Goal: Task Accomplishment & Management: Complete application form

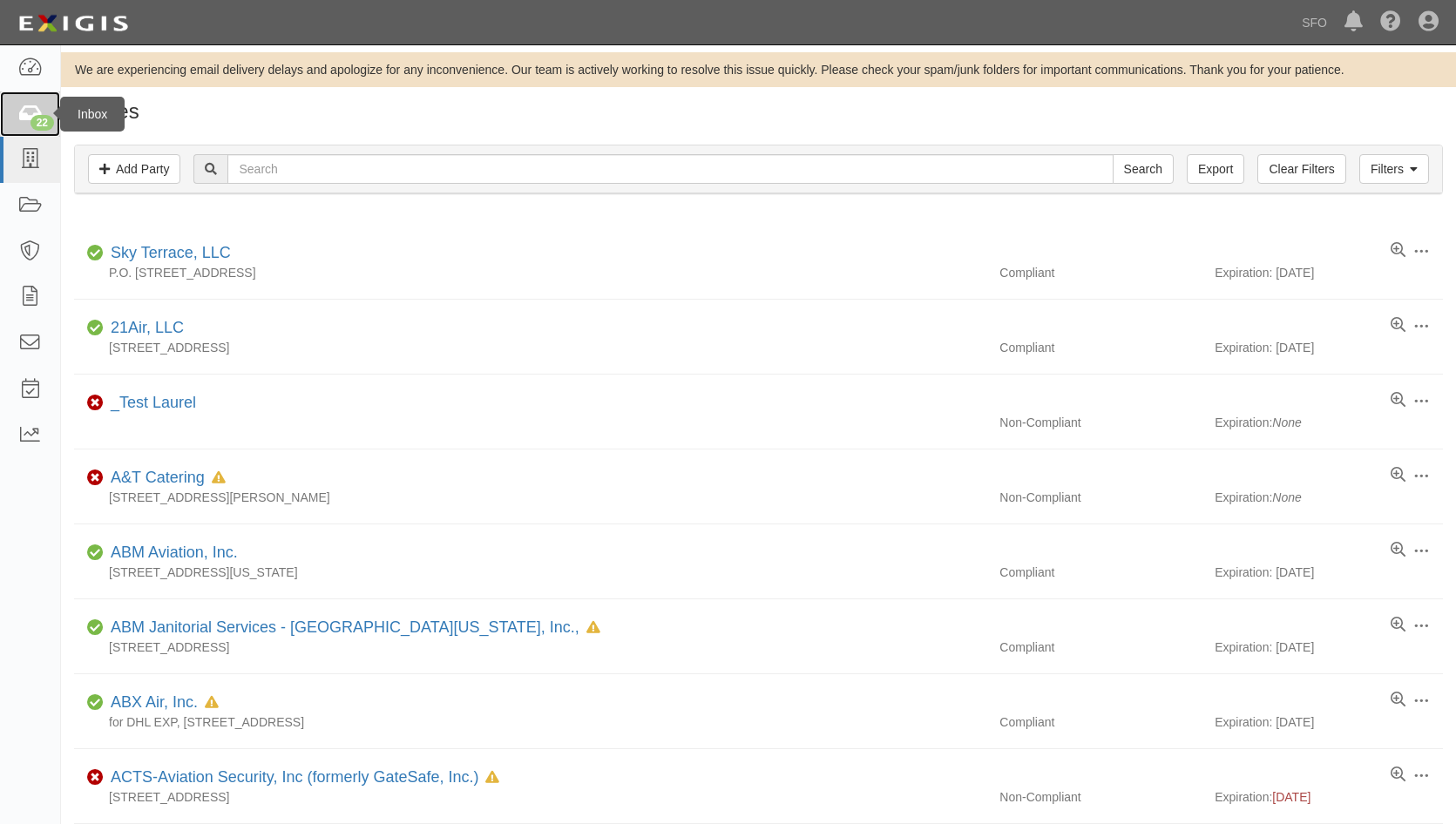
click at [33, 110] on icon at bounding box center [30, 115] width 24 height 20
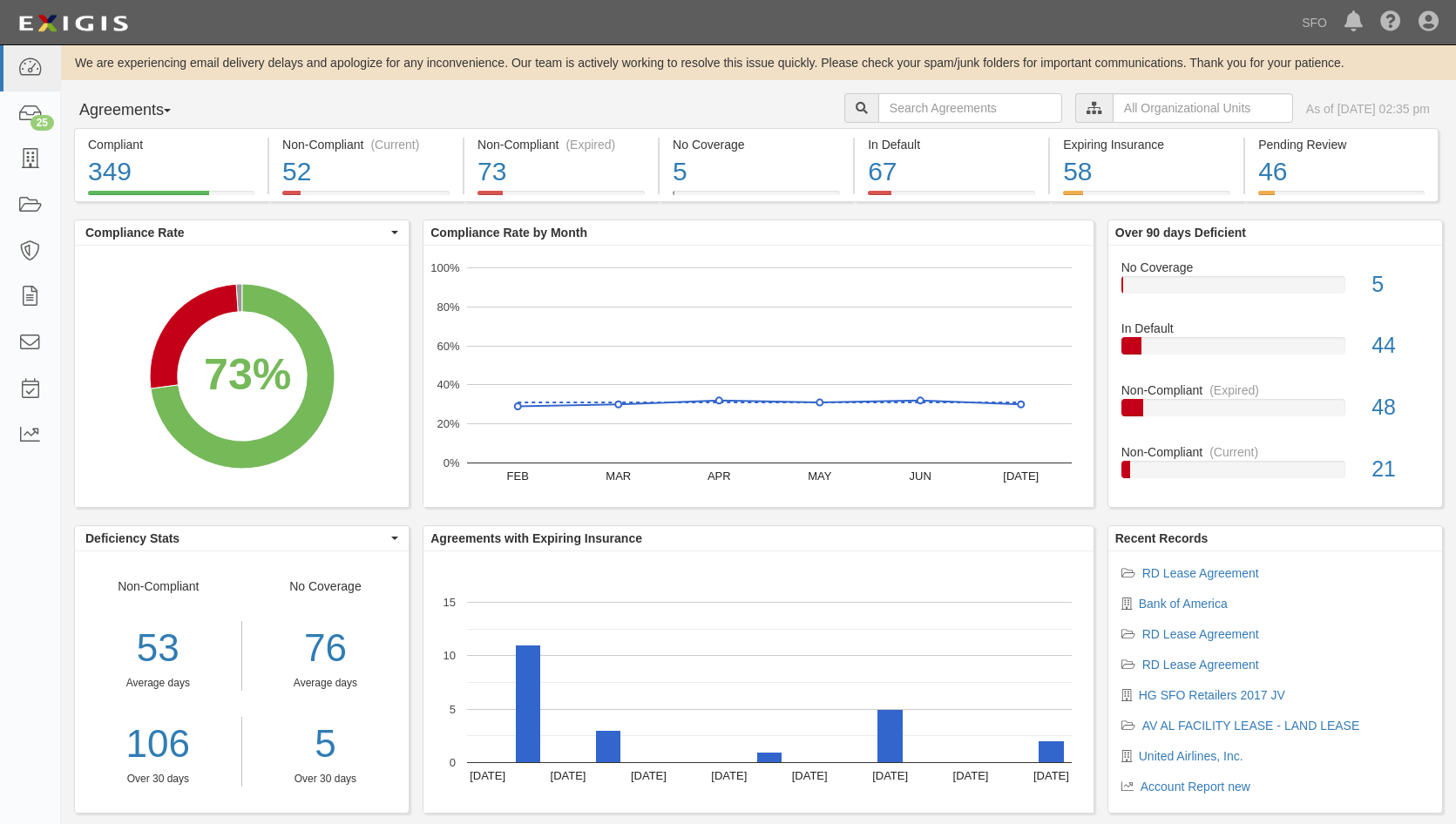
click at [123, 99] on button "Agreements" at bounding box center [139, 111] width 131 height 35
click at [132, 135] on link "Parties" at bounding box center [144, 146] width 138 height 22
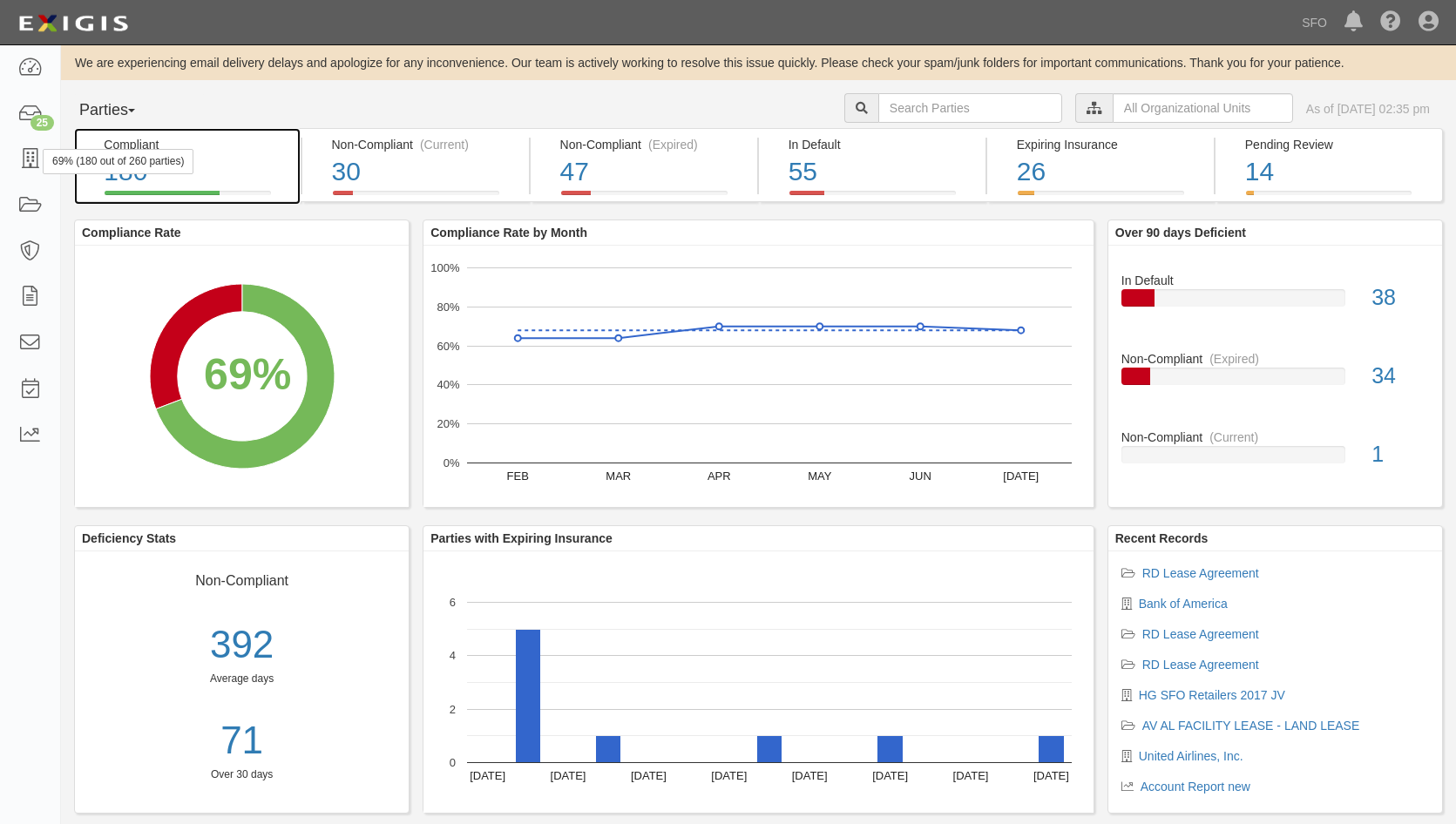
click at [44, 159] on div "69% (180 out of 260 parties)" at bounding box center [118, 161] width 151 height 25
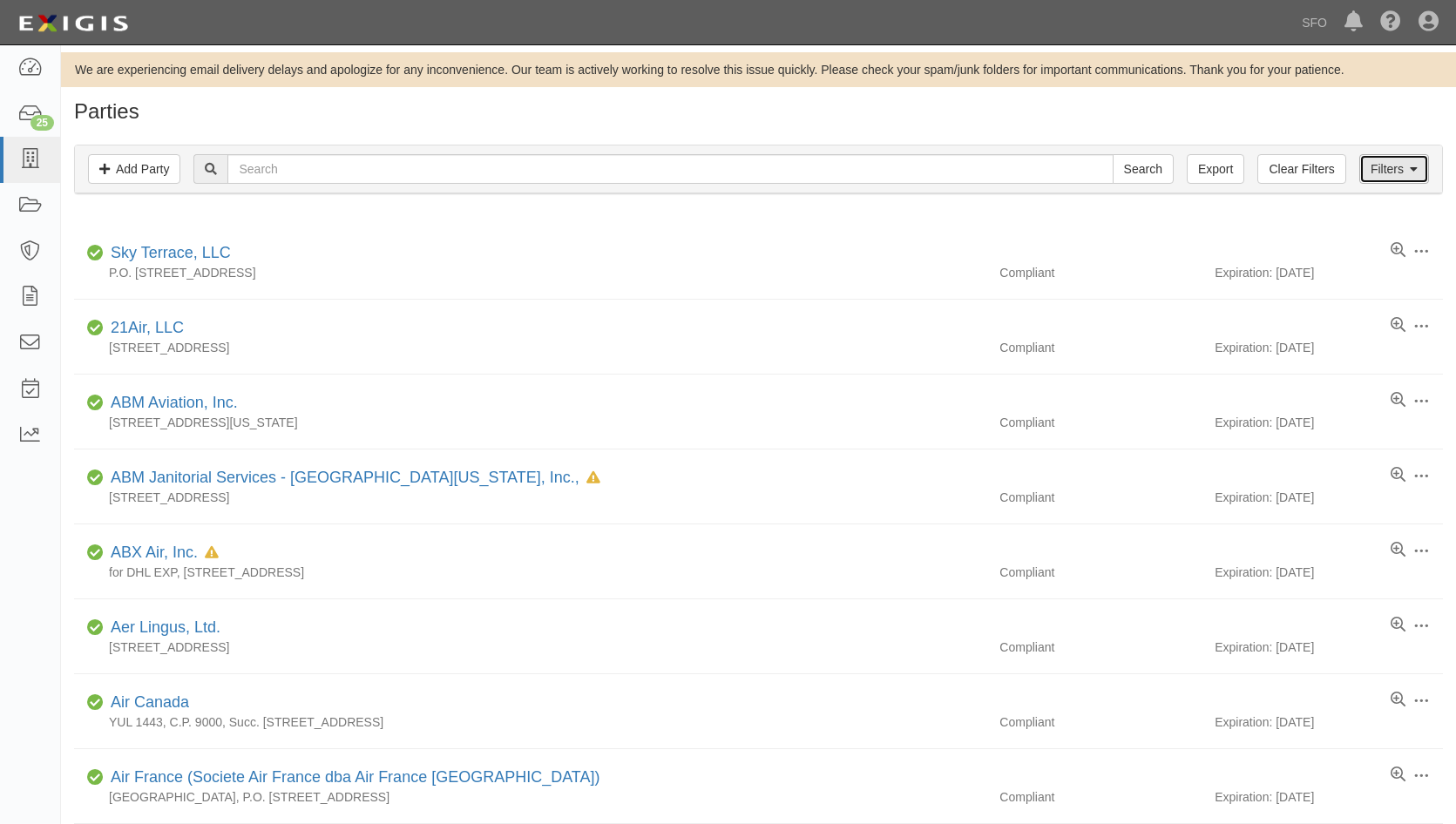
click at [1398, 169] on link "Filters" at bounding box center [1393, 169] width 69 height 30
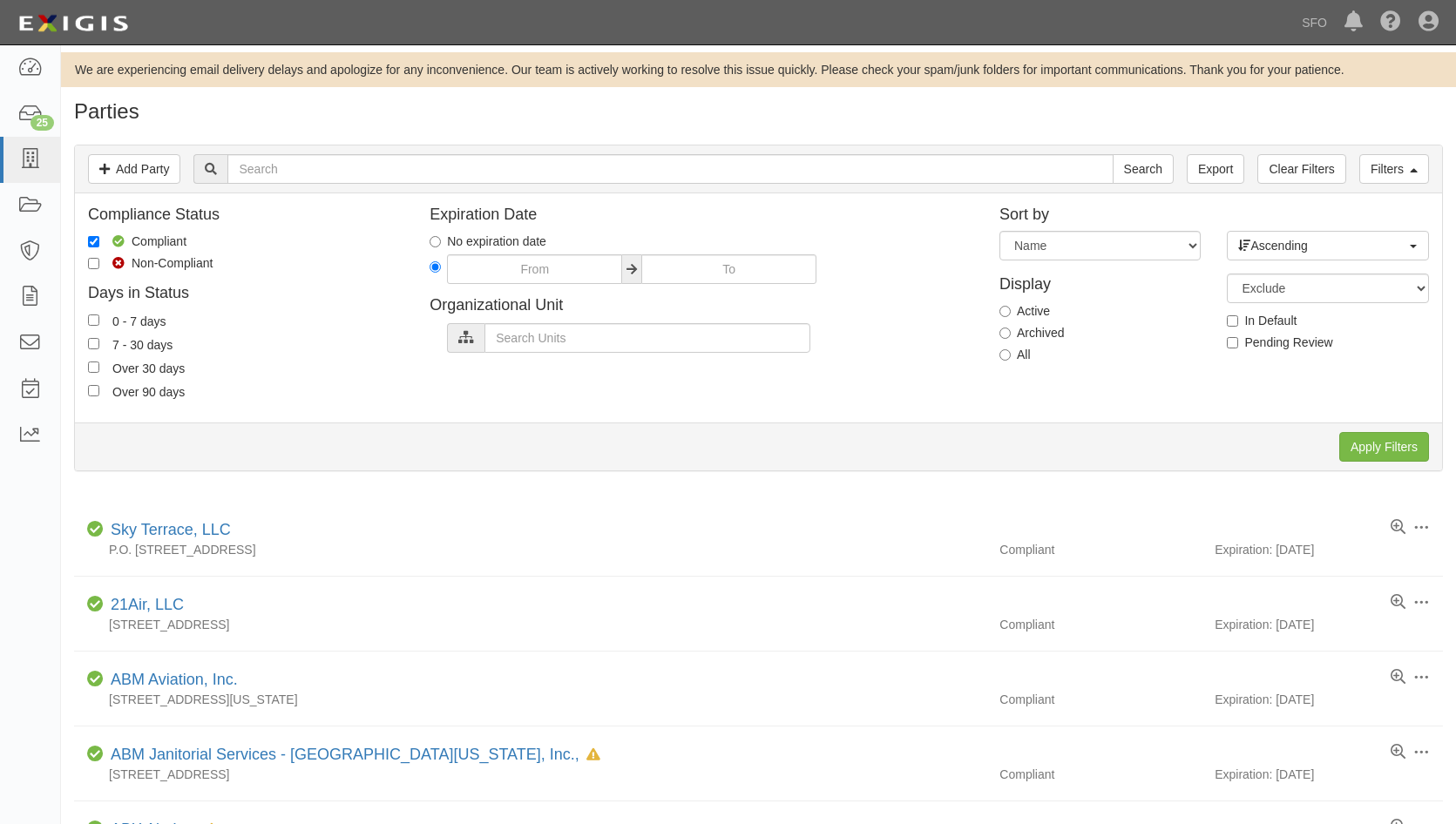
click at [1019, 344] on div "Display Active Archived All" at bounding box center [1100, 316] width 228 height 111
click at [1019, 352] on label "All" at bounding box center [1015, 354] width 31 height 18
click at [1010, 352] on input "All" at bounding box center [1005, 355] width 11 height 11
radio input "true"
click at [908, 178] on input "text" at bounding box center [671, 169] width 885 height 30
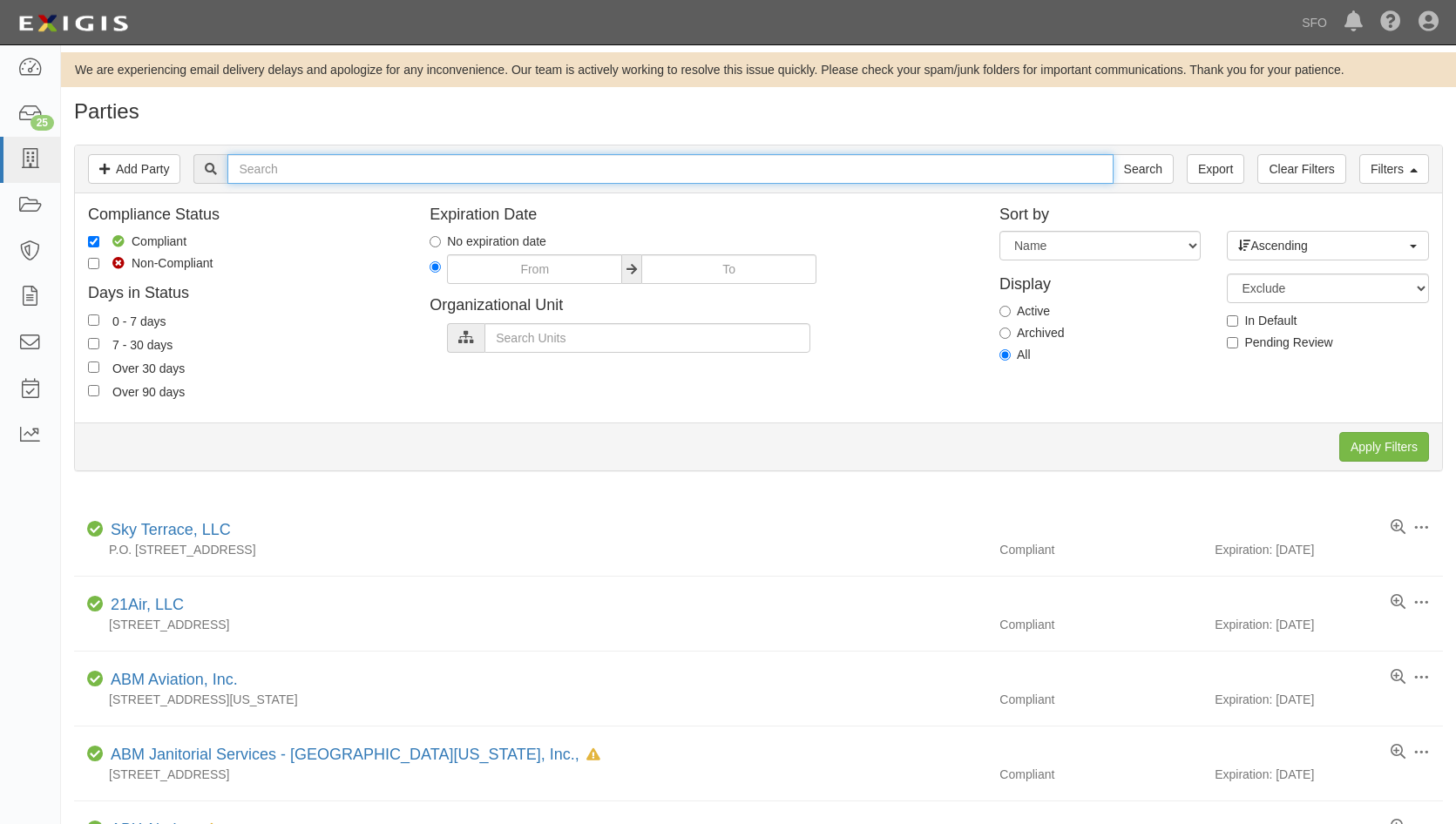
type input "o"
type input "preimiu"
click at [1112, 154] on input "Search" at bounding box center [1143, 169] width 61 height 30
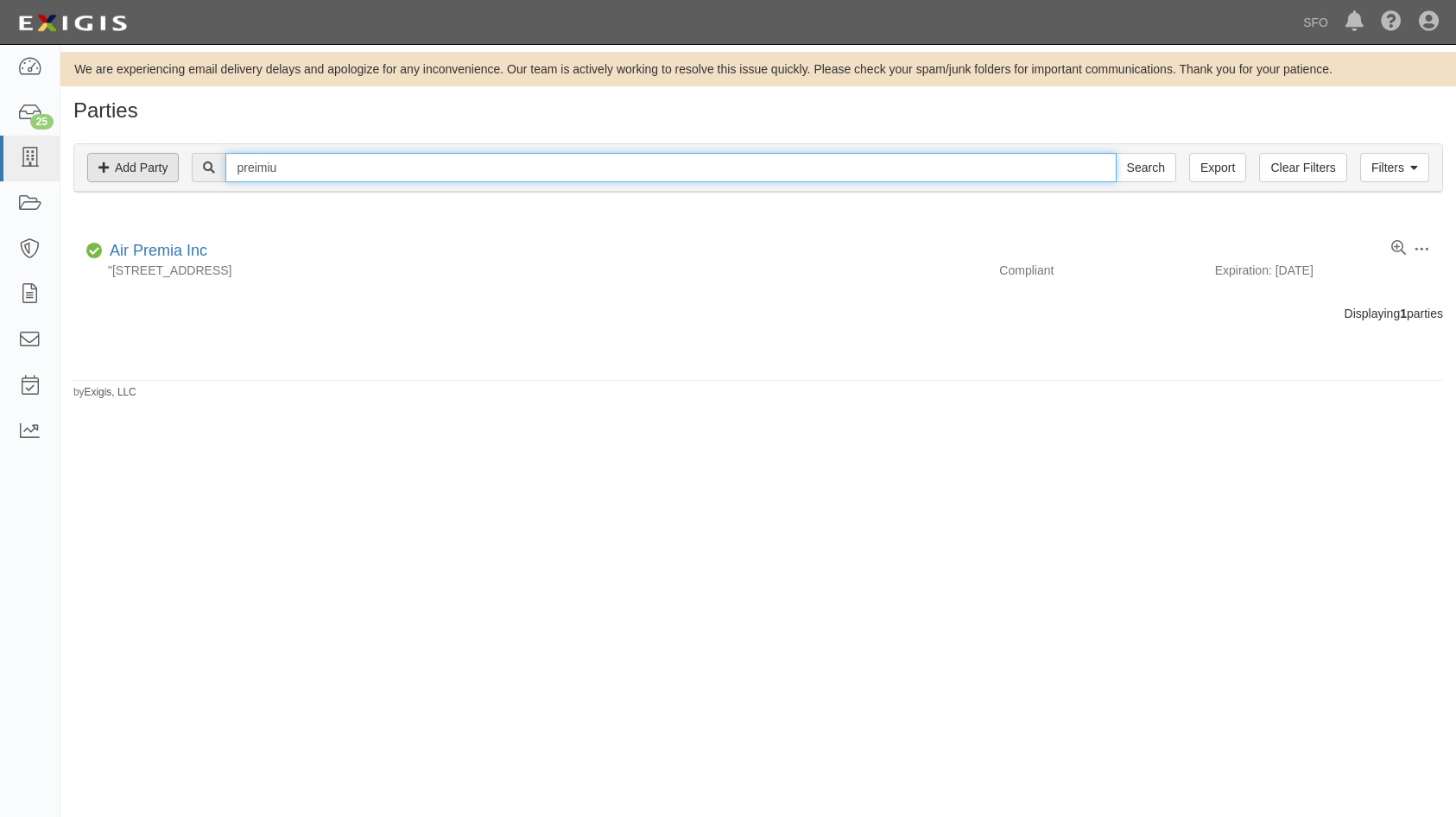
drag, startPoint x: 323, startPoint y: 168, endPoint x: 95, endPoint y: 173, distance: 228.1
click at [95, 173] on div "Filters Add Party Clear Filters Export preimiu Search Filters" at bounding box center [758, 168] width 1368 height 48
type input "premium lounge"
click at [1115, 152] on input "Search" at bounding box center [1146, 167] width 61 height 29
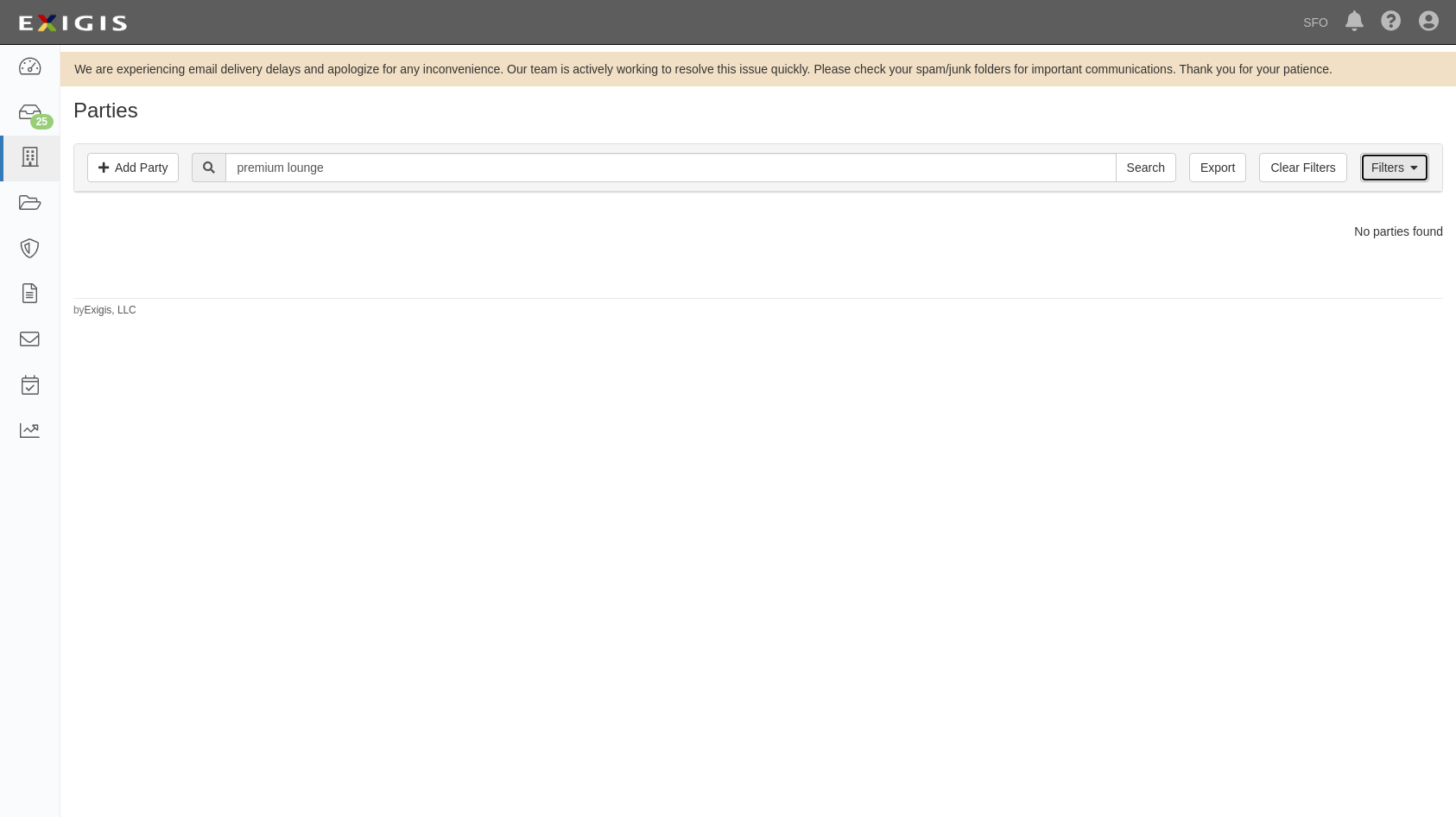
click at [1407, 167] on link "Filters" at bounding box center [1394, 167] width 69 height 29
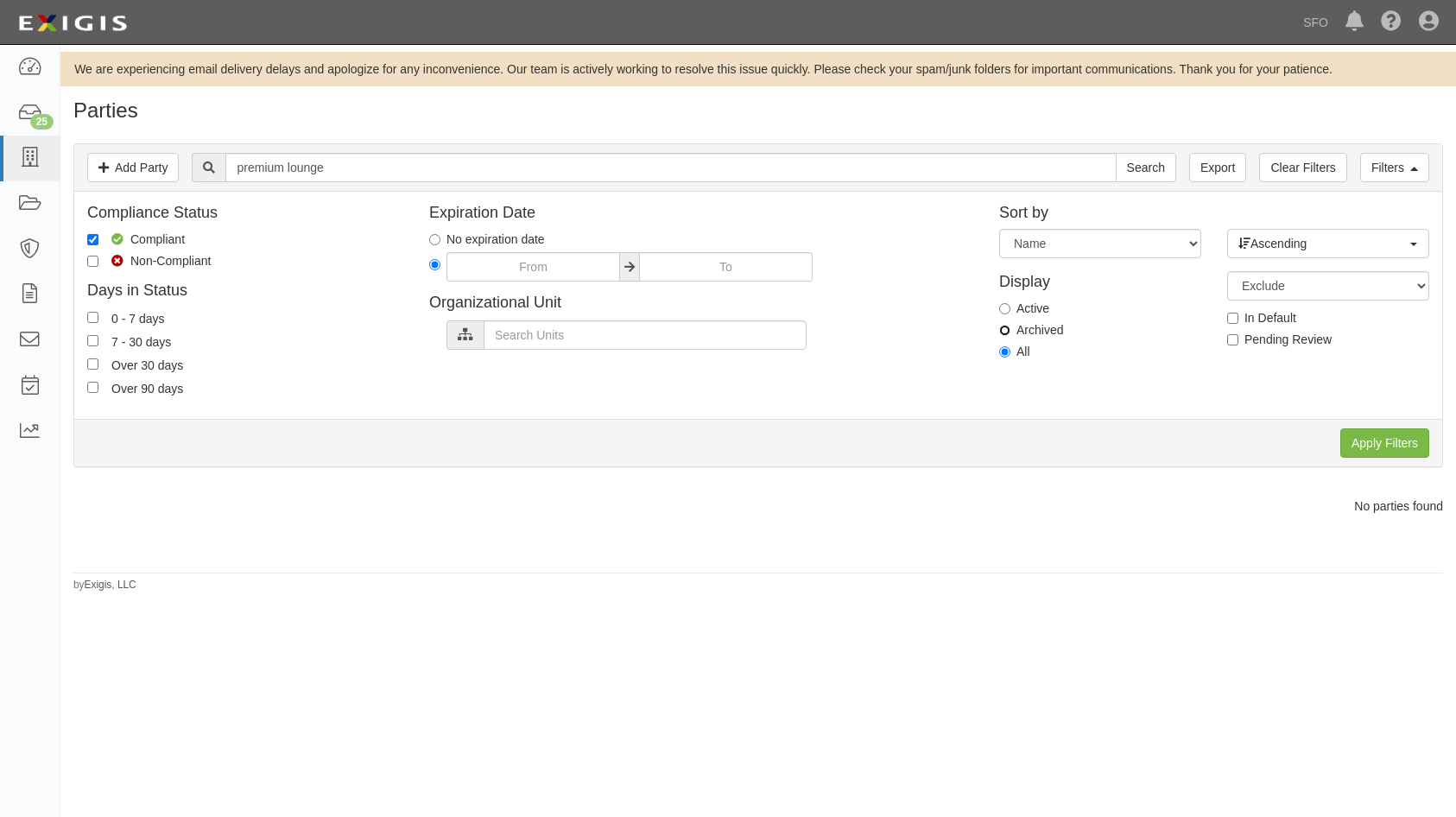
click at [1011, 327] on label "Archived" at bounding box center [1031, 330] width 64 height 17
click at [1011, 327] on input "Archived" at bounding box center [1004, 330] width 11 height 11
radio input "true"
click at [1008, 348] on input "All" at bounding box center [1004, 352] width 11 height 11
radio input "true"
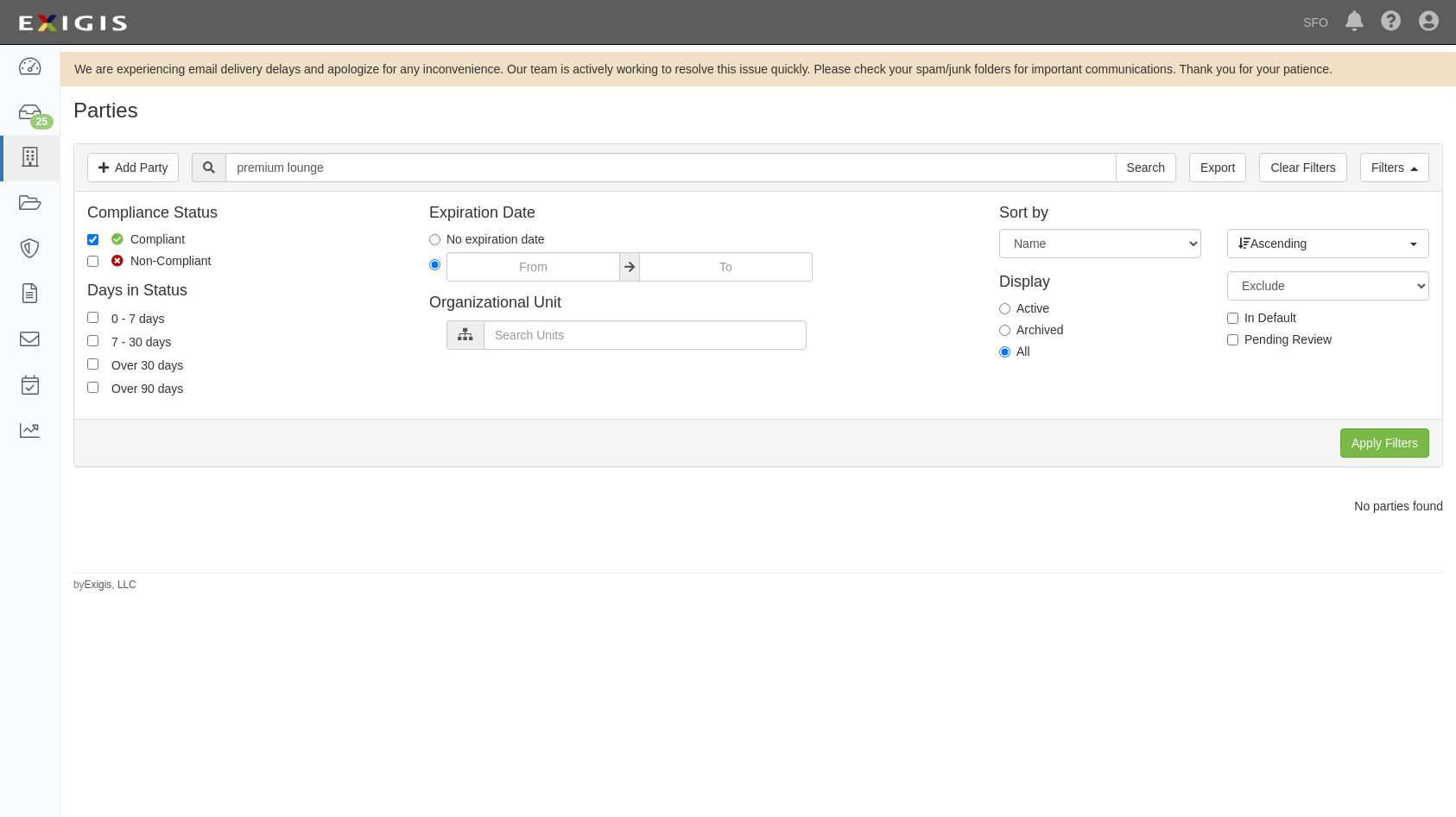
click at [1009, 323] on label "Archived" at bounding box center [1031, 330] width 64 height 17
click at [1009, 325] on input "Archived" at bounding box center [1004, 330] width 11 height 11
radio input "true"
click at [449, 163] on input "premium lounge" at bounding box center [671, 167] width 890 height 29
click at [1115, 152] on input "Search" at bounding box center [1146, 167] width 61 height 29
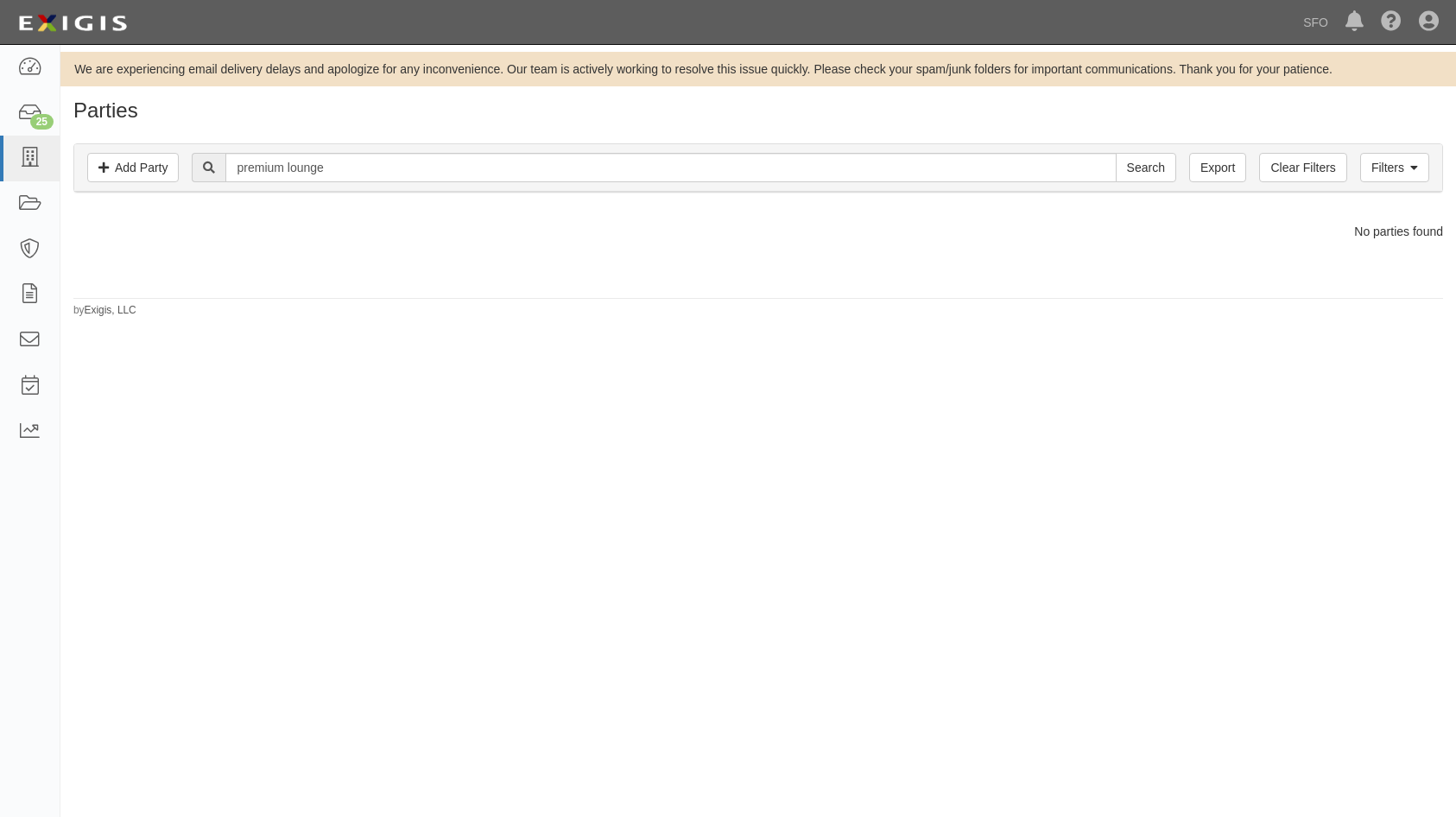
click at [426, 373] on div "We are experiencing email delivery delays and apologize for any inconvenience. …" at bounding box center [728, 419] width 1456 height 735
click at [36, 173] on link at bounding box center [29, 159] width 60 height 46
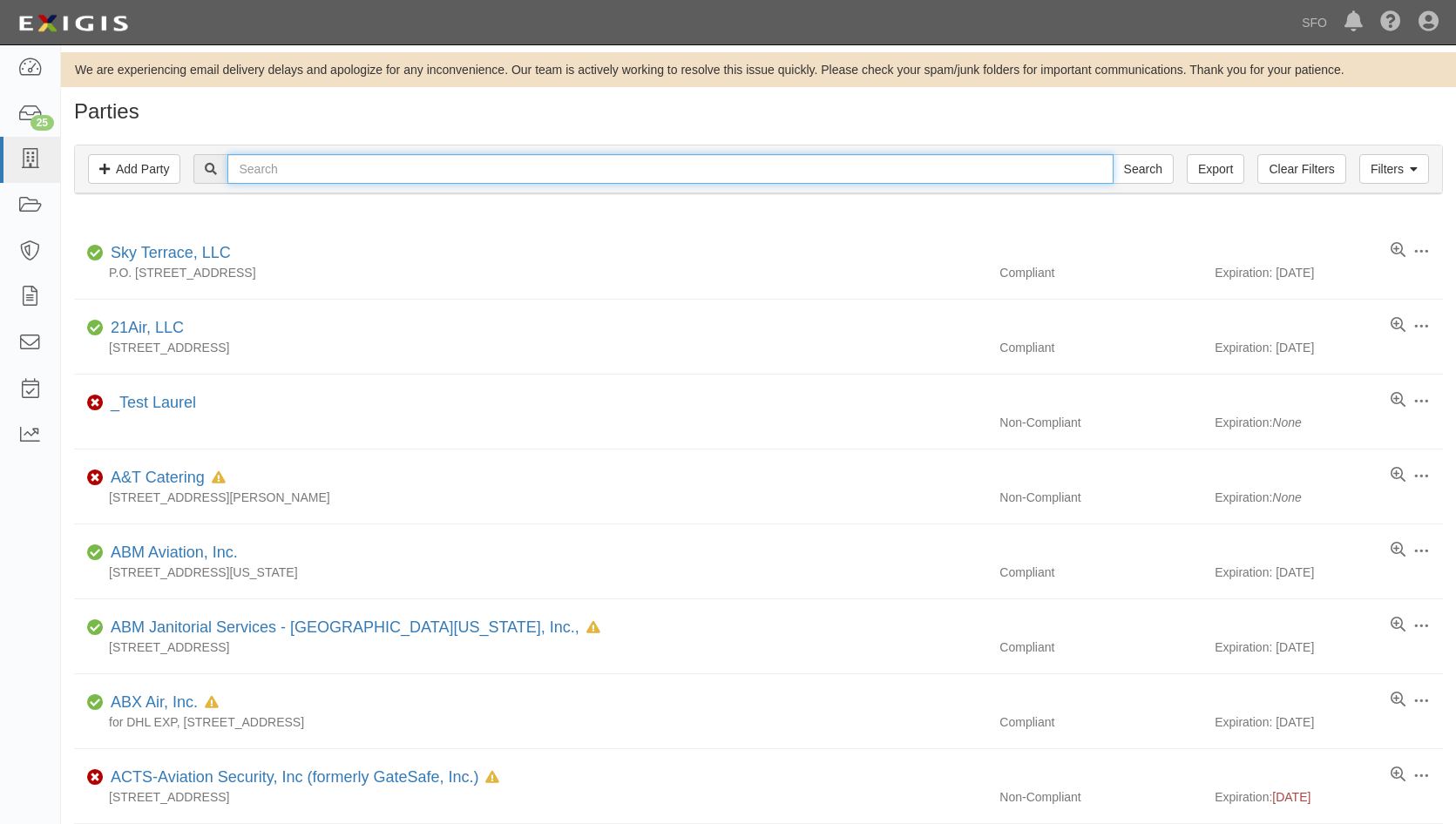
click at [571, 166] on input "text" at bounding box center [671, 169] width 885 height 30
type input "prem"
click at [1112, 154] on input "Search" at bounding box center [1143, 169] width 61 height 30
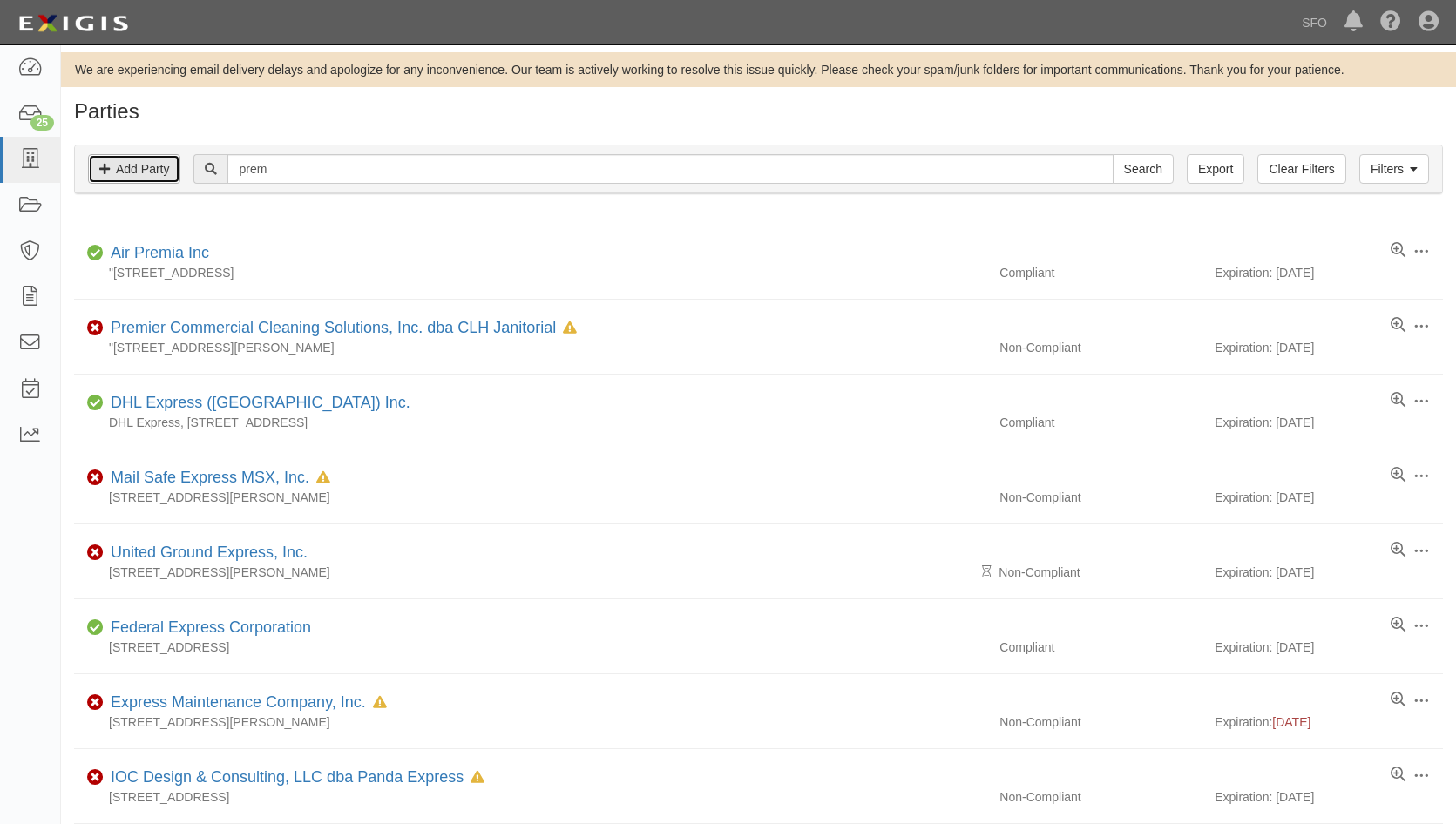
click at [145, 169] on link "Add Party" at bounding box center [134, 169] width 93 height 30
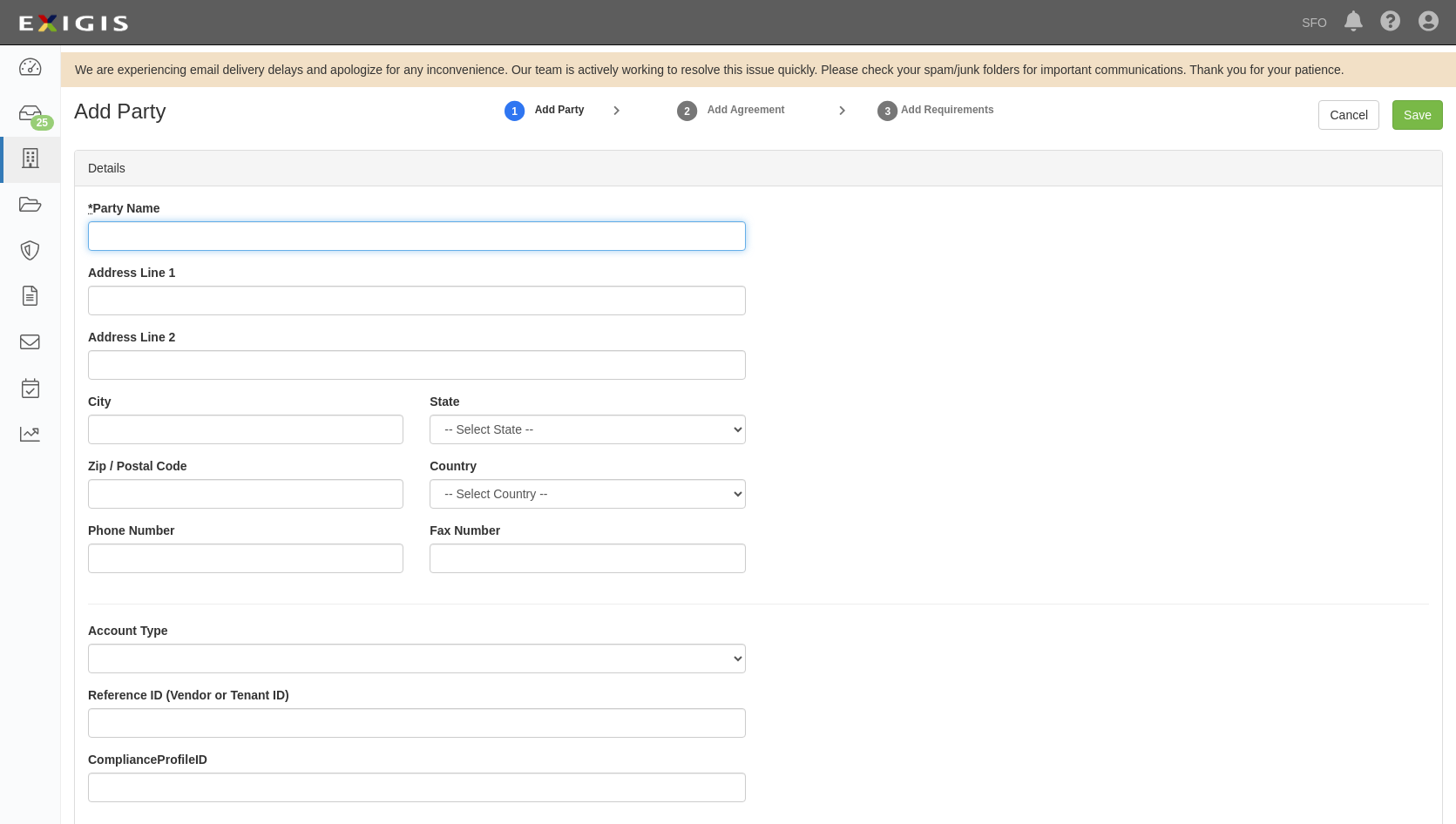
click at [380, 223] on input "* Party Name" at bounding box center [417, 236] width 658 height 30
paste input "Premium Lounge ([GEOGRAPHIC_DATA]) LLC"
type input "Premium Lounge ([GEOGRAPHIC_DATA]) LLC"
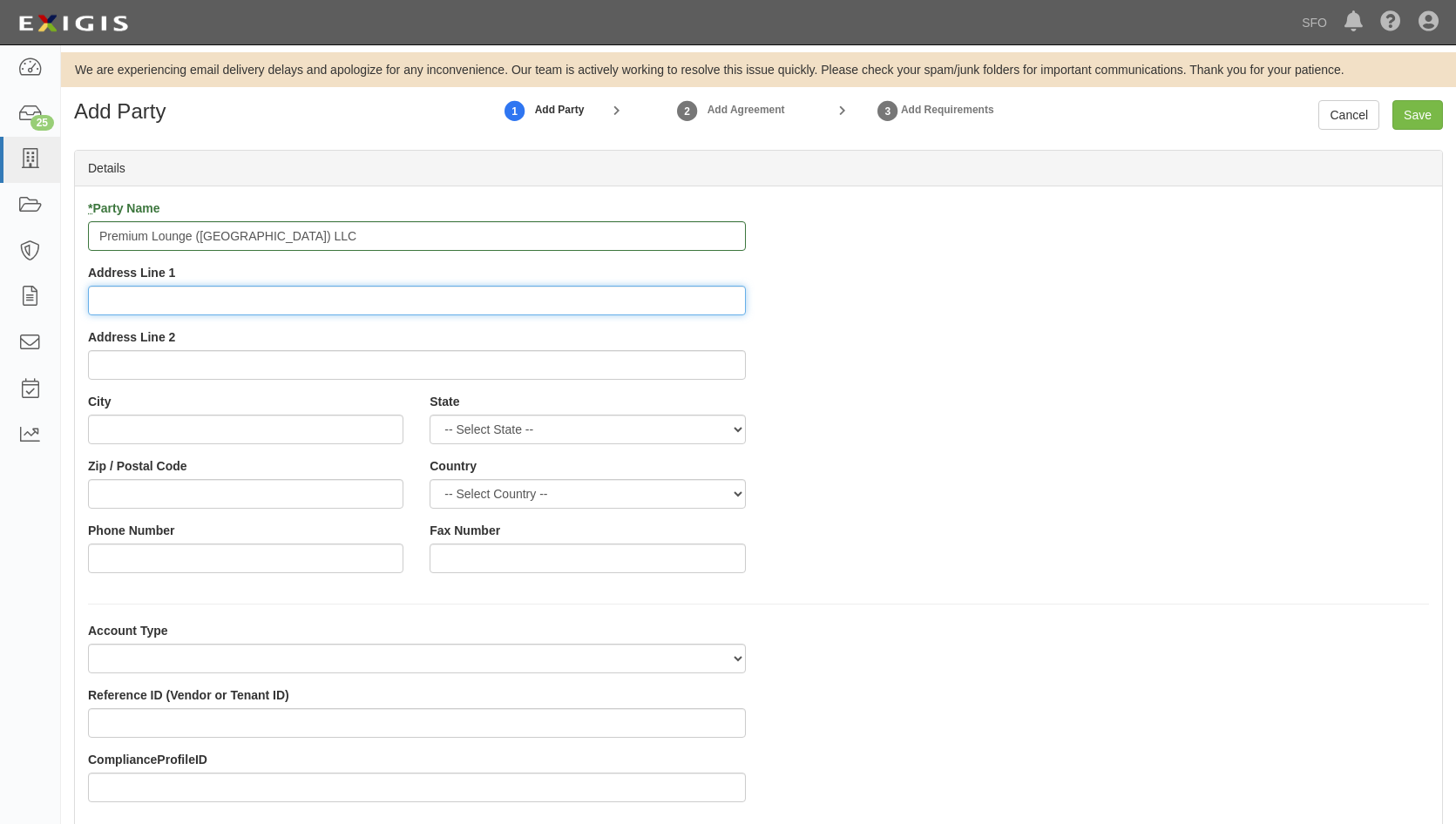
click at [170, 287] on input "Address Line 1" at bounding box center [417, 301] width 658 height 30
paste input "2106 E. State Highway 114, Suite 305, Southlake, TX 76092"
type input "2106 E. State Highway 114, Suite 305, Southlake, TX 76092"
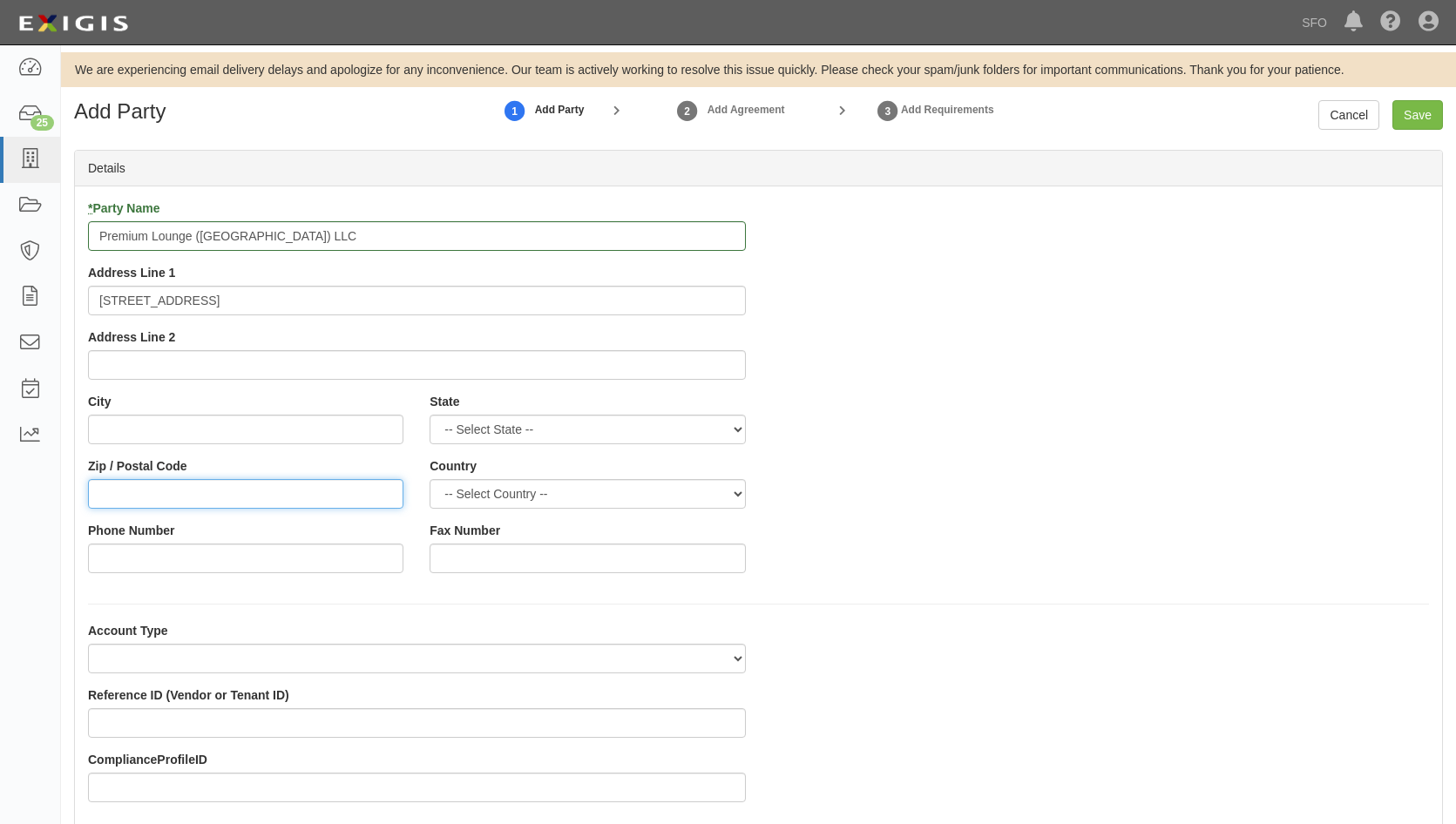
drag, startPoint x: 337, startPoint y: 489, endPoint x: 315, endPoint y: 474, distance: 26.6
click at [337, 489] on input "Zip / Postal Code" at bounding box center [245, 493] width 316 height 30
type input "76092"
click at [584, 427] on select "-- Select State -- [US_STATE] [US_STATE] [US_STATE] [US_STATE] [US_STATE] [US_S…" at bounding box center [587, 430] width 316 height 30
select select "TX"
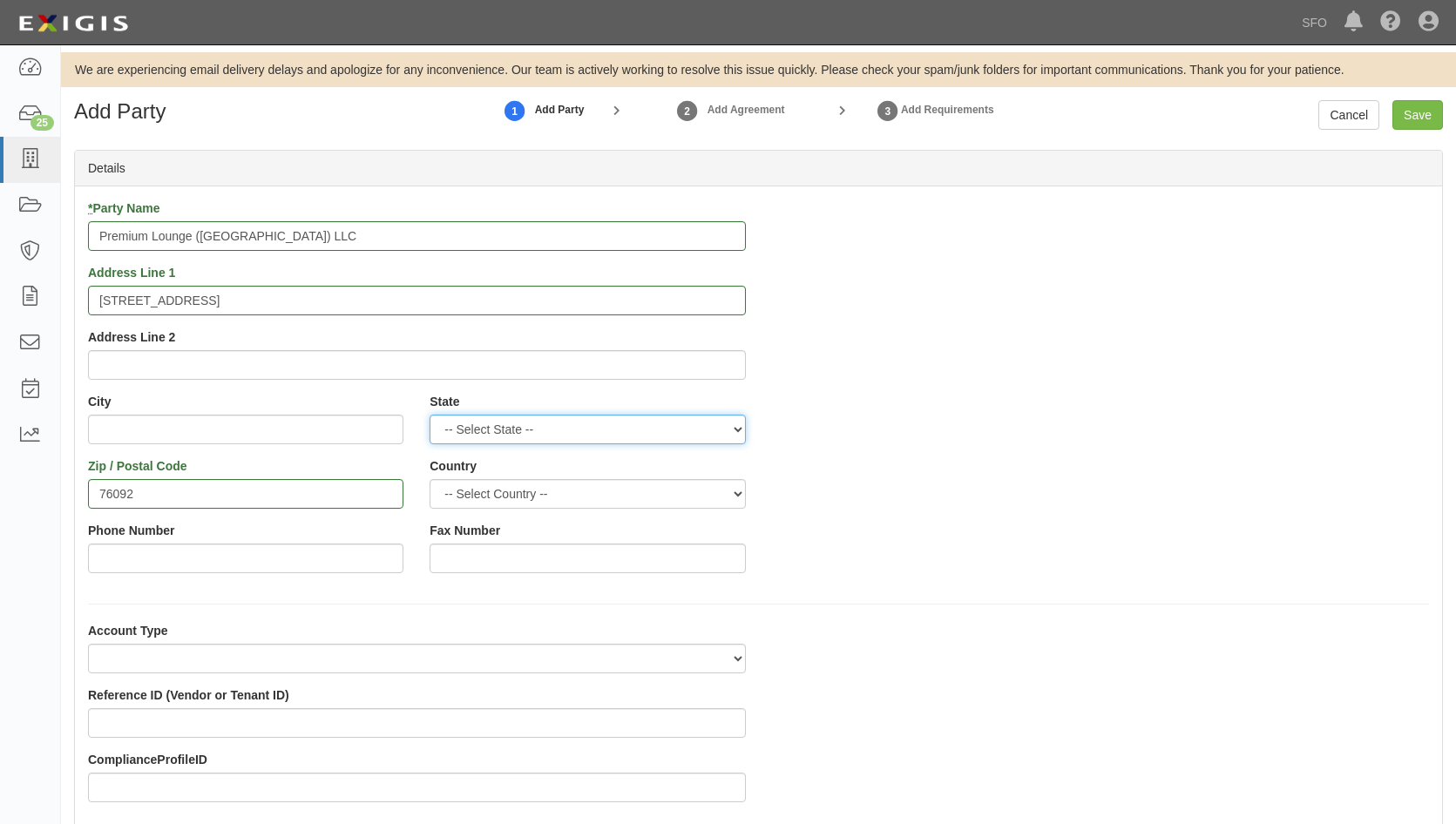
click at [430, 415] on select "-- Select State -- Alabama Alaska Arizona Arkansas California Colorado Connecti…" at bounding box center [587, 430] width 316 height 30
click at [497, 510] on div "Country -- Select Country -- Canada United States --------------- Afghanistan Å…" at bounding box center [587, 490] width 342 height 65
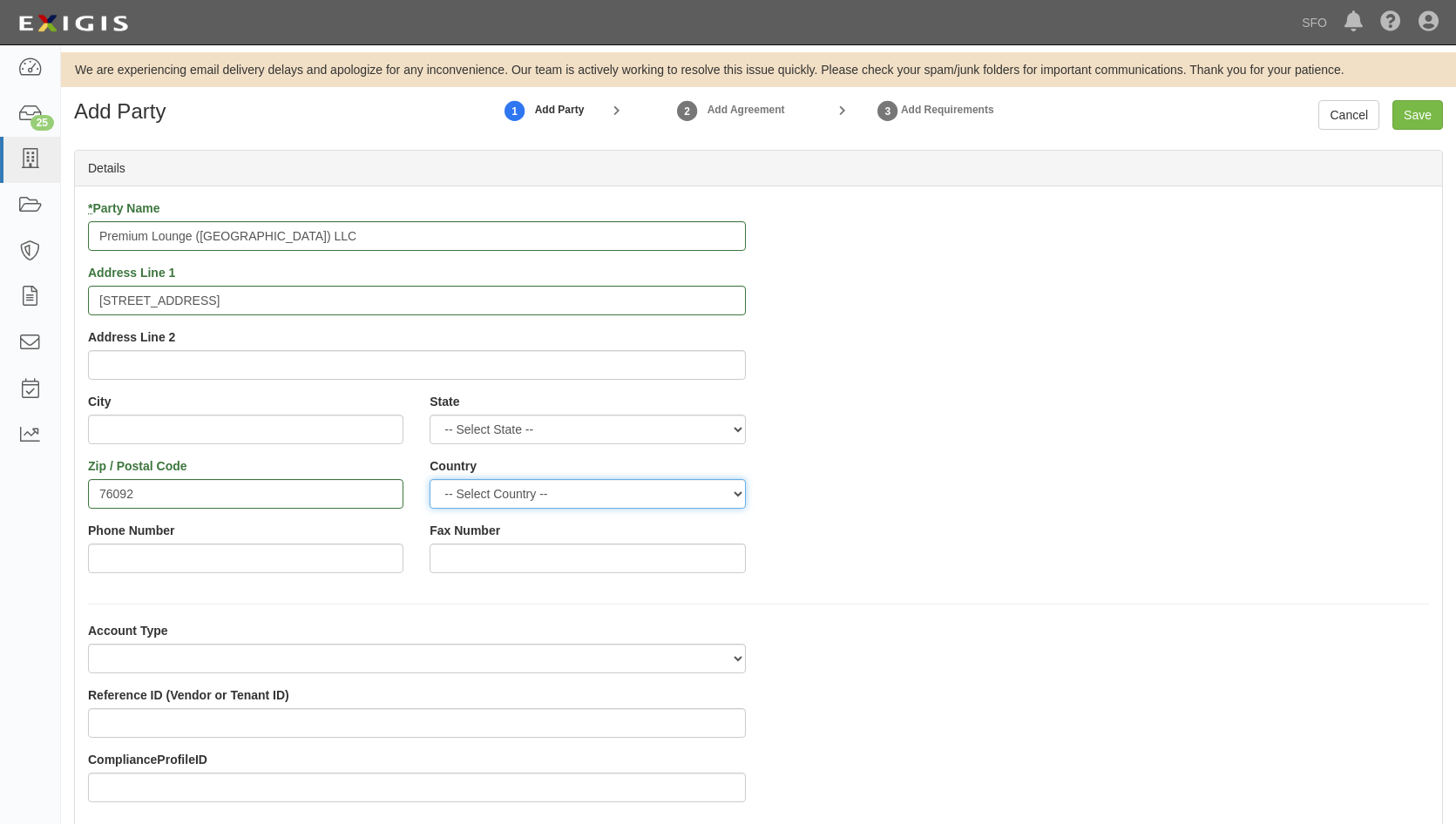
click at [502, 497] on select "-- Select Country -- Canada United States --------------- Afghanistan Åland Isl…" at bounding box center [587, 493] width 316 height 30
select select "US"
click at [430, 479] on select "-- Select Country -- Canada United States --------------- Afghanistan Åland Isl…" at bounding box center [587, 493] width 316 height 30
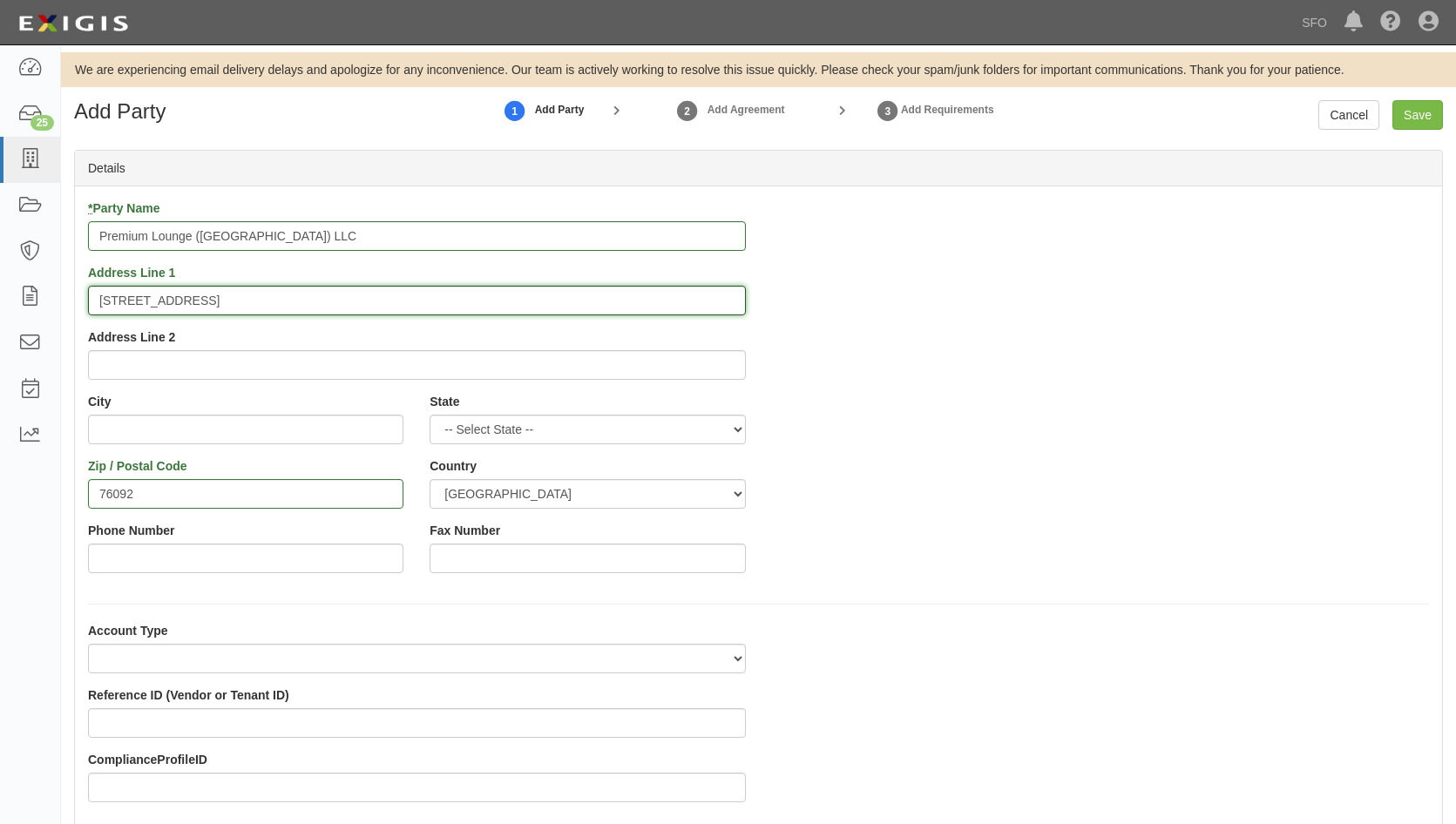
drag, startPoint x: 363, startPoint y: 297, endPoint x: 310, endPoint y: 305, distance: 53.6
click at [310, 305] on input "2106 E. State Highway 114, Suite 305, Southlake, TX 76092" at bounding box center [417, 301] width 658 height 30
type input "2106 E. State Highway 114, Suite 305, , TX 76092"
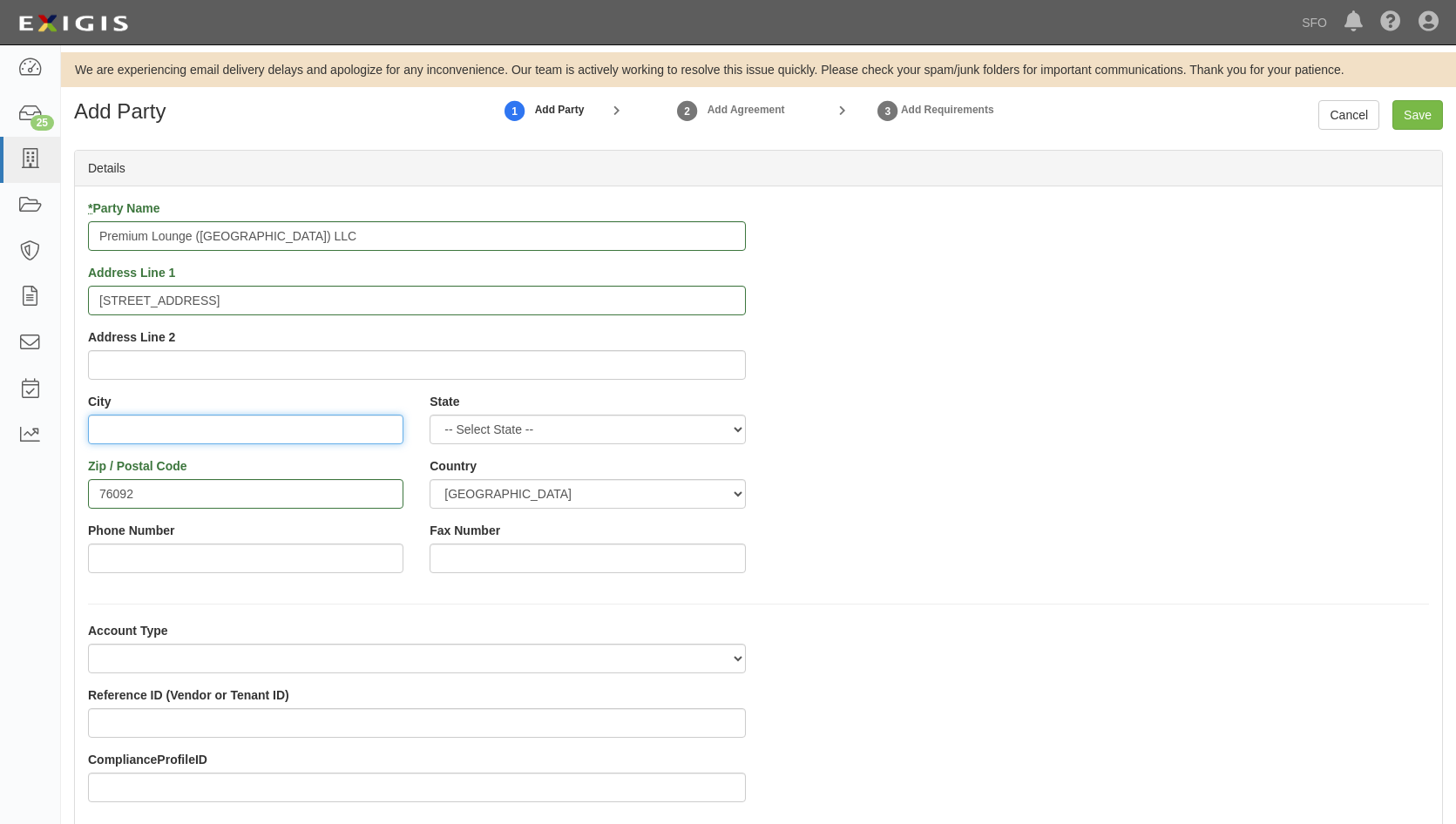
click at [144, 436] on input "City" at bounding box center [245, 430] width 316 height 30
paste input "Southlake"
type input "Southlake"
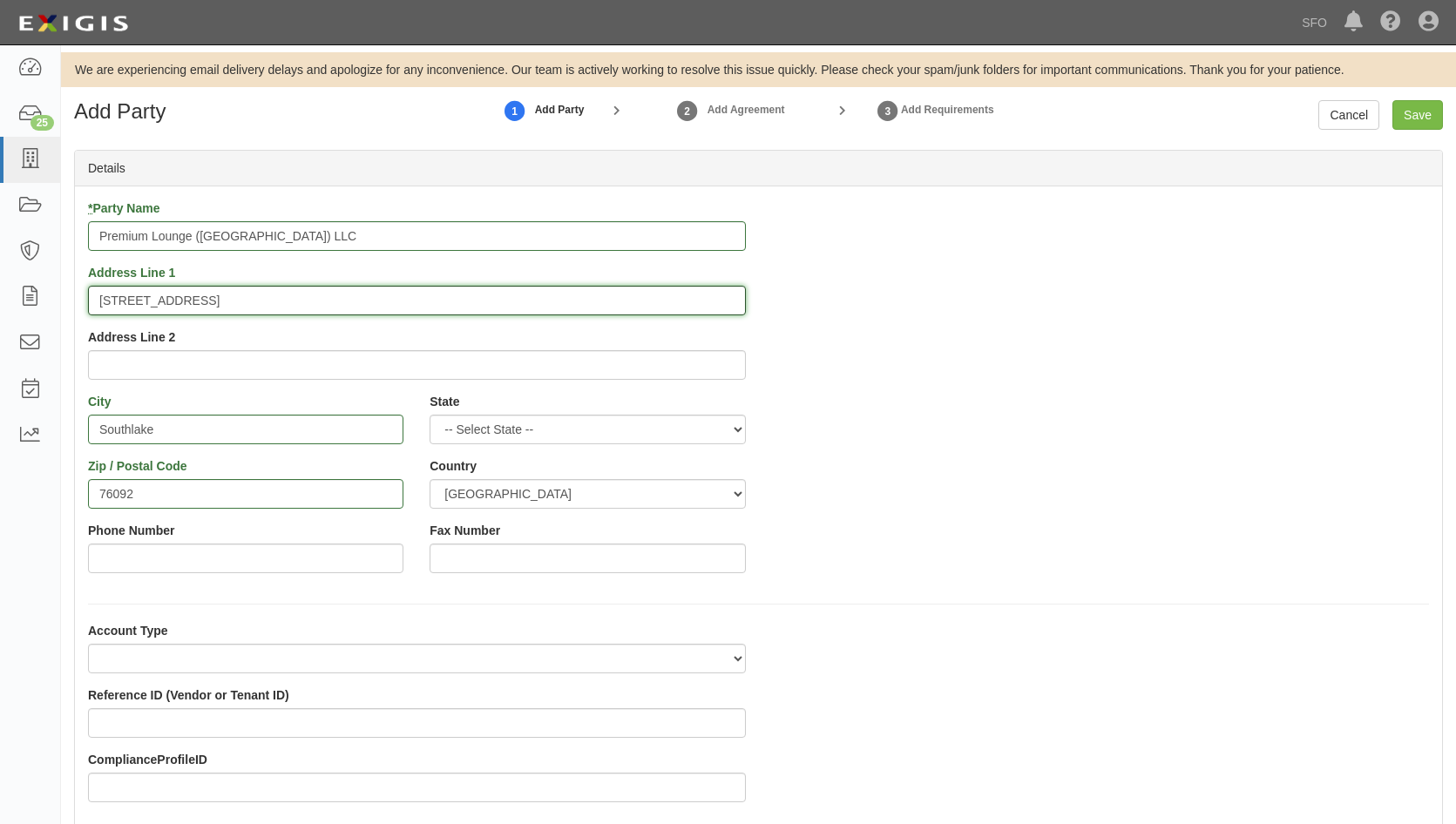
drag, startPoint x: 399, startPoint y: 296, endPoint x: 310, endPoint y: 302, distance: 89.2
click at [310, 302] on input "2106 E. State Highway 114, Suite 305, , TX 76092" at bounding box center [417, 301] width 658 height 30
type input "2106 E. State Highway 114, Suite 305,"
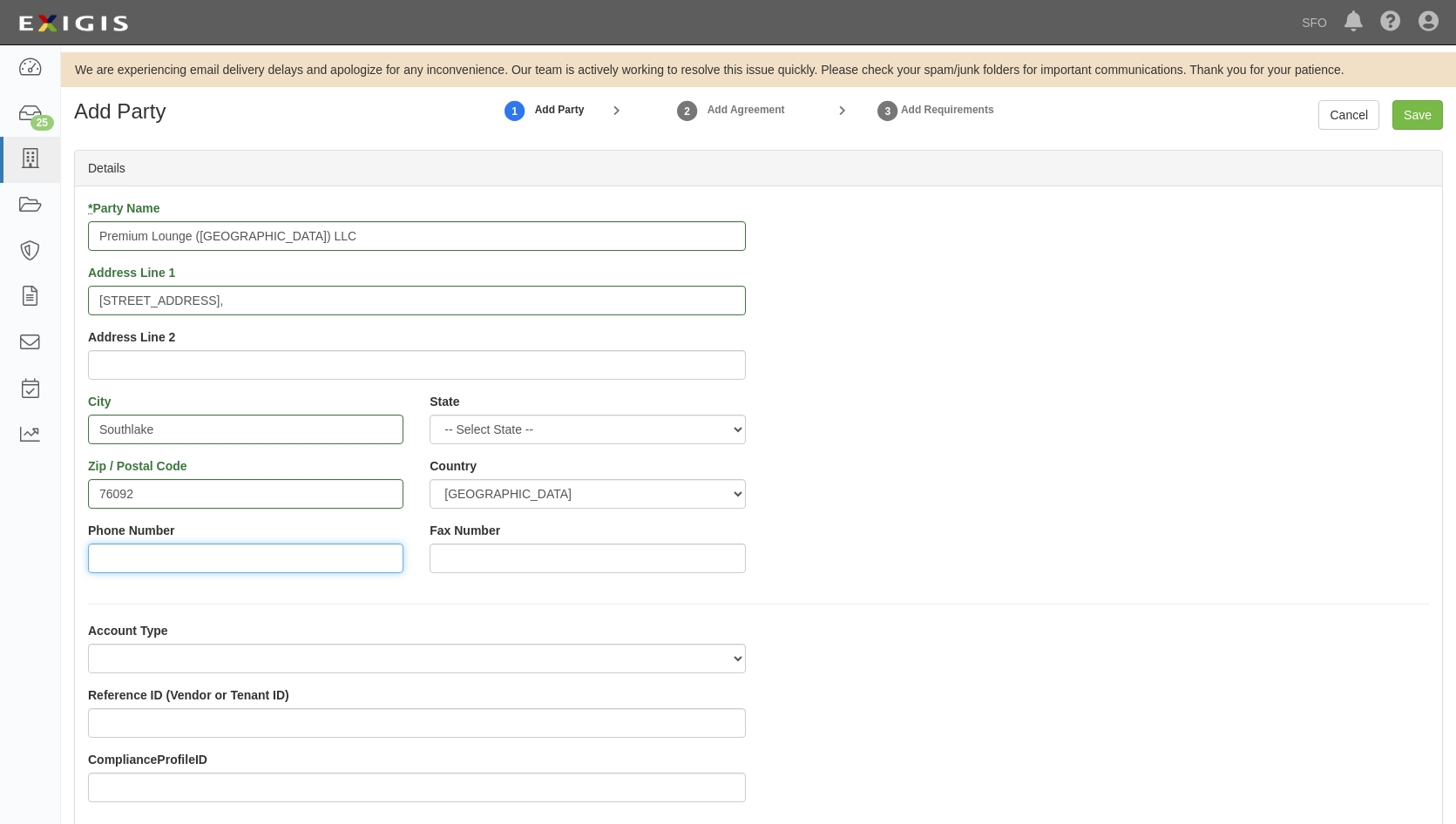
click at [270, 562] on input "Phone Number" at bounding box center [245, 558] width 316 height 30
click at [179, 556] on input "Phone Number" at bounding box center [245, 558] width 316 height 30
paste input "817-793-0587"
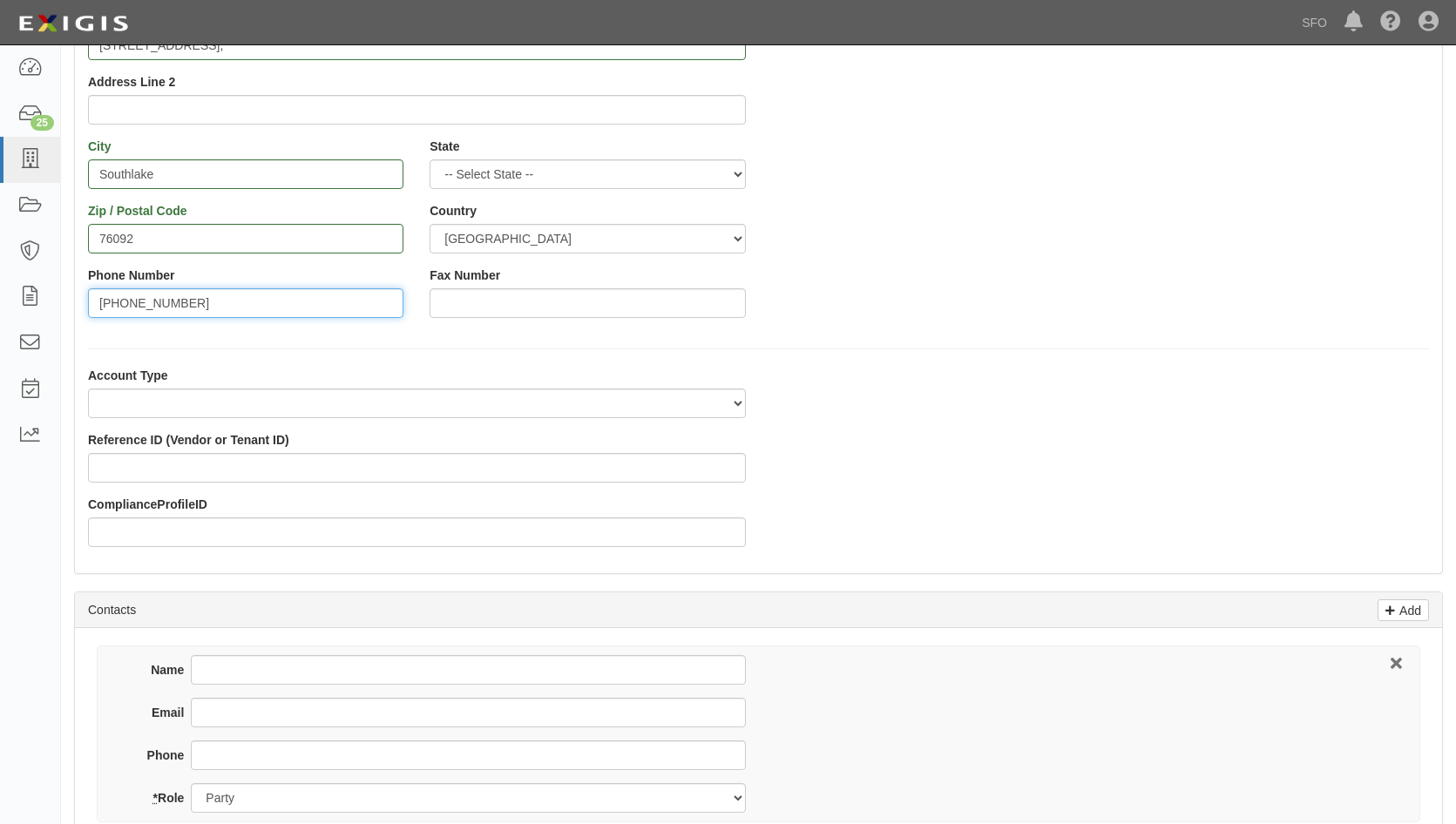
scroll to position [261, 0]
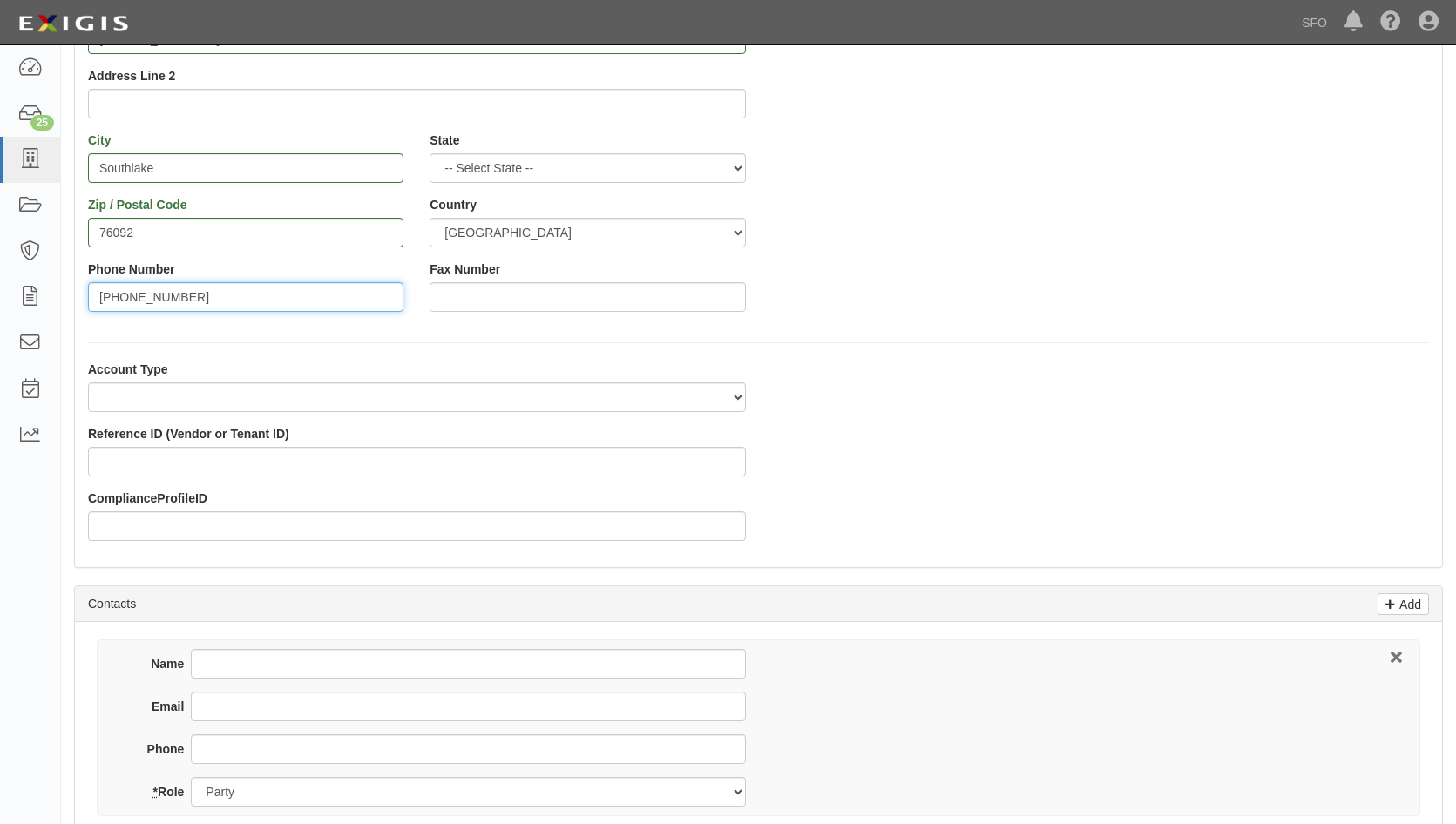
type input "817-793-0587"
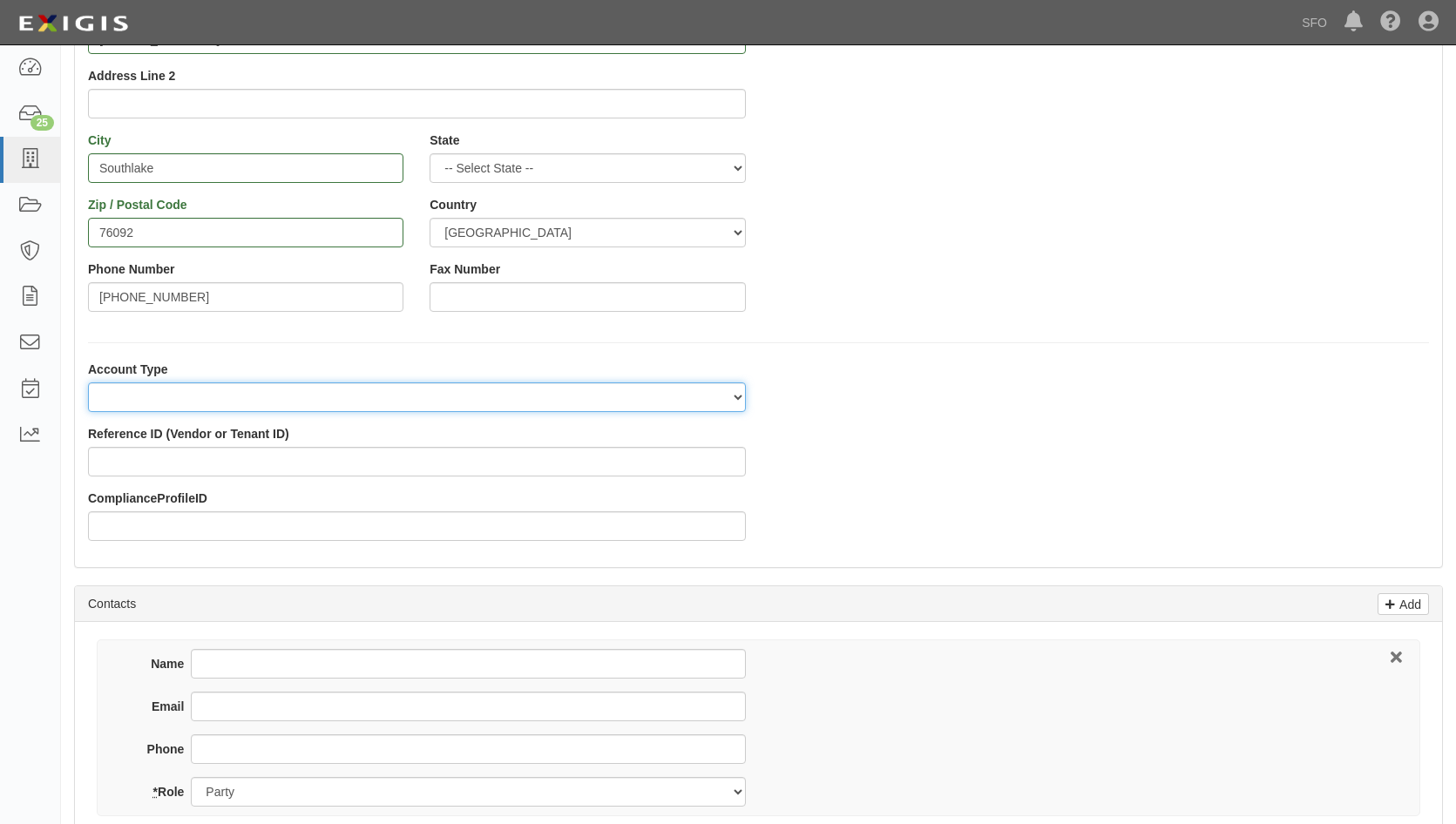
click at [345, 400] on select "Tenant Vendor Tenant/Vendor" at bounding box center [417, 397] width 658 height 30
select select "1958"
click at [88, 382] on select "Tenant Vendor Tenant/Vendor" at bounding box center [417, 397] width 658 height 30
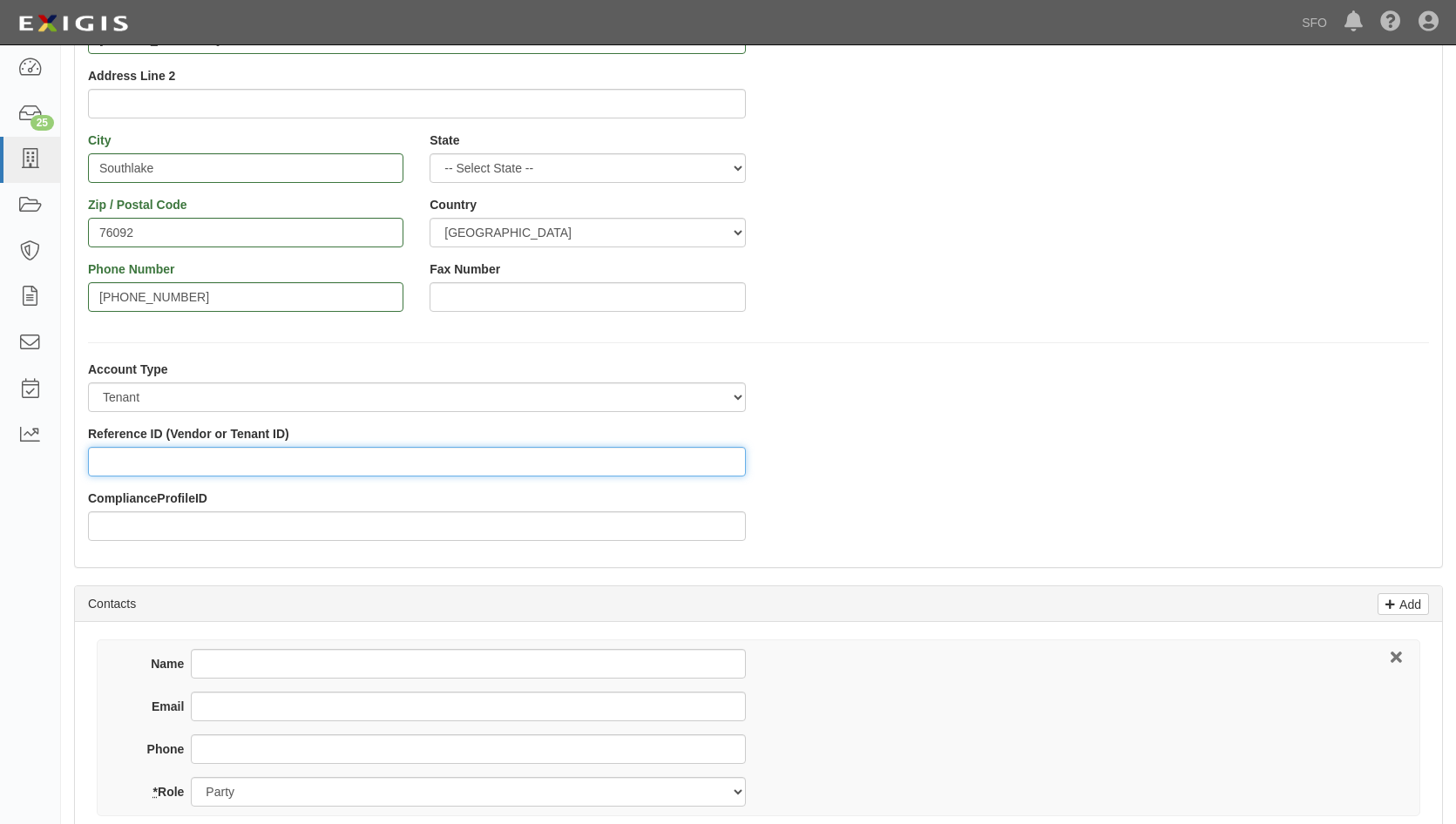
click at [280, 459] on input "Reference ID (Vendor or Tenant ID)" at bounding box center [417, 462] width 658 height 30
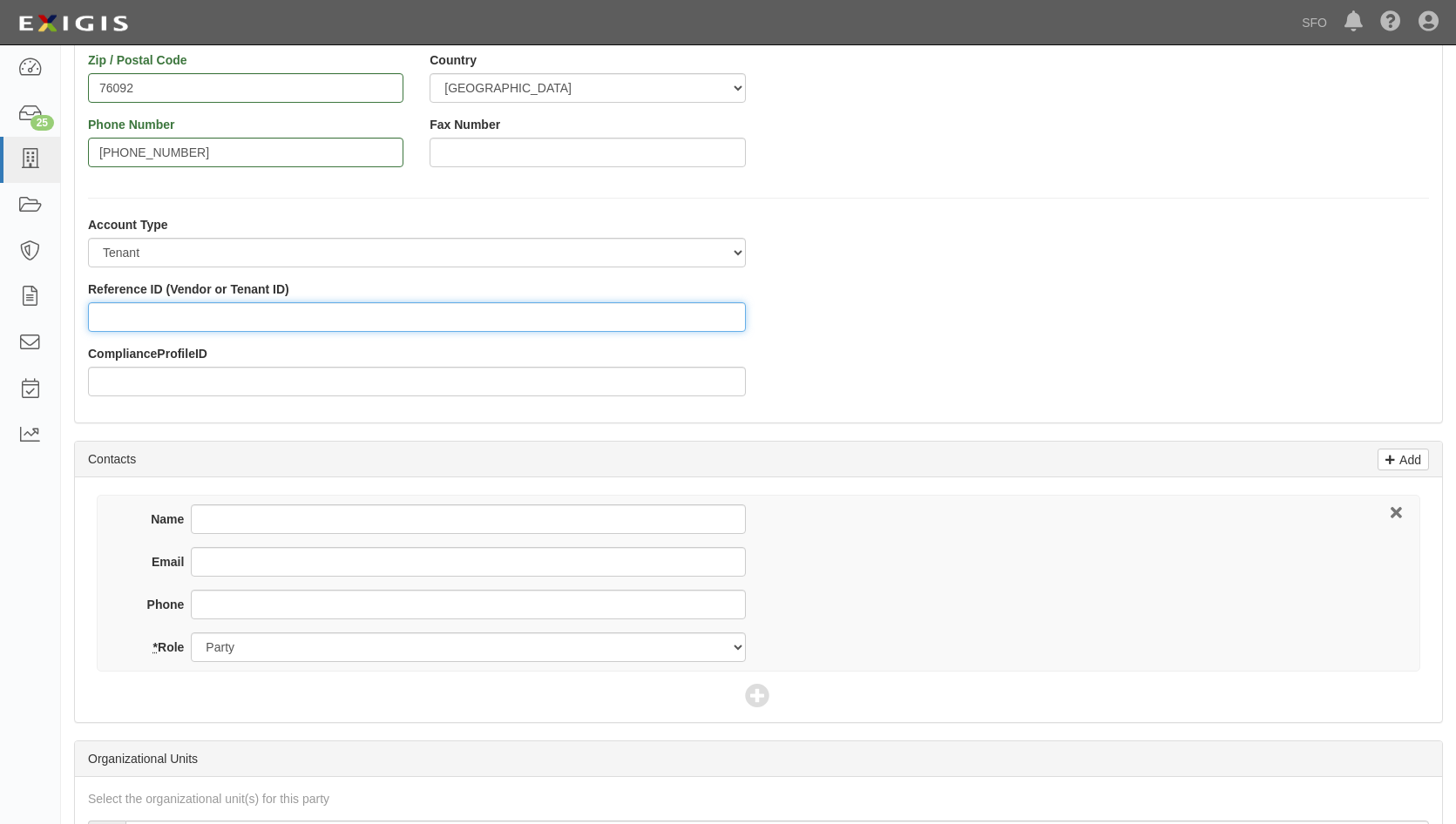
scroll to position [435, 0]
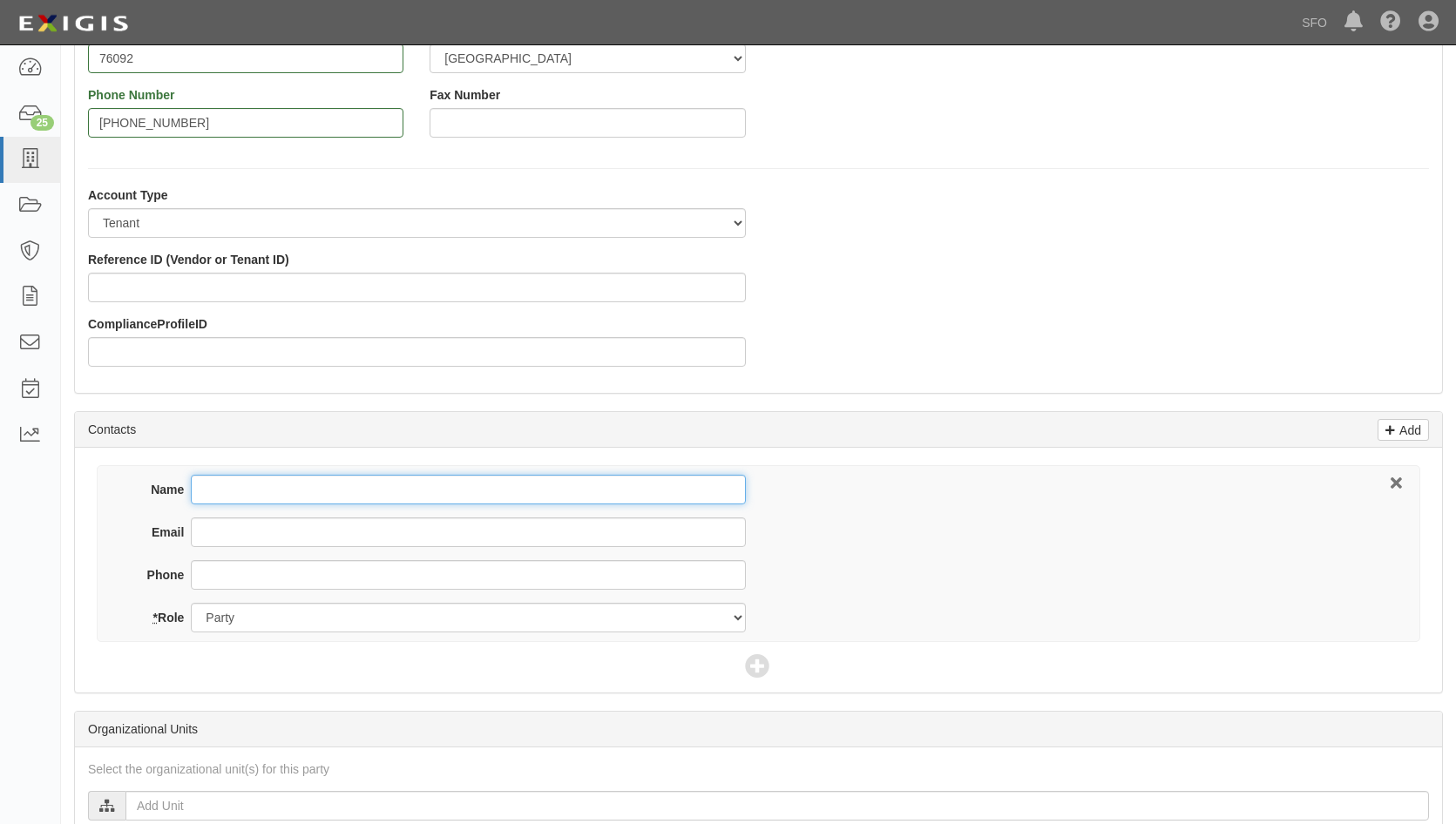
click at [295, 495] on input "Name" at bounding box center [468, 490] width 554 height 30
paste input "Chas Blanton"
type input "Chas Blanton"
click at [271, 537] on input "Email" at bounding box center [468, 532] width 554 height 30
paste input "Chas.blanton@plaza-network.com"
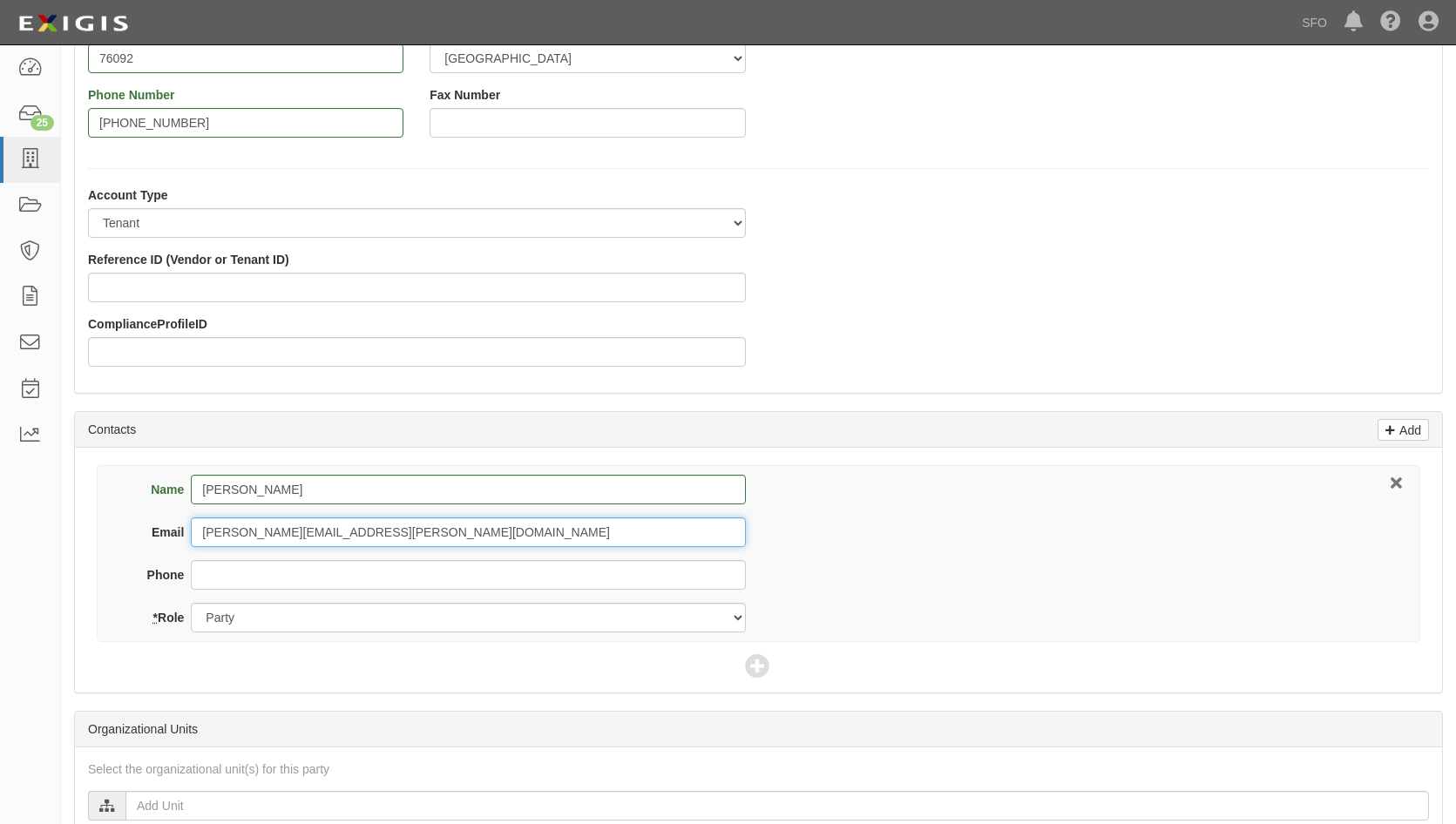
type input "Chas.blanton@plaza-network.com"
click at [453, 566] on input "Phone" at bounding box center [468, 575] width 554 height 30
paste input "817-793-0587"
type input "817-793-0587"
click at [1108, 612] on div "Name Chas Blanton Email Chas.blanton@plaza-network.com Phone 817-793-0587 * Rol…" at bounding box center [758, 553] width 1324 height 177
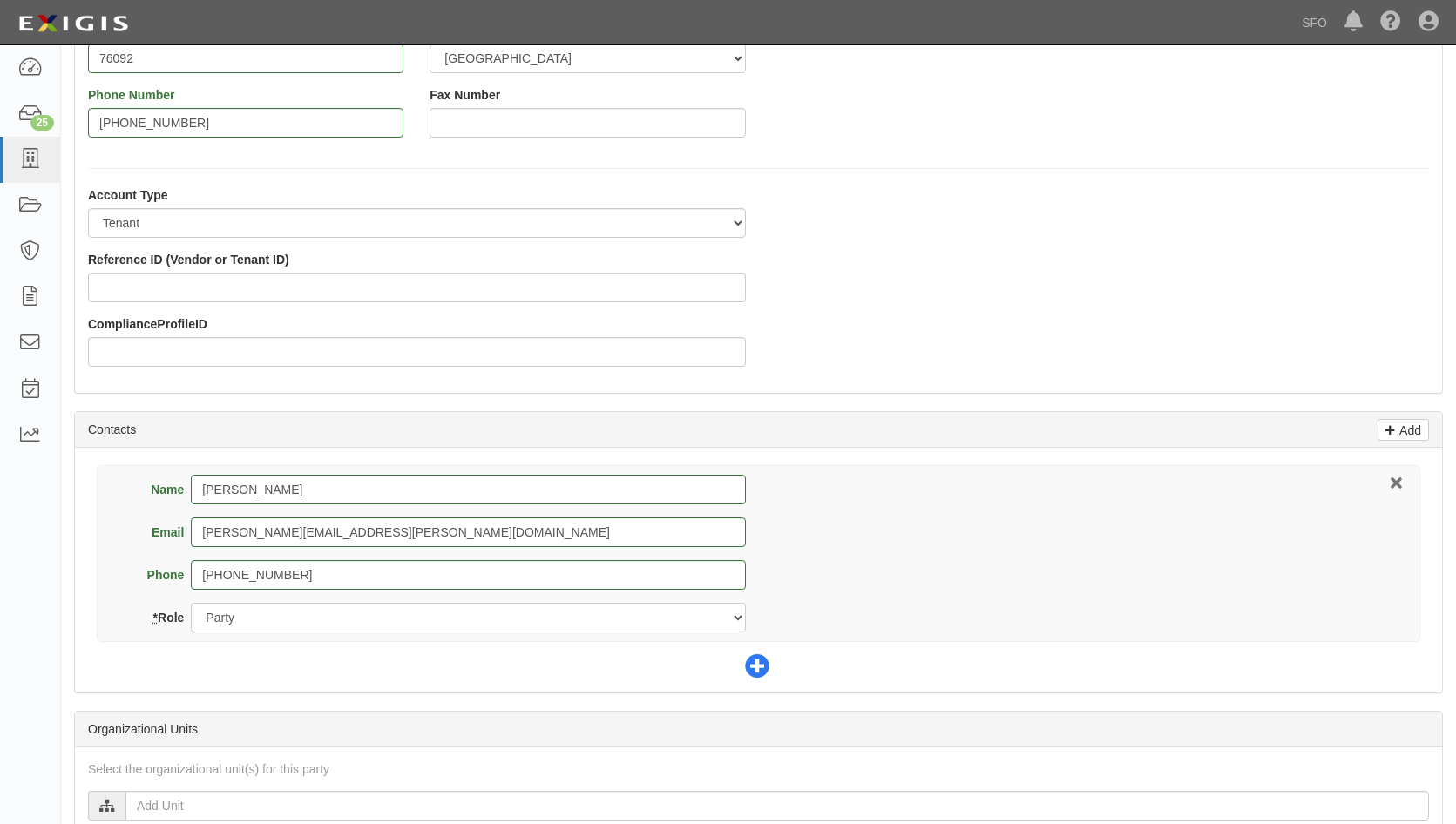
click at [757, 669] on icon at bounding box center [757, 667] width 24 height 24
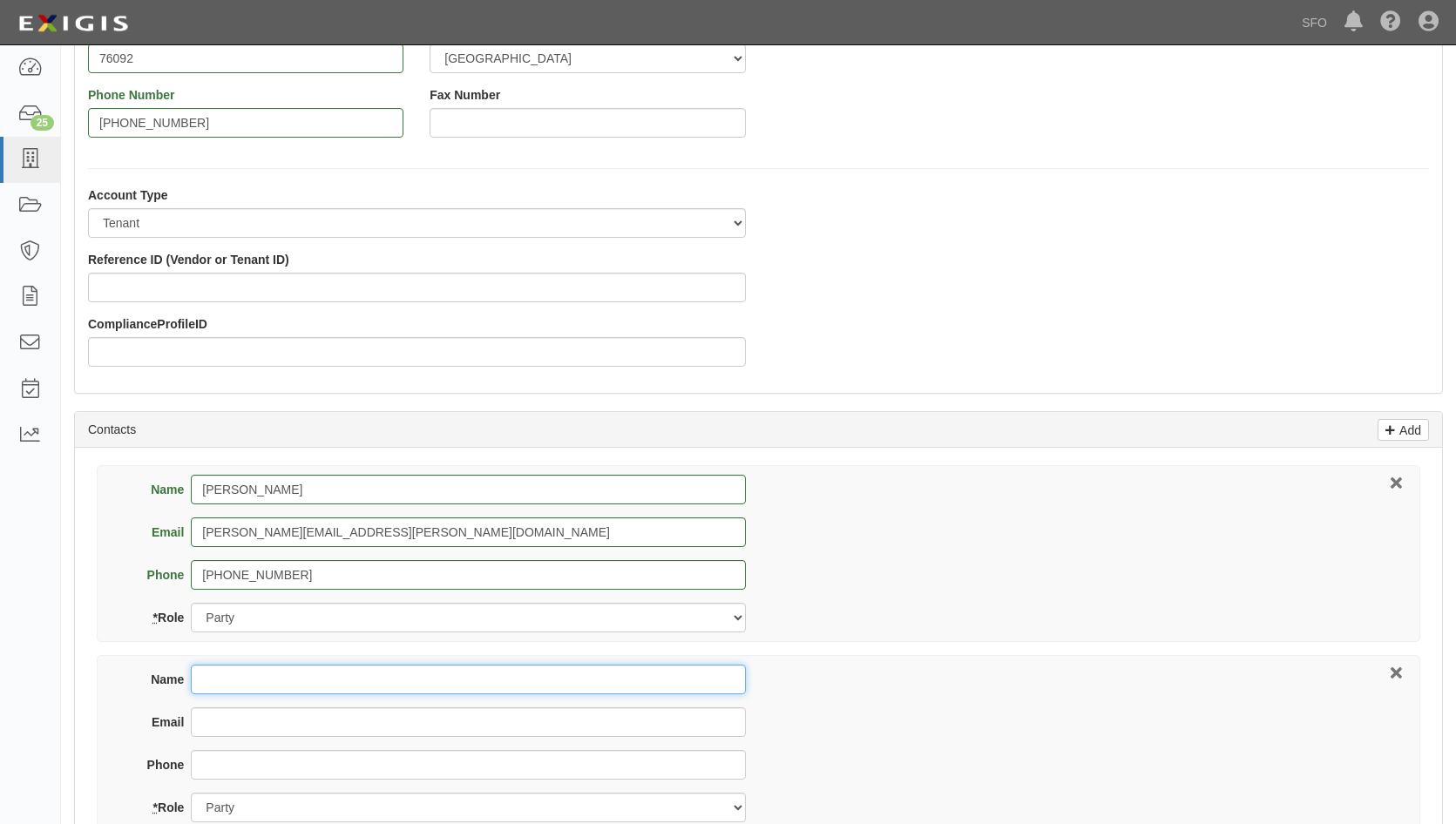
click at [248, 682] on input "Name" at bounding box center [468, 680] width 554 height 30
paste input "vyonne.tan@plaza-network.com"
type input "vyonne.tan@plaza-network.com"
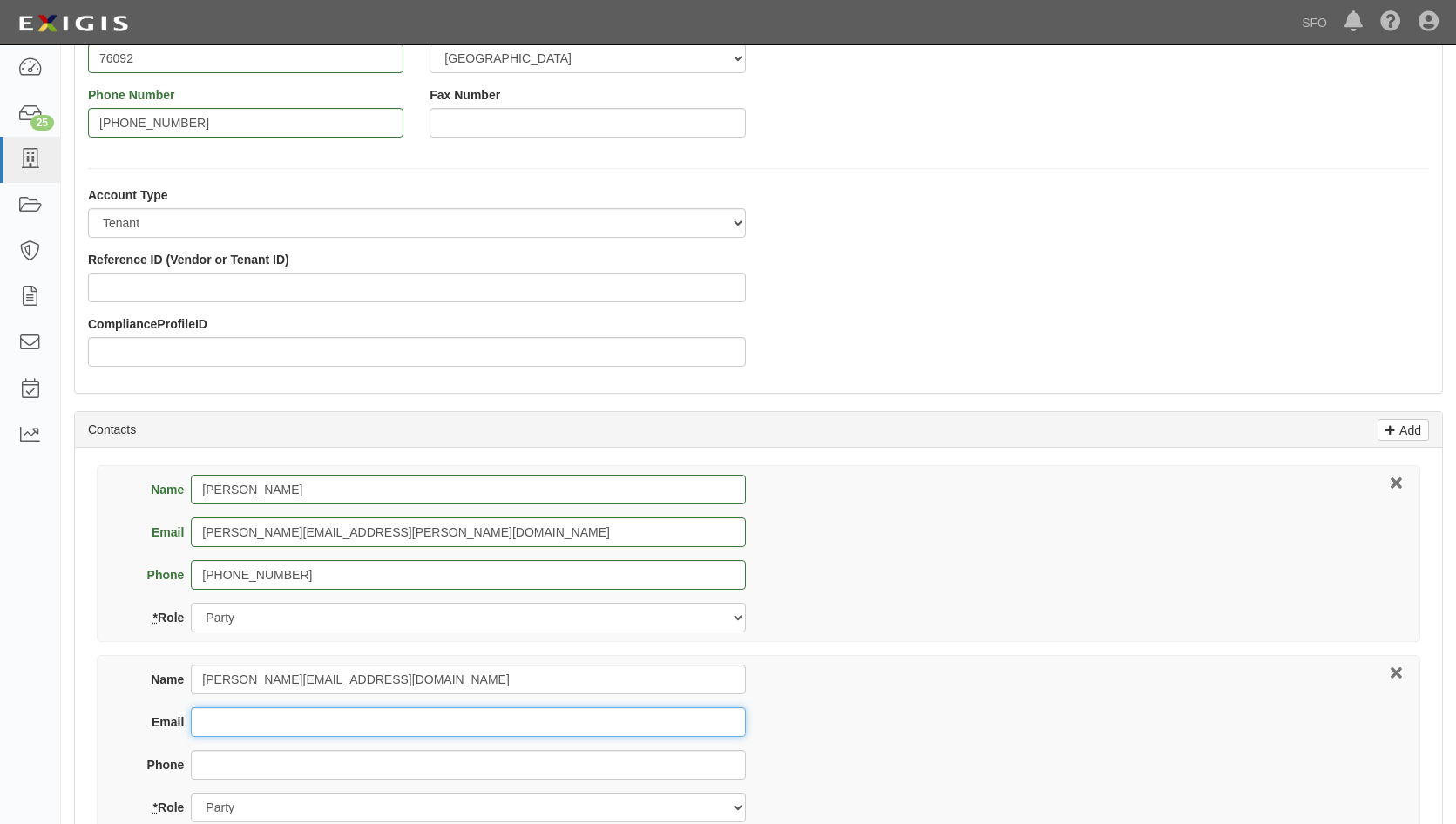
click at [212, 724] on input "Email" at bounding box center [468, 722] width 554 height 30
paste input "vyonne.tan@plaza-network.com"
type input "vyonne.tan@plaza-network.com"
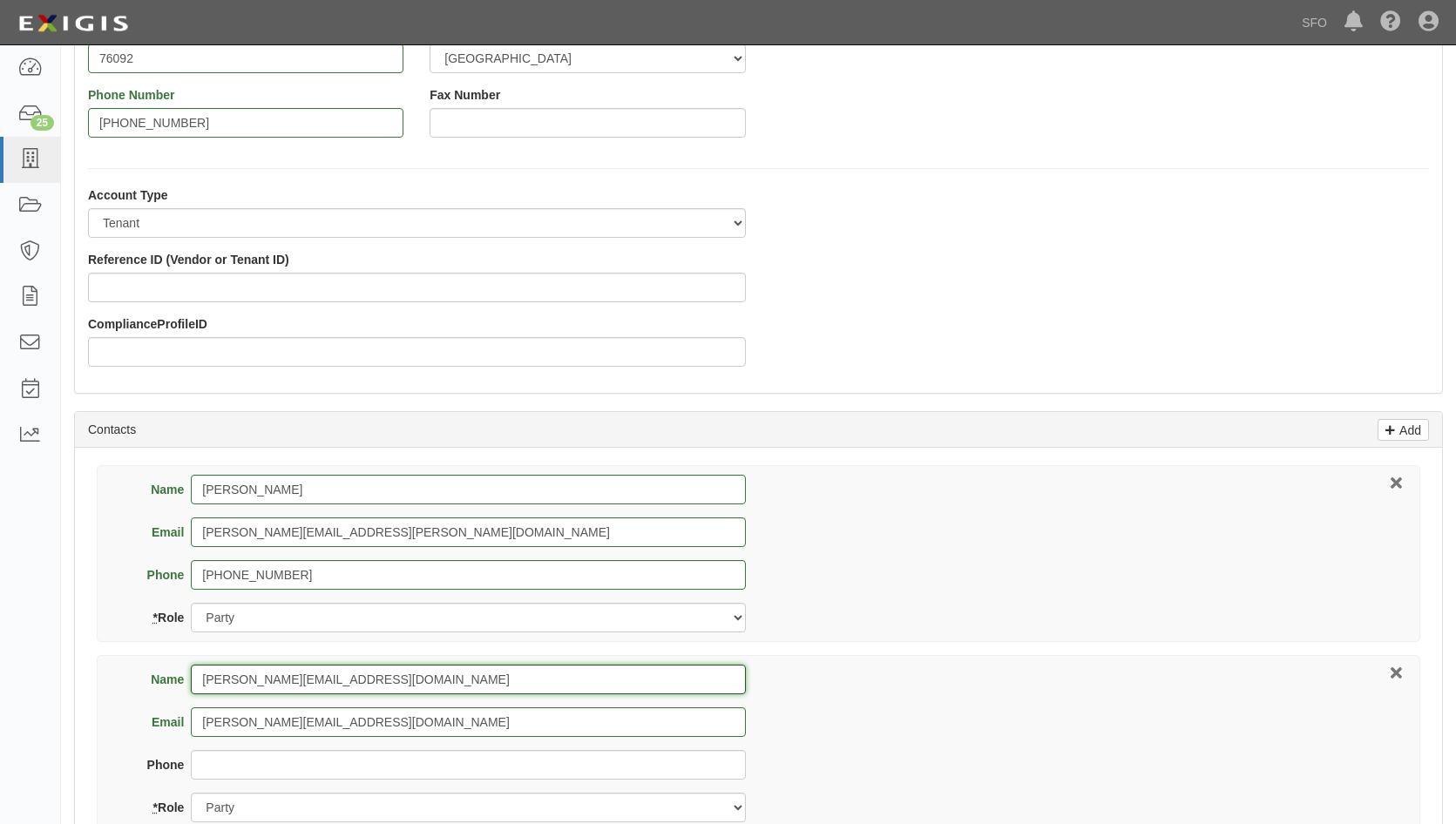
drag, startPoint x: 264, startPoint y: 679, endPoint x: 843, endPoint y: 657, distance: 579.4
click at [820, 668] on div "Name vyonne.tan@plaza-network.com Email vyonne.tan@plaza-network.com Phone * Ro…" at bounding box center [758, 743] width 1324 height 177
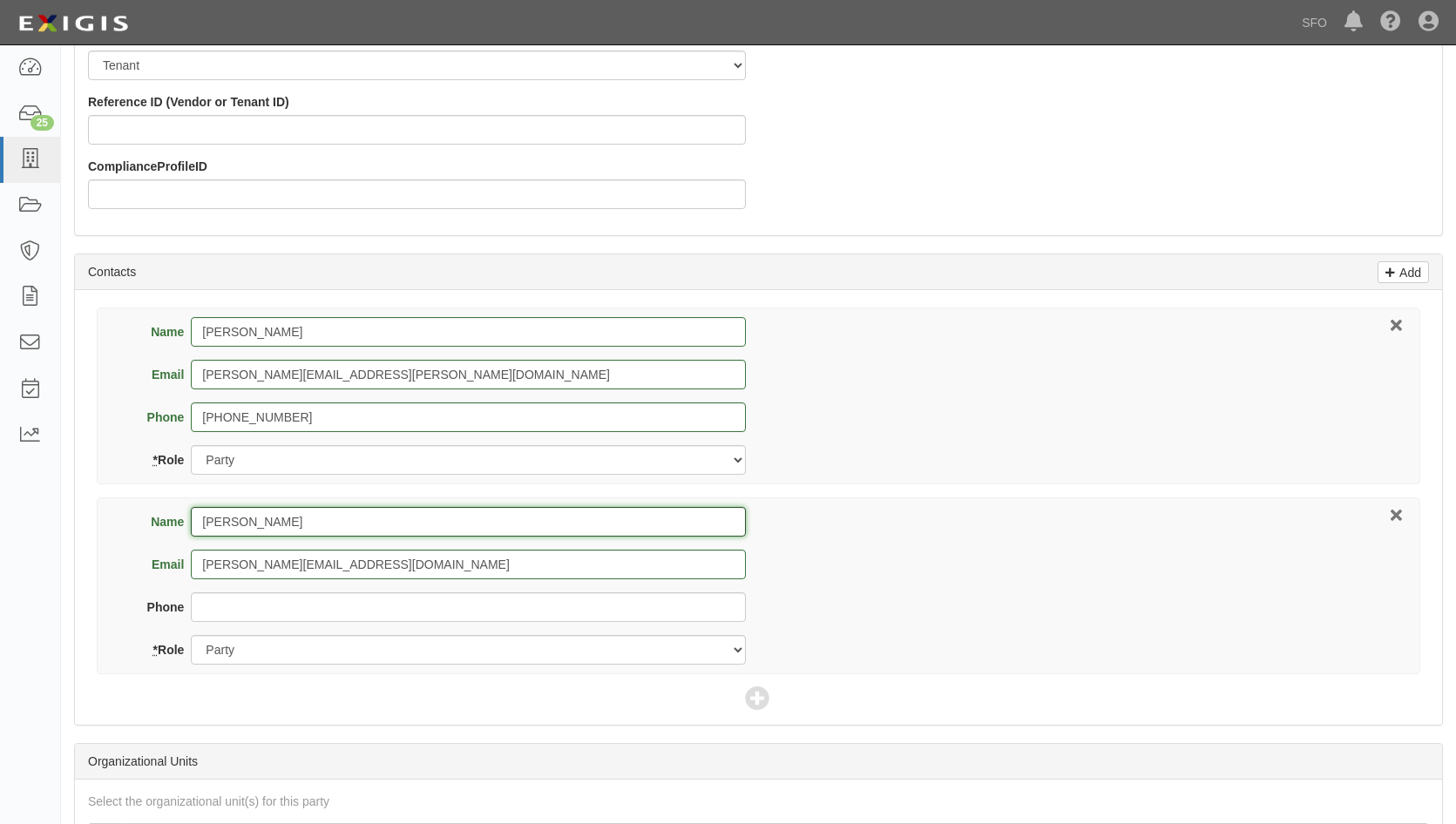
scroll to position [609, 0]
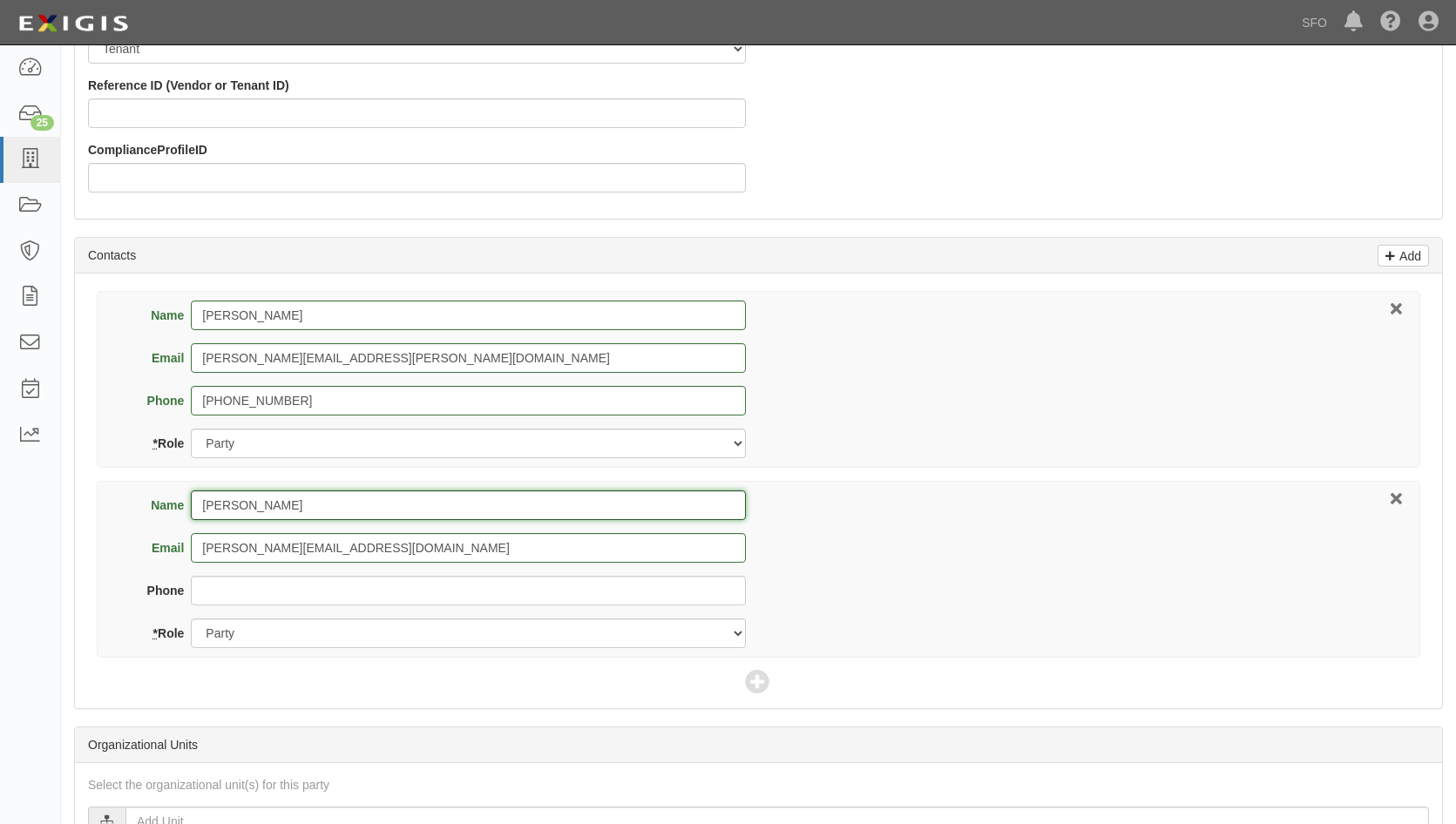
type input "Vyonne Tan"
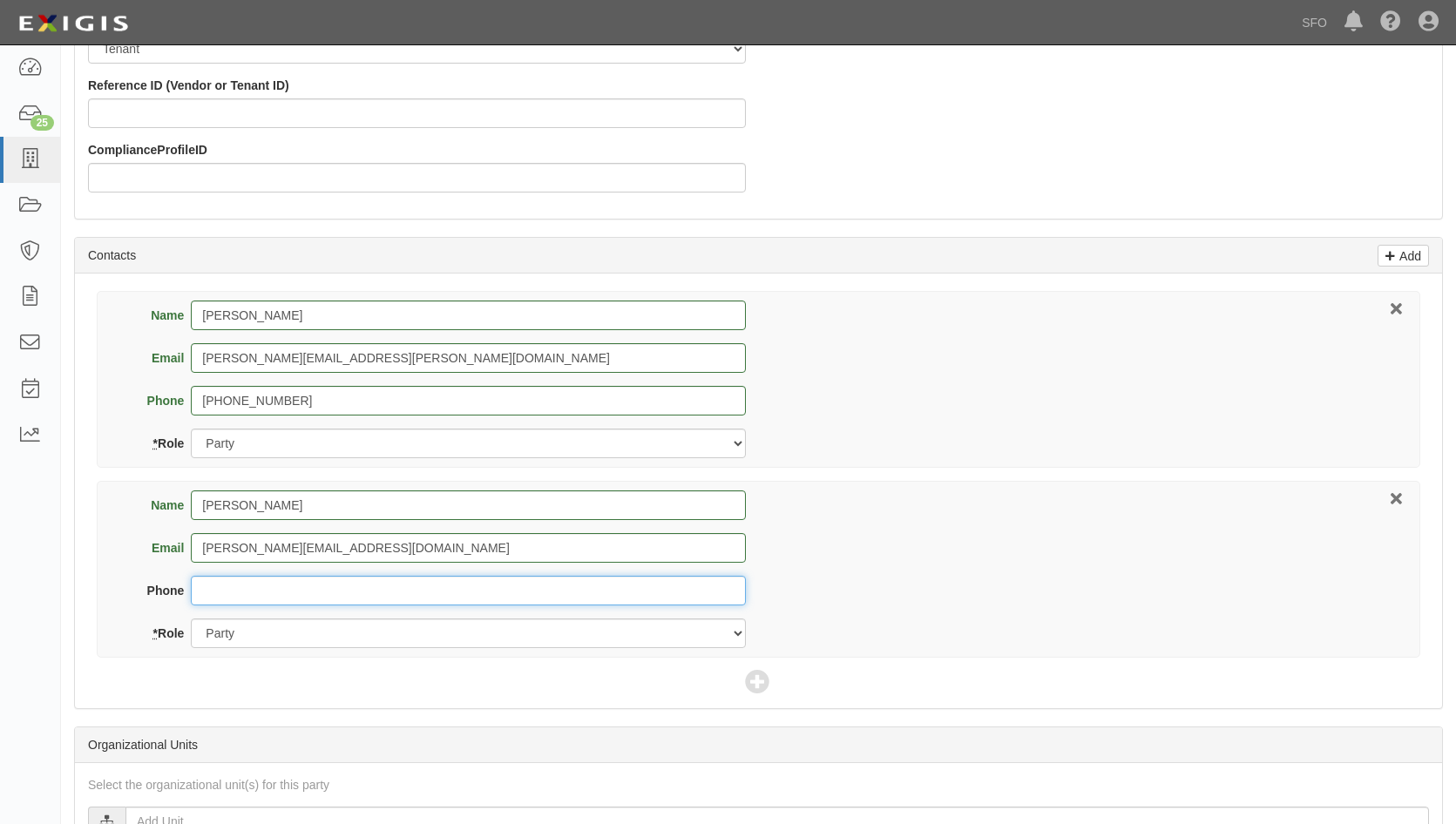
click at [272, 605] on input "Phone" at bounding box center [468, 591] width 554 height 30
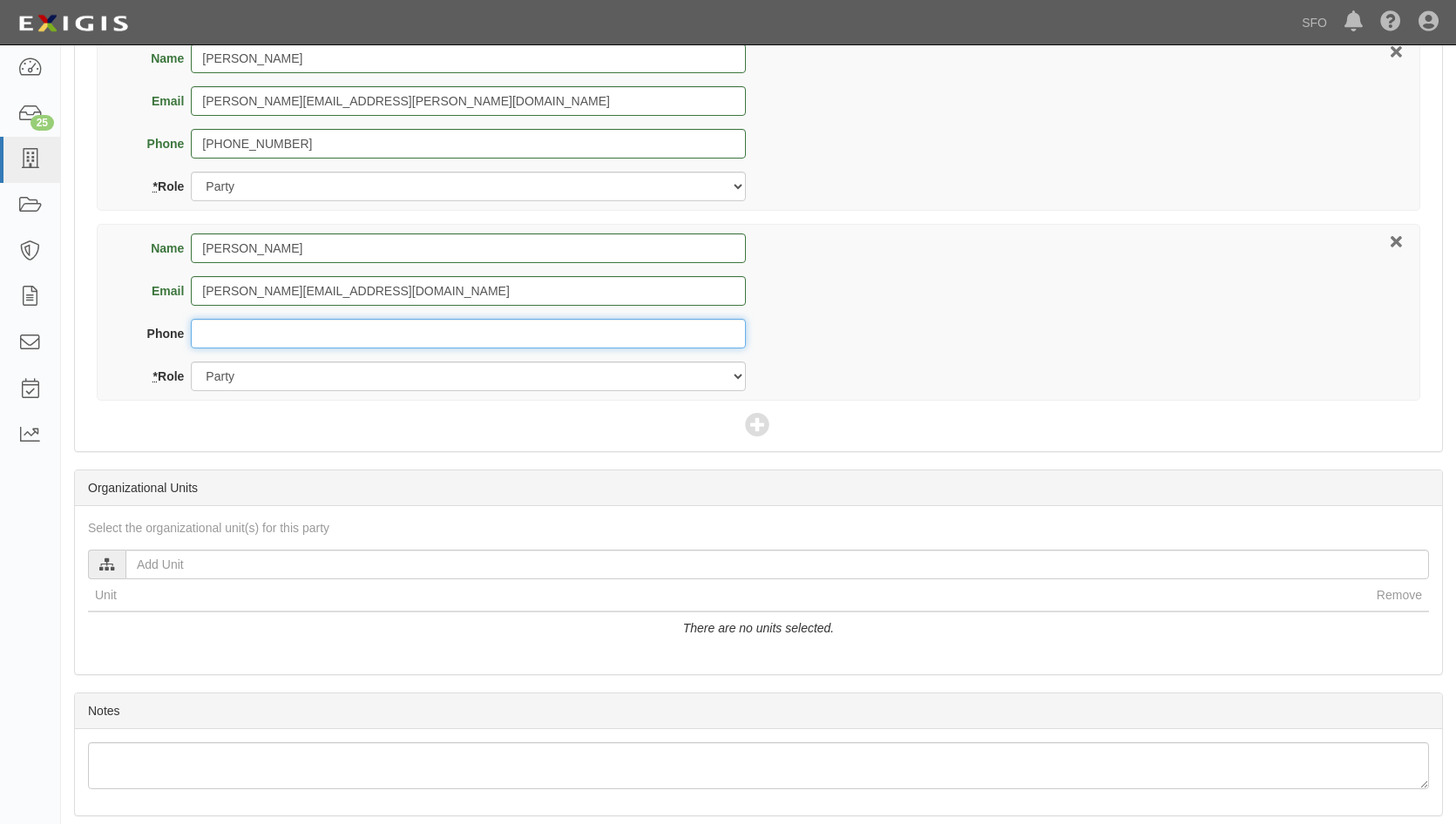
scroll to position [871, 0]
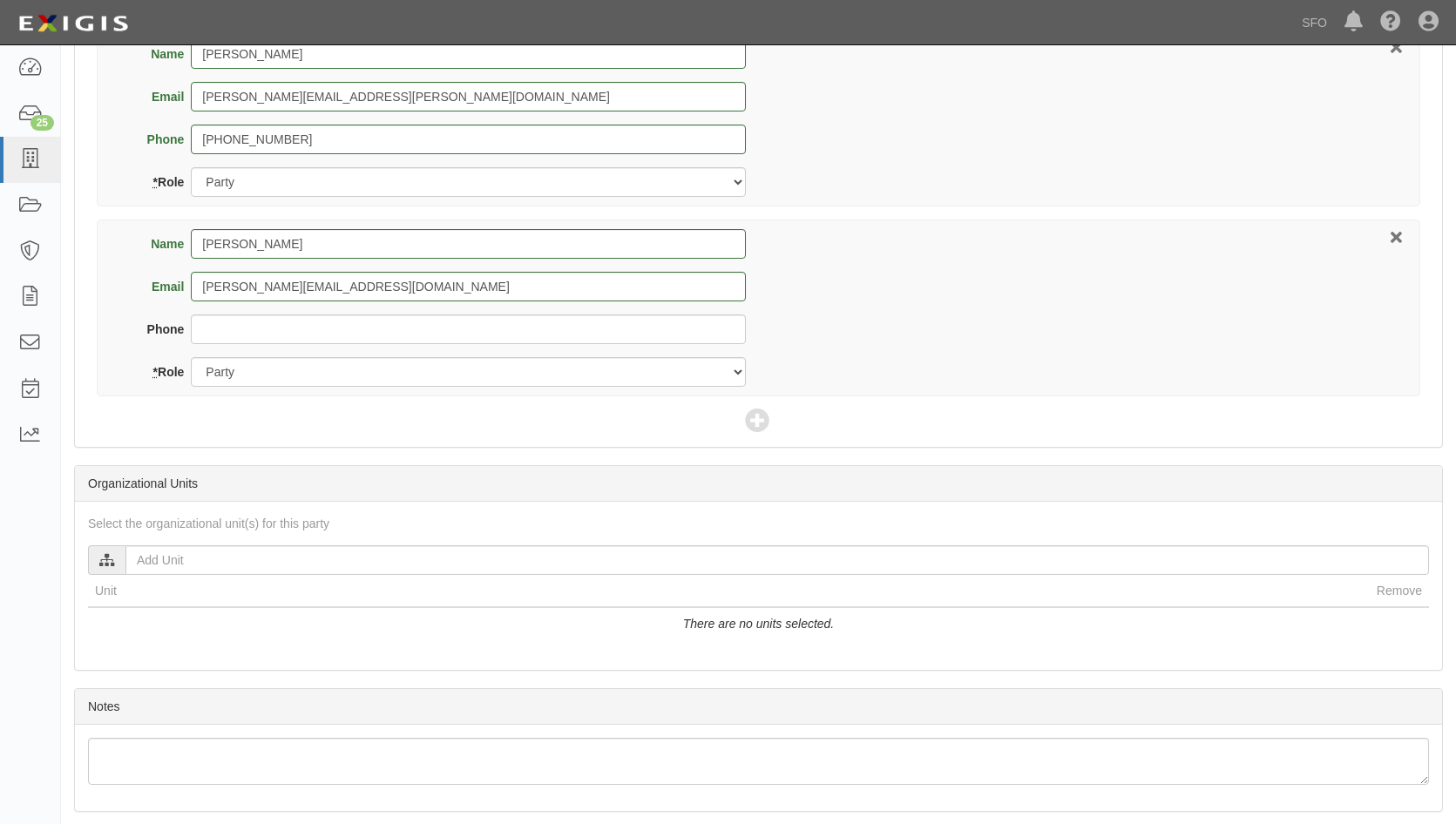
click at [462, 578] on th "Unit" at bounding box center [729, 591] width 1282 height 32
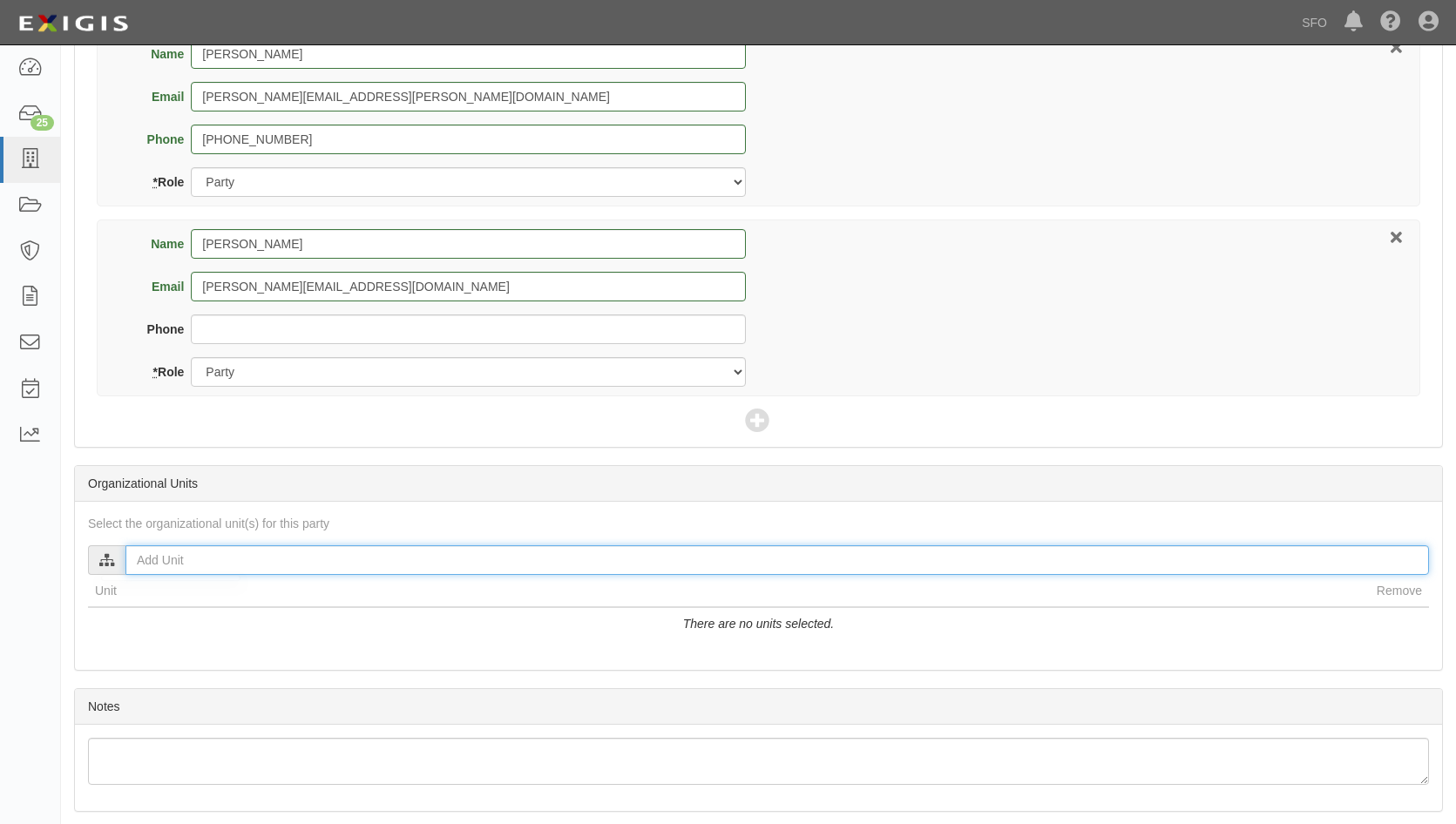
click at [310, 565] on input "text" at bounding box center [776, 560] width 1303 height 30
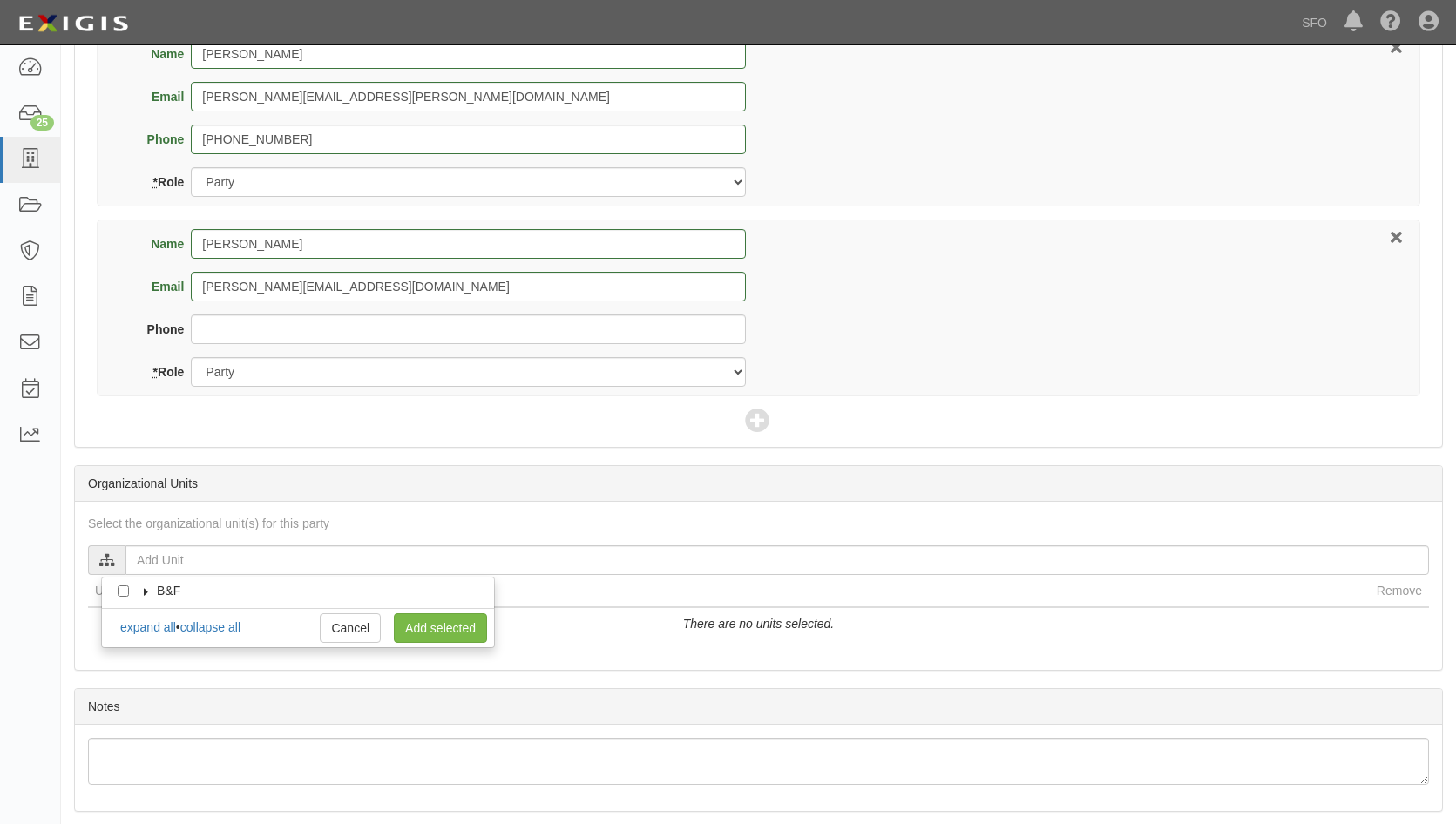
click at [140, 597] on label "B&F" at bounding box center [157, 590] width 45 height 18
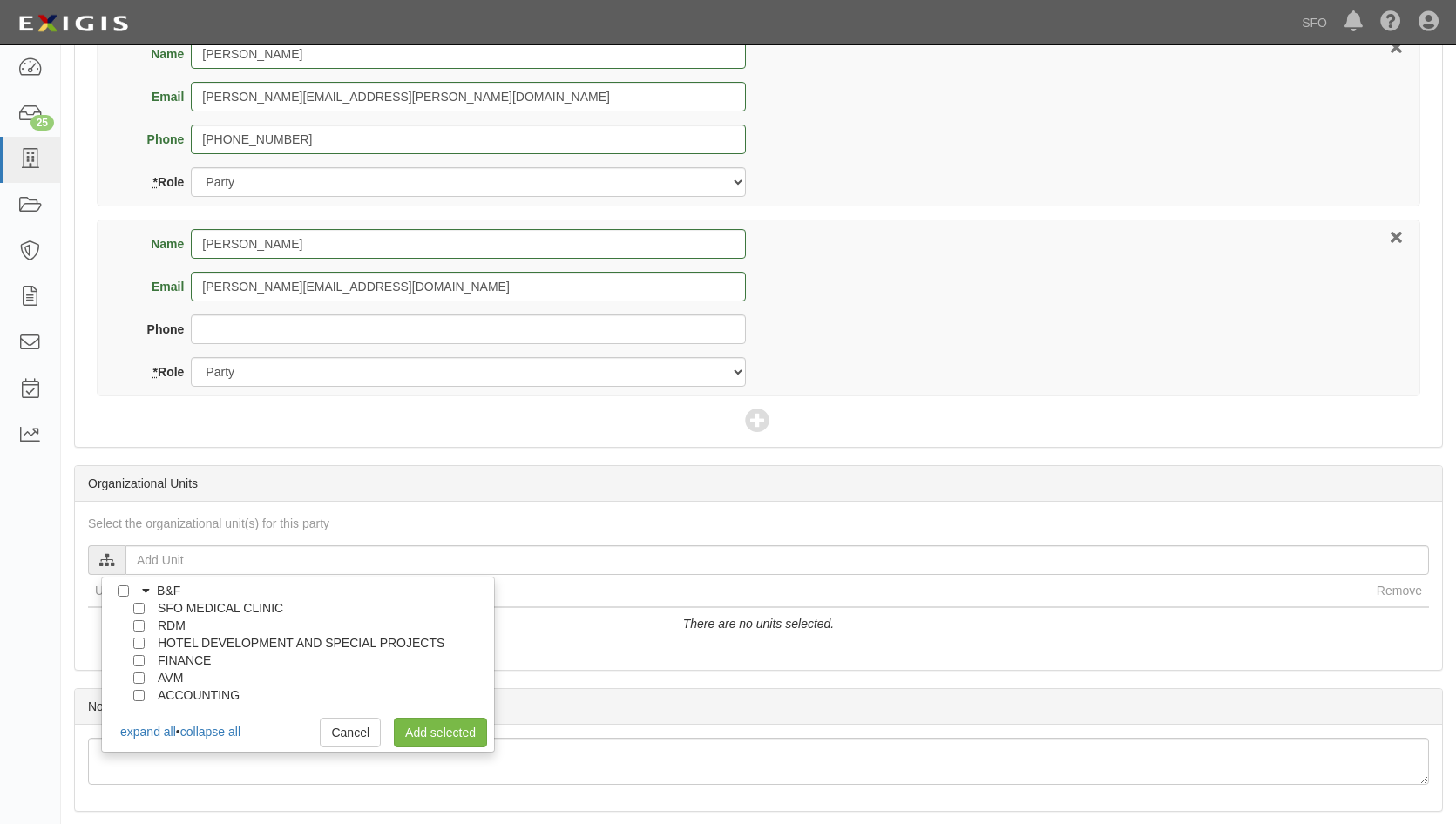
click at [135, 671] on div at bounding box center [143, 676] width 16 height 11
click at [142, 681] on input "AVM" at bounding box center [139, 678] width 11 height 11
checkbox input "true"
click at [461, 739] on link "Add selected" at bounding box center [440, 732] width 94 height 30
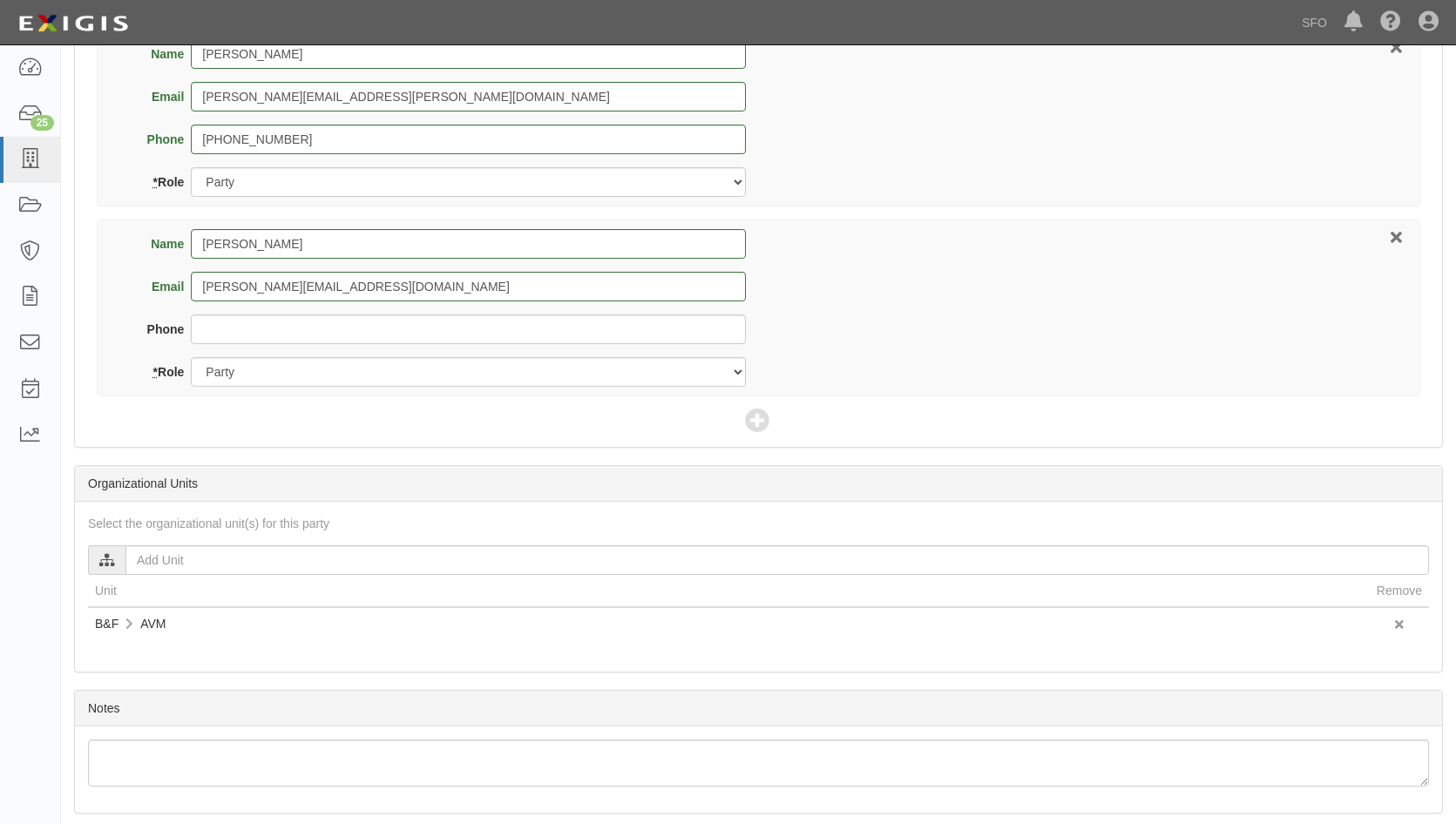
scroll to position [932, 0]
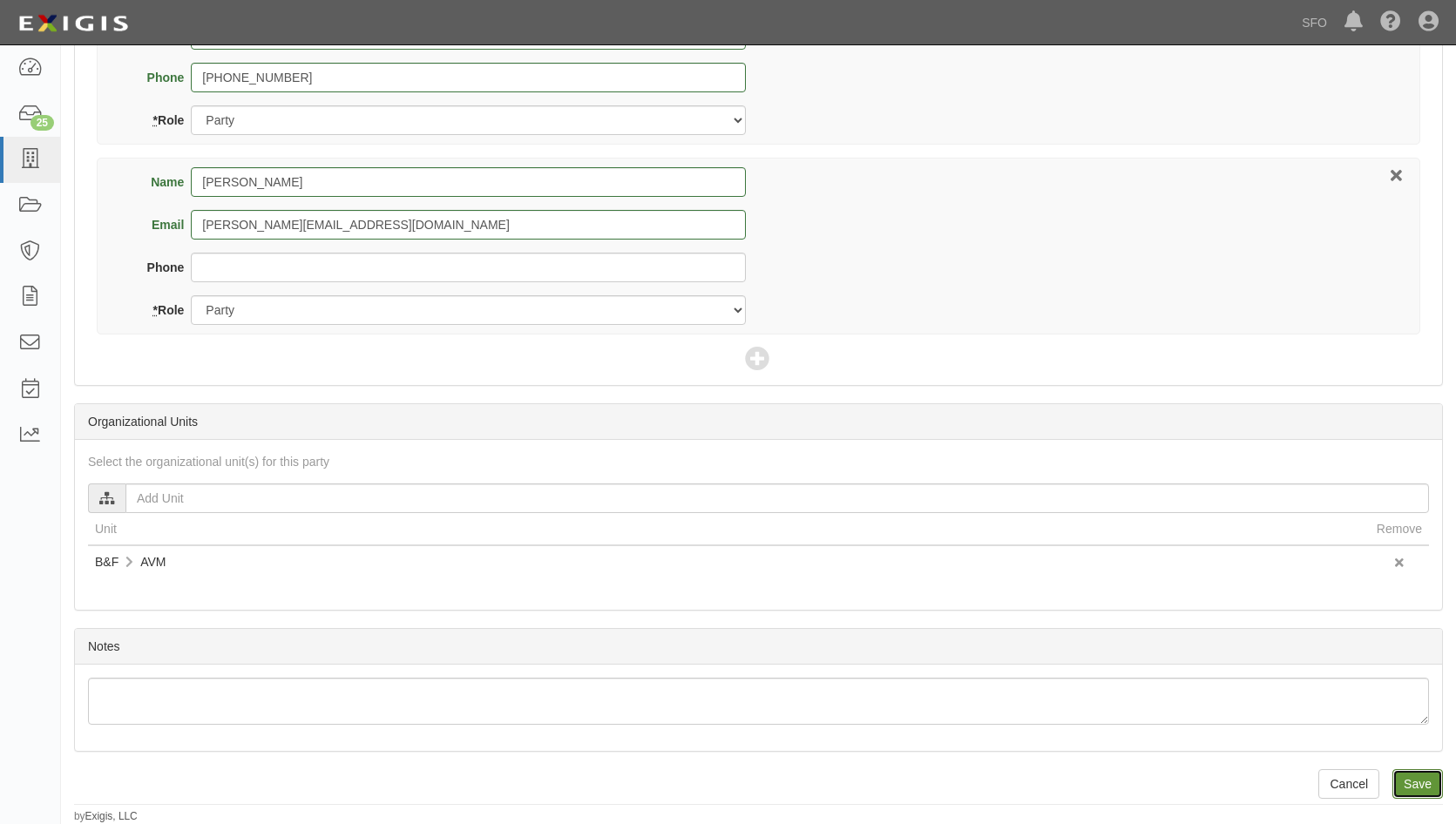
click at [1425, 790] on input "Save" at bounding box center [1417, 784] width 51 height 30
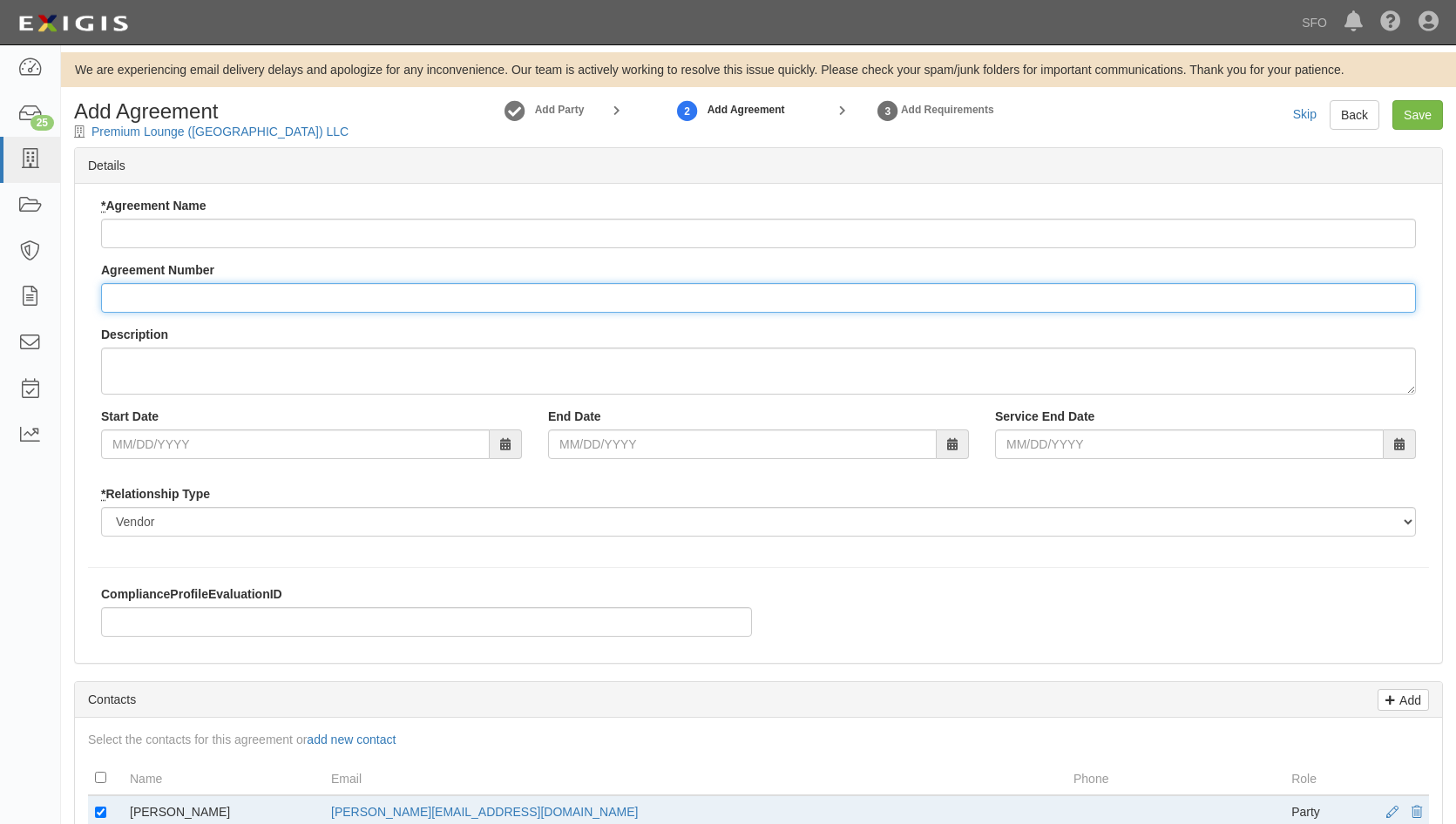
click at [180, 292] on input "Agreement Number" at bounding box center [758, 298] width 1314 height 30
paste input "P5176"
type input "P5176"
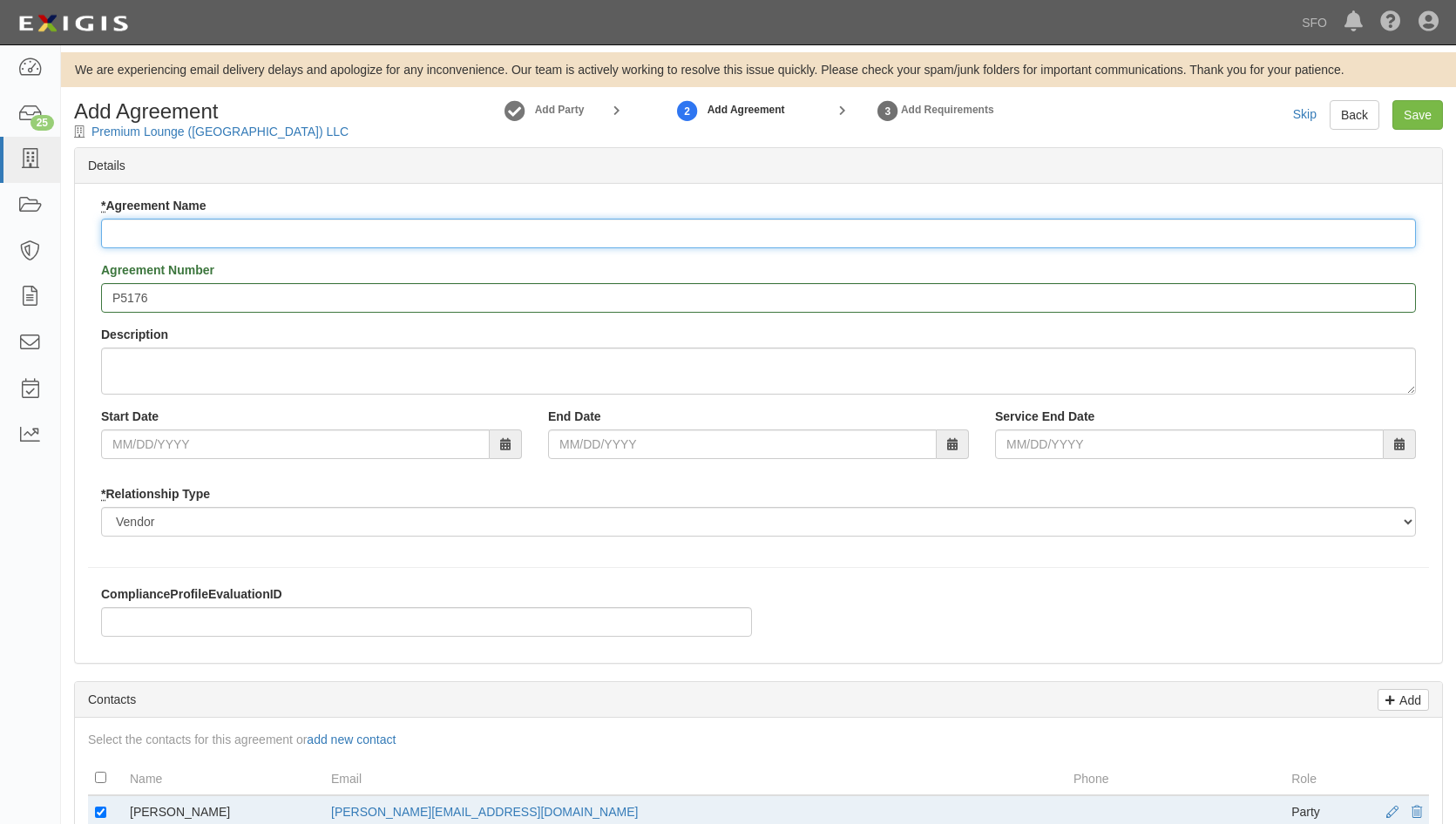
click at [274, 237] on input "* Agreement Name" at bounding box center [758, 233] width 1314 height 30
paste input "Aviation Support Services"
type input "Aviation Support Services"
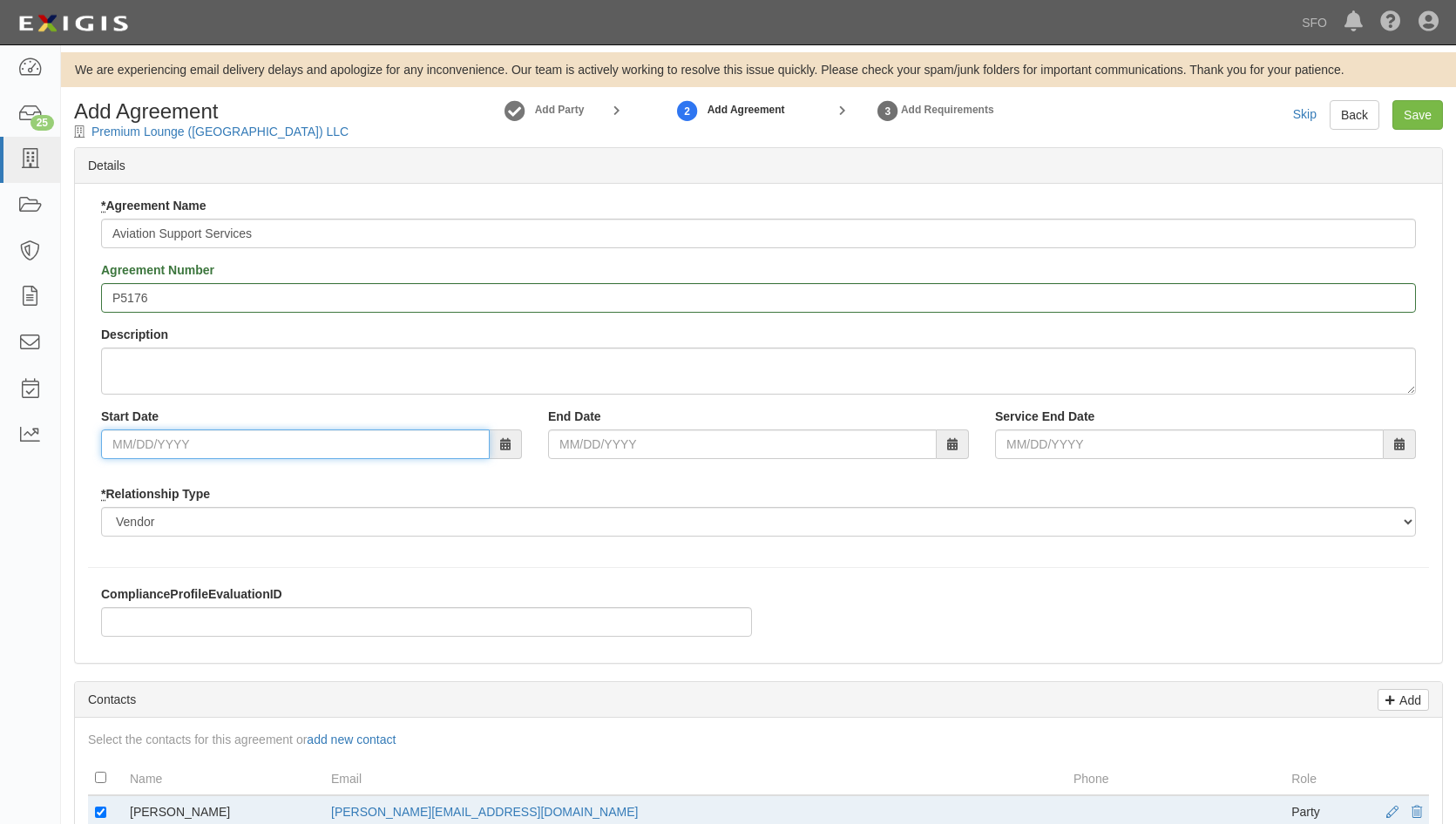
click at [301, 454] on input "Start Date" at bounding box center [295, 444] width 389 height 30
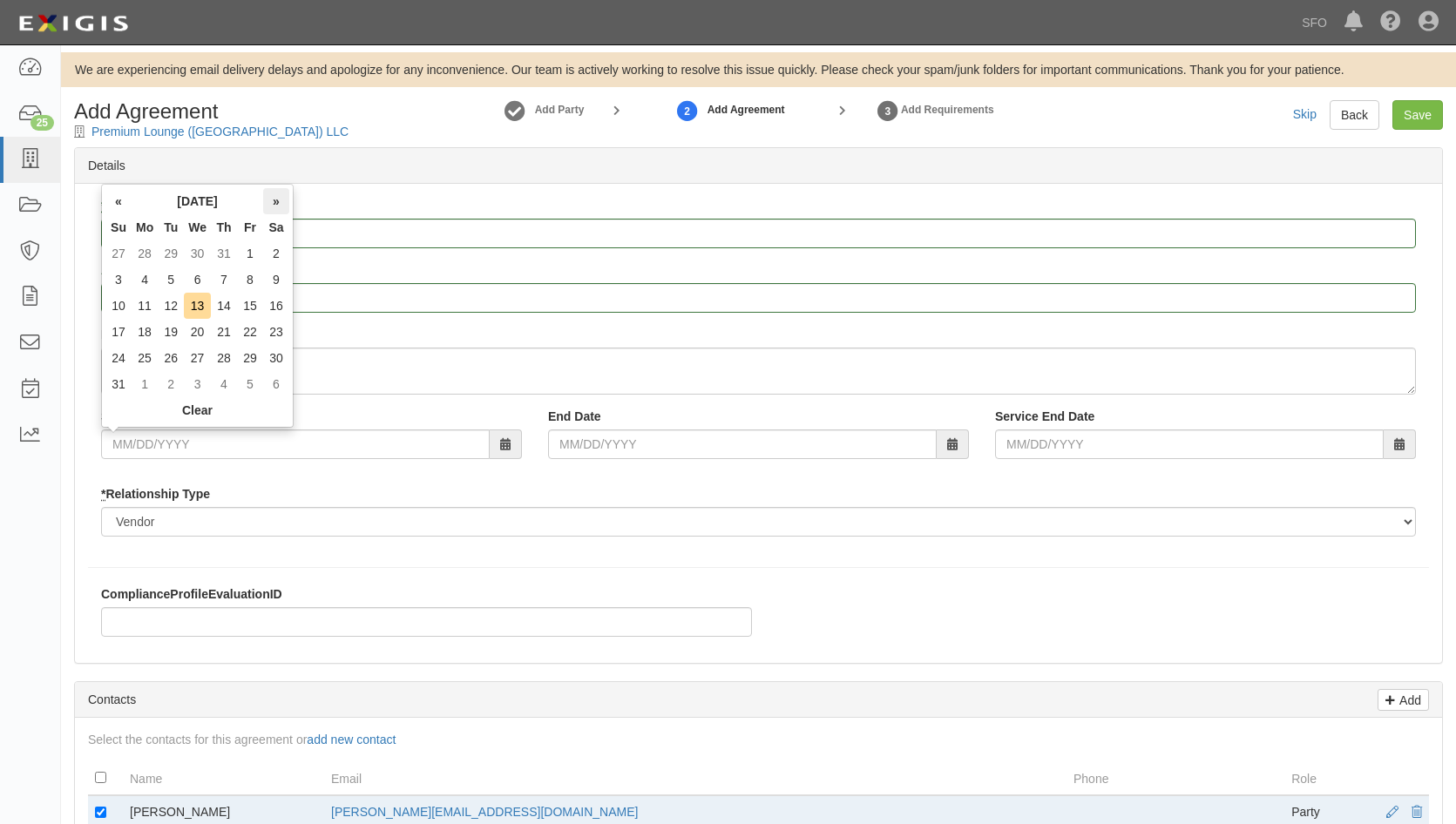
click at [275, 195] on th "»" at bounding box center [276, 201] width 26 height 26
click at [143, 260] on td "1" at bounding box center [144, 254] width 26 height 26
type input "09/01/2025"
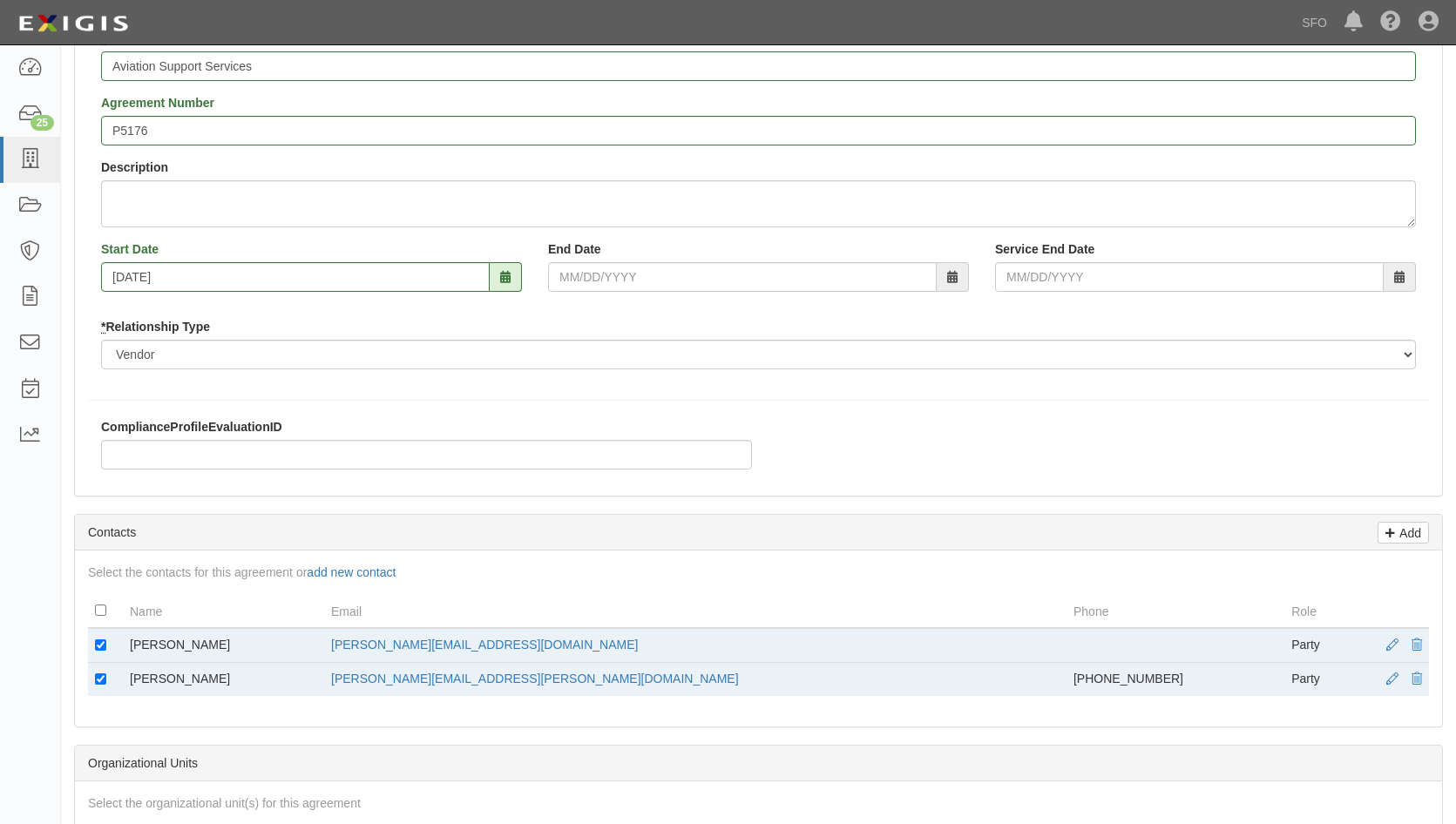
scroll to position [174, 0]
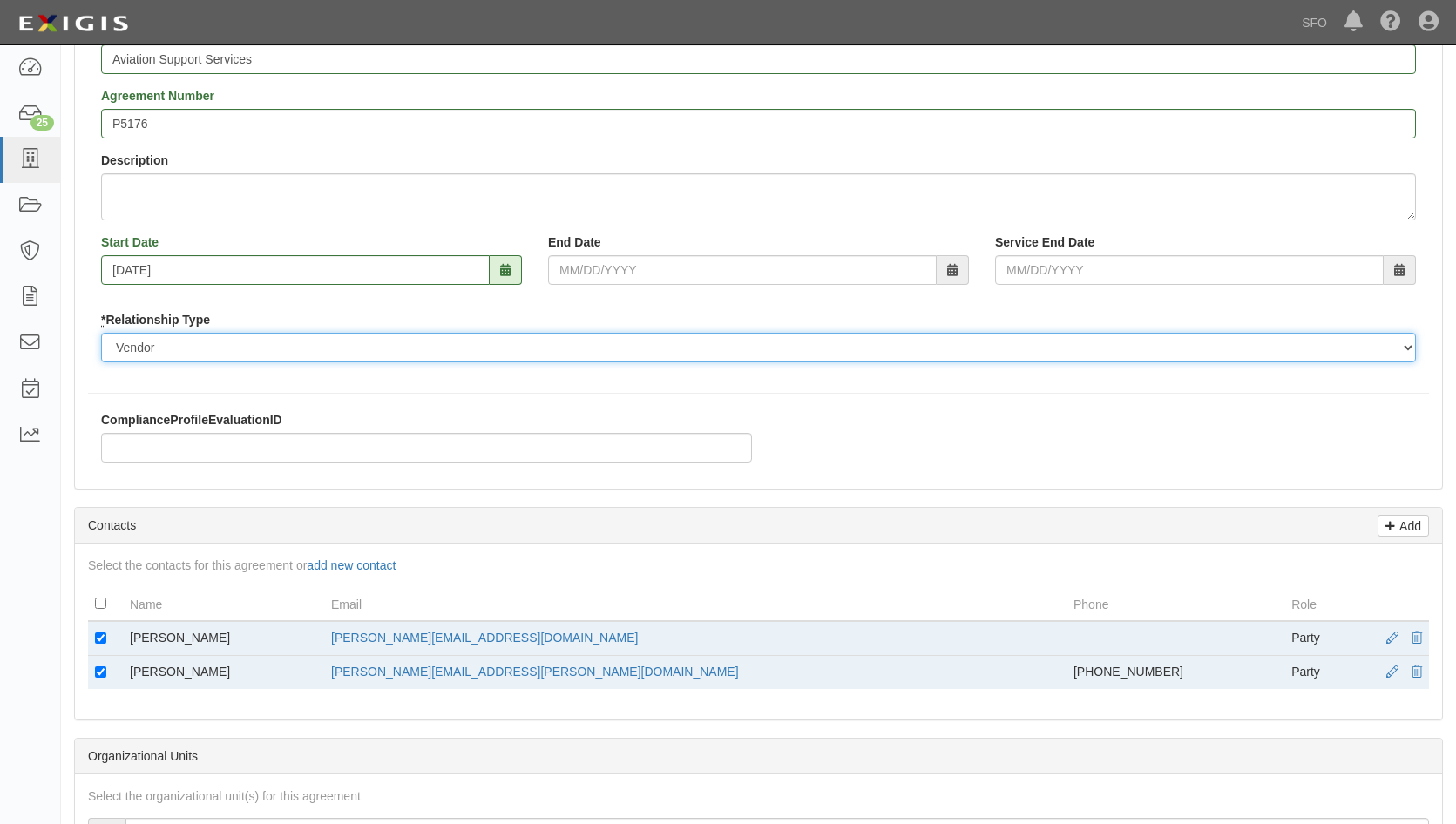
click at [192, 343] on select "Borrower Contractor Franchisee Other Subcontractor Supplier Tenant Vendor" at bounding box center [758, 347] width 1314 height 30
select select "tenant"
click at [101, 332] on select "Borrower Contractor Franchisee Other Subcontractor Supplier Tenant Vendor" at bounding box center [758, 347] width 1314 height 30
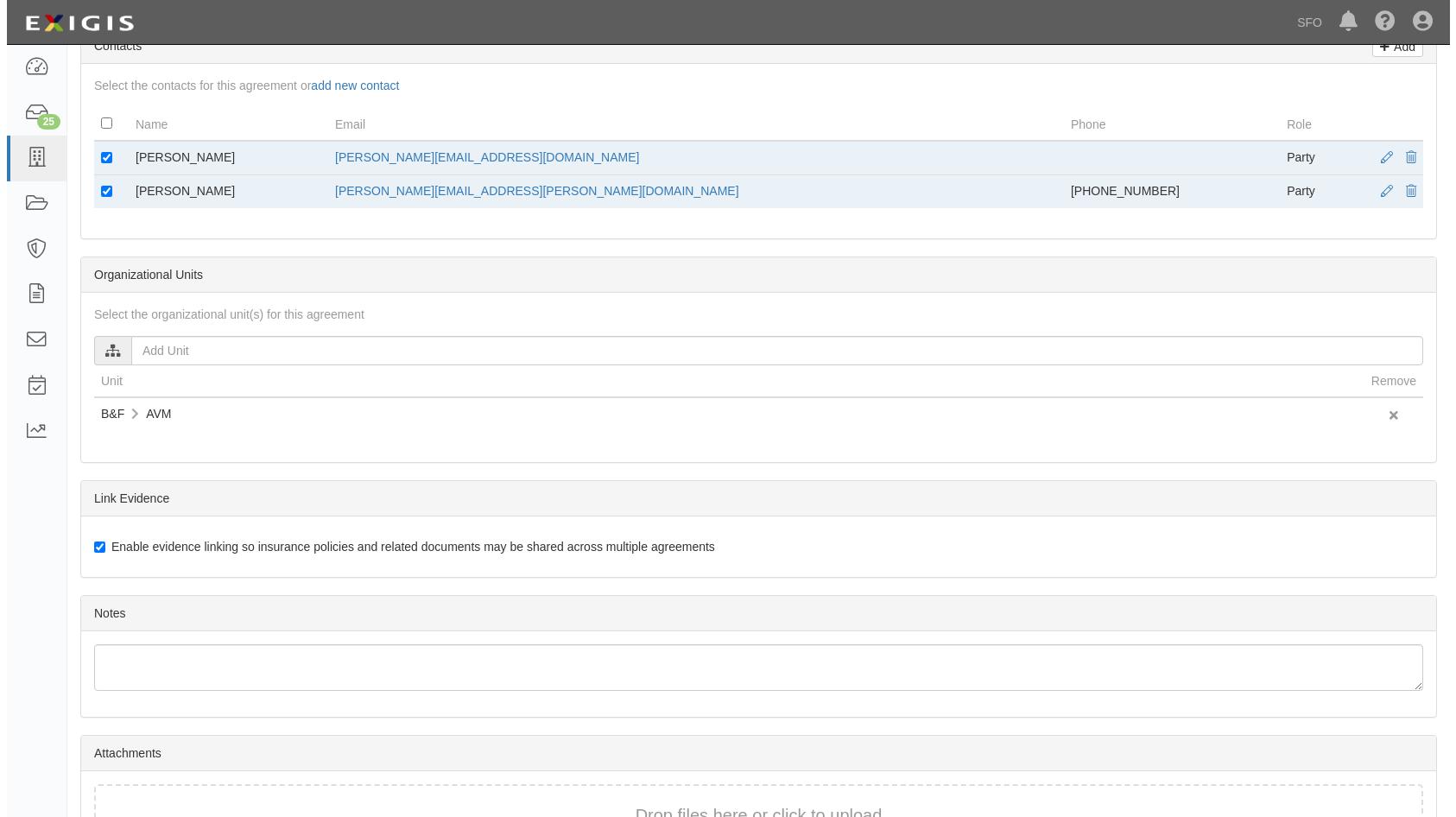
scroll to position [763, 0]
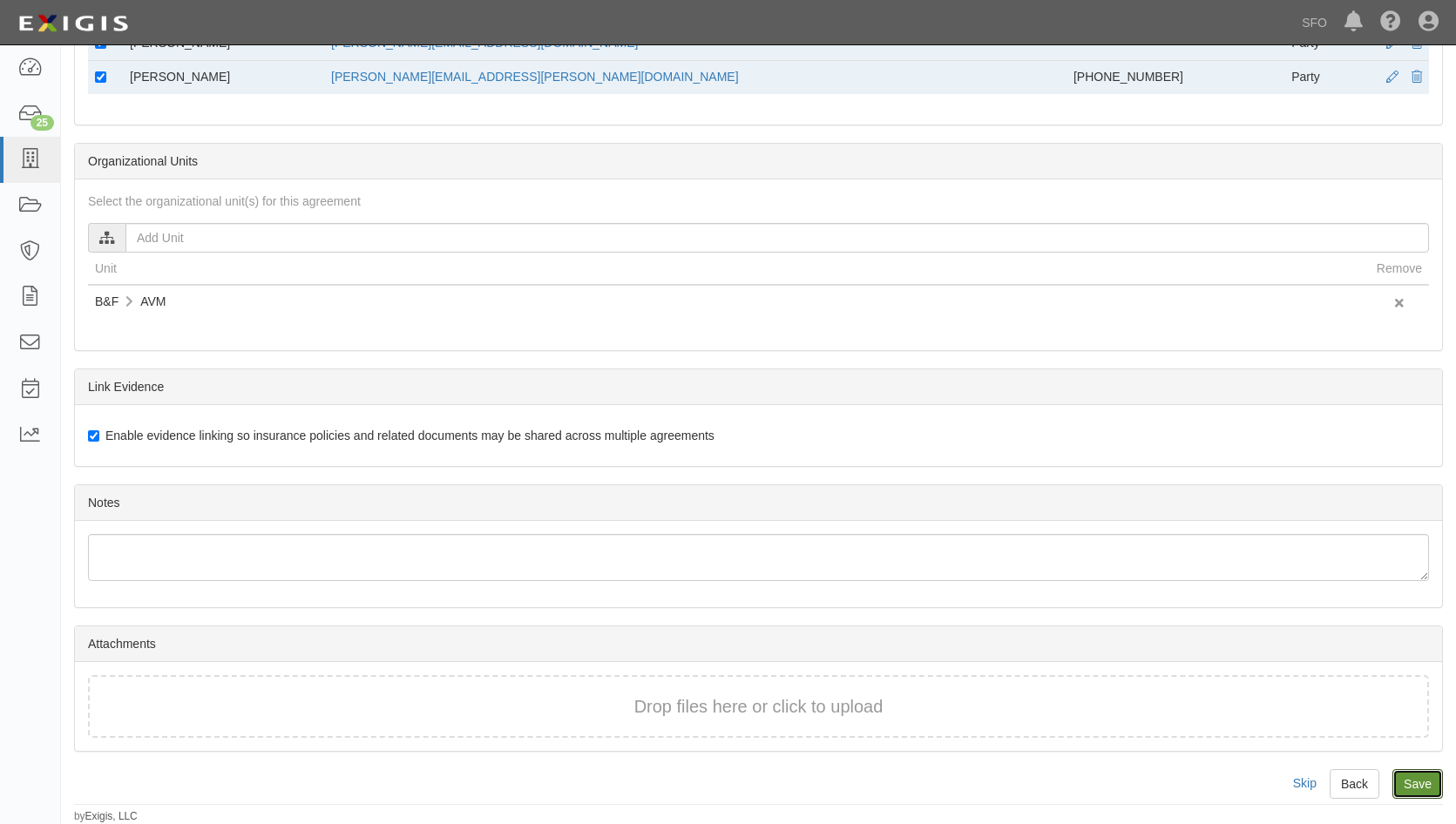
click at [1407, 780] on link "Save" at bounding box center [1417, 784] width 51 height 30
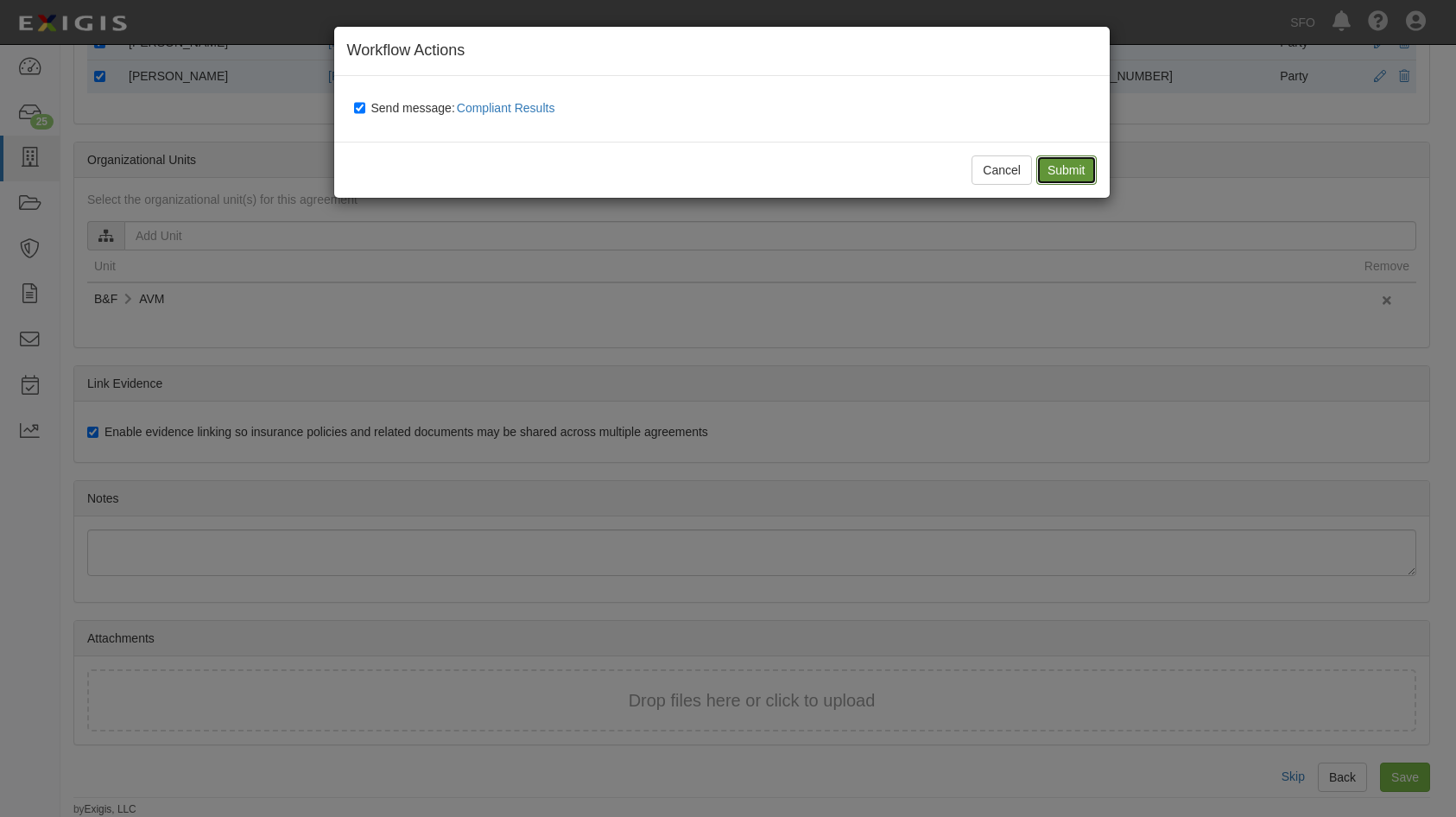
click at [1070, 177] on input "Submit" at bounding box center [1067, 170] width 61 height 29
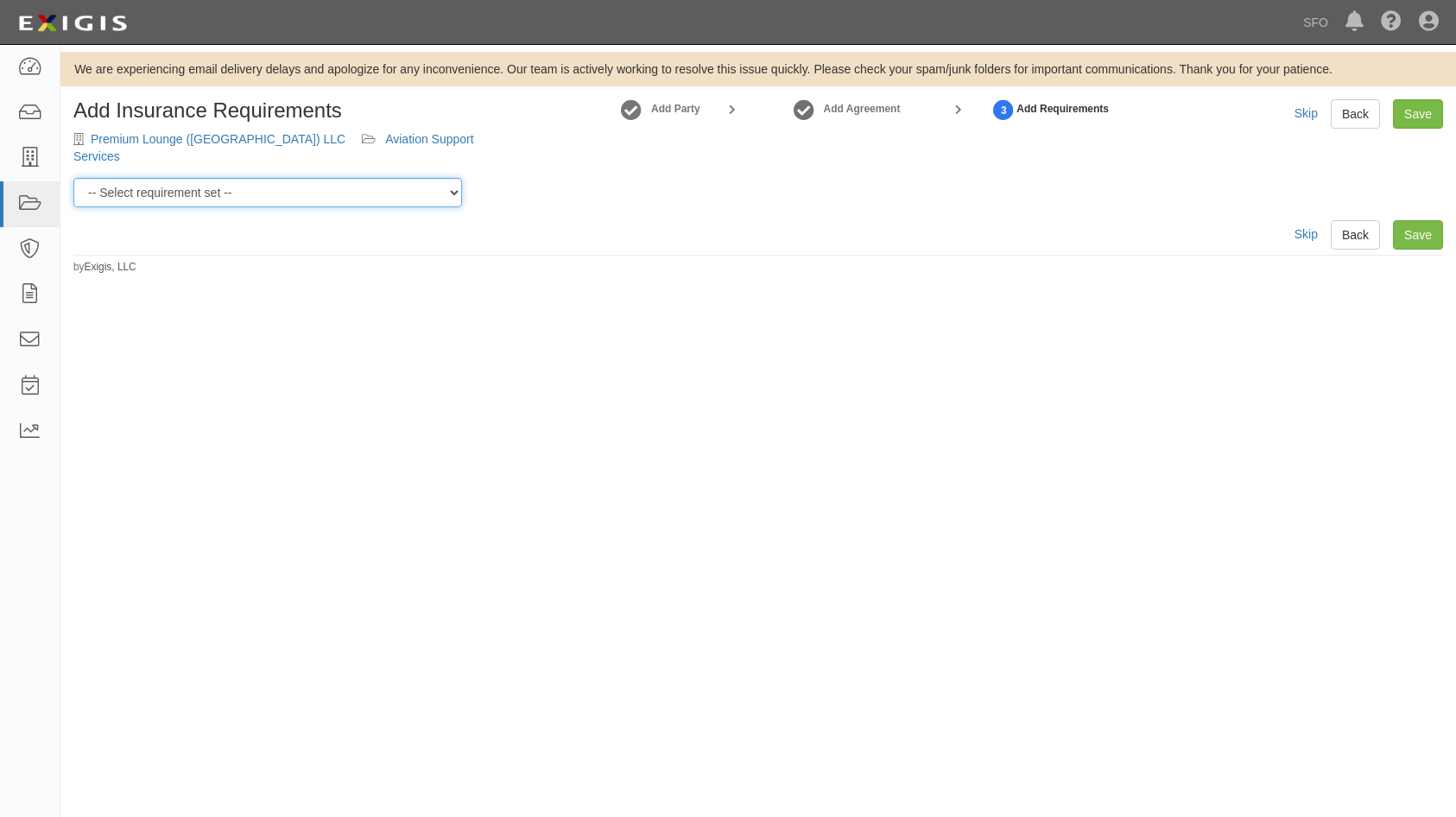
click at [397, 178] on select "-- Select requirement set -- AV AL FACILITY LEASE - LAND LEASE AV AL LEASE AND …" at bounding box center [267, 193] width 388 height 29
select select "37280"
click at [73, 178] on select "-- Select requirement set -- AV AL FACILITY LEASE - LAND LEASE AV AL LEASE AND …" at bounding box center [267, 193] width 388 height 29
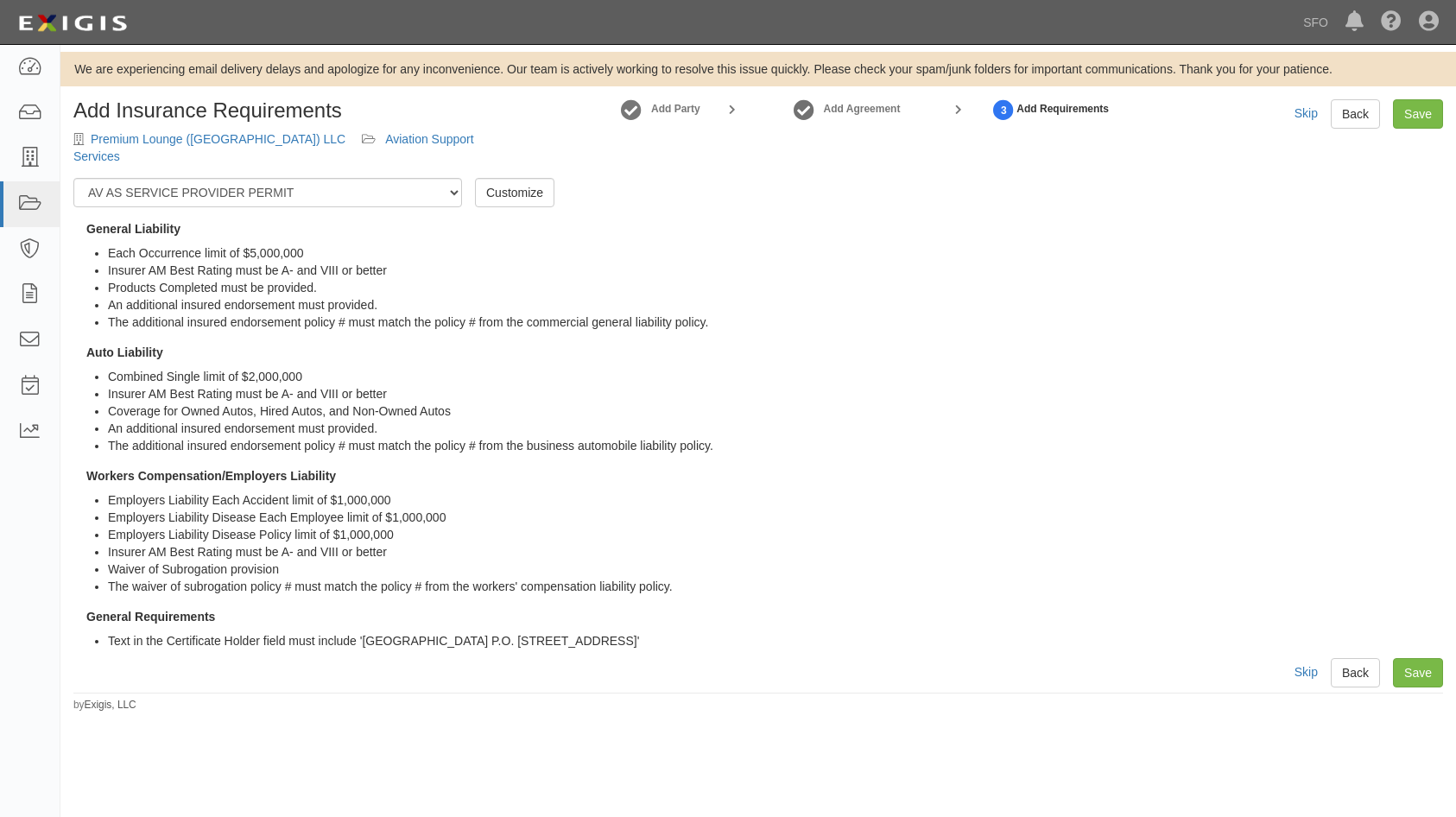
drag, startPoint x: 790, startPoint y: 622, endPoint x: 80, endPoint y: 209, distance: 821.4
click at [80, 220] on div "General Liability Each Occurrence limit of $5,000,000 Insurer AM Best Rating mu…" at bounding box center [758, 435] width 1370 height 430
copy div "General Liability Each Occurrence limit of $5,000,000 Insurer AM Best Rating mu…"
click at [1431, 658] on link "Save" at bounding box center [1417, 673] width 50 height 29
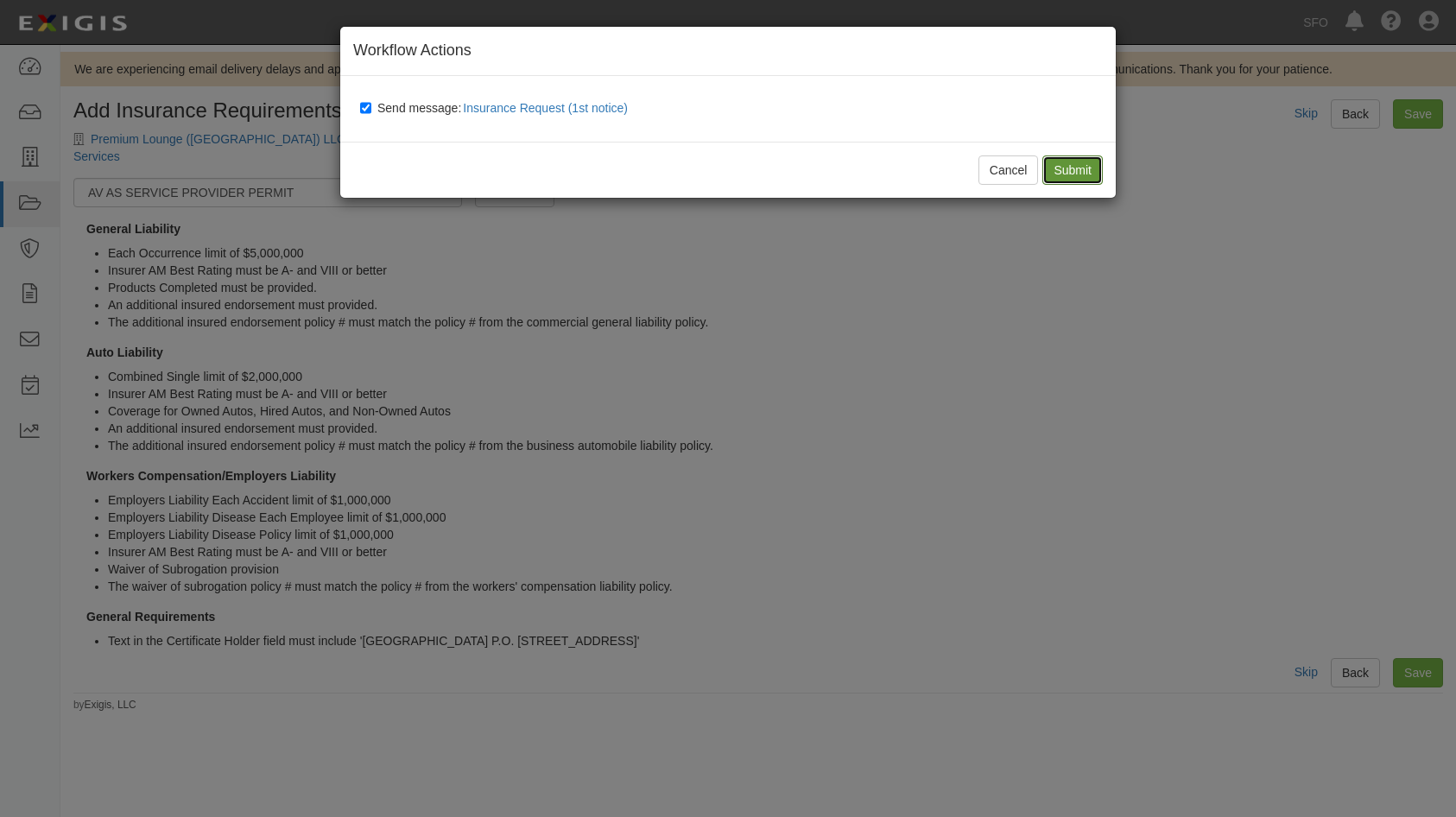
click at [1079, 163] on input "Submit" at bounding box center [1072, 170] width 61 height 29
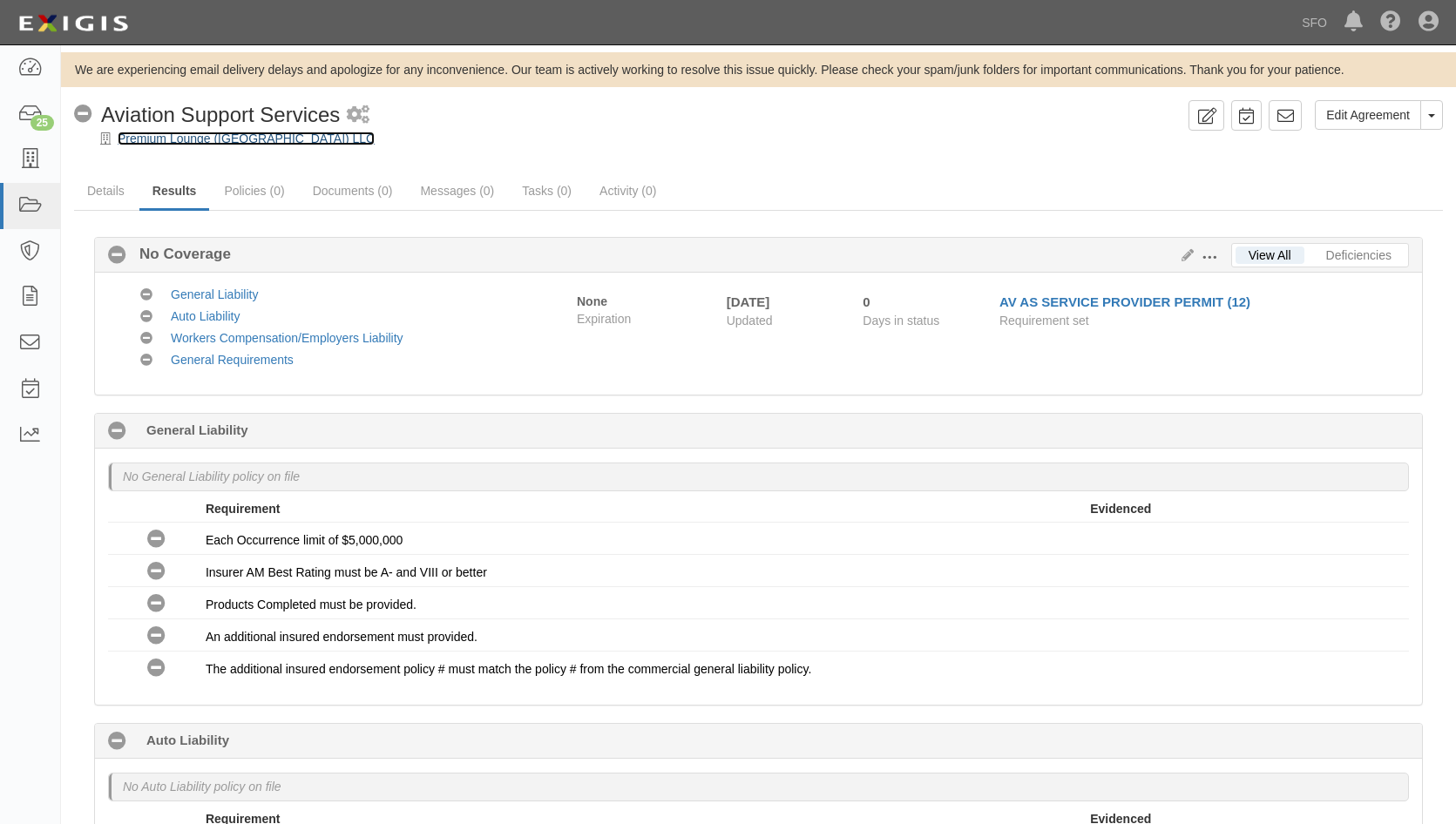
click at [146, 139] on link "Premium Lounge ([GEOGRAPHIC_DATA]) LLC" at bounding box center [245, 138] width 257 height 14
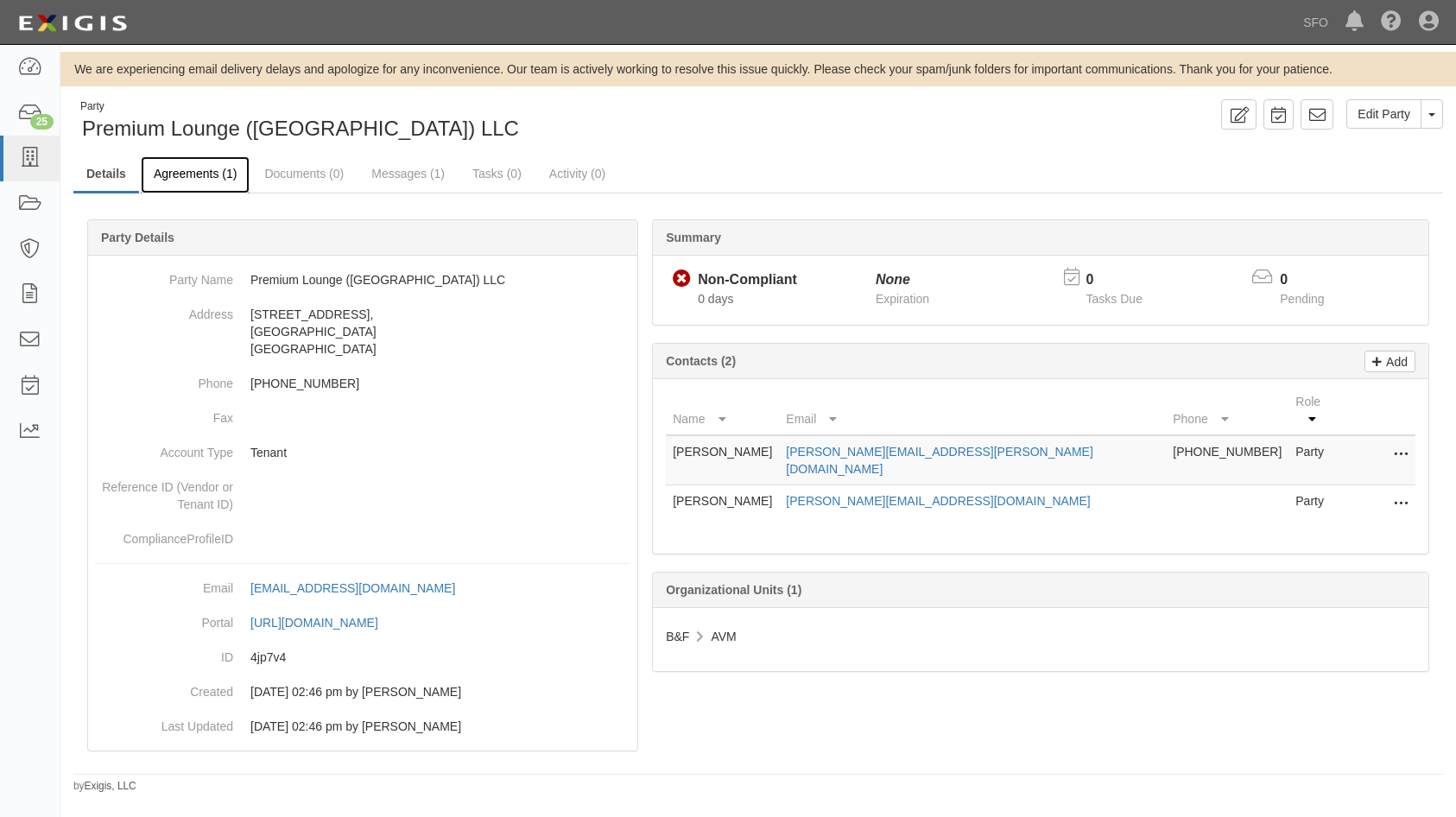
click at [167, 160] on link "Agreements (1)" at bounding box center [195, 174] width 109 height 37
click at [182, 178] on link "Agreements (1)" at bounding box center [195, 174] width 109 height 37
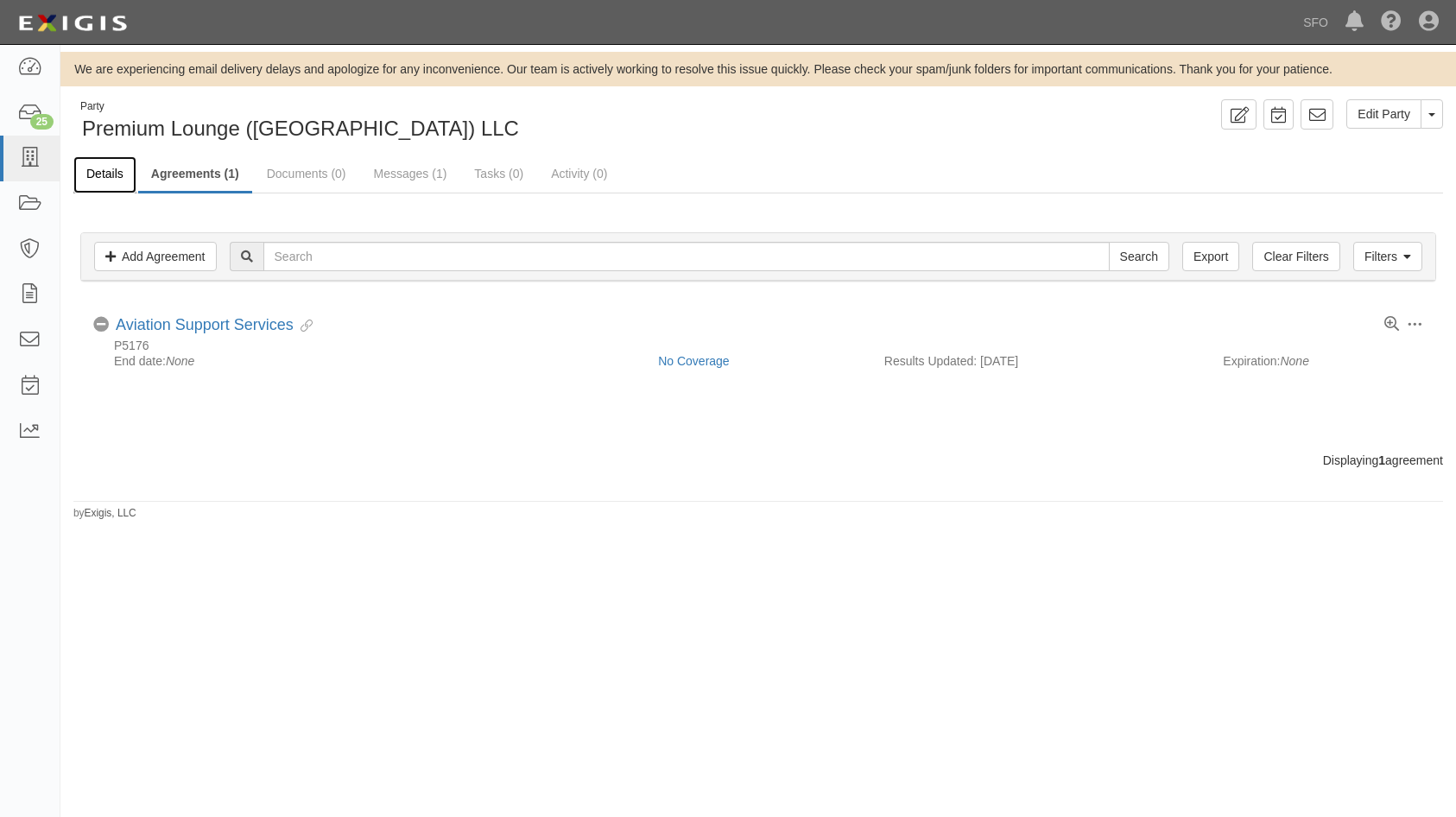
click at [122, 175] on link "Details" at bounding box center [105, 174] width 63 height 37
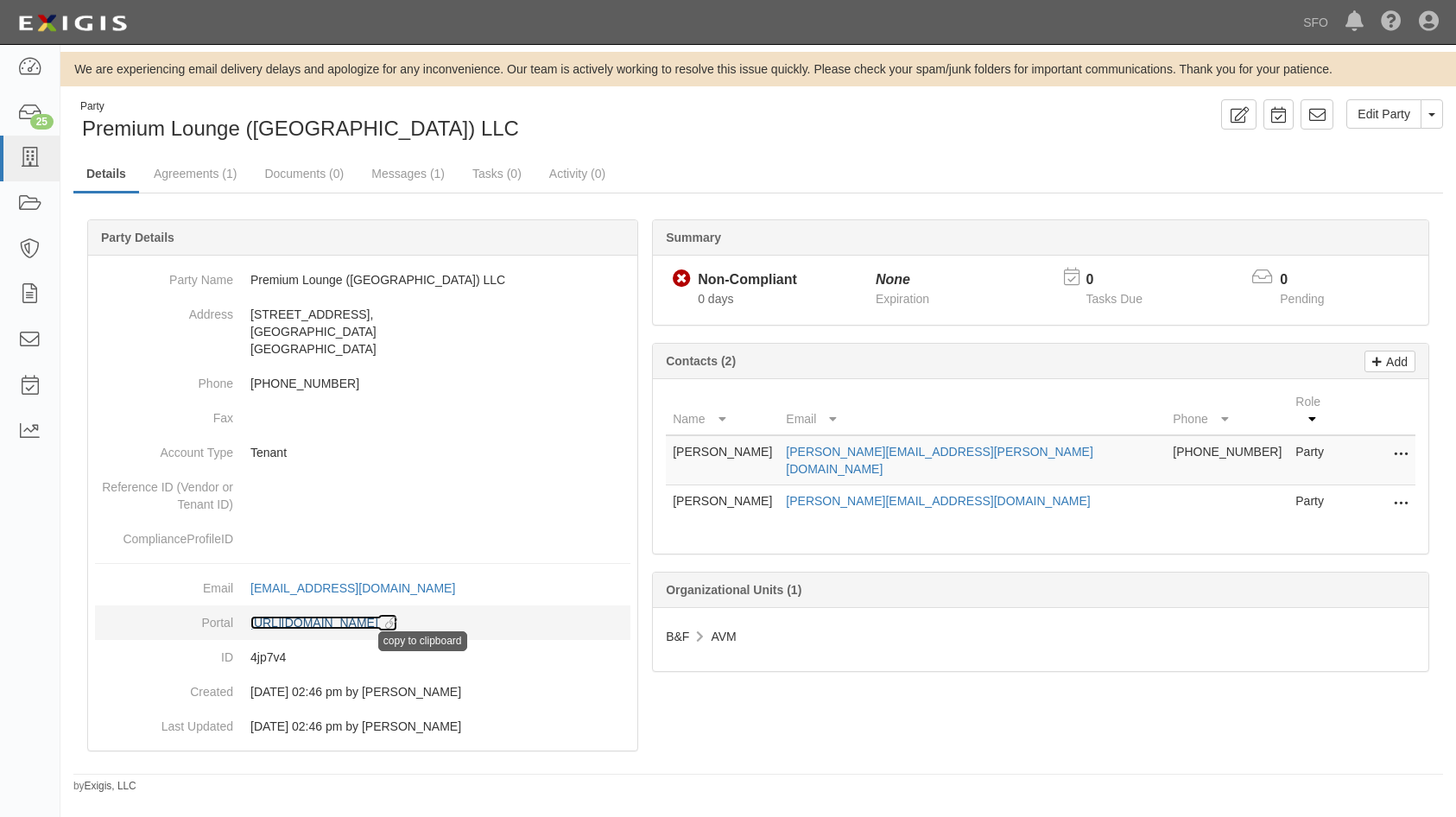
click at [398, 616] on div "copy to clipboard" at bounding box center [387, 622] width 19 height 17
click at [398, 622] on icon at bounding box center [387, 623] width 19 height 12
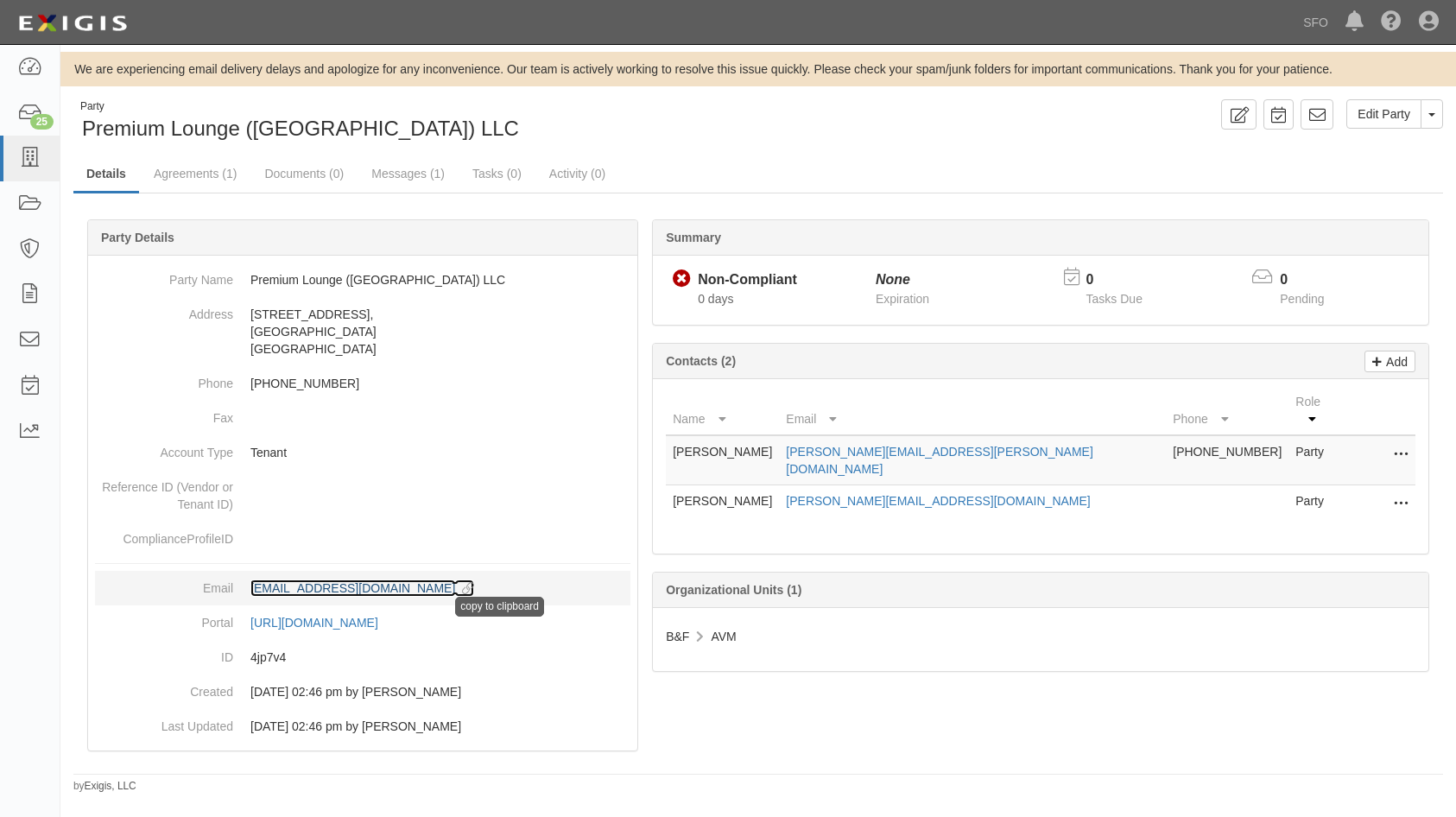
click at [455, 586] on icon at bounding box center [465, 588] width 19 height 12
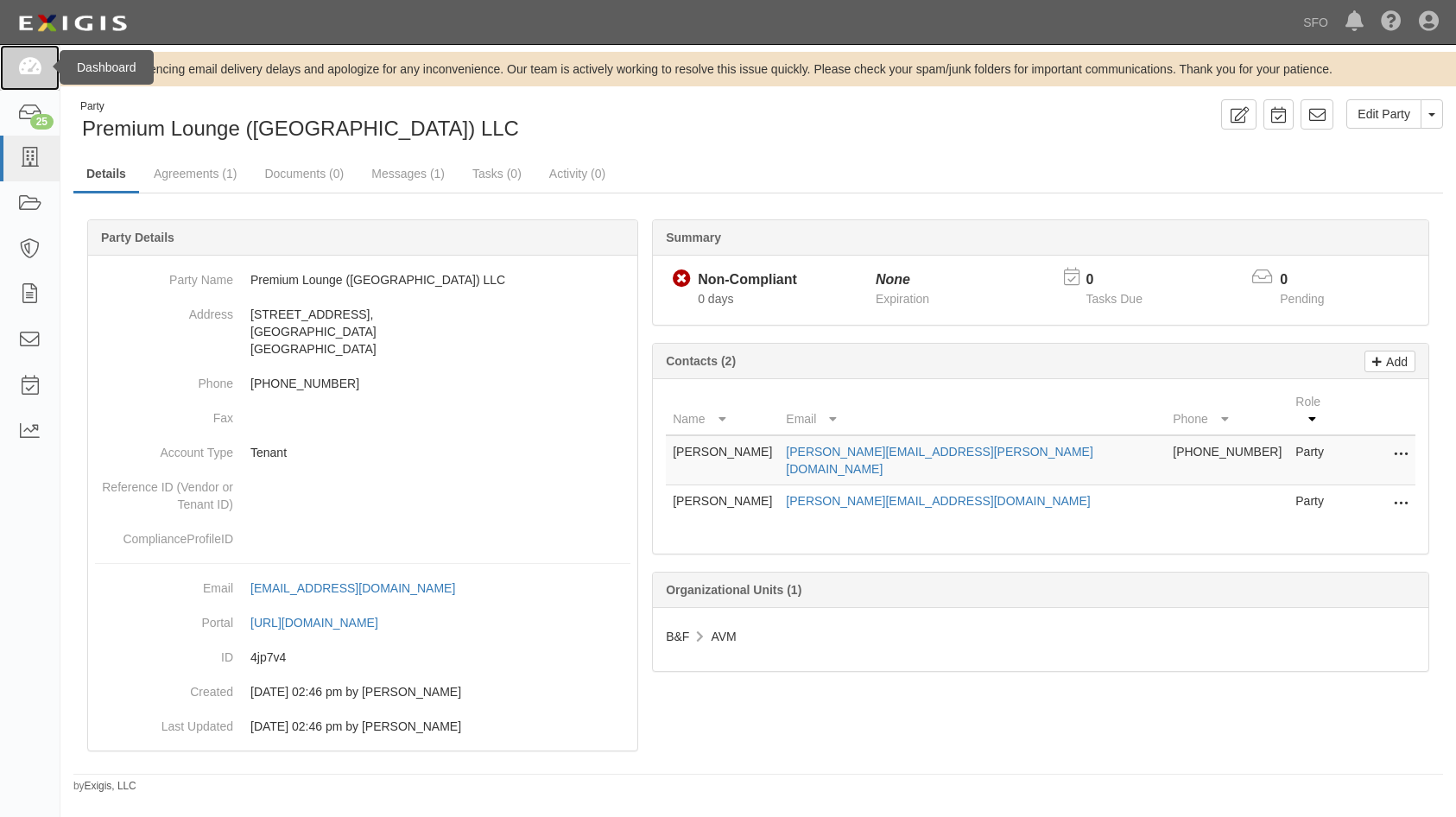
click at [29, 69] on icon at bounding box center [29, 68] width 24 height 20
click at [29, 112] on icon at bounding box center [29, 114] width 24 height 20
click at [23, 168] on icon at bounding box center [29, 159] width 24 height 20
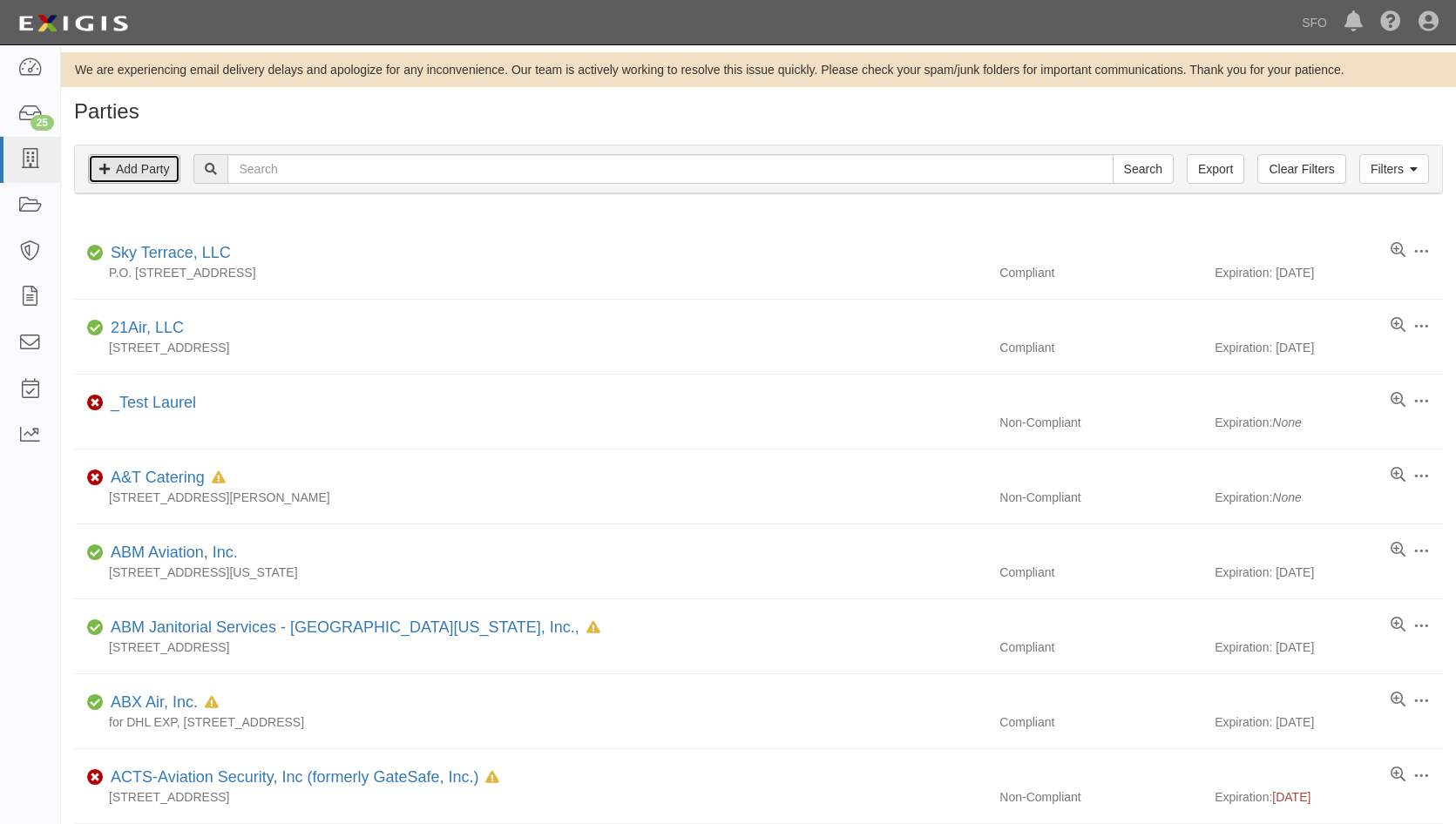
click at [116, 160] on link "Add Party" at bounding box center [134, 169] width 93 height 30
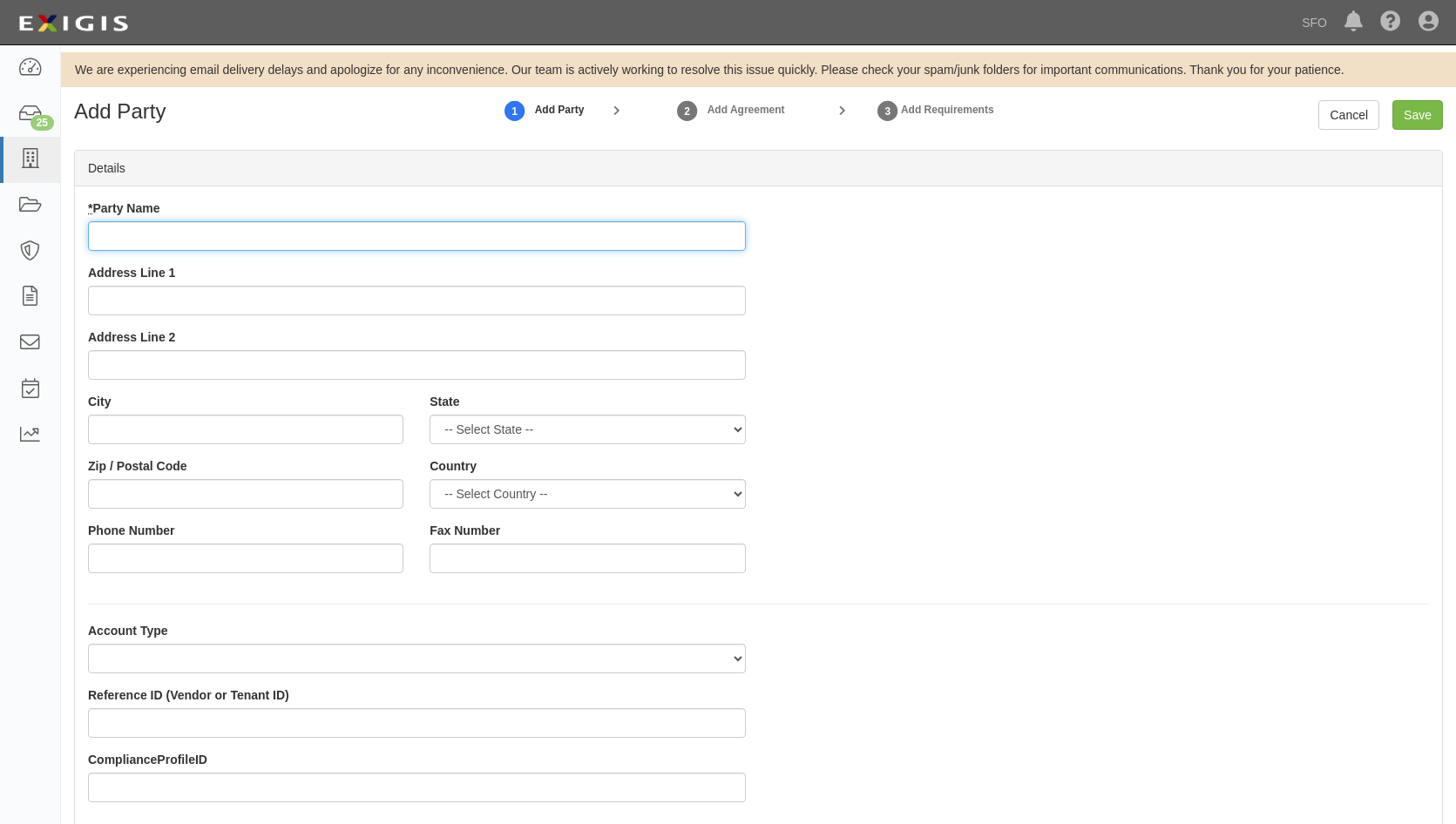
click at [257, 242] on input "* Party Name" at bounding box center [417, 236] width 658 height 30
paste input "Departures LLC"
type input "Departures LLC"
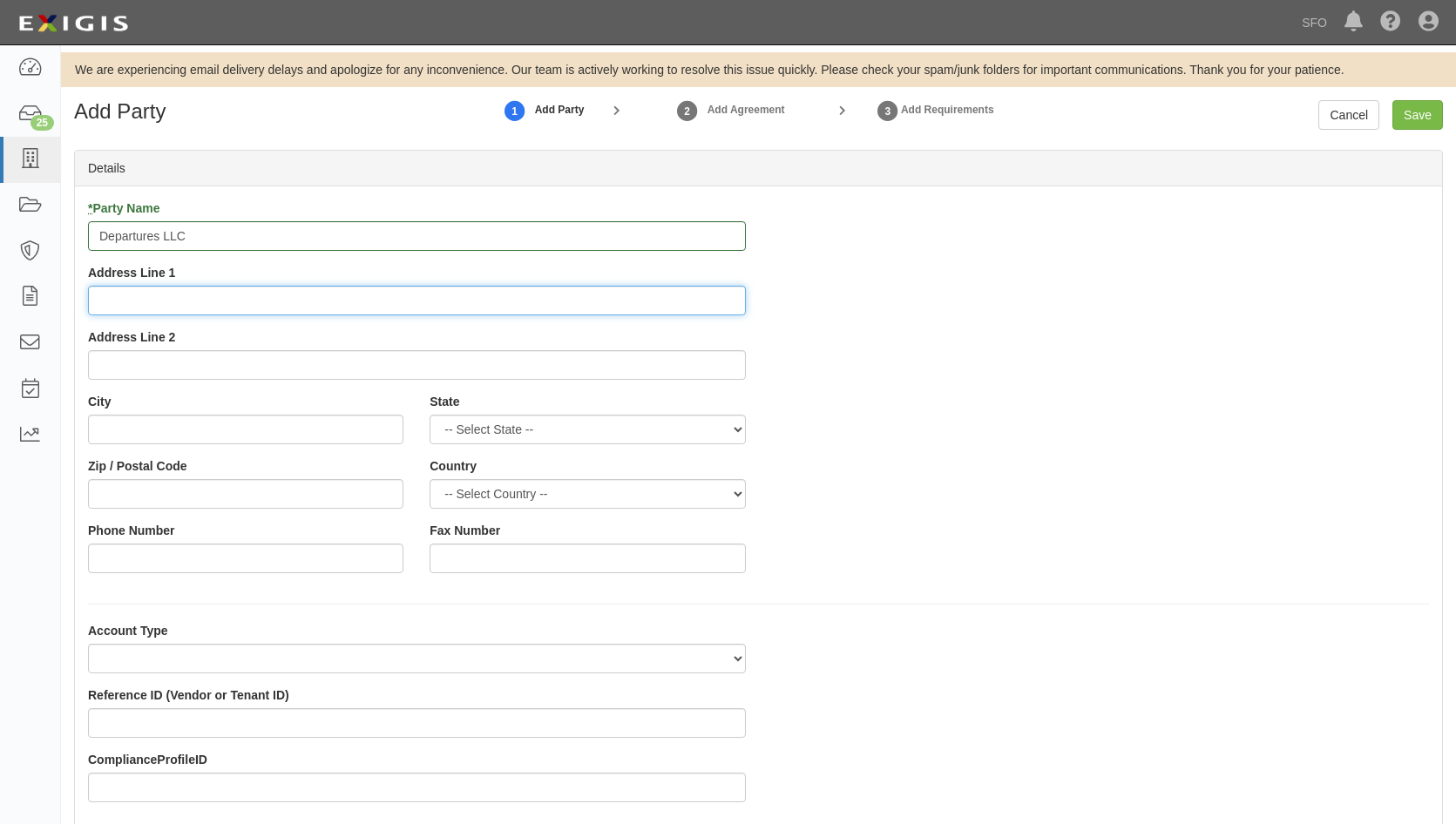
click at [171, 301] on input "Address Line 1" at bounding box center [417, 301] width 658 height 30
paste input "[STREET_ADDRESS]"
drag, startPoint x: 345, startPoint y: 300, endPoint x: 427, endPoint y: 303, distance: 82.1
click at [427, 303] on input "[STREET_ADDRESS]" at bounding box center [417, 301] width 658 height 30
type input "[STREET_ADDRESS]"
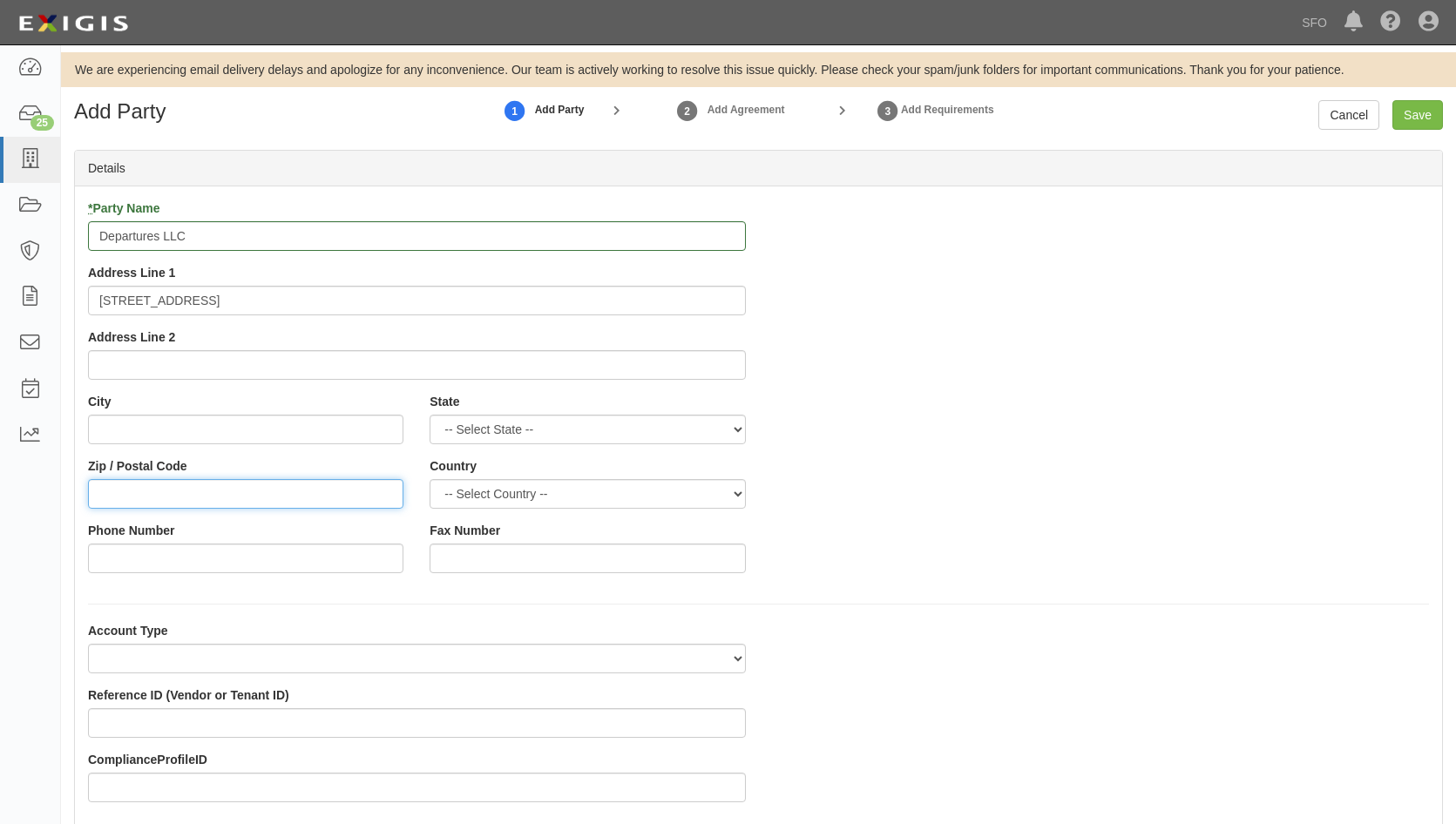
click at [218, 501] on input "Zip / Postal Code" at bounding box center [245, 493] width 316 height 30
paste input "19103"
type input "19103"
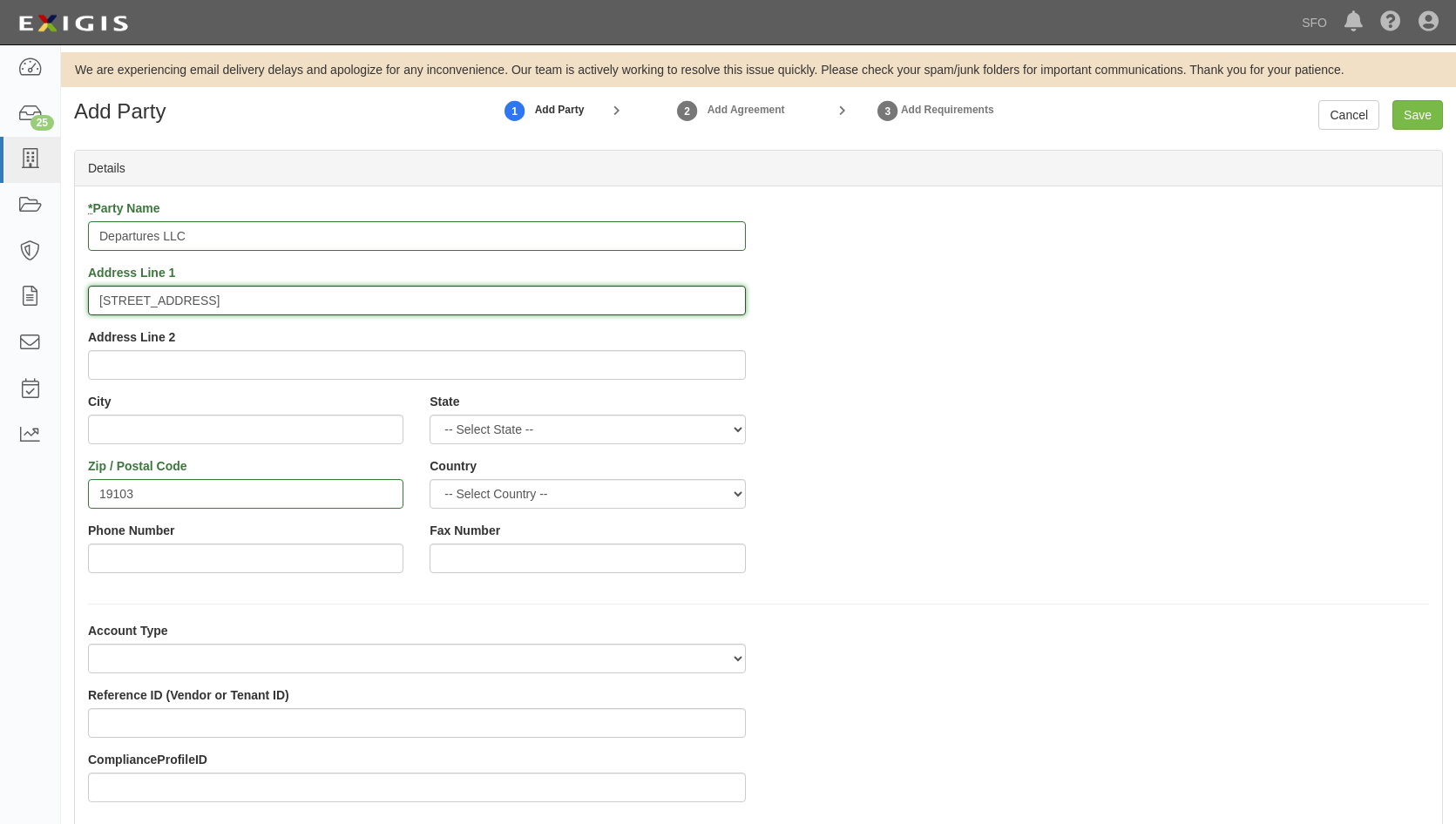
drag, startPoint x: 316, startPoint y: 300, endPoint x: 261, endPoint y: 299, distance: 55.0
click at [261, 299] on input "1700 Market St. Suite 1005 Philadelphia, PA 19103" at bounding box center [417, 301] width 658 height 30
drag, startPoint x: 257, startPoint y: 300, endPoint x: 319, endPoint y: 304, distance: 62.1
click at [319, 304] on input "1700 Market St. Suite 1005 Philadelphia, PA 19103" at bounding box center [417, 301] width 658 height 30
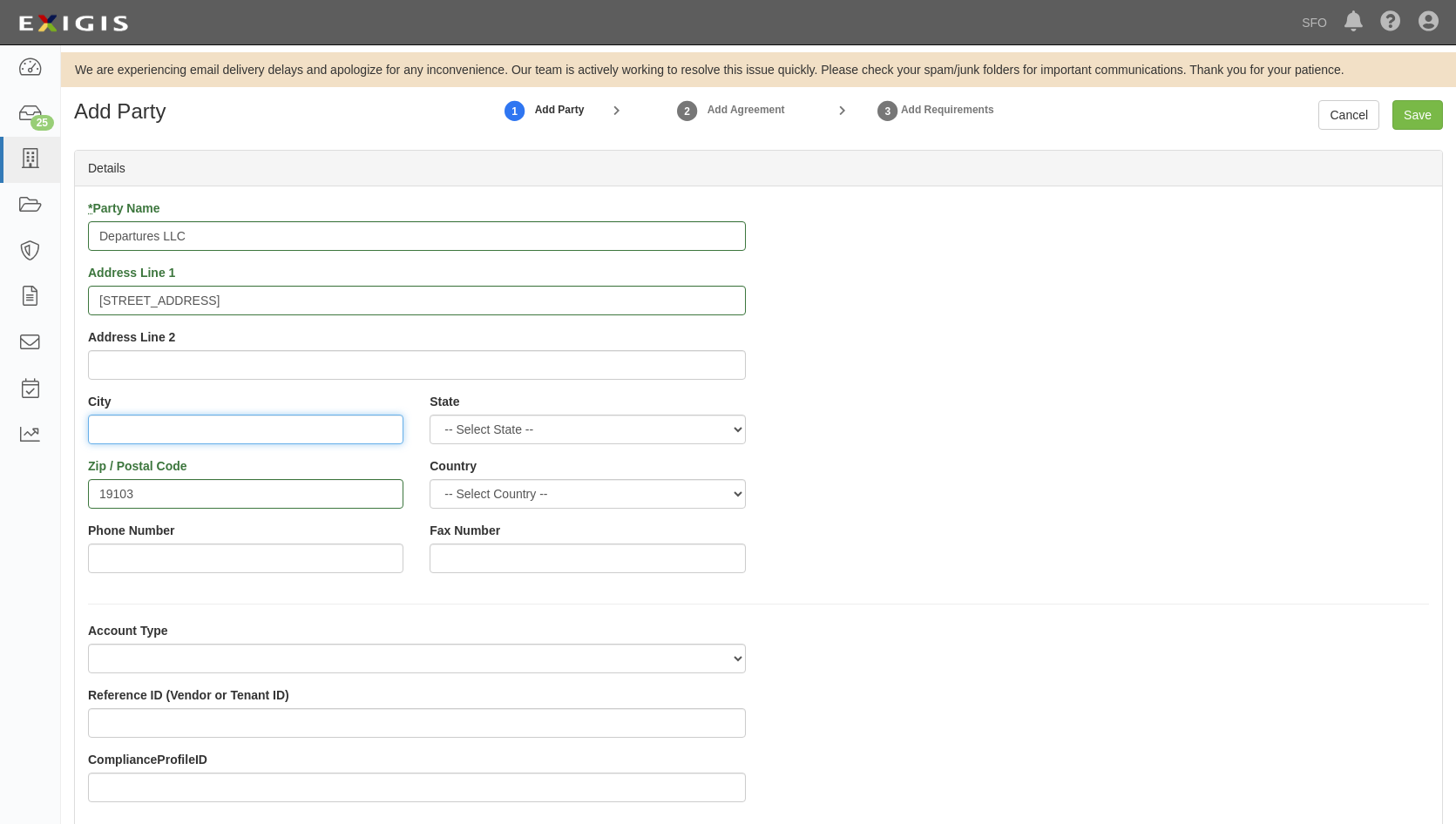
click at [205, 425] on input "City" at bounding box center [245, 430] width 316 height 30
paste input "Philadelphia,"
type input "Philadelphia,"
click at [543, 427] on select "-- Select State -- Alabama Alaska Arizona Arkansas California Colorado Connecti…" at bounding box center [587, 430] width 316 height 30
select select "PA"
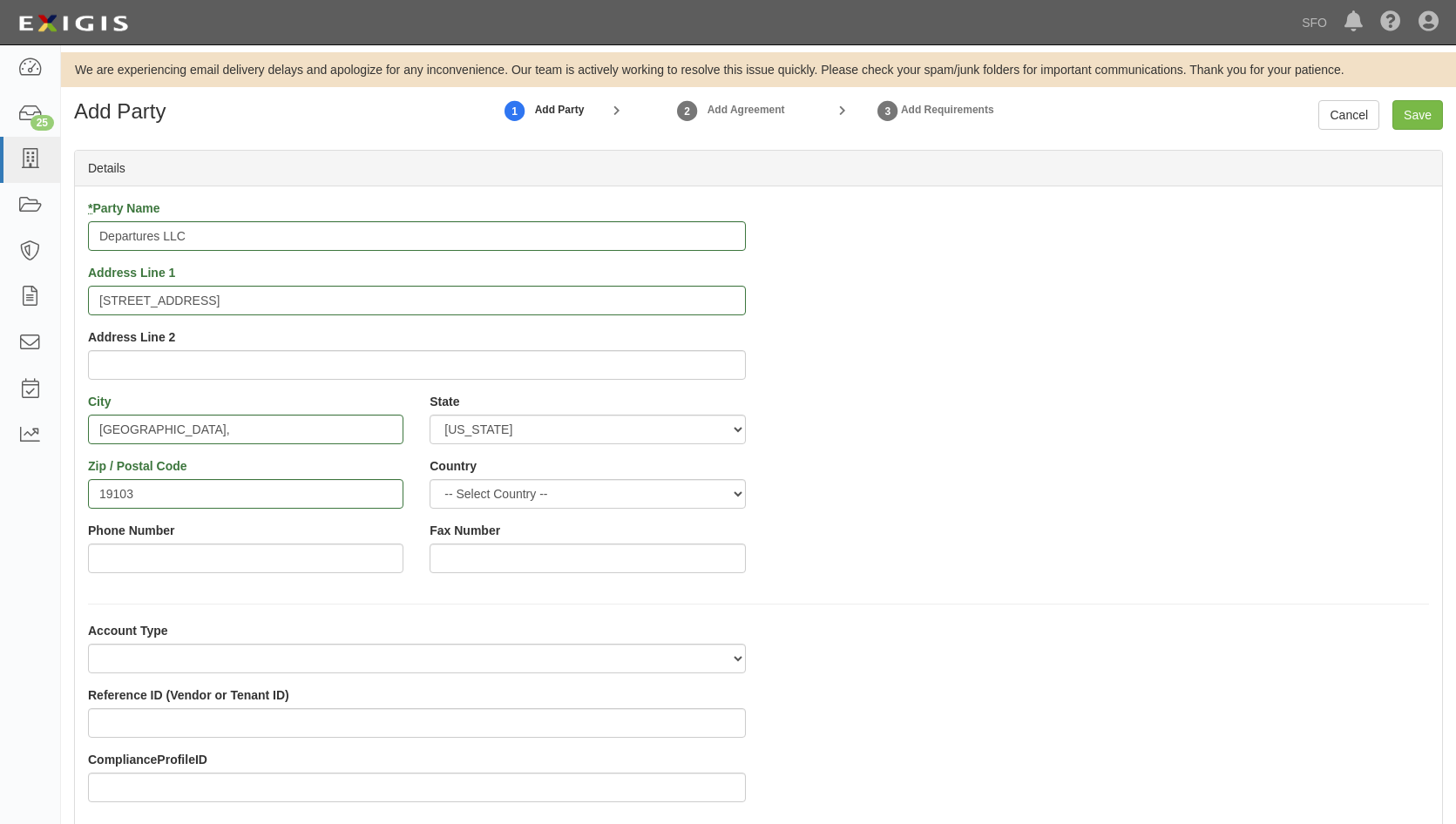
drag, startPoint x: 903, startPoint y: 329, endPoint x: 860, endPoint y: 329, distance: 43.0
click at [903, 329] on div "* Party Name Departures LLC Address Line 1 1700 Market St. Suite 1005 Philadelp…" at bounding box center [759, 393] width 1367 height 387
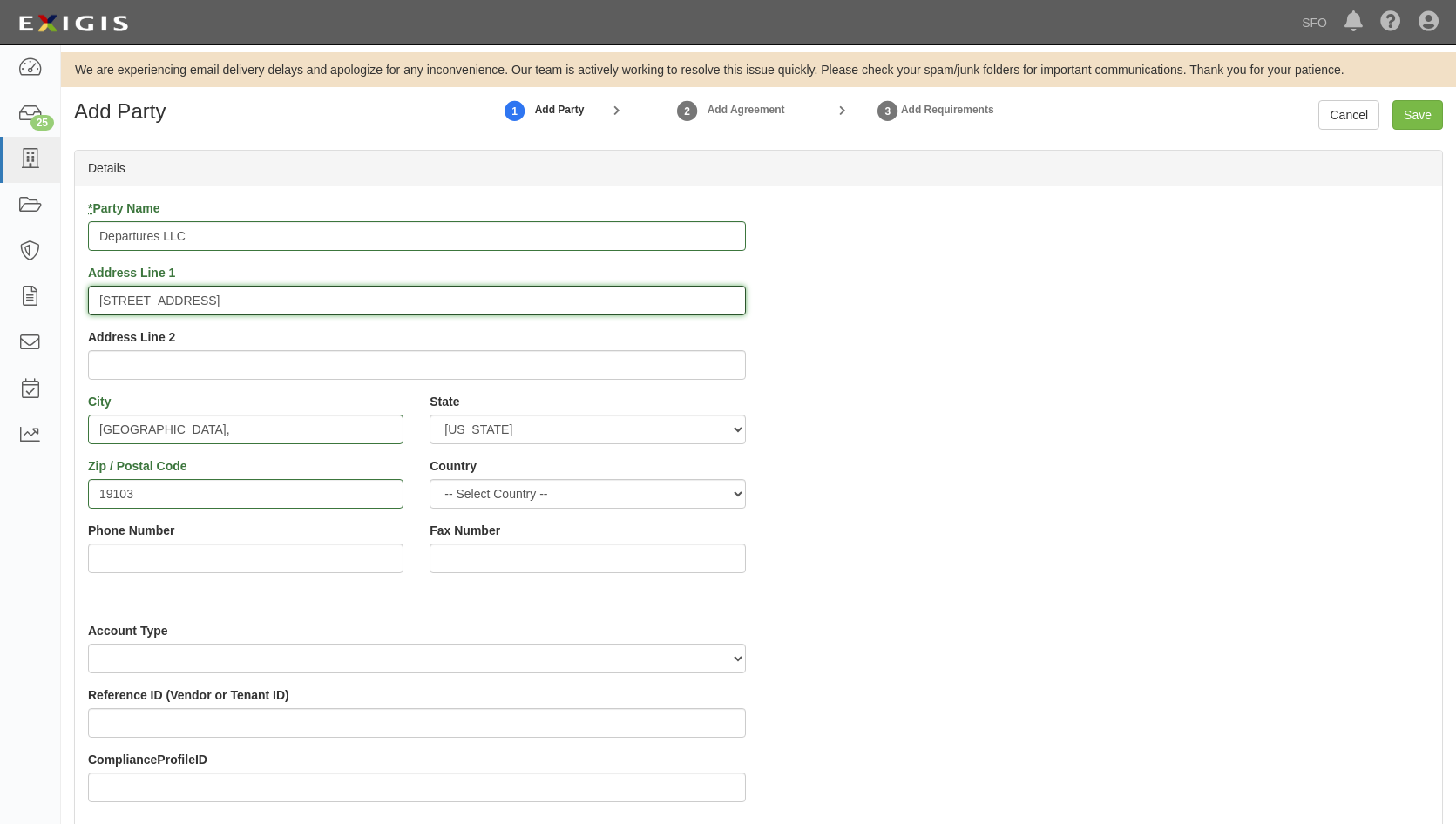
drag, startPoint x: 397, startPoint y: 296, endPoint x: 248, endPoint y: 313, distance: 150.0
click at [248, 313] on input "1700 Market St. Suite 1005 Philadelphia, PA 19103" at bounding box center [417, 301] width 658 height 30
click at [194, 301] on input "1700 Market St. Suite 1005" at bounding box center [417, 301] width 658 height 30
type input "1700 Market Street, Suite 1005"
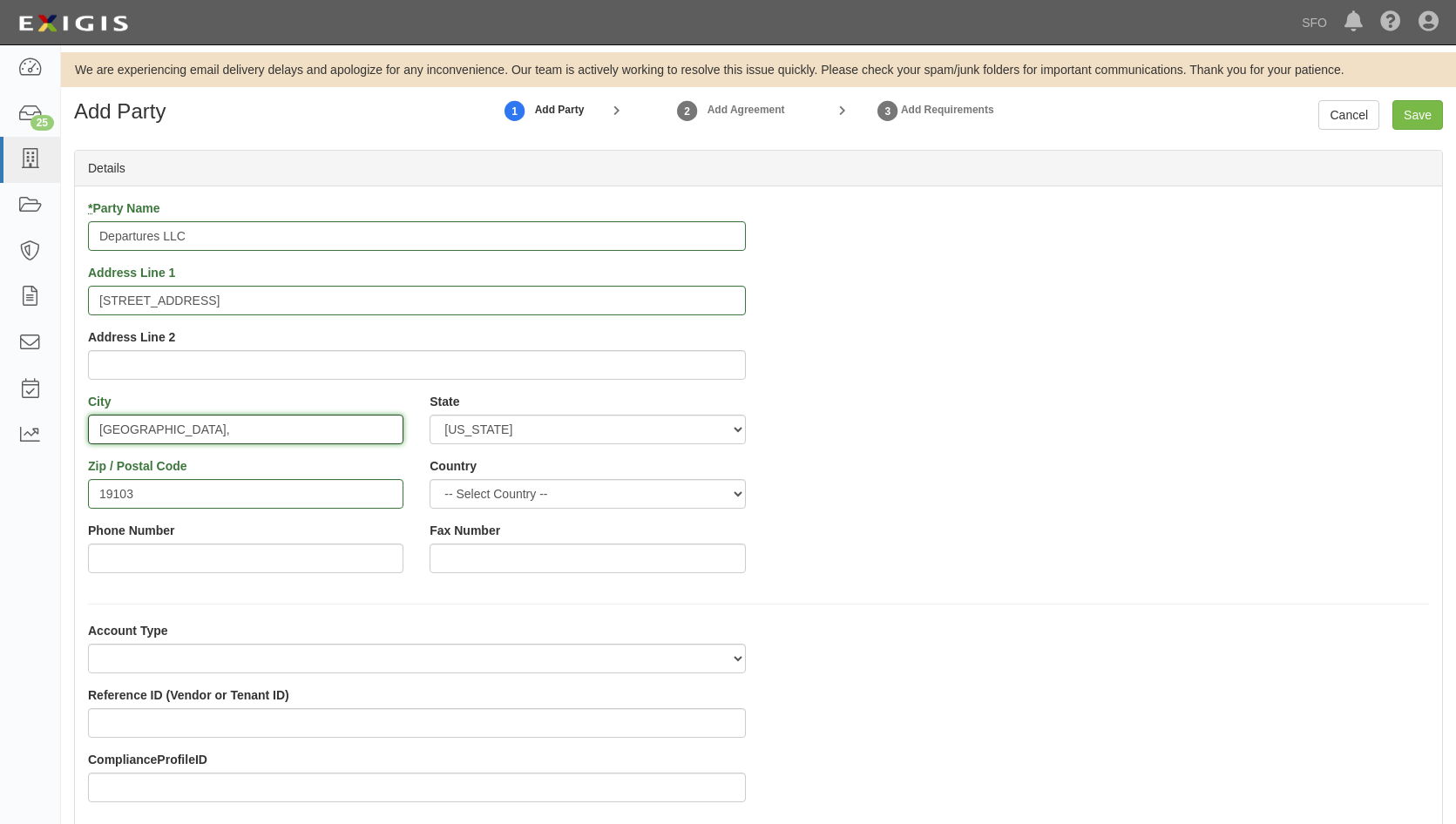
click at [236, 430] on input "Philadelphia," at bounding box center [245, 430] width 316 height 30
type input "Philadelphia"
click at [539, 484] on select "-- Select Country -- Canada United States --------------- Afghanistan Åland Isl…" at bounding box center [587, 493] width 316 height 30
select select "US"
click at [430, 479] on select "-- Select Country -- Canada United States --------------- Afghanistan Åland Isl…" at bounding box center [587, 493] width 316 height 30
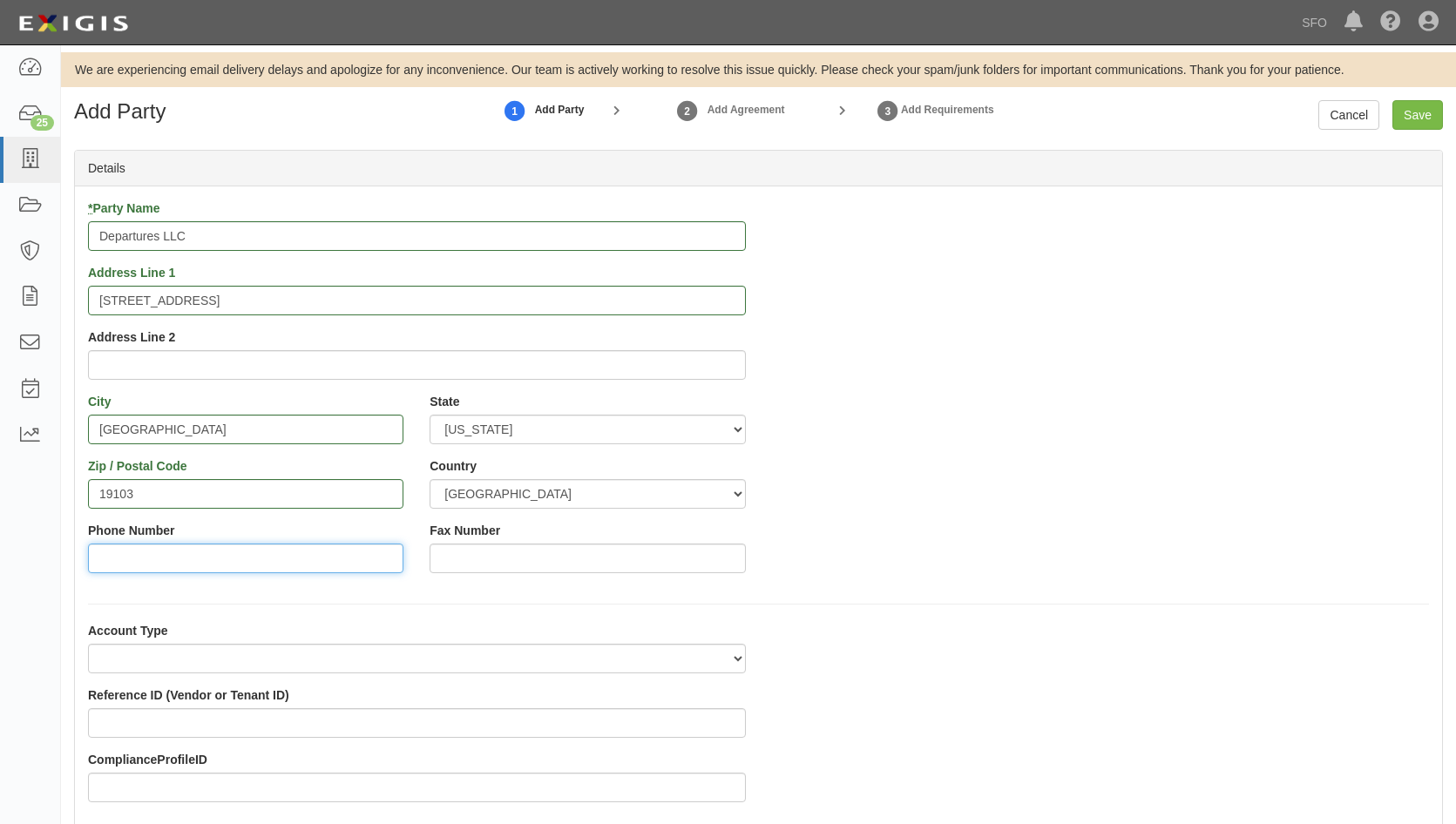
click at [256, 554] on input "Phone Number" at bounding box center [245, 558] width 316 height 30
paste input "216-640-6433"
type input "216-640-6433"
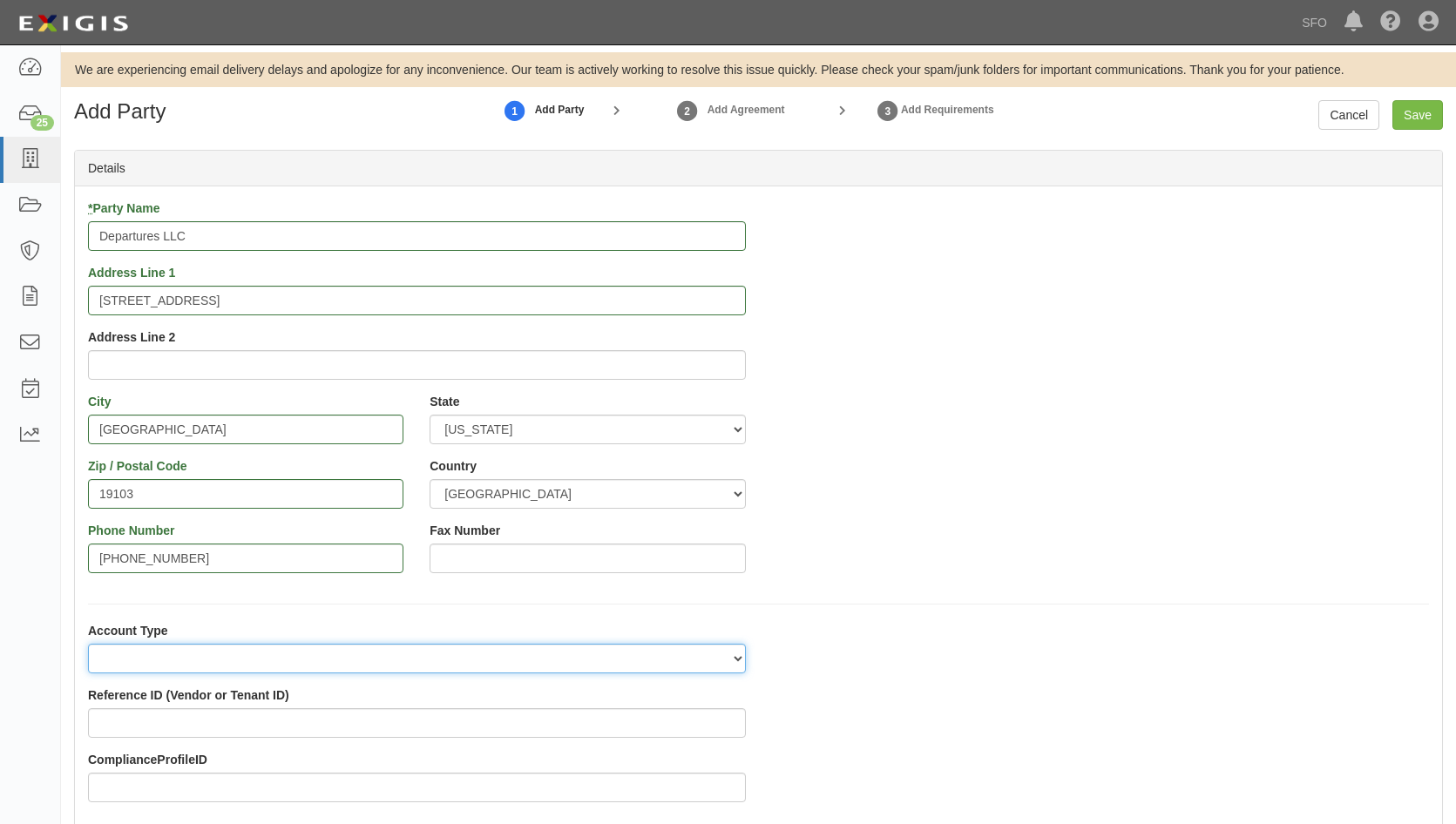
drag, startPoint x: 469, startPoint y: 671, endPoint x: 413, endPoint y: 652, distance: 59.1
click at [470, 671] on select "Tenant Vendor Tenant/Vendor" at bounding box center [417, 658] width 658 height 30
select select "1958"
click at [88, 643] on select "Tenant Vendor Tenant/Vendor" at bounding box center [417, 658] width 658 height 30
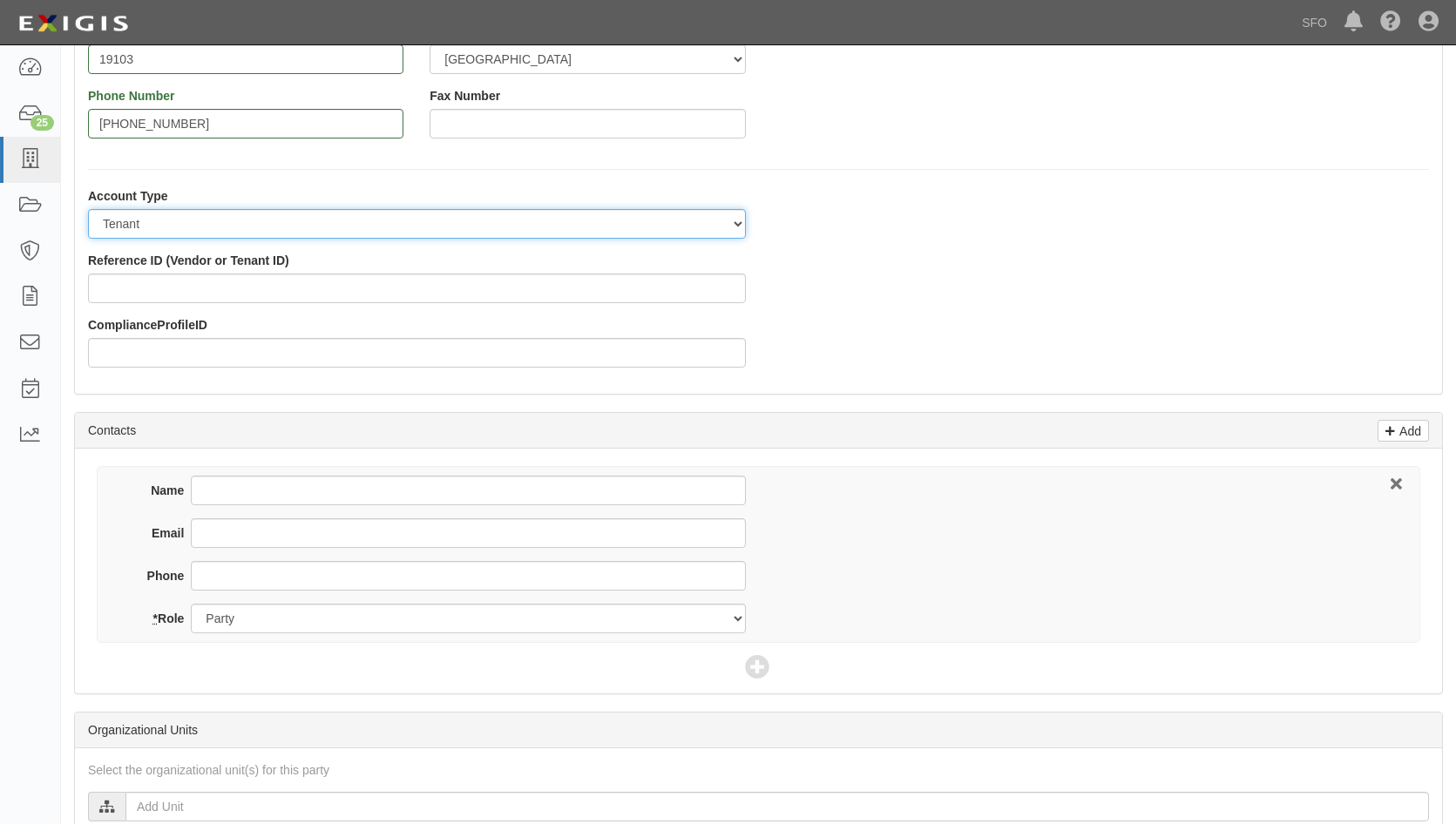
scroll to position [435, 0]
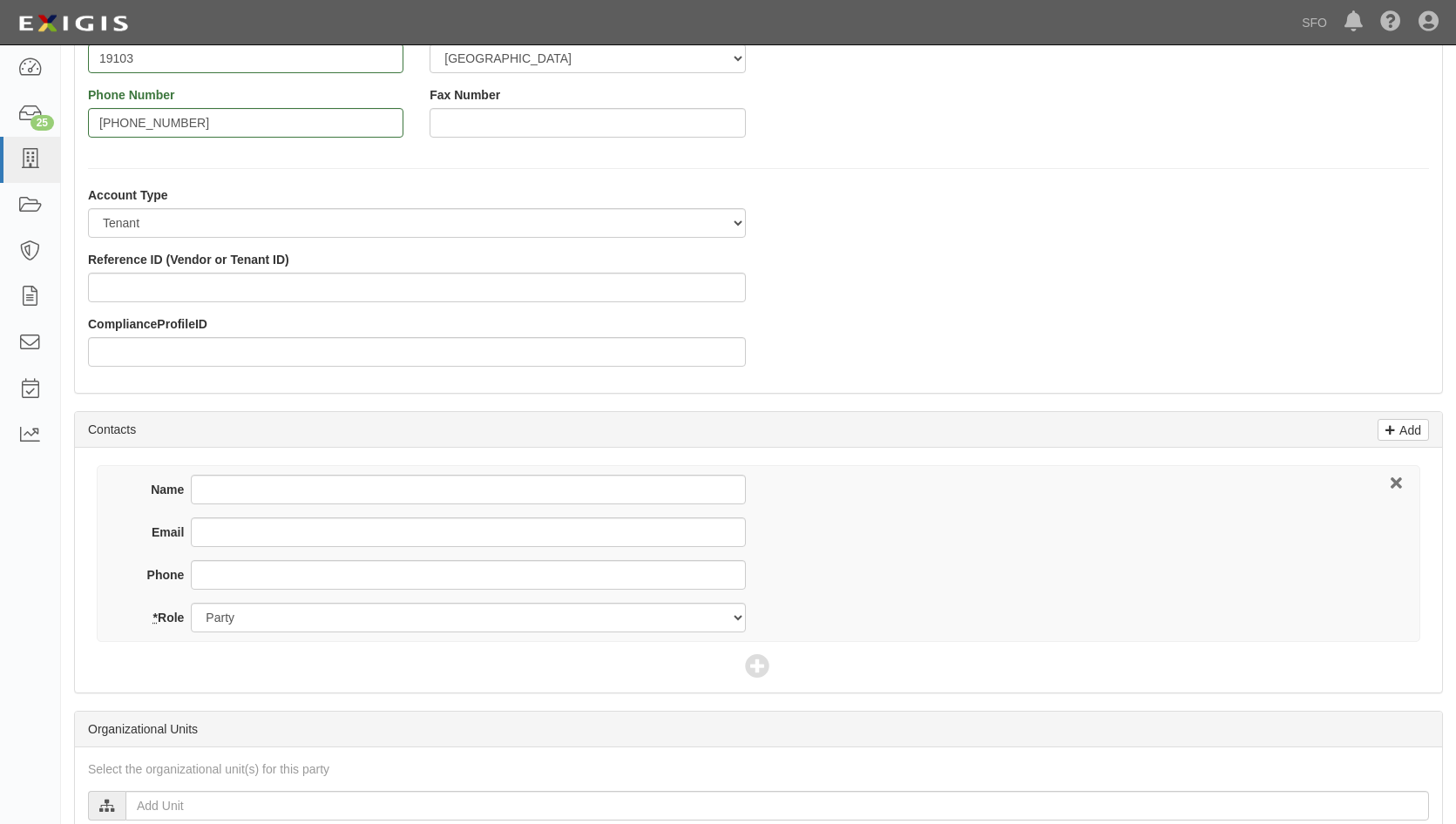
click at [254, 471] on div "Name Email Phone * Role Party Broker Other" at bounding box center [759, 570] width 1367 height 244
click at [270, 482] on input "Name" at bounding box center [468, 490] width 554 height 30
paste input "Gary Nunley"
type input "Gary Nunley"
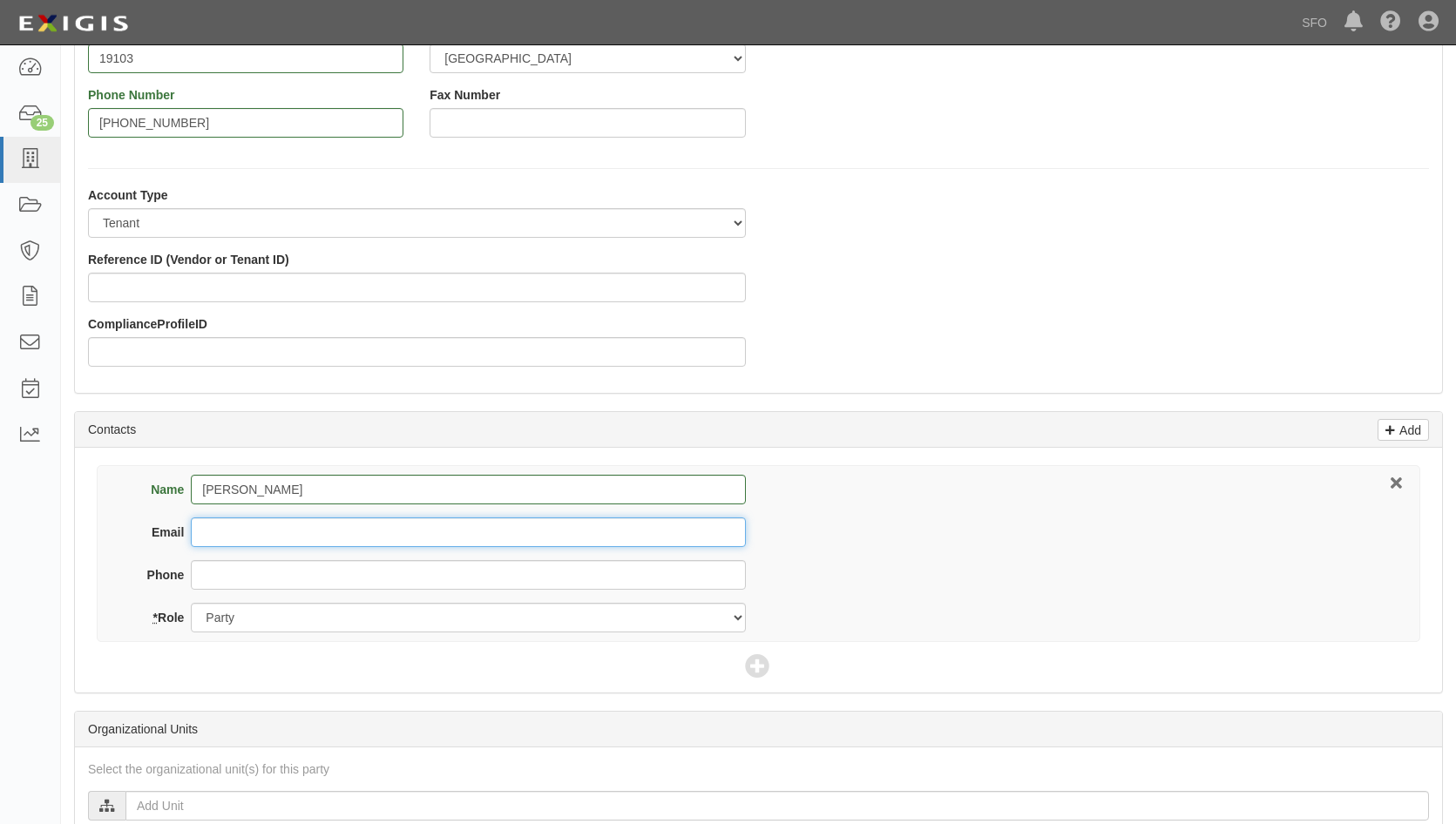
click at [296, 529] on input "Email" at bounding box center [468, 532] width 554 height 30
paste input "gary@departuresaviation.com"
type input "gary@departuresaviation.com"
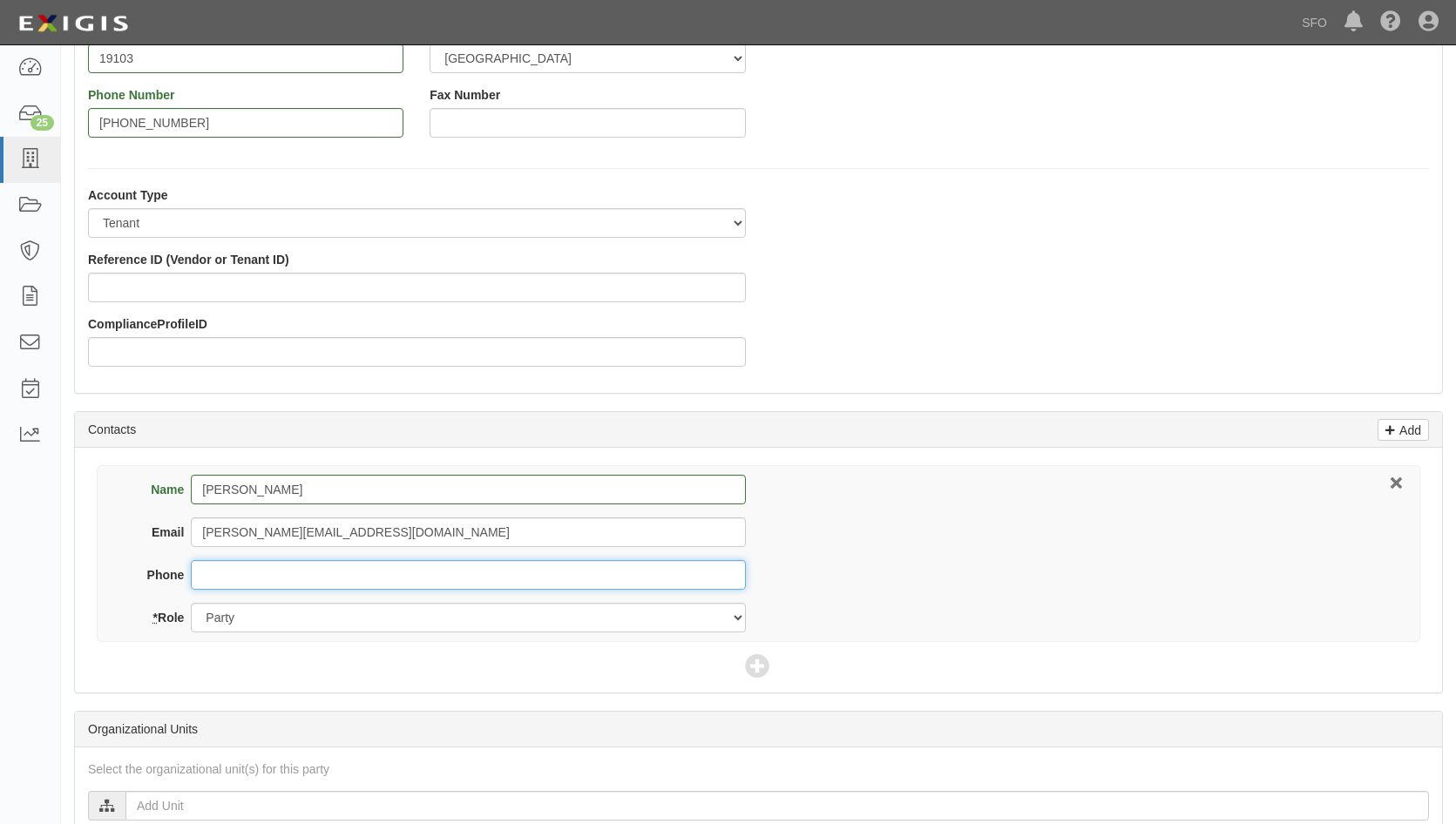
click at [270, 577] on input "Phone" at bounding box center [468, 575] width 554 height 30
click at [213, 587] on input "Phone" at bounding box center [468, 575] width 554 height 30
paste input "216-640-6433"
type input "216-640-6433"
drag, startPoint x: 772, startPoint y: 667, endPoint x: 762, endPoint y: 665, distance: 10.2
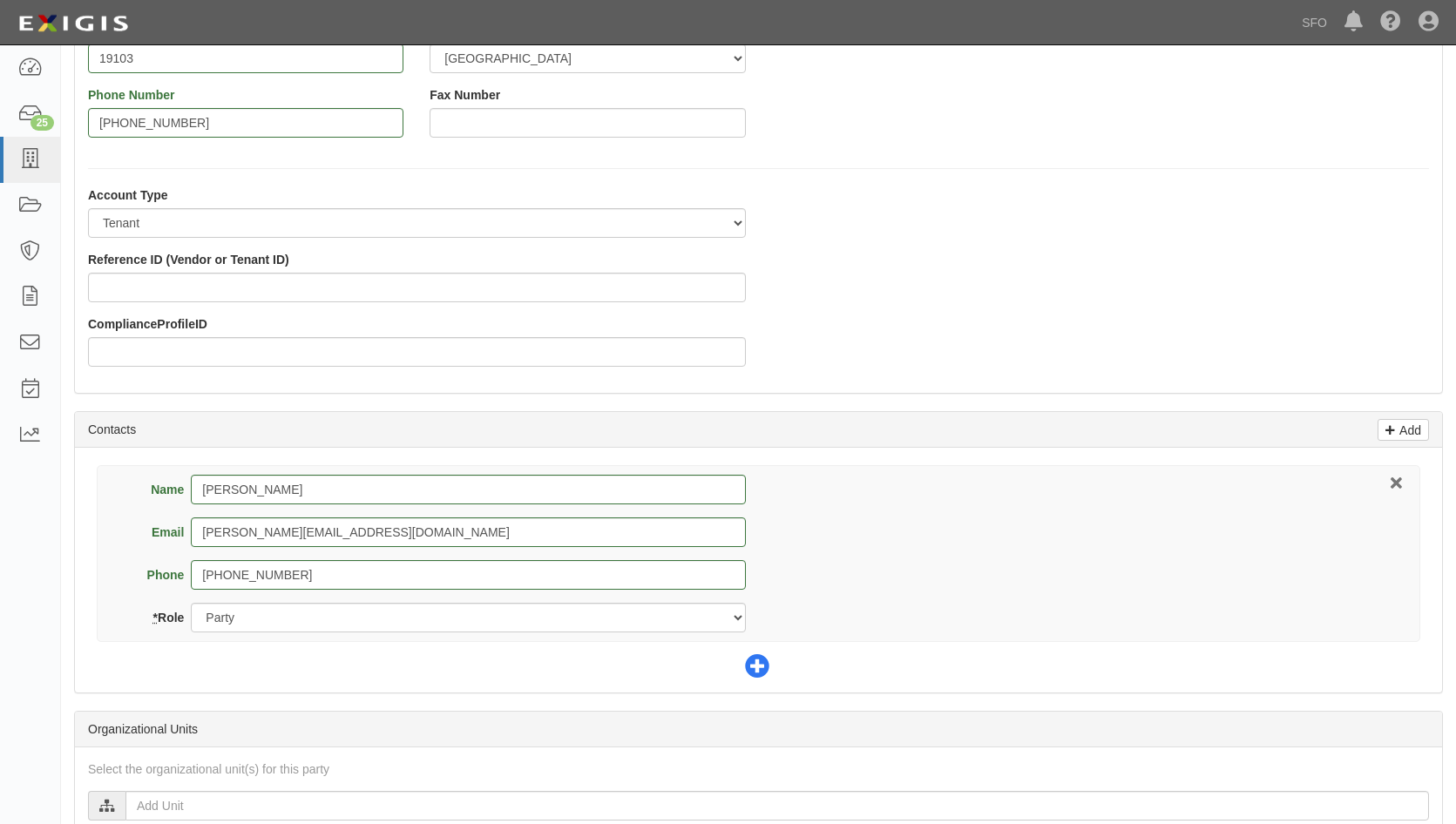
click at [768, 667] on div "Name Gary Nunley Email gary@departuresaviation.com Phone 216-640-6433 * Role Pa…" at bounding box center [759, 570] width 1367 height 244
click at [762, 665] on icon at bounding box center [757, 667] width 24 height 24
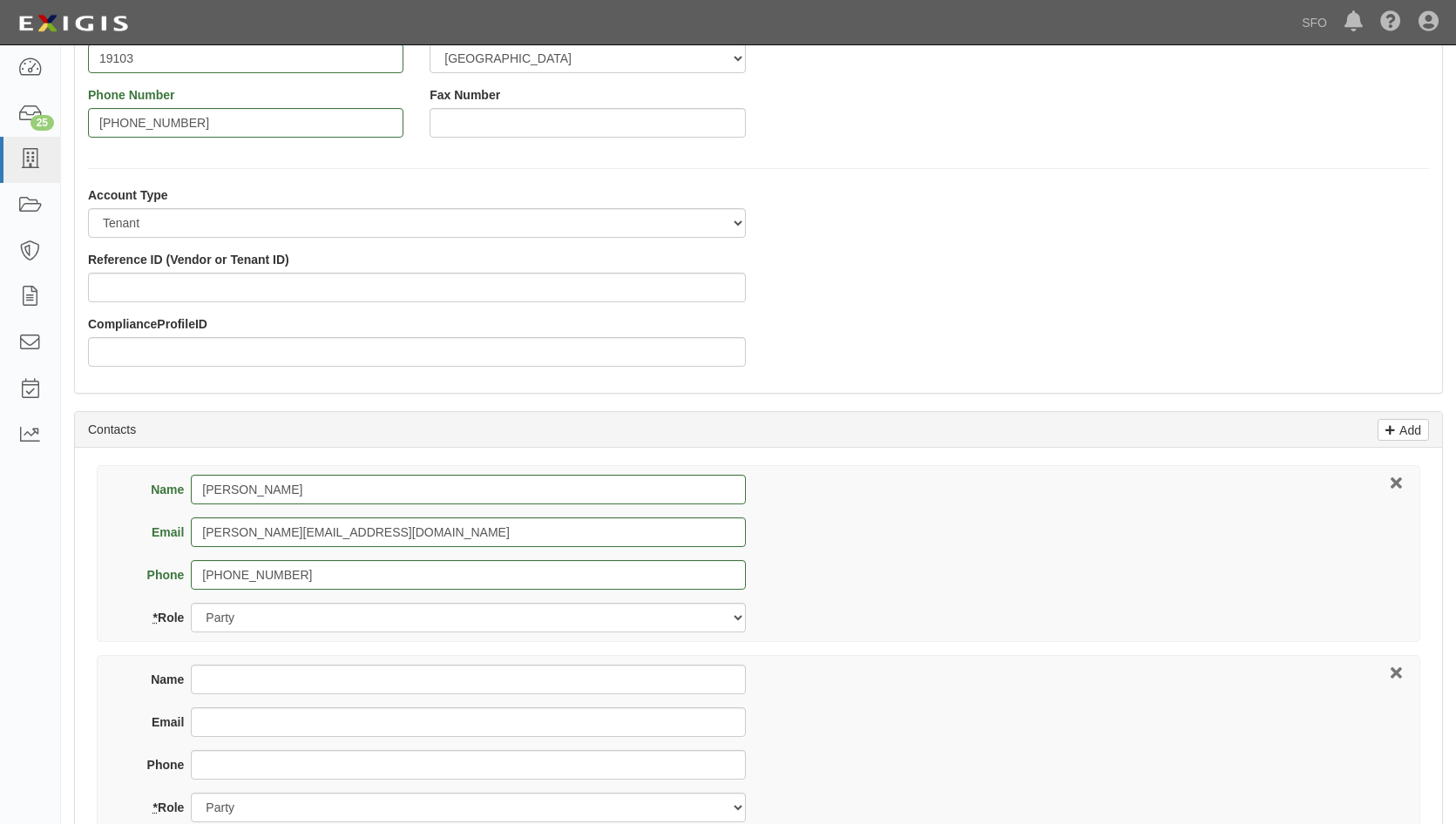
drag, startPoint x: 246, startPoint y: 740, endPoint x: 247, endPoint y: 725, distance: 15.0
click at [246, 740] on div "Email" at bounding box center [436, 729] width 618 height 43
click at [249, 720] on input "Email" at bounding box center [468, 722] width 554 height 30
paste input "Jeff@Departuresaviation.com"
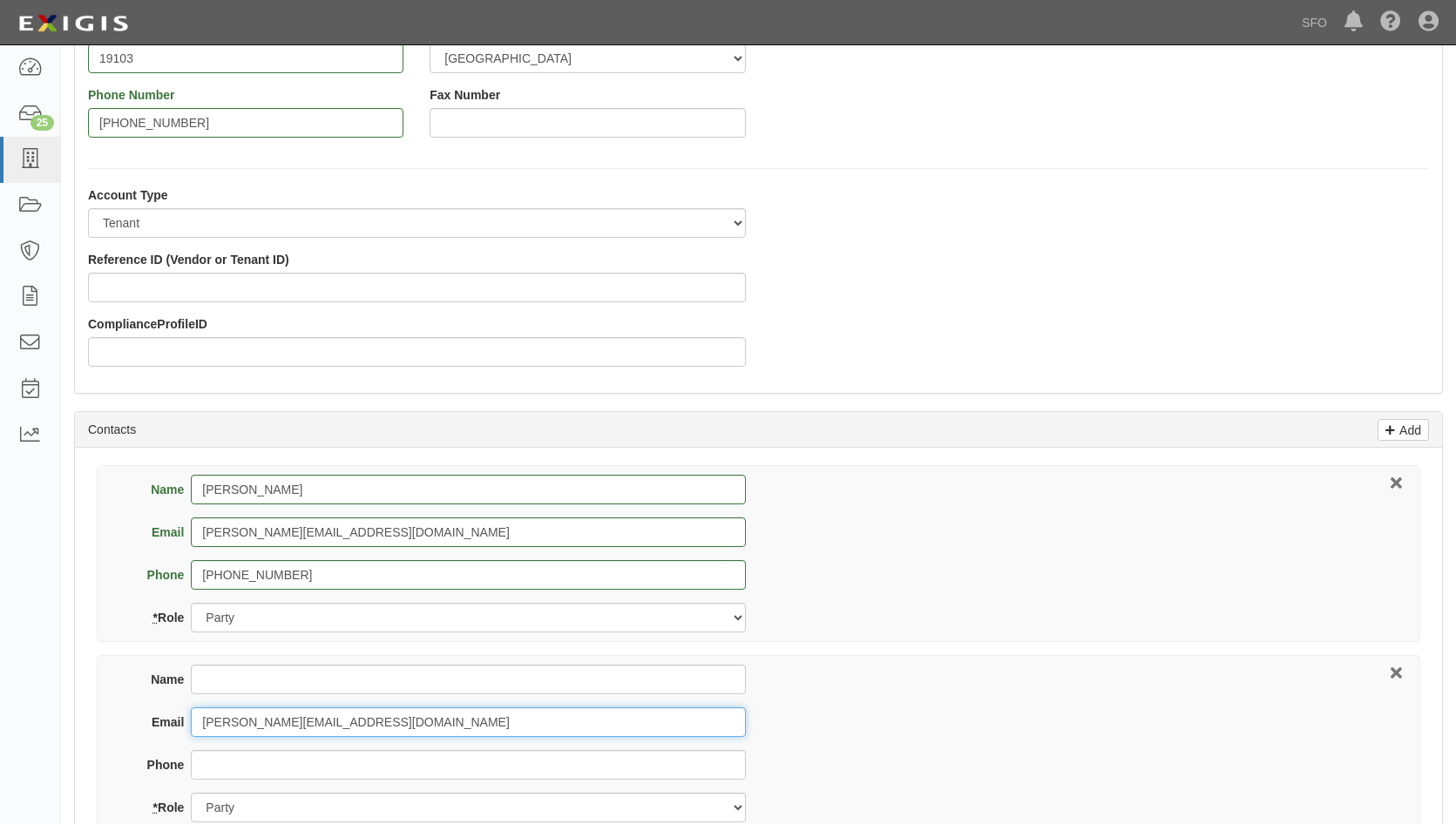
type input "Jeff@Departuresaviation.com"
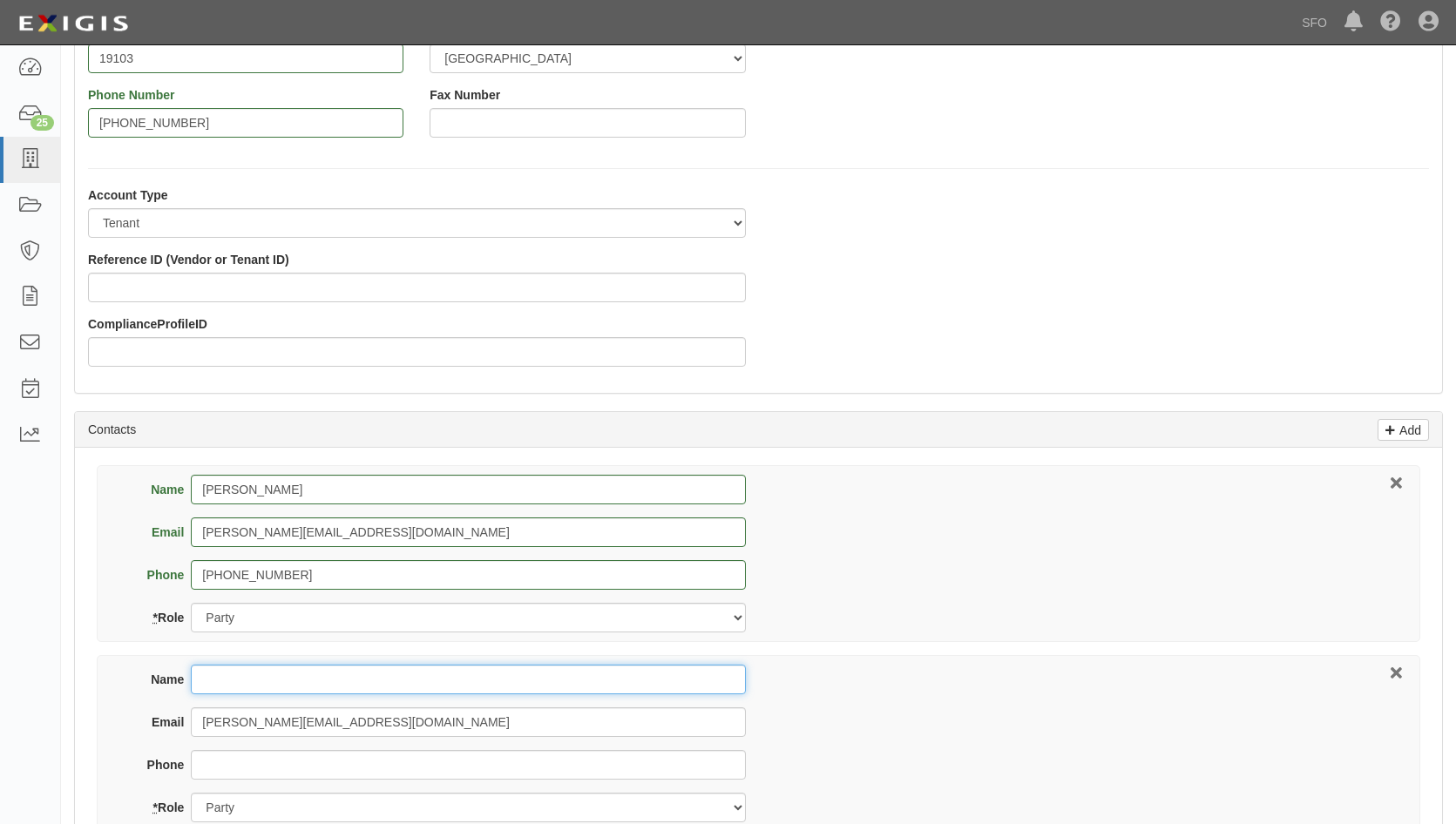
click at [212, 692] on input "Name" at bounding box center [468, 680] width 554 height 30
type input "Jeff"
click at [1023, 735] on div "Name Jeff Email Jeff@Departuresaviation.com Phone * Role Party Broker Other" at bounding box center [758, 743] width 1324 height 177
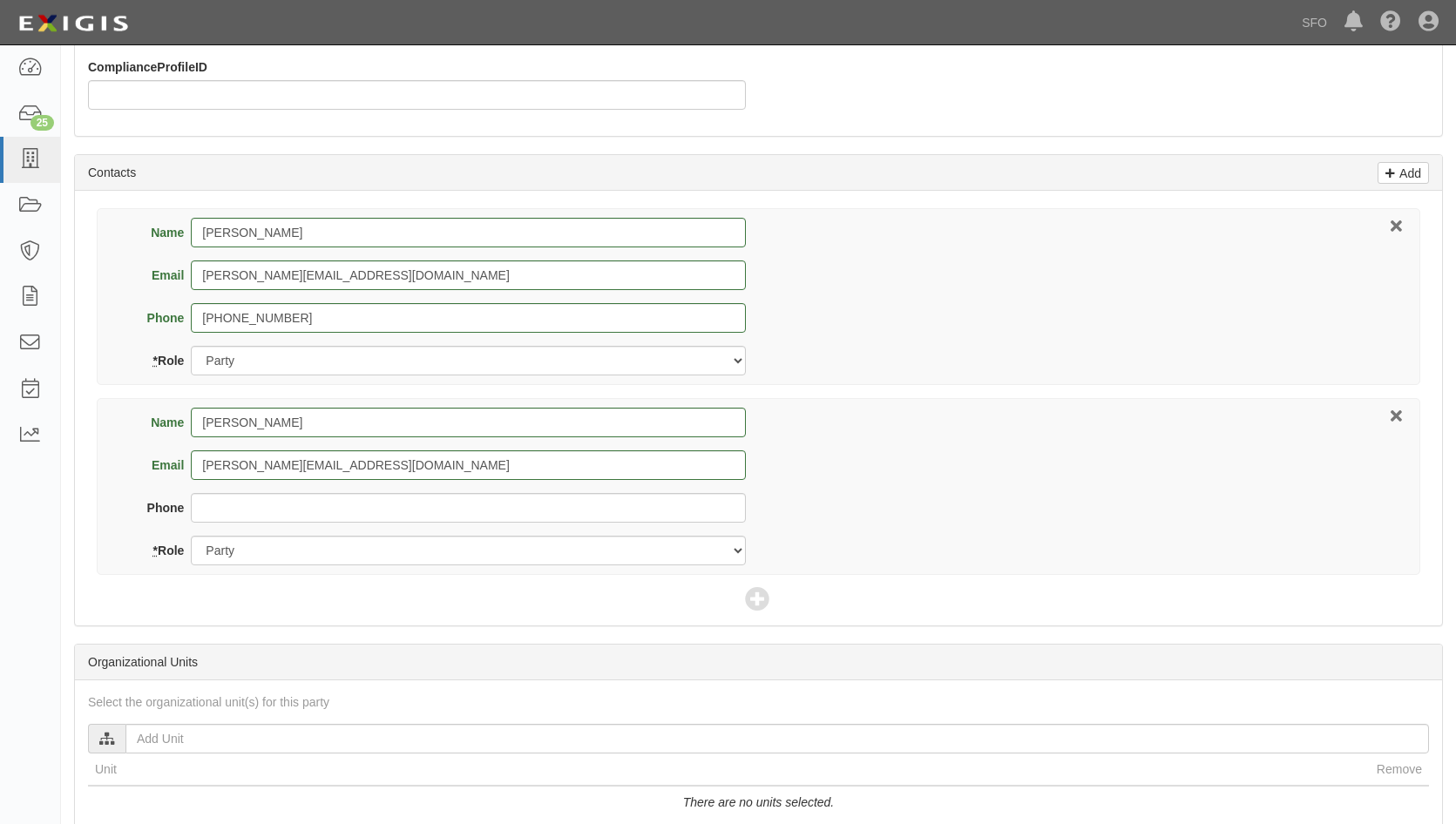
scroll to position [784, 0]
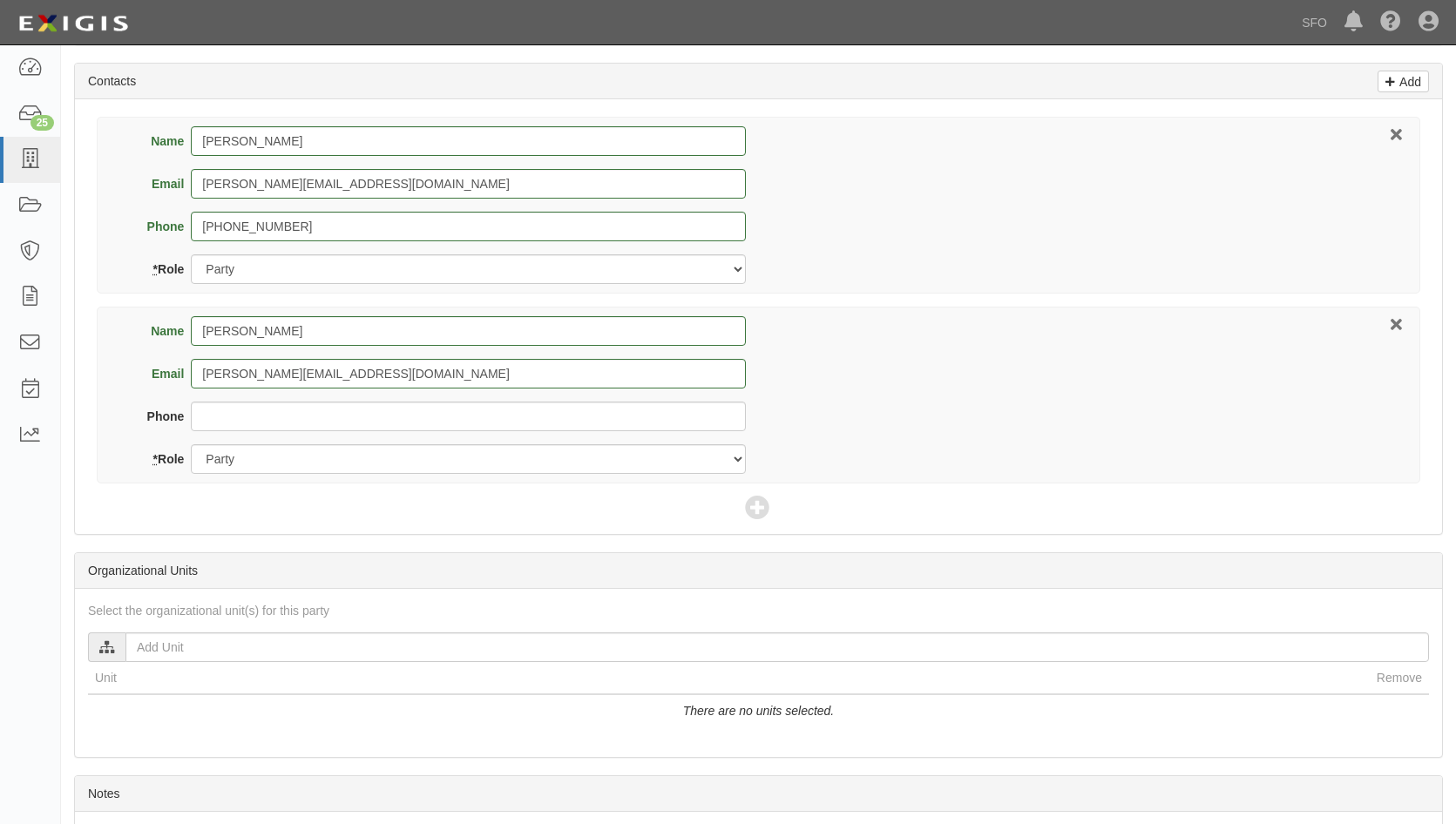
click at [109, 655] on div at bounding box center [107, 647] width 37 height 30
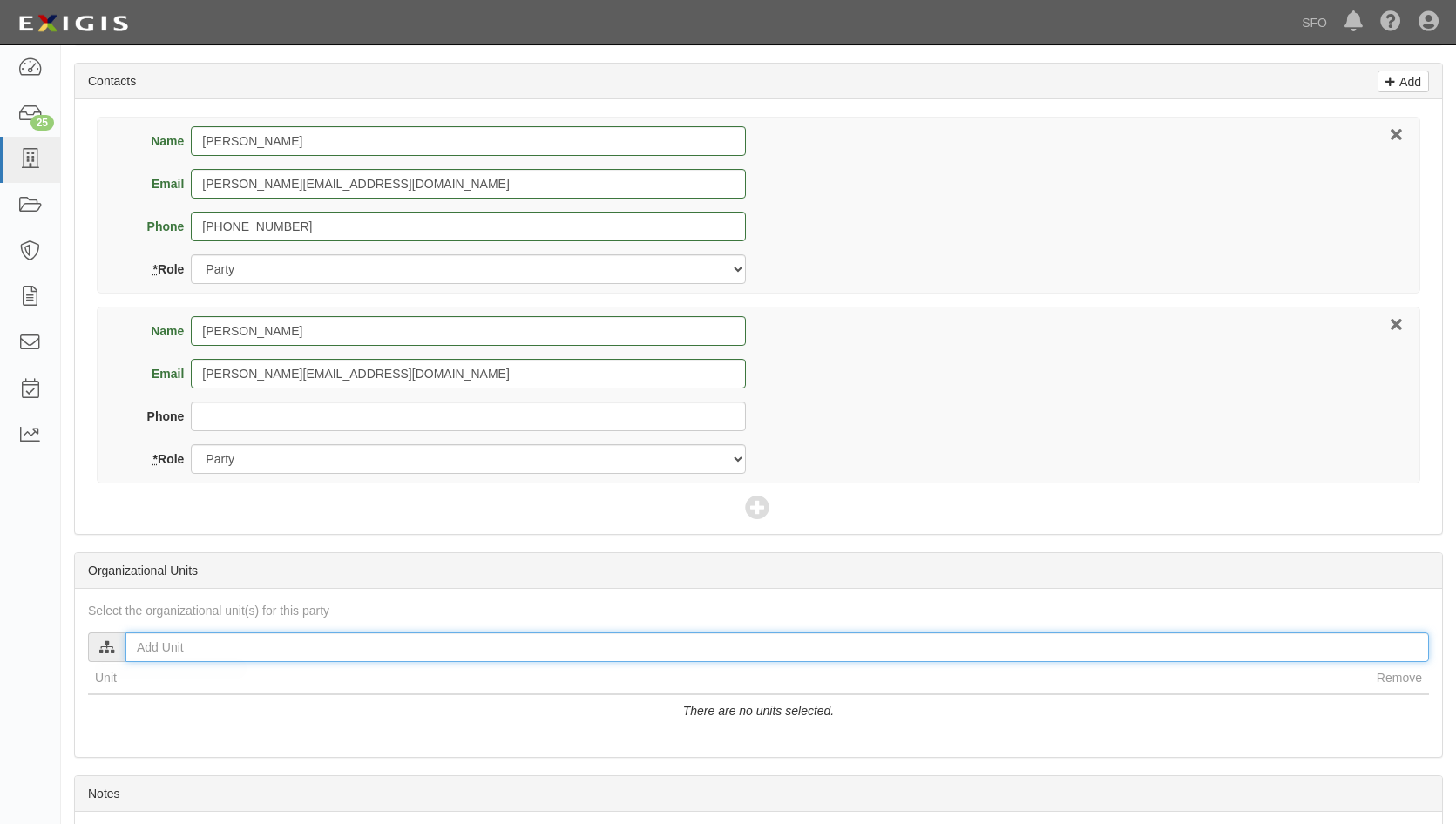
click at [126, 652] on input "text" at bounding box center [776, 647] width 1303 height 30
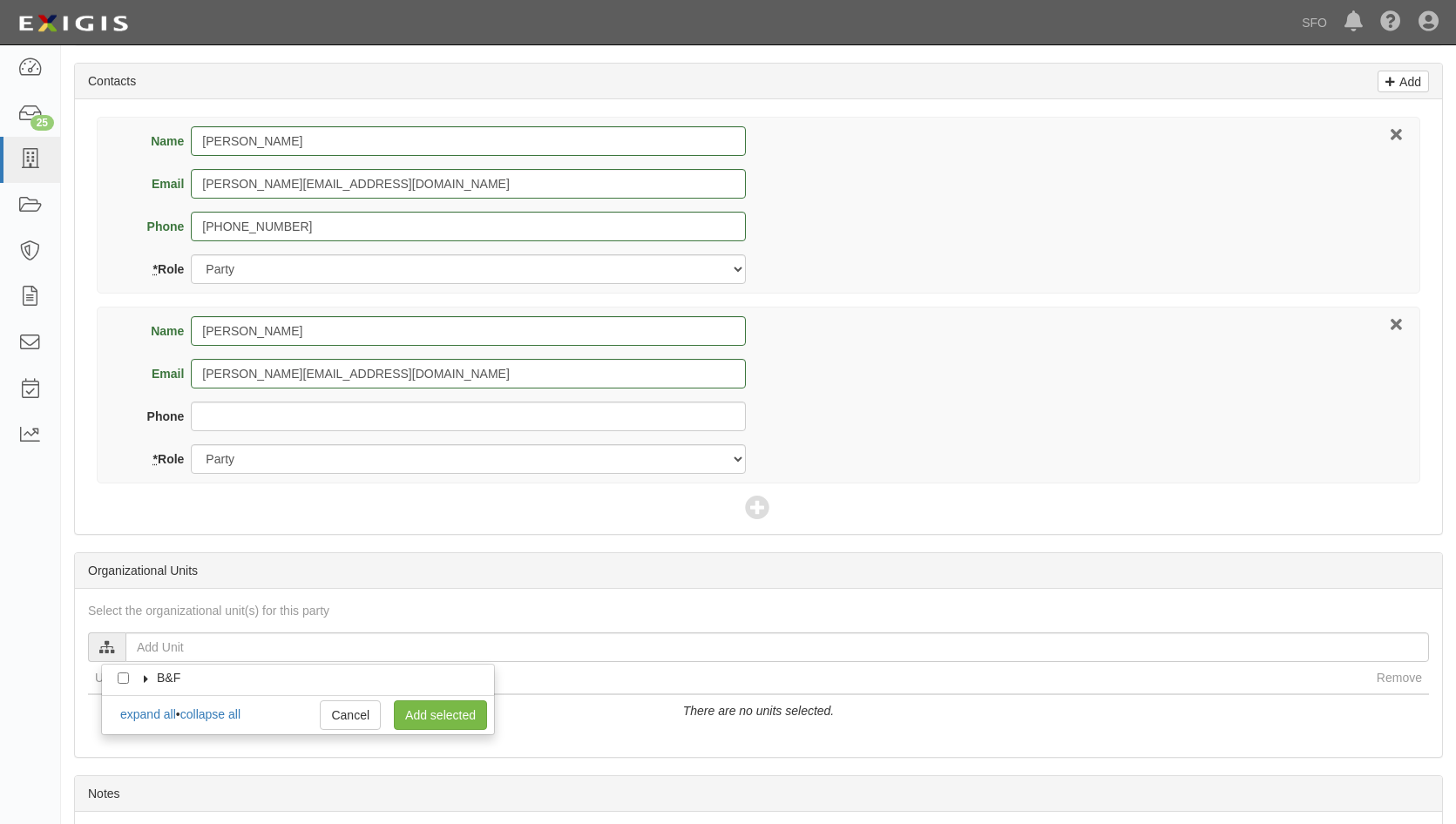
click at [144, 682] on icon at bounding box center [145, 679] width 12 height 7
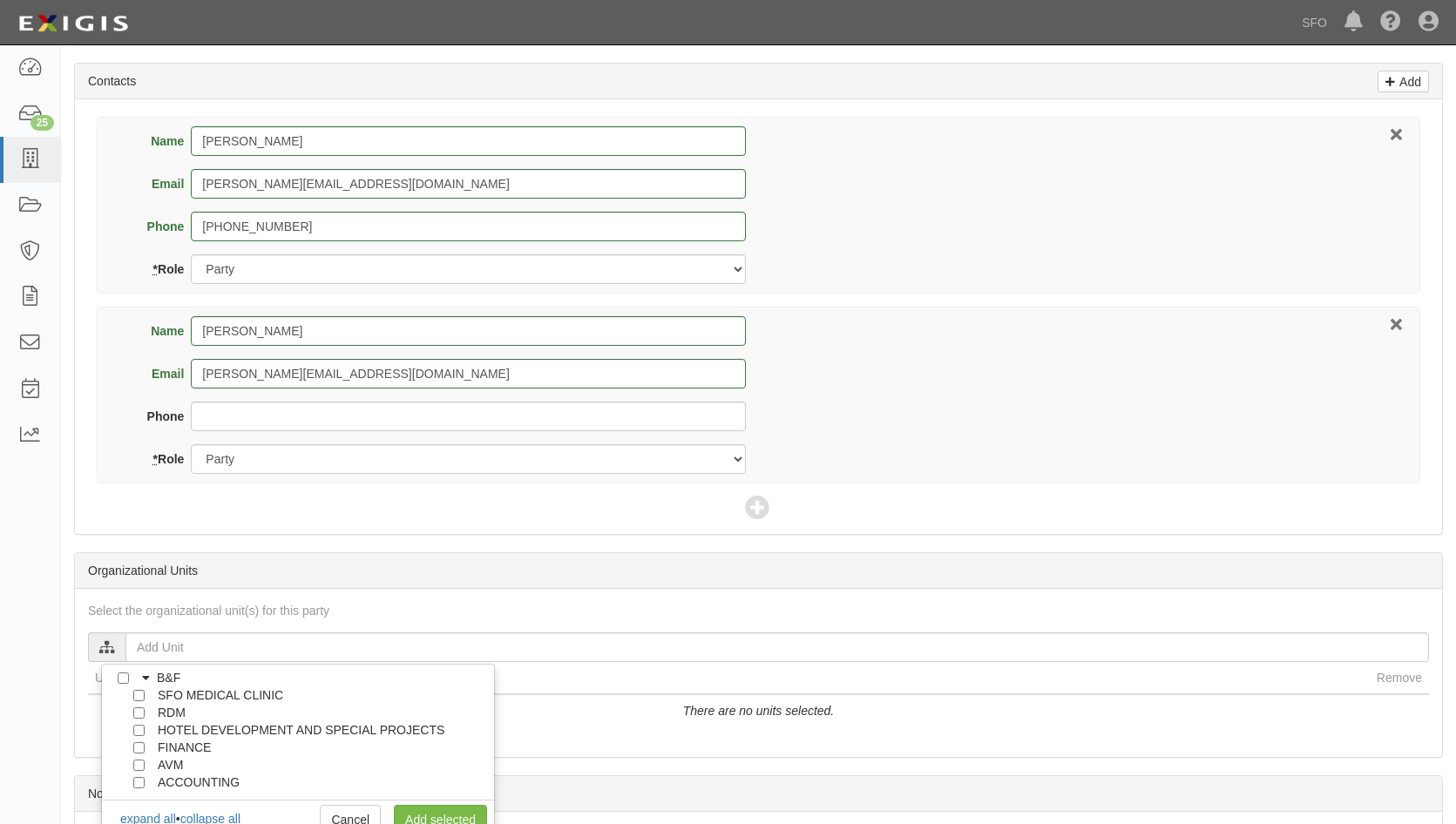
click at [159, 758] on label "AVM" at bounding box center [167, 765] width 32 height 18
click at [135, 761] on input "AVM" at bounding box center [139, 765] width 11 height 11
checkbox input "true"
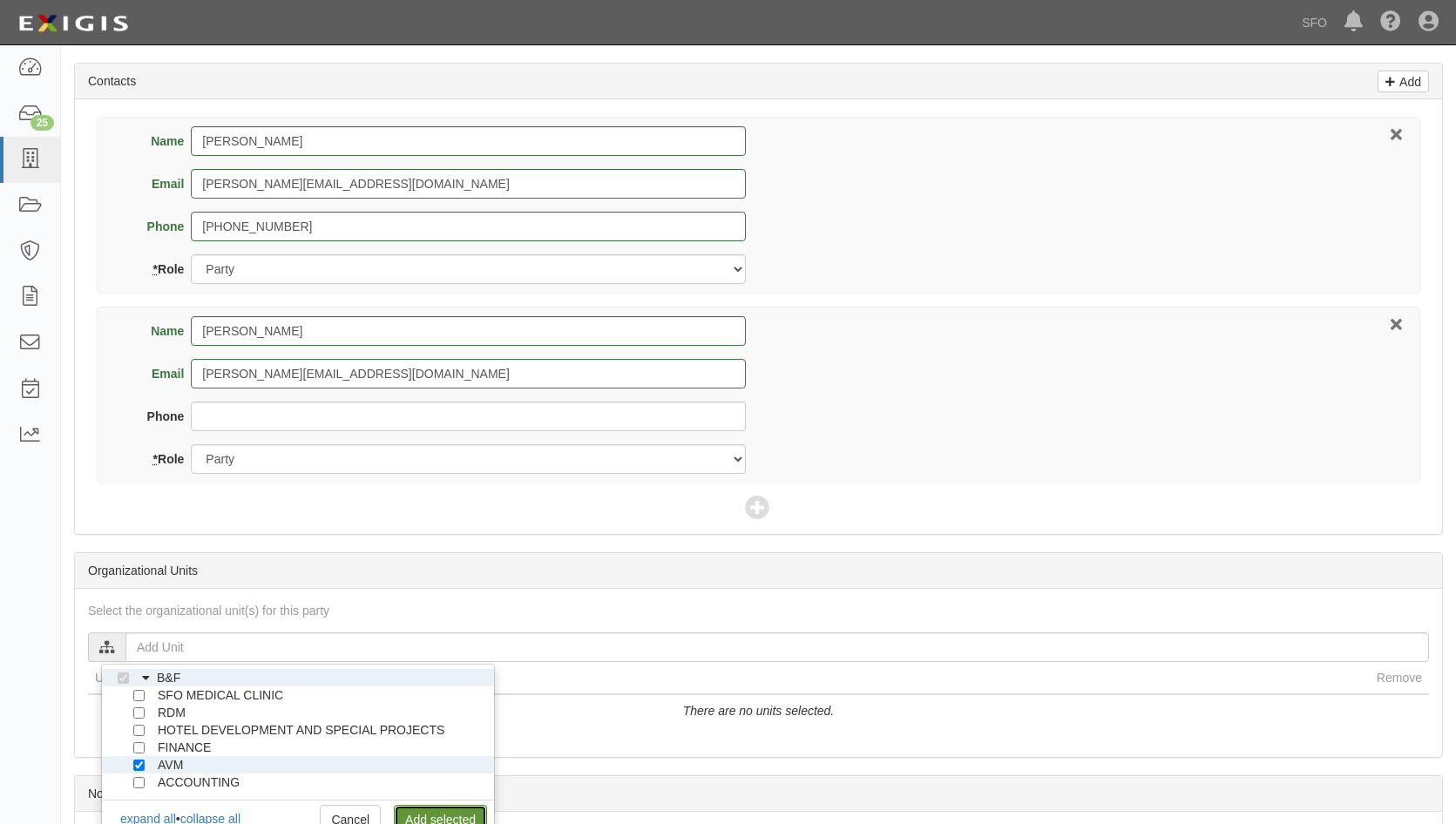
click at [458, 822] on link "Add selected" at bounding box center [440, 819] width 94 height 30
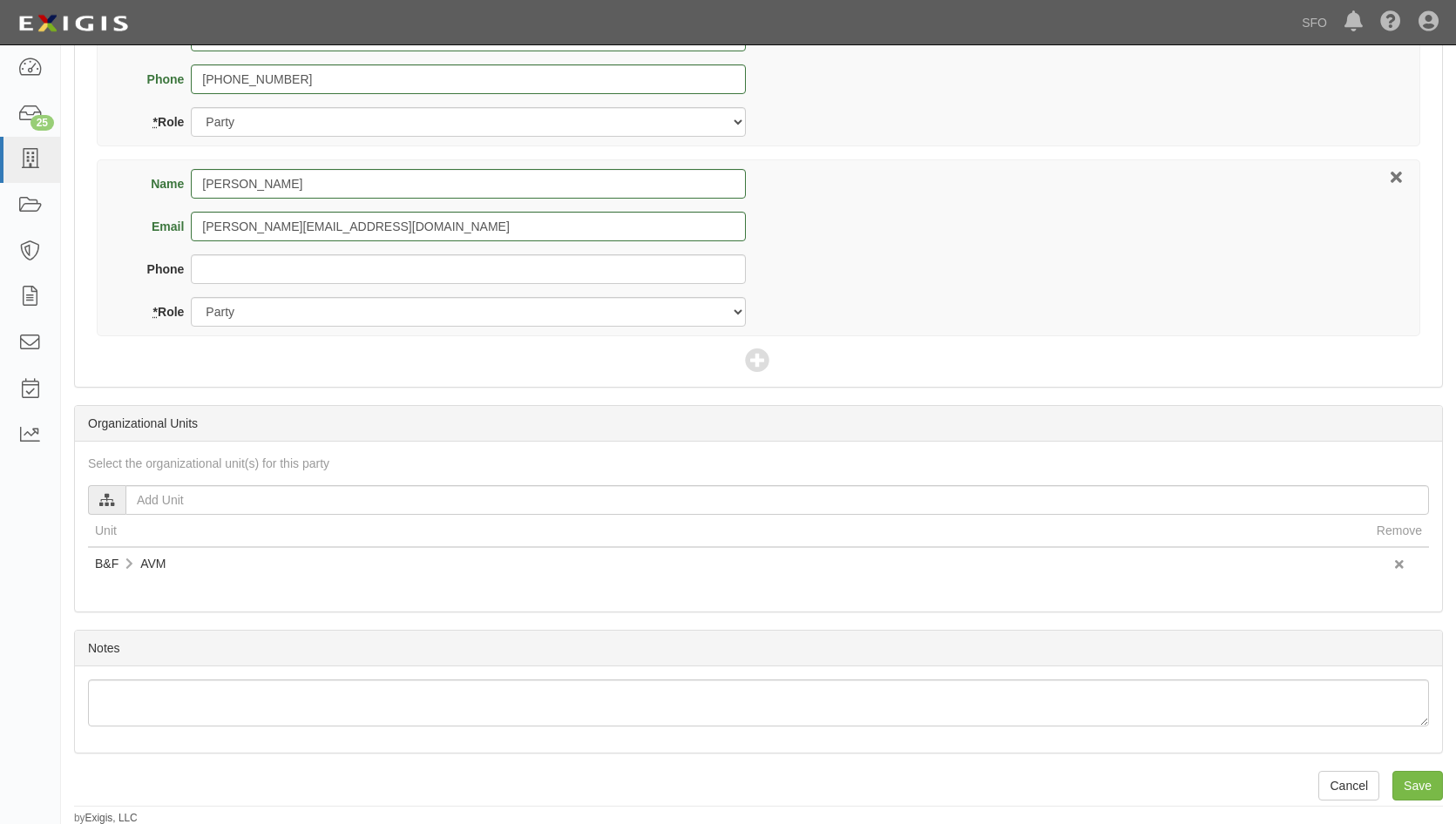
scroll to position [932, 0]
click at [1440, 787] on input "Save" at bounding box center [1417, 784] width 51 height 30
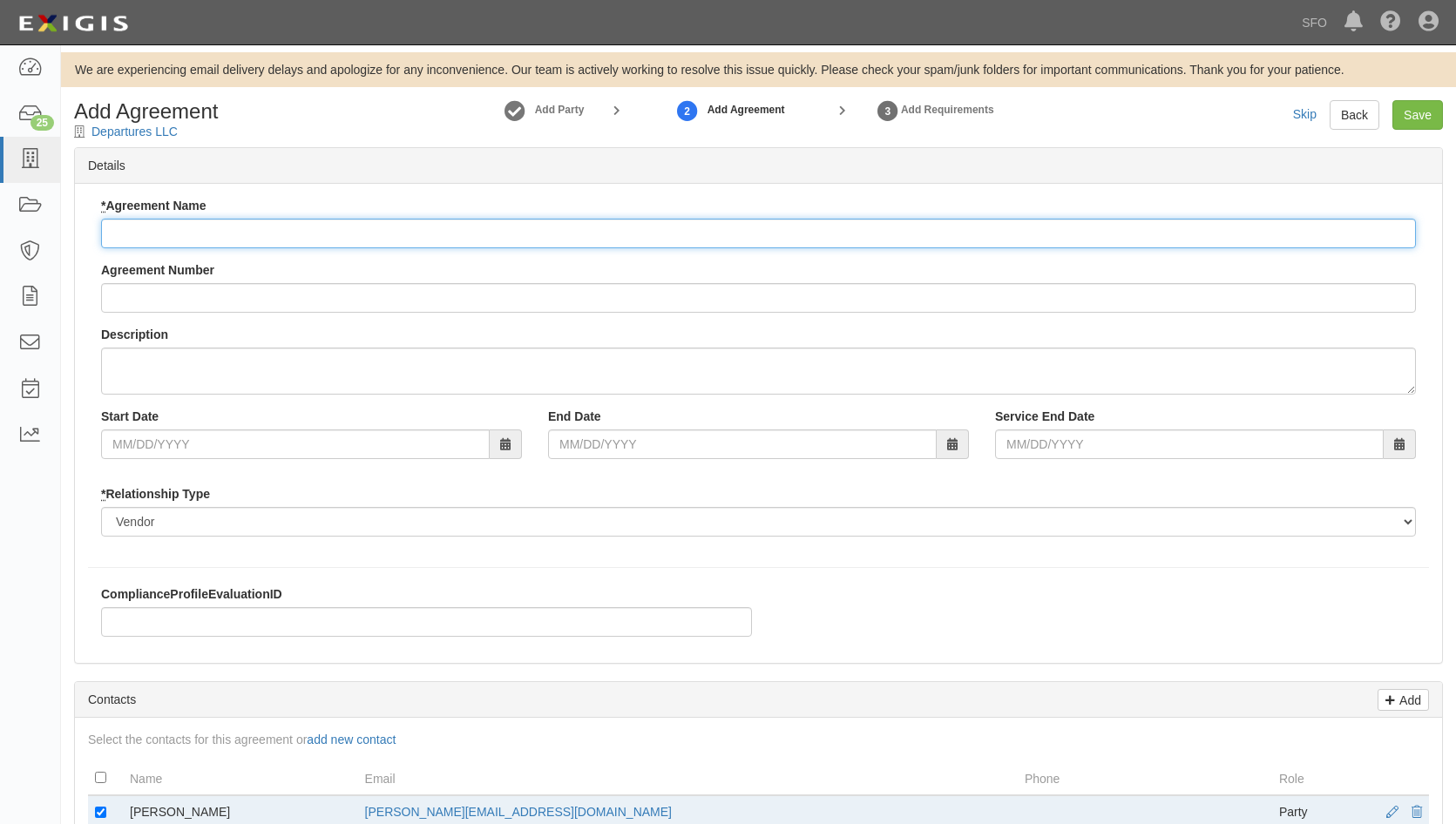
drag, startPoint x: 344, startPoint y: 240, endPoint x: 345, endPoint y: 231, distance: 9.1
click at [345, 240] on input "* Agreement Name" at bounding box center [758, 233] width 1314 height 30
paste input "Aviation Support Services"
type input "Aviation Support Services"
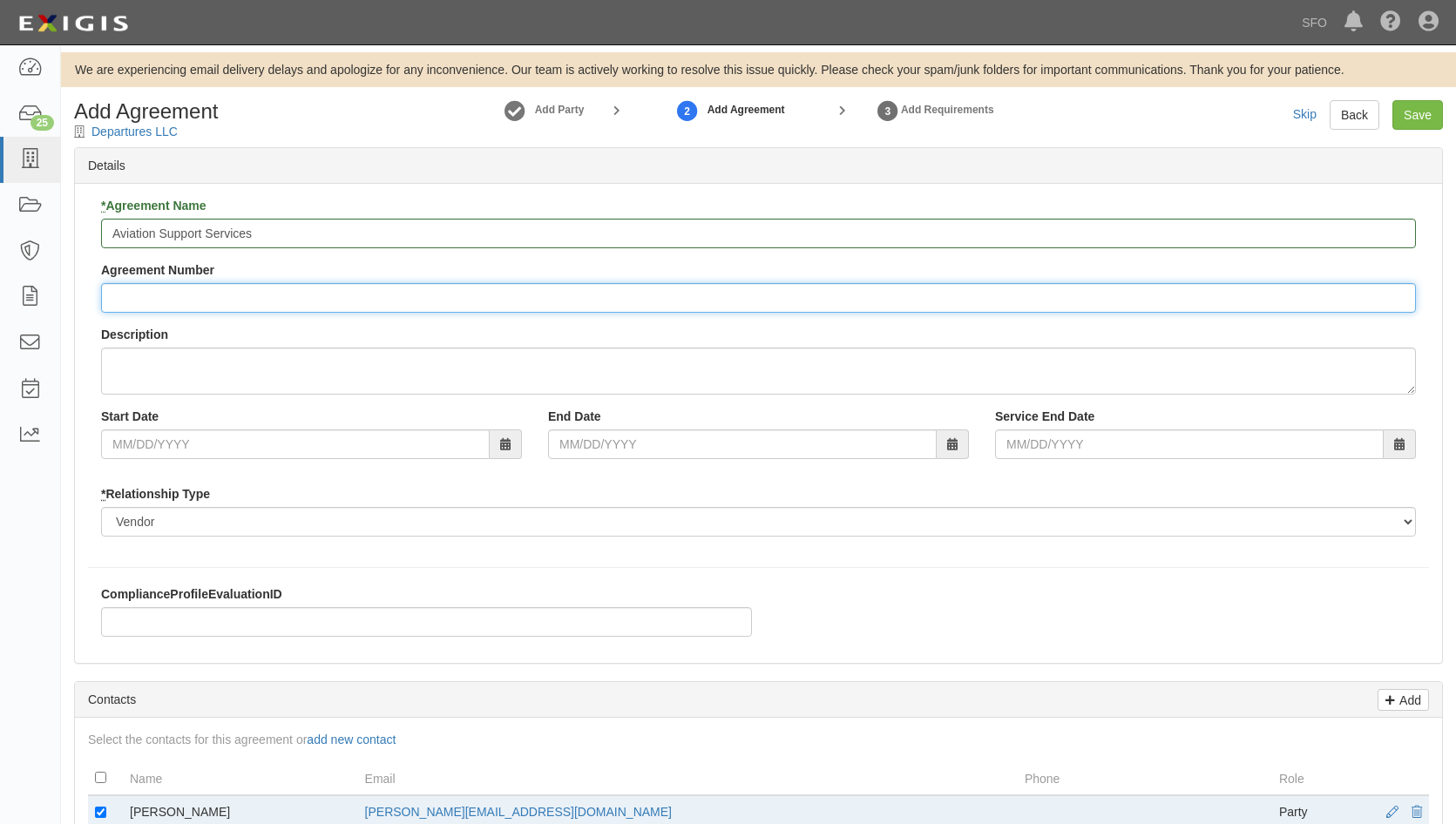
click at [307, 299] on input "Agreement Number" at bounding box center [758, 298] width 1314 height 30
paste input "P5178"
type input "P5178"
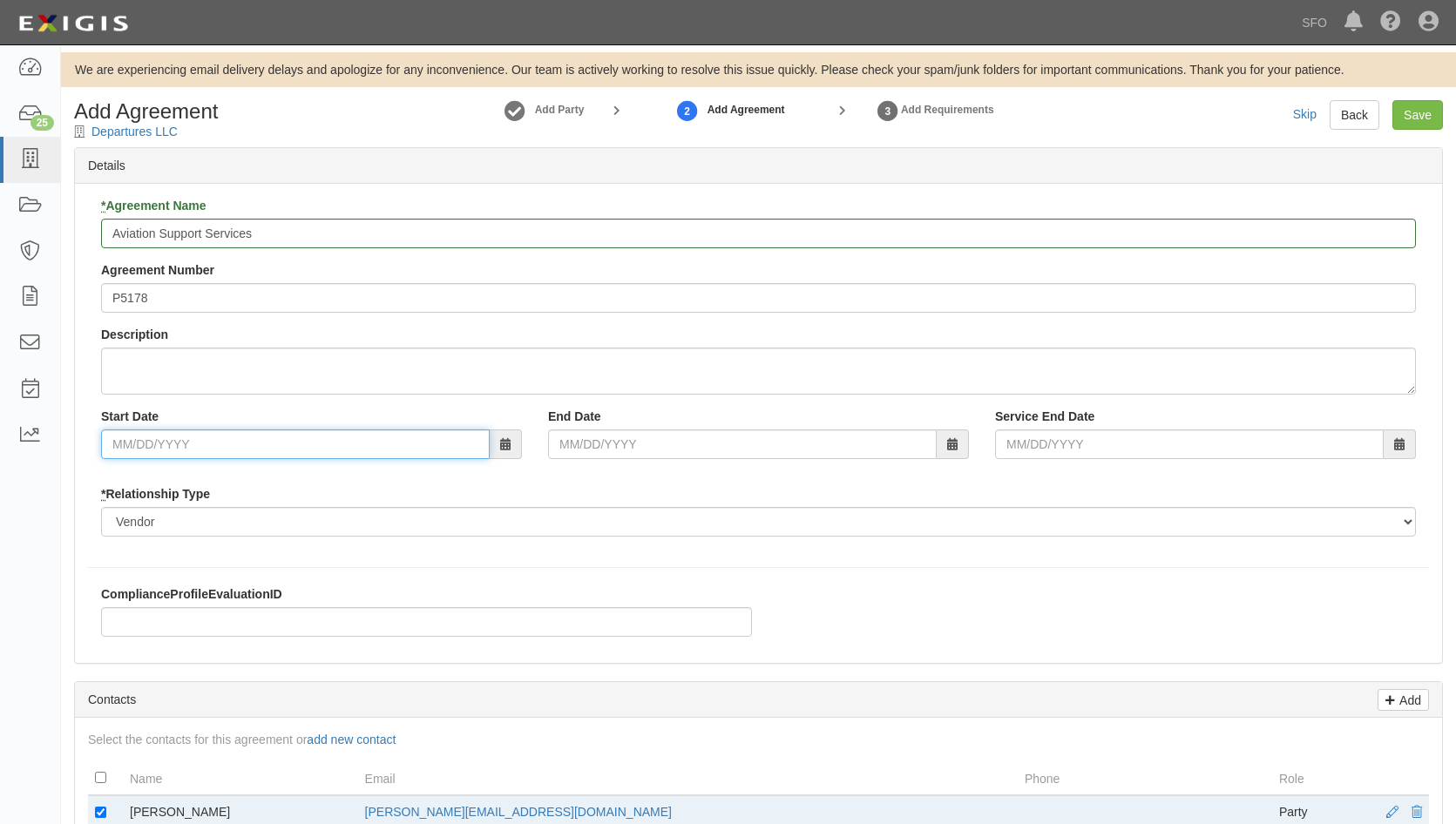
click at [270, 433] on input "Start Date" at bounding box center [295, 444] width 389 height 30
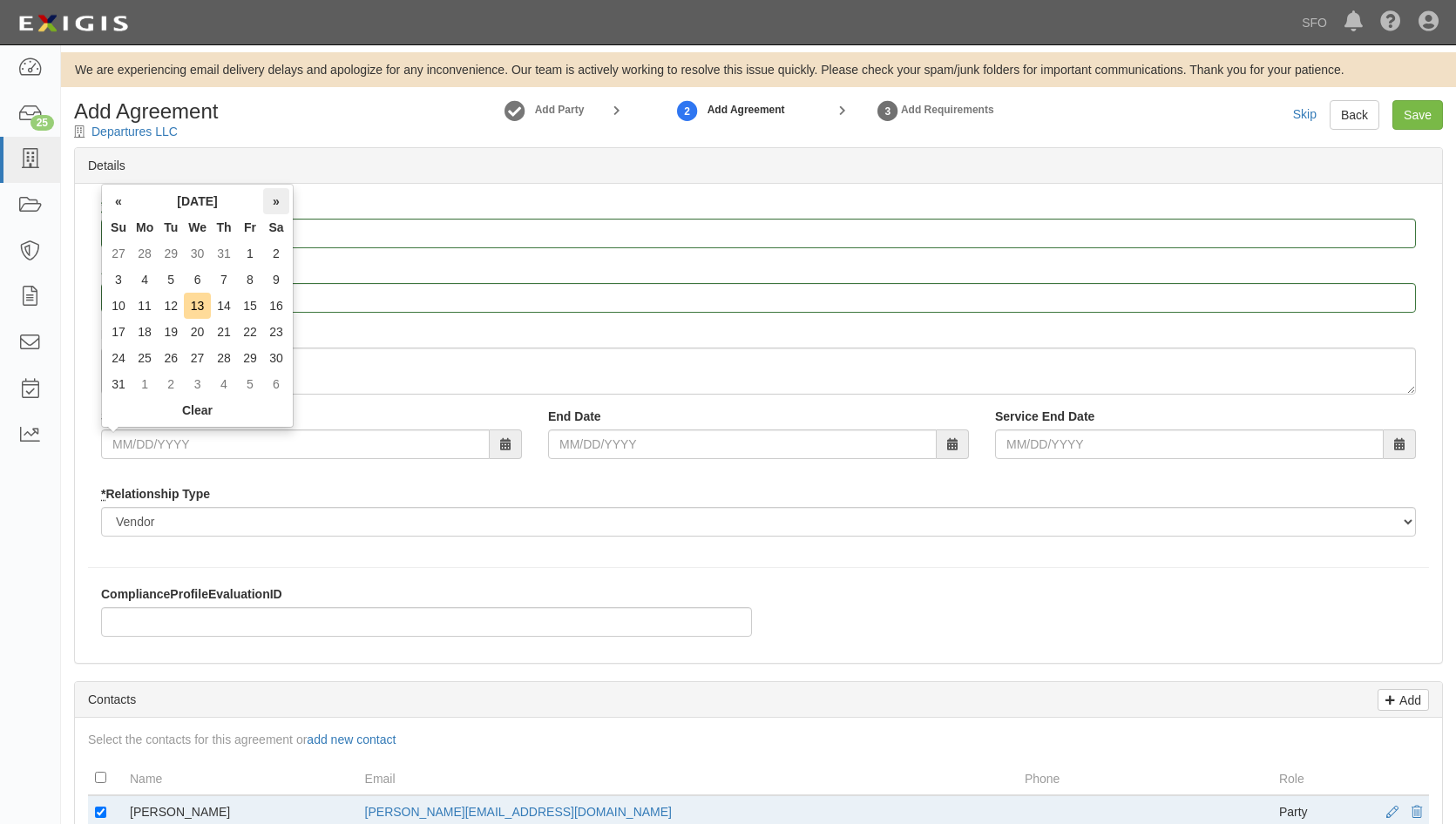
click at [274, 206] on th "»" at bounding box center [276, 201] width 26 height 26
click at [186, 254] on td "1" at bounding box center [196, 254] width 27 height 26
type input "10/01/2025"
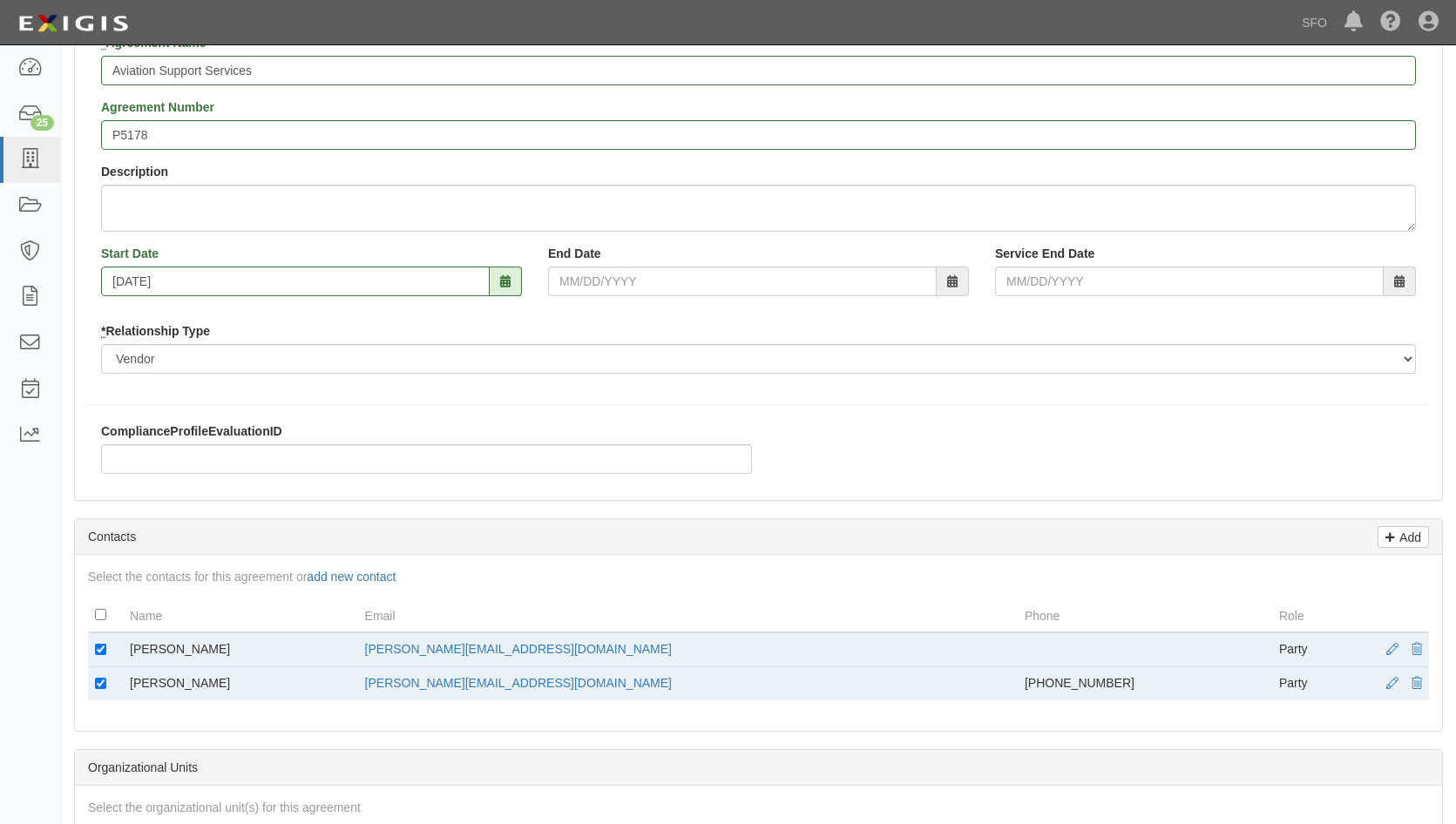
scroll to position [159, 0]
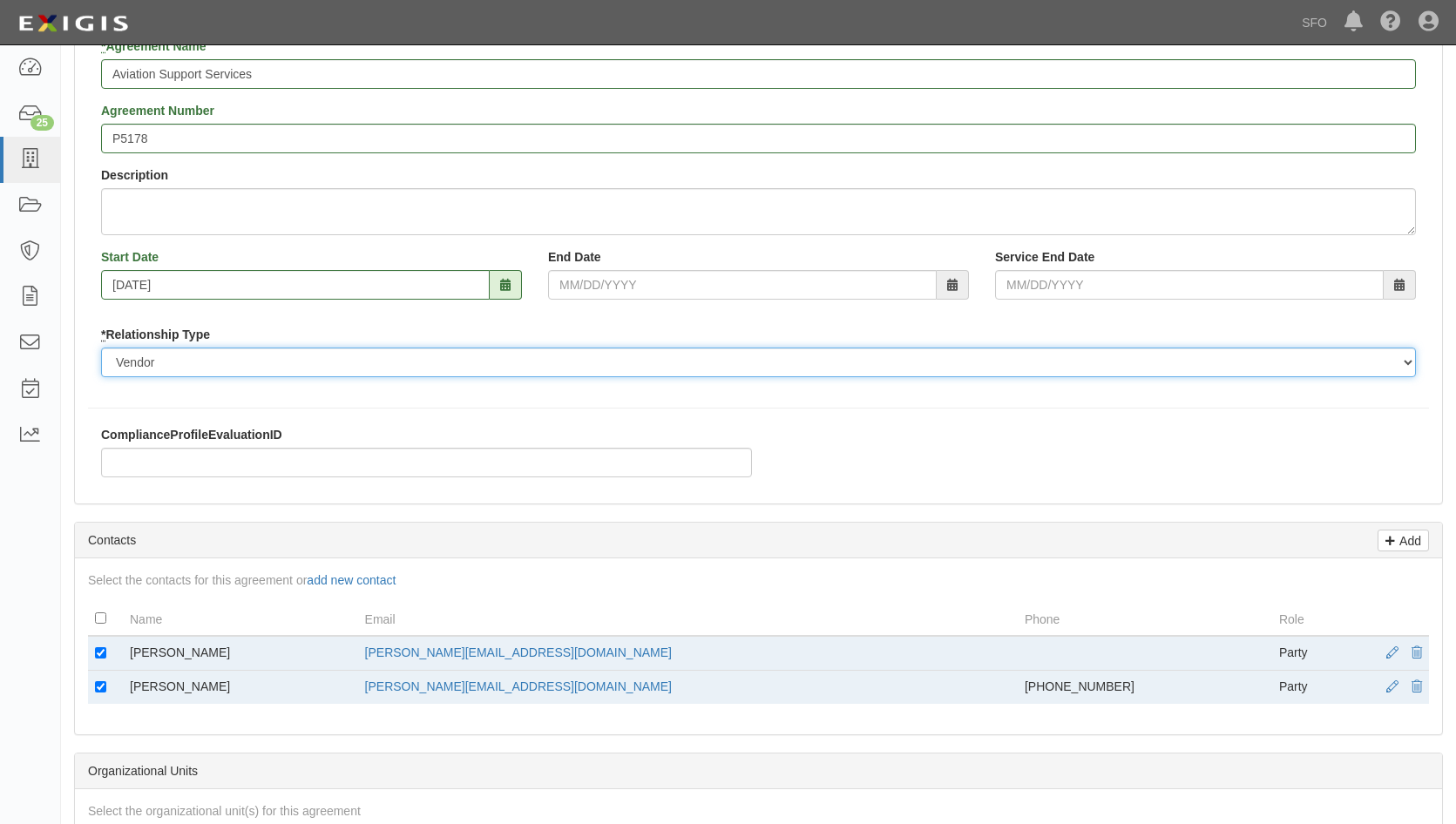
drag, startPoint x: 1048, startPoint y: 364, endPoint x: 920, endPoint y: 379, distance: 128.9
click at [1048, 364] on select "Borrower Contractor Franchisee Other Subcontractor Supplier Tenant Vendor" at bounding box center [758, 362] width 1314 height 30
select select "tenant"
click at [101, 347] on select "Borrower Contractor Franchisee Other Subcontractor Supplier Tenant Vendor" at bounding box center [758, 362] width 1314 height 30
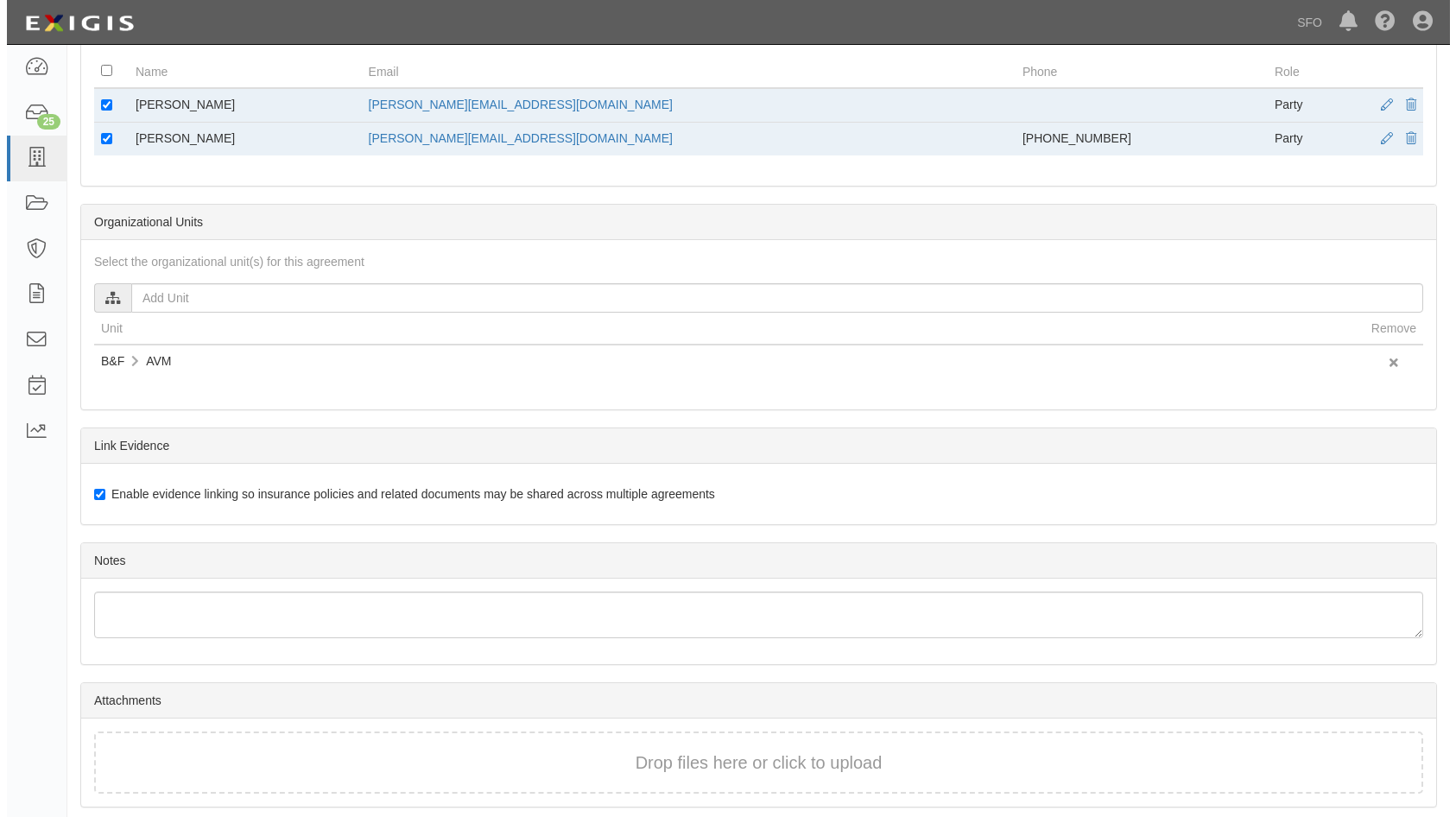
scroll to position [763, 0]
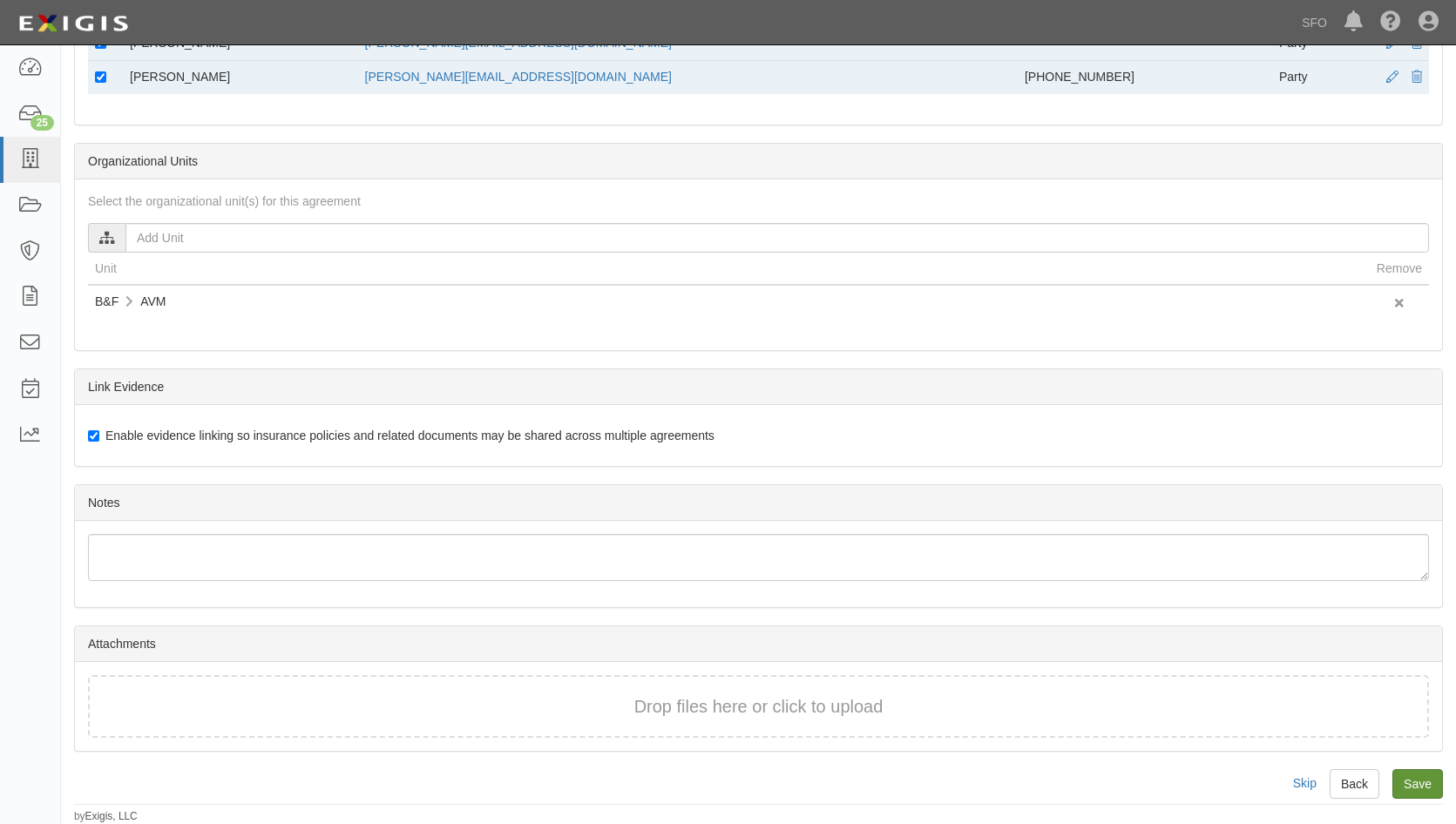
drag, startPoint x: 1424, startPoint y: 764, endPoint x: 1424, endPoint y: 775, distance: 11.0
click at [1423, 764] on div "Add Agreement Departures LLC Add Party 2 Add Agreement 3 Add Requirements Skip …" at bounding box center [759, 78] width 1395 height 1492
click at [1425, 783] on link "Save" at bounding box center [1417, 784] width 51 height 30
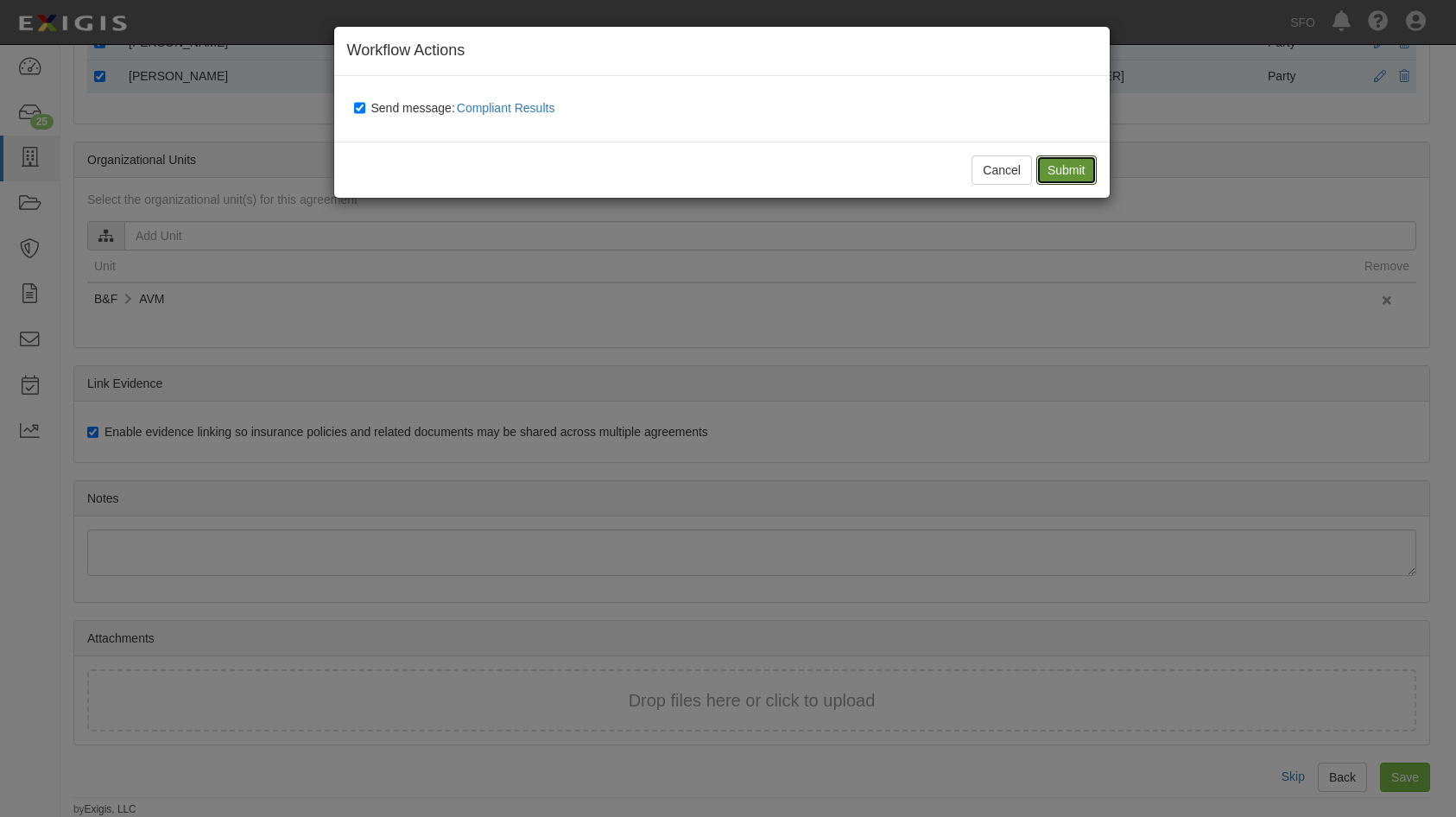
click at [1086, 162] on input "Submit" at bounding box center [1067, 170] width 61 height 29
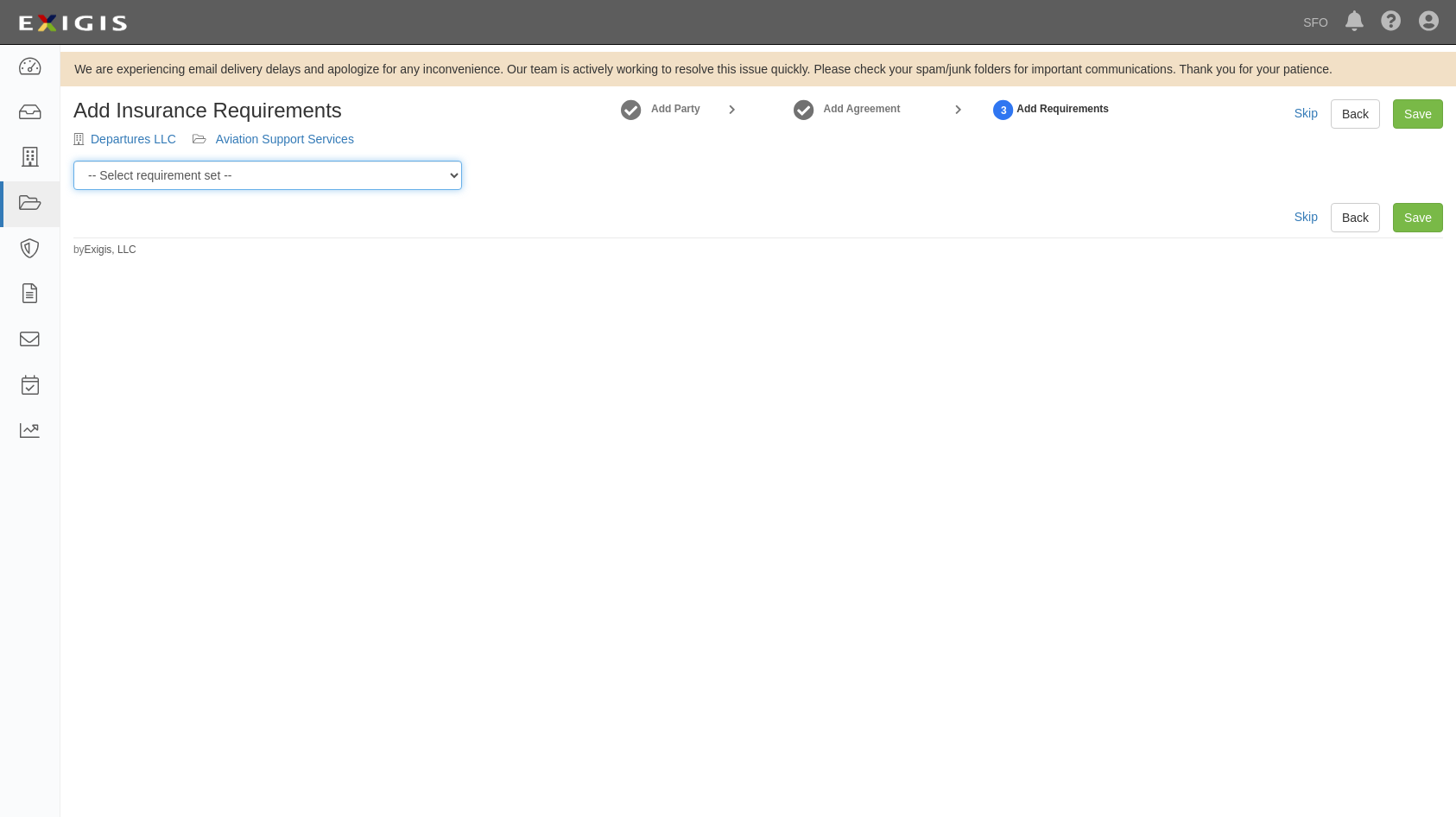
click at [403, 170] on select "-- Select requirement set -- AV AL FACILITY LEASE - LAND LEASE AV AL LEASE AND …" at bounding box center [267, 175] width 388 height 29
select select "37280"
click at [73, 161] on select "-- Select requirement set -- AV AL FACILITY LEASE - LAND LEASE AV AL LEASE AND …" at bounding box center [267, 175] width 388 height 29
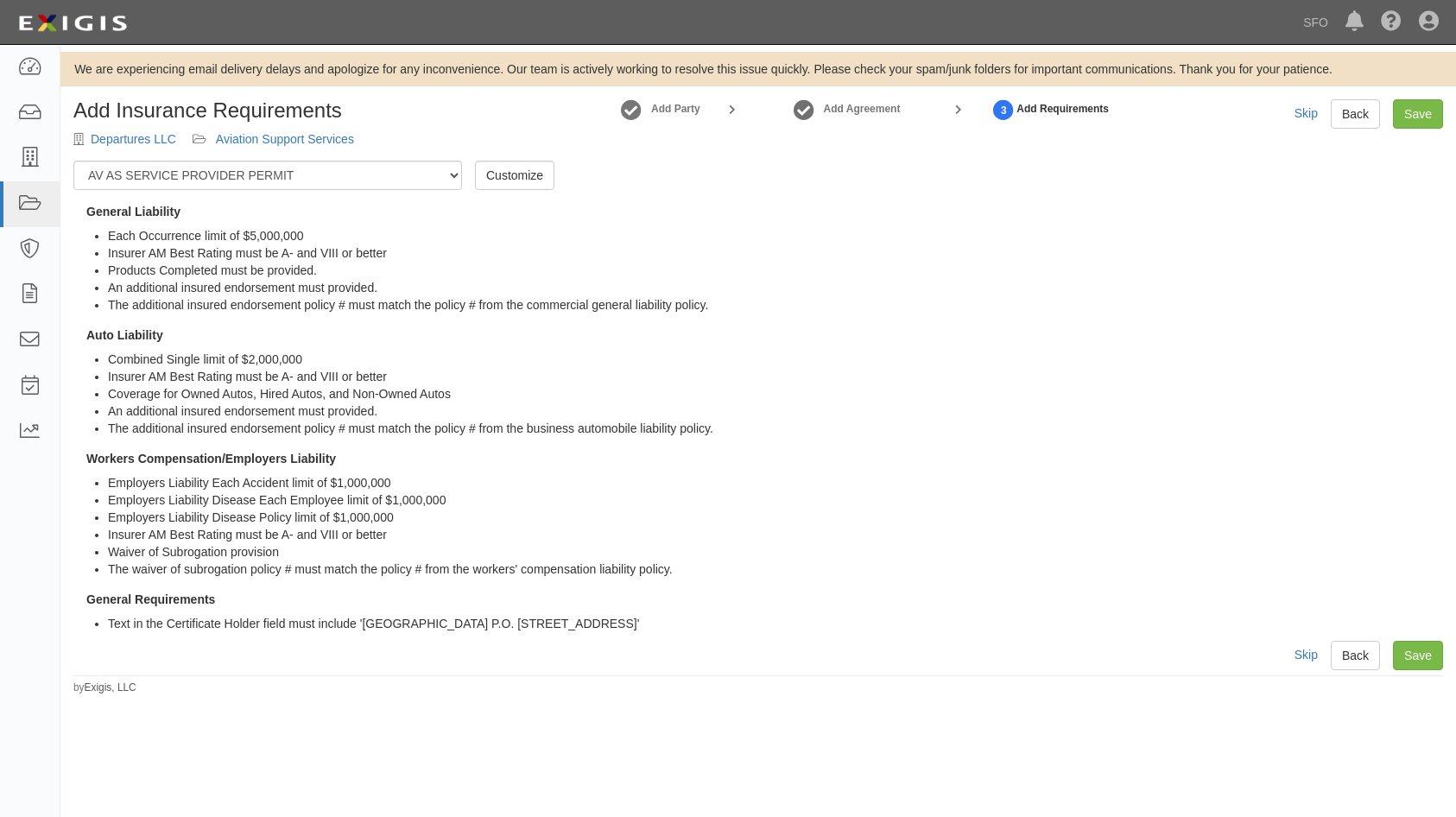
drag, startPoint x: 476, startPoint y: 588, endPoint x: 82, endPoint y: 215, distance: 542.6
click at [82, 215] on div "General Liability Each Occurrence limit of $5,000,000 Insurer AM Best Rating mu…" at bounding box center [758, 418] width 1370 height 430
click at [1428, 667] on link "Save" at bounding box center [1417, 655] width 50 height 29
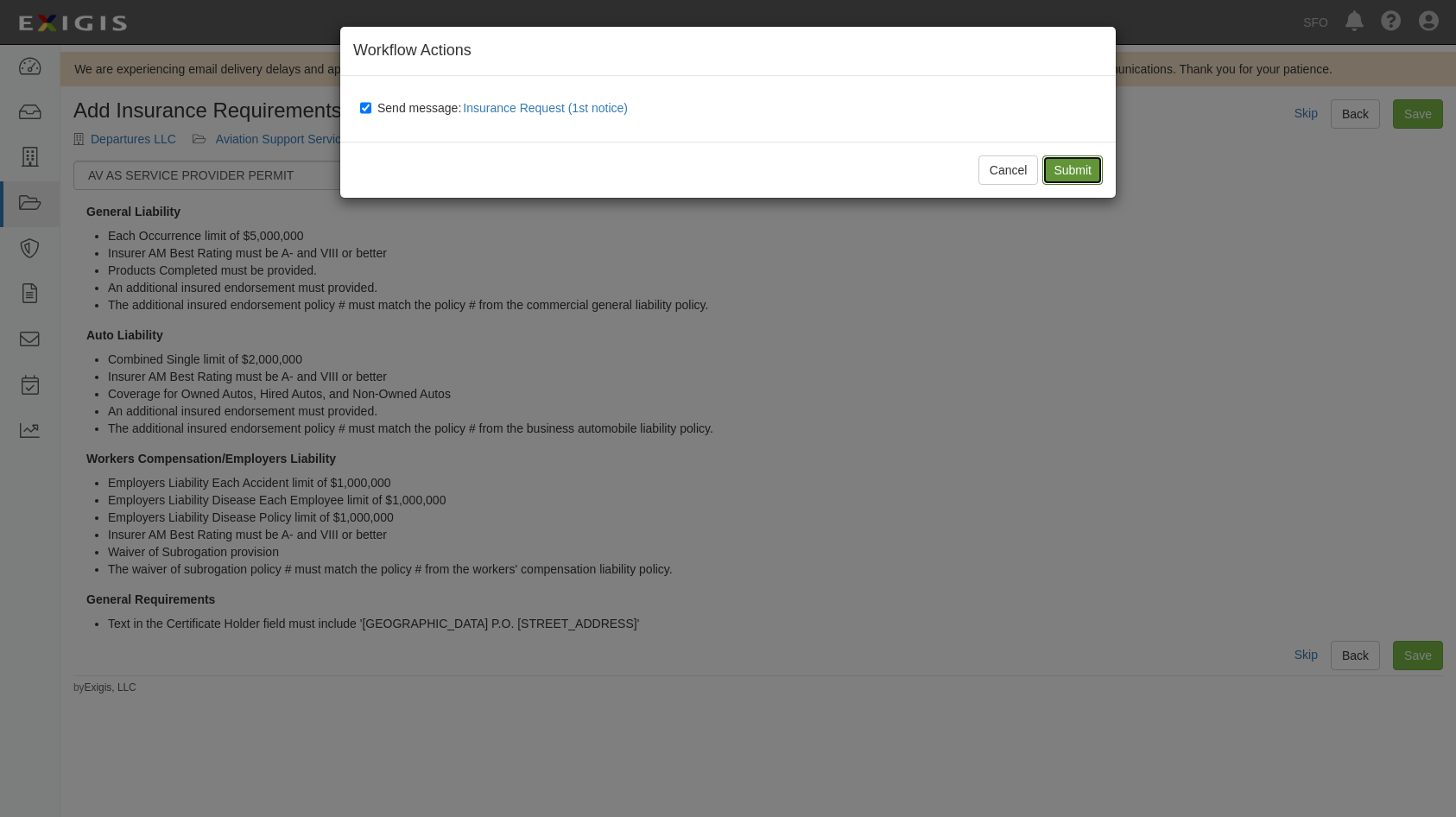
click at [1062, 175] on input "Submit" at bounding box center [1072, 170] width 61 height 29
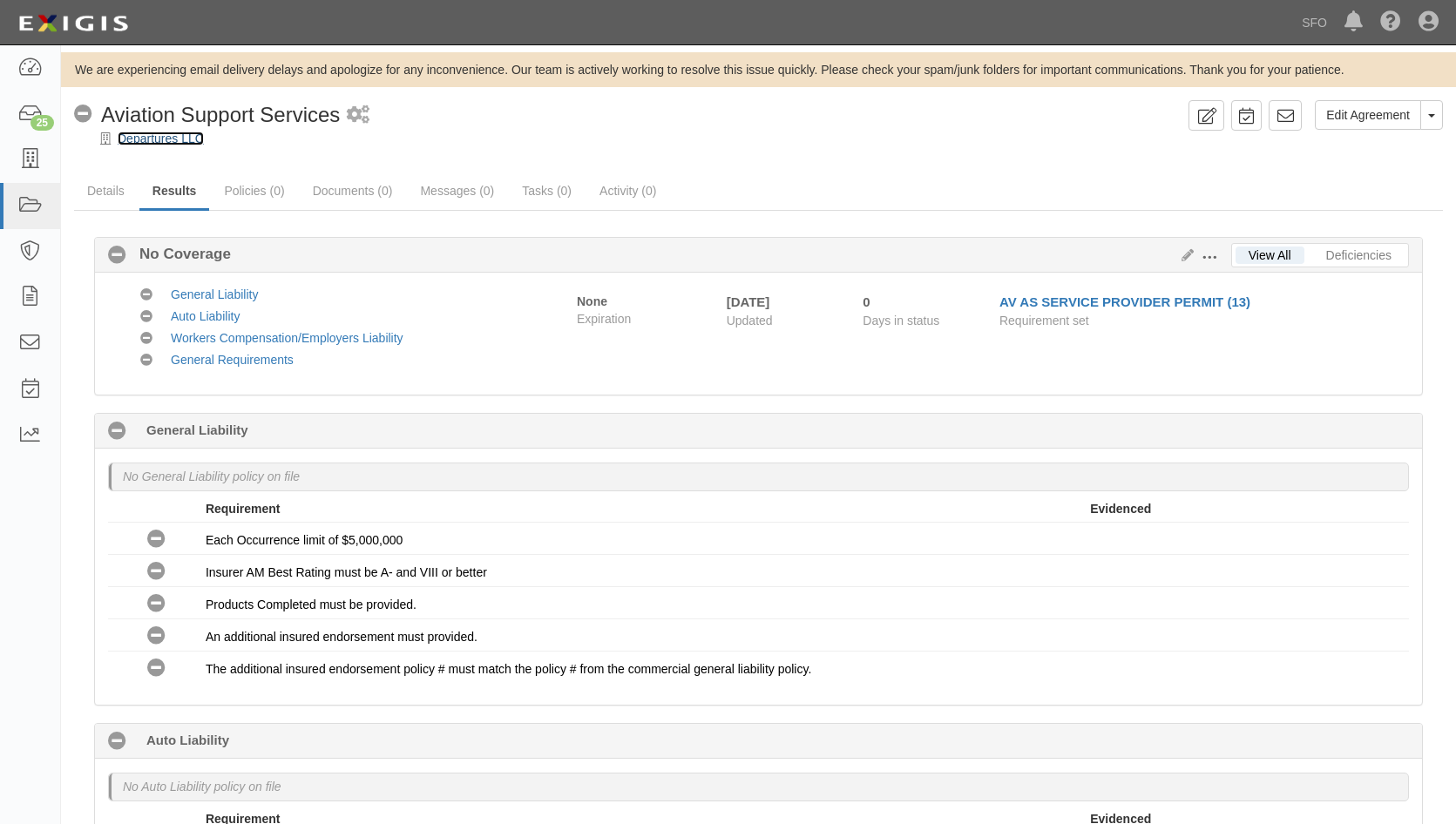
click at [155, 145] on link "Departures LLC" at bounding box center [160, 138] width 86 height 14
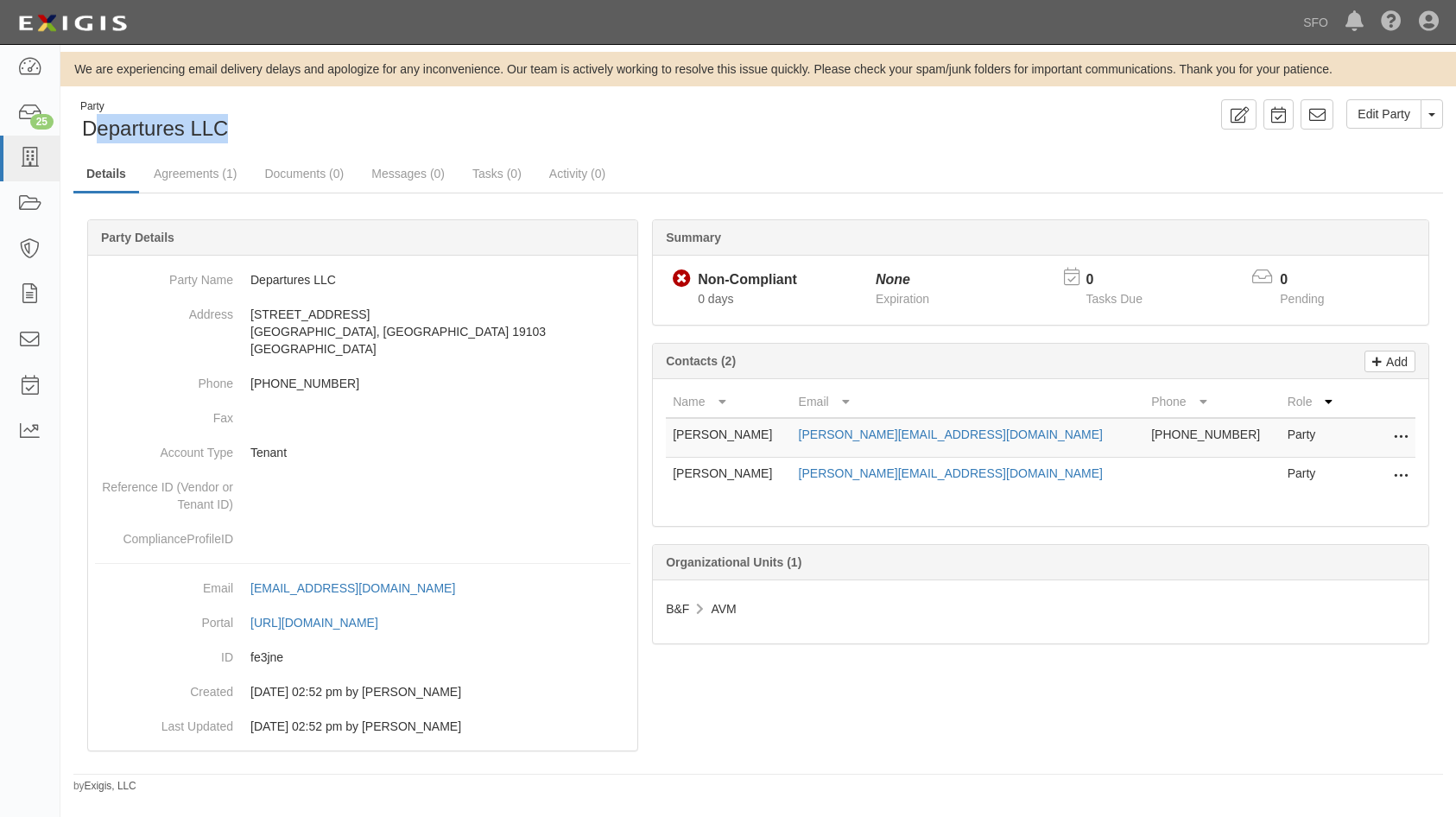
drag, startPoint x: 118, startPoint y: 124, endPoint x: 93, endPoint y: 123, distance: 25.0
click at [93, 123] on div "Party Departures LLC" at bounding box center [409, 121] width 672 height 44
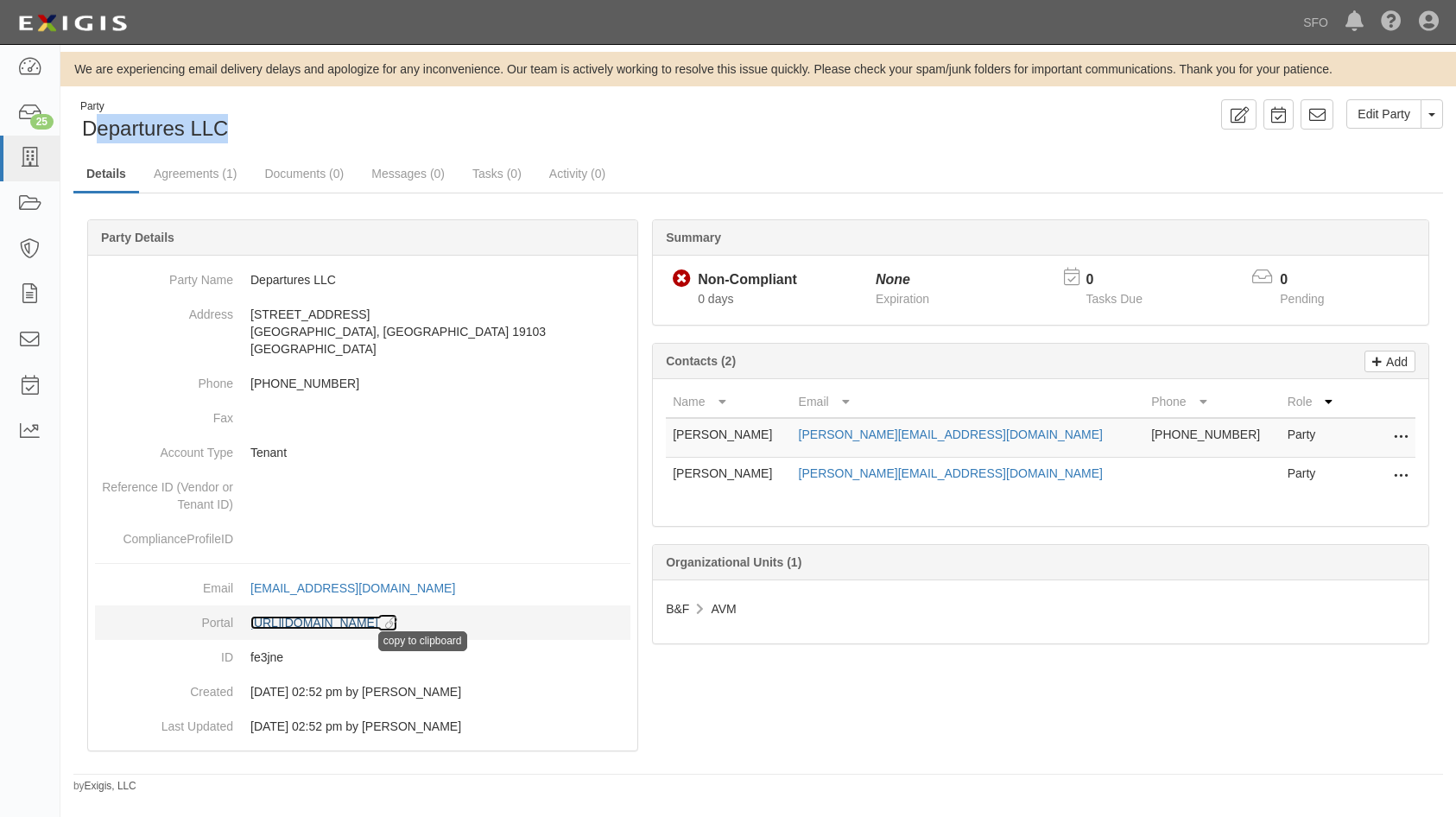
click at [398, 623] on icon at bounding box center [387, 623] width 19 height 12
copy span "epartures LLC"
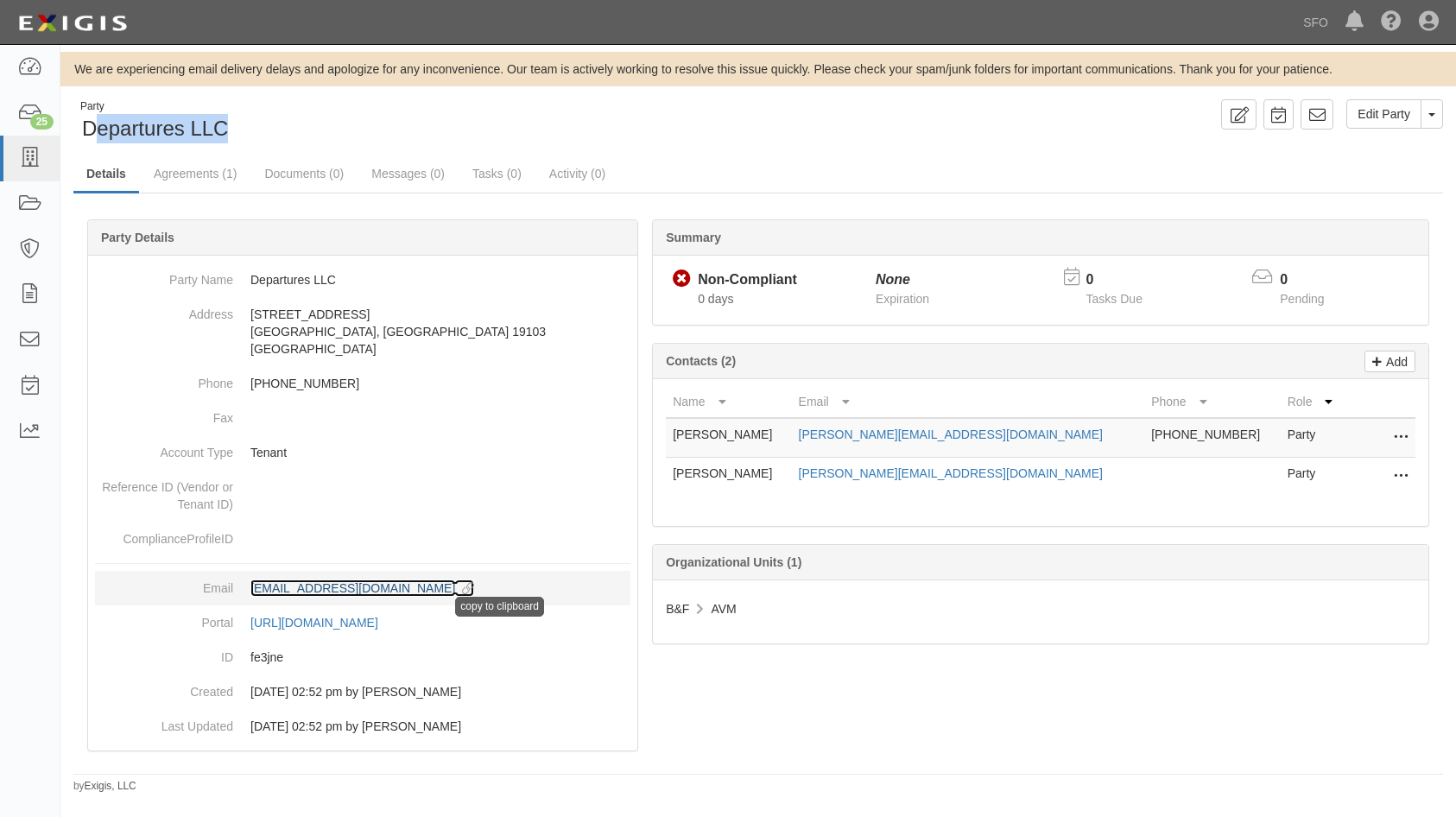
click at [455, 588] on icon at bounding box center [465, 588] width 19 height 12
copy span "epartures LLC"
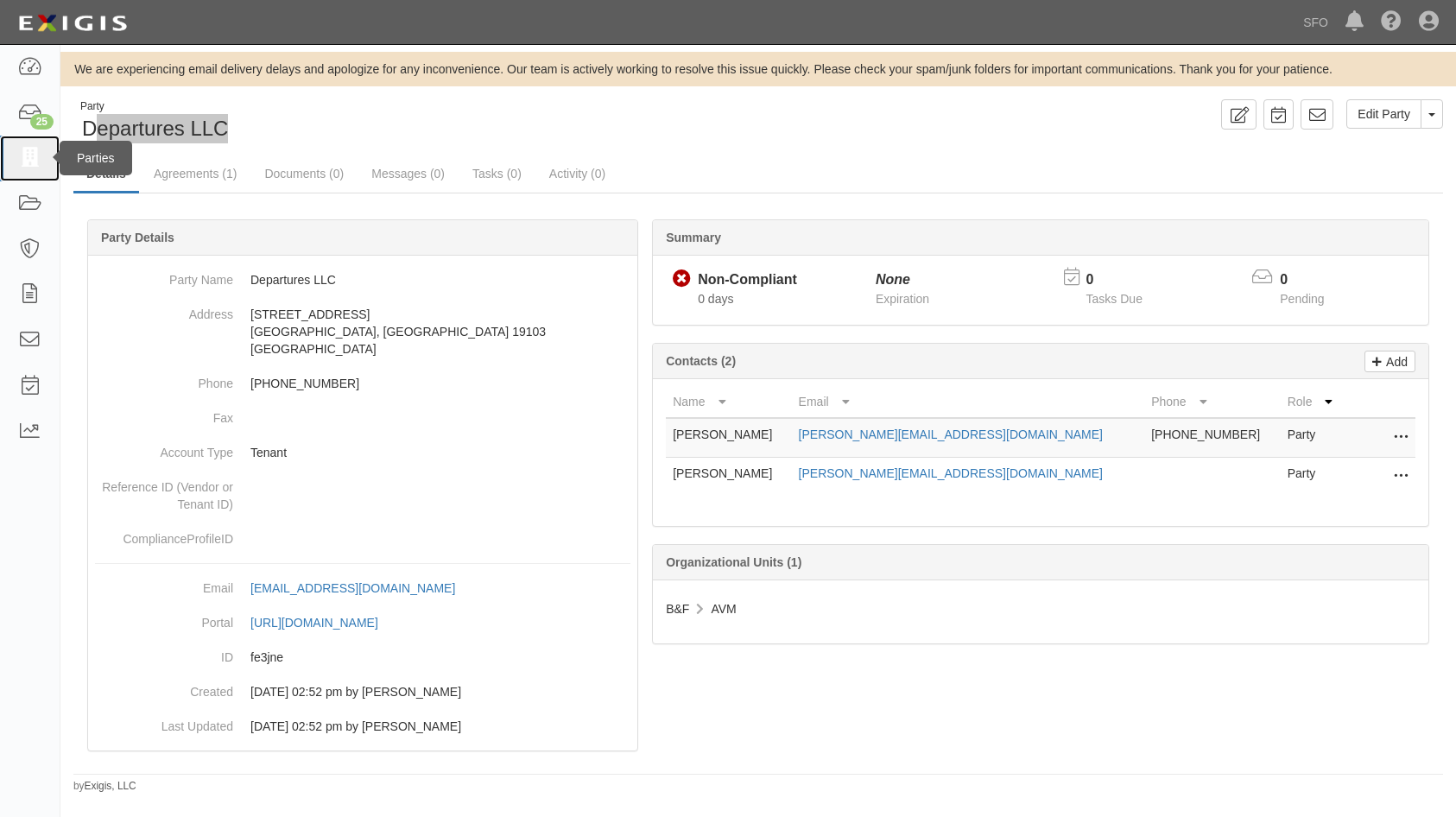
click at [13, 173] on link at bounding box center [29, 159] width 60 height 46
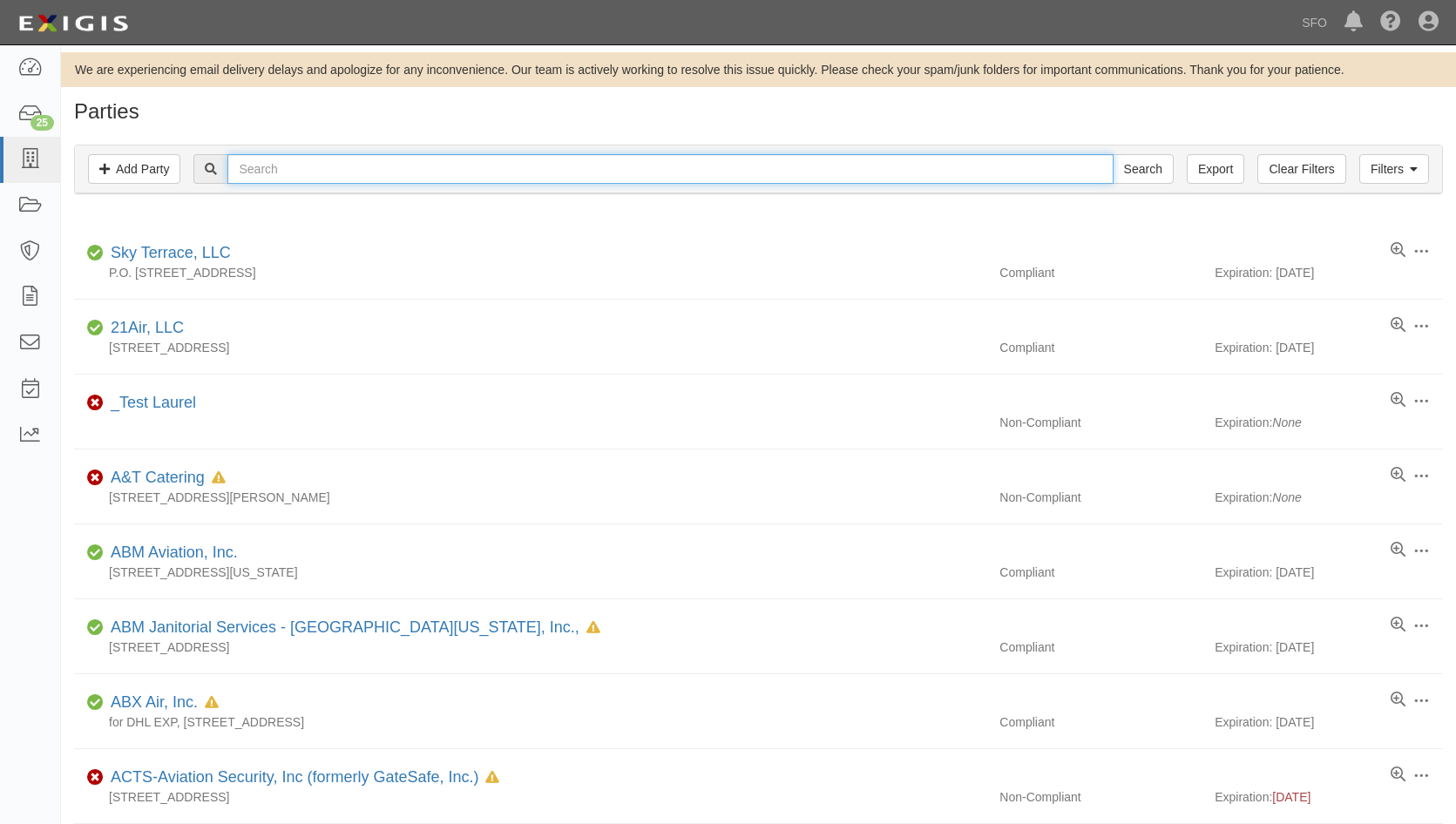
click at [305, 167] on input "text" at bounding box center [671, 169] width 885 height 30
type input "fox"
click at [1112, 154] on input "Search" at bounding box center [1143, 169] width 61 height 30
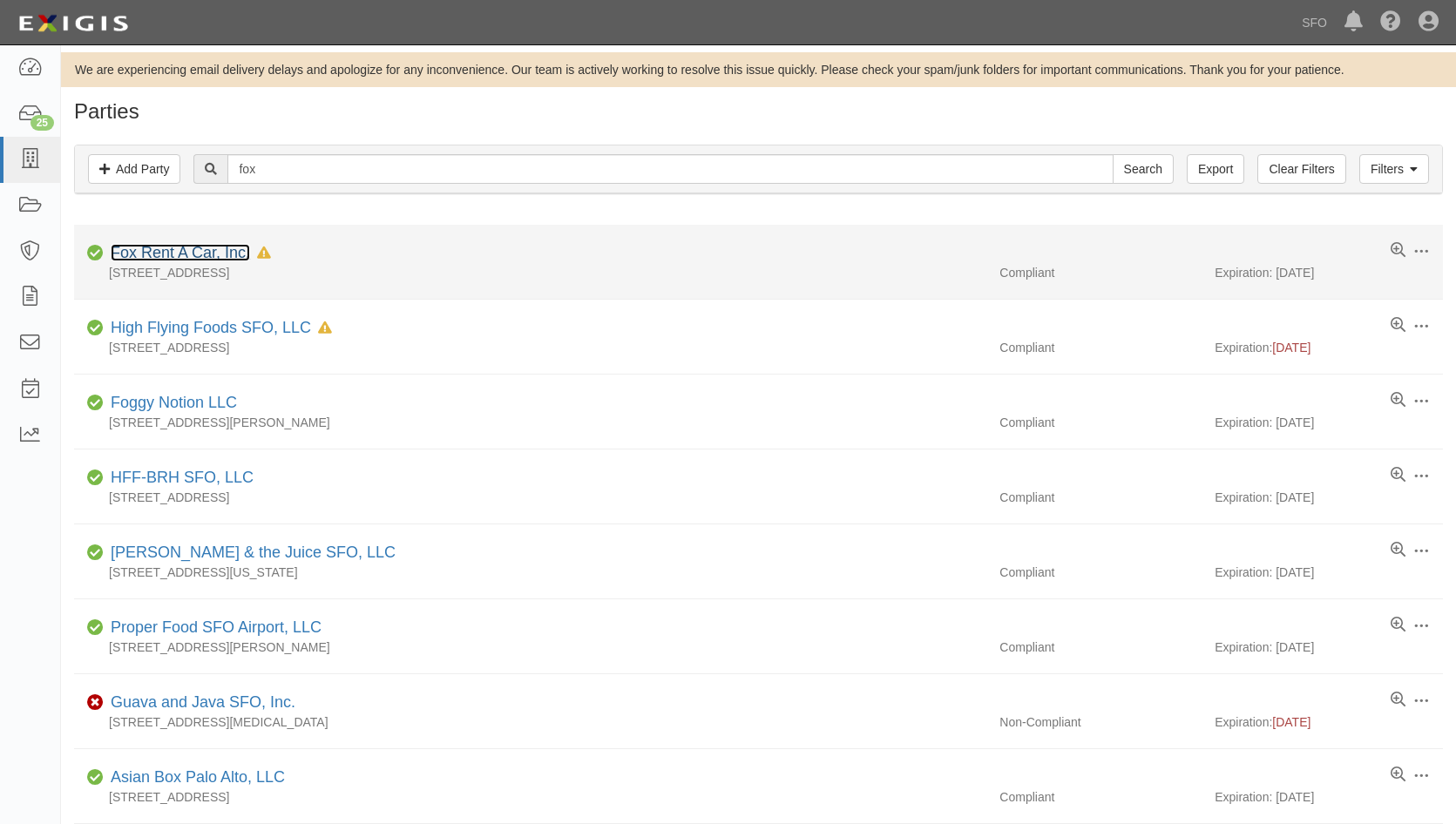
click at [195, 258] on link "Fox Rent A Car, Inc." at bounding box center [180, 252] width 140 height 18
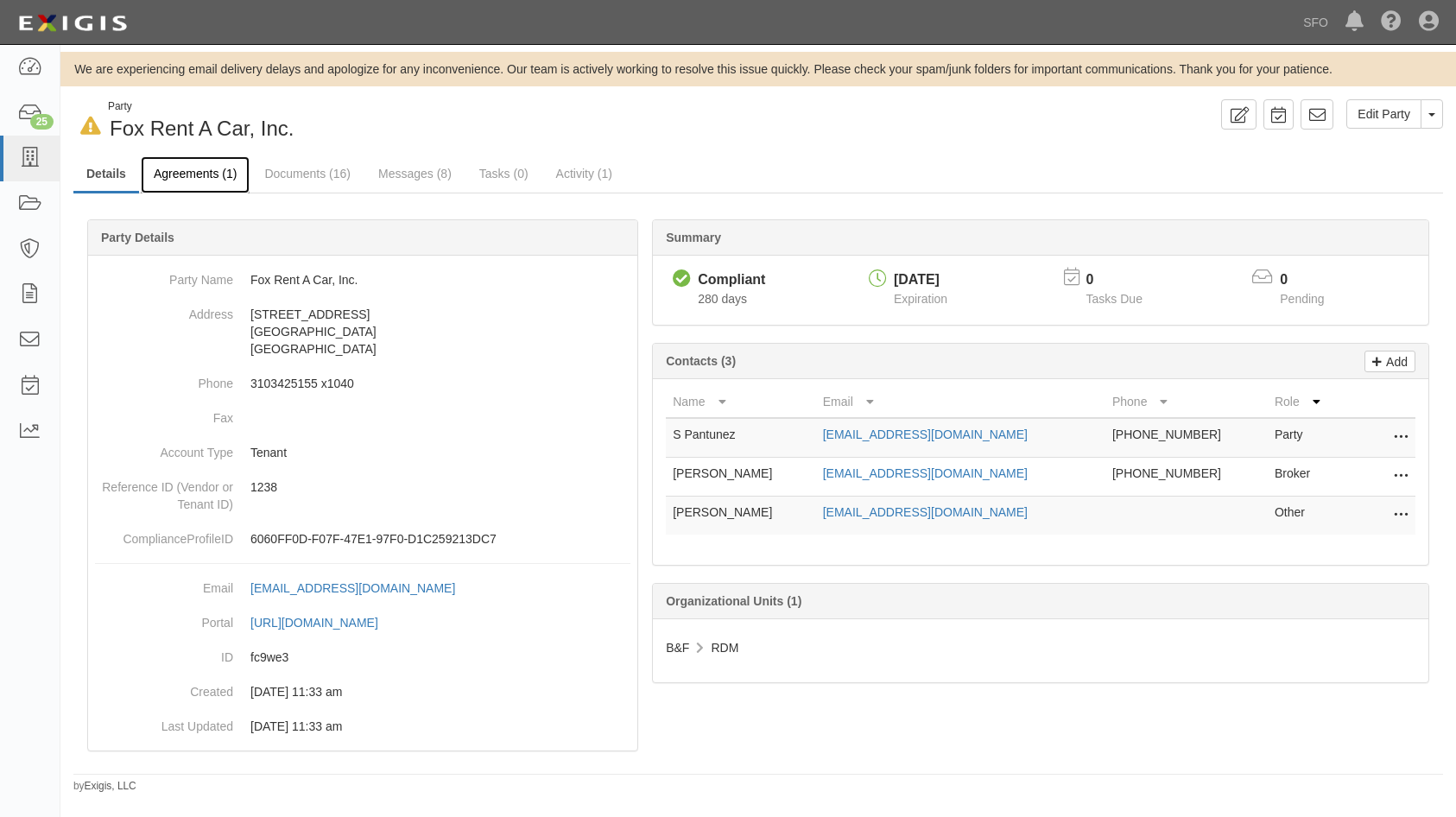
click at [188, 166] on link "Agreements (1)" at bounding box center [195, 174] width 109 height 37
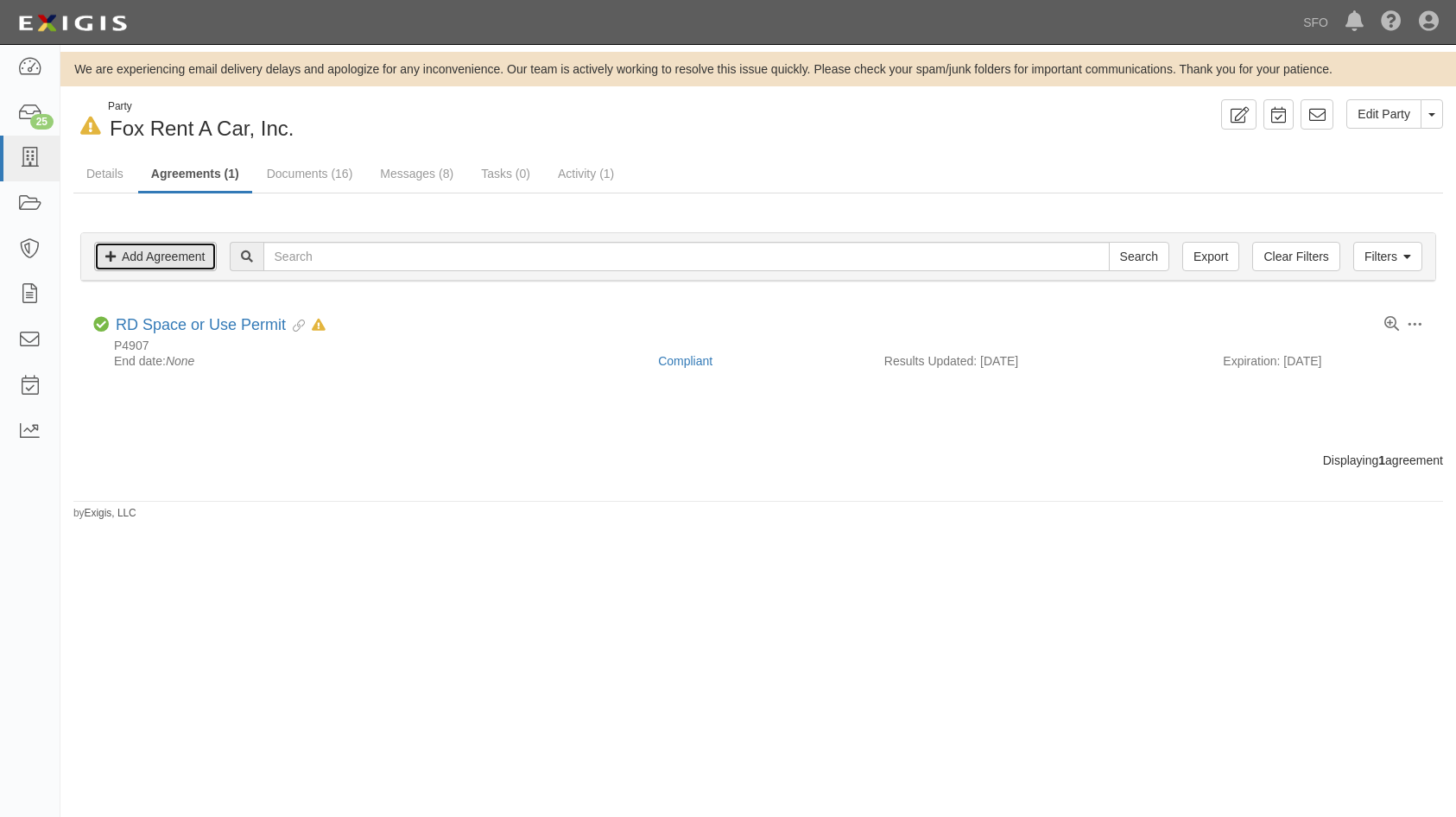
click at [199, 258] on link "Add Agreement" at bounding box center [156, 256] width 123 height 29
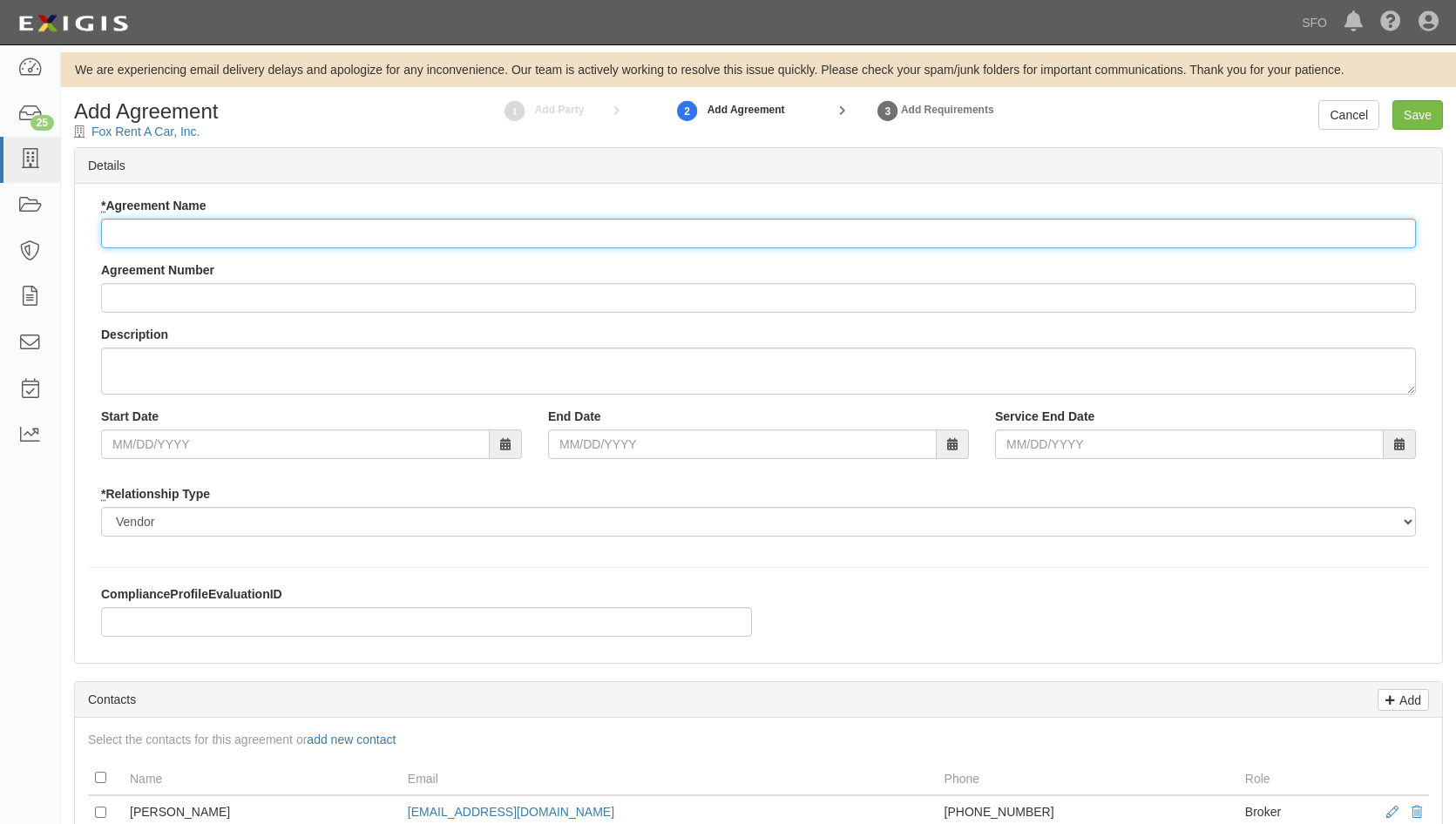
drag, startPoint x: 218, startPoint y: 235, endPoint x: 404, endPoint y: 233, distance: 186.0
click at [218, 235] on input "* Agreement Name" at bounding box center [758, 233] width 1314 height 30
paste input "Off-Airport Rental Car Business Permit"
click at [409, 231] on input "Off-Airport Rental Car Business Permit" at bounding box center [758, 233] width 1314 height 30
type input "Off-Airport Rental Car Business Permit - Europcar"
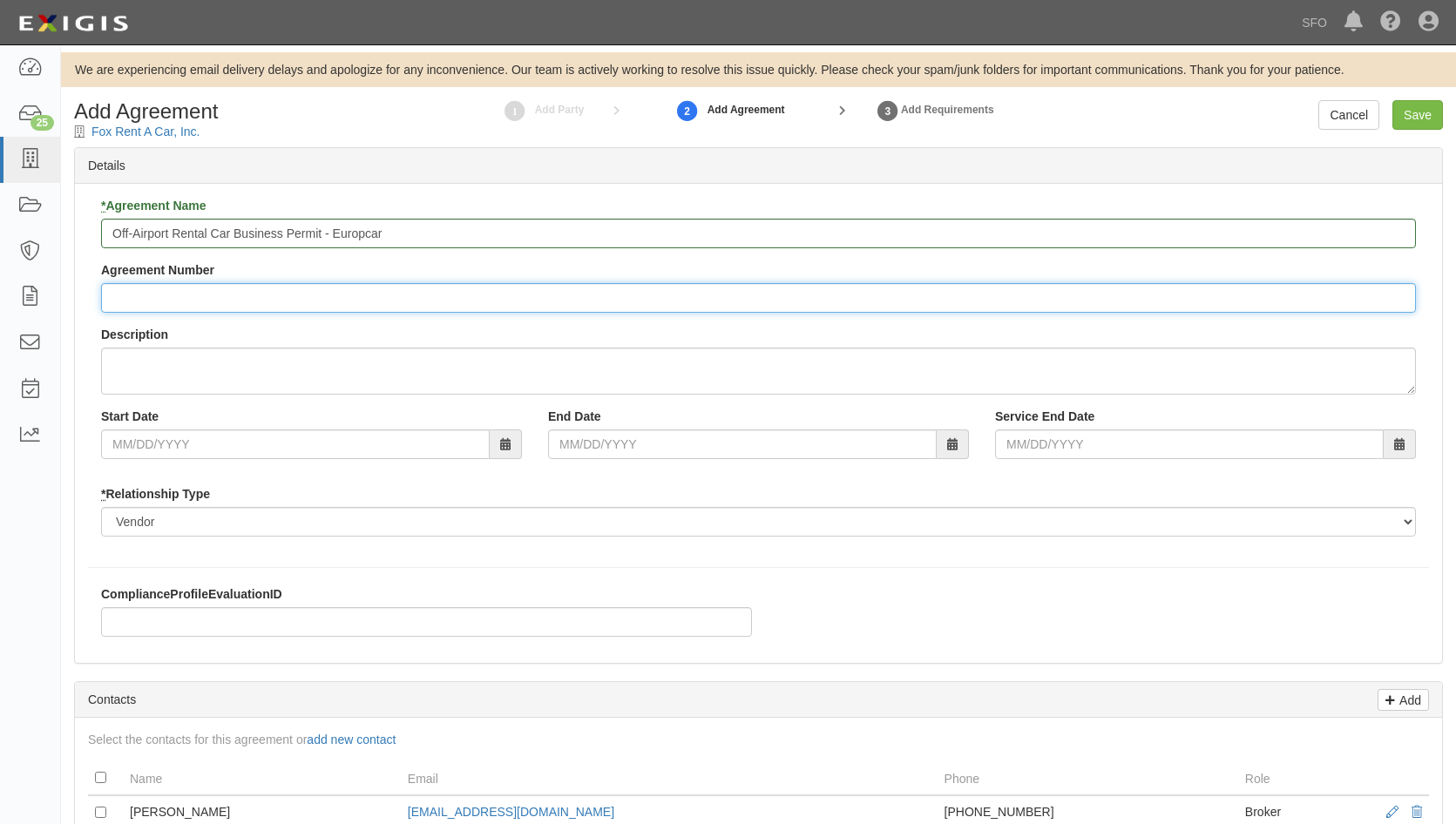
click at [355, 301] on input "Agreement Number" at bounding box center [758, 298] width 1314 height 30
paste input "P5146"
type input "P5146"
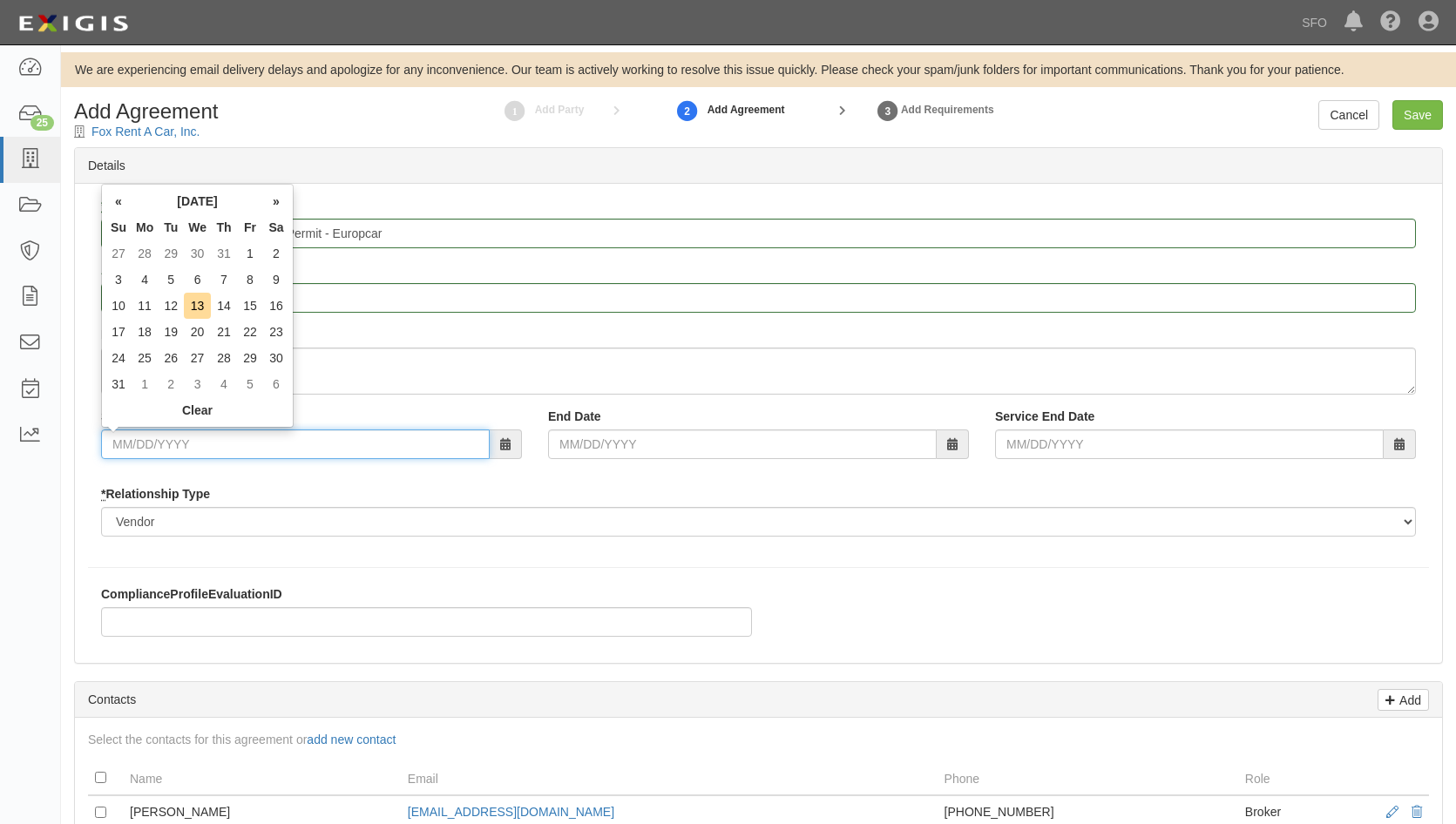
click at [383, 433] on input "Start Date" at bounding box center [295, 444] width 389 height 30
click at [245, 252] on td "1" at bounding box center [250, 254] width 26 height 26
type input "08/01/2025"
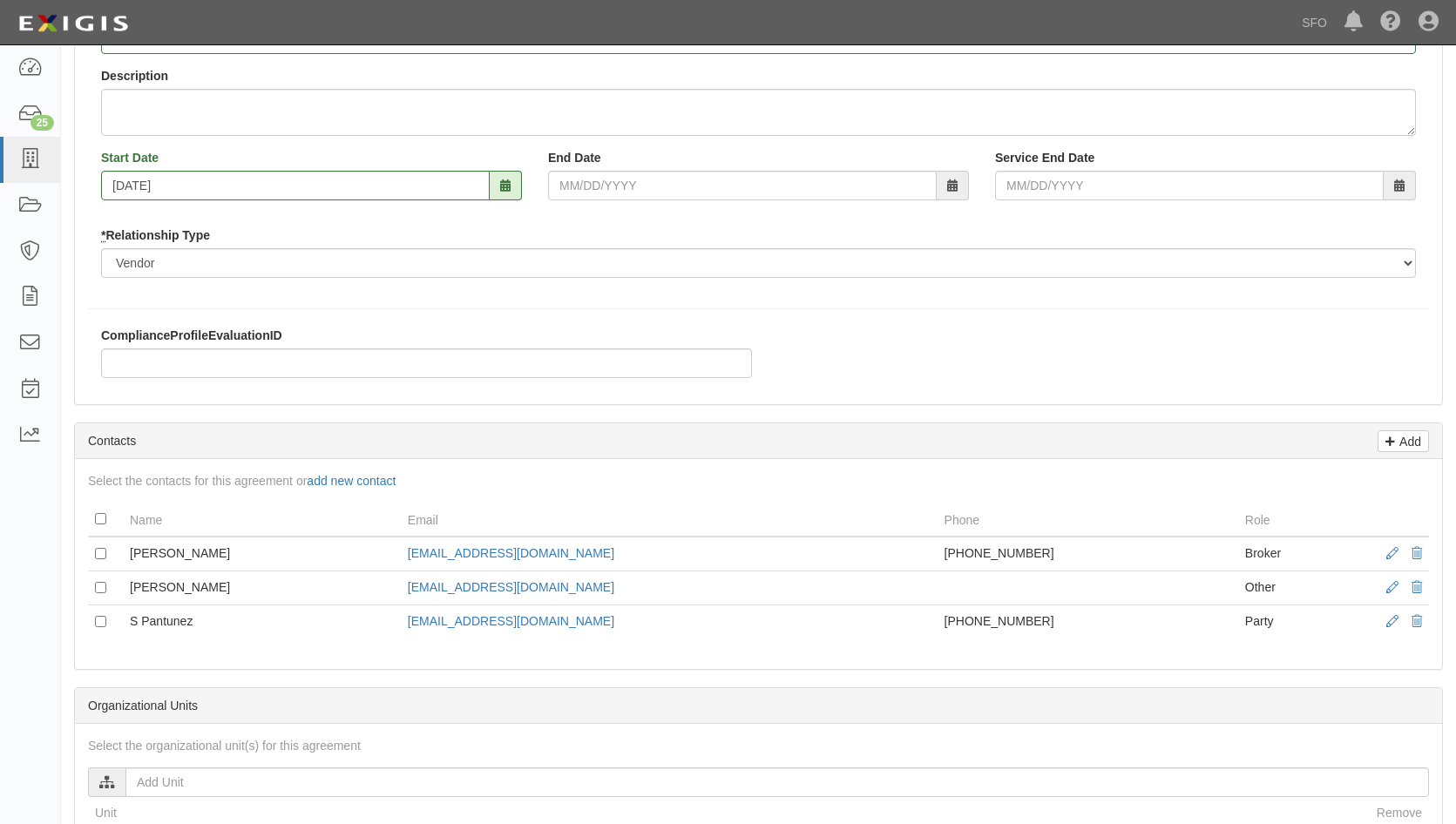
scroll to position [261, 0]
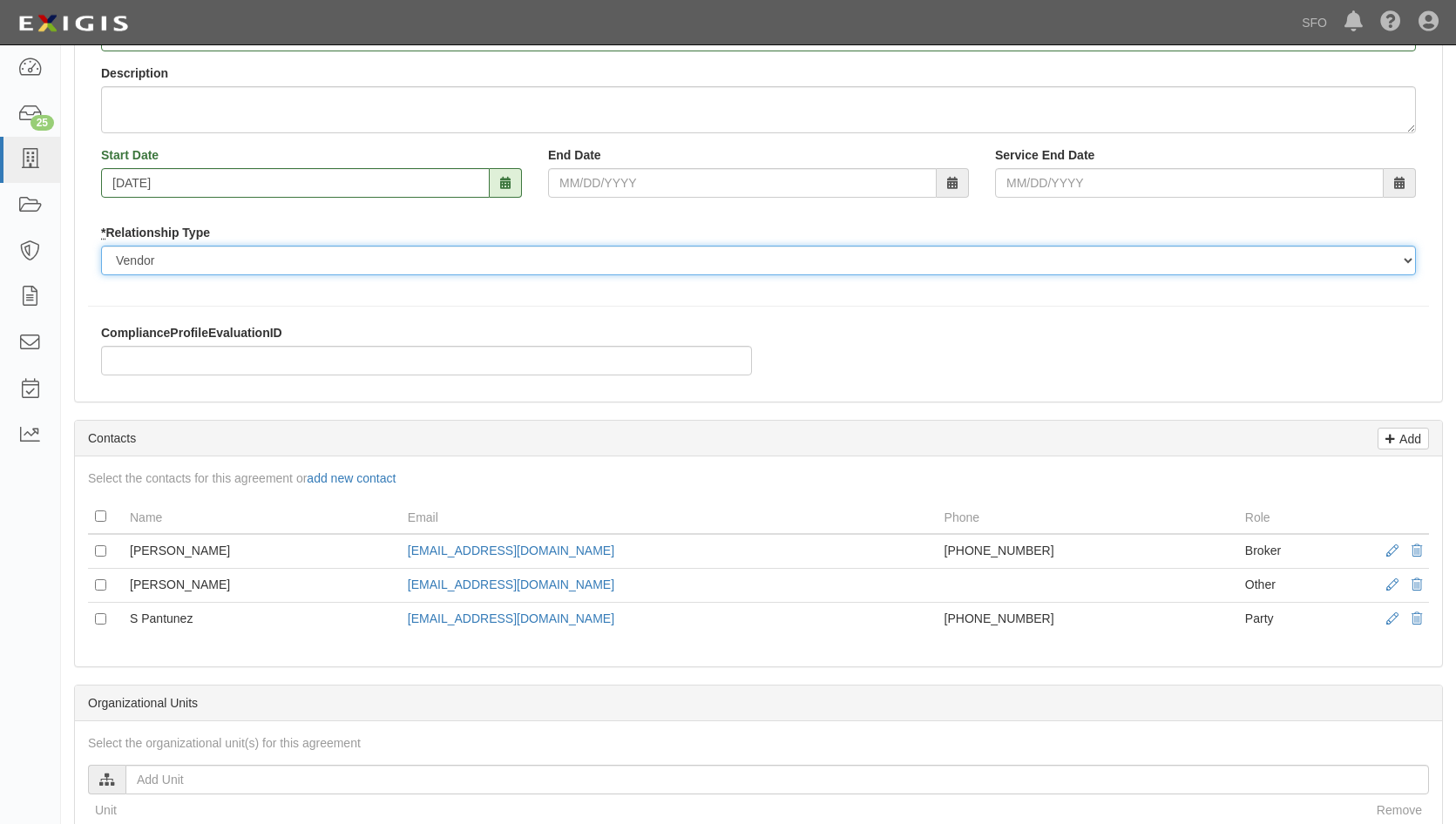
click at [292, 258] on select "Borrower Contractor Franchisee Other Subcontractor Supplier Tenant Vendor" at bounding box center [758, 260] width 1314 height 30
select select "tenant"
click at [101, 245] on select "Borrower Contractor Franchisee Other Subcontractor Supplier Tenant Vendor" at bounding box center [758, 260] width 1314 height 30
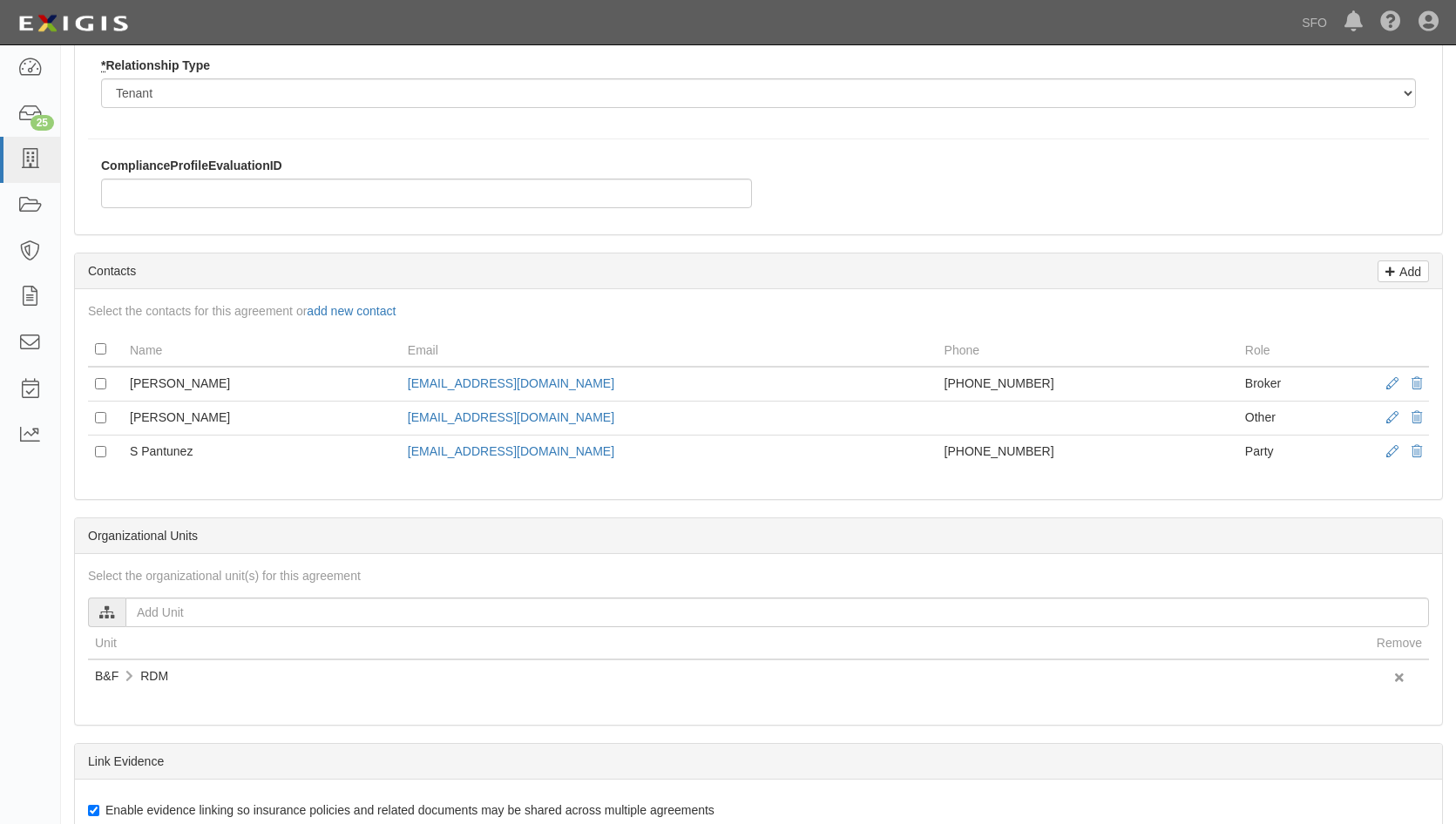
scroll to position [435, 0]
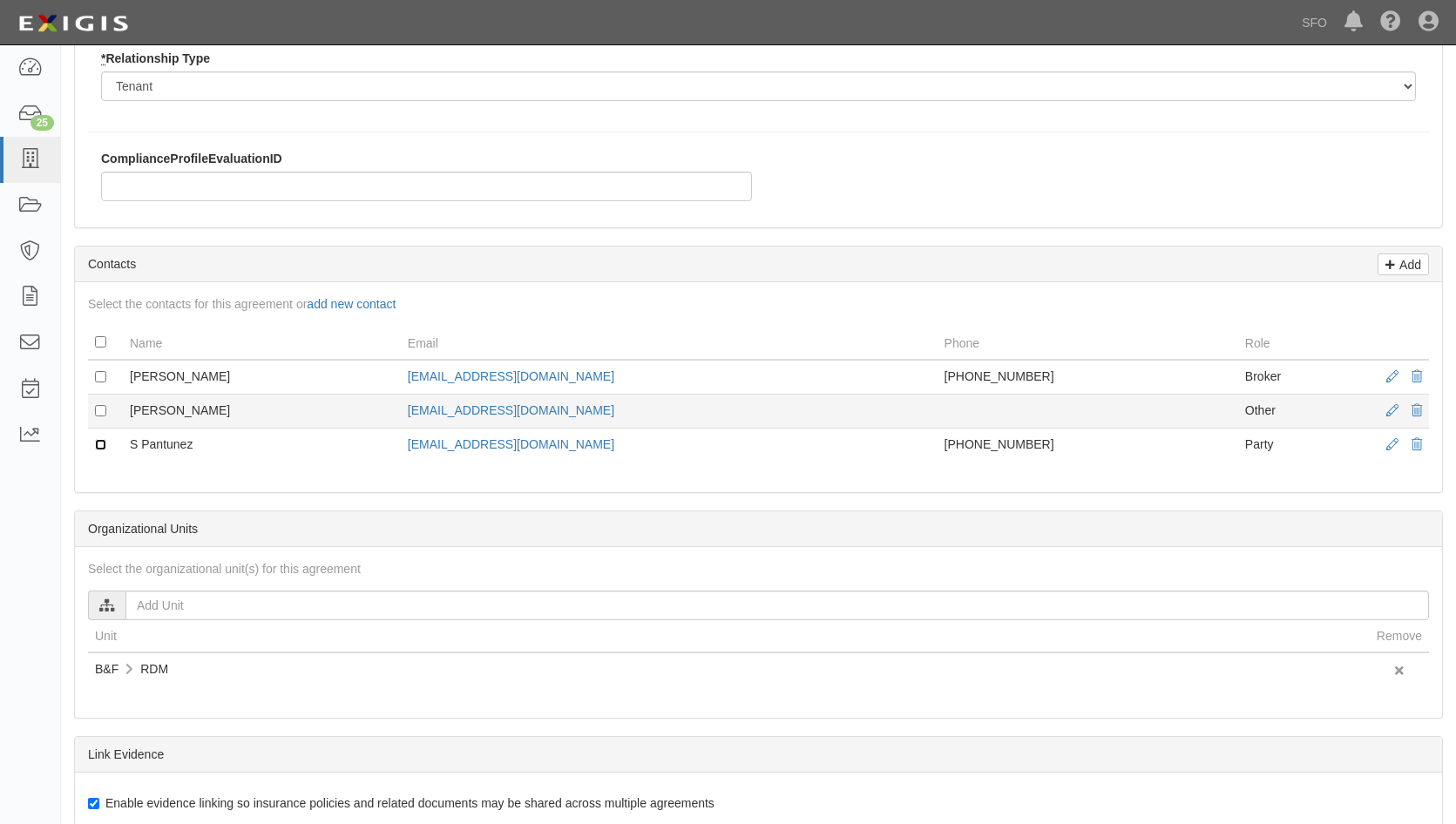
drag, startPoint x: 101, startPoint y: 440, endPoint x: 99, endPoint y: 424, distance: 16.1
click at [101, 440] on input "checkbox" at bounding box center [101, 444] width 11 height 11
checkbox input "true"
click at [96, 417] on input "checkbox" at bounding box center [101, 410] width 11 height 11
checkbox input "true"
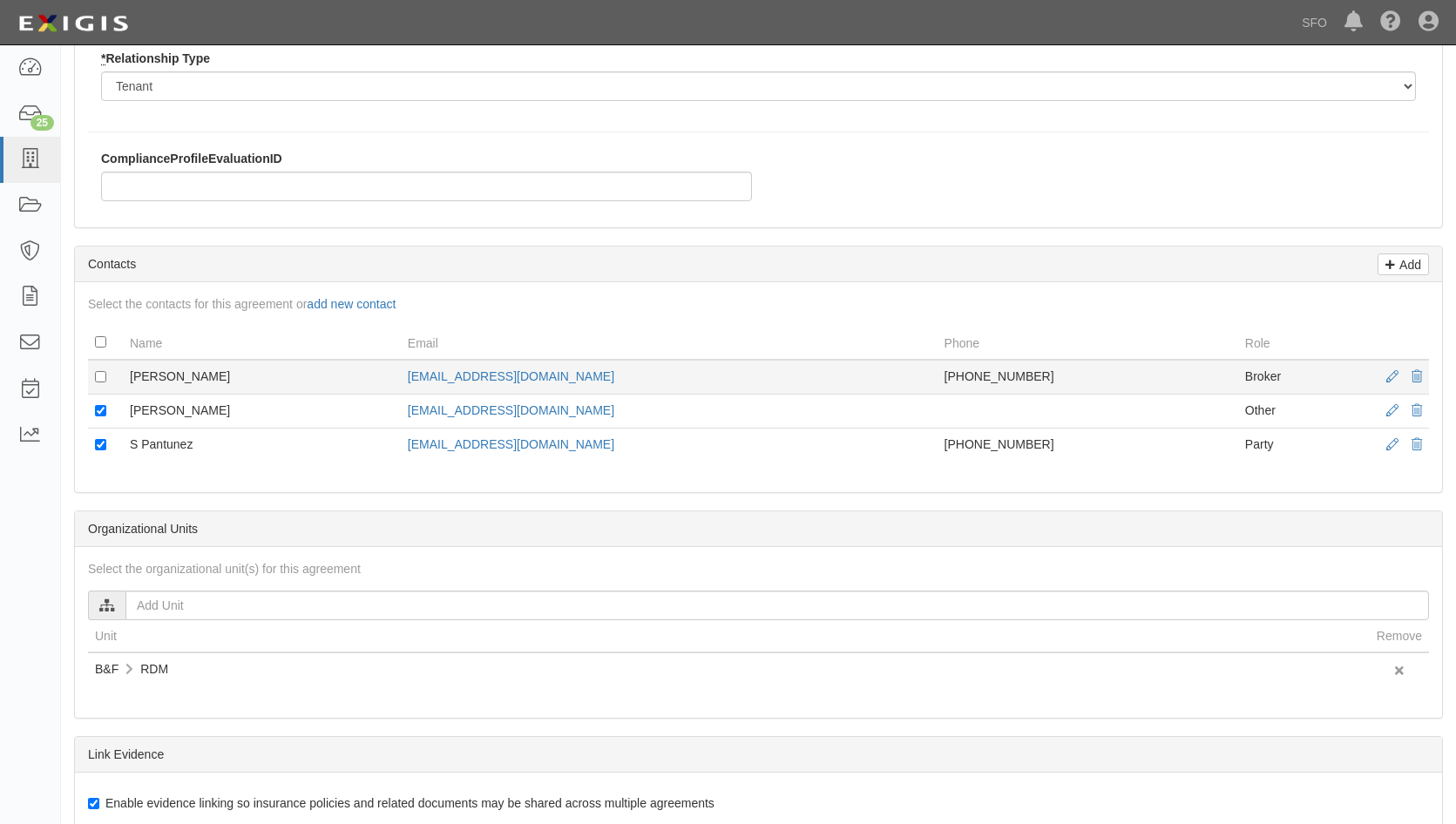
click at [103, 368] on td at bounding box center [106, 377] width 35 height 35
click at [97, 372] on input "checkbox" at bounding box center [101, 377] width 11 height 11
checkbox input "true"
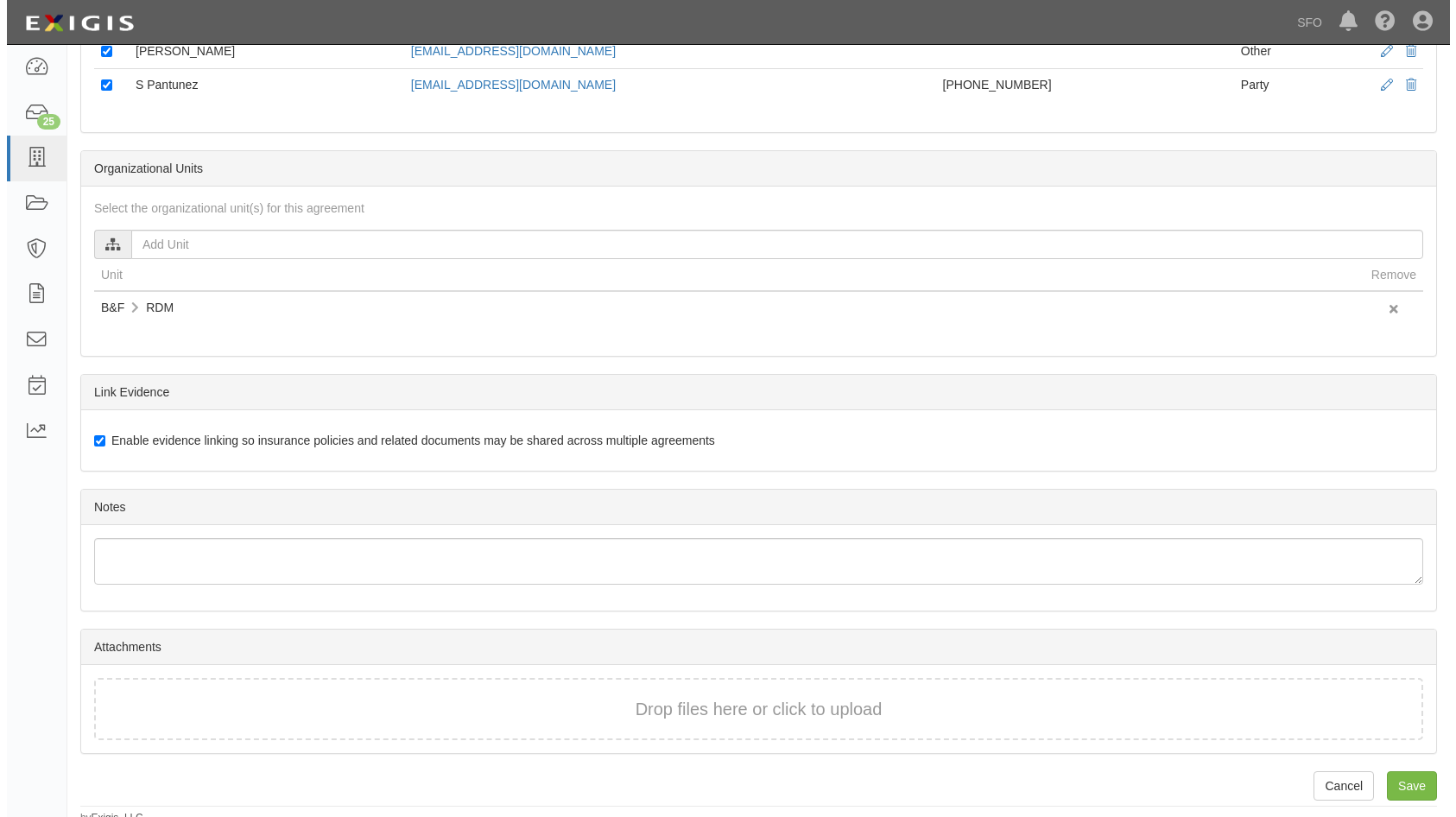
scroll to position [796, 0]
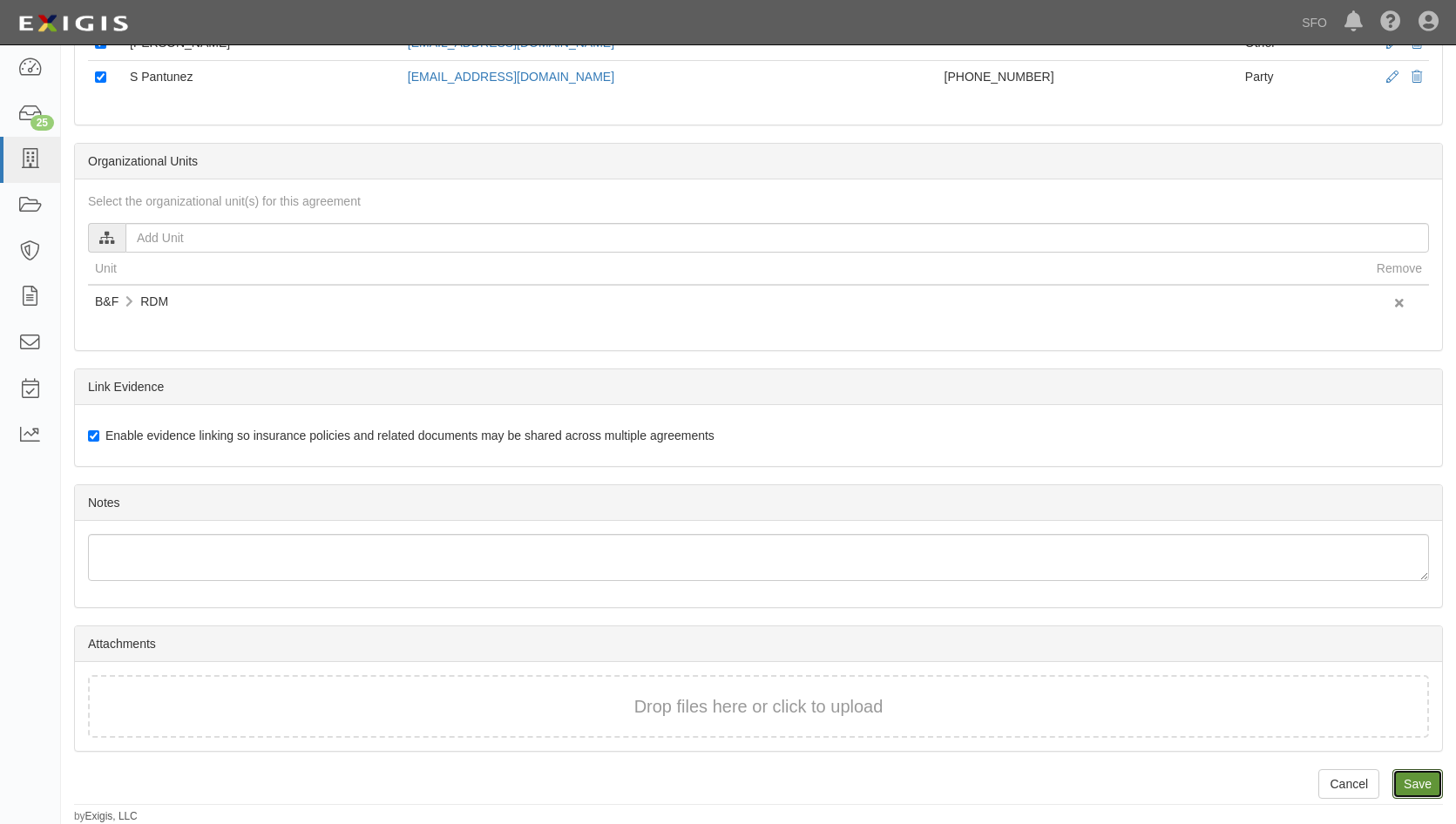
click at [1427, 781] on link "Save" at bounding box center [1417, 784] width 51 height 30
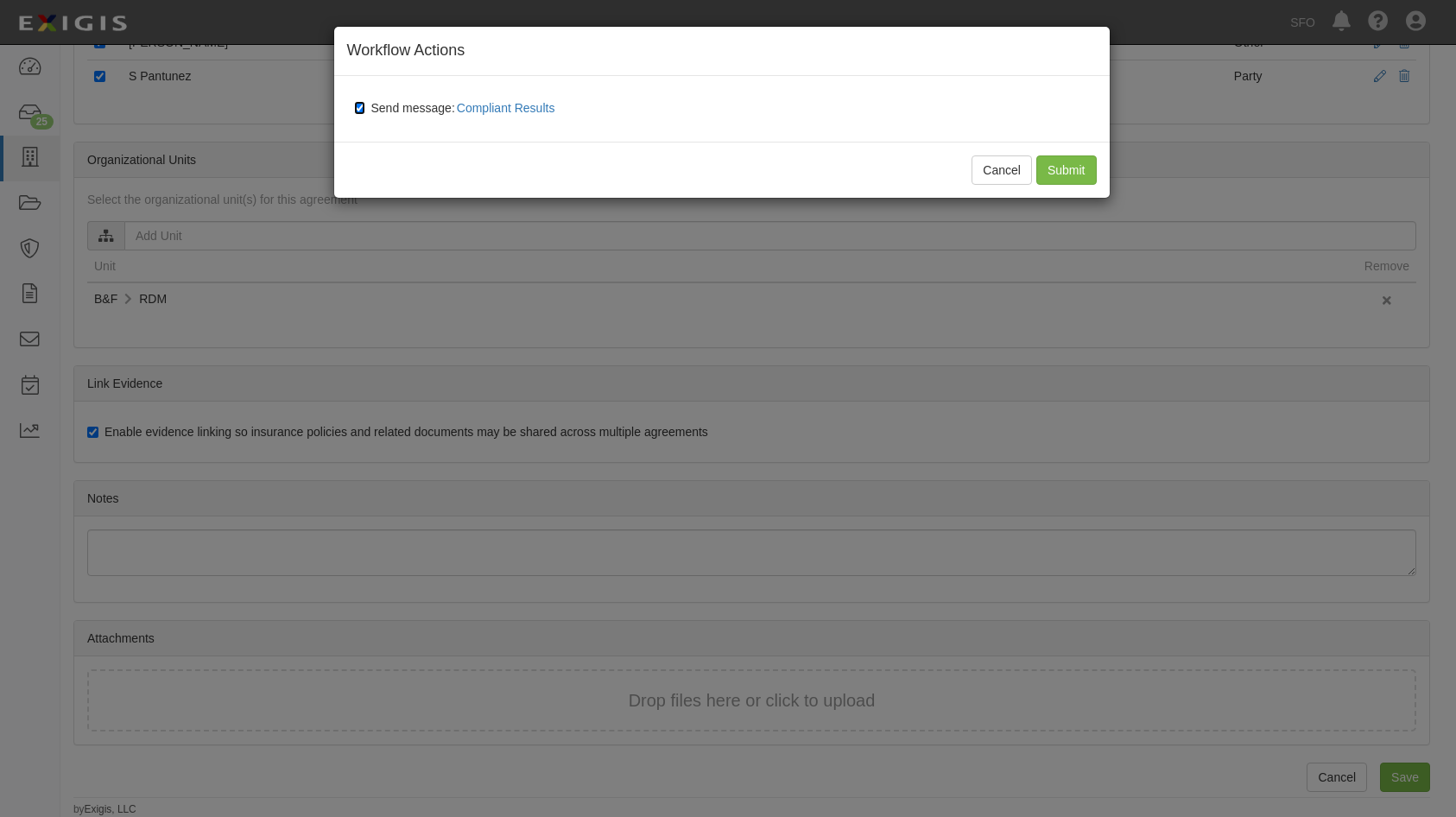
click at [360, 109] on input "Send message: Compliant Results" at bounding box center [360, 107] width 11 height 14
checkbox input "false"
click at [1068, 166] on input "Submit" at bounding box center [1067, 170] width 61 height 29
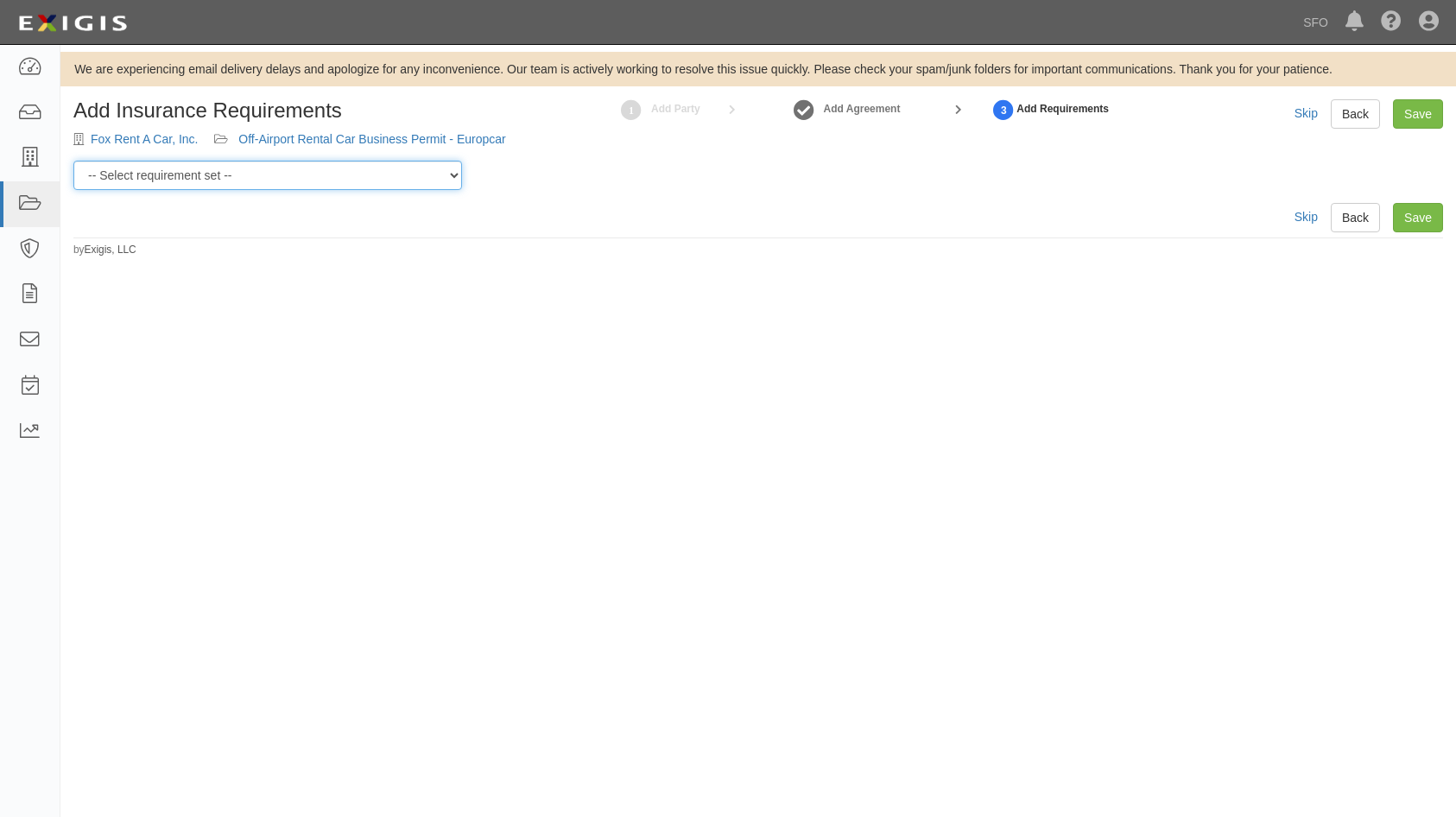
click at [313, 181] on select "-- Select requirement set -- AV AL FACILITY LEASE - LAND LEASE AV AL LEASE AND …" at bounding box center [267, 175] width 388 height 29
select select "37293"
click at [73, 161] on select "-- Select requirement set -- AV AL FACILITY LEASE - LAND LEASE AV AL LEASE AND …" at bounding box center [267, 175] width 388 height 29
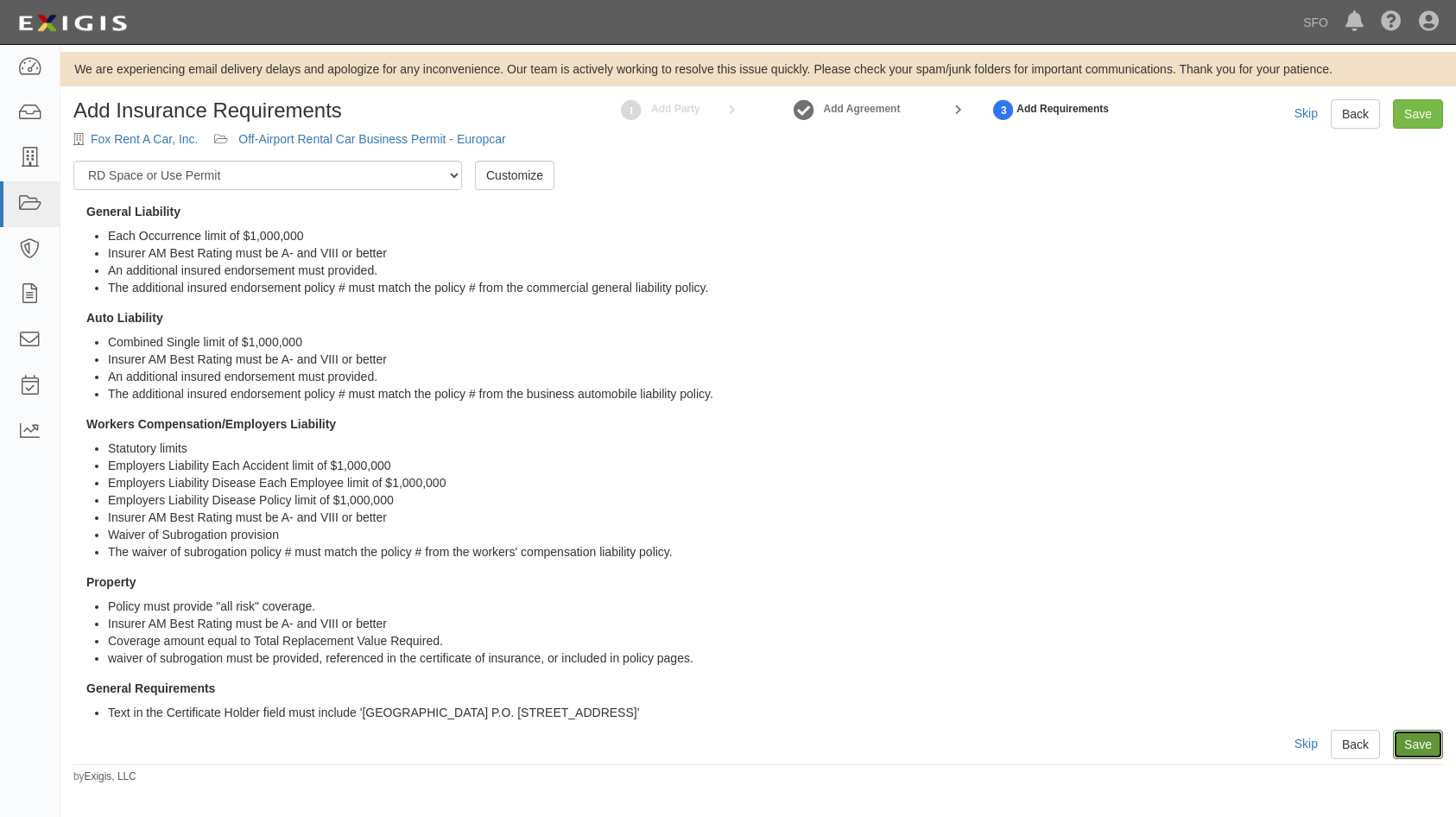
click at [1427, 750] on link "Save" at bounding box center [1417, 744] width 50 height 29
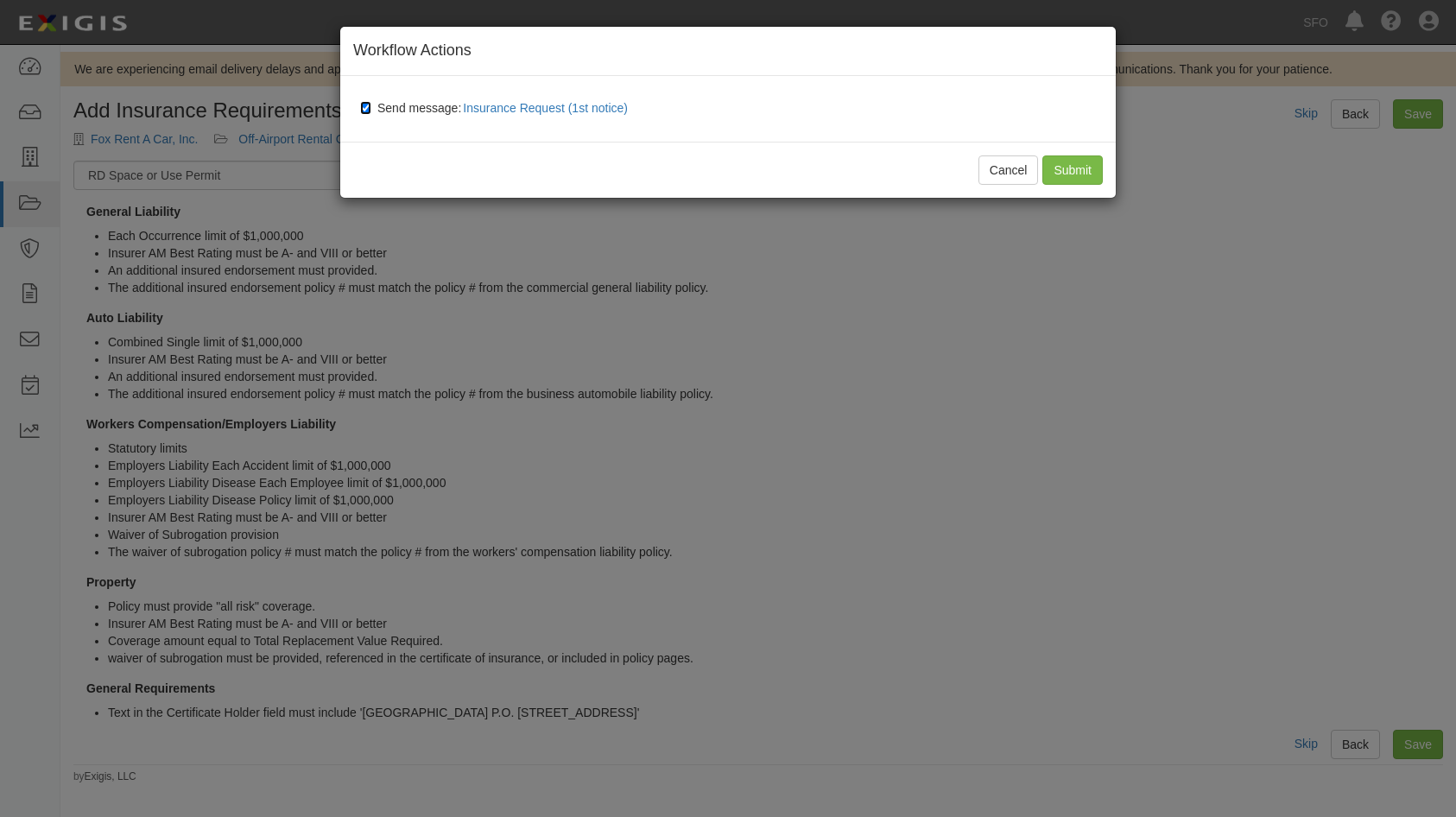
click at [363, 114] on input "Send message: Insurance Request (1st notice)" at bounding box center [365, 107] width 11 height 14
checkbox input "false"
click at [1086, 167] on input "Submit" at bounding box center [1072, 170] width 61 height 29
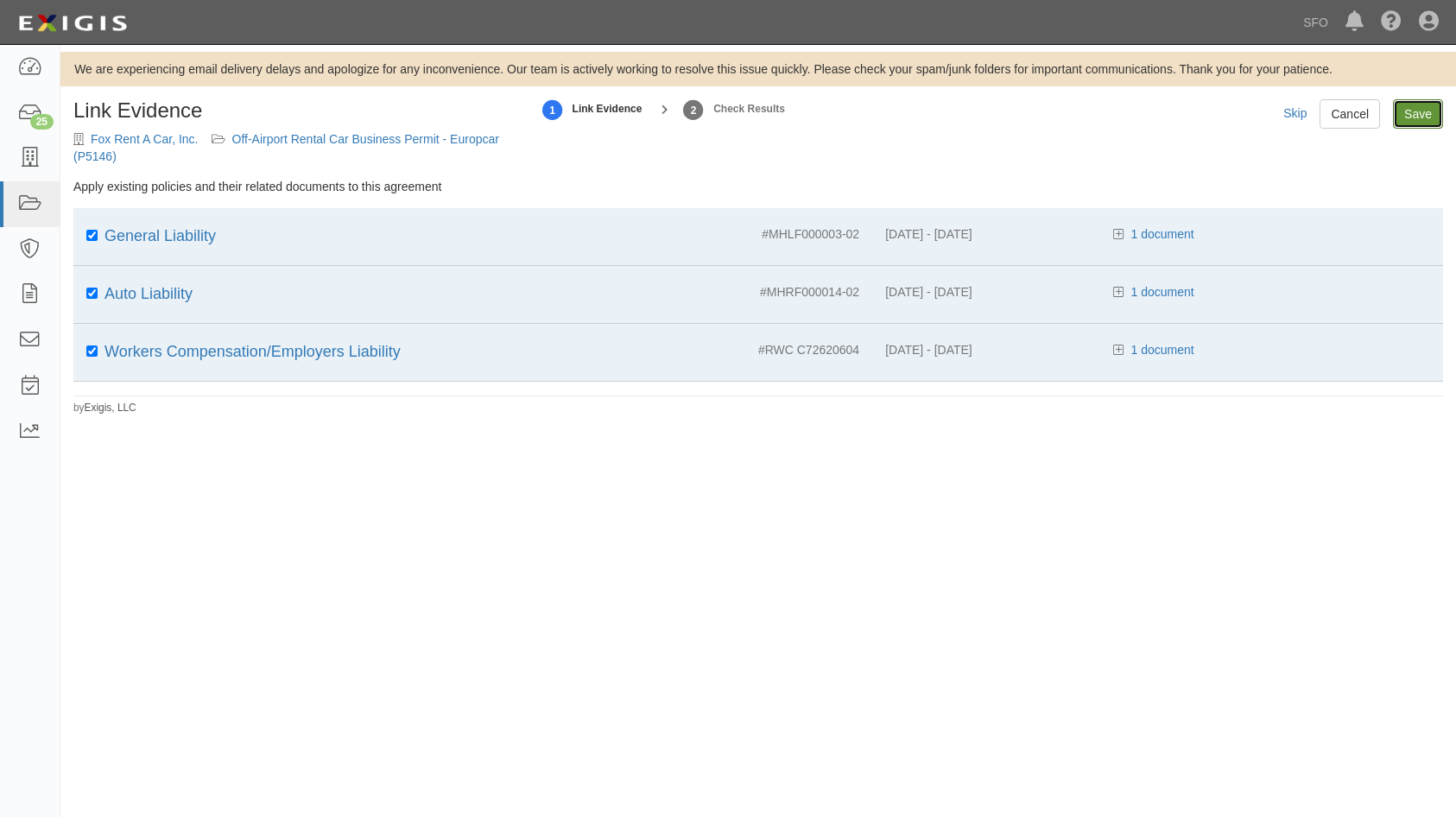
click at [1419, 114] on input "Save" at bounding box center [1417, 114] width 50 height 29
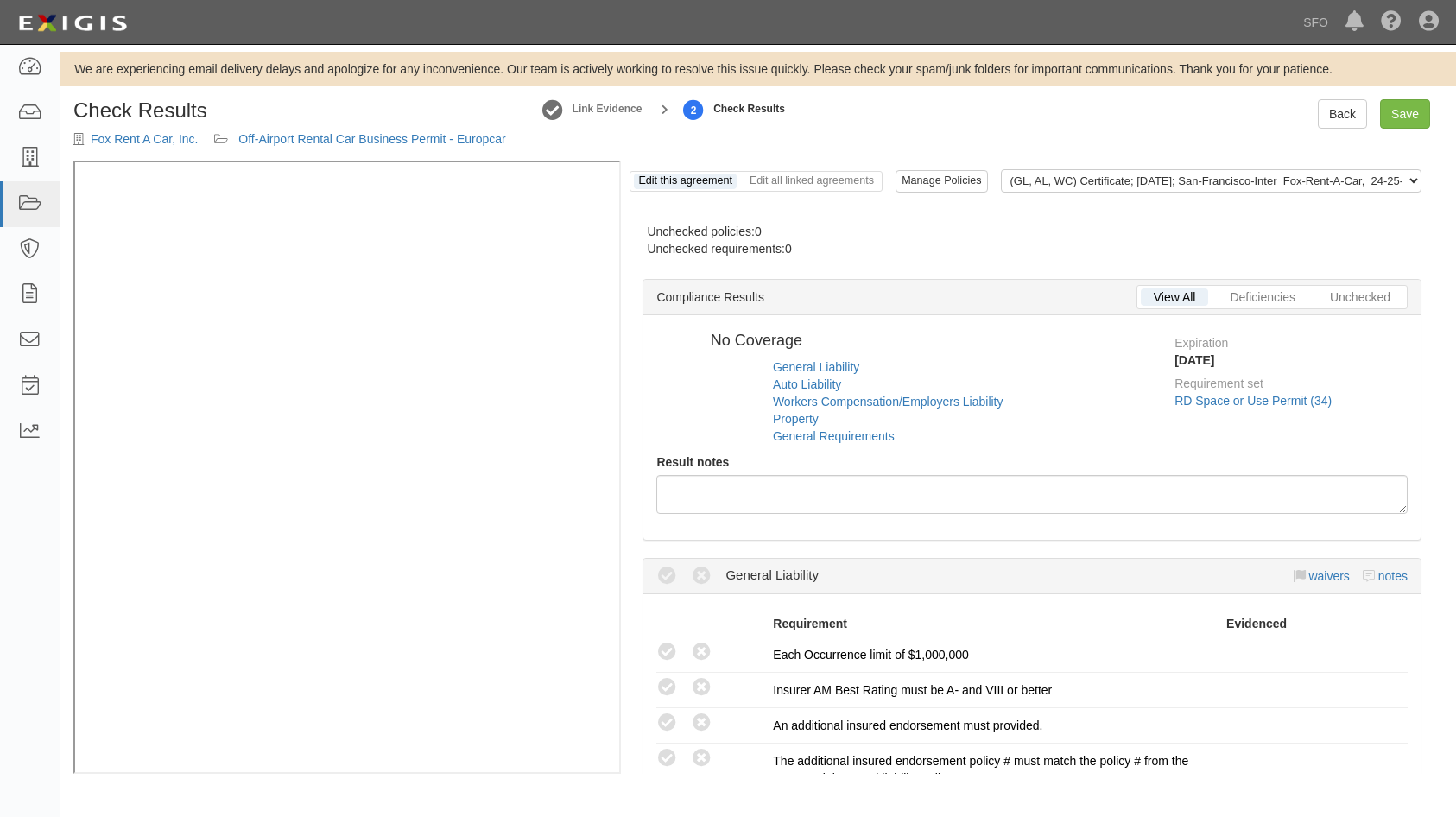
radio input "true"
radio input "false"
radio input "true"
radio input "false"
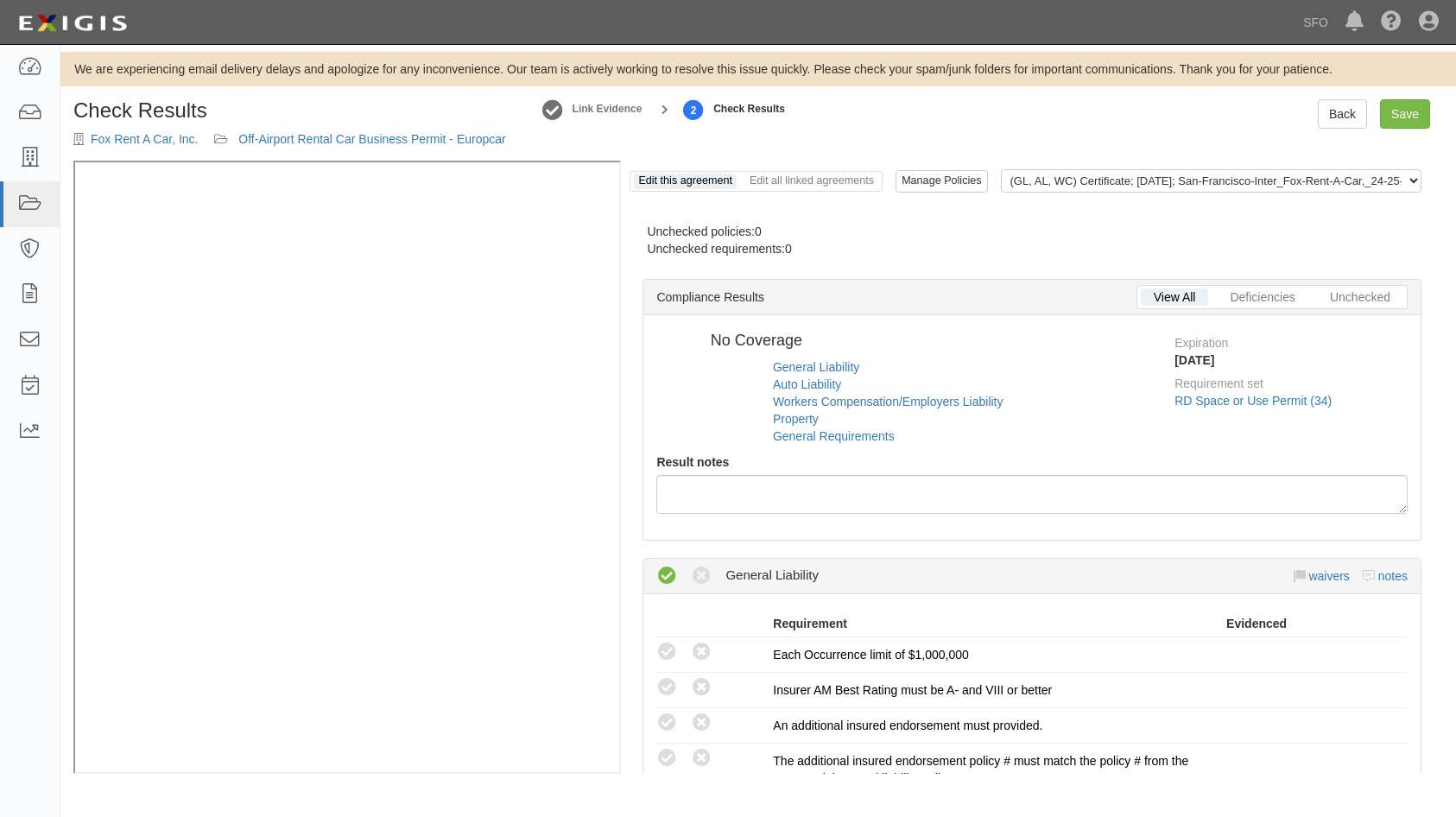
radio input "true"
radio input "false"
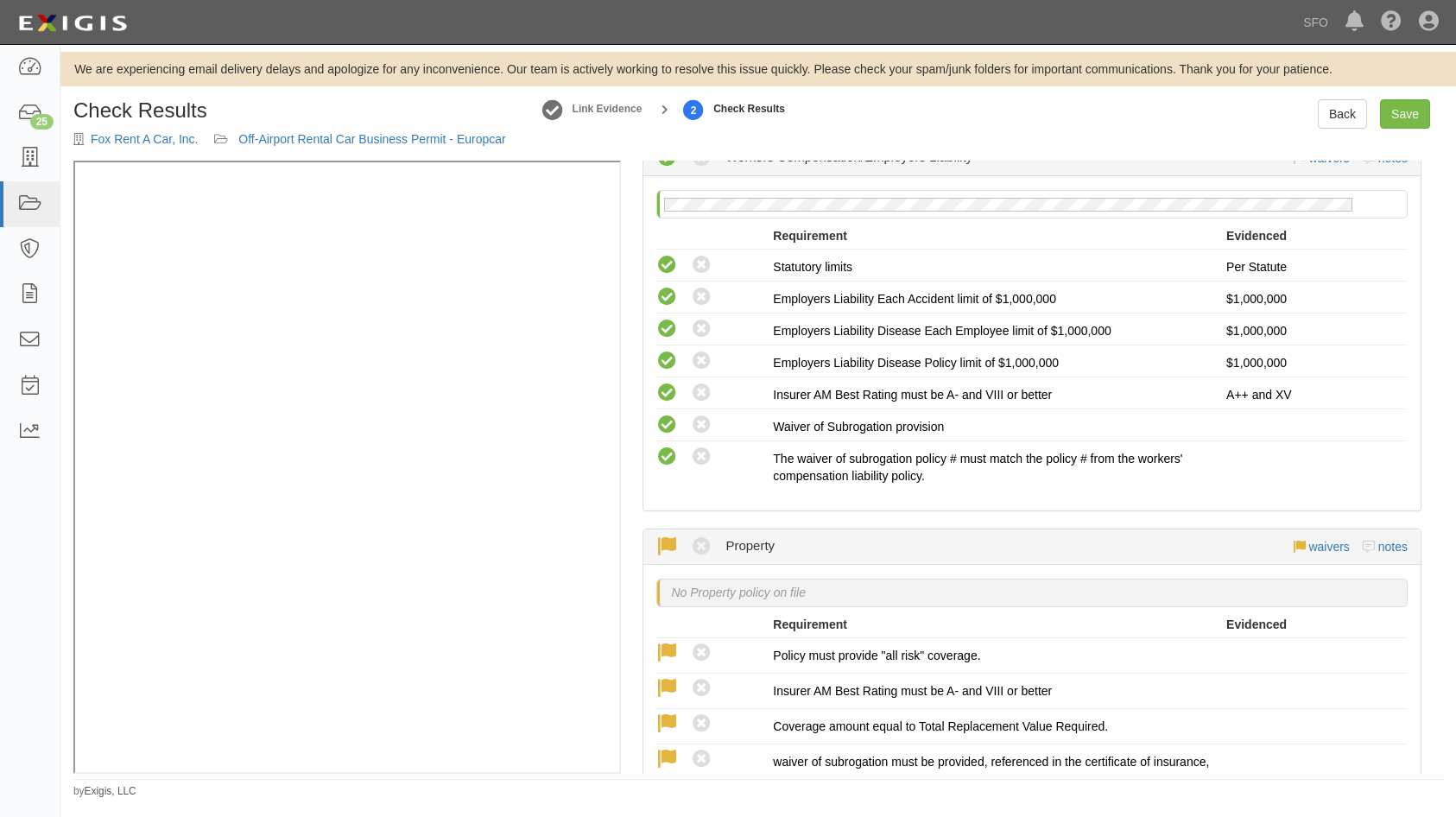
scroll to position [1123, 0]
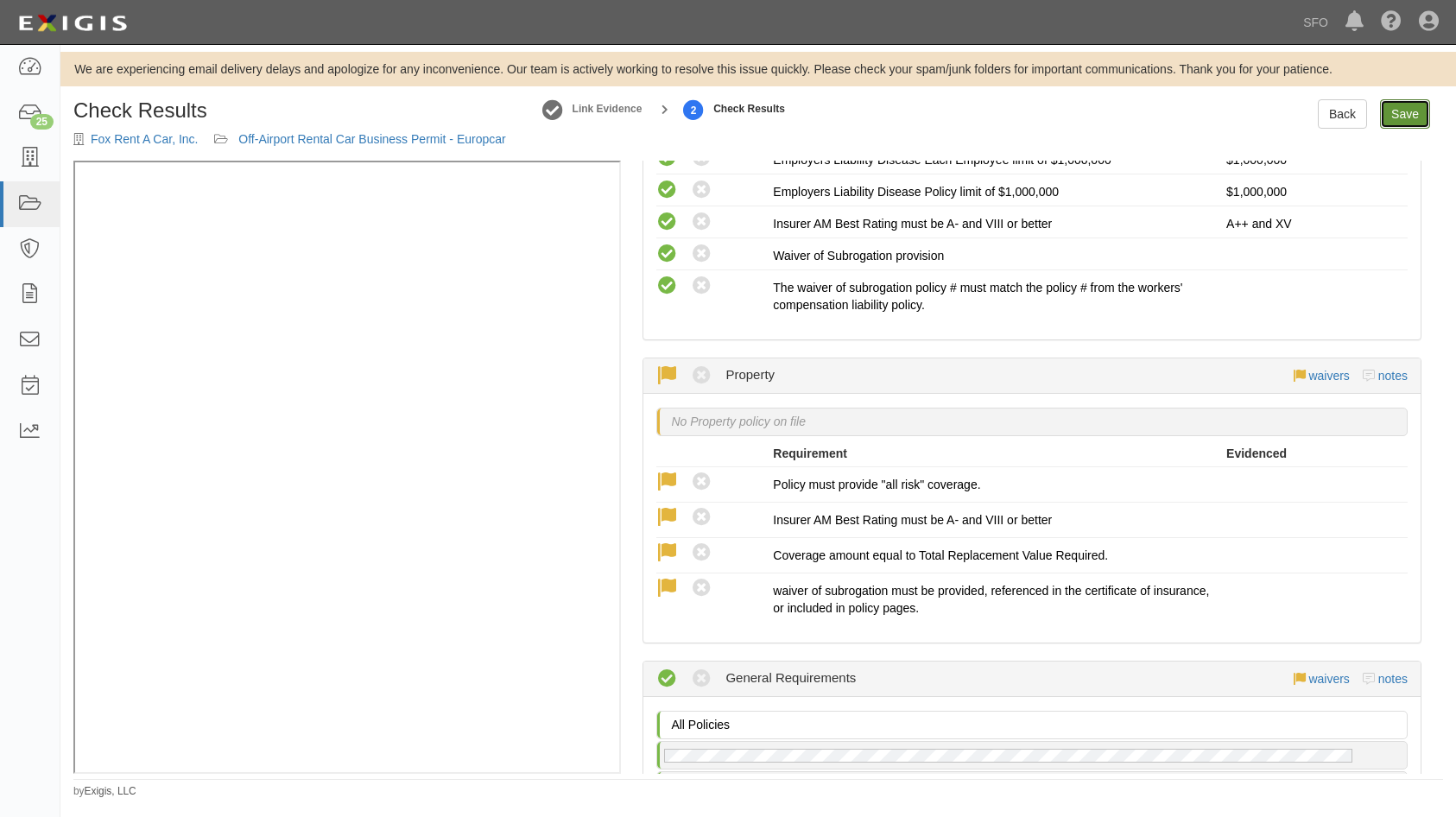
click at [1417, 114] on link "Save" at bounding box center [1405, 114] width 50 height 29
radio input "true"
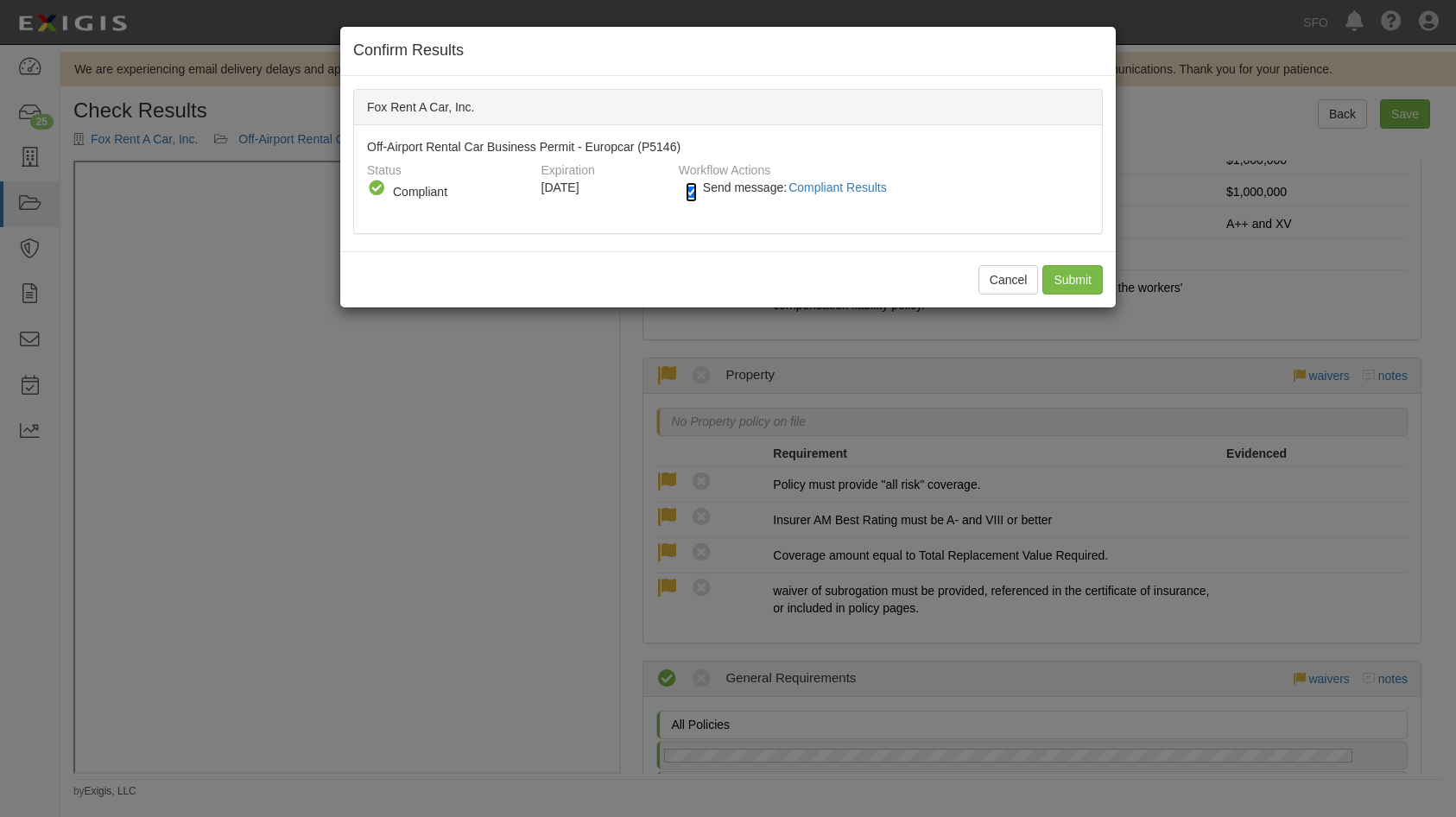
click at [690, 196] on input "Send message: Compliant Results" at bounding box center [691, 192] width 11 height 20
checkbox input "false"
click at [1063, 283] on input "Submit" at bounding box center [1072, 280] width 61 height 29
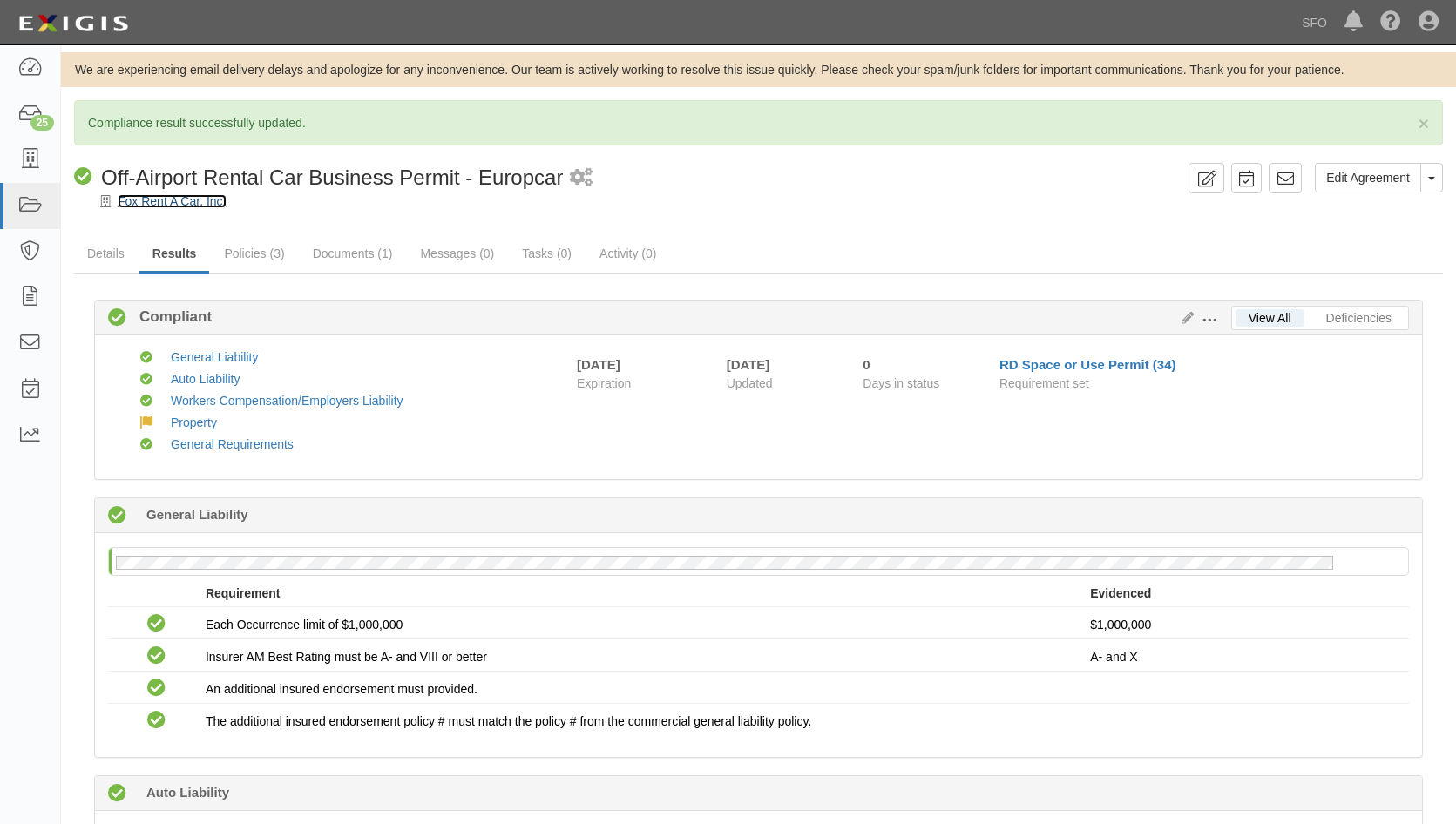
click at [186, 203] on link "Fox Rent A Car, Inc." at bounding box center [172, 201] width 109 height 14
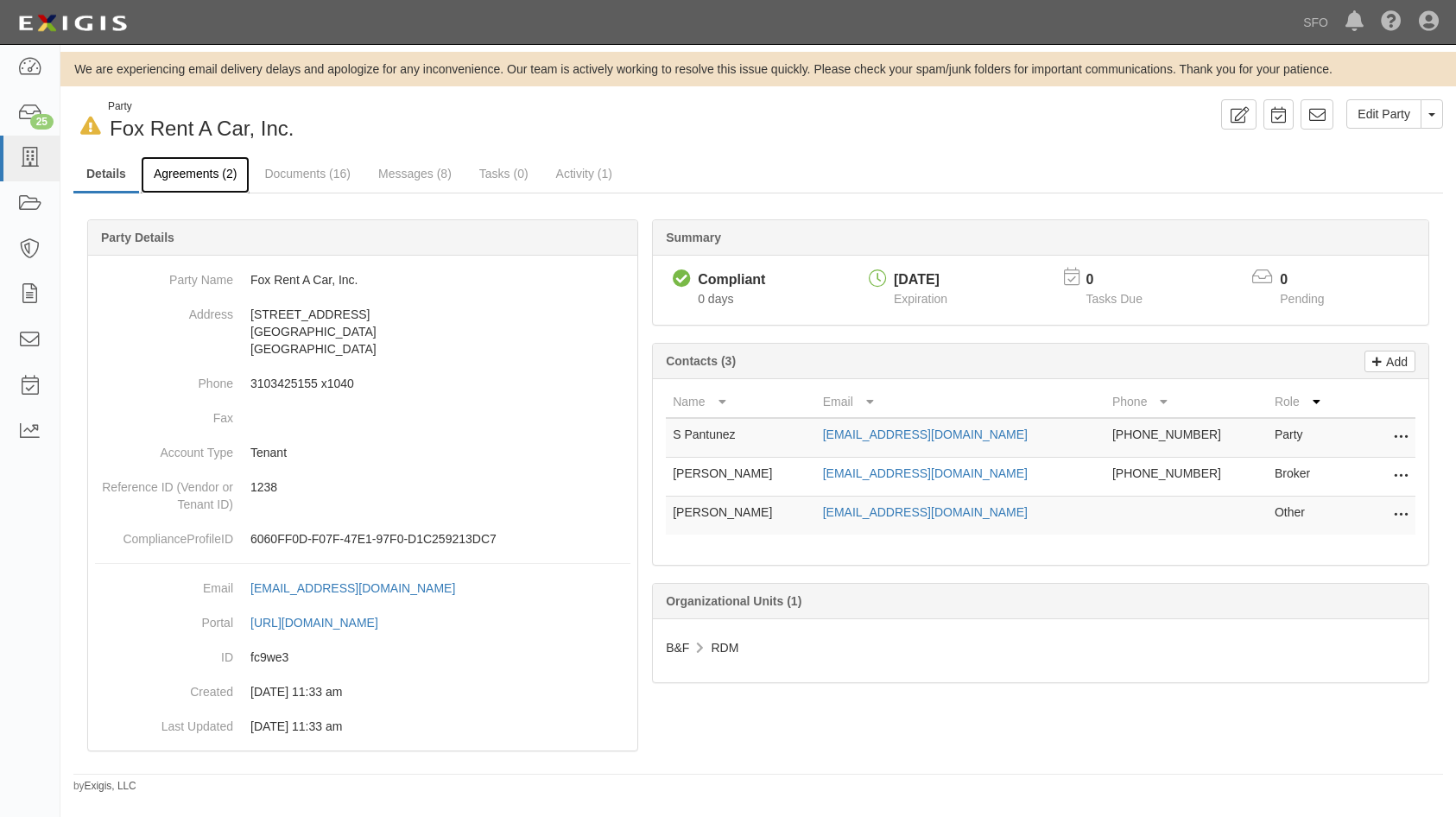
click at [185, 167] on link "Agreements (2)" at bounding box center [195, 174] width 109 height 37
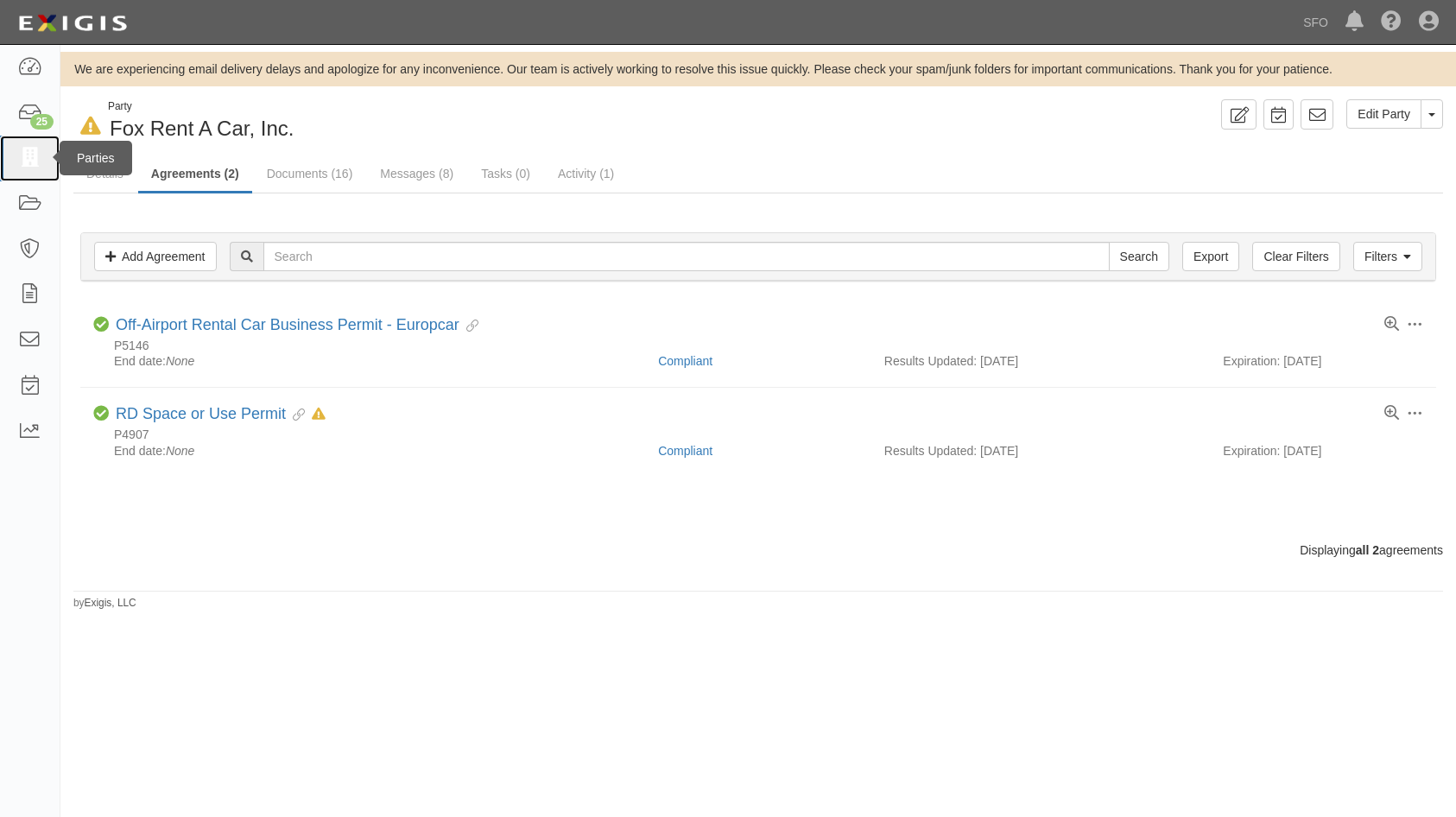
drag, startPoint x: 17, startPoint y: 160, endPoint x: 97, endPoint y: 166, distance: 80.2
click at [17, 160] on icon at bounding box center [29, 159] width 24 height 20
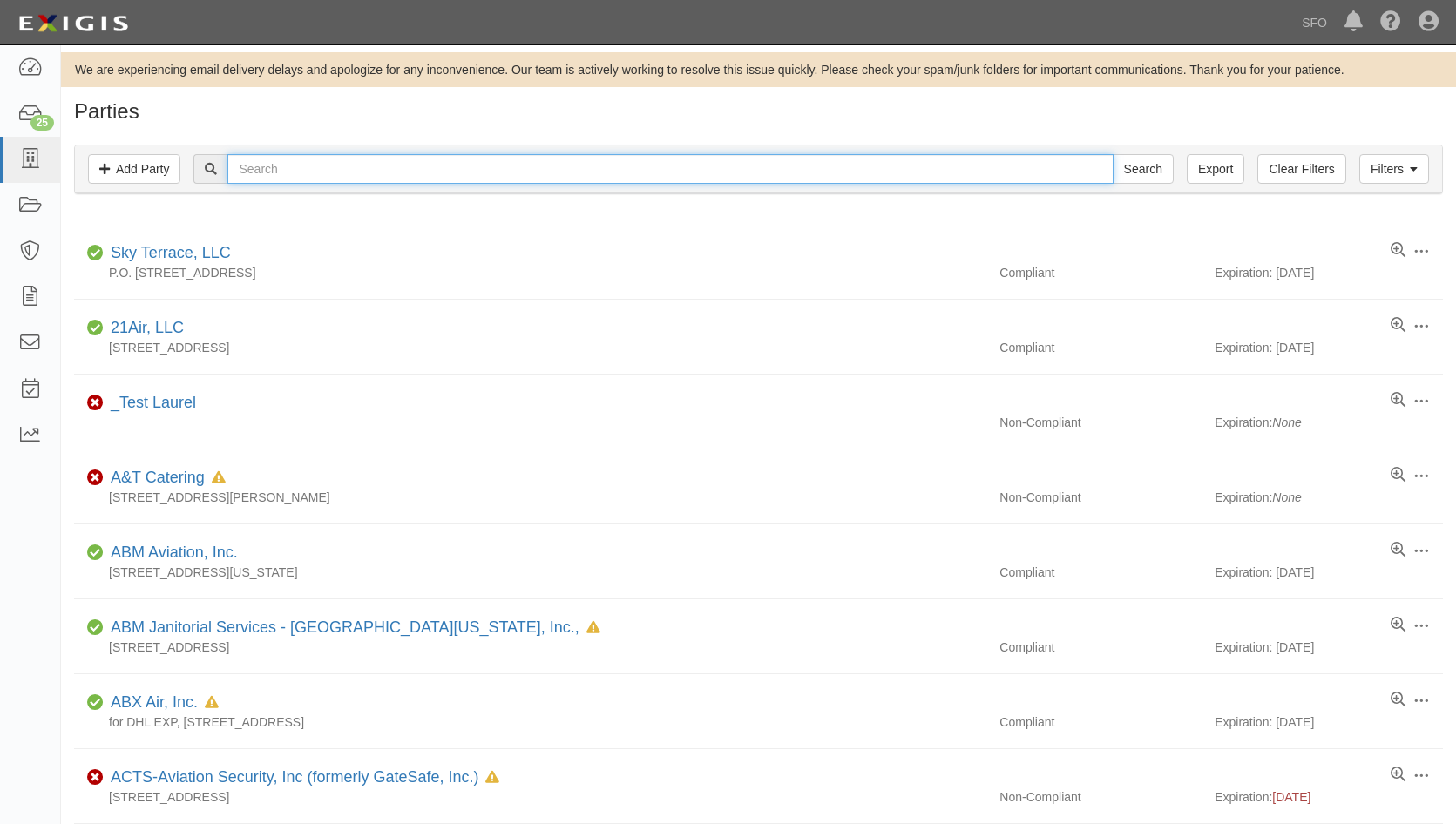
click at [319, 169] on input "text" at bounding box center [671, 169] width 885 height 30
type input "alcle"
click at [1112, 154] on input "Search" at bounding box center [1143, 169] width 61 height 30
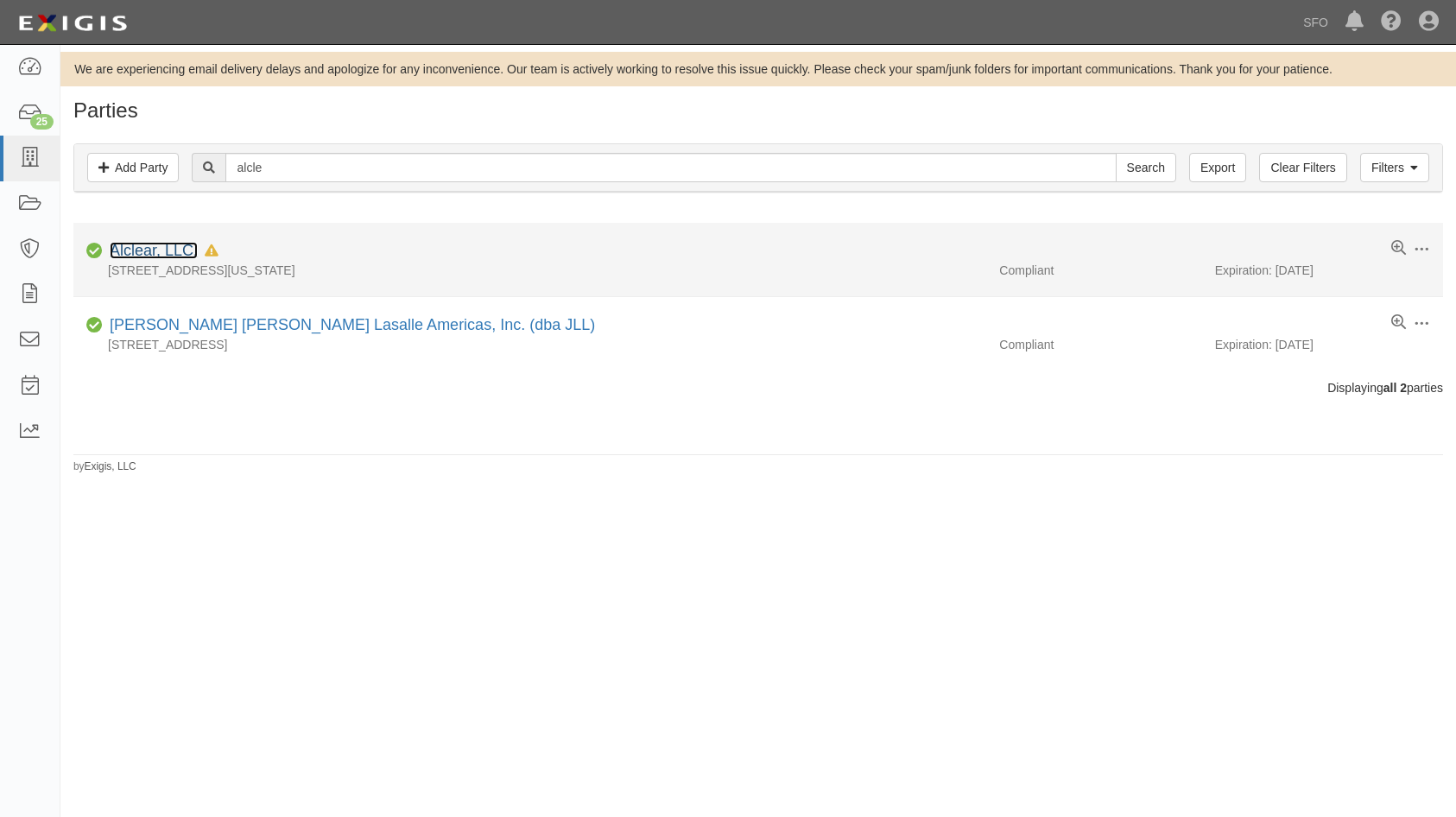
click at [150, 251] on link "Alclear, LLC." at bounding box center [153, 250] width 88 height 17
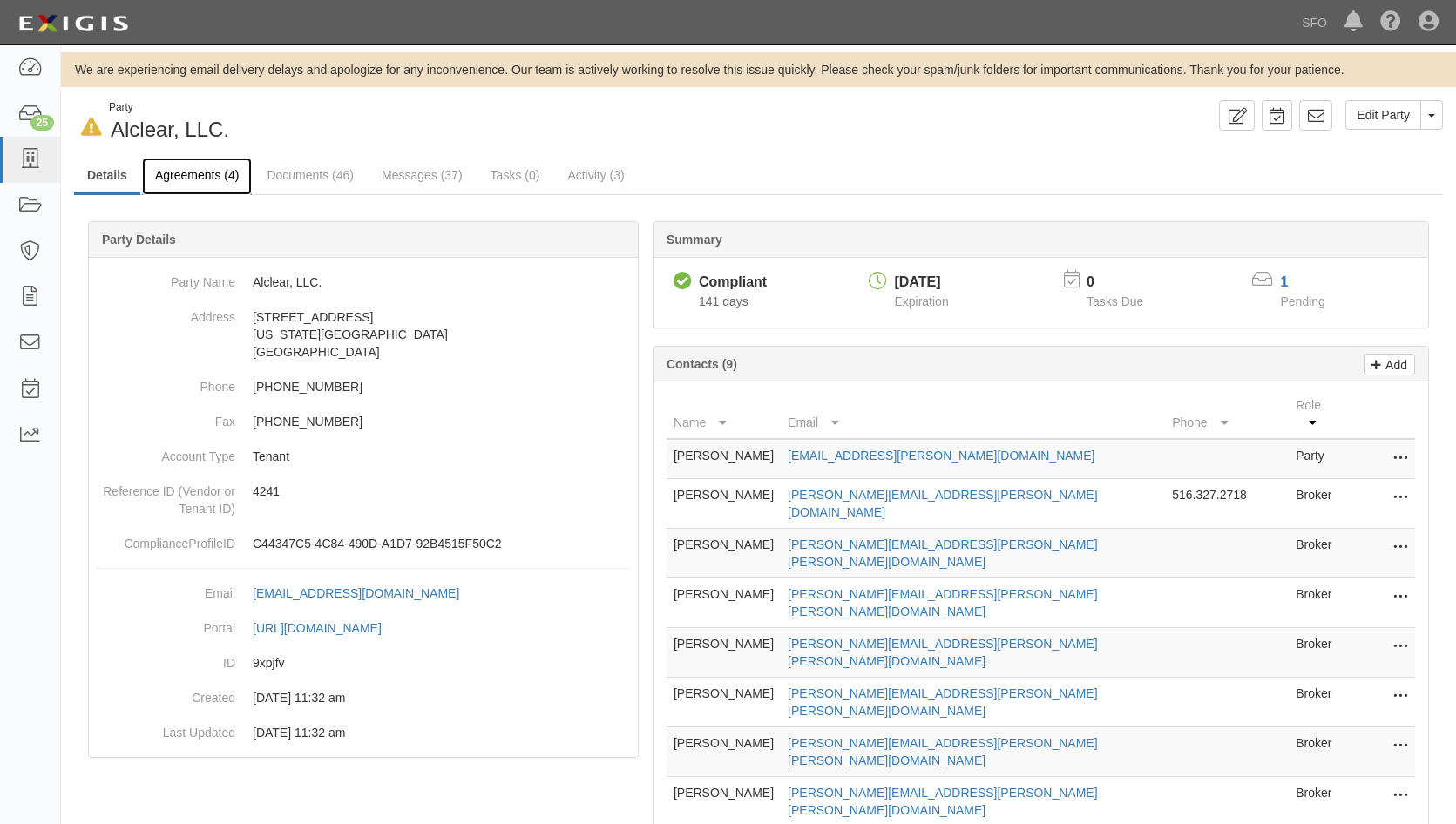
click at [209, 183] on link "Agreements (4)" at bounding box center [196, 176] width 110 height 37
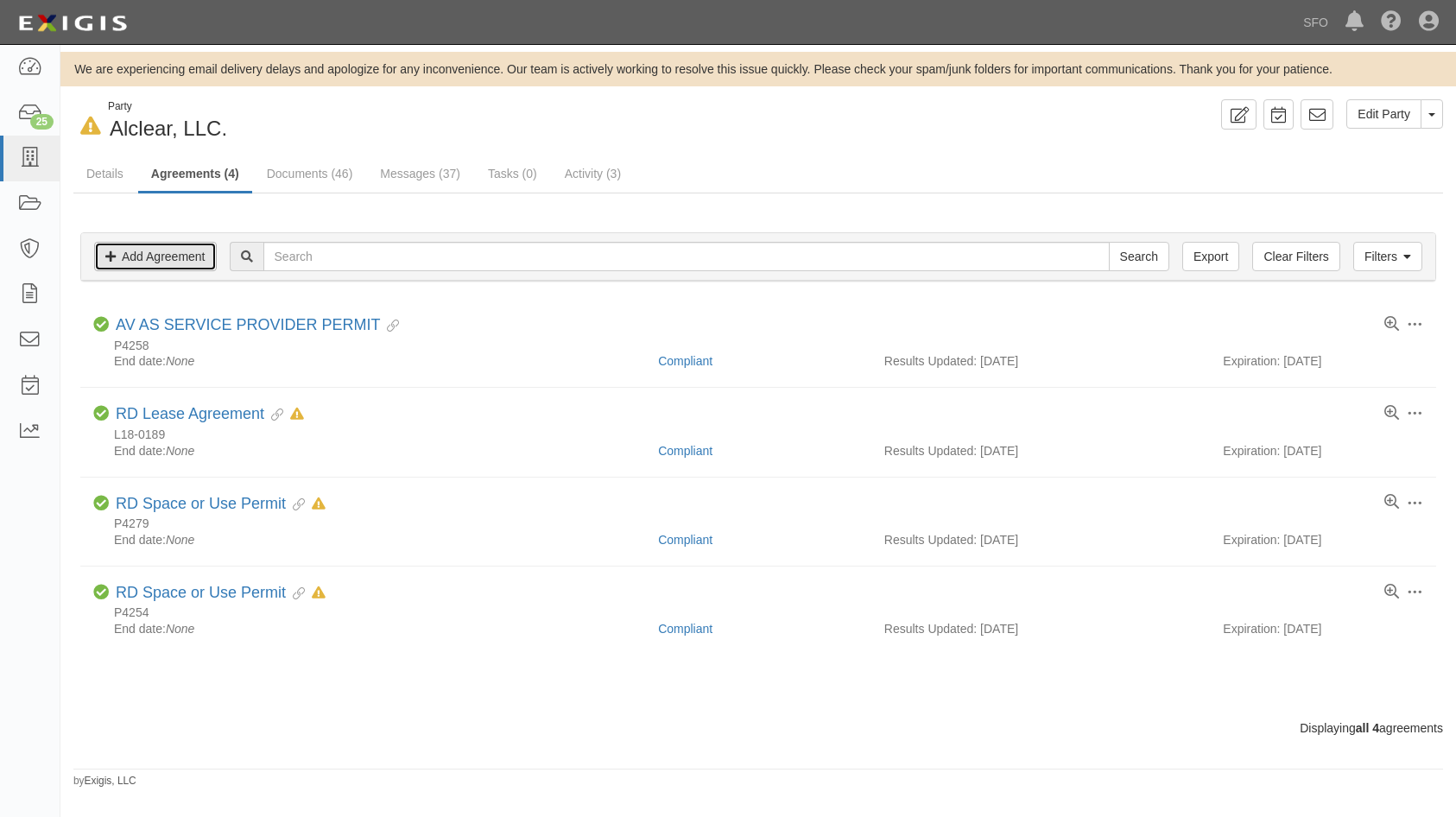
click at [188, 259] on link "Add Agreement" at bounding box center [156, 256] width 123 height 29
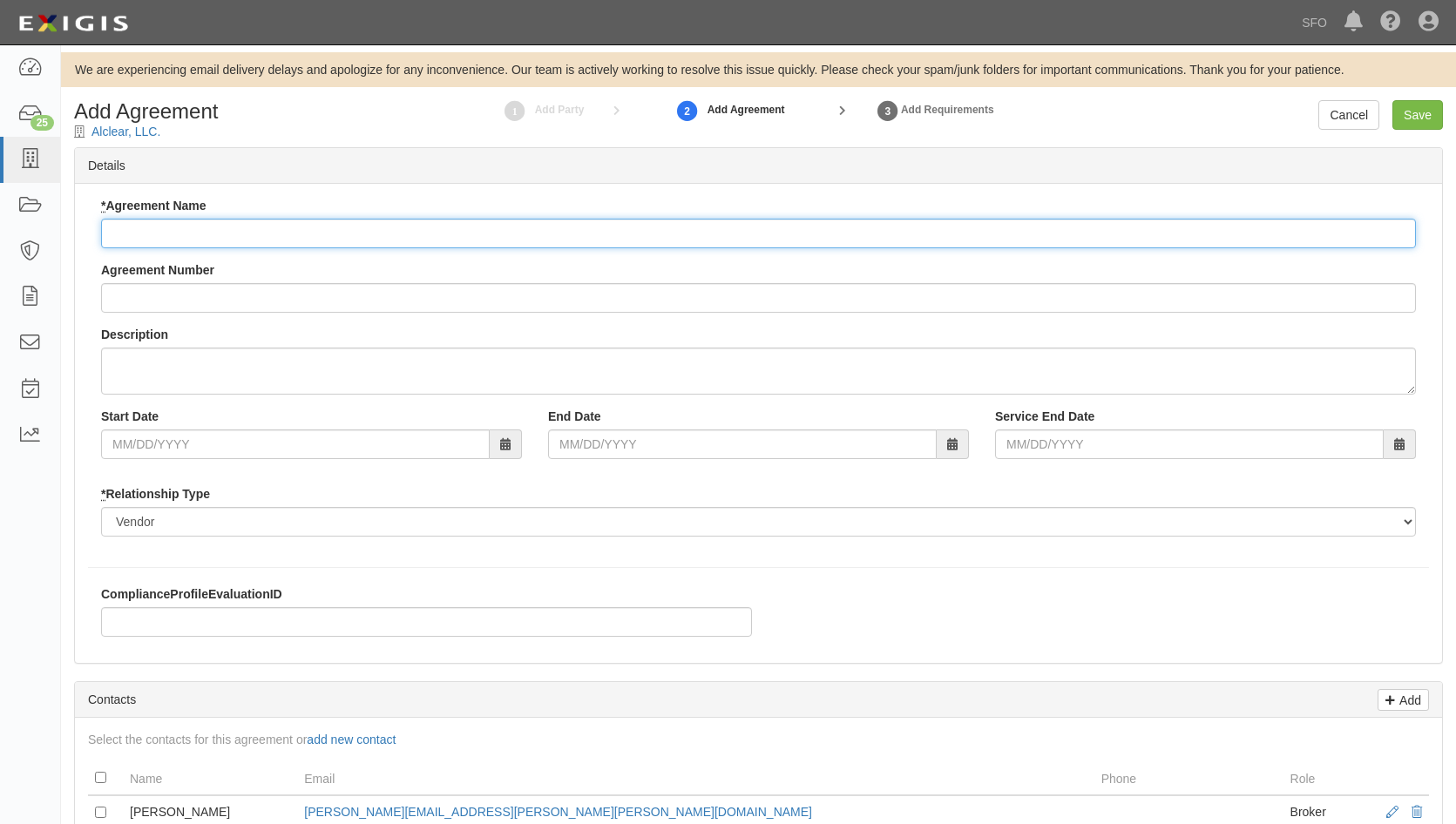
click at [260, 231] on input "* Agreement Name" at bounding box center [758, 233] width 1314 height 30
paste input "Office Space permit"
type input "Office Space permit"
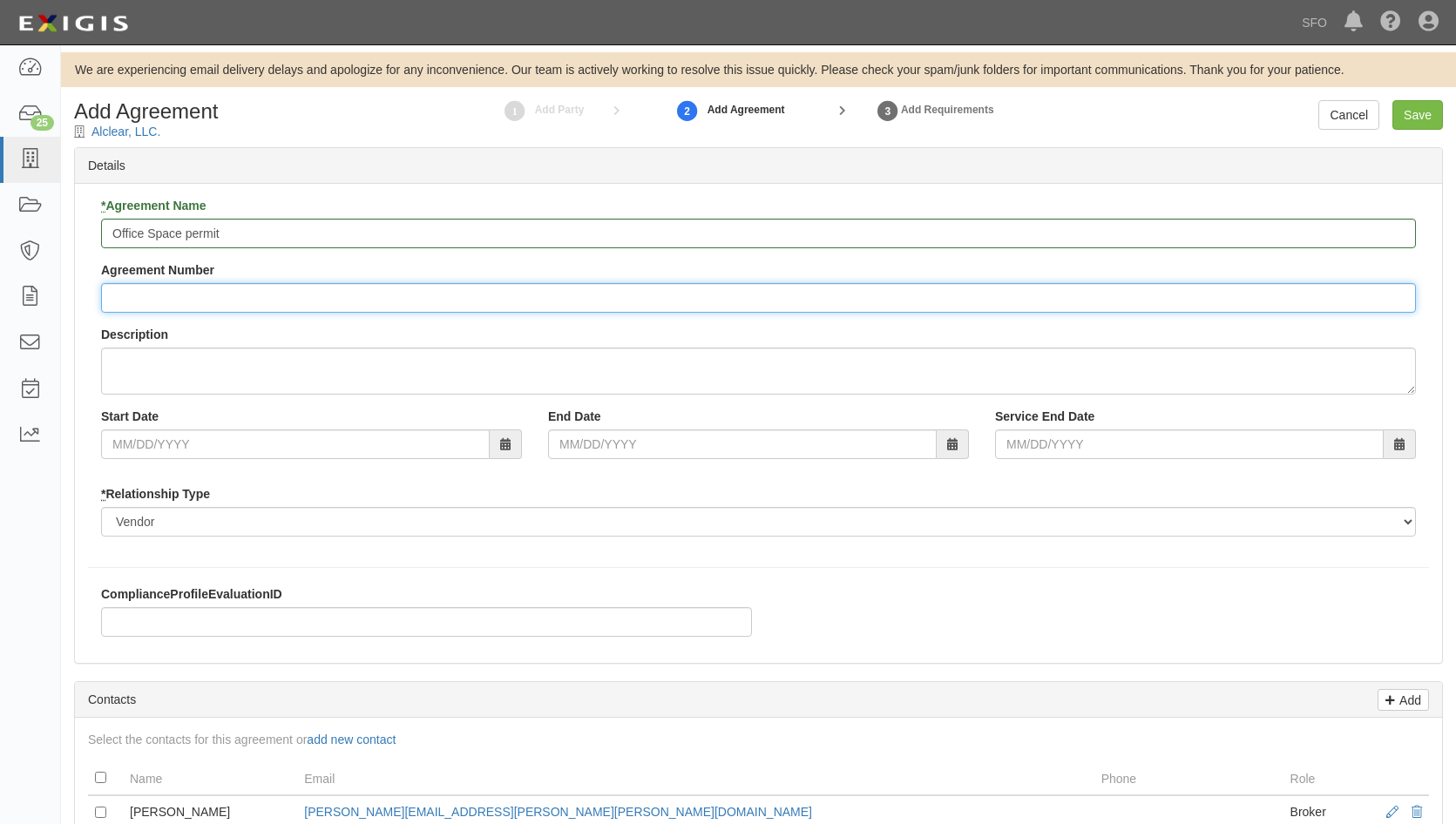
click at [173, 298] on input "Agreement Number" at bounding box center [758, 298] width 1314 height 30
paste input "P5167"
type input "P5167"
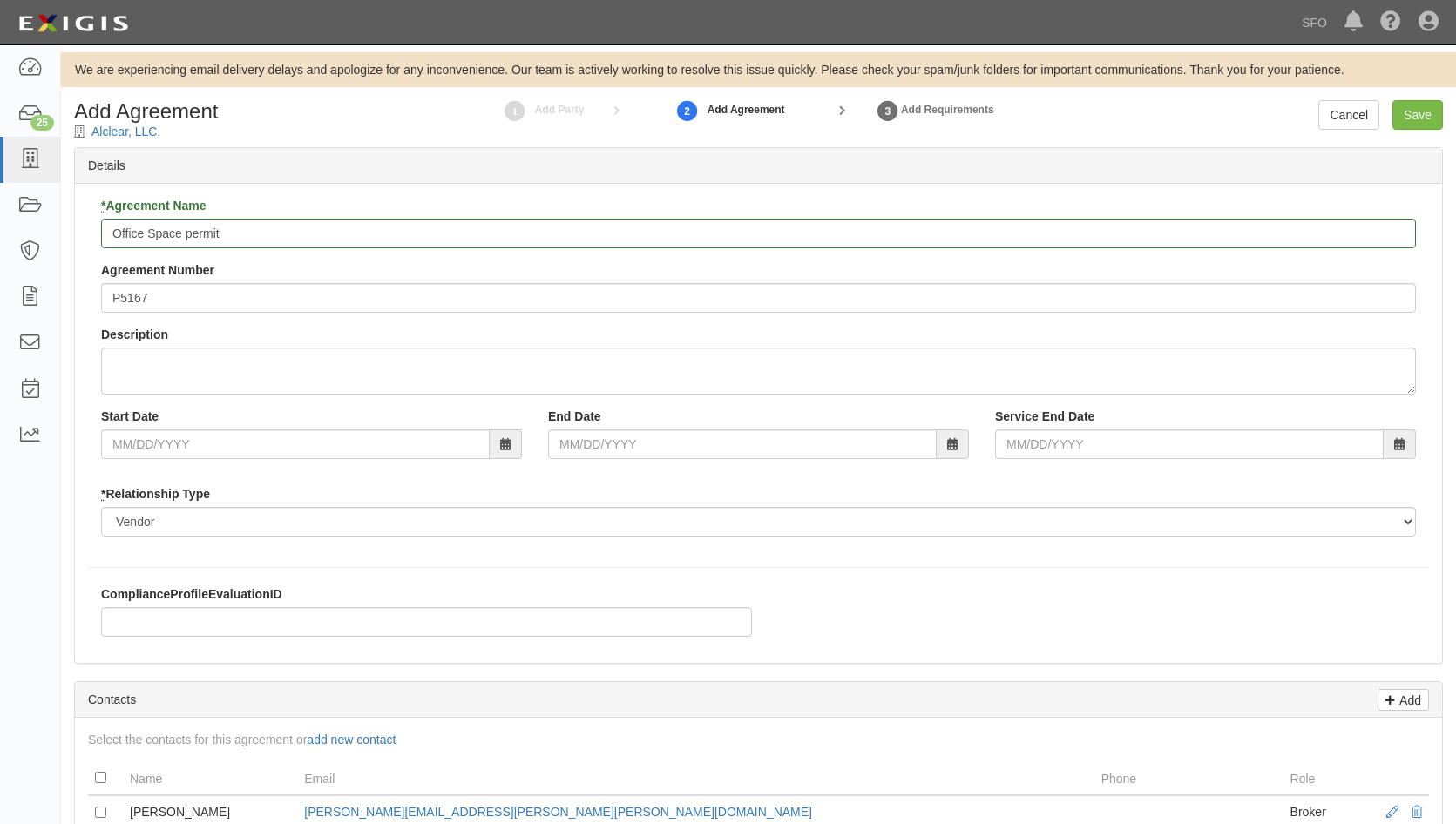
click at [496, 444] on span at bounding box center [506, 444] width 32 height 30
drag, startPoint x: 503, startPoint y: 444, endPoint x: 445, endPoint y: 419, distance: 63.2
click at [504, 444] on icon at bounding box center [505, 444] width 10 height 12
click at [481, 455] on input "Start Date" at bounding box center [295, 444] width 389 height 30
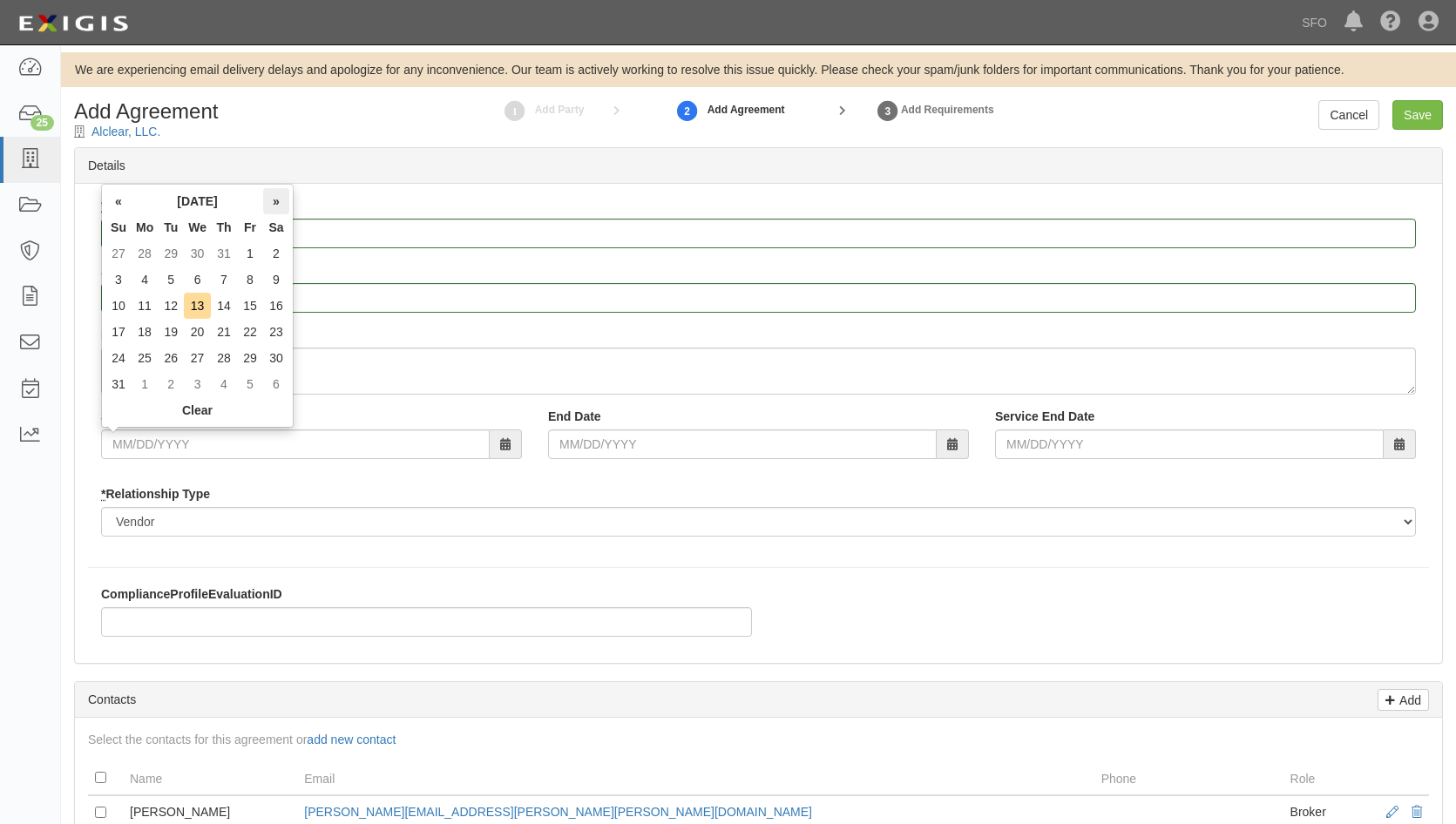
click at [281, 211] on th "»" at bounding box center [276, 201] width 26 height 26
click at [149, 256] on td "1" at bounding box center [144, 254] width 26 height 26
type input "09/01/2025"
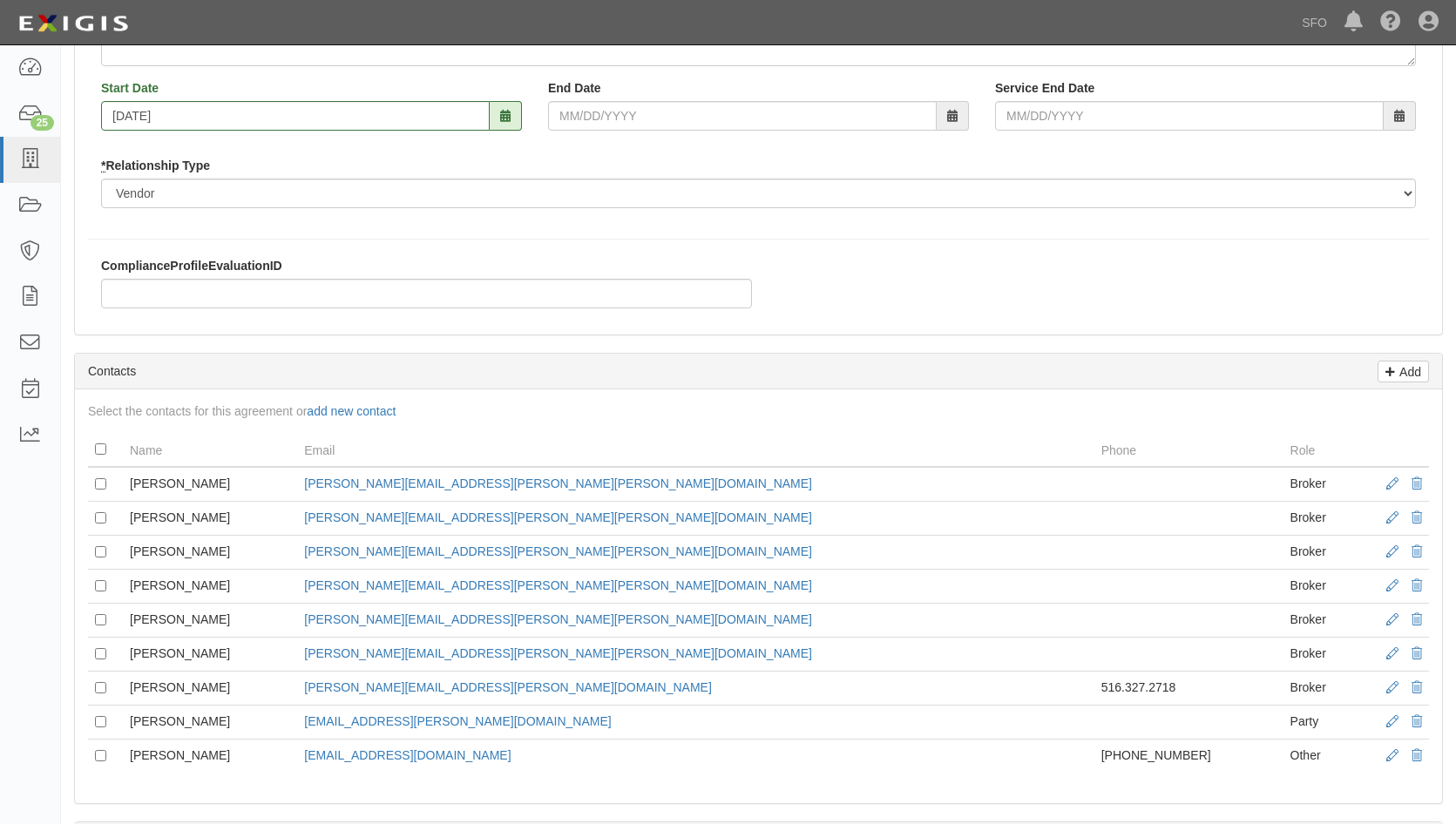
scroll to position [348, 0]
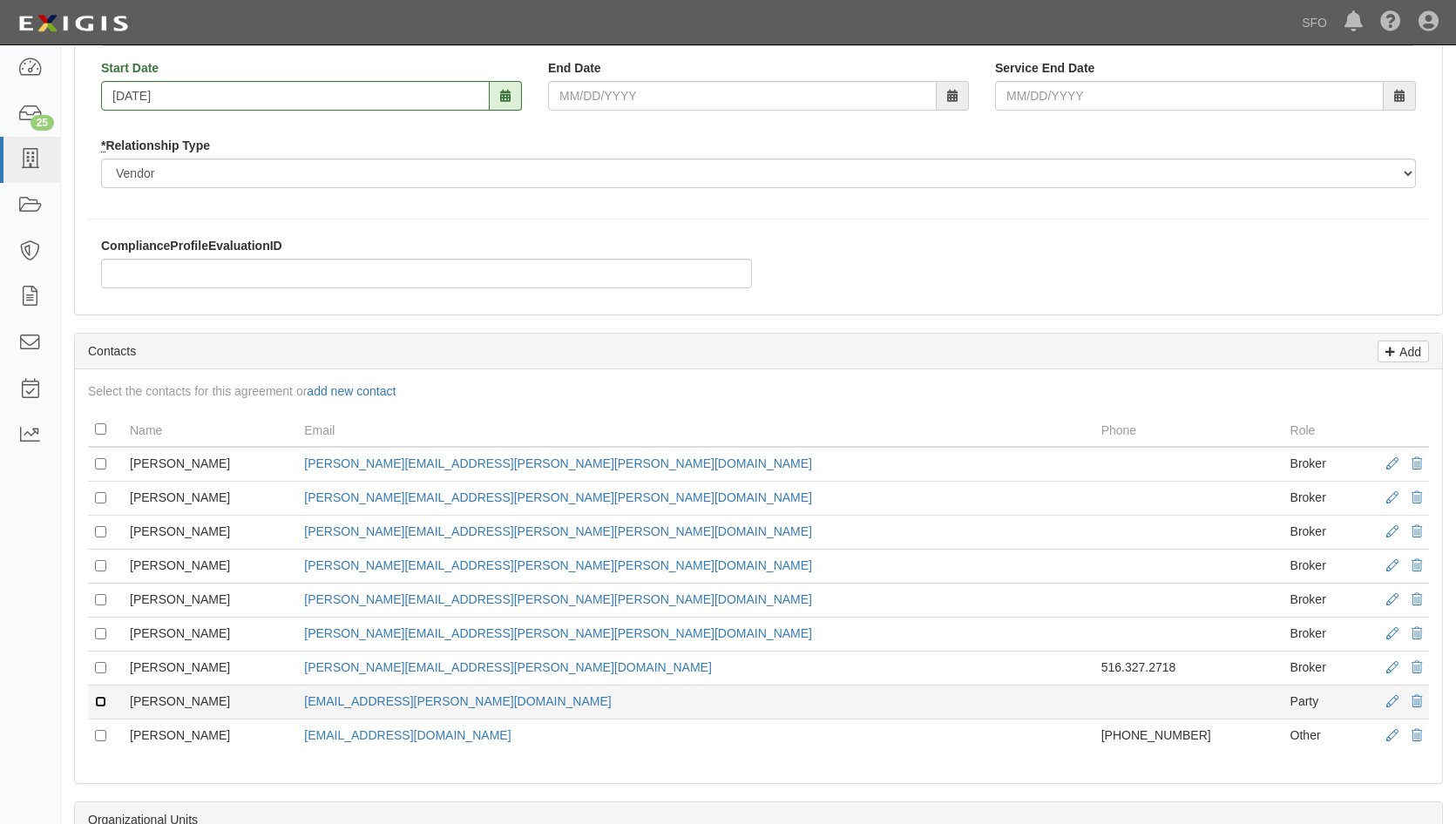
click at [99, 703] on input "checkbox" at bounding box center [101, 702] width 11 height 11
checkbox input "true"
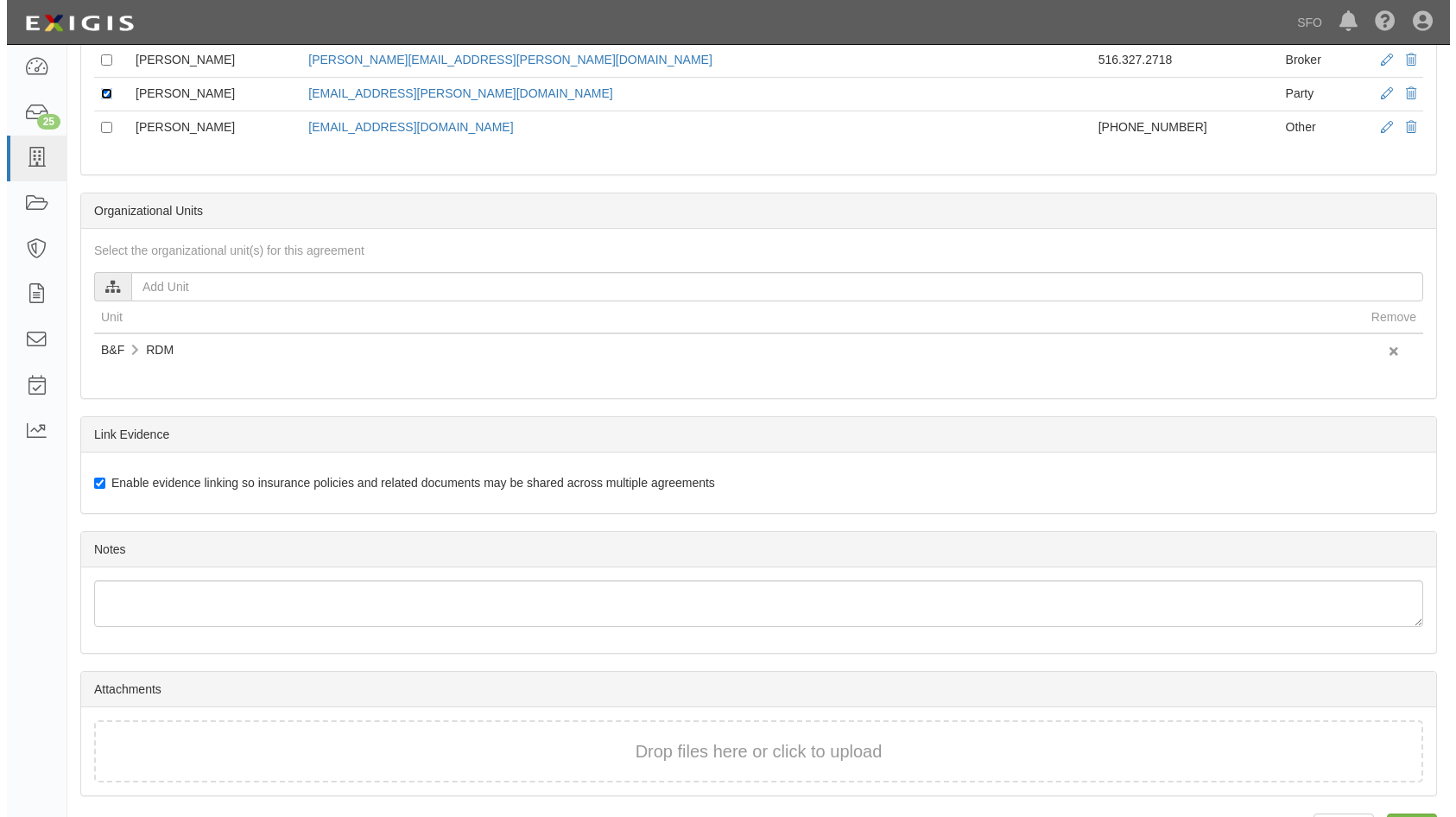
scroll to position [998, 0]
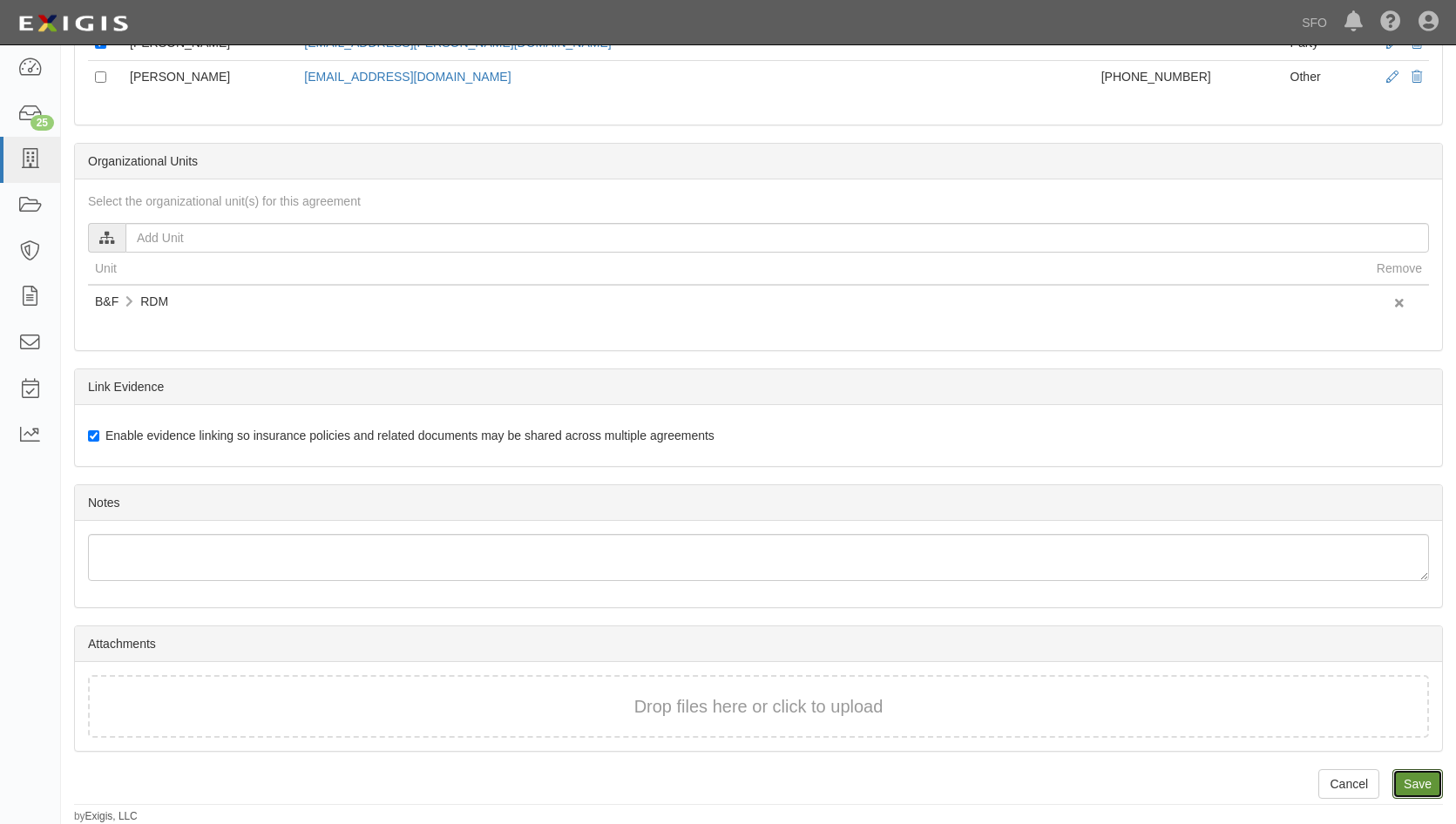
drag, startPoint x: 1408, startPoint y: 778, endPoint x: 1340, endPoint y: 748, distance: 74.3
click at [1408, 778] on link "Save" at bounding box center [1417, 784] width 51 height 30
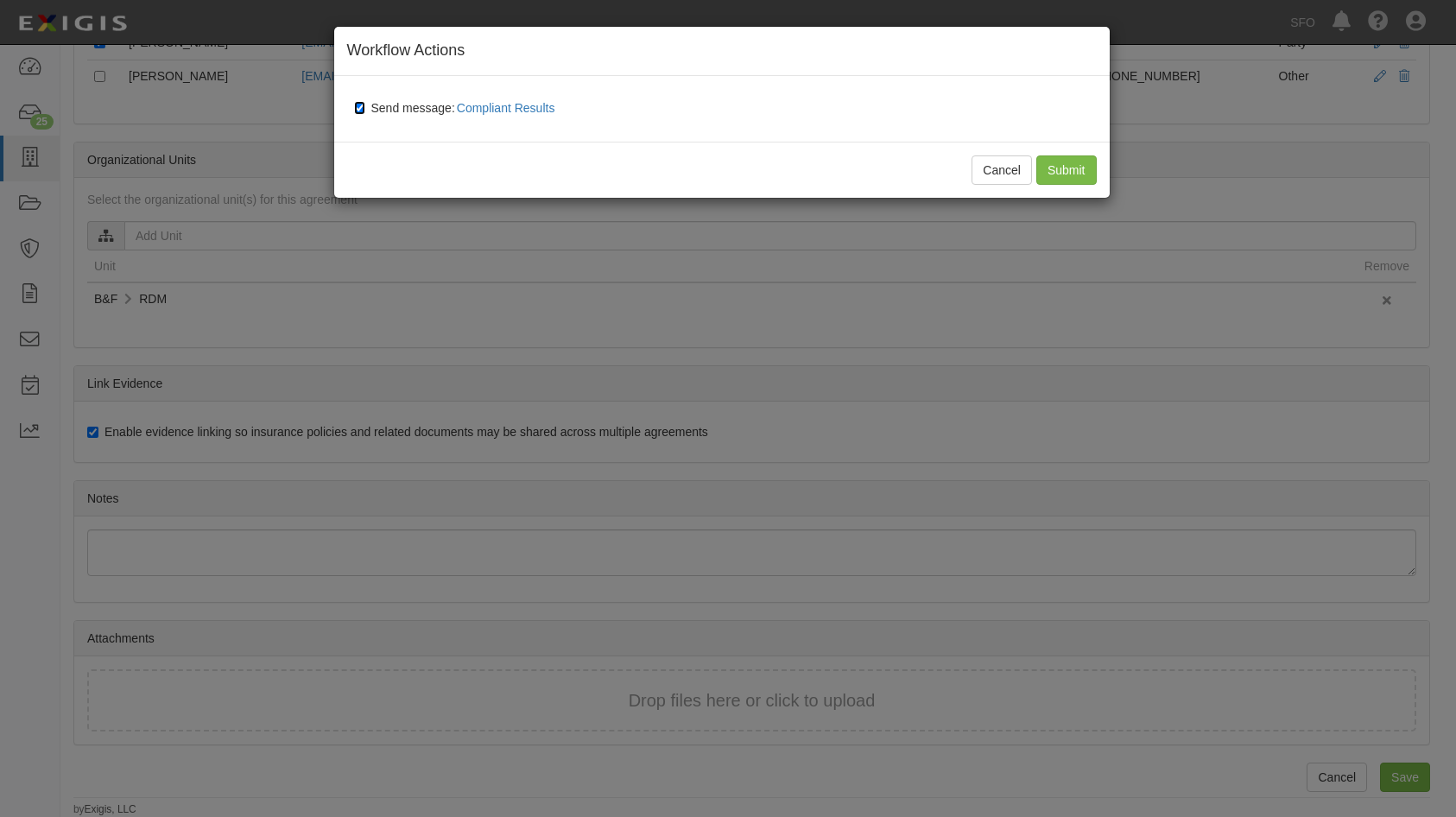
click at [358, 107] on input "Send message: Compliant Results" at bounding box center [360, 107] width 11 height 14
checkbox input "false"
click at [1072, 169] on input "Submit" at bounding box center [1067, 170] width 61 height 29
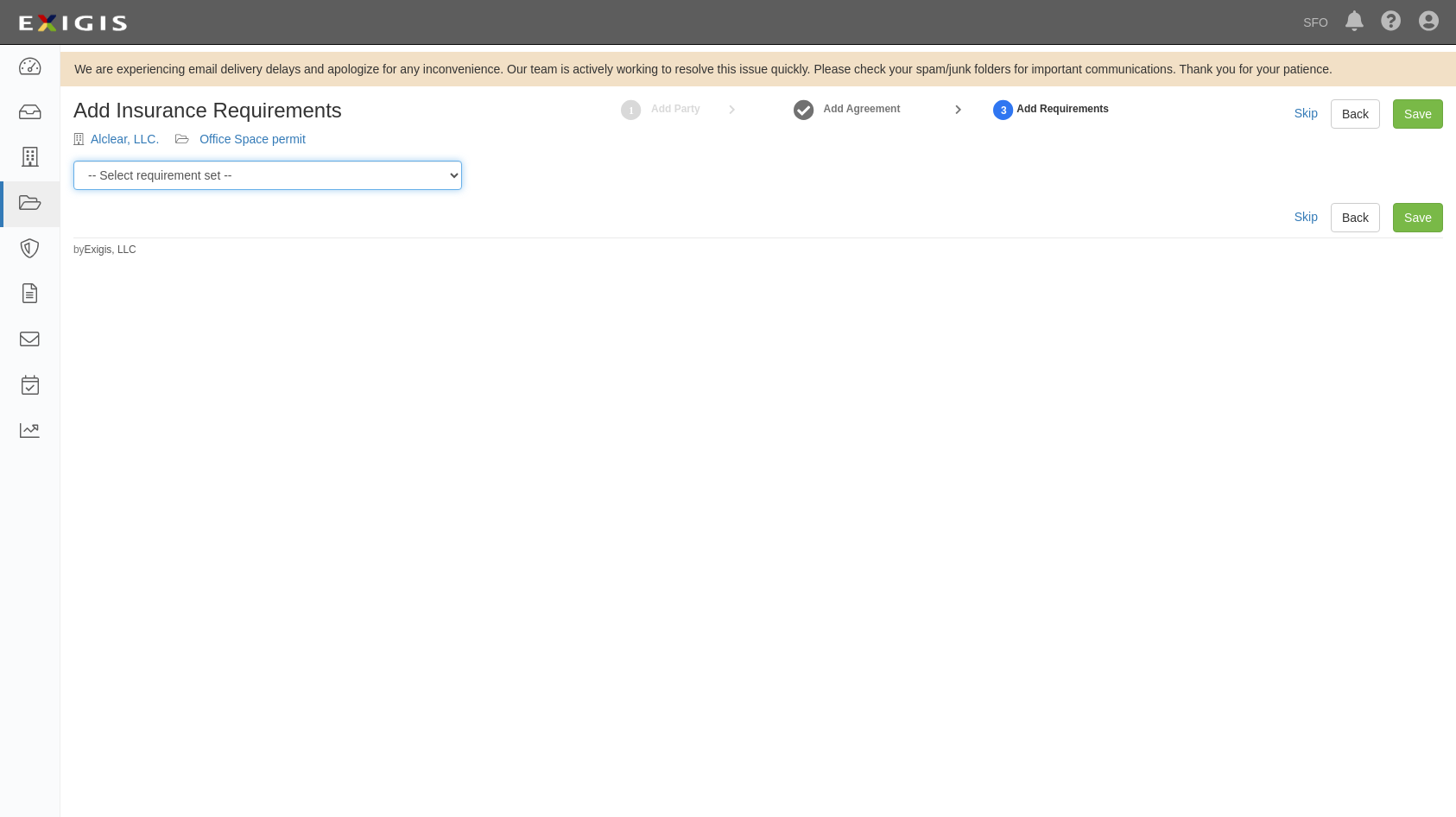
click at [259, 180] on select "-- Select requirement set -- AV AL FACILITY LEASE - LAND LEASE AV AL LEASE AND …" at bounding box center [267, 175] width 388 height 29
select select "37293"
click at [73, 161] on select "-- Select requirement set -- AV AL FACILITY LEASE - LAND LEASE AV AL LEASE AND …" at bounding box center [267, 175] width 388 height 29
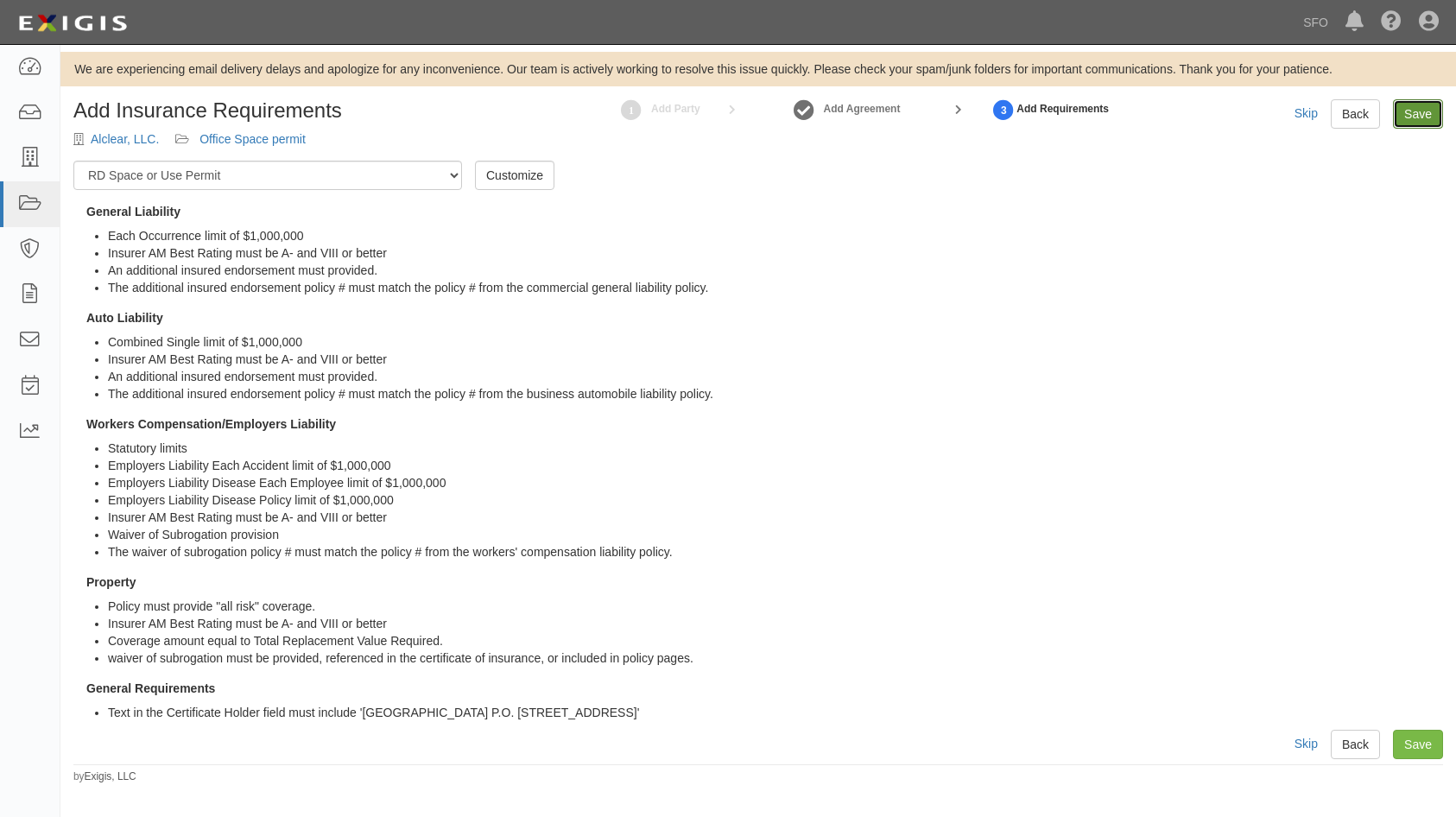
click at [1436, 117] on link "Save" at bounding box center [1417, 114] width 50 height 29
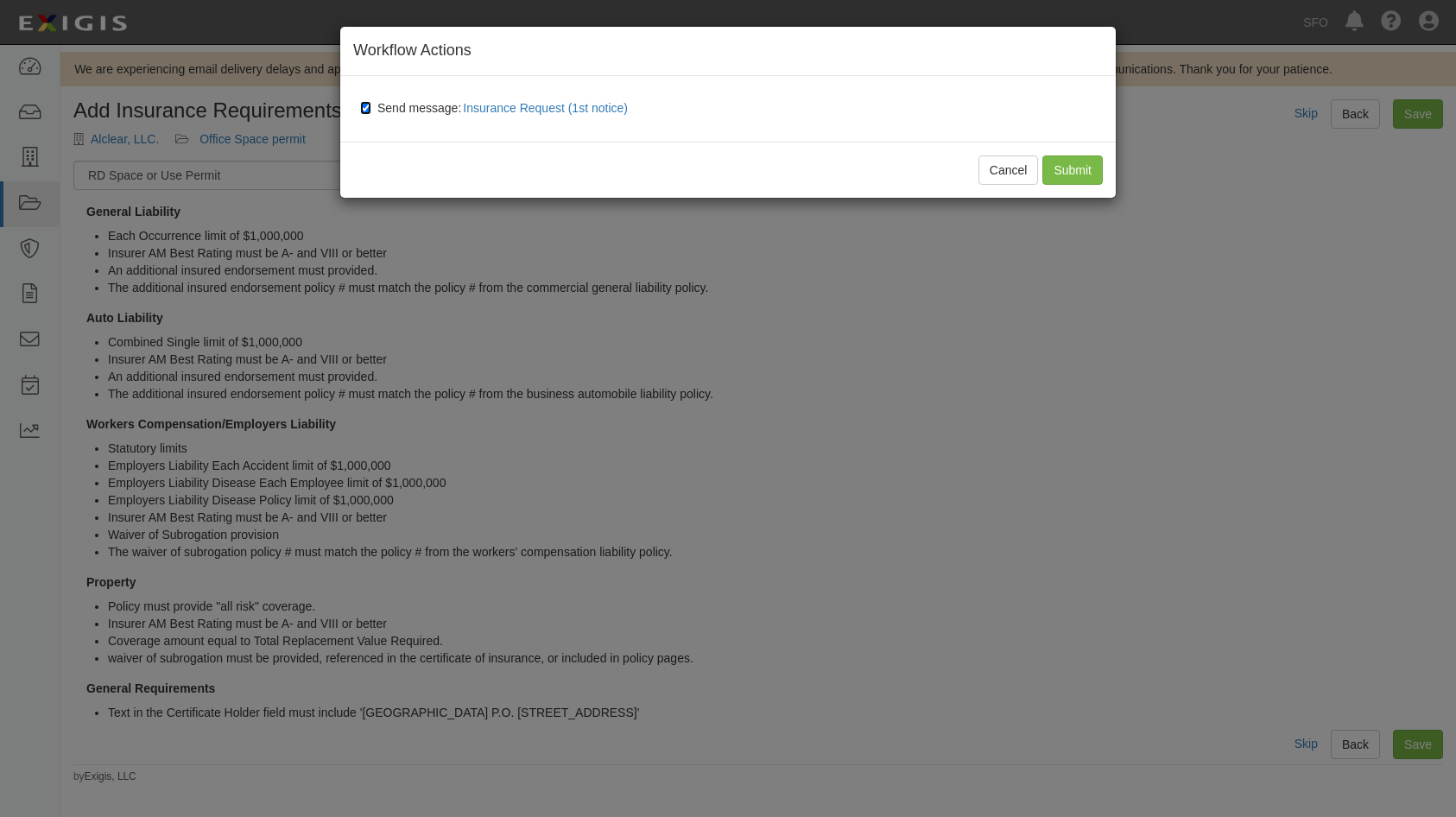
drag, startPoint x: 364, startPoint y: 109, endPoint x: 398, endPoint y: 101, distance: 34.9
click at [364, 109] on input "Send message: Insurance Request (1st notice)" at bounding box center [365, 107] width 11 height 14
checkbox input "false"
drag, startPoint x: 1091, startPoint y: 168, endPoint x: 826, endPoint y: 188, distance: 265.8
click at [1090, 168] on input "Submit" at bounding box center [1072, 170] width 61 height 29
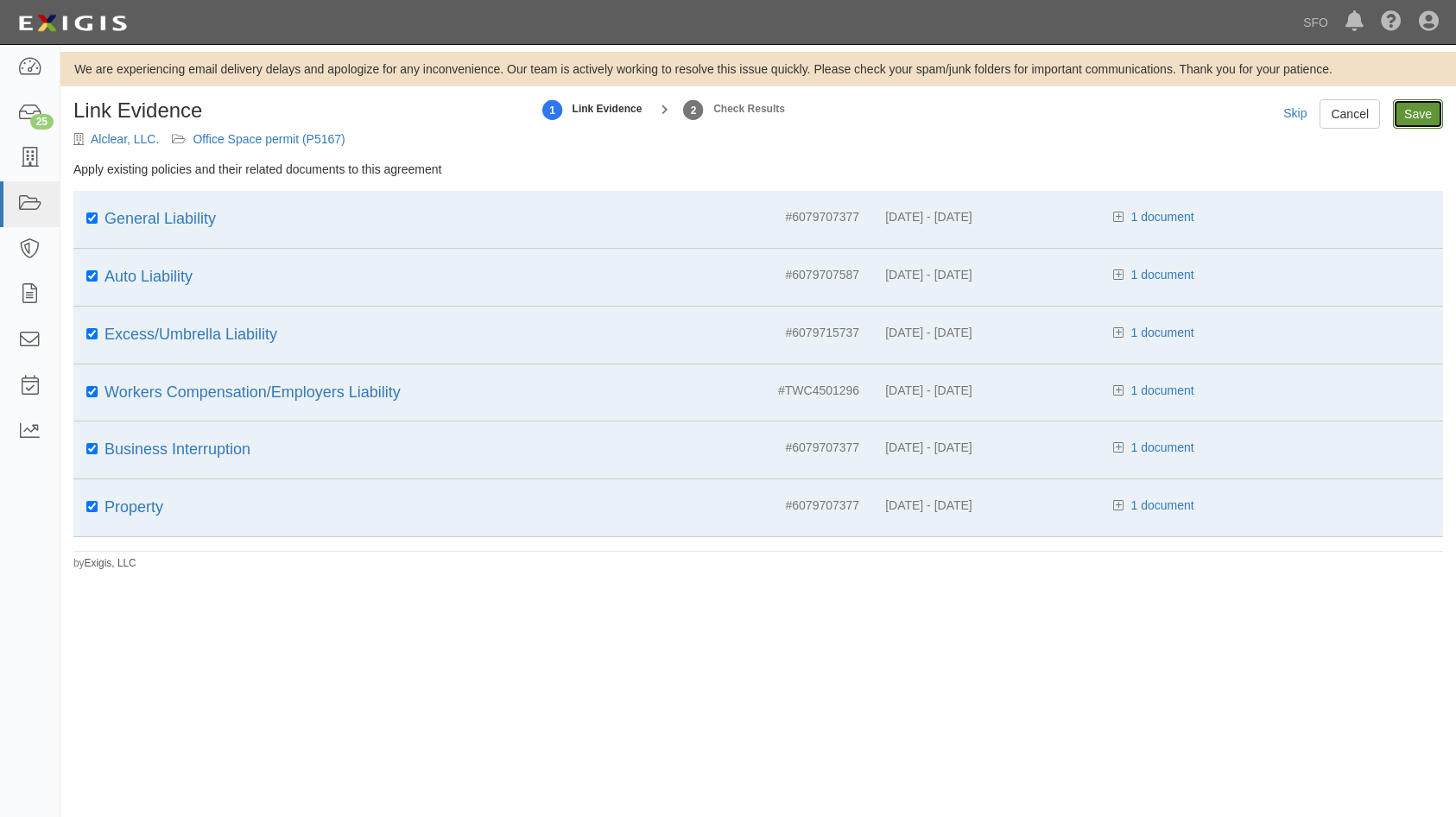
click at [1428, 105] on input "Save" at bounding box center [1417, 114] width 50 height 29
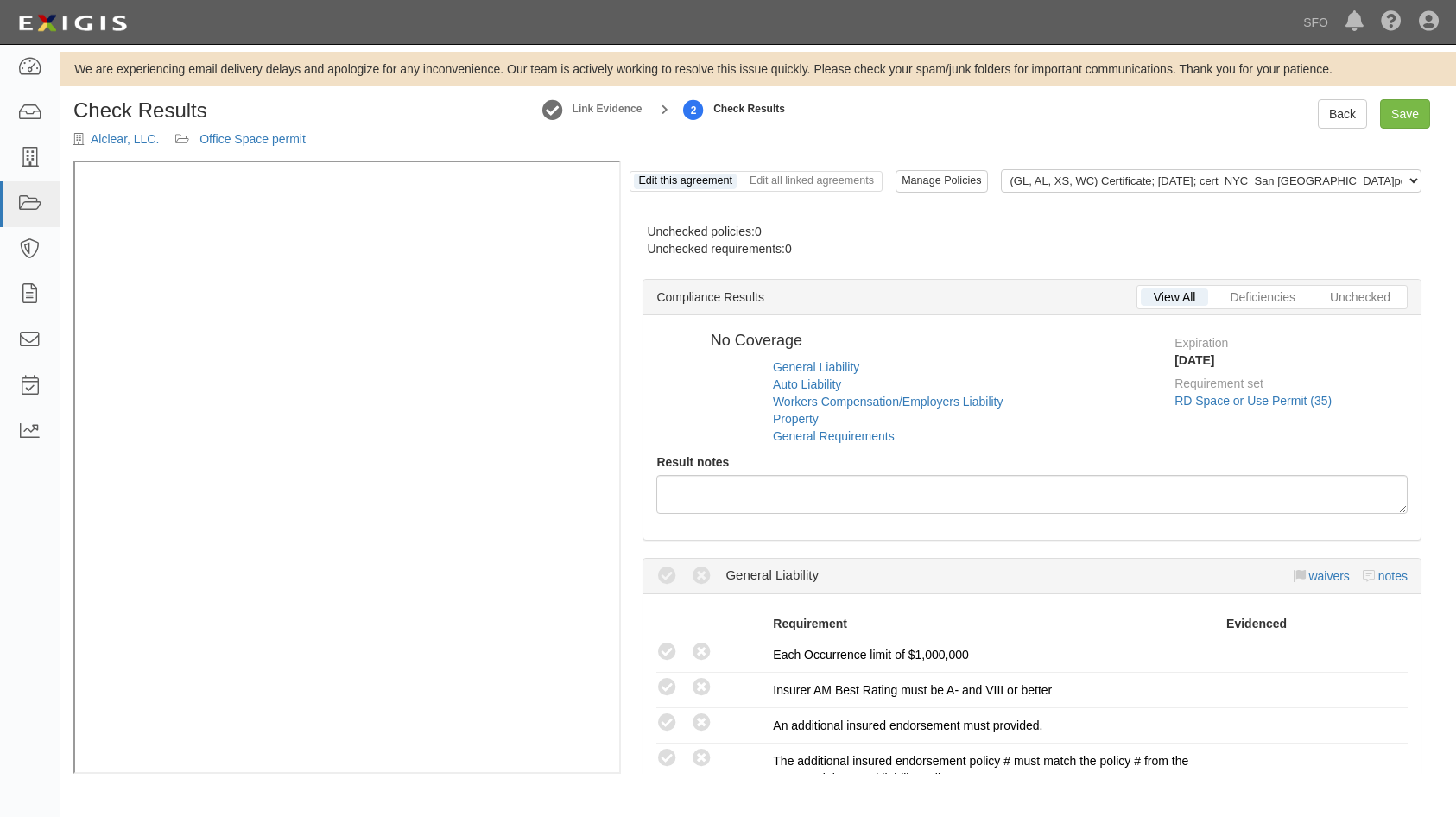
radio input "true"
radio input "false"
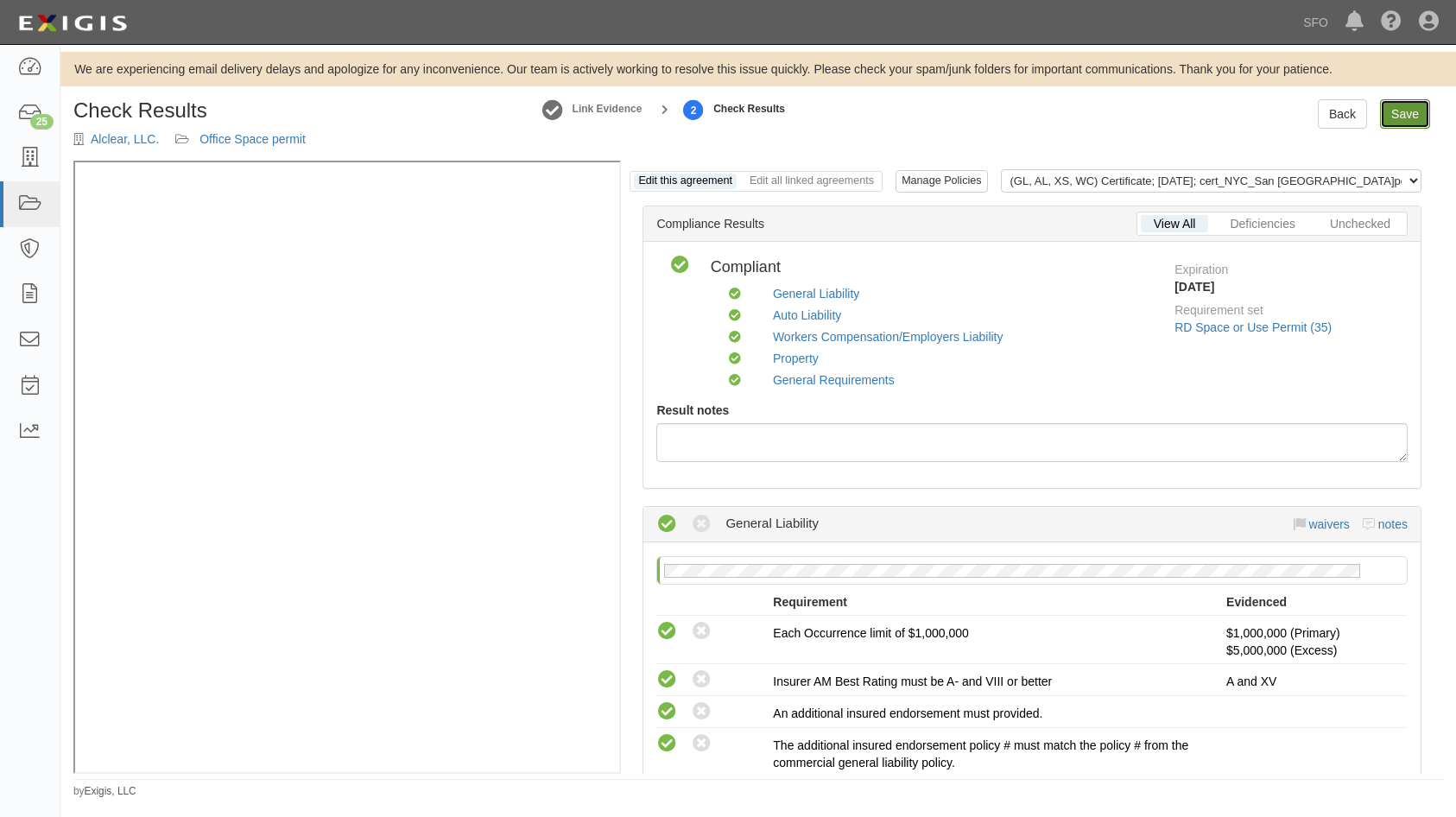
click at [1419, 111] on link "Save" at bounding box center [1405, 114] width 50 height 29
radio input "true"
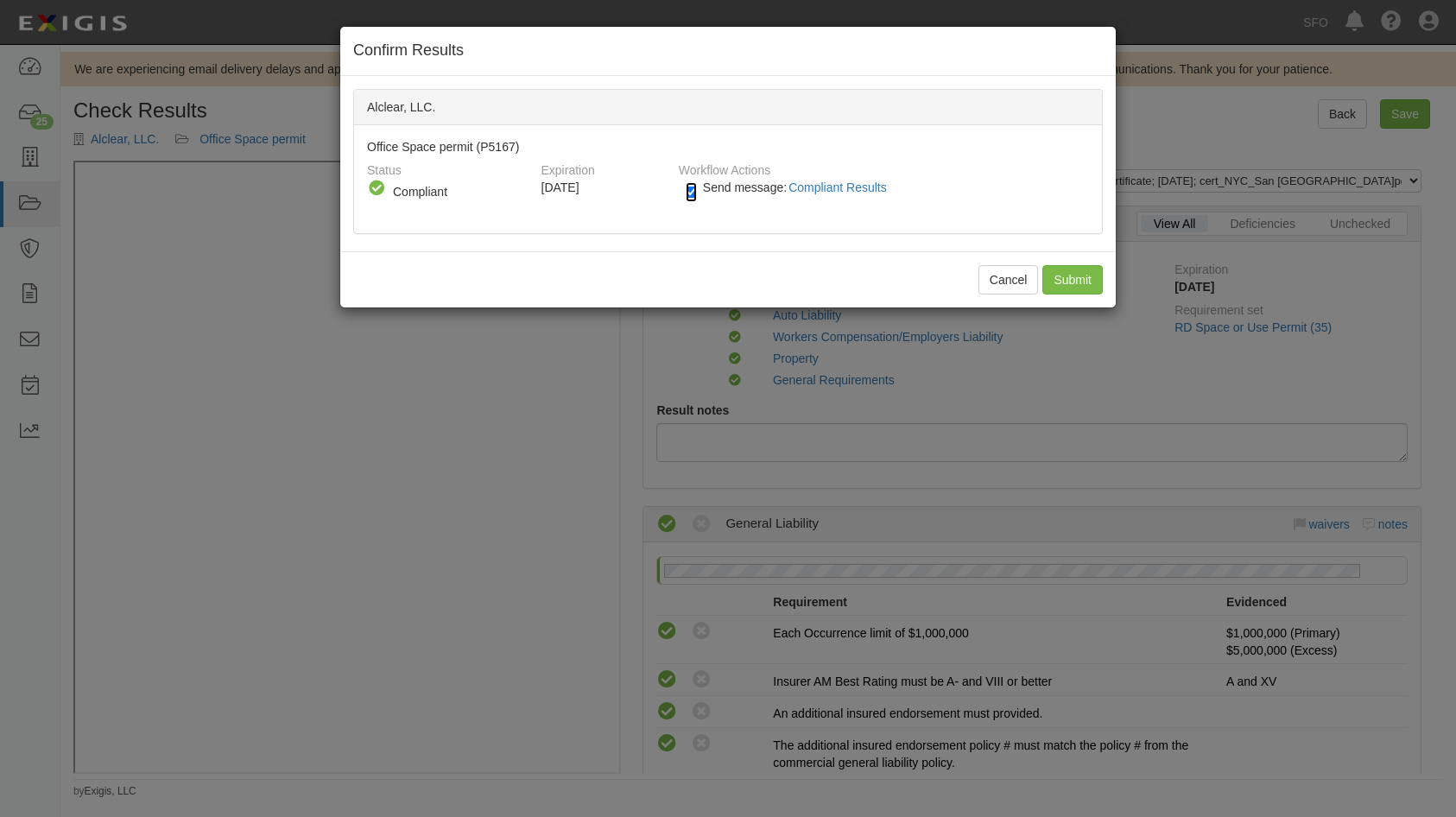
click at [693, 197] on input "Send message: Compliant Results" at bounding box center [691, 192] width 11 height 20
checkbox input "false"
click at [1073, 285] on input "Submit" at bounding box center [1072, 280] width 61 height 29
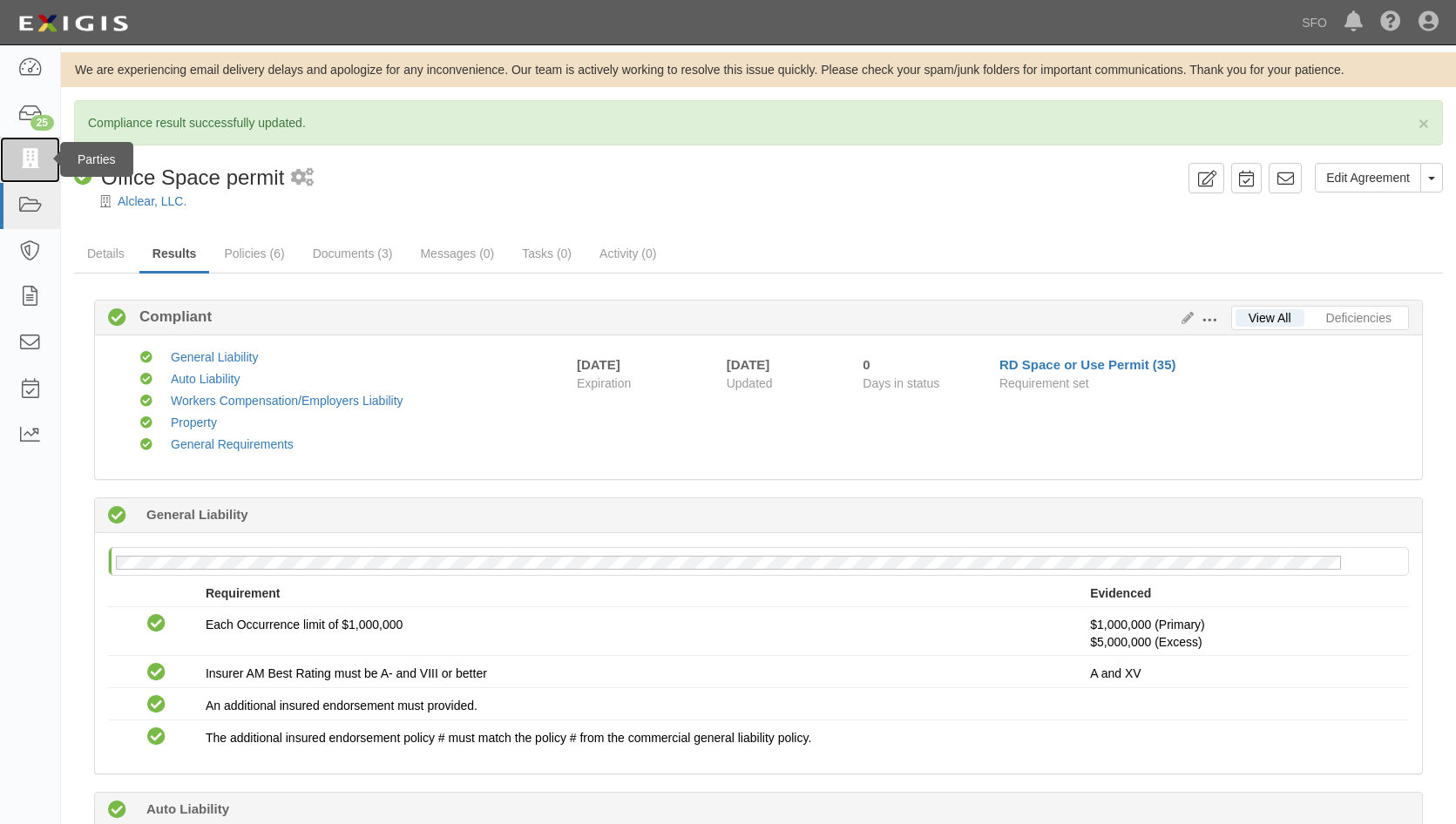
click at [29, 170] on link at bounding box center [30, 160] width 60 height 46
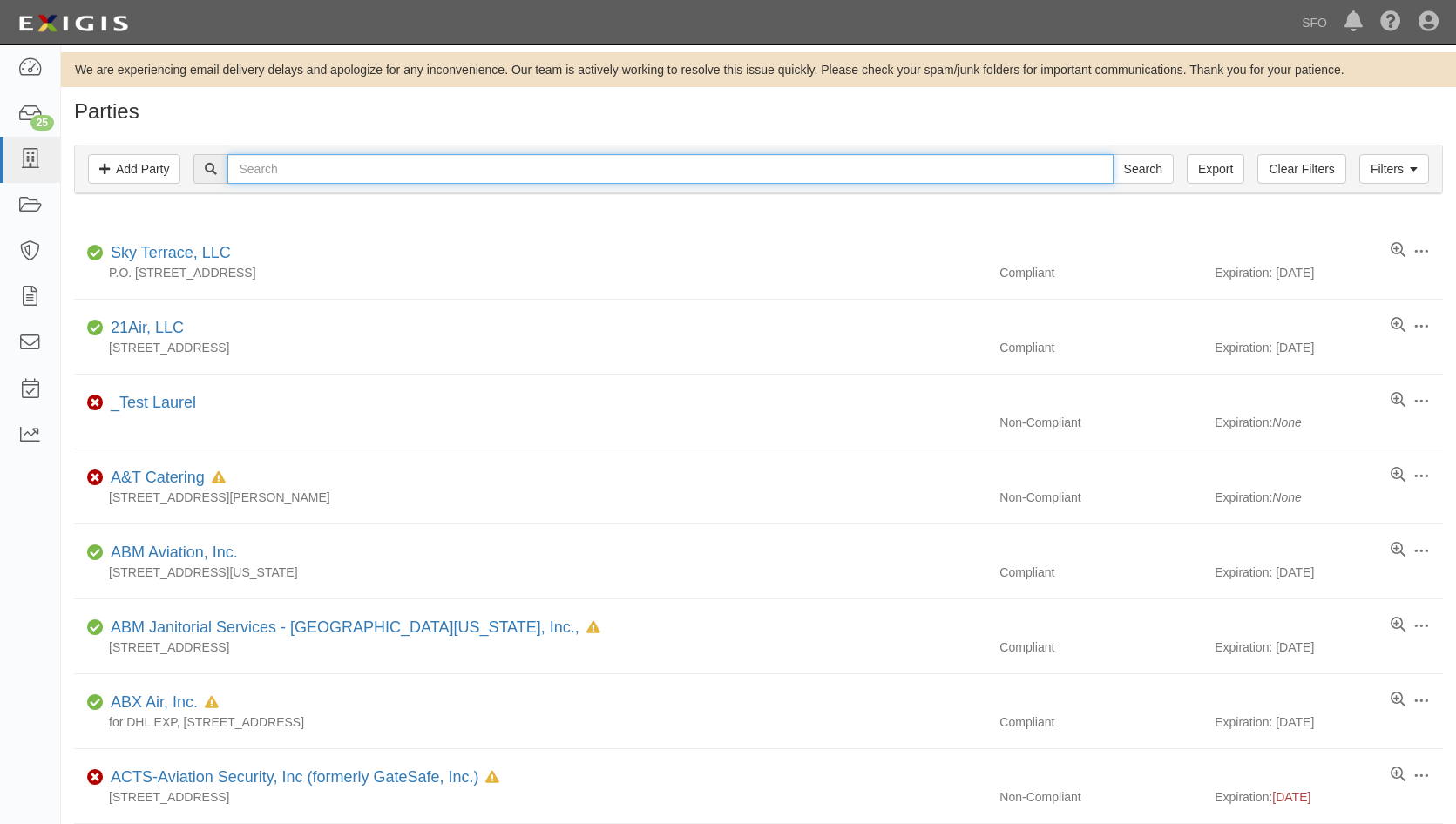
click at [485, 163] on input "text" at bounding box center [671, 169] width 885 height 30
type input "grab"
click at [1112, 154] on input "Search" at bounding box center [1143, 169] width 61 height 30
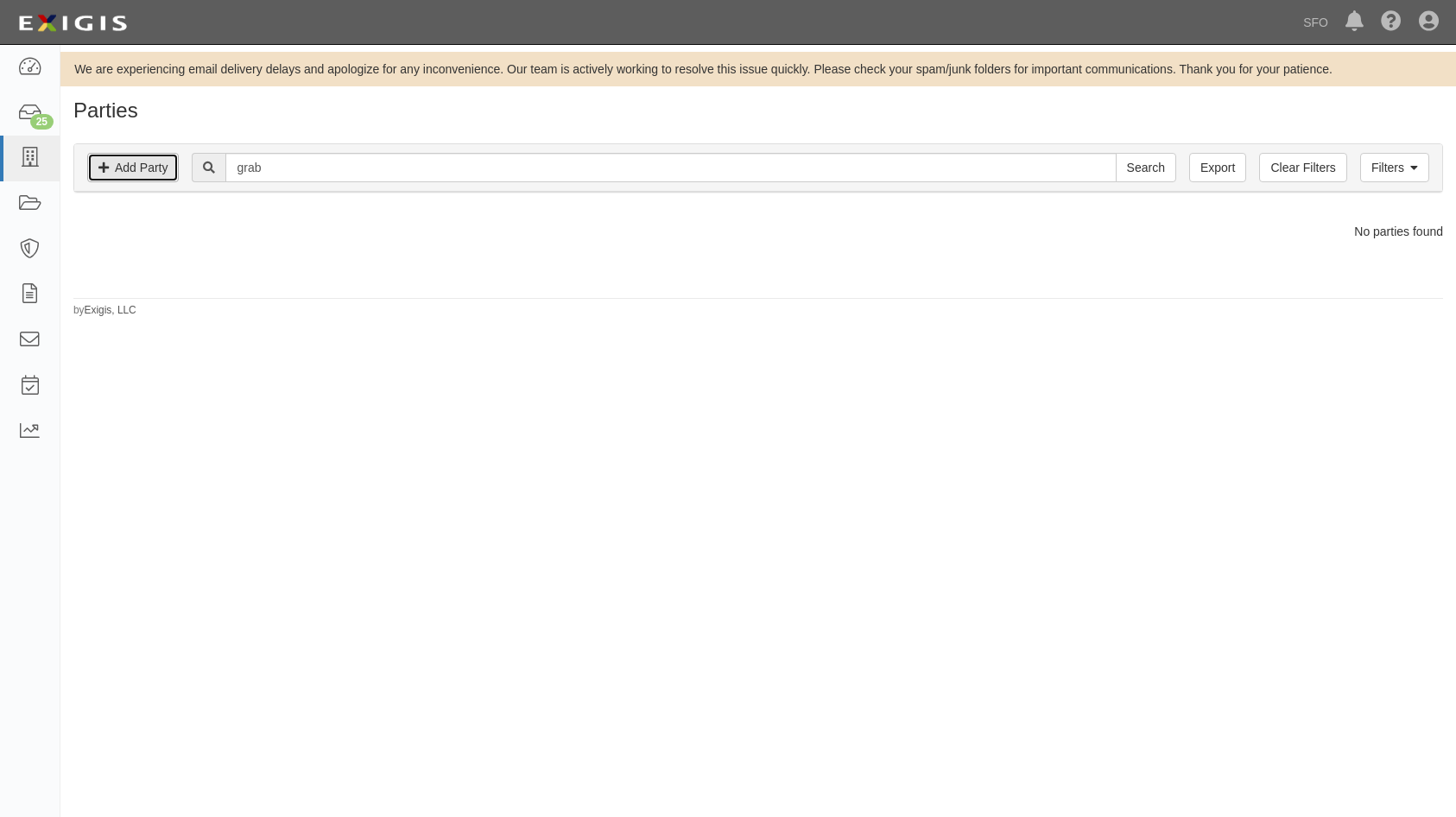
click at [133, 166] on link "Add Party" at bounding box center [133, 167] width 92 height 29
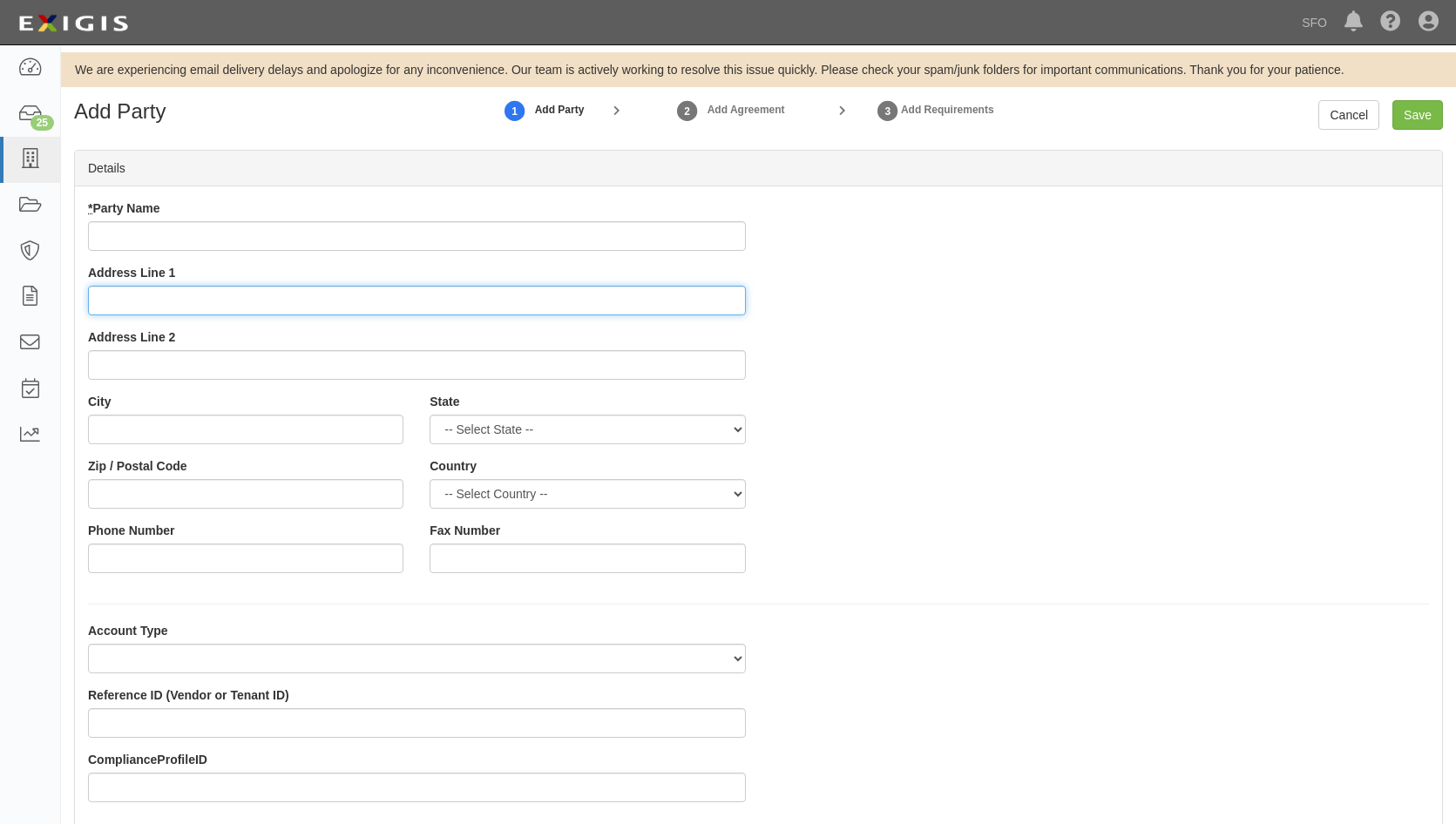
click at [121, 299] on input "Address Line 1" at bounding box center [417, 301] width 658 height 30
paste input "[STREET_ADDRESS]"
drag, startPoint x: 235, startPoint y: 301, endPoint x: 303, endPoint y: 306, distance: 68.2
click at [303, 306] on input "[STREET_ADDRESS]" at bounding box center [417, 301] width 658 height 30
type input "[STREET_ADDRESS]"
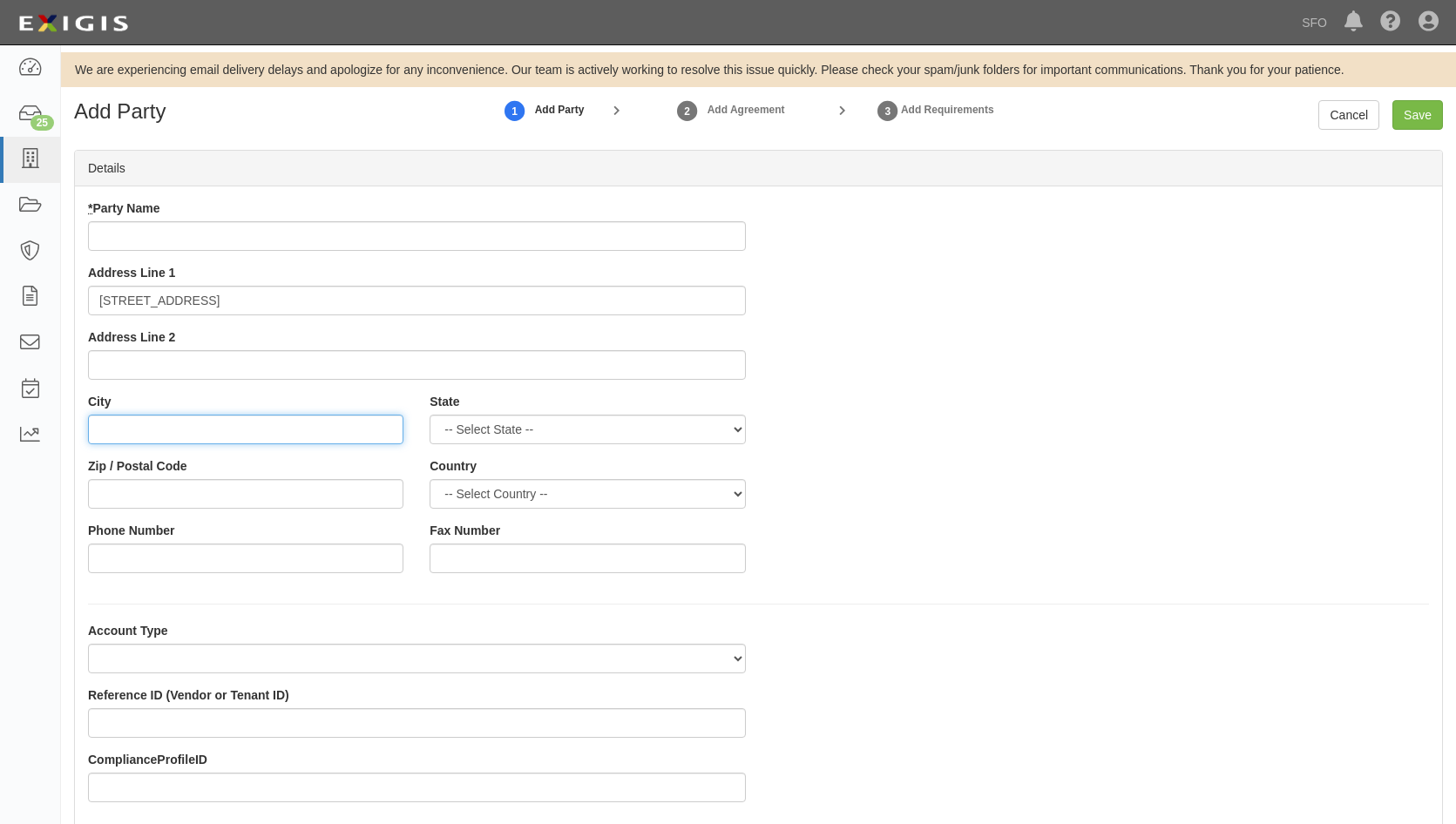
click at [152, 420] on input "City" at bounding box center [245, 430] width 316 height 30
paste input "[GEOGRAPHIC_DATA],"
type input "[GEOGRAPHIC_DATA],"
click at [111, 485] on input "Zip / Postal Code" at bounding box center [245, 493] width 316 height 30
type input "95814"
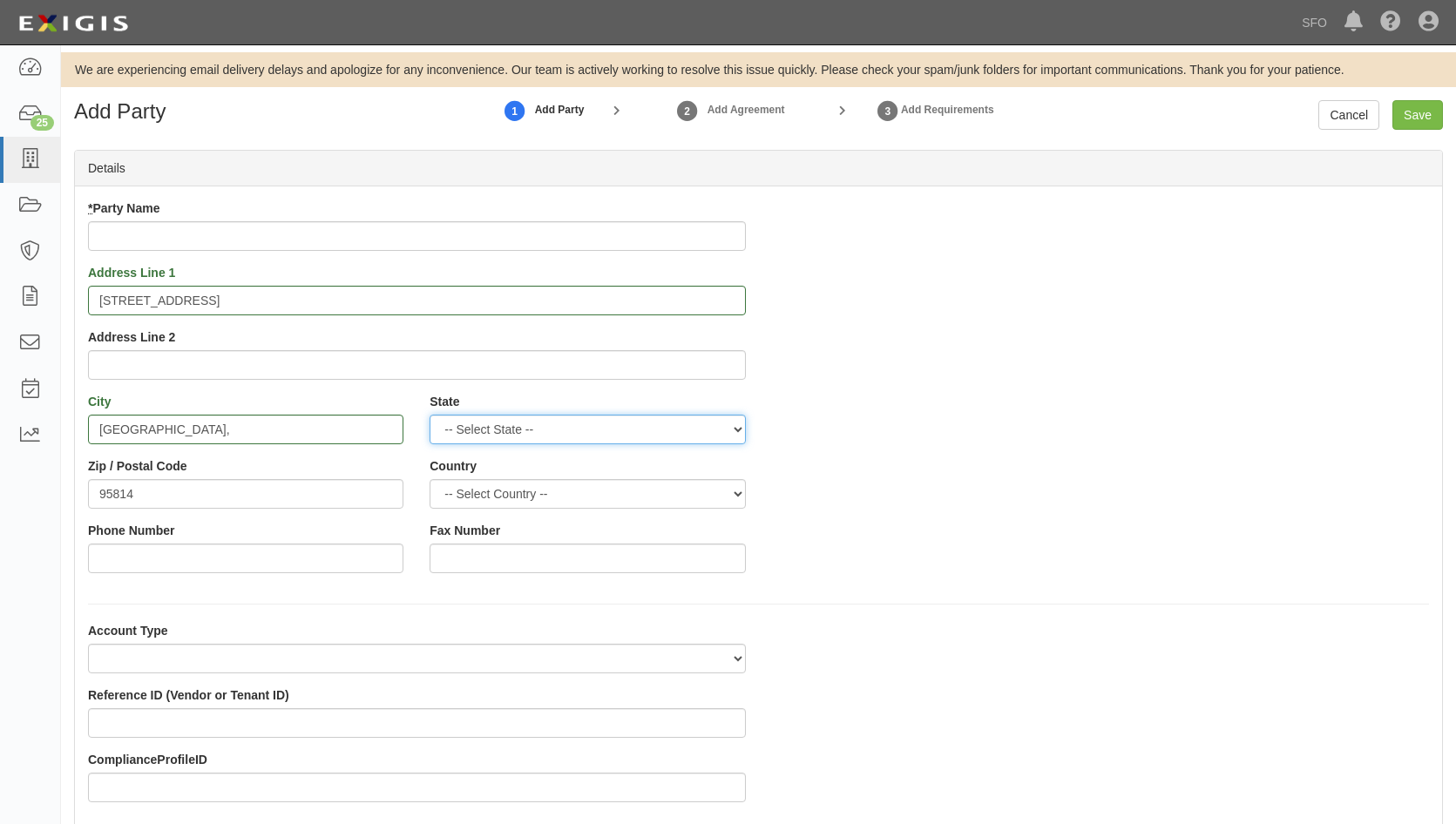
click at [658, 435] on select "-- Select State -- [US_STATE] [US_STATE] [US_STATE] [US_STATE] [US_STATE] [US_S…" at bounding box center [587, 430] width 316 height 30
select select "CA"
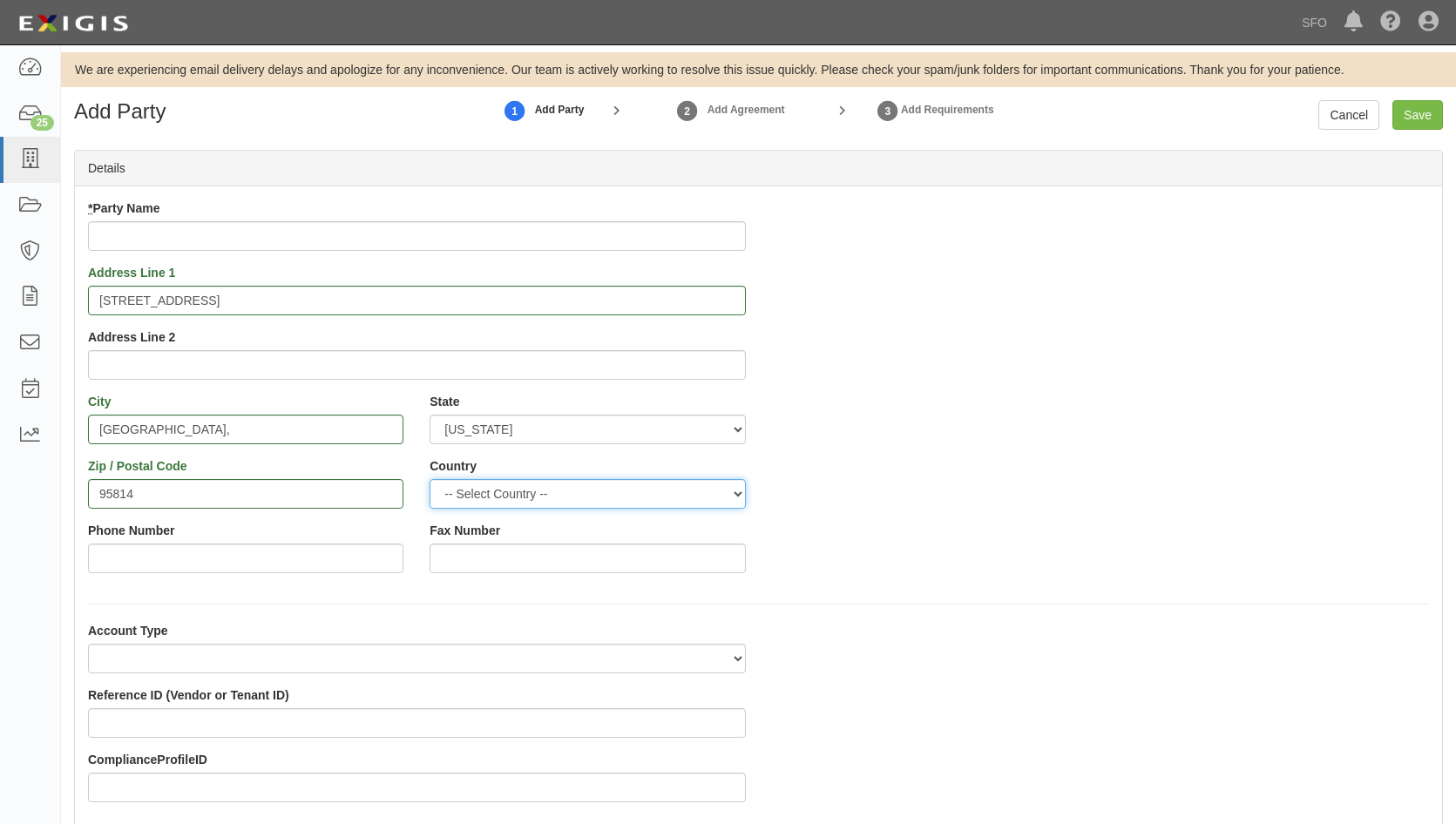
click at [624, 480] on select "-- Select Country -- [GEOGRAPHIC_DATA] [GEOGRAPHIC_DATA] --------------- [GEOGR…" at bounding box center [587, 493] width 316 height 30
select select "US"
click at [430, 479] on select "-- Select Country -- Canada United States --------------- Afghanistan Åland Isl…" at bounding box center [587, 493] width 316 height 30
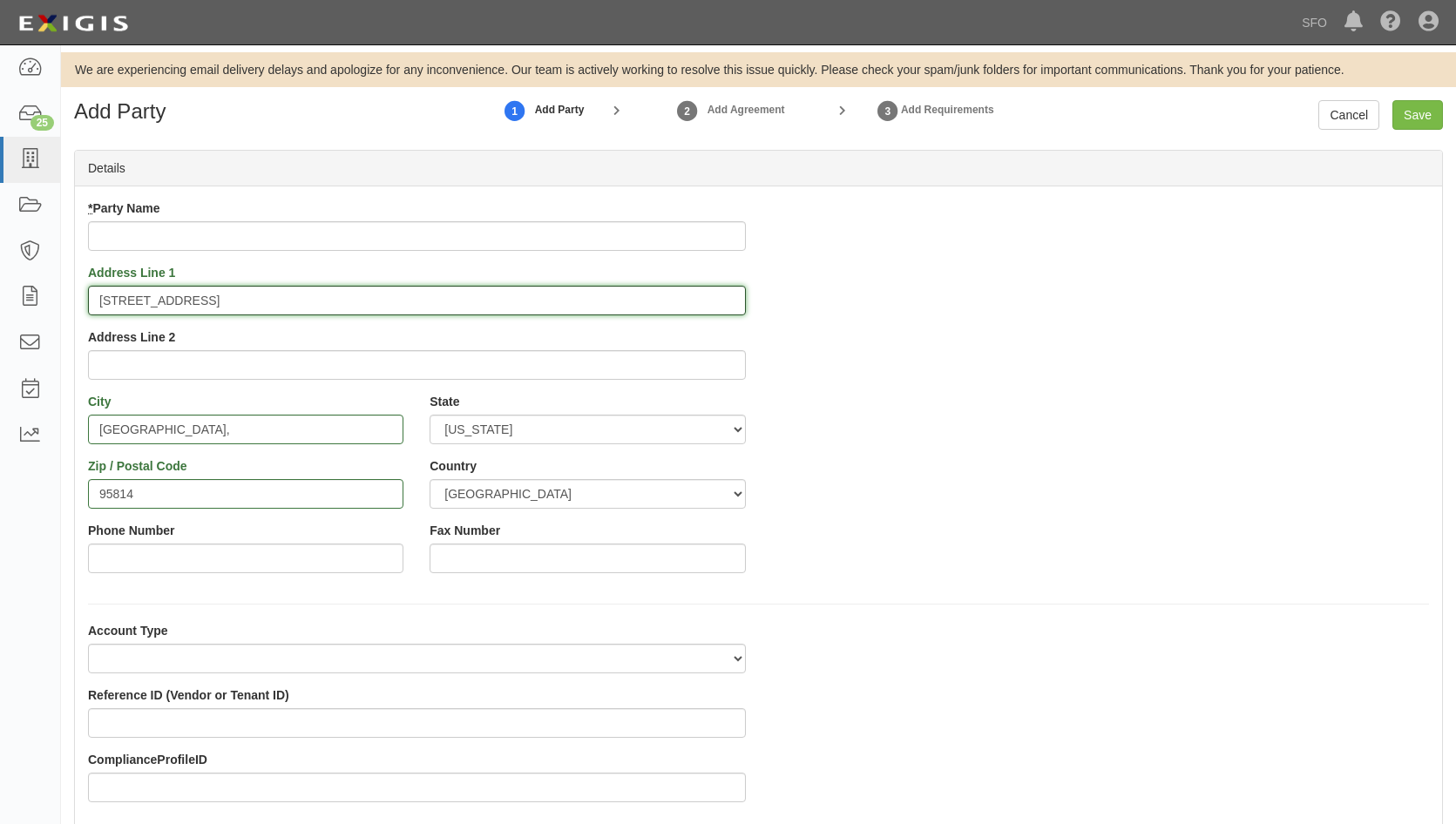
drag, startPoint x: 227, startPoint y: 301, endPoint x: 904, endPoint y: 338, distance: 678.0
click at [646, 324] on div "* Party Name Address Line 1 801 K Street, 28th Floor, CA 95814 Address Line 2" at bounding box center [417, 295] width 684 height 194
type input "801 K Street, 28th Floor,"
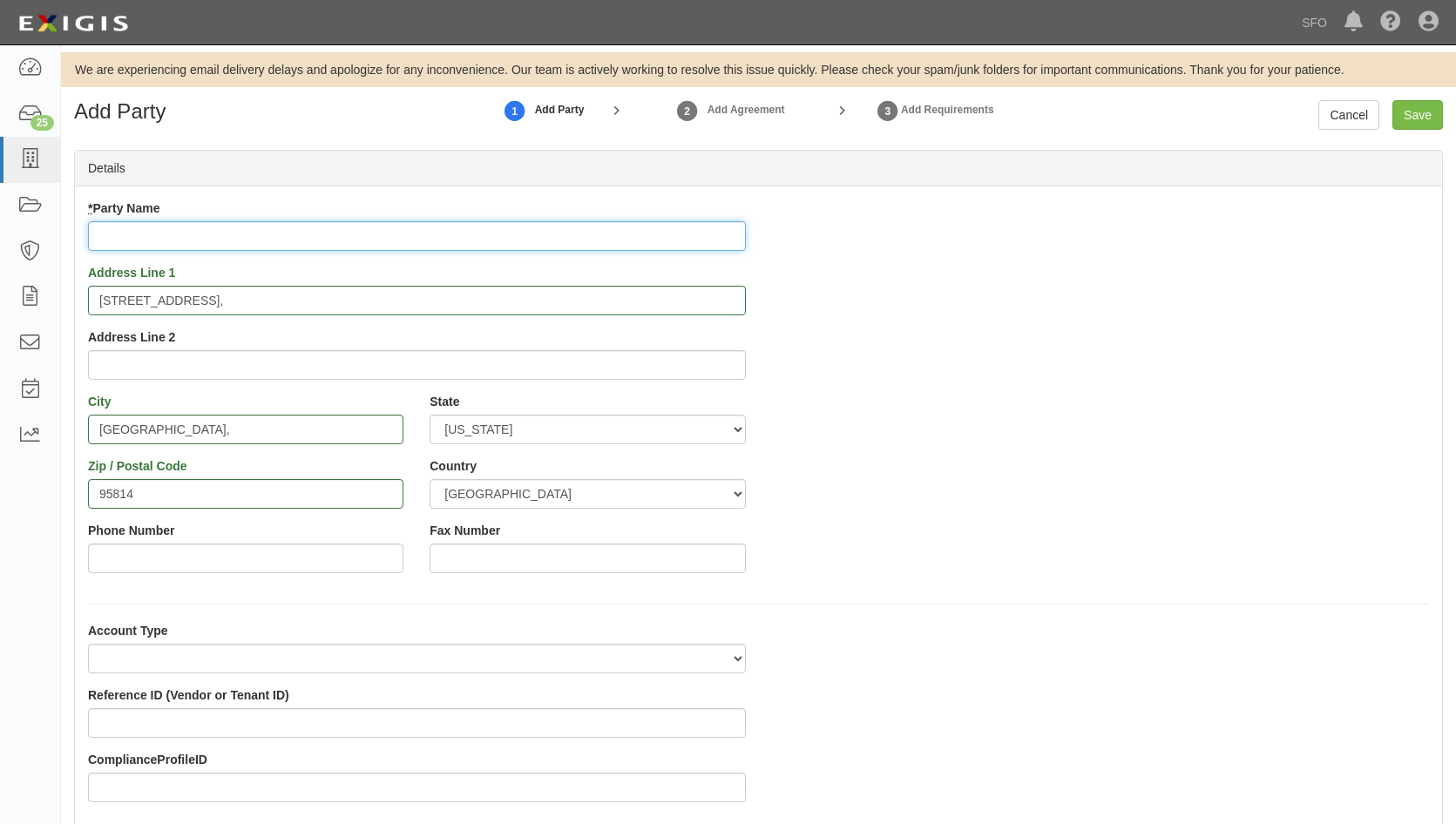
click at [140, 236] on input "* Party Name" at bounding box center [417, 236] width 658 height 30
paste input "SkyChargers, LLC"
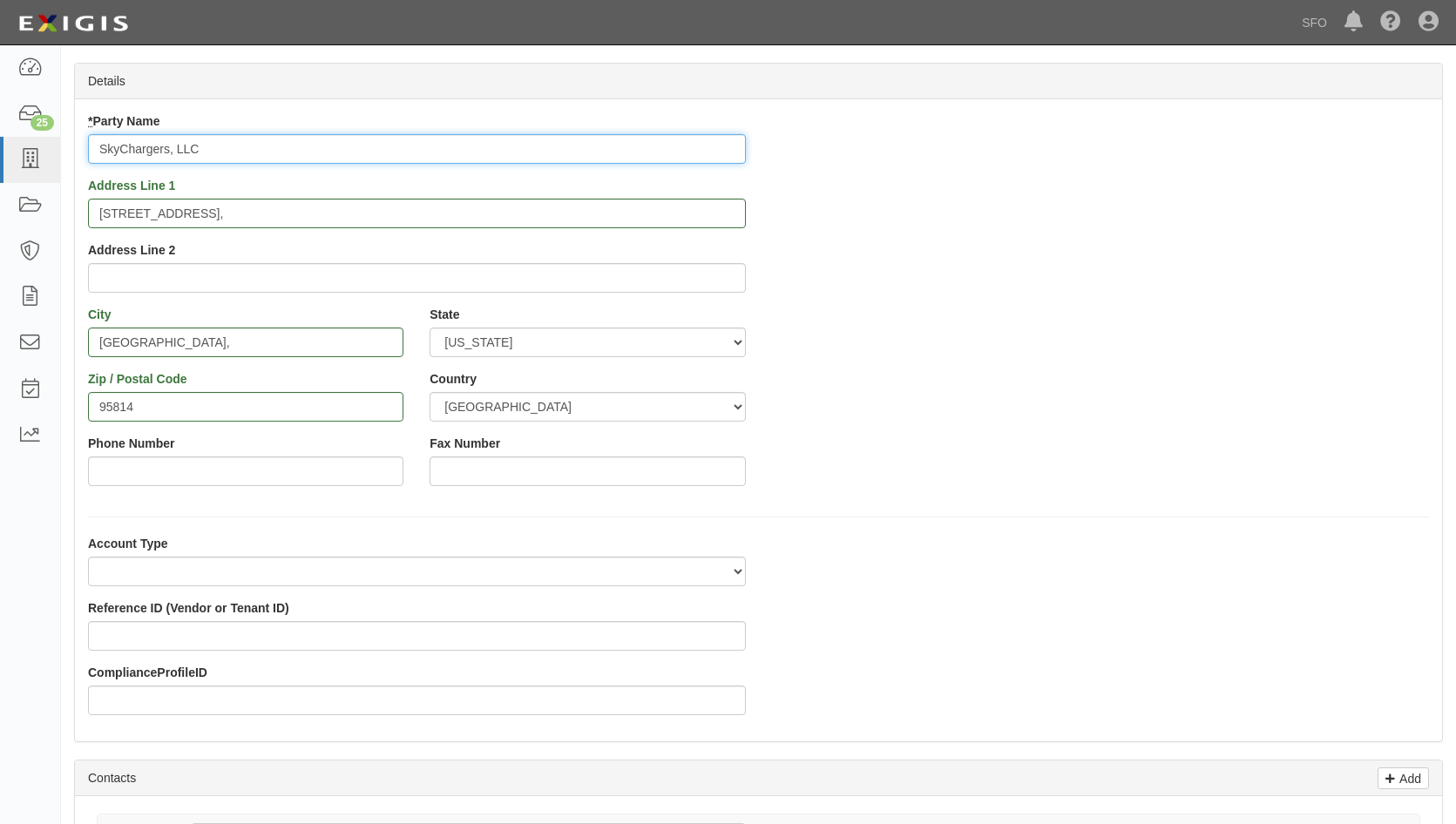
scroll to position [174, 0]
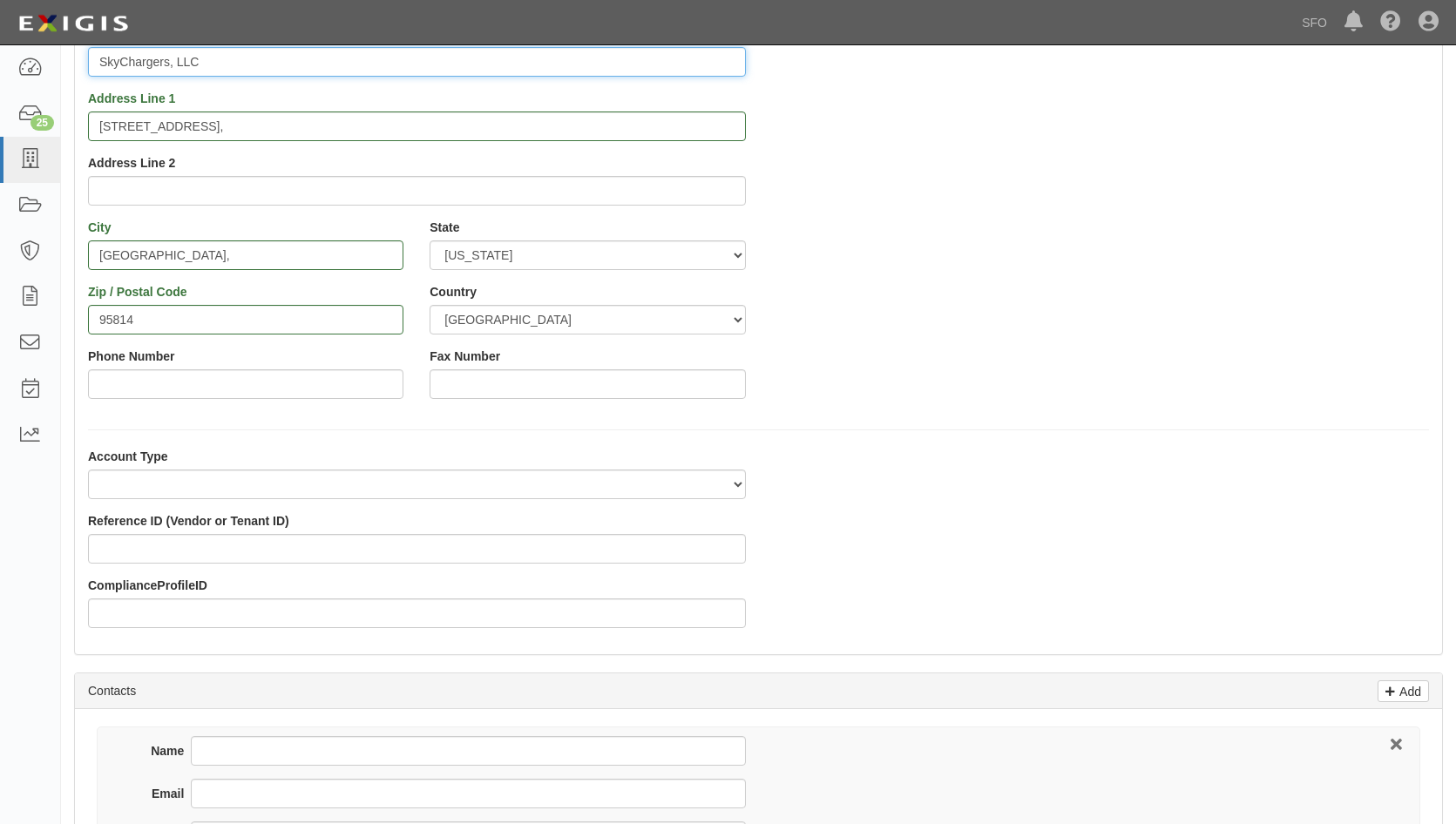
type input "SkyChargers, LLC"
click at [249, 380] on input "Phone Number" at bounding box center [245, 384] width 316 height 30
paste input "203-391-3834"
type input "203-391-3834"
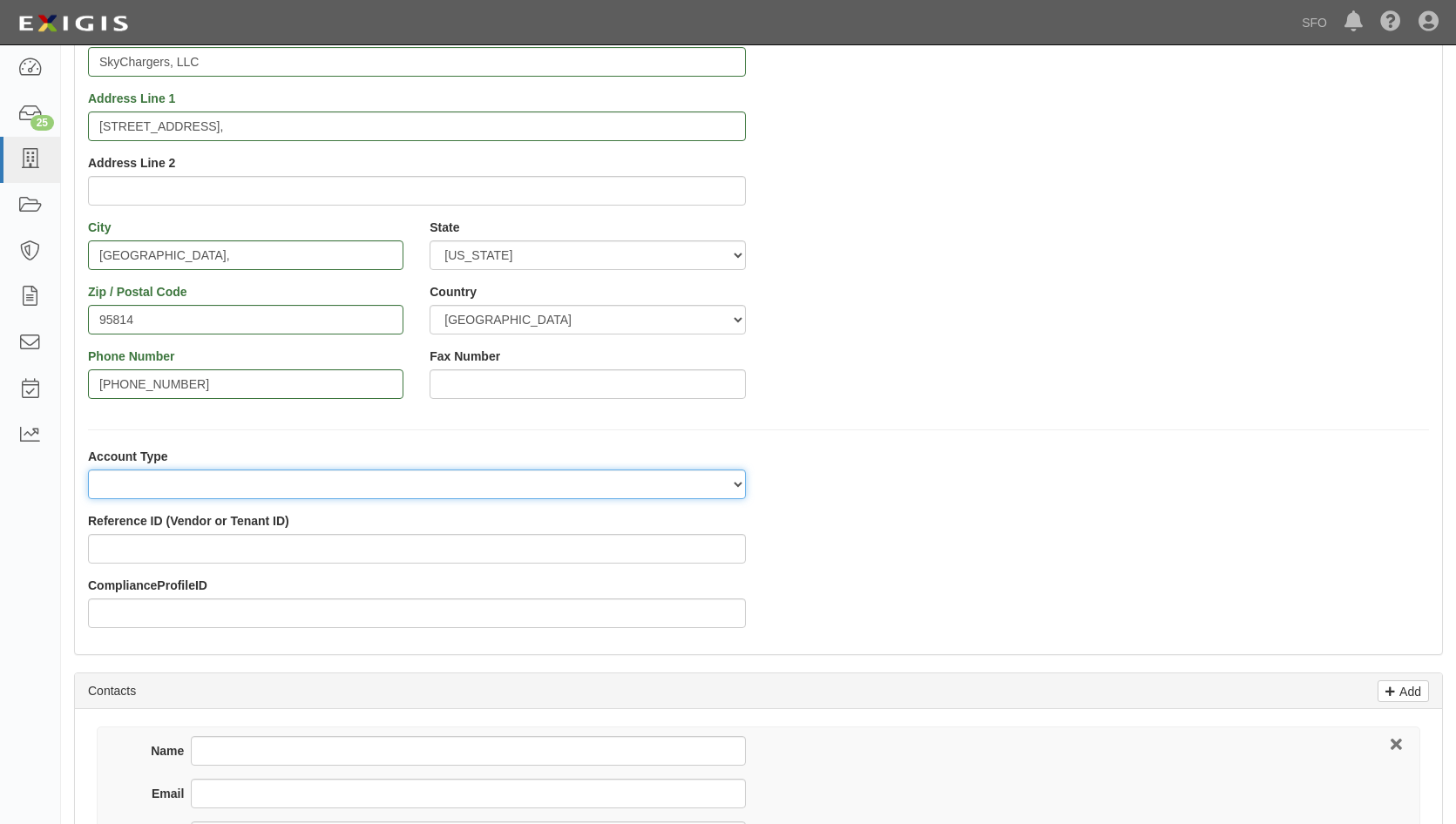
click at [189, 492] on select "Tenant Vendor Tenant/Vendor" at bounding box center [417, 484] width 658 height 30
select select "1958"
click at [88, 469] on select "Tenant Vendor Tenant/Vendor" at bounding box center [417, 484] width 658 height 30
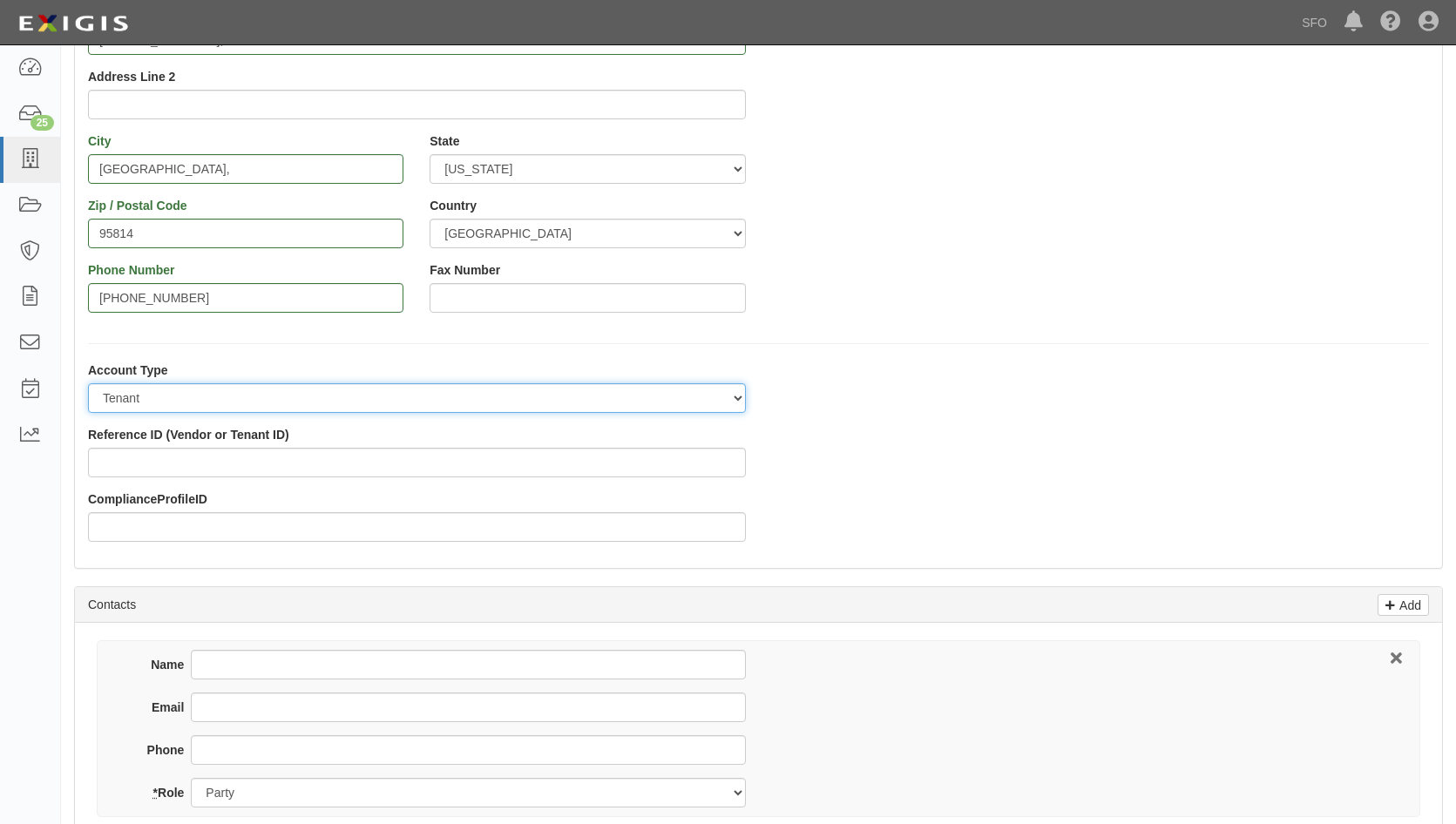
scroll to position [261, 0]
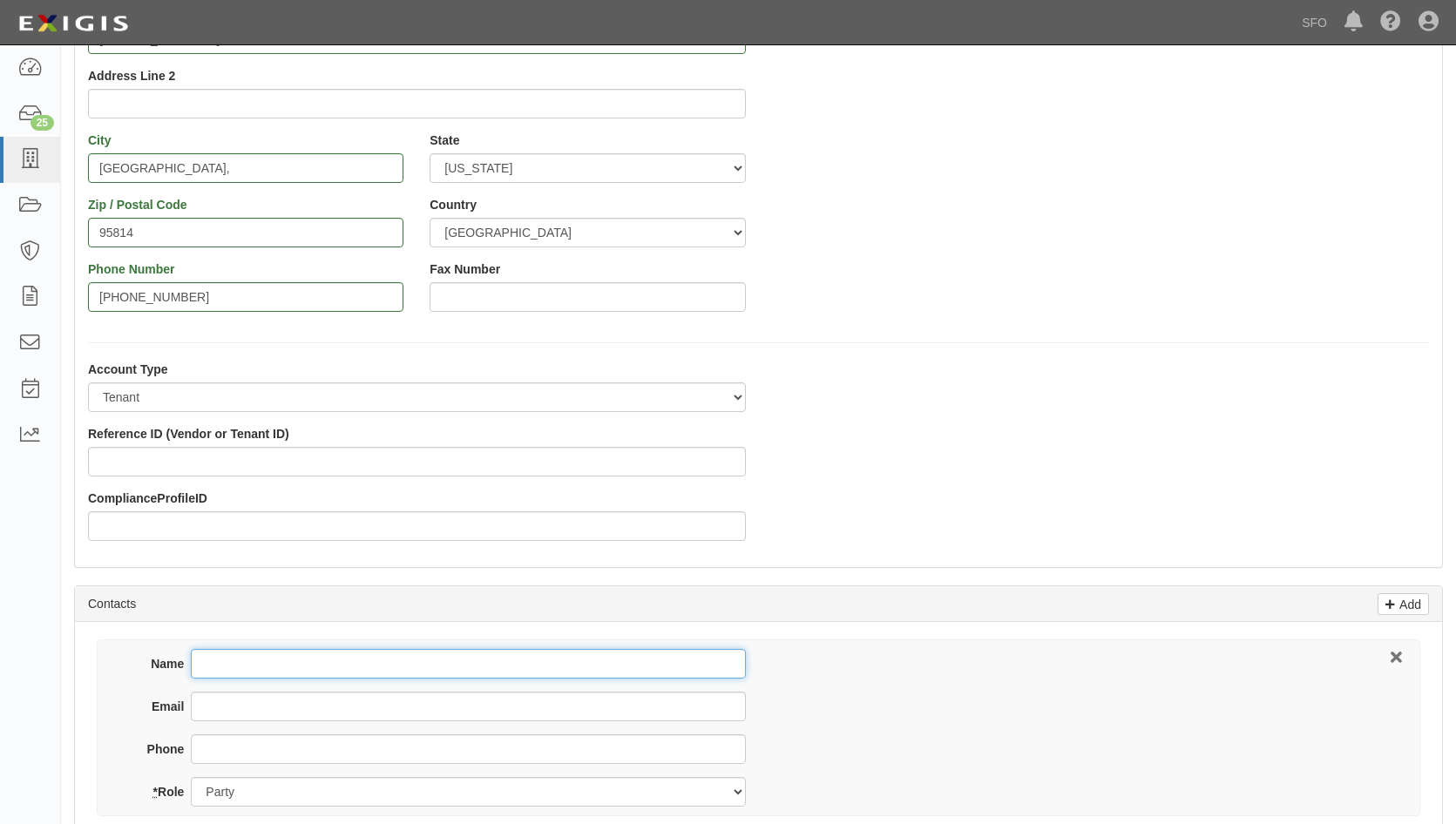
click at [228, 654] on input "Name" at bounding box center [468, 664] width 554 height 30
paste input "Andy Karetsky"
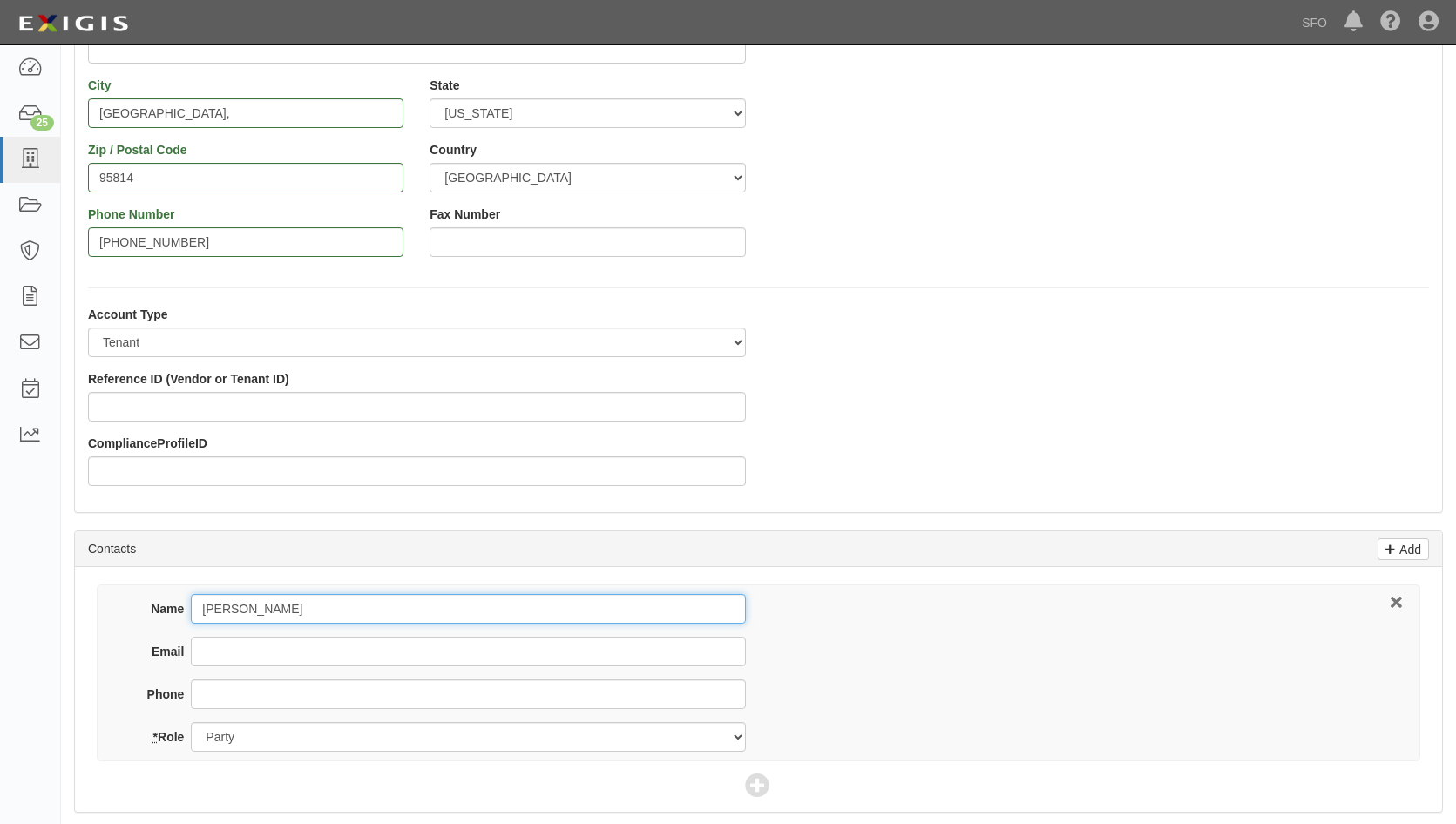
scroll to position [435, 0]
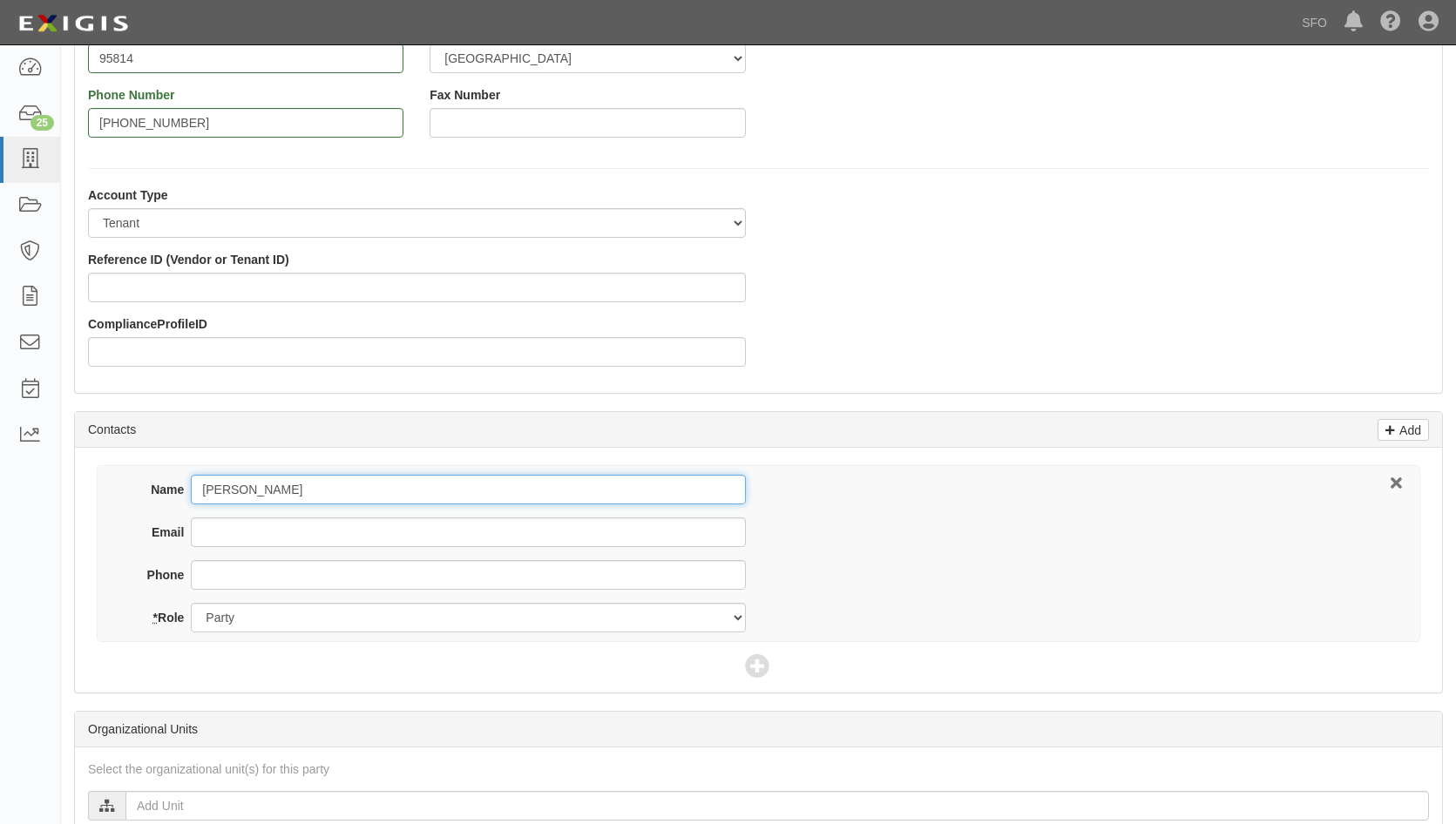
type input "Andy Karetsky"
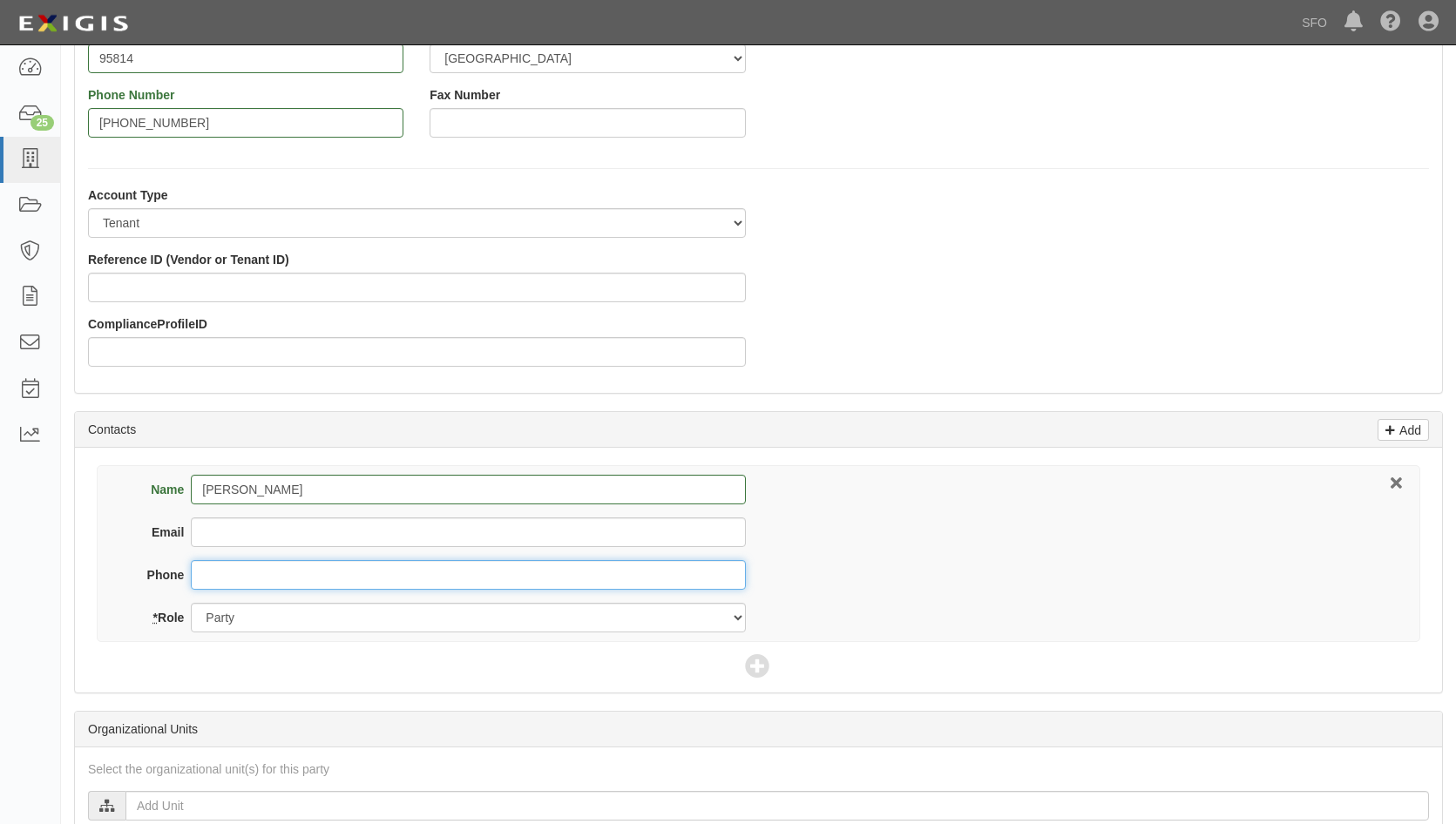
click at [266, 574] on input "Phone" at bounding box center [468, 575] width 554 height 30
paste input "[PHONE_NUMBER]"
type input "[PHONE_NUMBER]"
drag, startPoint x: 322, startPoint y: 537, endPoint x: 361, endPoint y: 534, distance: 39.1
click at [322, 537] on input "Email" at bounding box center [468, 532] width 554 height 30
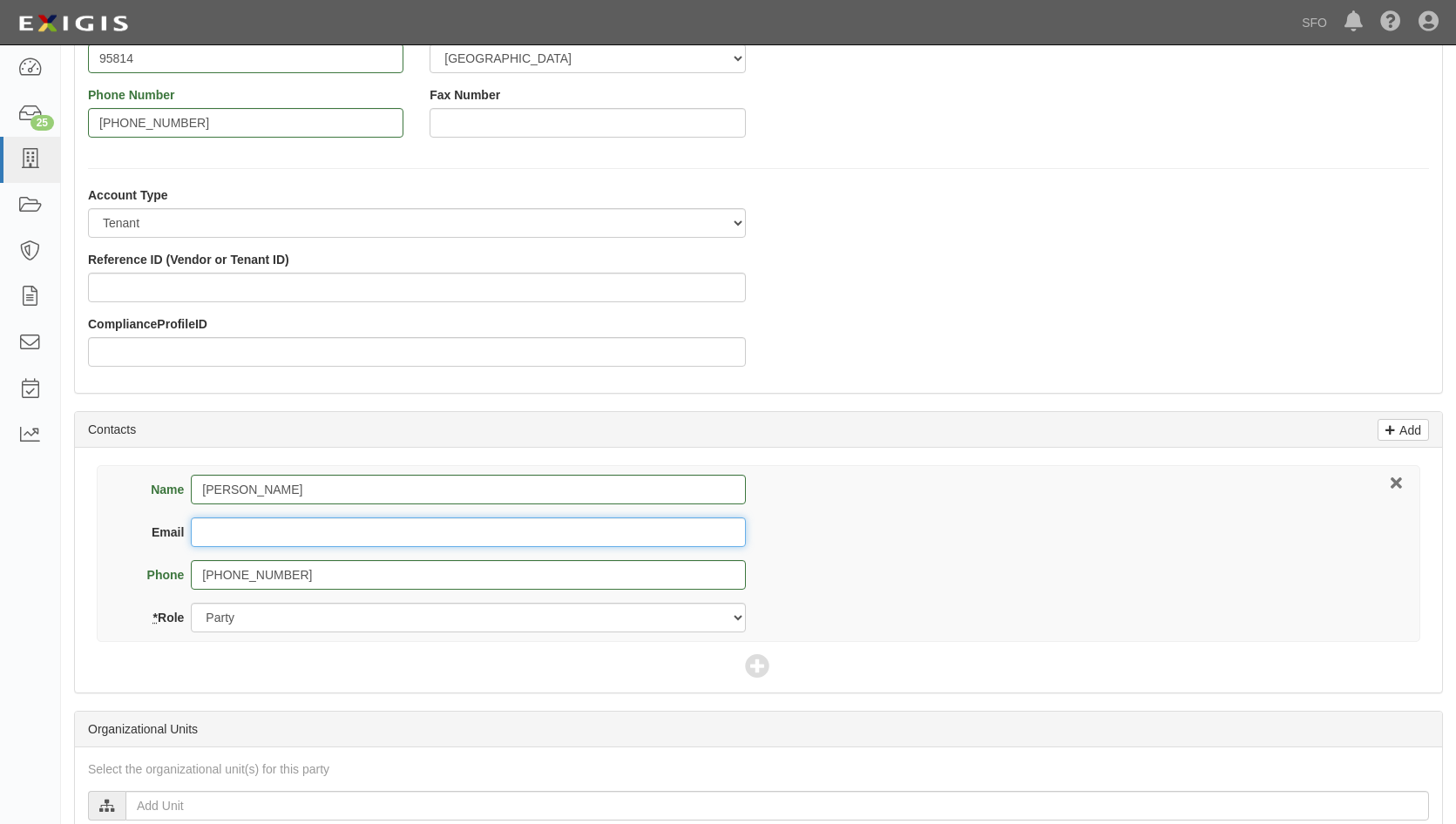
paste input "[PERSON_NAME][EMAIL_ADDRESS][PERSON_NAME][DOMAIN_NAME]"
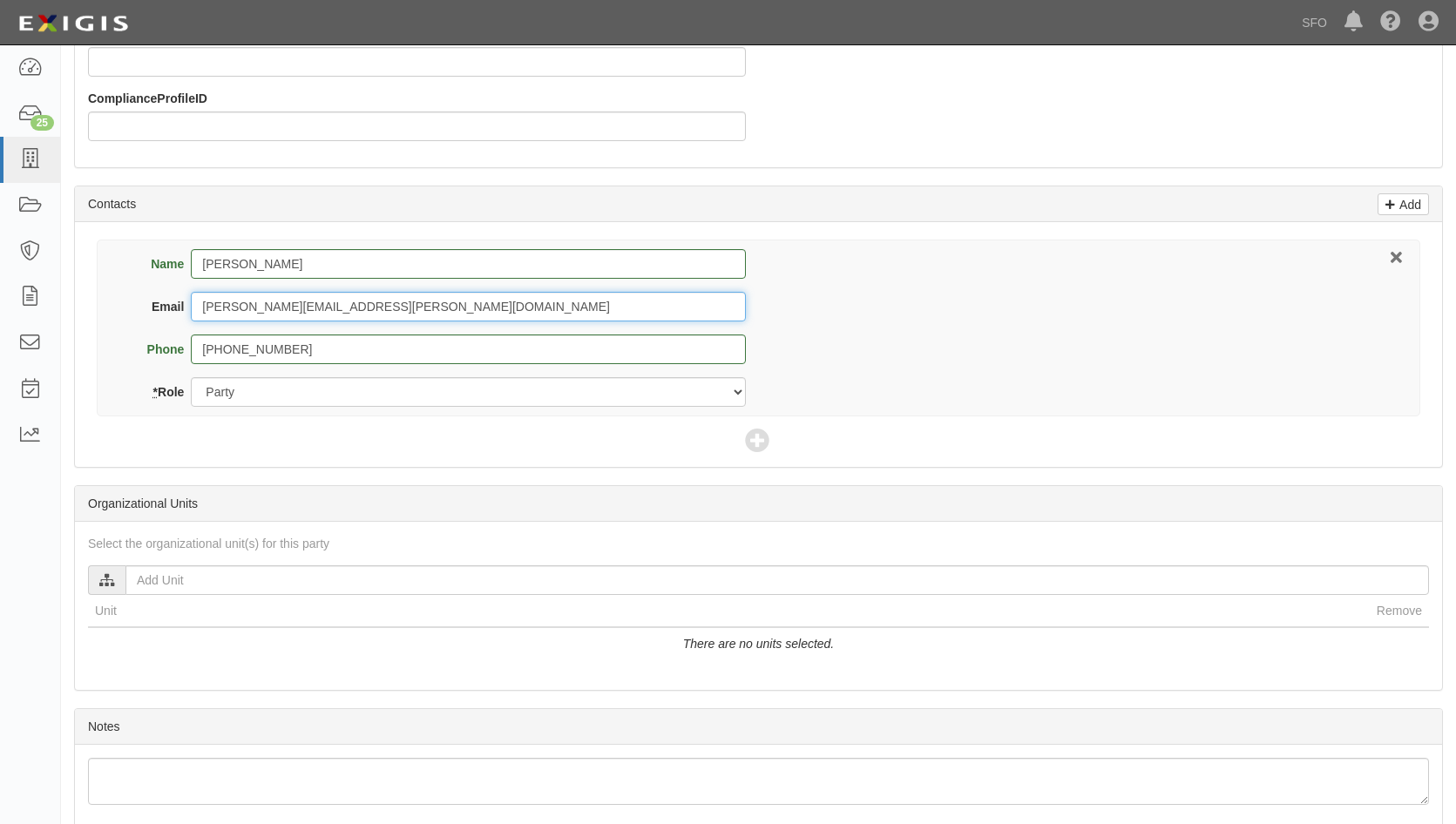
scroll to position [697, 0]
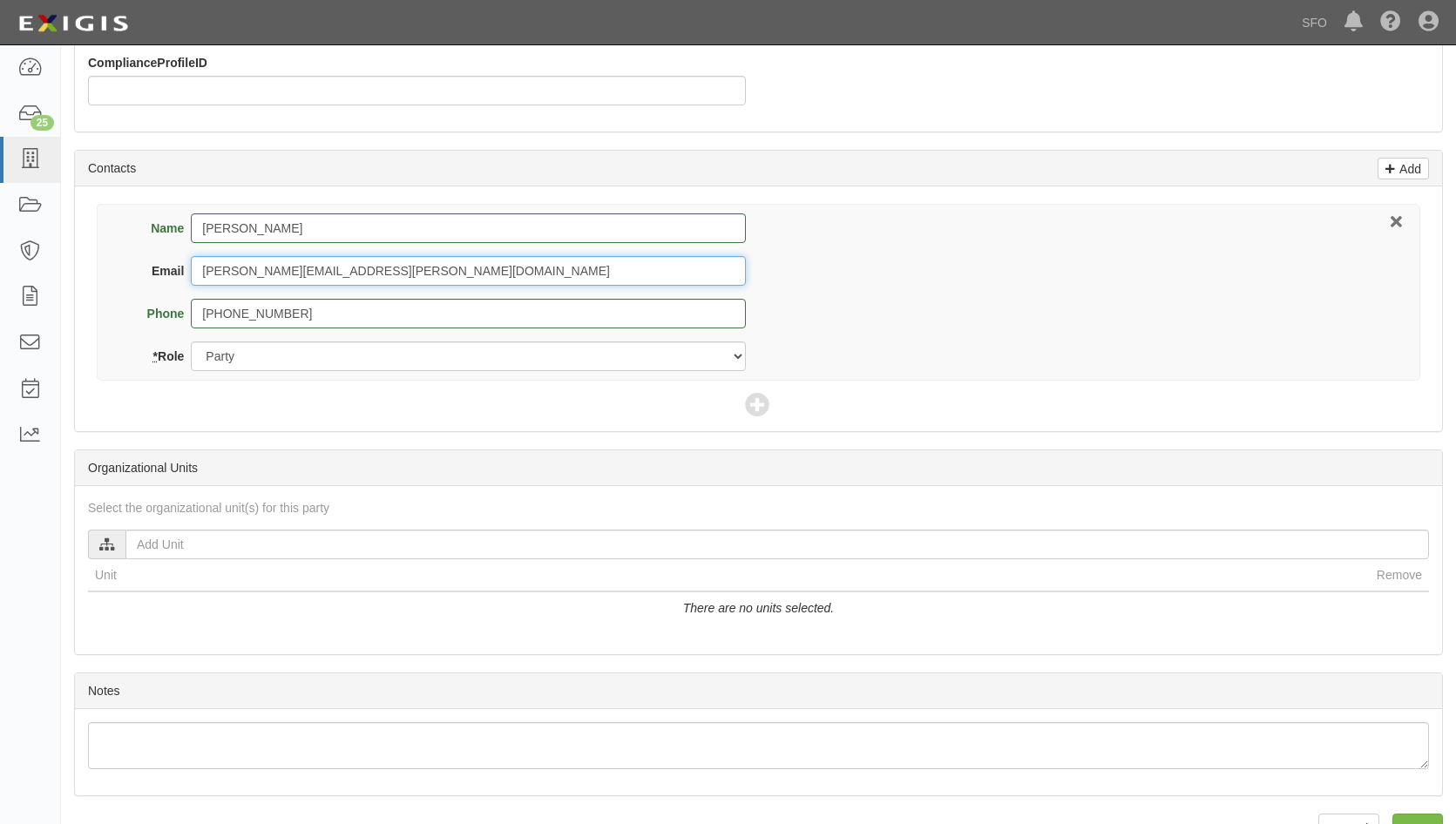
type input "[PERSON_NAME][EMAIL_ADDRESS][PERSON_NAME][DOMAIN_NAME]"
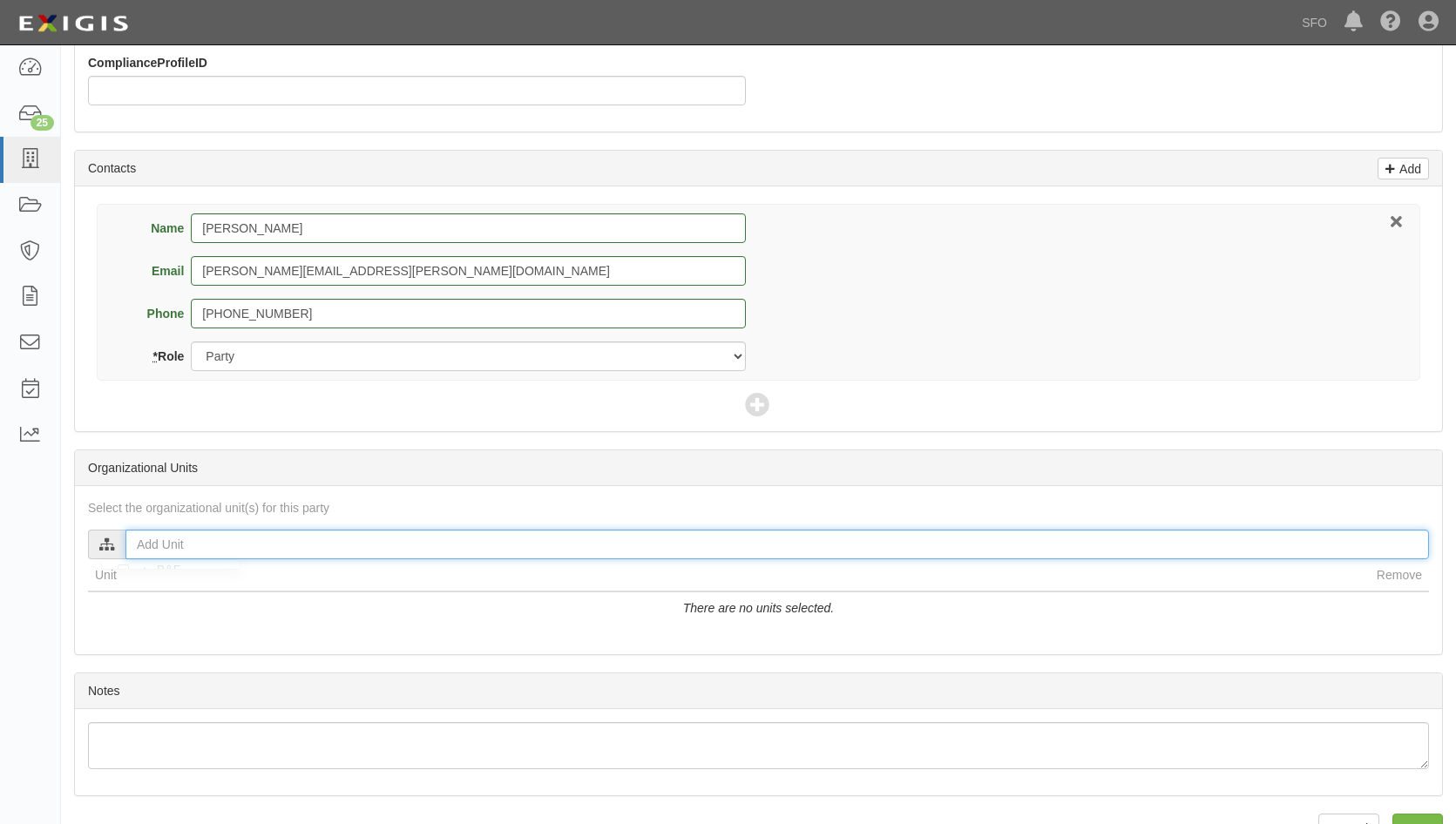
click at [154, 546] on input "text" at bounding box center [776, 544] width 1303 height 30
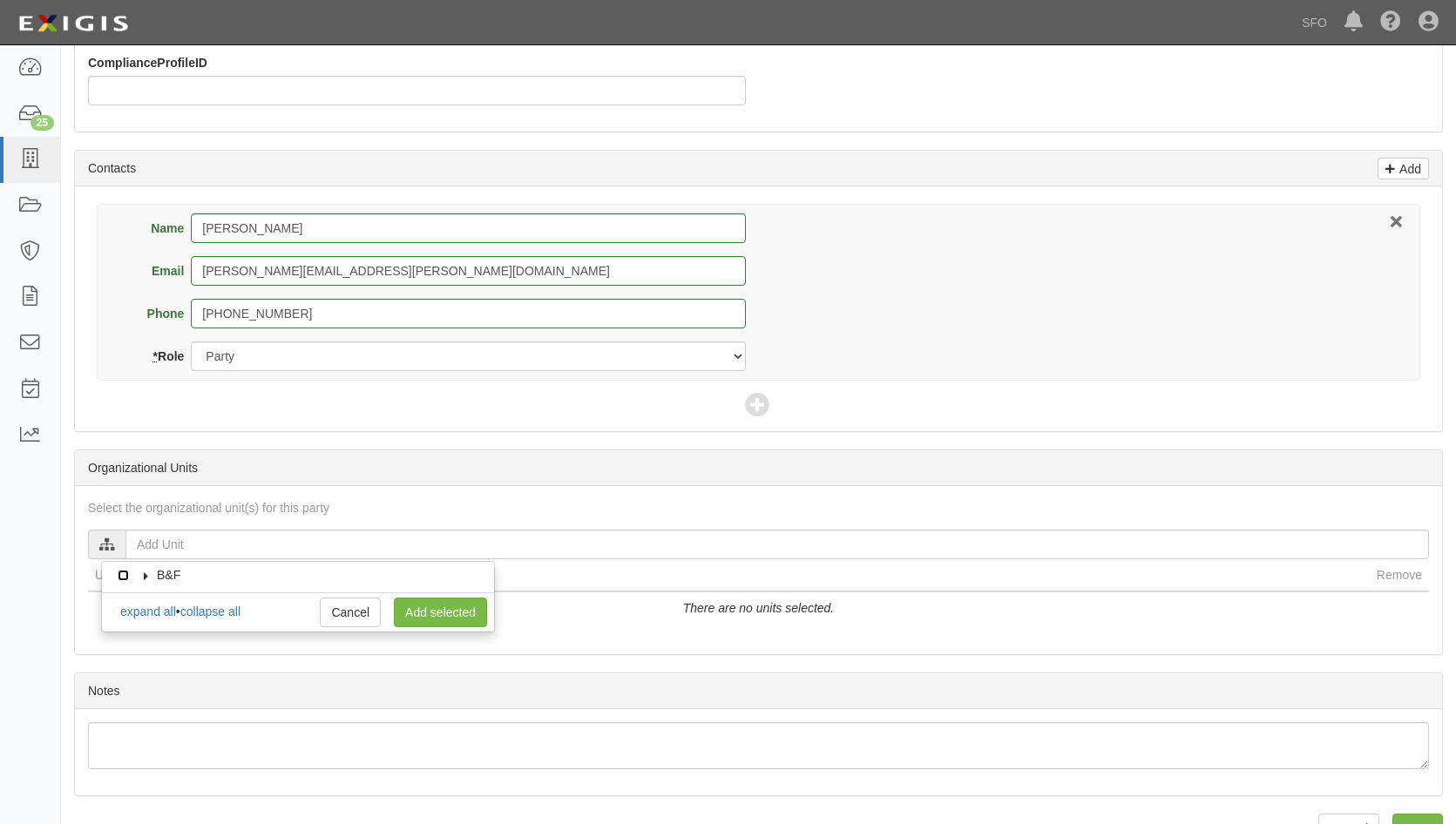
click at [125, 578] on input "B&F" at bounding box center [123, 575] width 11 height 11
checkbox input "true"
click at [140, 578] on icon at bounding box center [145, 576] width 12 height 7
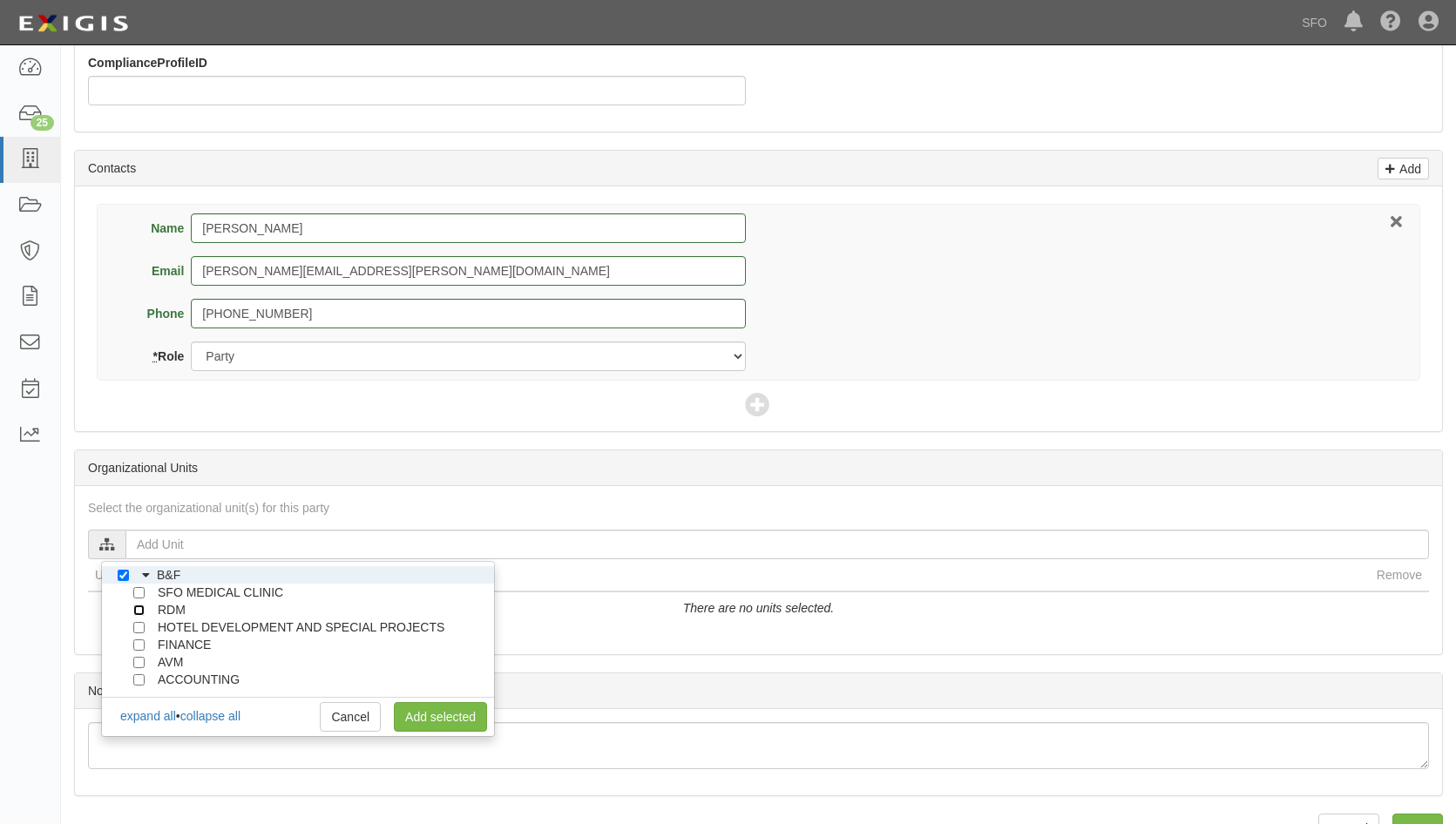
click at [133, 610] on input "RDM" at bounding box center [139, 610] width 11 height 11
checkbox input "true"
click at [438, 721] on link "Add selected" at bounding box center [440, 717] width 94 height 30
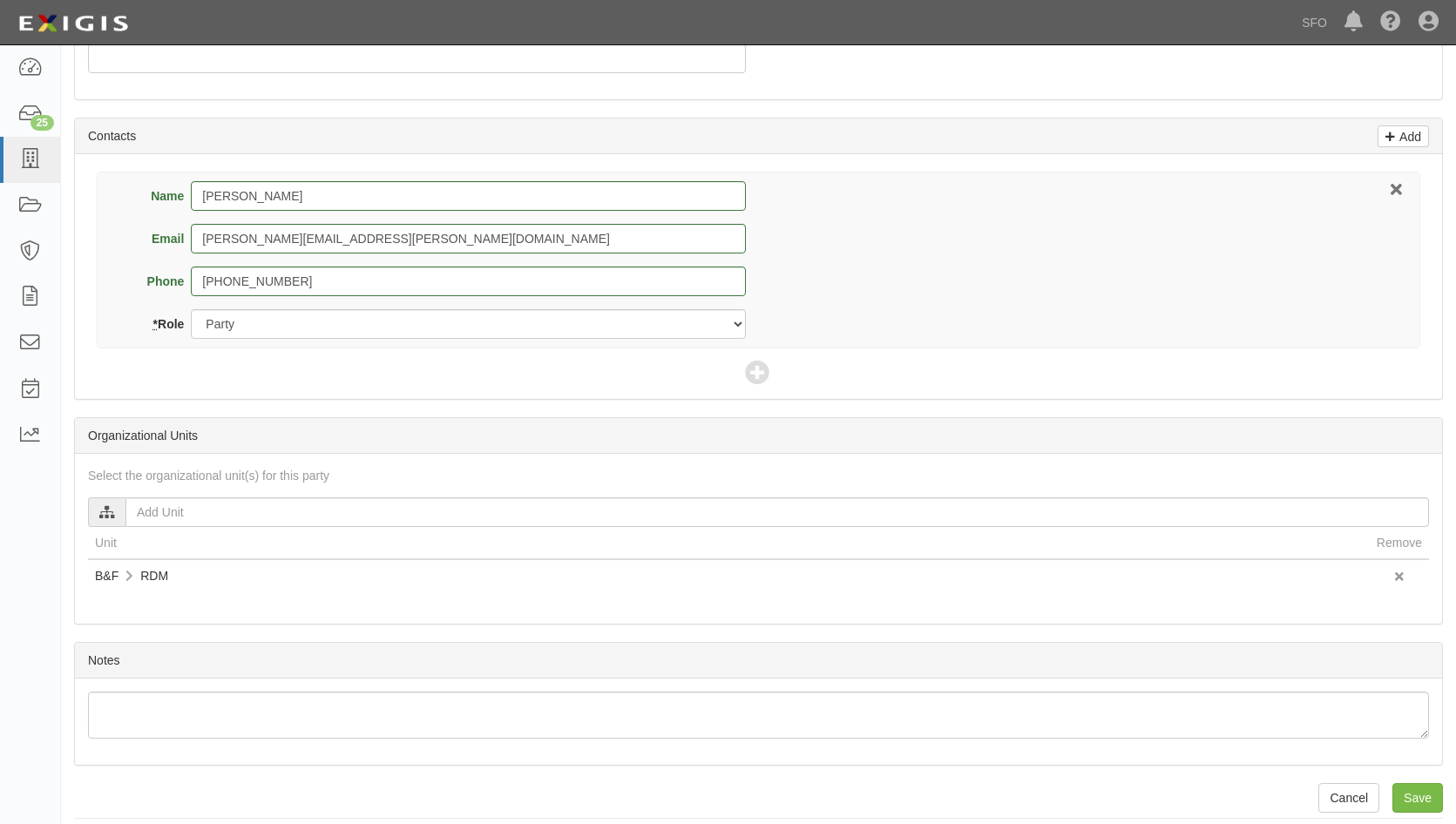
scroll to position [743, 0]
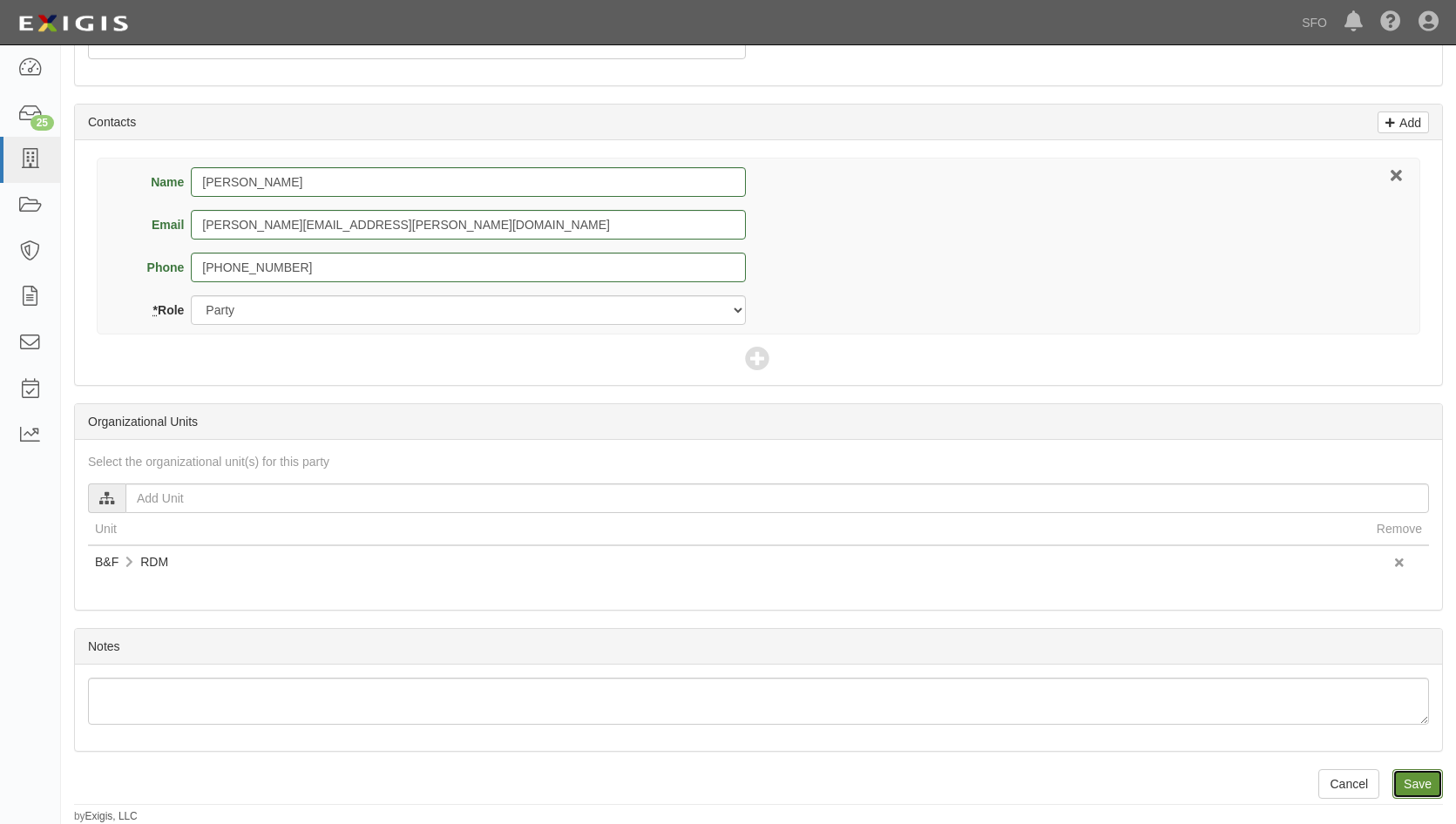
click at [1413, 785] on input "Save" at bounding box center [1417, 784] width 51 height 30
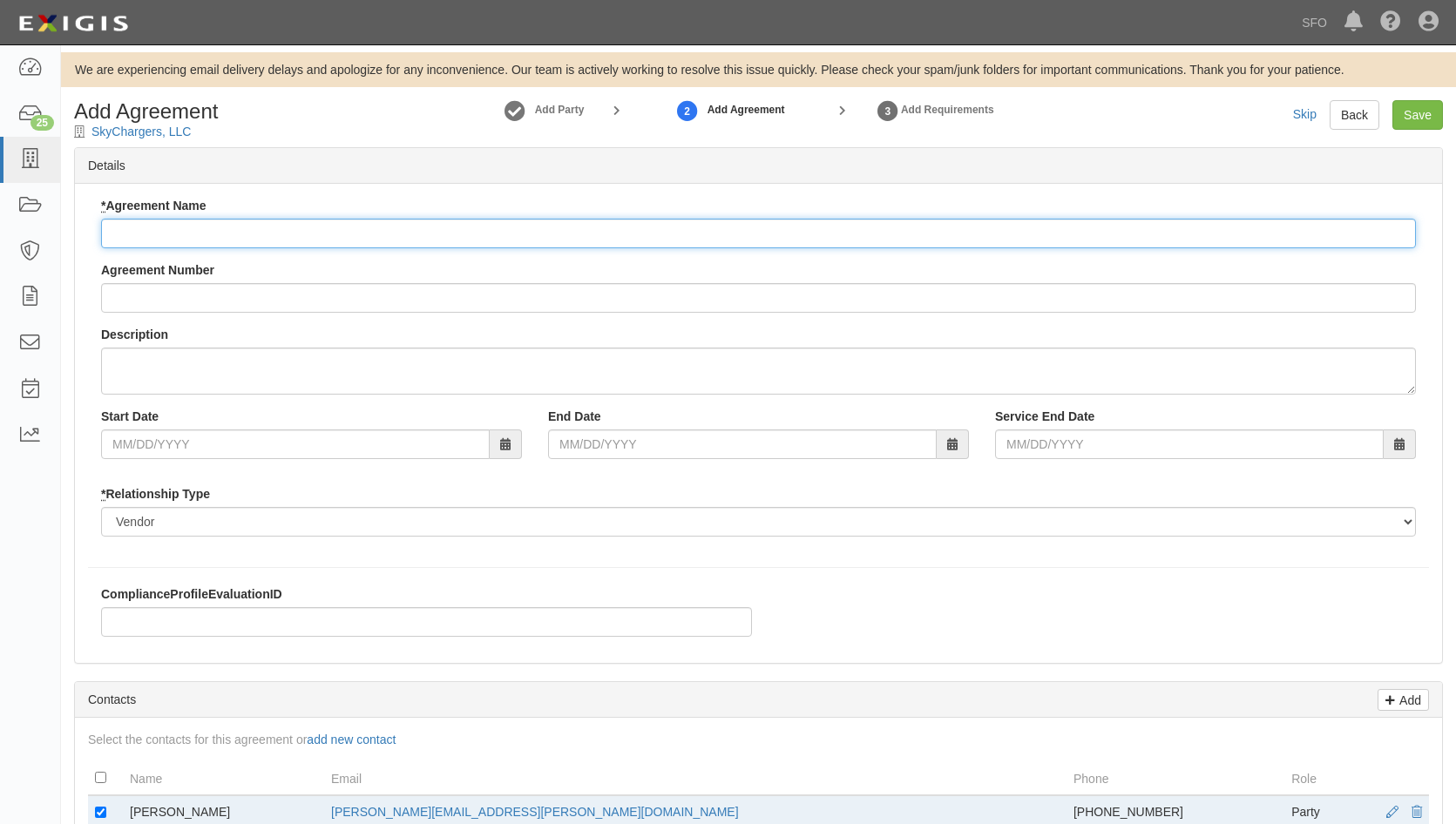
click at [539, 228] on input "* Agreement Name" at bounding box center [758, 233] width 1314 height 30
paste input ""GROUND LEASE AGREEMENT FOR THE DIRECT CURRENT FAST CHARGING HUB LEASE""
click at [643, 224] on input ""GROUND LEASE AGREEMENT FOR THE DIRECT CURRENT FAST CHARGING HUB LEASE"" at bounding box center [758, 233] width 1314 height 30
click at [117, 234] on input ""GROUND LEASE AGREEMENT FOR THE DIRECT CURRENT FAST CHARGING HUB LEASE" at bounding box center [758, 233] width 1314 height 30
type input "GROUND LEASE AGREEMENT FOR THE DIRECT CURRENT FAST CHARGING HUB LEASE"
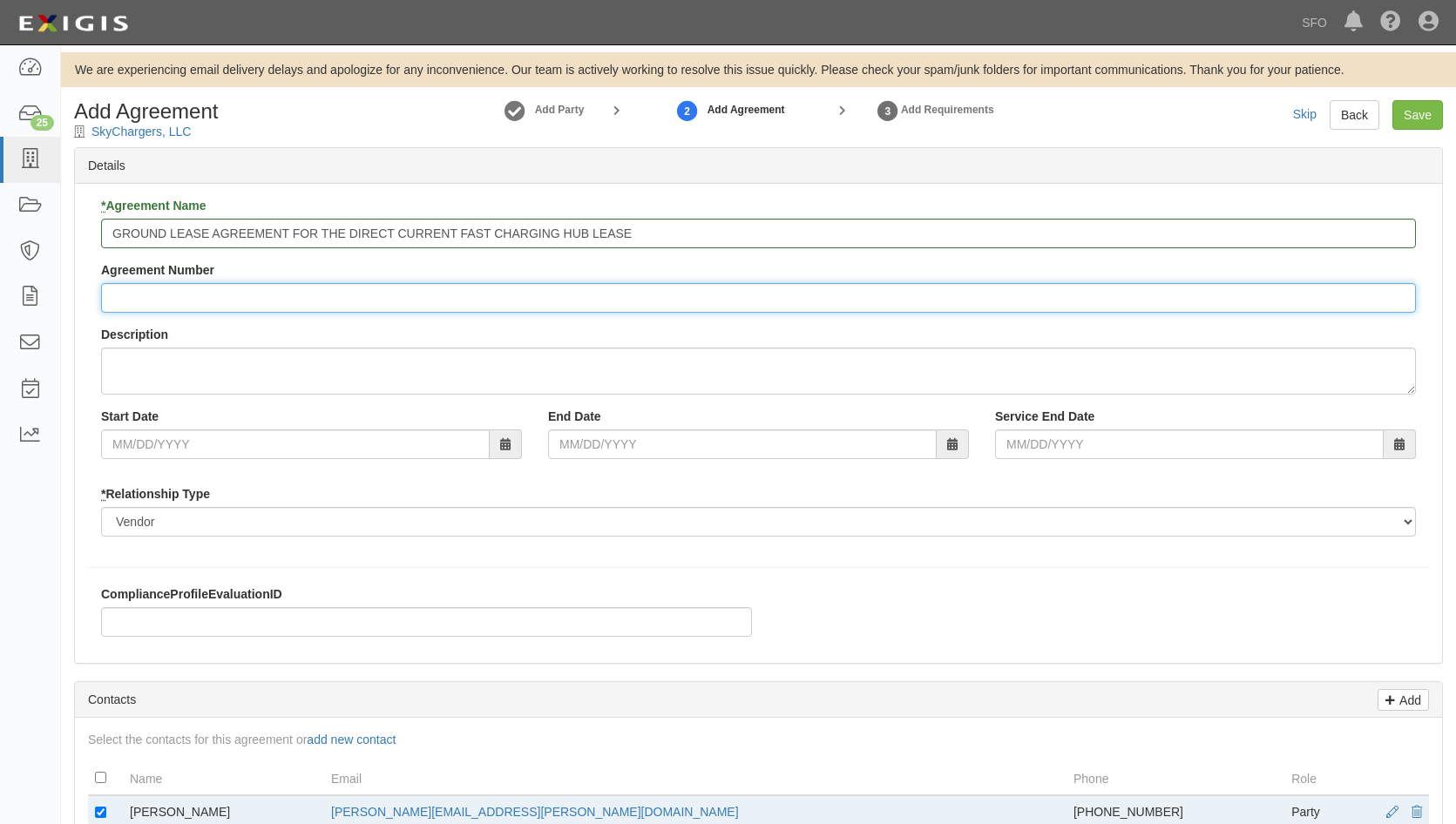
click at [181, 293] on input "Agreement Number" at bounding box center [758, 298] width 1314 height 30
paste input "L25-0061"
type input "L25-0061"
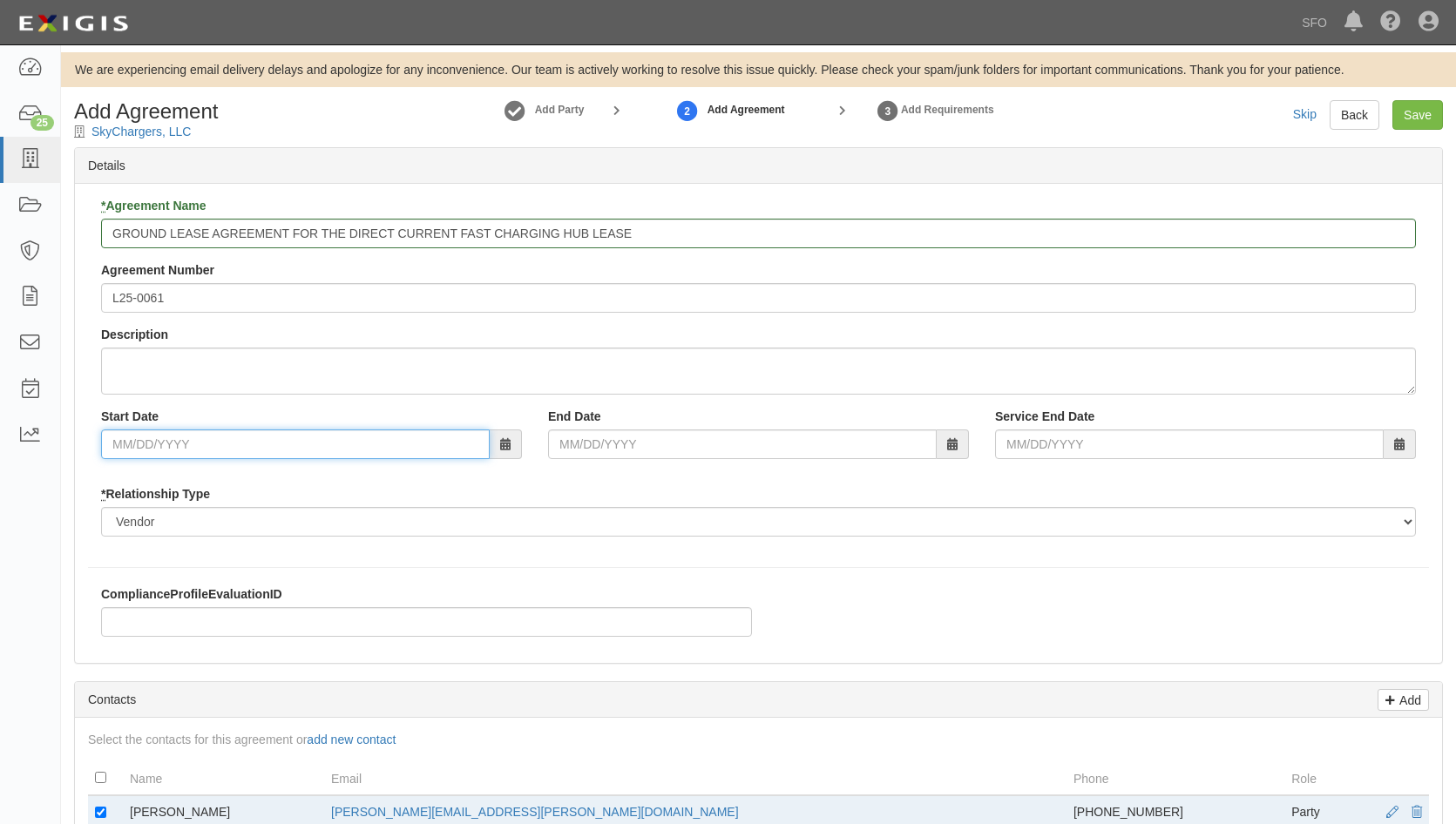
click at [399, 439] on input "Start Date" at bounding box center [295, 444] width 389 height 30
drag, startPoint x: 503, startPoint y: 551, endPoint x: 474, endPoint y: 550, distance: 29.0
click at [503, 551] on div "* Agreement Name GROUND LEASE AGREEMENT FOR THE DIRECT CURRENT FAST CHARGING HU…" at bounding box center [759, 422] width 1367 height 479
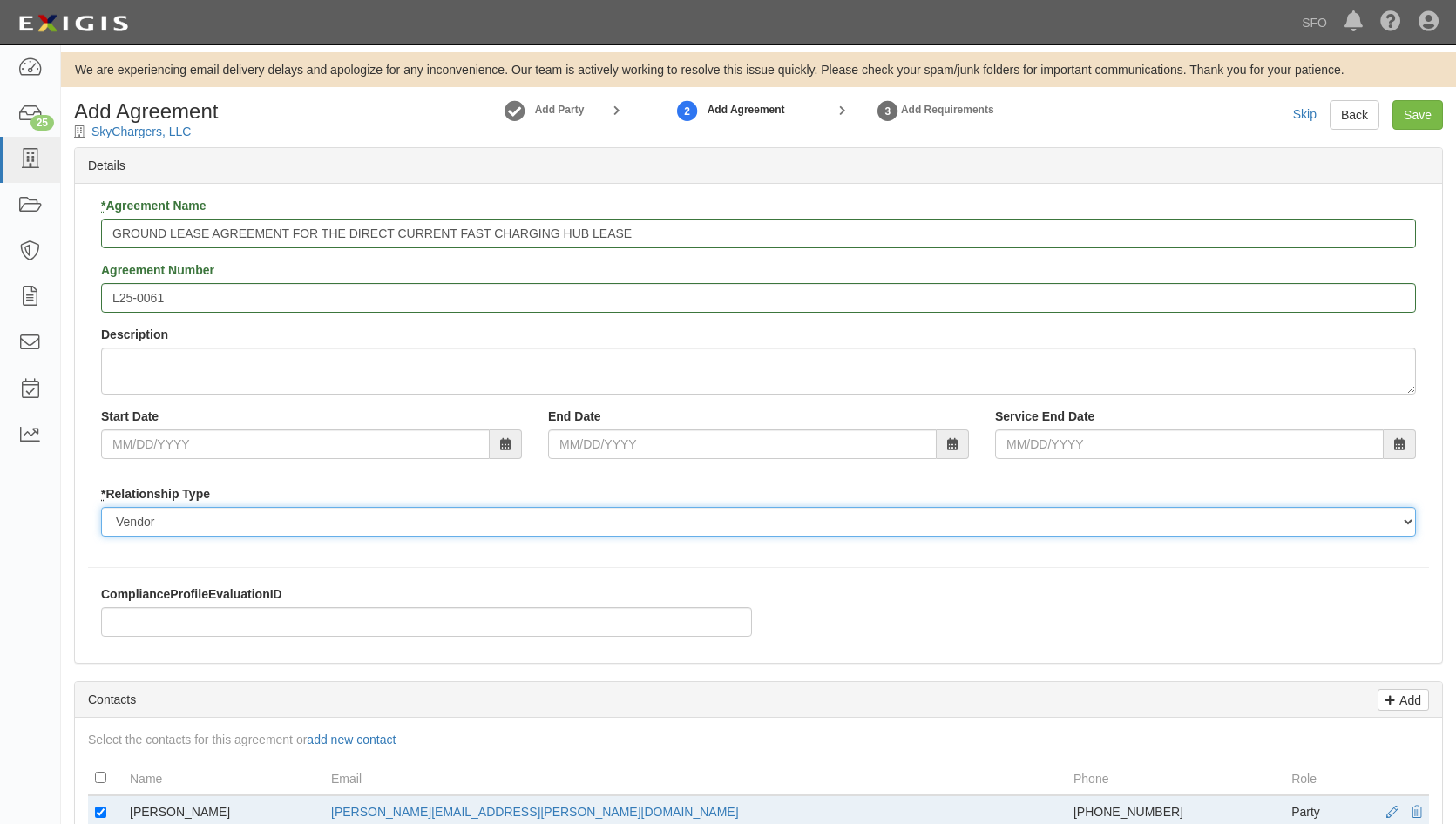
click at [458, 520] on select "Borrower Contractor Franchisee Other Subcontractor Supplier Tenant Vendor" at bounding box center [758, 521] width 1314 height 30
click at [458, 519] on select "Borrower Contractor Franchisee Other Subcontractor Supplier Tenant Vendor" at bounding box center [758, 521] width 1314 height 30
drag, startPoint x: 458, startPoint y: 519, endPoint x: 448, endPoint y: 521, distance: 10.2
click at [458, 519] on select "Borrower Contractor Franchisee Other Subcontractor Supplier Tenant Vendor" at bounding box center [758, 521] width 1314 height 30
select select "tenant"
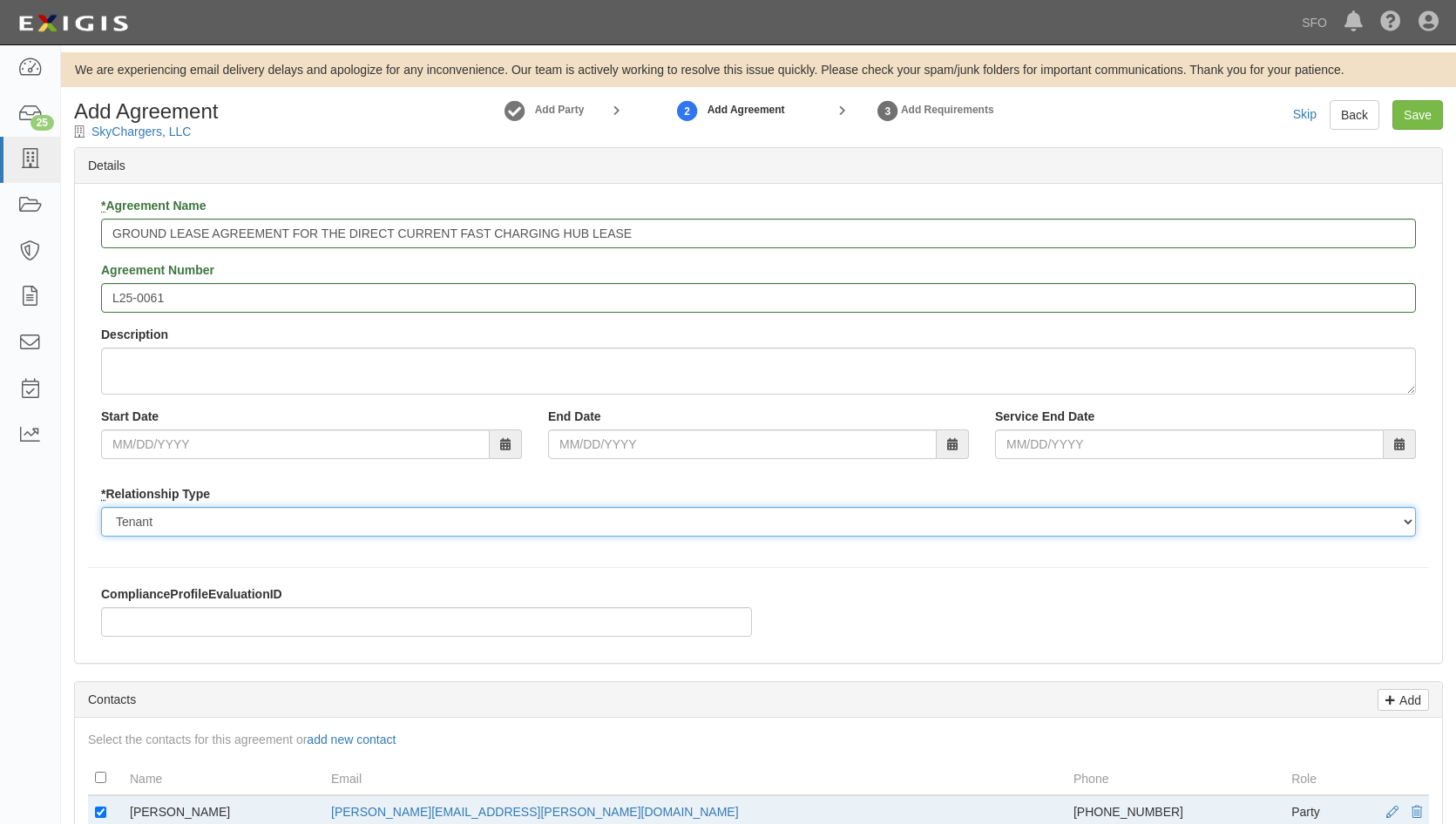
click at [101, 506] on select "Borrower Contractor Franchisee Other Subcontractor Supplier Tenant Vendor" at bounding box center [758, 521] width 1314 height 30
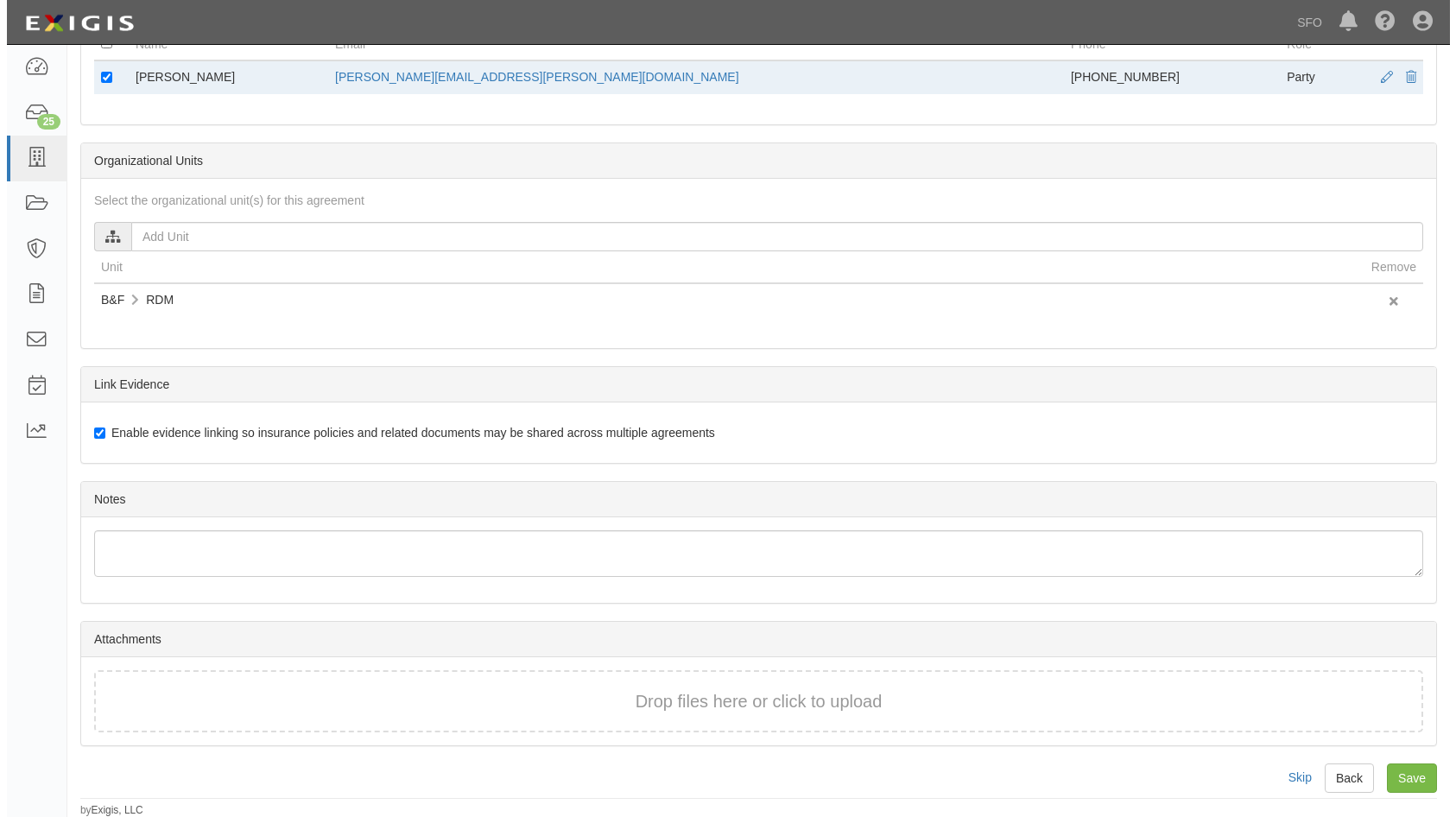
scroll to position [729, 0]
click at [1409, 784] on link "Save" at bounding box center [1405, 778] width 50 height 29
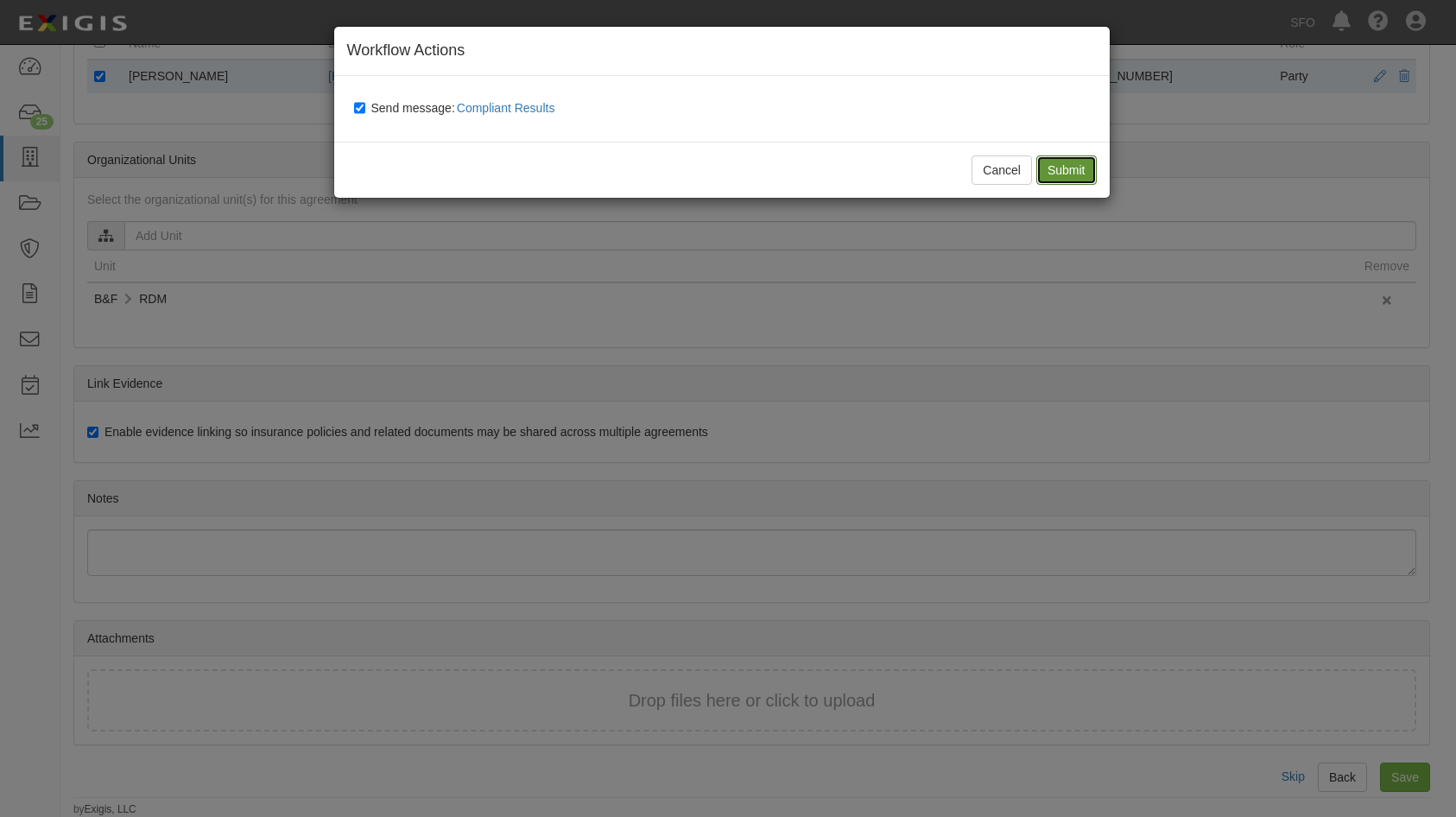
click at [1065, 162] on input "Submit" at bounding box center [1067, 170] width 61 height 29
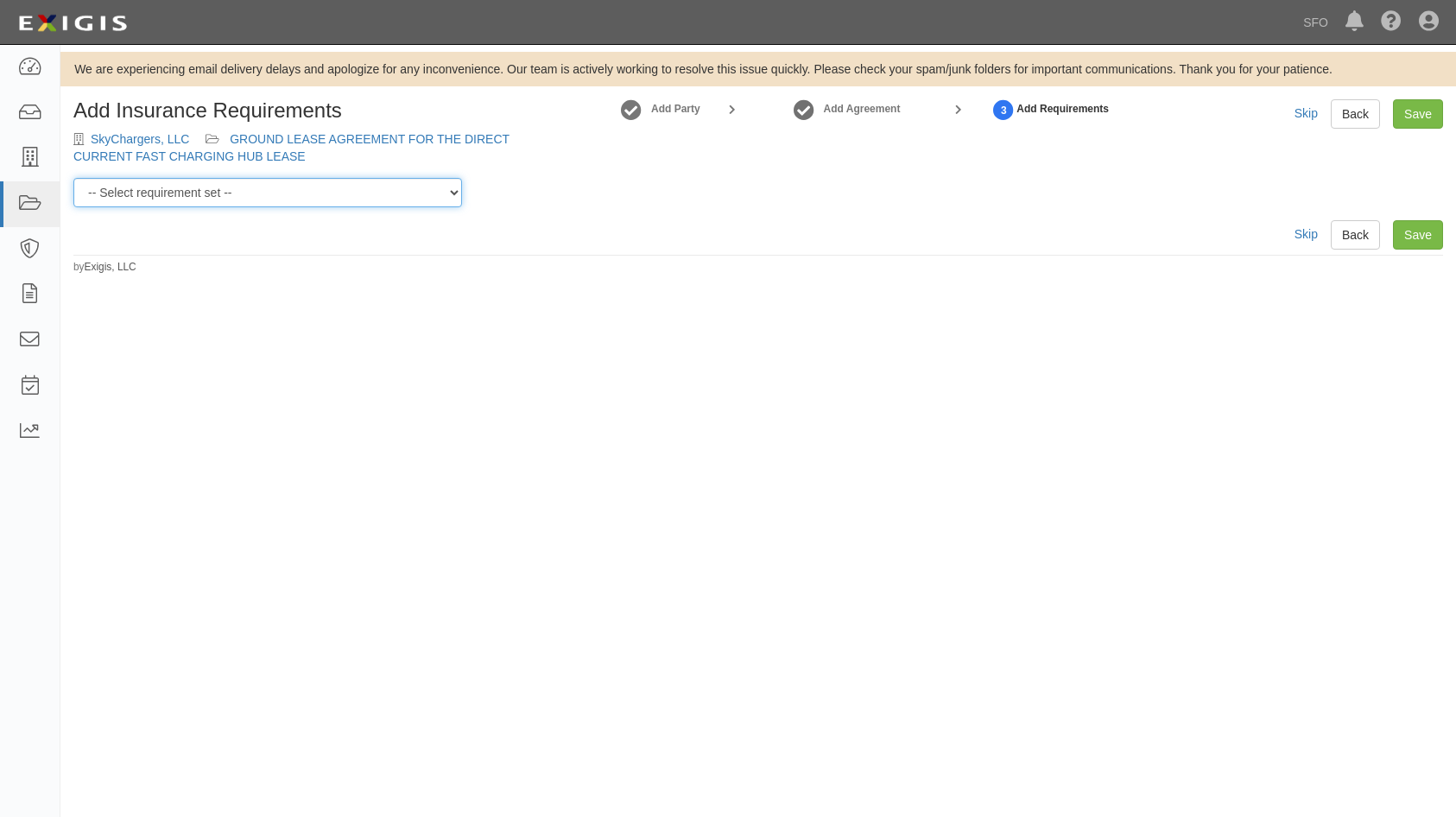
drag, startPoint x: 276, startPoint y: 191, endPoint x: 284, endPoint y: 196, distance: 9.4
click at [276, 191] on select "-- Select requirement set -- AV AL FACILITY LEASE - LAND LEASE AV AL LEASE AND …" at bounding box center [267, 193] width 388 height 29
select select "37291"
click at [73, 178] on select "-- Select requirement set -- AV AL FACILITY LEASE - LAND LEASE AV AL LEASE AND …" at bounding box center [267, 193] width 388 height 29
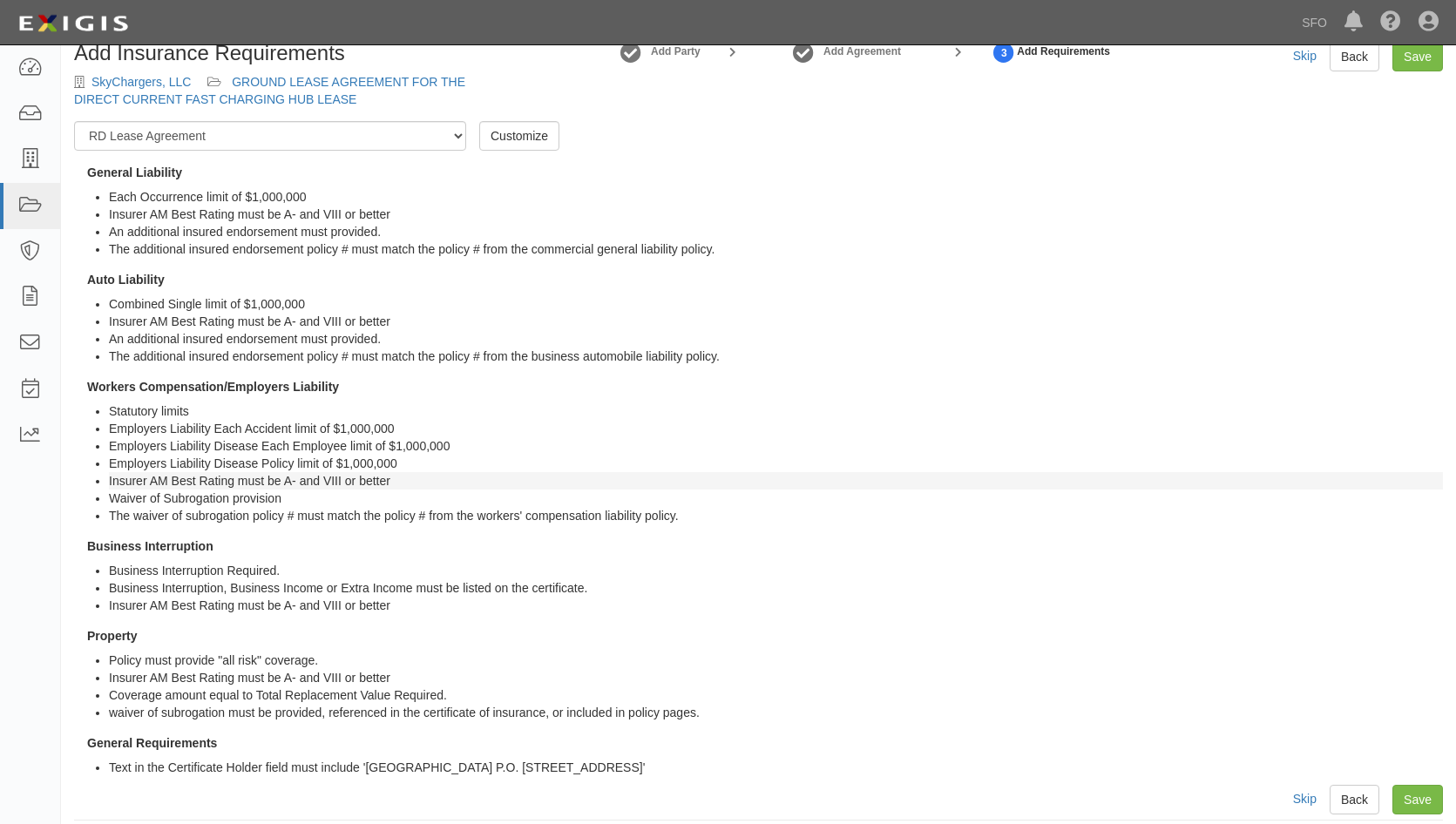
scroll to position [74, 0]
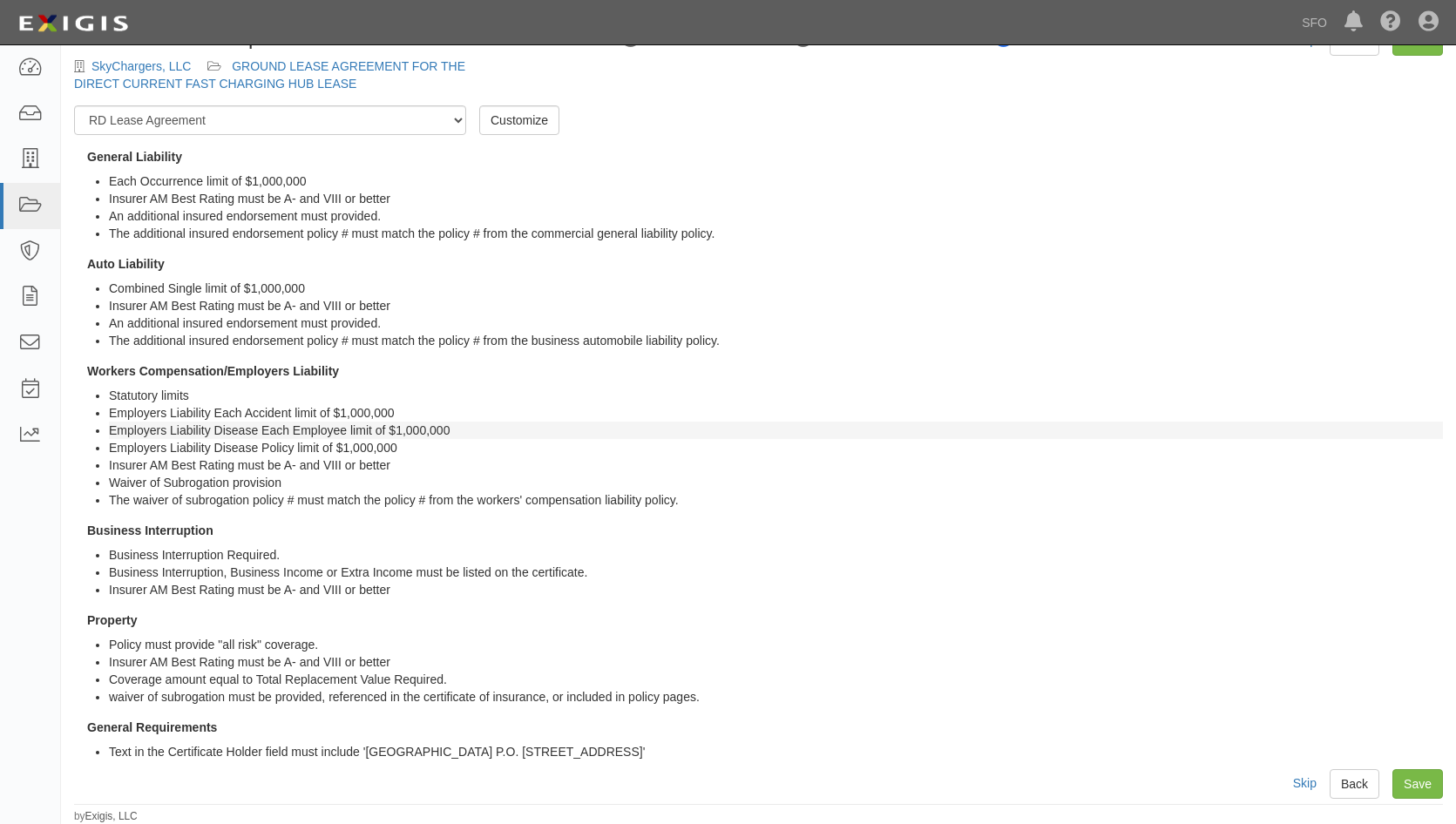
click at [850, 431] on li "Employers Liability Disease Each Employee limit of $1,000,000" at bounding box center [776, 430] width 1334 height 18
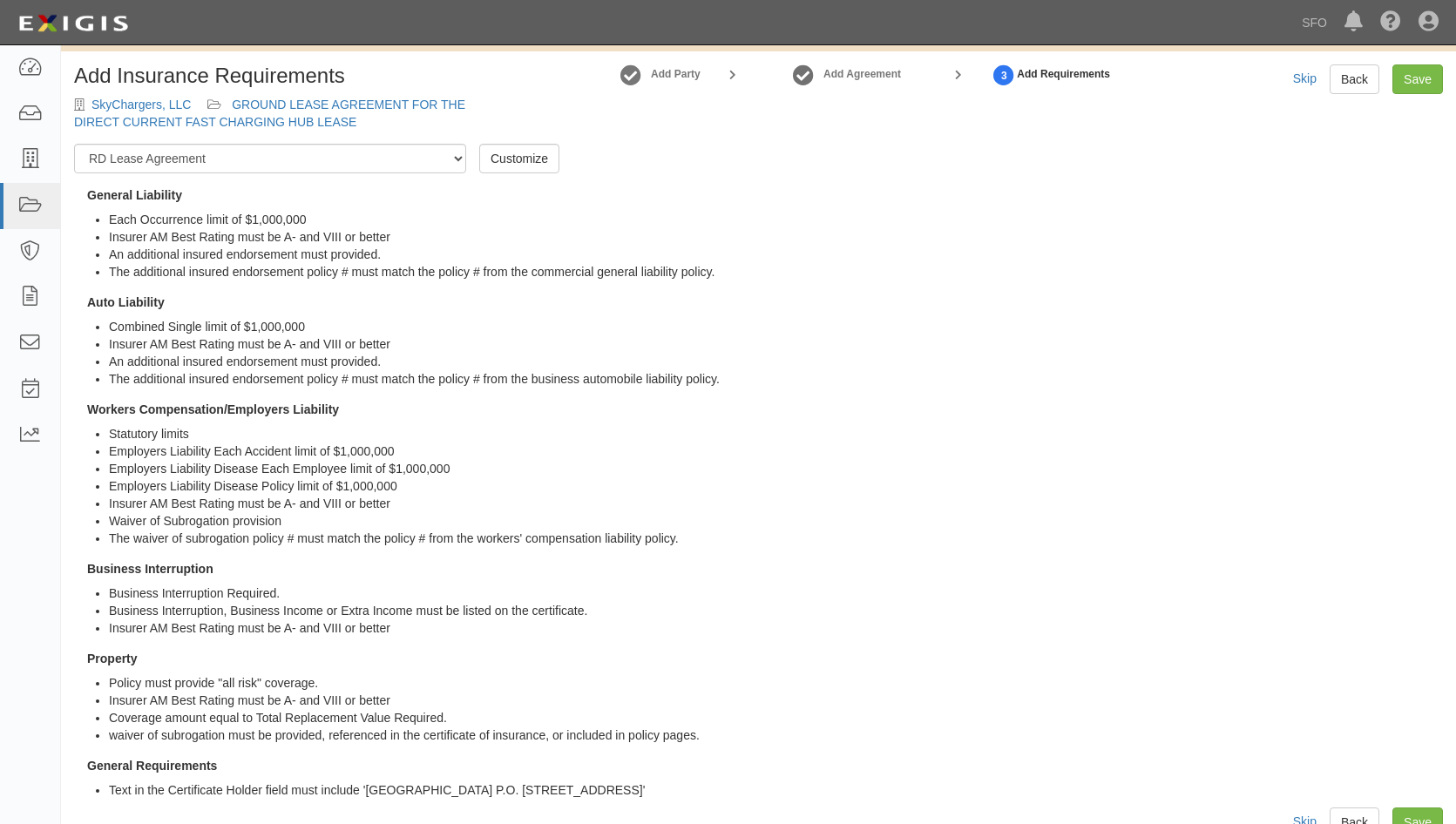
scroll to position [0, 0]
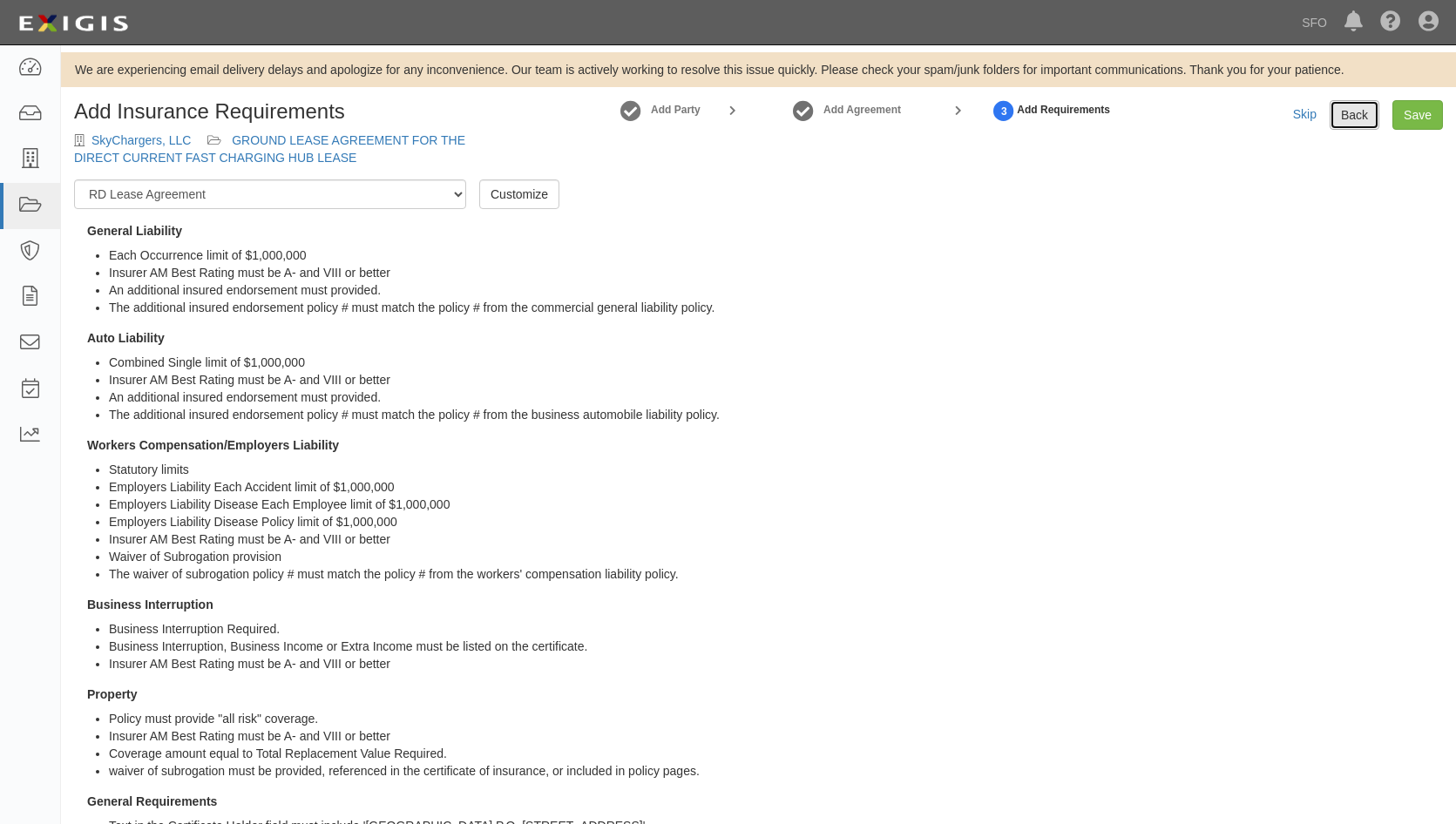
click at [1346, 116] on link "Back" at bounding box center [1354, 115] width 50 height 30
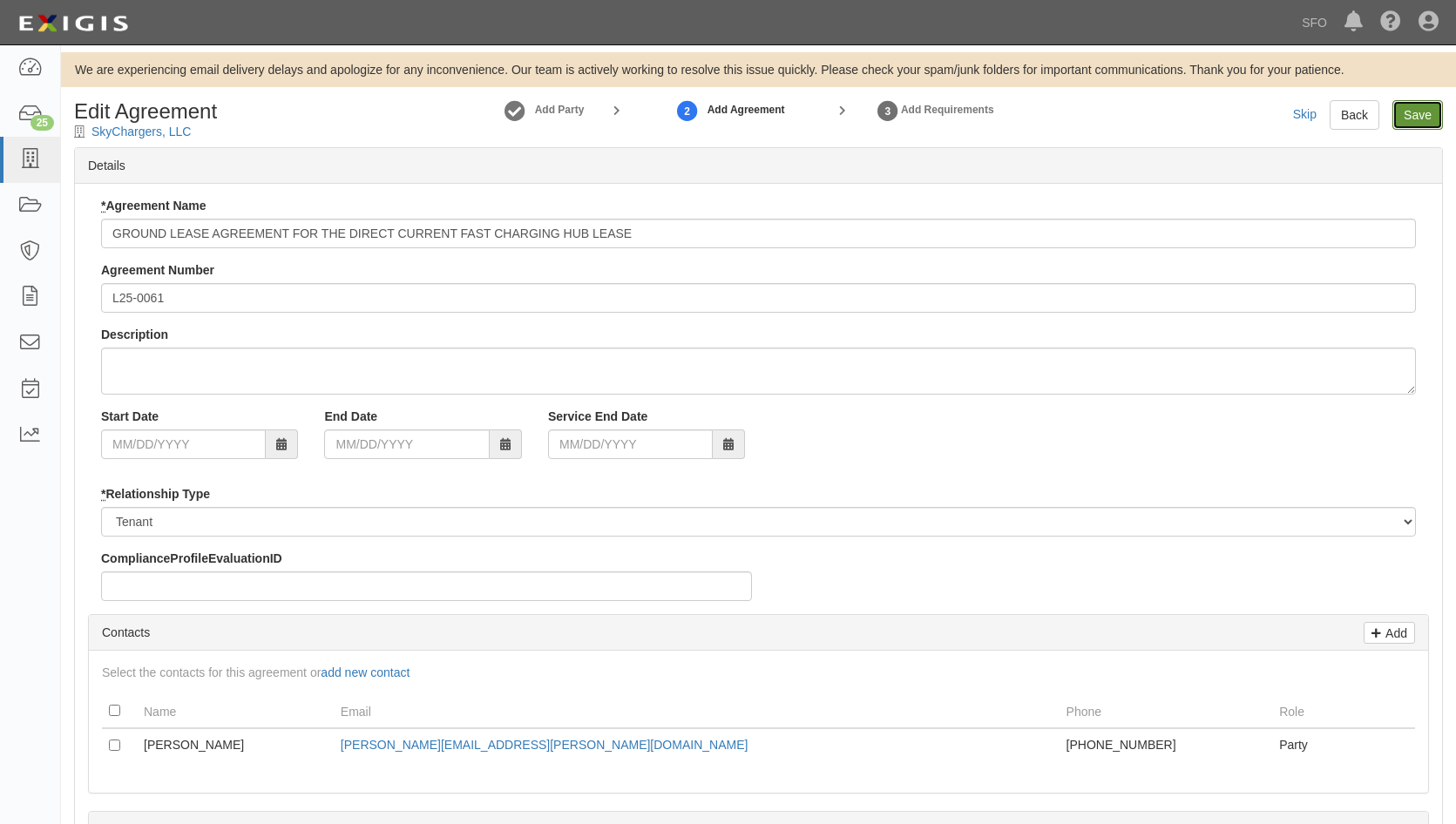
click at [1420, 109] on input "Save" at bounding box center [1417, 115] width 51 height 30
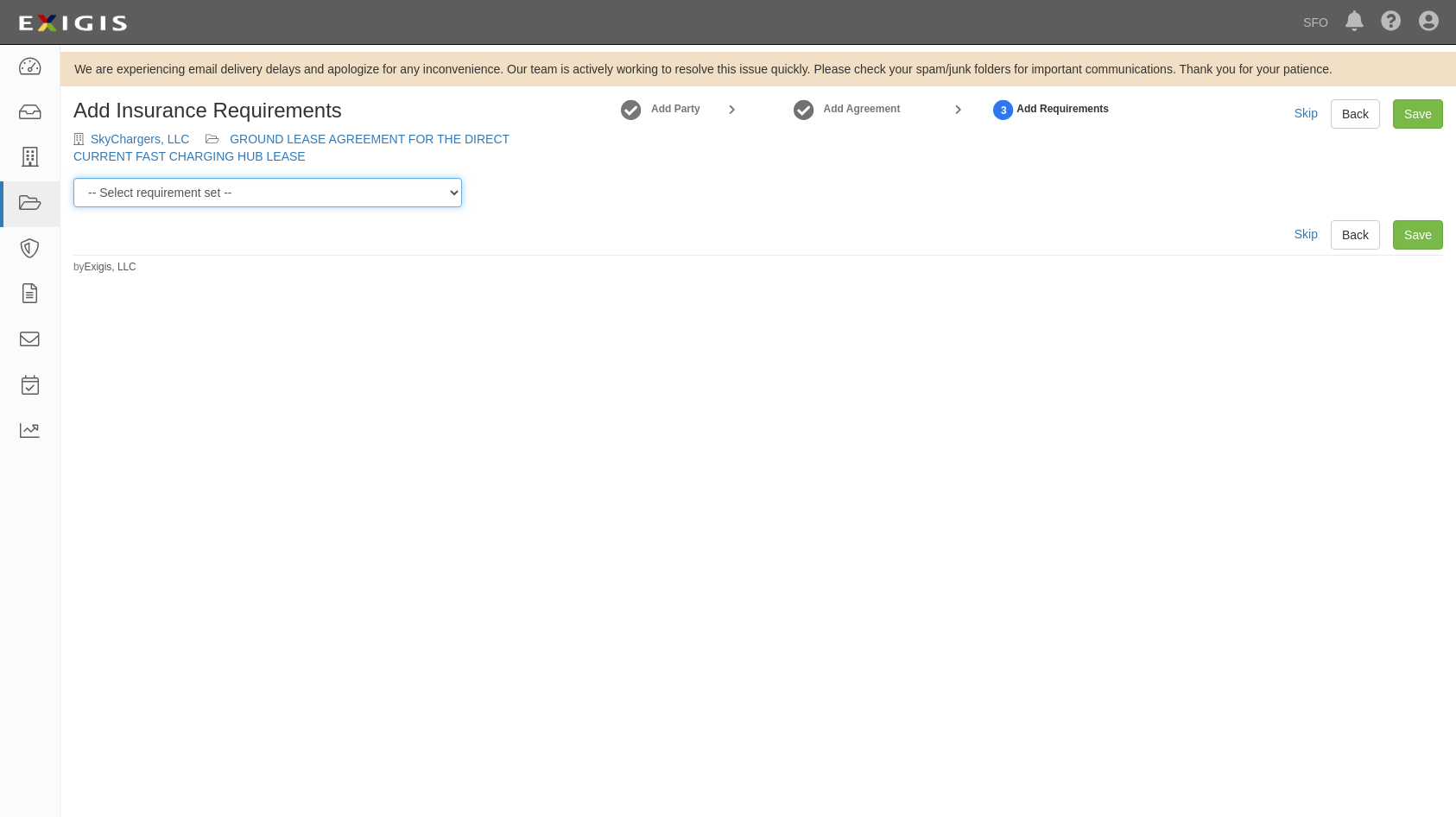
click at [167, 186] on select "-- Select requirement set -- AV AL FACILITY LEASE - LAND LEASE AV AL LEASE AND …" at bounding box center [267, 193] width 388 height 29
select select "37291"
click at [73, 178] on select "-- Select requirement set -- AV AL FACILITY LEASE - LAND LEASE AV AL LEASE AND …" at bounding box center [267, 193] width 388 height 29
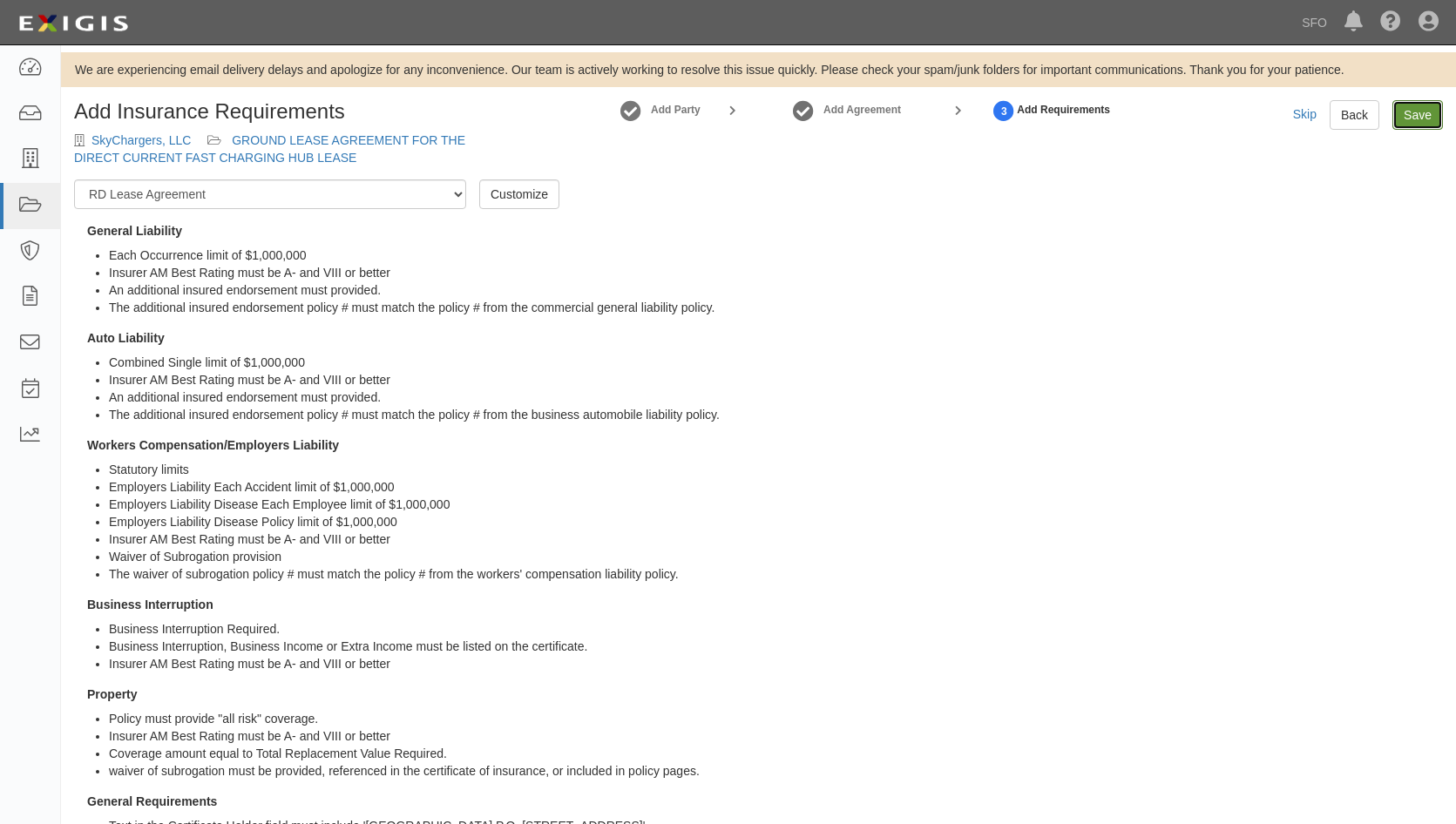
click at [1433, 120] on link "Save" at bounding box center [1417, 115] width 51 height 30
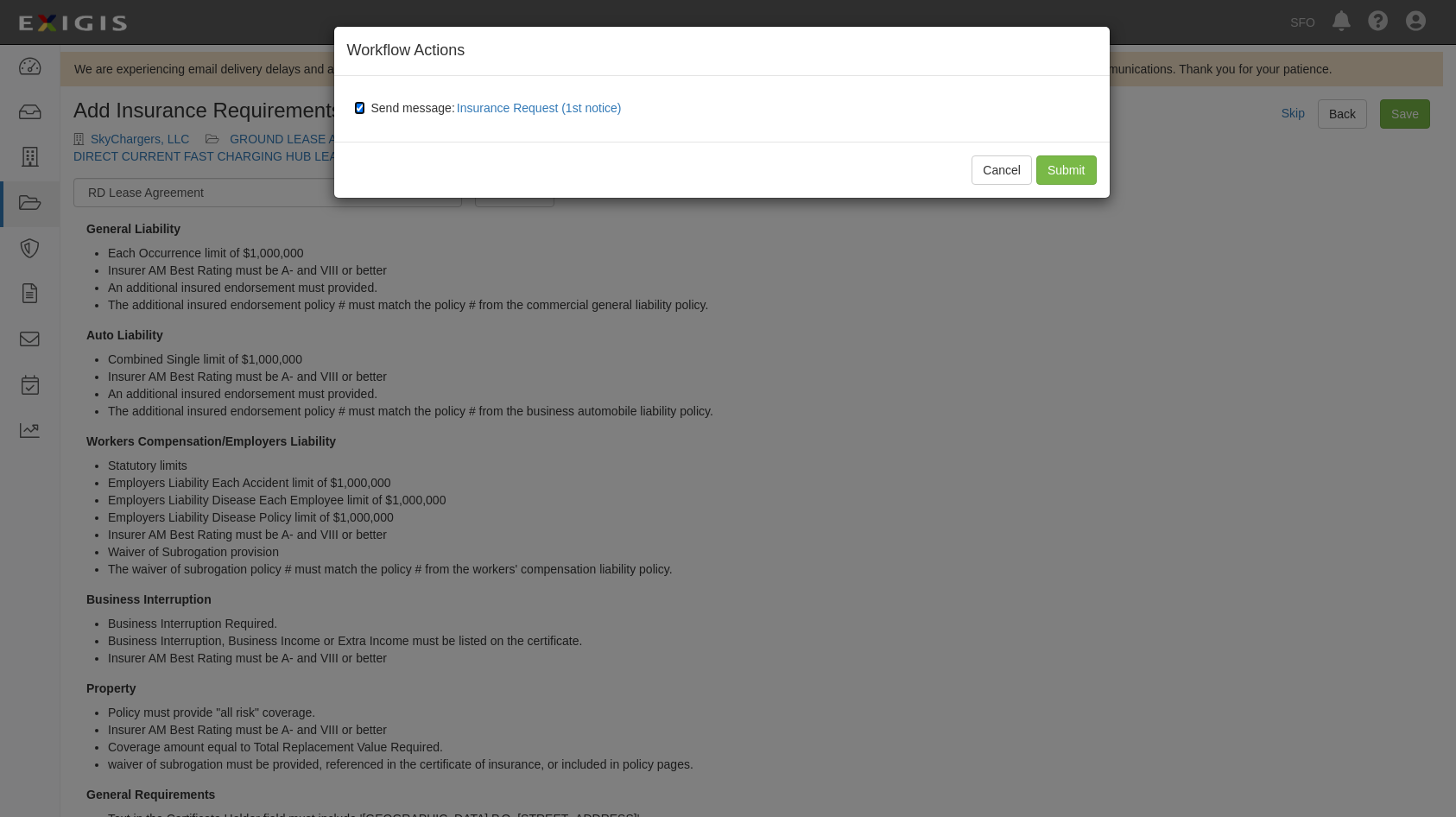
click at [360, 109] on input "Send message: Insurance Request (1st notice)" at bounding box center [360, 107] width 11 height 14
checkbox input "false"
click at [1079, 169] on input "Submit" at bounding box center [1067, 170] width 61 height 29
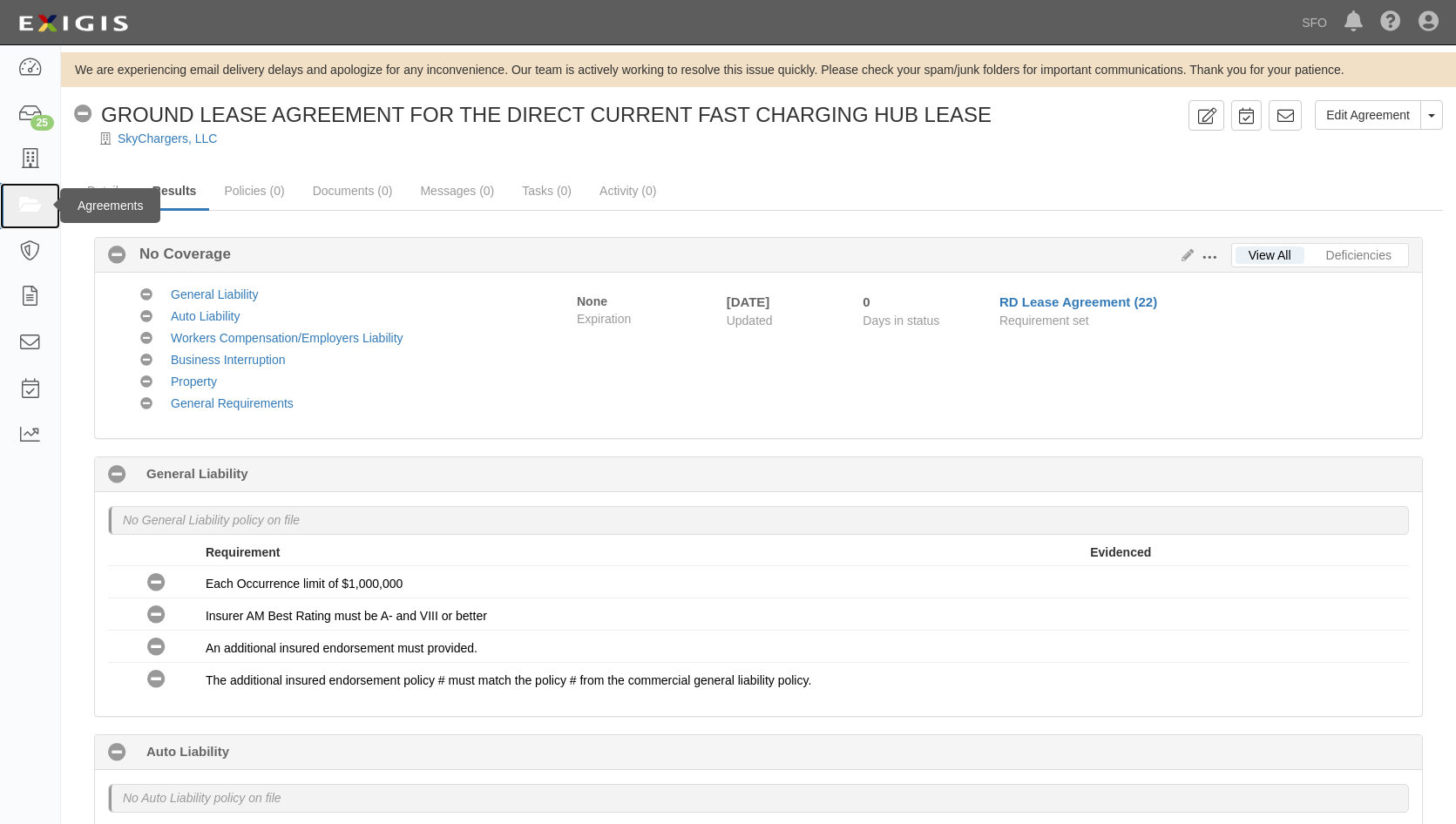
click at [29, 205] on icon at bounding box center [30, 206] width 24 height 20
click at [29, 172] on link at bounding box center [30, 160] width 60 height 46
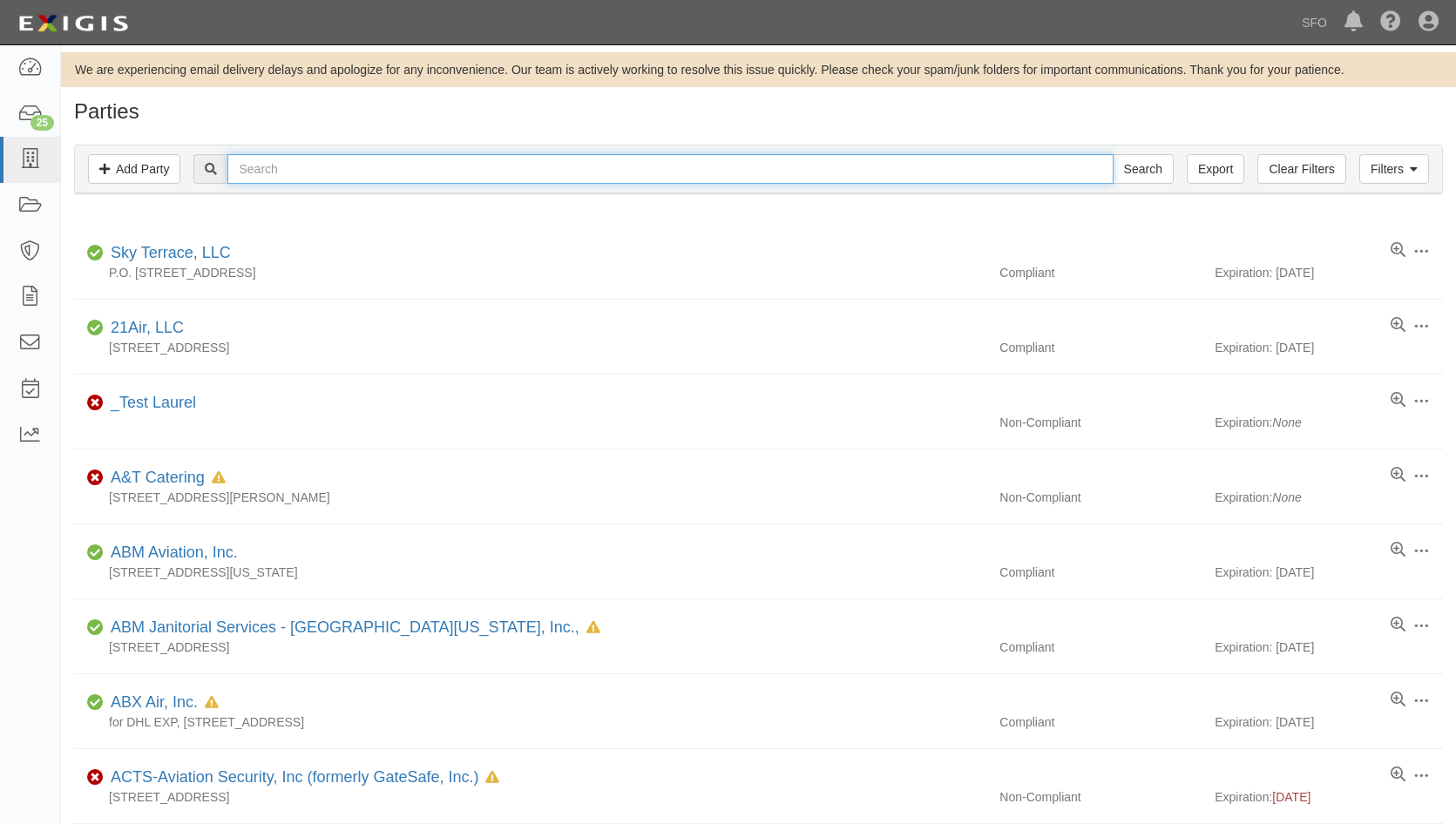
click at [331, 172] on input "text" at bounding box center [671, 169] width 885 height 30
type input "mrg"
click at [1112, 154] on input "Search" at bounding box center [1143, 169] width 61 height 30
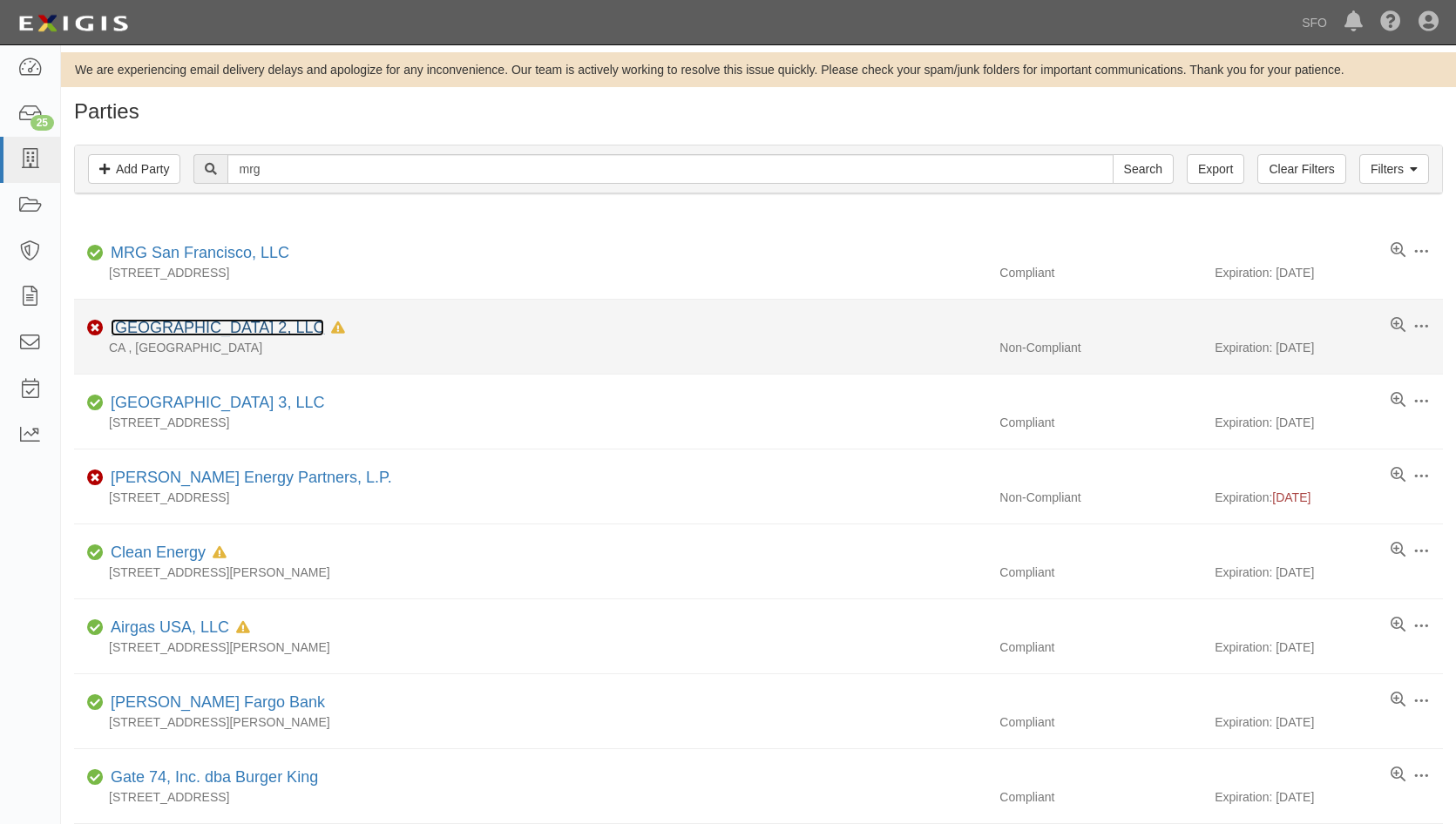
click at [261, 331] on link "[GEOGRAPHIC_DATA] 2, LLC" at bounding box center [217, 327] width 213 height 18
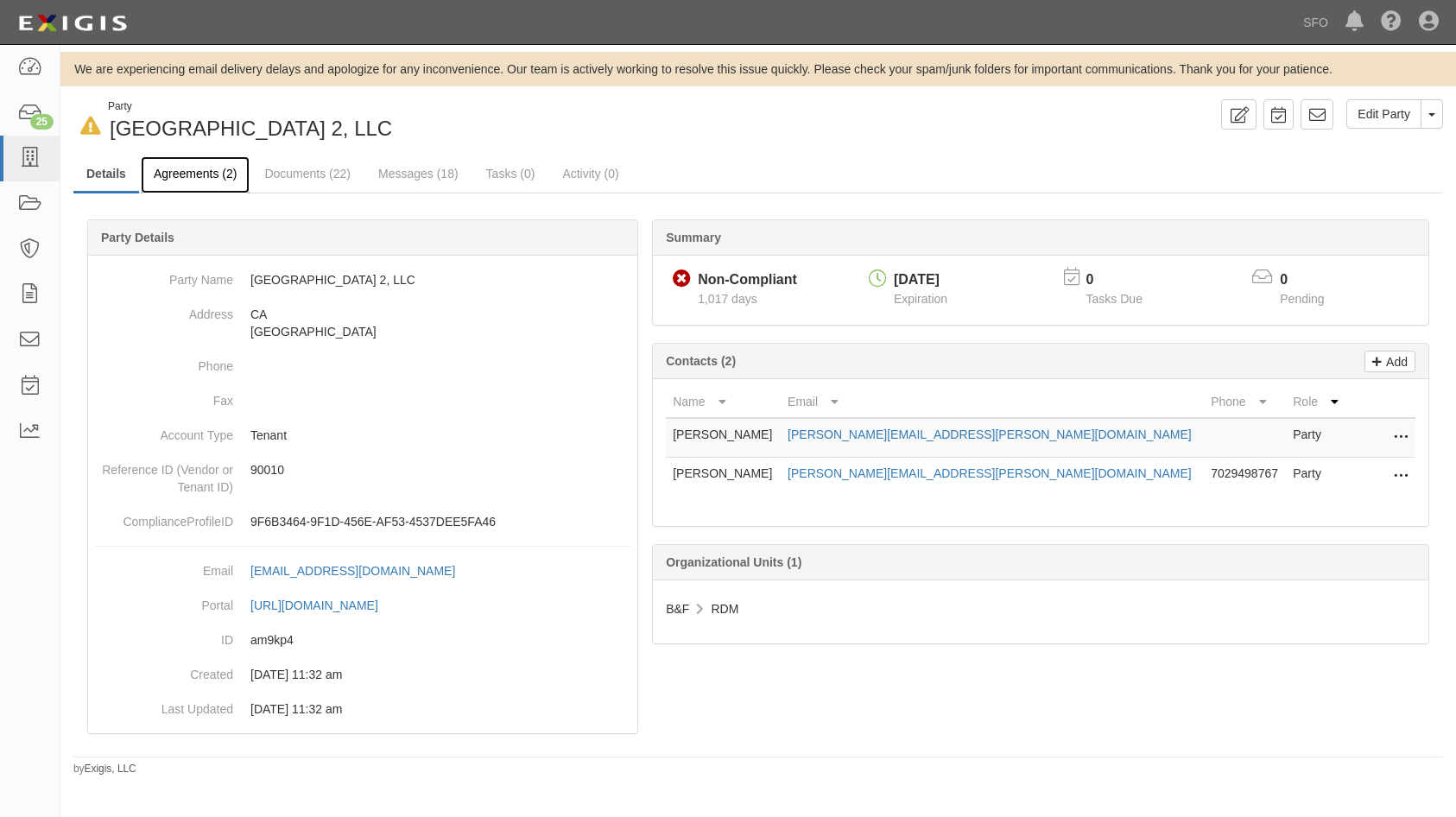
click at [231, 181] on link "Agreements (2)" at bounding box center [195, 174] width 109 height 37
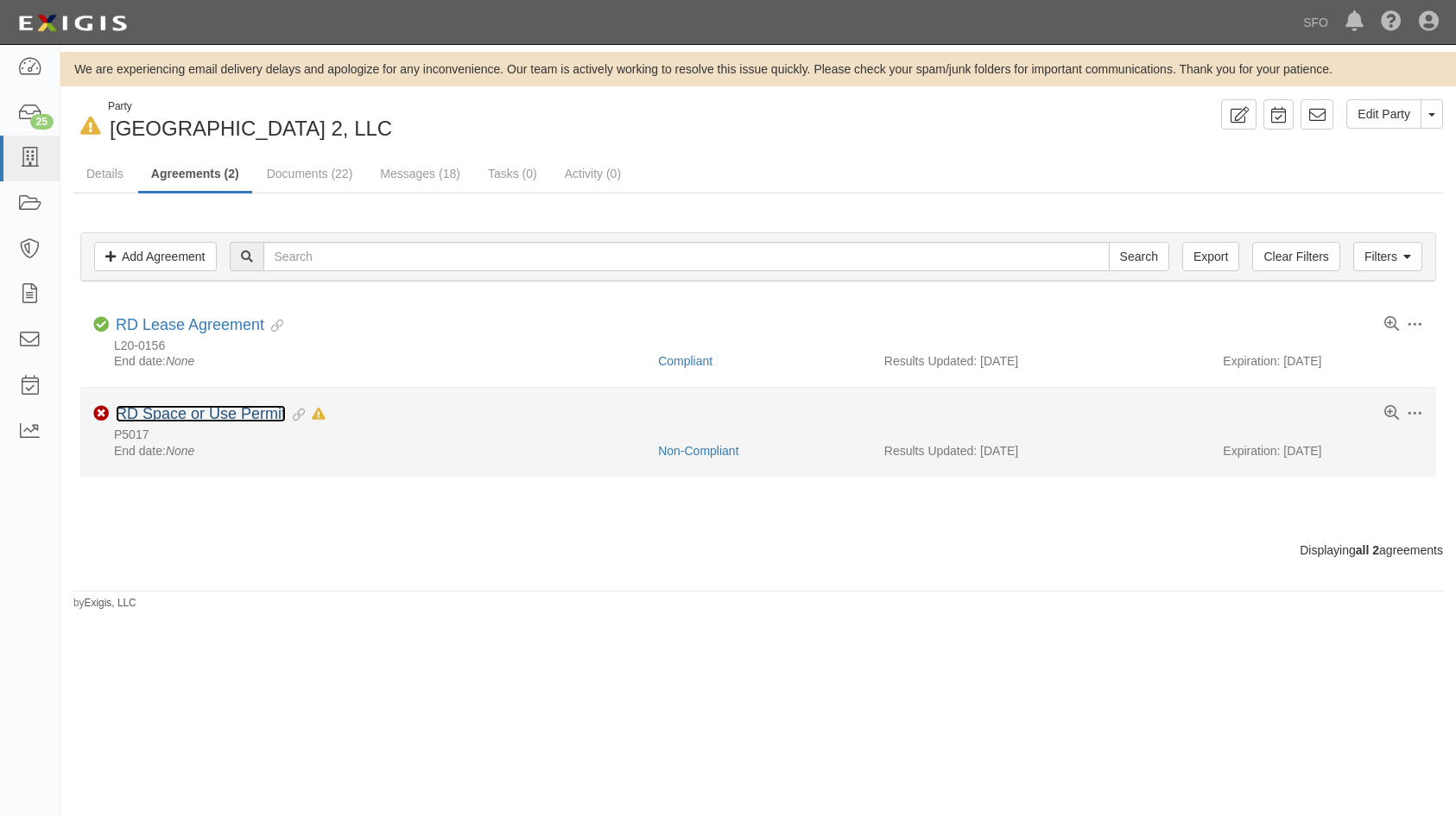
click at [214, 415] on link "RD Space or Use Permit" at bounding box center [200, 413] width 170 height 17
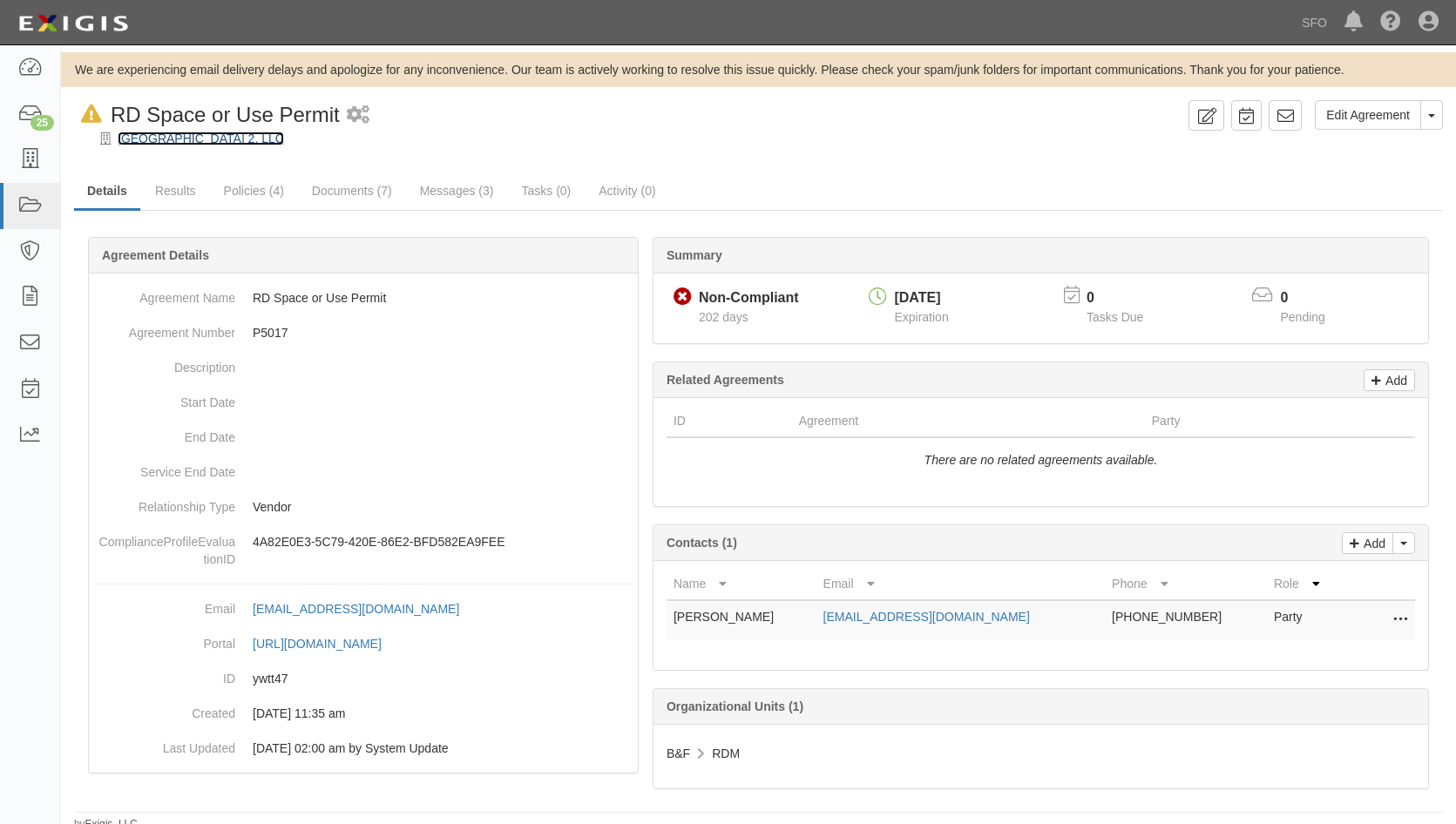
click at [169, 137] on link "[GEOGRAPHIC_DATA] 2, LLC" at bounding box center [201, 138] width 167 height 14
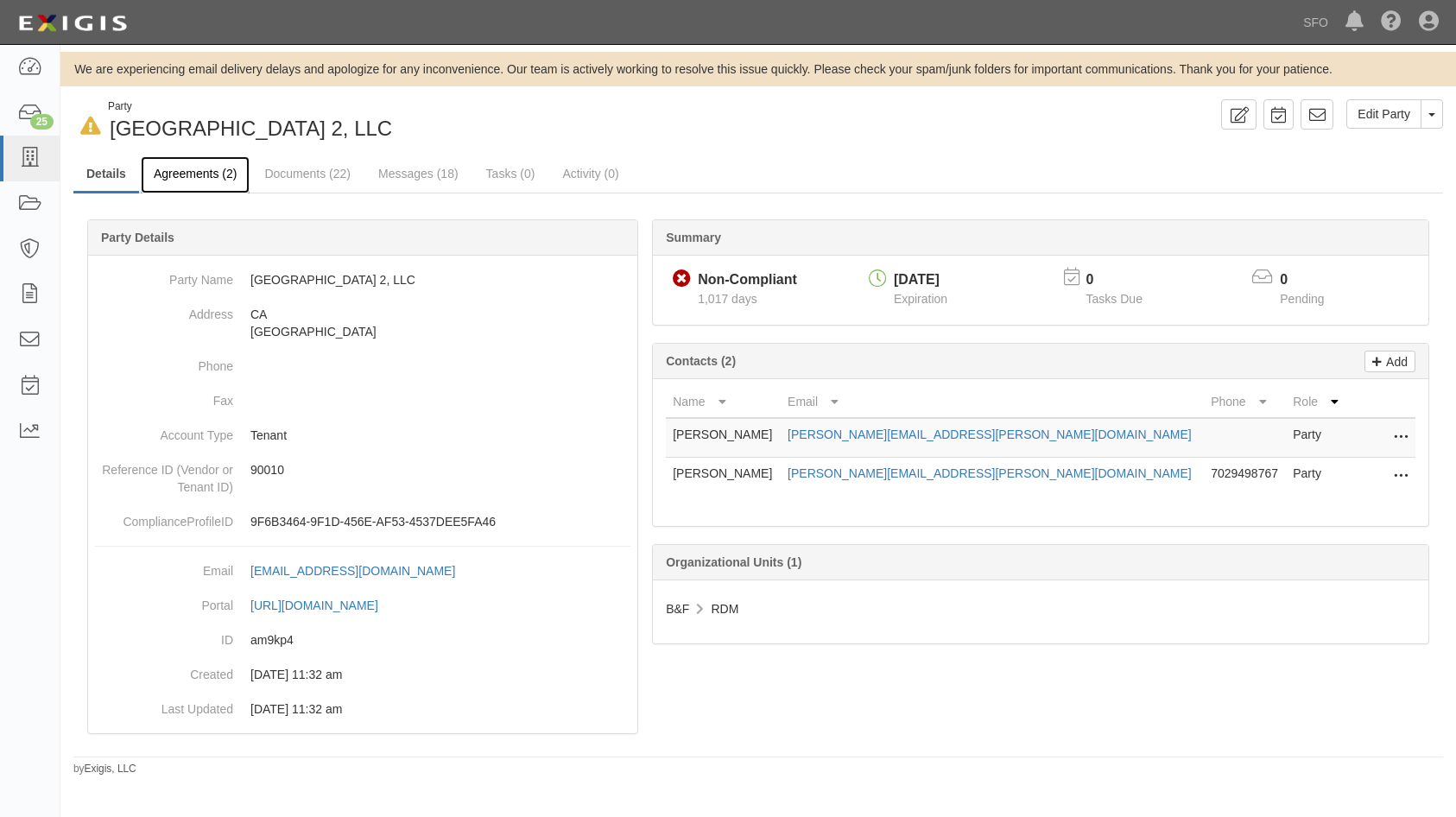
click at [176, 169] on link "Agreements (2)" at bounding box center [195, 174] width 109 height 37
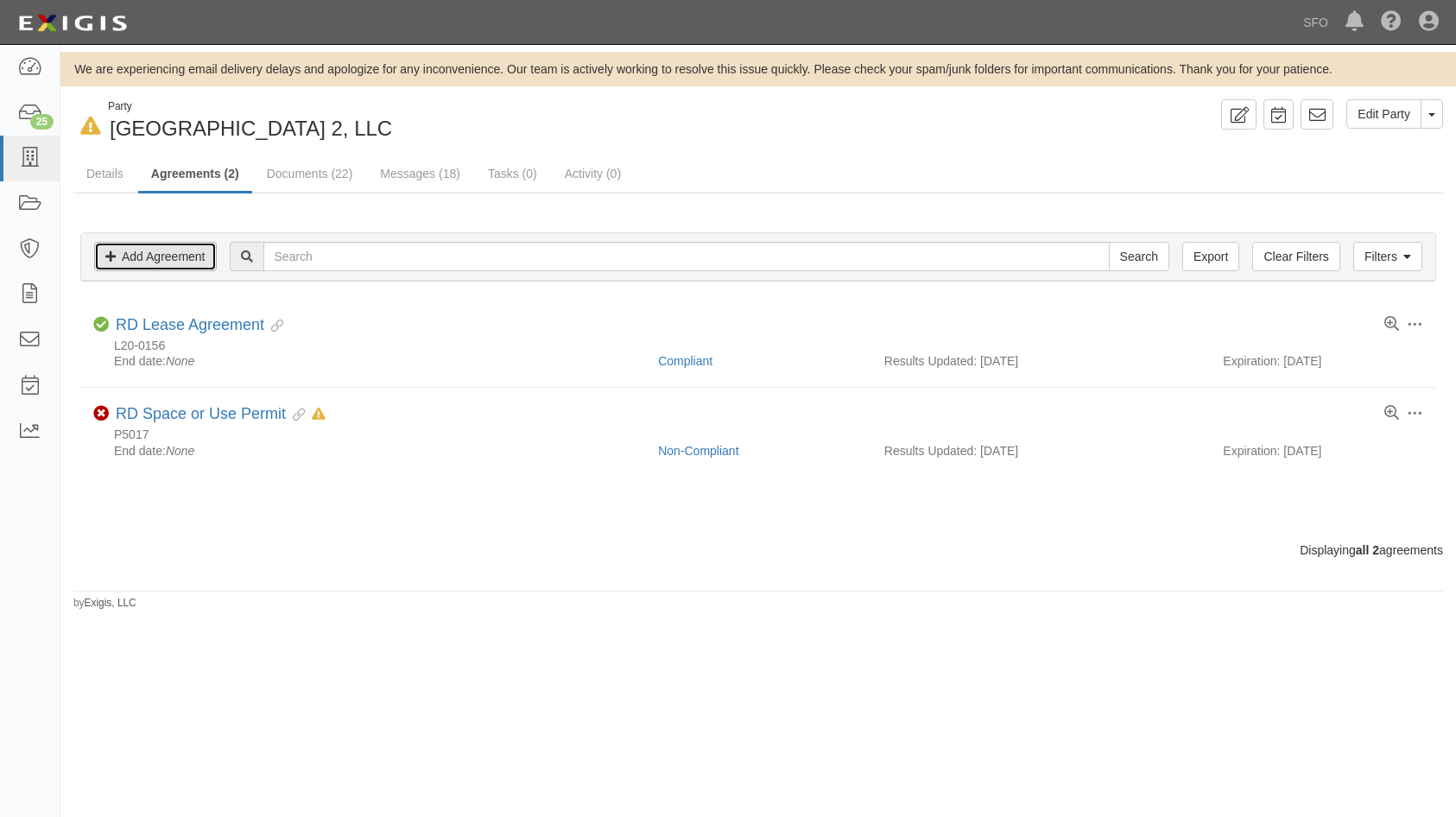
click at [167, 254] on link "Add Agreement" at bounding box center [156, 256] width 123 height 29
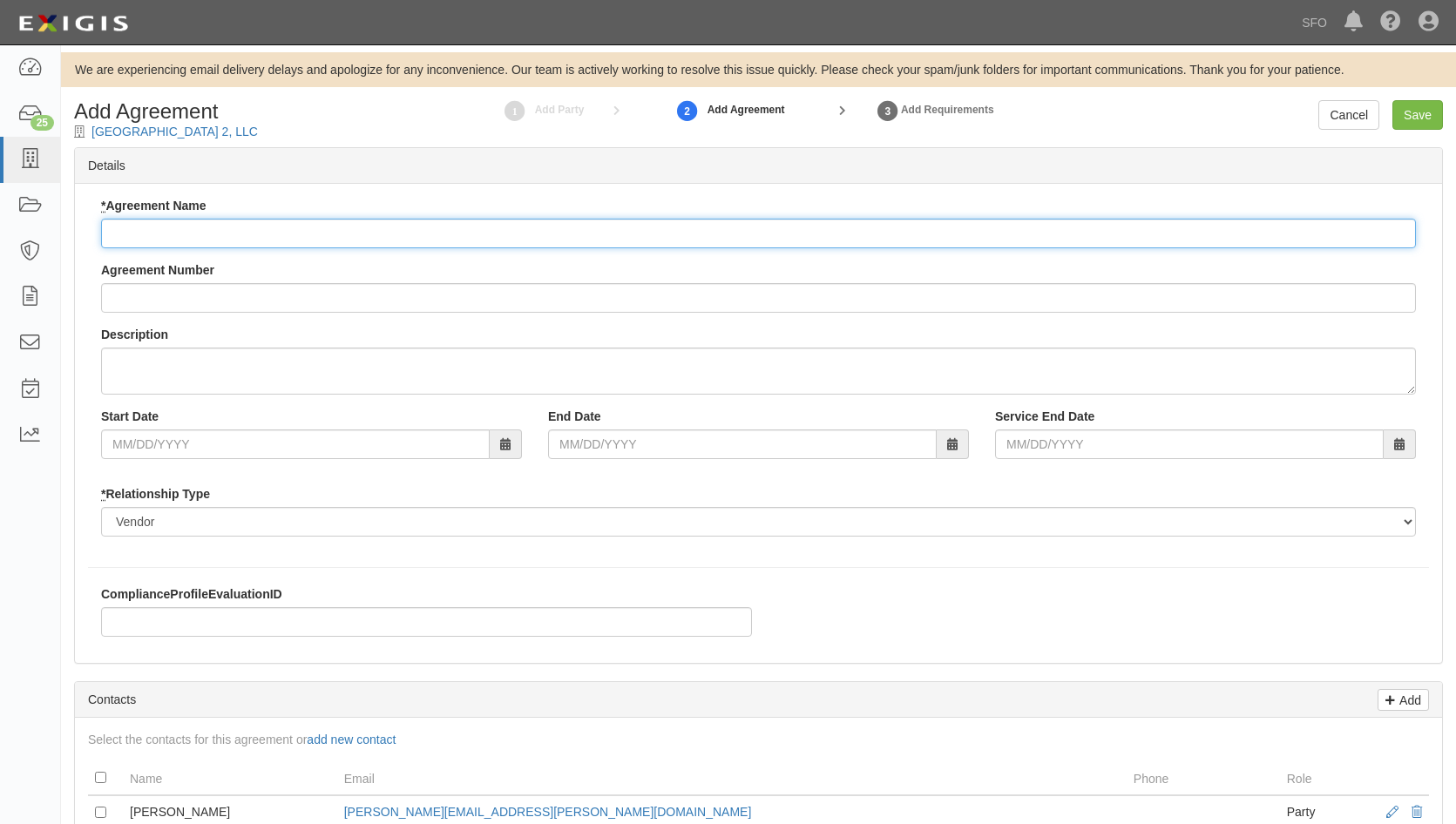
click at [423, 235] on input "* Agreement Name" at bounding box center [758, 233] width 1314 height 30
paste input "Storage Space permit"
type input "Storage Space permit"
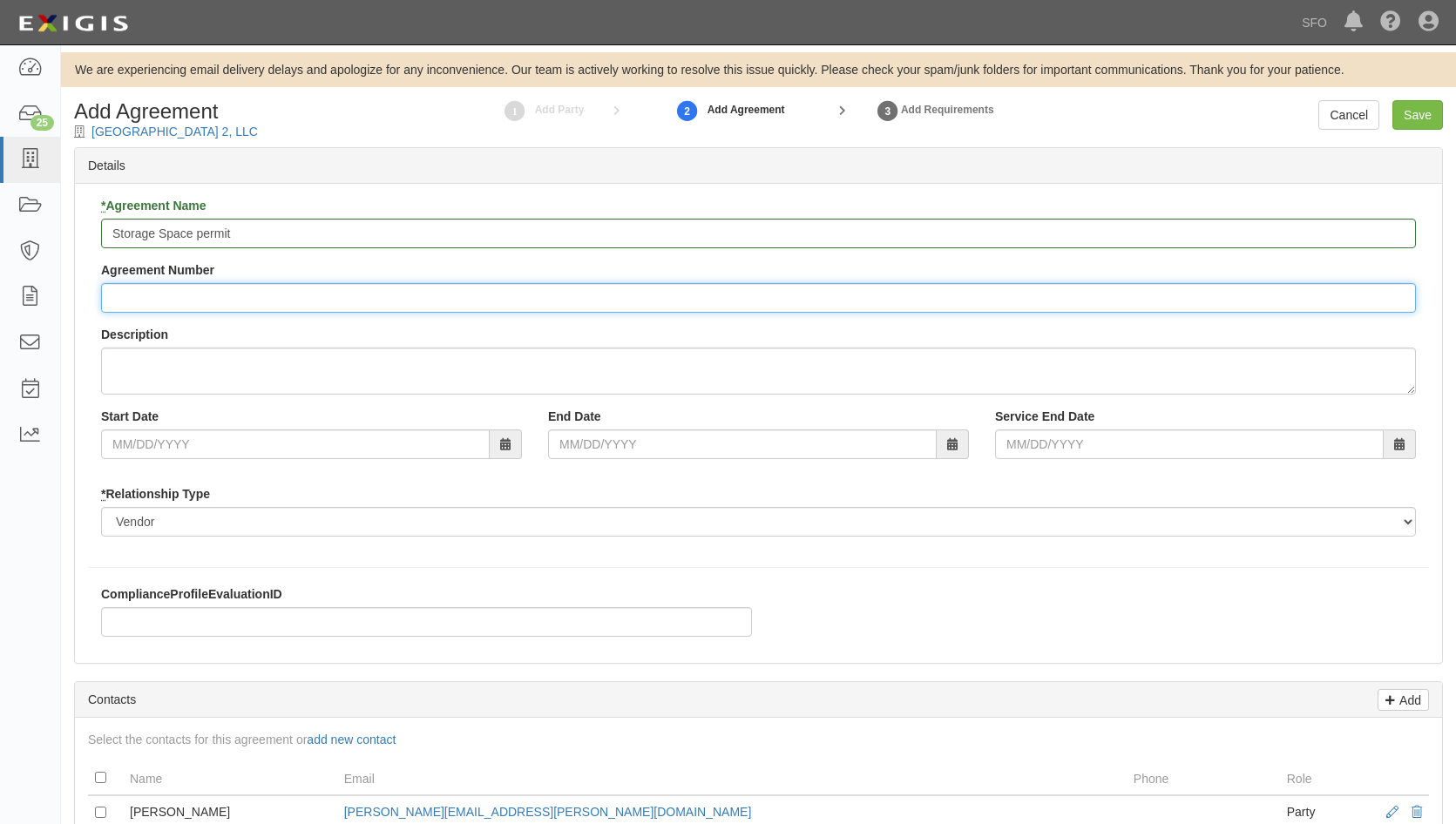
click at [232, 291] on input "Agreement Number" at bounding box center [758, 298] width 1314 height 30
paste input "P5175"
type input "P5175"
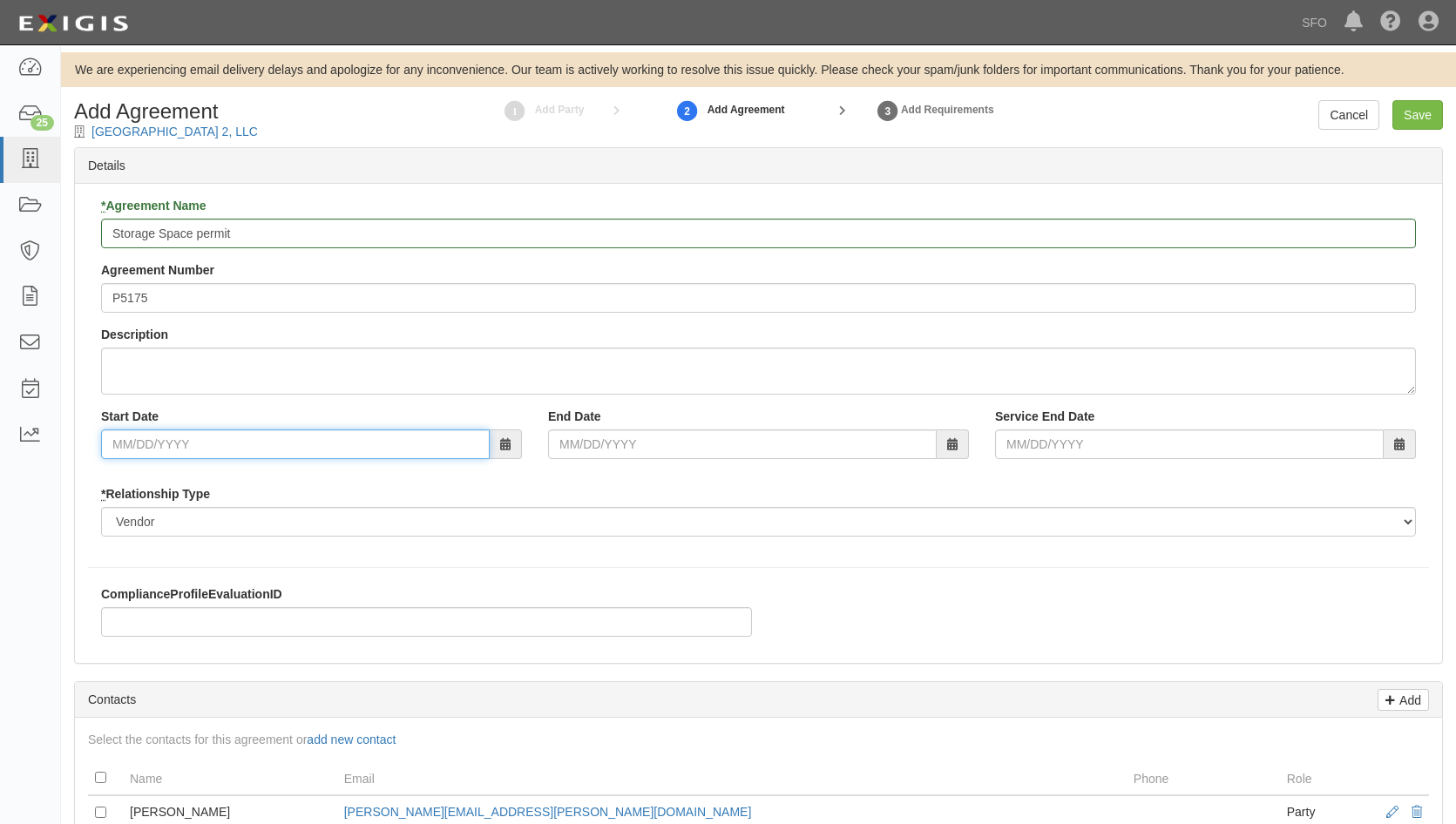
click at [478, 441] on input "Start Date" at bounding box center [295, 444] width 389 height 30
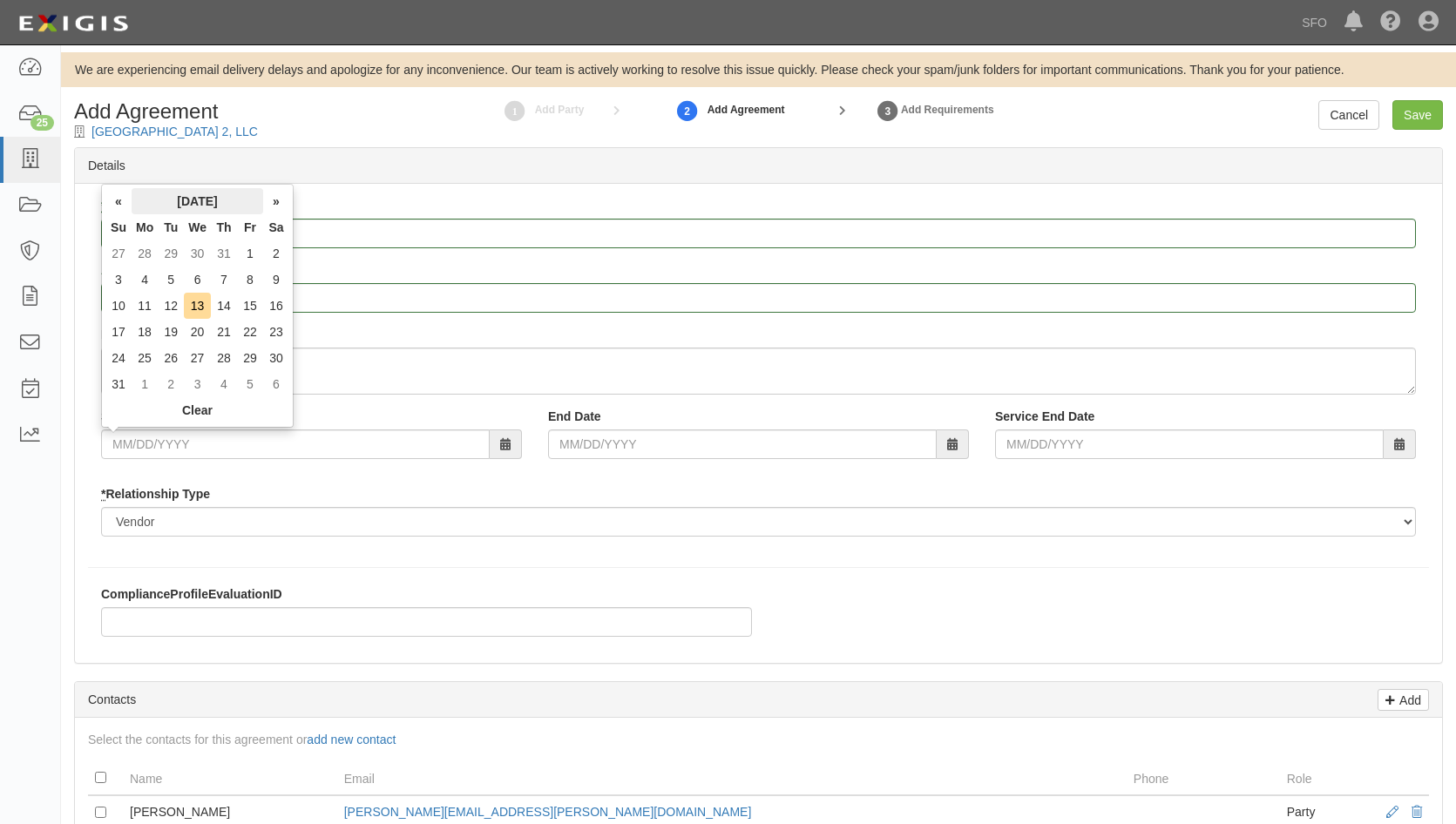
click at [132, 203] on th "August 2025" at bounding box center [197, 201] width 132 height 26
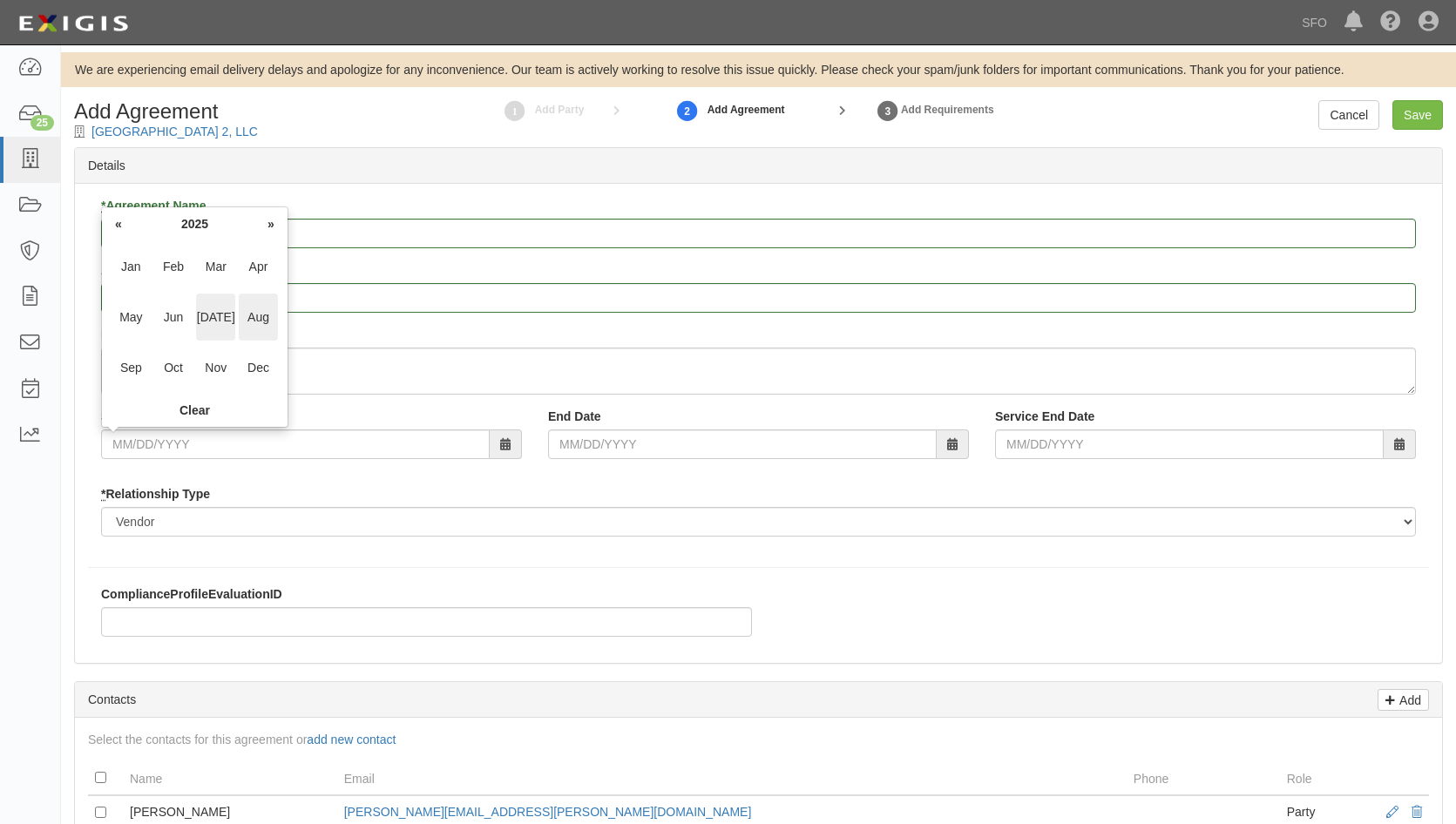
click at [220, 313] on span "Jul" at bounding box center [216, 317] width 39 height 47
click at [167, 256] on td "1" at bounding box center [170, 254] width 26 height 26
type input "07/01/2025"
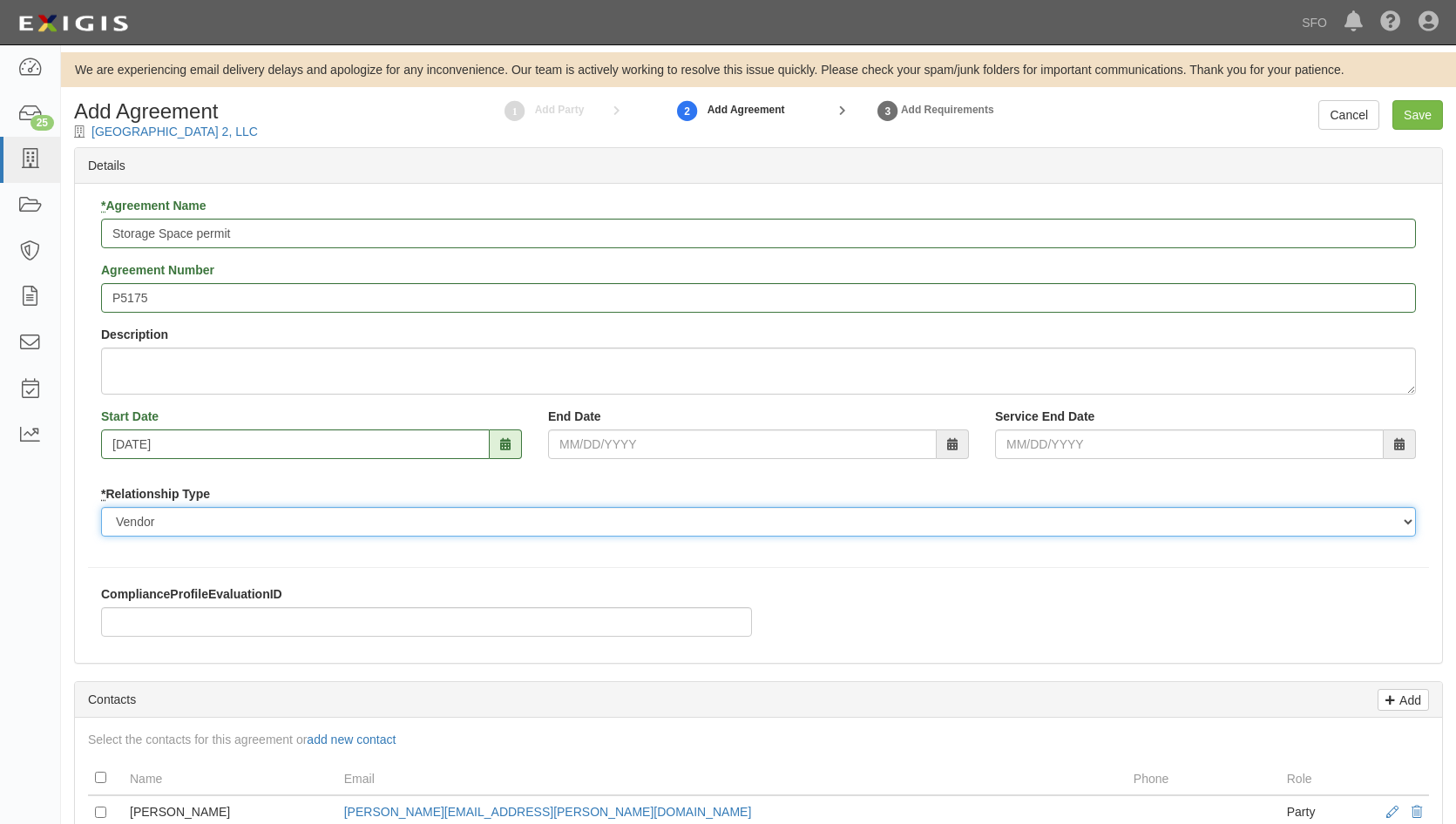
click at [308, 507] on select "Borrower Contractor Franchisee Other Subcontractor Supplier Tenant Vendor" at bounding box center [758, 521] width 1314 height 30
select select "tenant"
click at [101, 506] on select "Borrower Contractor Franchisee Other Subcontractor Supplier Tenant Vendor" at bounding box center [758, 521] width 1314 height 30
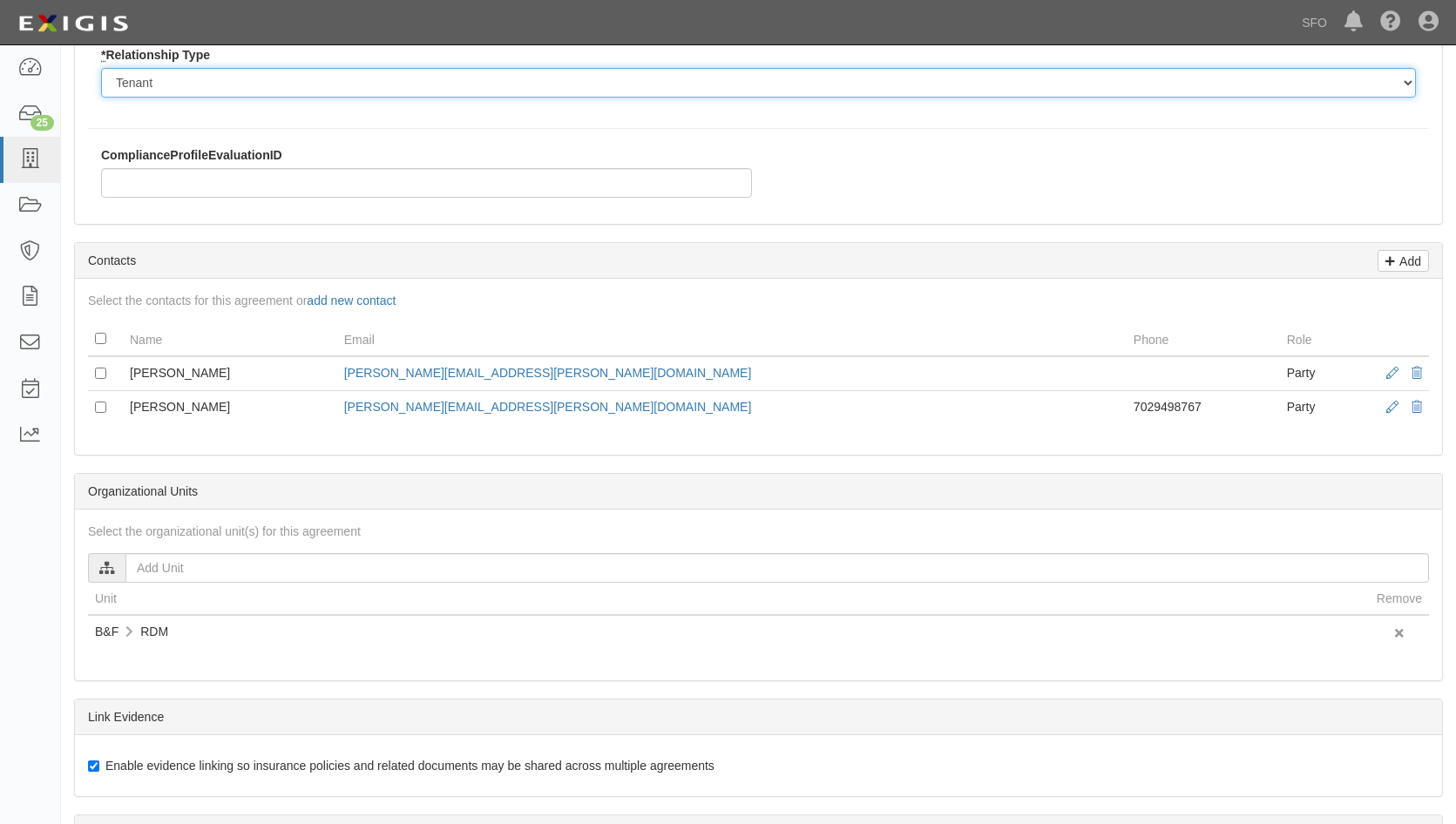
scroll to position [522, 0]
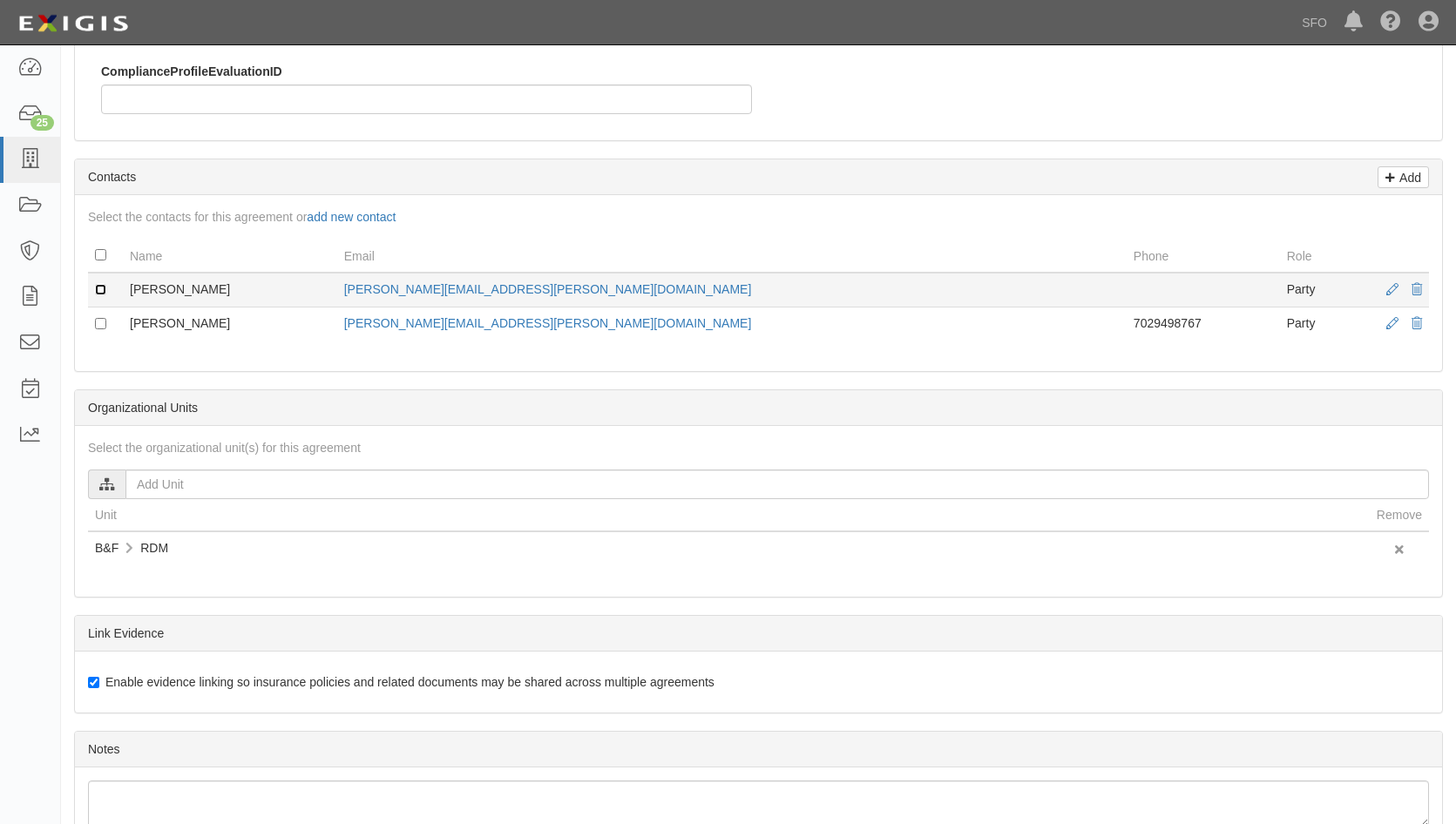
click at [105, 290] on input "checkbox" at bounding box center [101, 290] width 11 height 11
checkbox input "true"
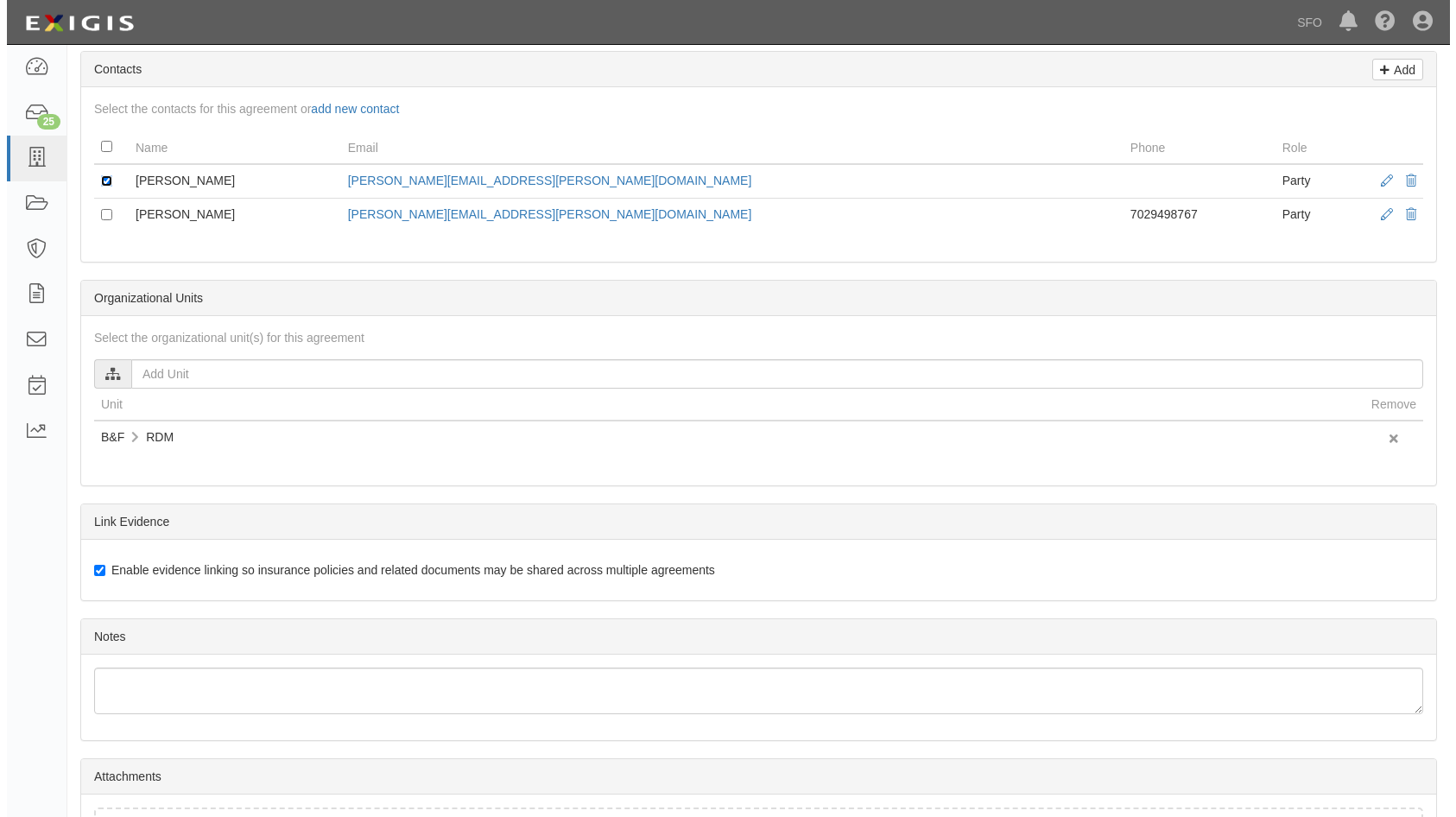
scroll to position [763, 0]
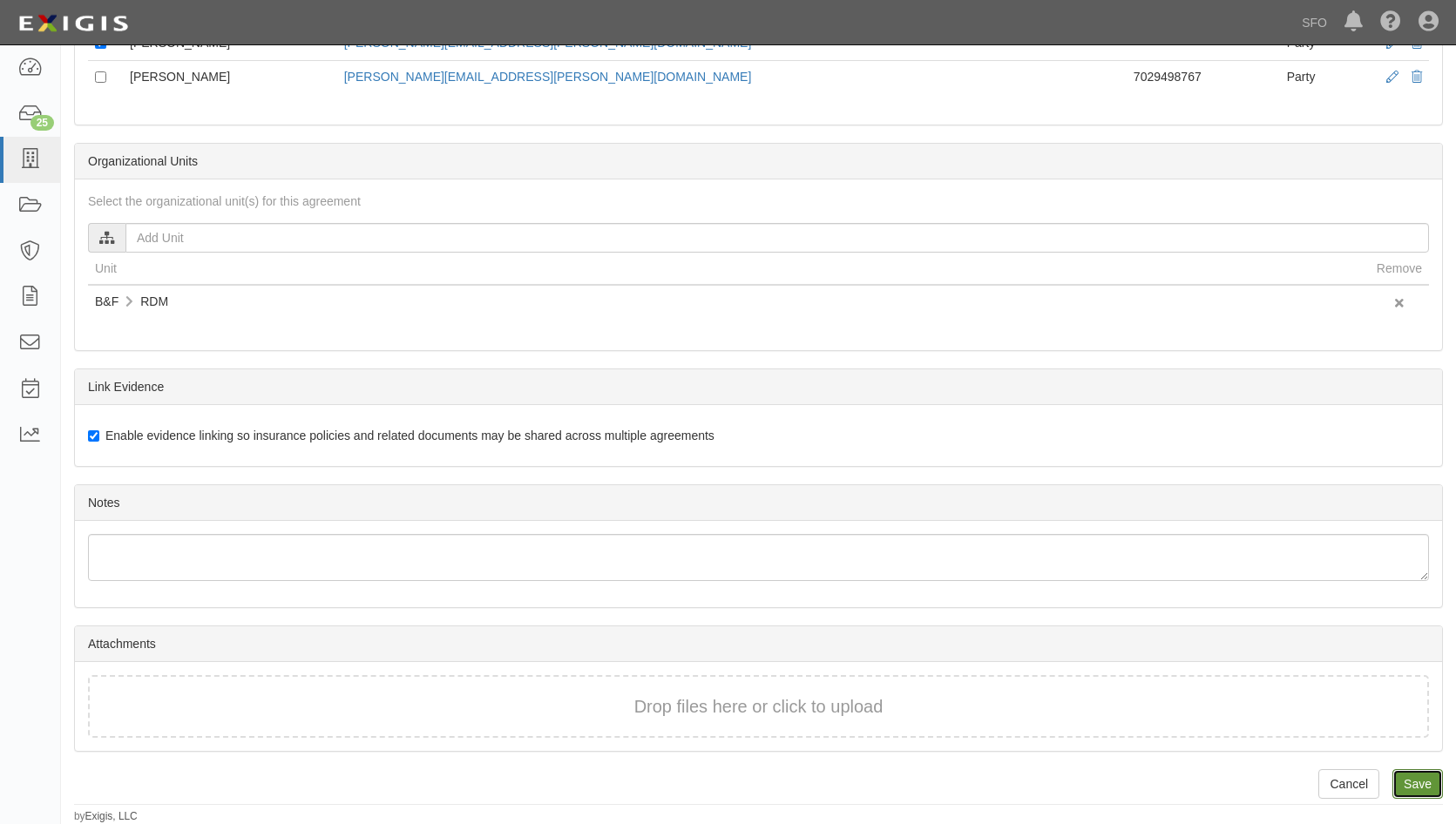
click at [1436, 783] on link "Save" at bounding box center [1417, 784] width 51 height 30
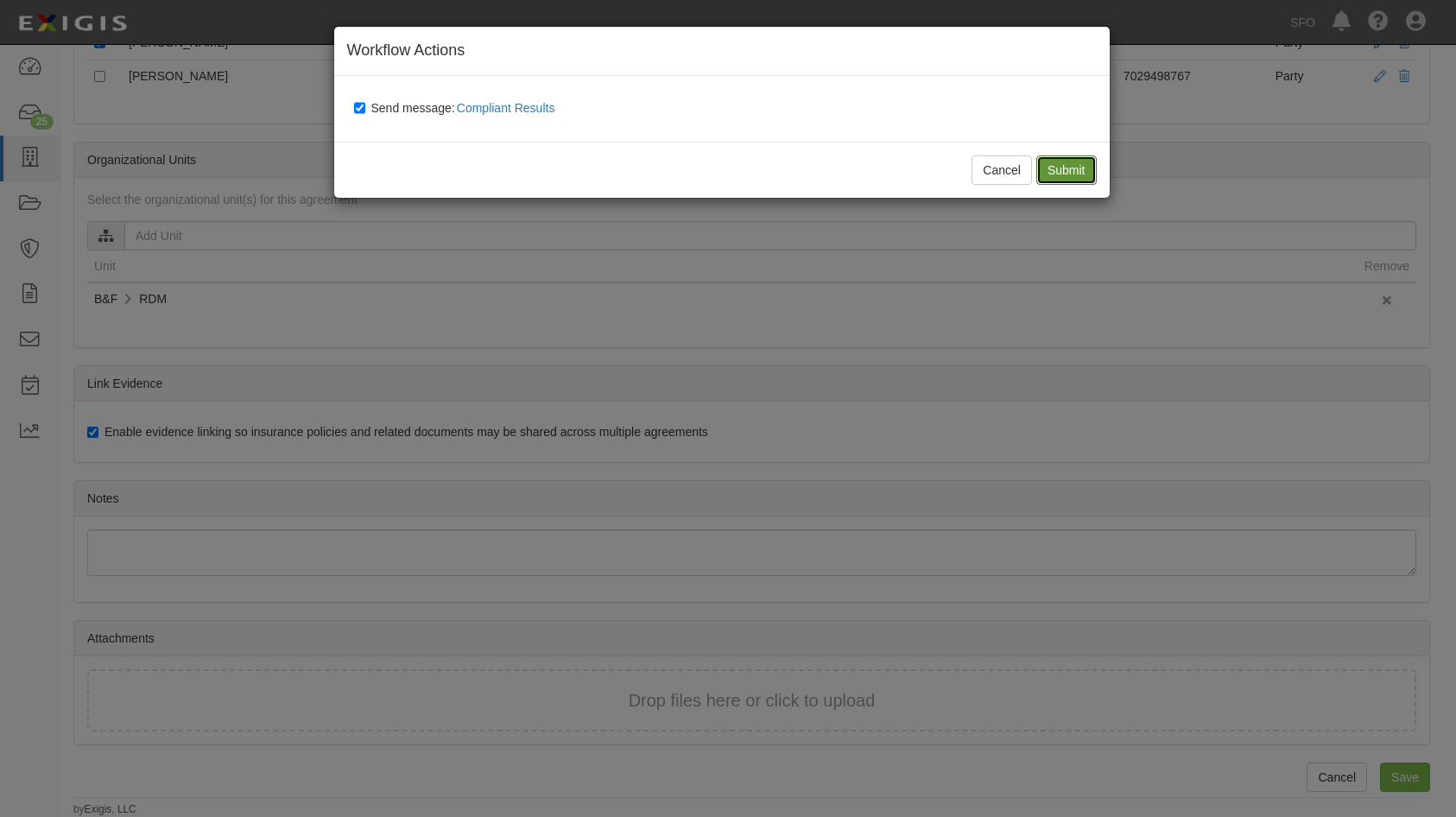
click at [1063, 163] on input "Submit" at bounding box center [1067, 170] width 61 height 29
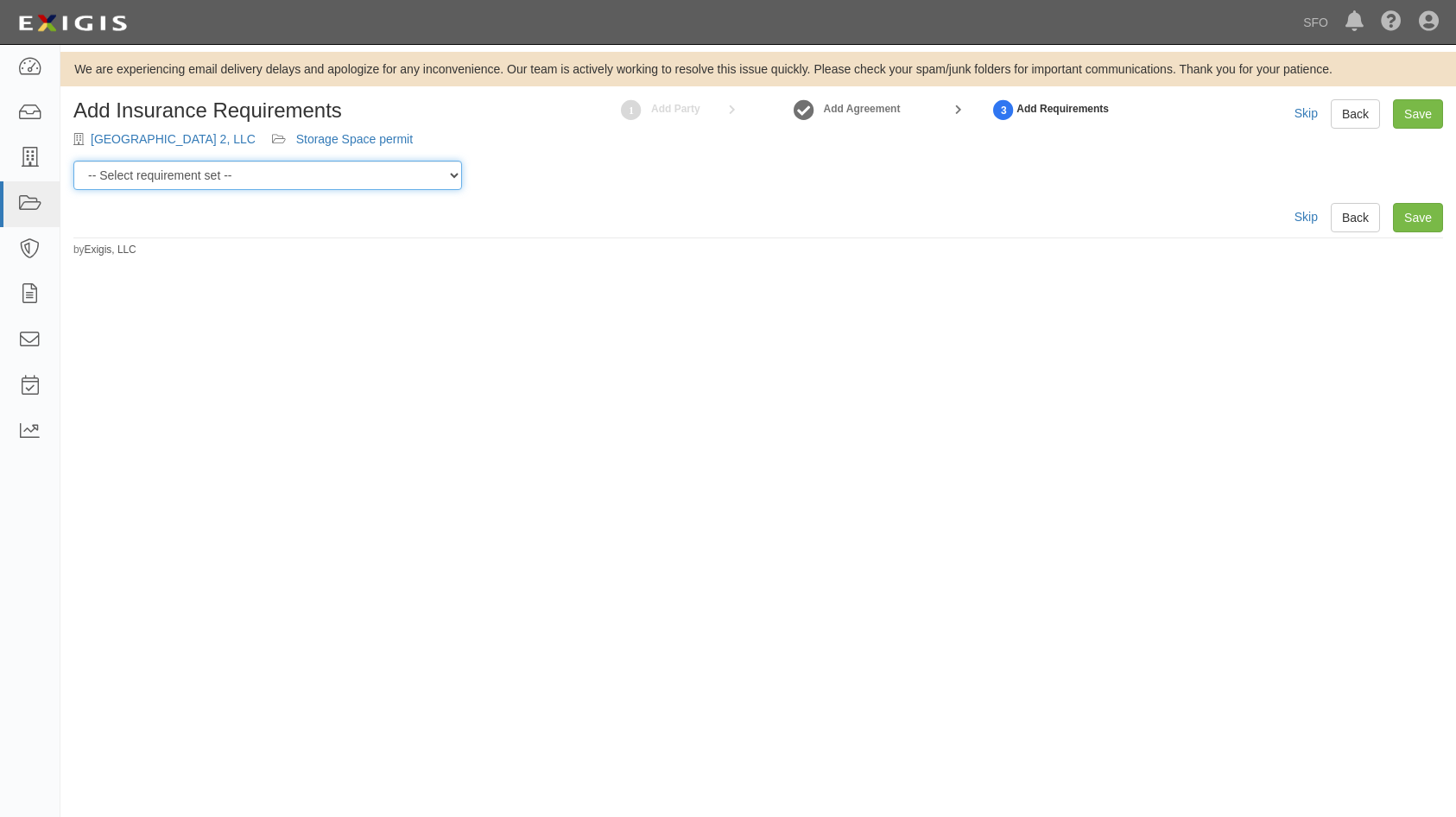
click at [312, 179] on select "-- Select requirement set -- AV AL FACILITY LEASE - LAND LEASE AV AL LEASE AND …" at bounding box center [267, 175] width 388 height 29
select select "37293"
click at [73, 161] on select "-- Select requirement set -- AV AL FACILITY LEASE - LAND LEASE AV AL LEASE AND …" at bounding box center [267, 175] width 388 height 29
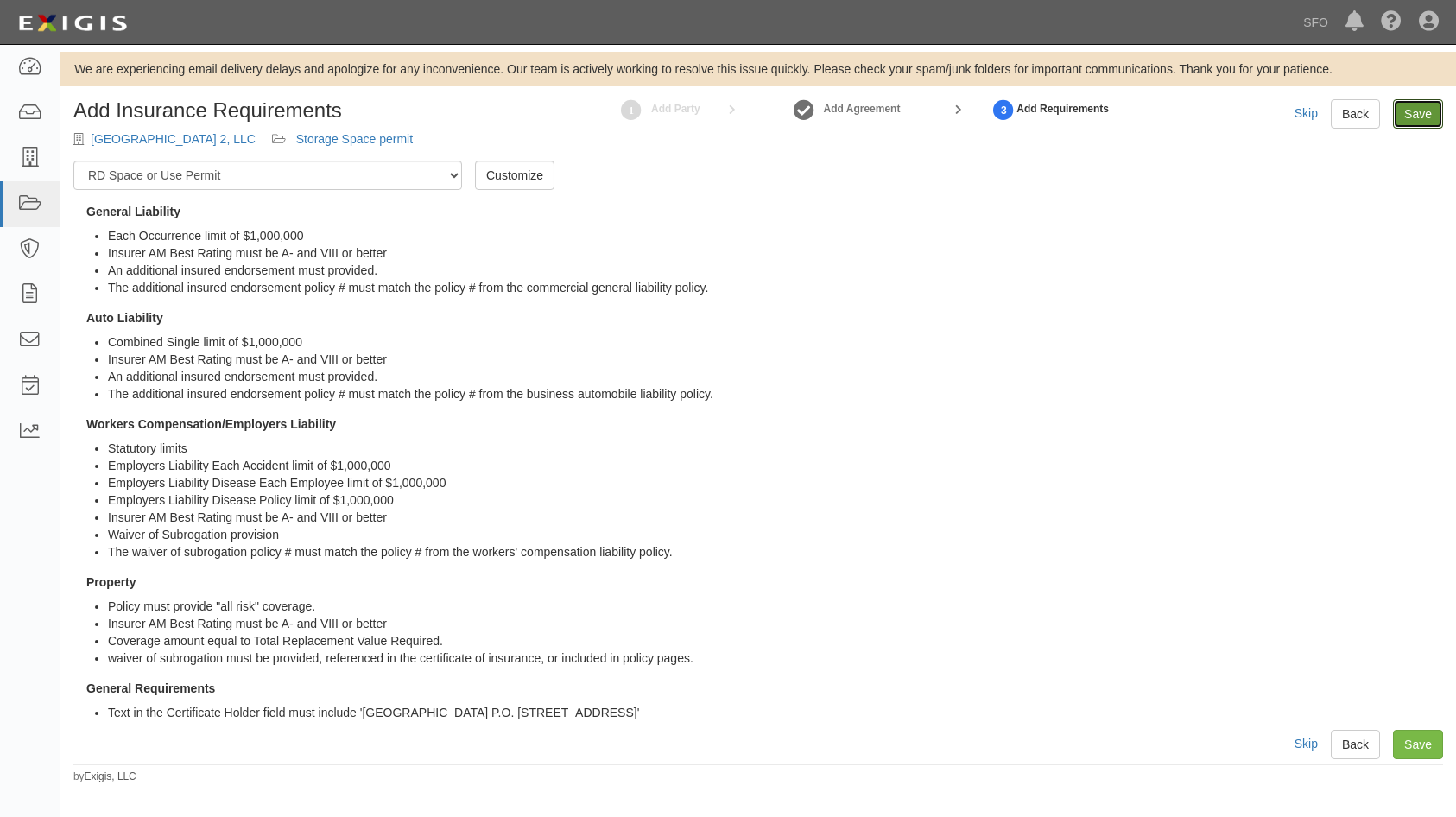
click at [1430, 103] on link "Save" at bounding box center [1417, 114] width 50 height 29
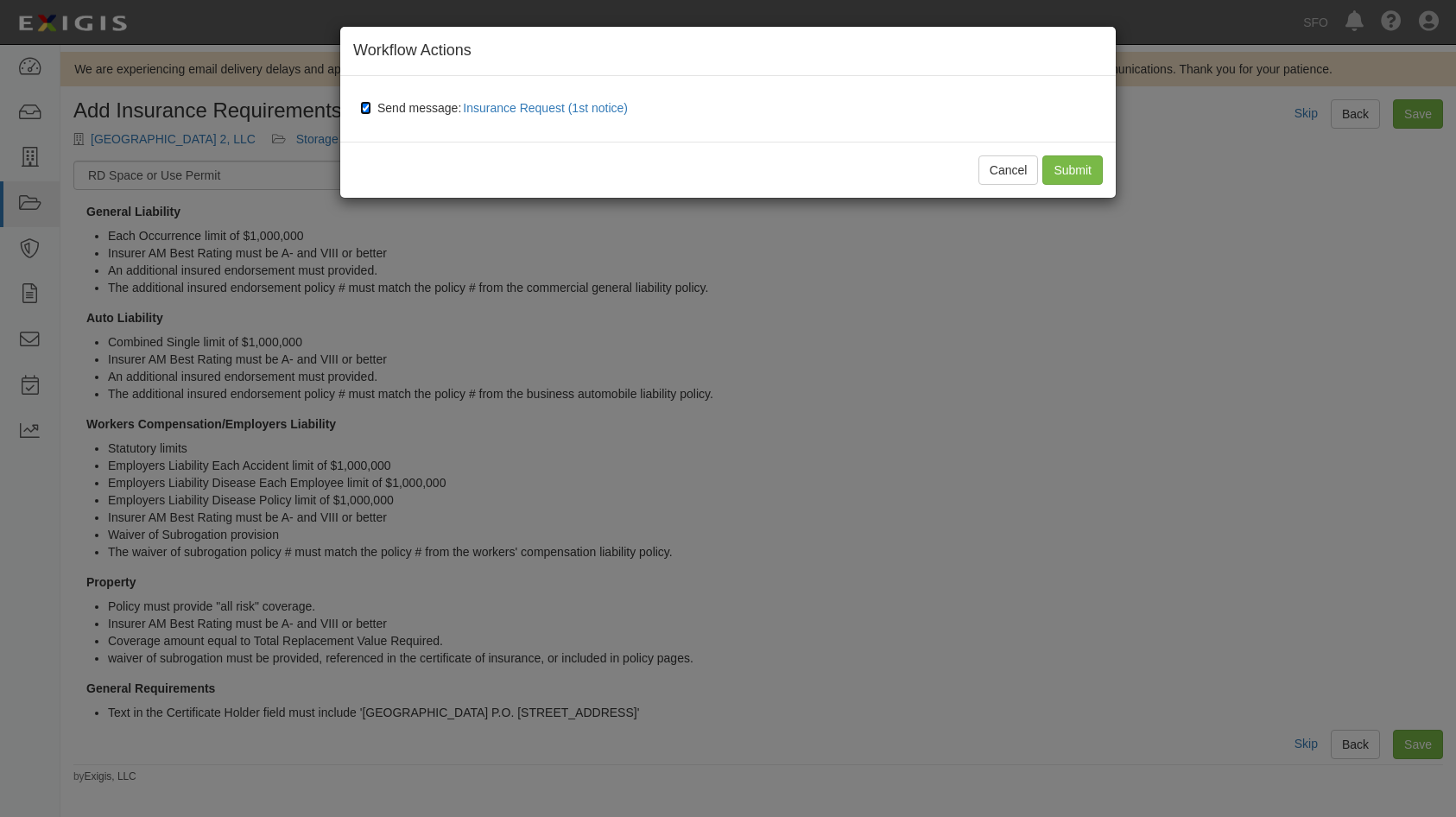
click at [365, 108] on input "Send message: Insurance Request (1st notice)" at bounding box center [365, 107] width 11 height 14
checkbox input "false"
click at [1060, 167] on input "Submit" at bounding box center [1072, 170] width 61 height 29
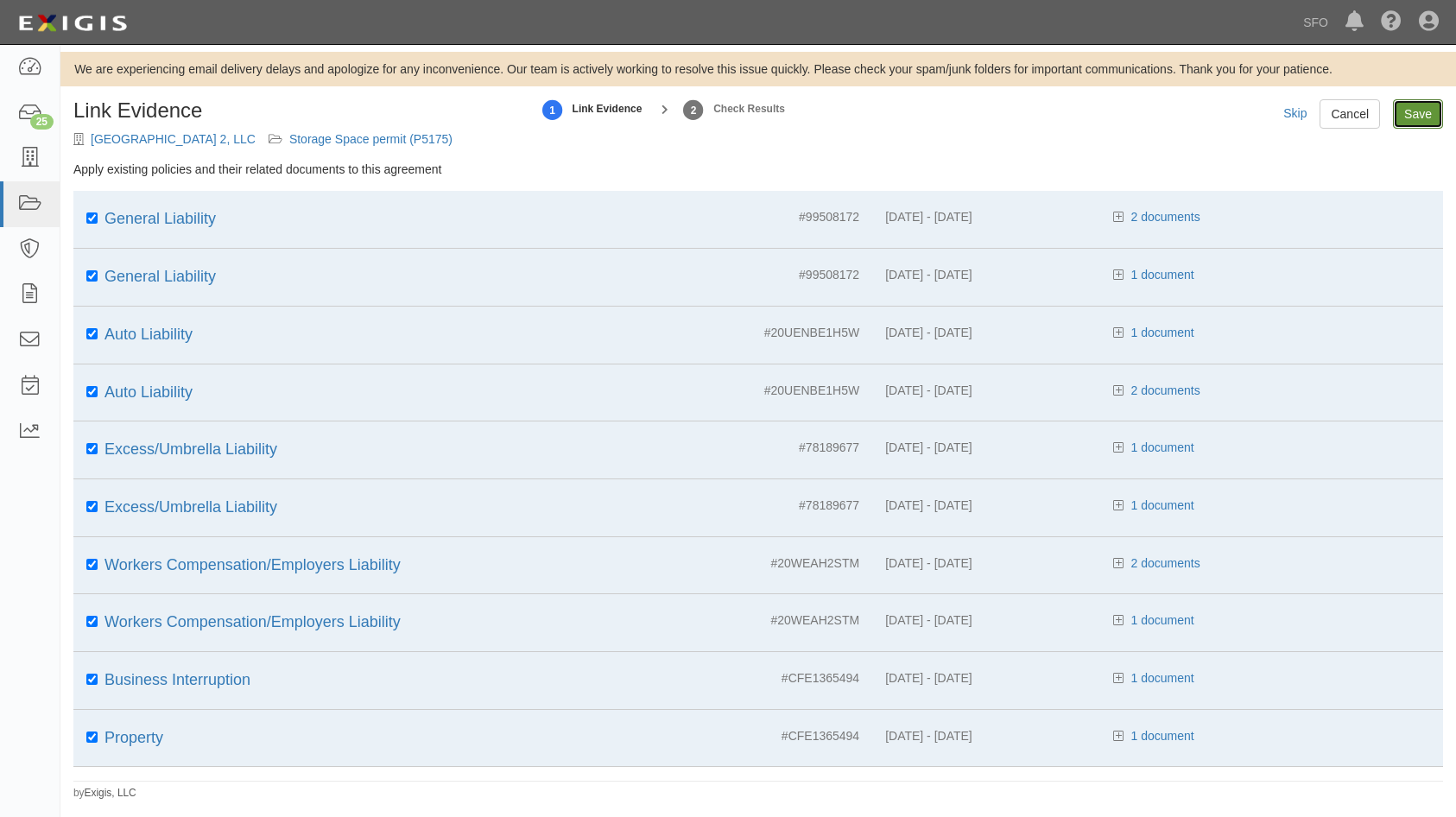
click at [1412, 114] on input "Save" at bounding box center [1417, 114] width 50 height 29
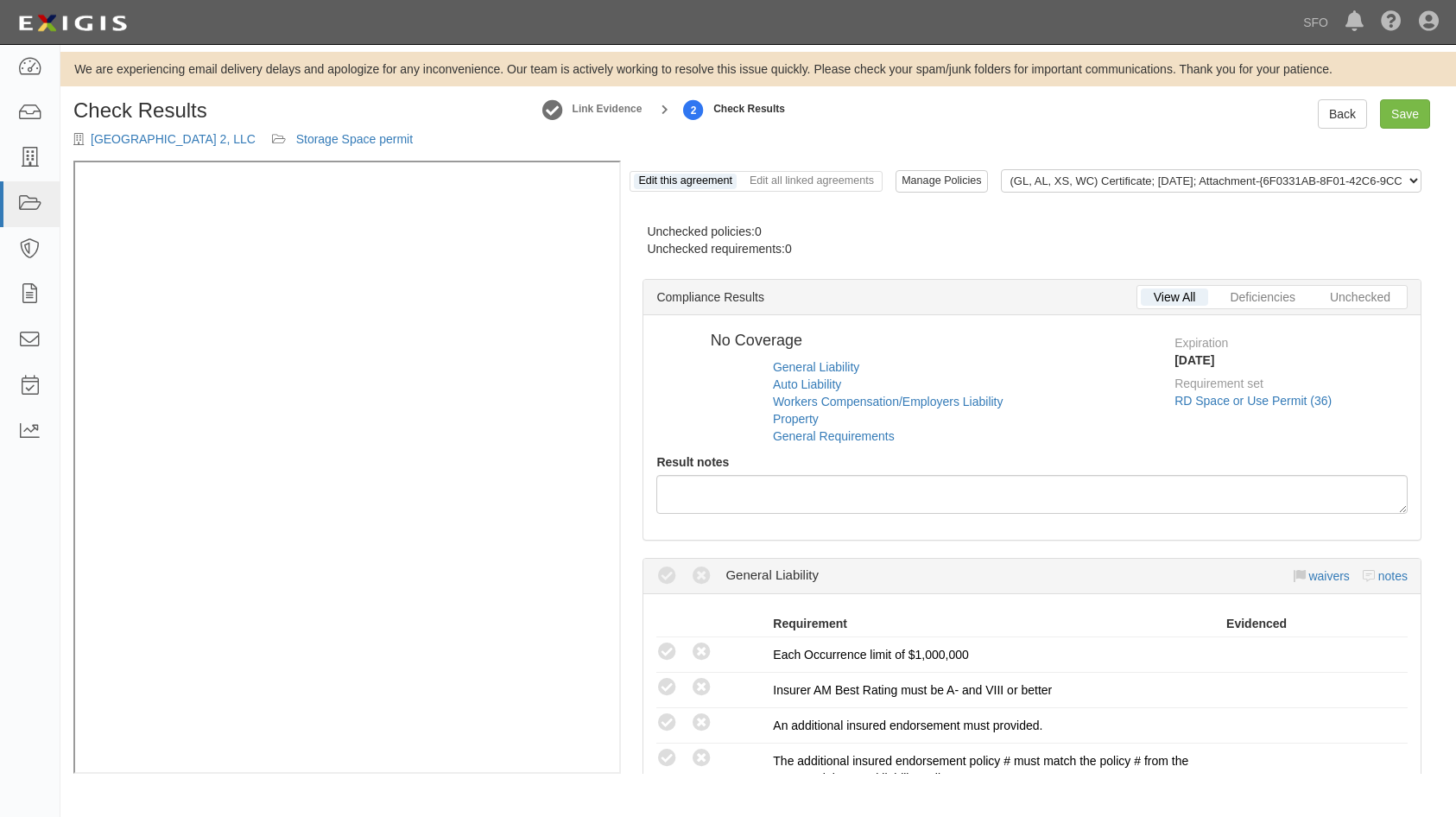
radio input "true"
radio input "false"
radio input "true"
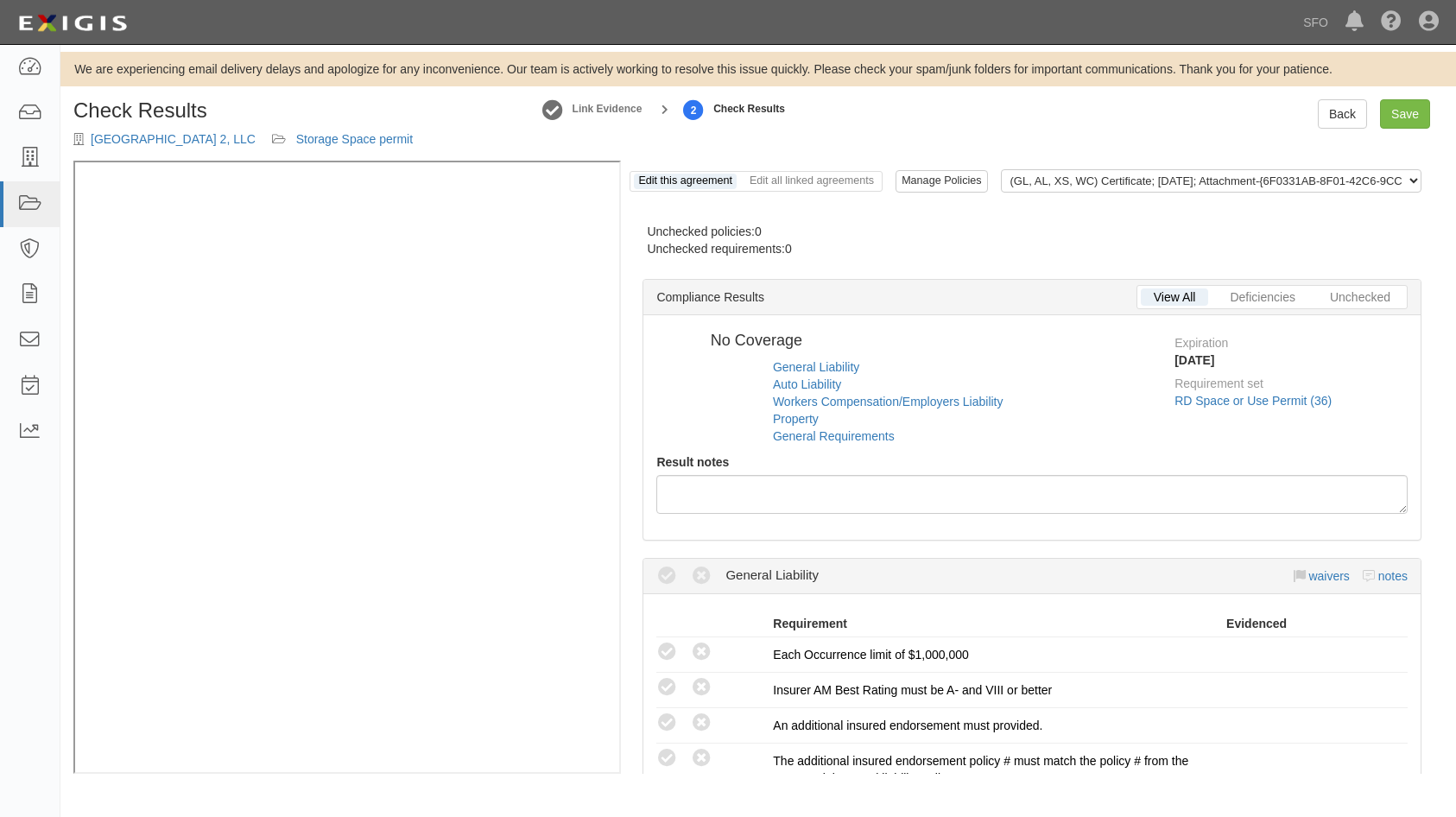
radio input "true"
radio input "false"
radio input "true"
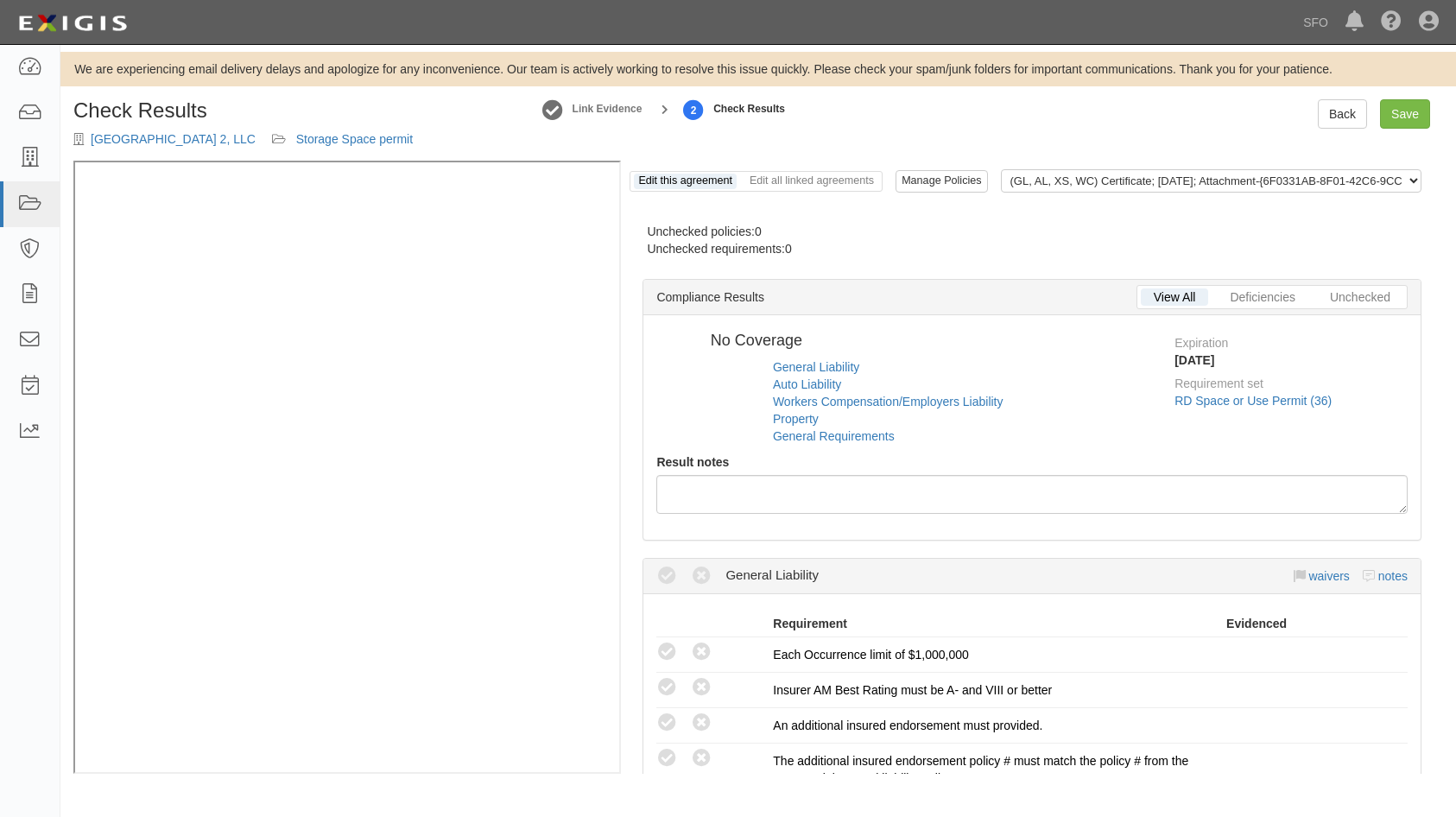
radio input "true"
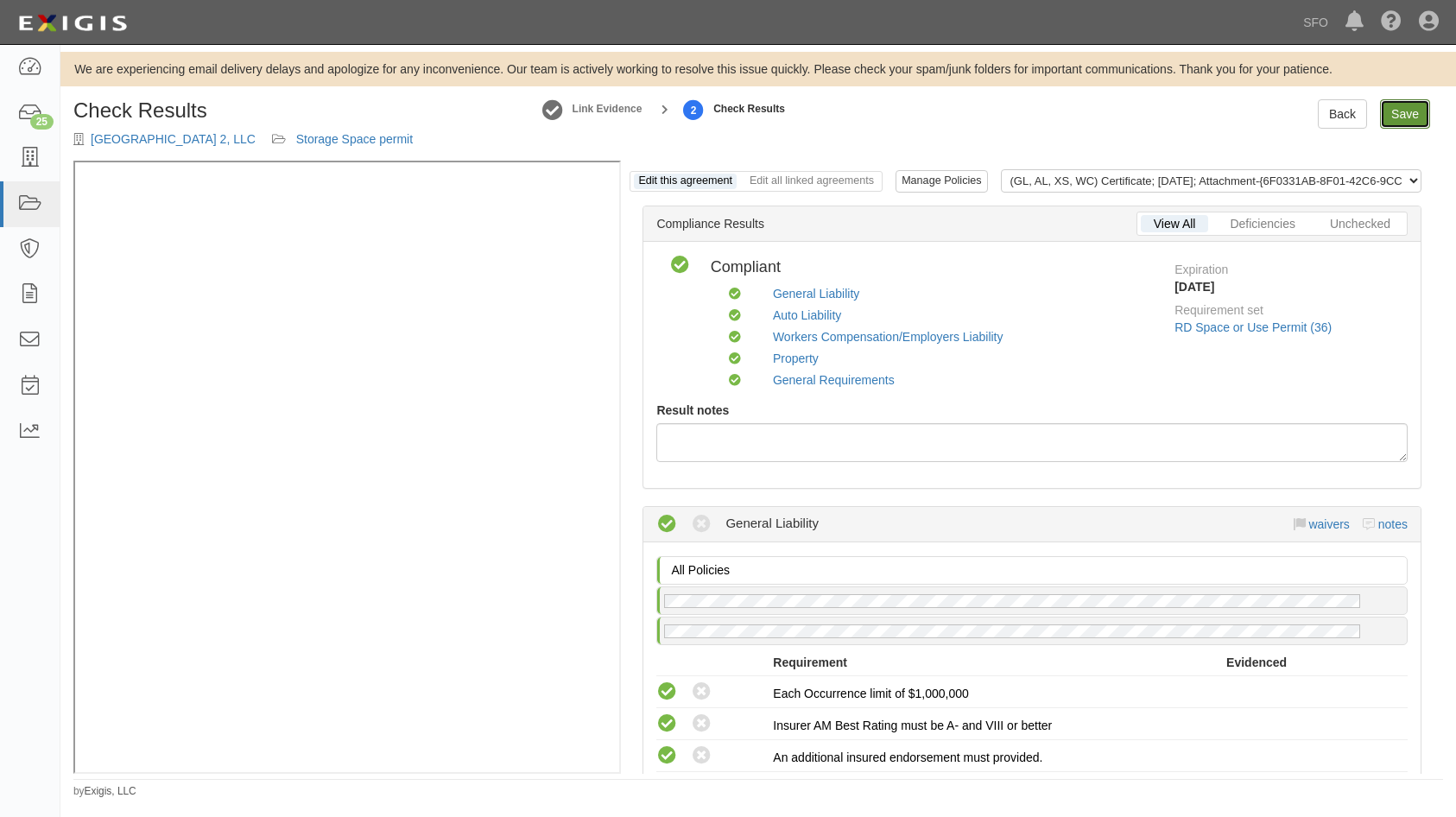
click at [1418, 114] on link "Save" at bounding box center [1405, 114] width 50 height 29
radio input "true"
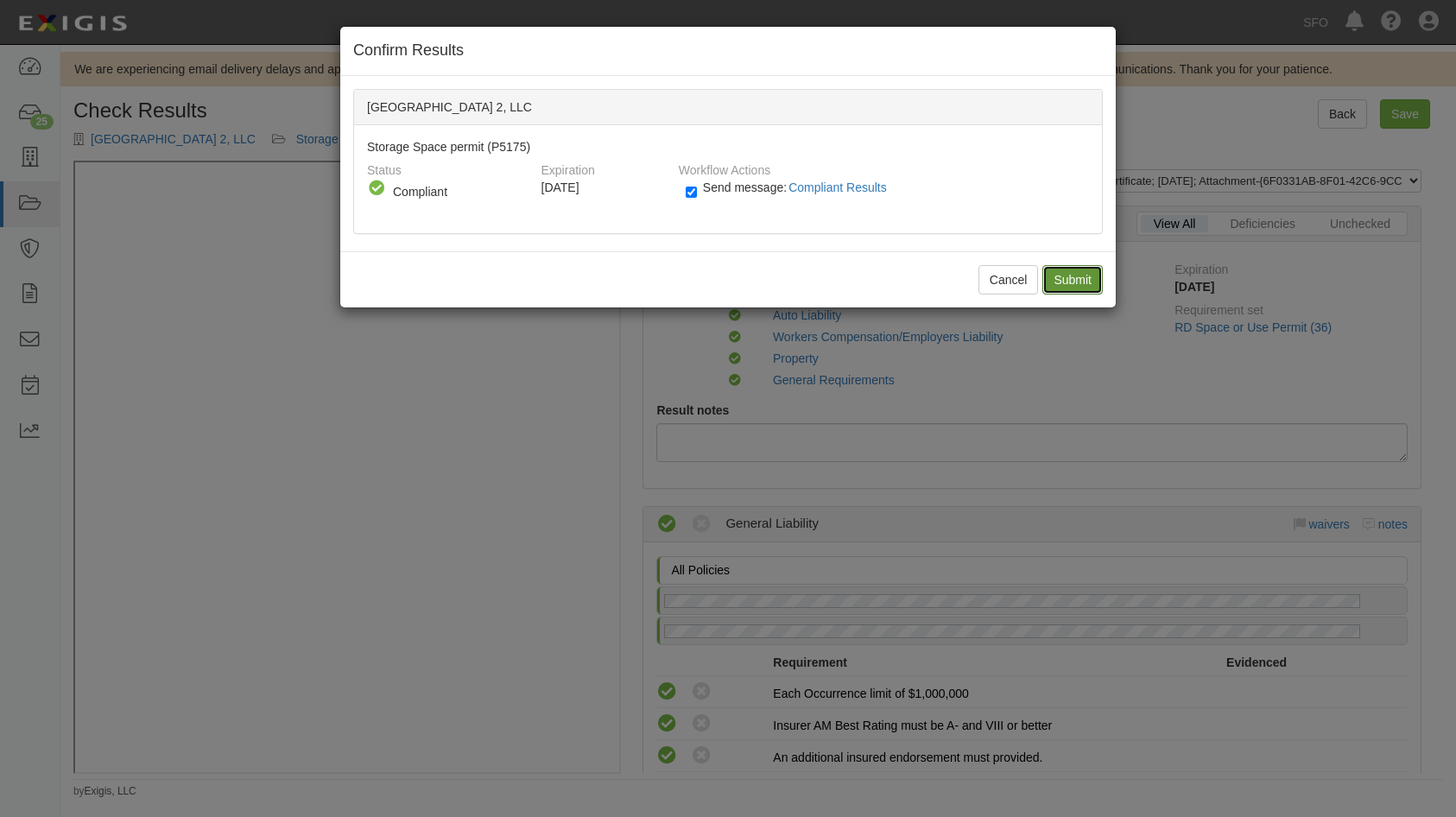
click at [1091, 276] on input "Submit" at bounding box center [1072, 280] width 61 height 29
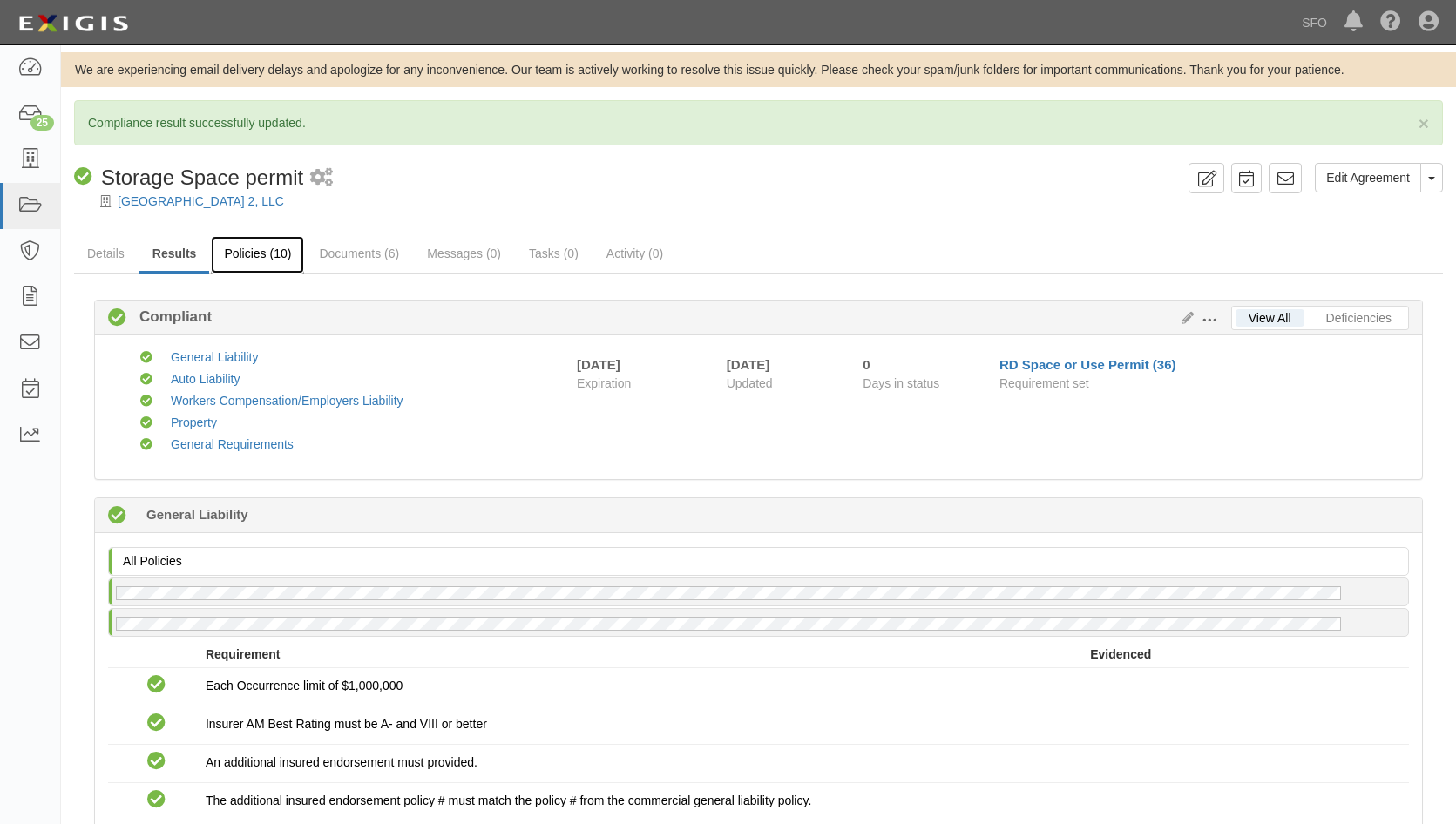
click at [252, 254] on link "Policies (10)" at bounding box center [257, 255] width 94 height 37
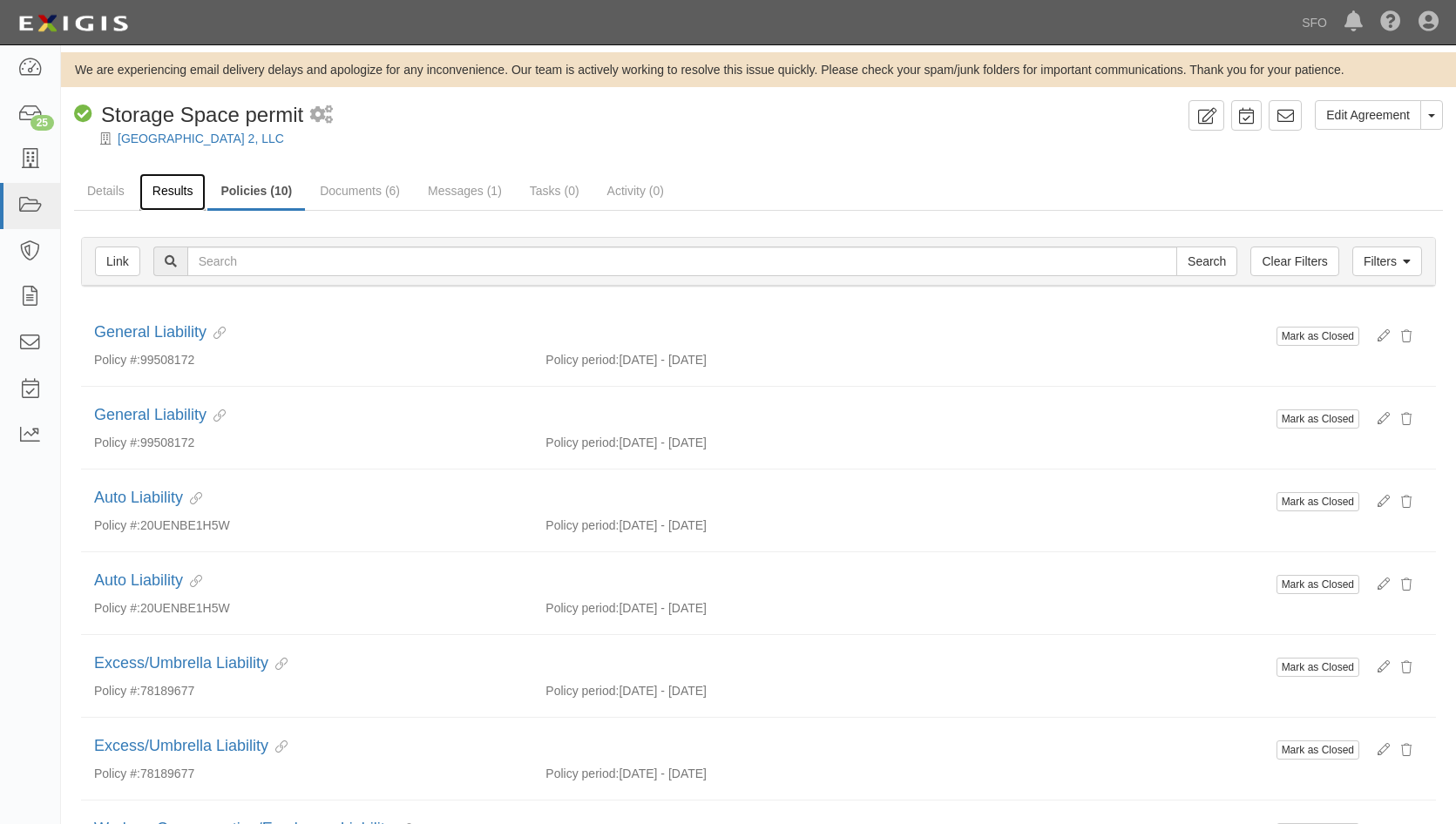
click at [141, 190] on link "Results" at bounding box center [173, 192] width 67 height 37
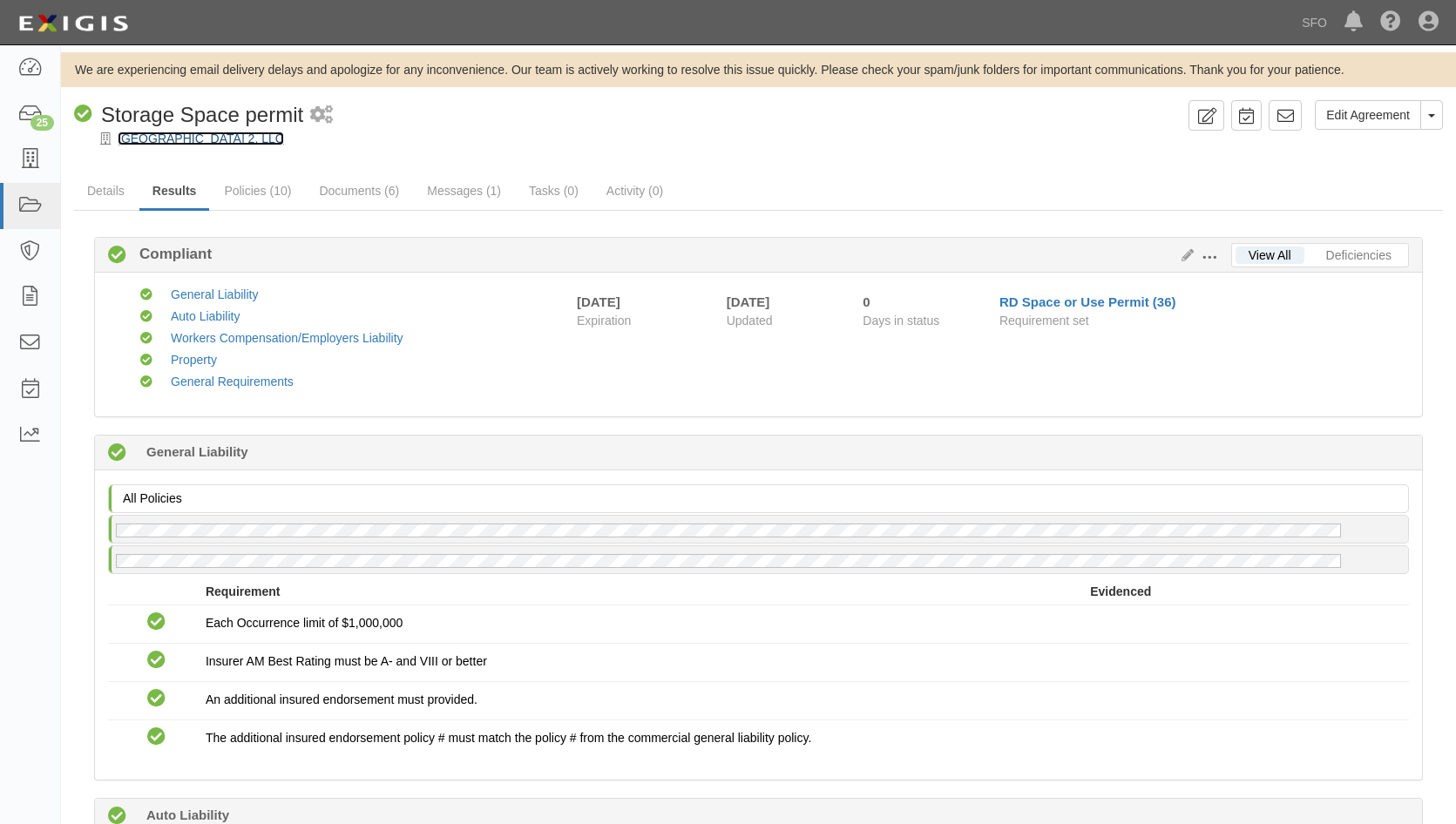
click at [148, 135] on link "[GEOGRAPHIC_DATA] 2, LLC" at bounding box center [201, 138] width 167 height 14
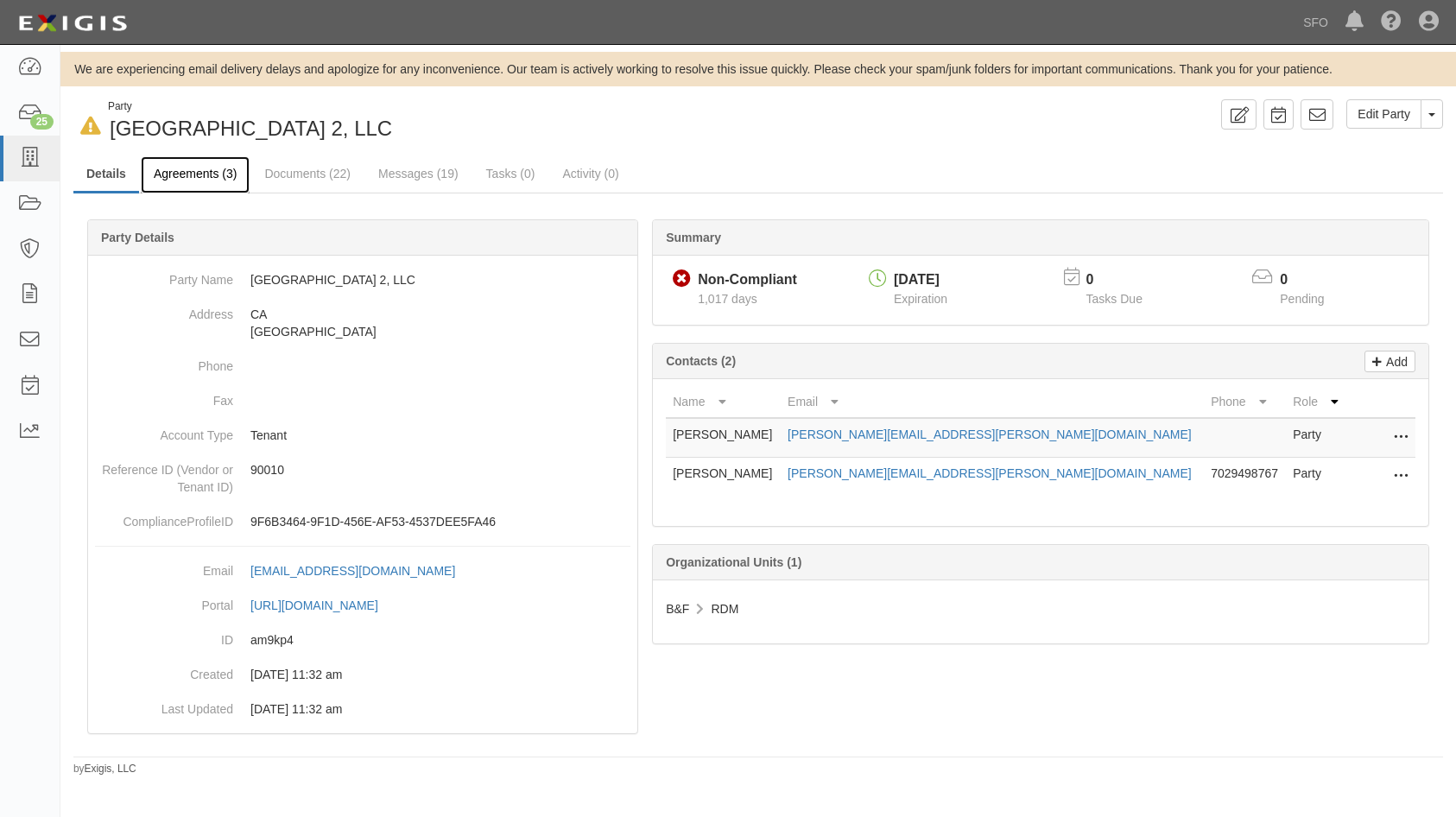
click at [211, 185] on link "Agreements (3)" at bounding box center [195, 174] width 109 height 37
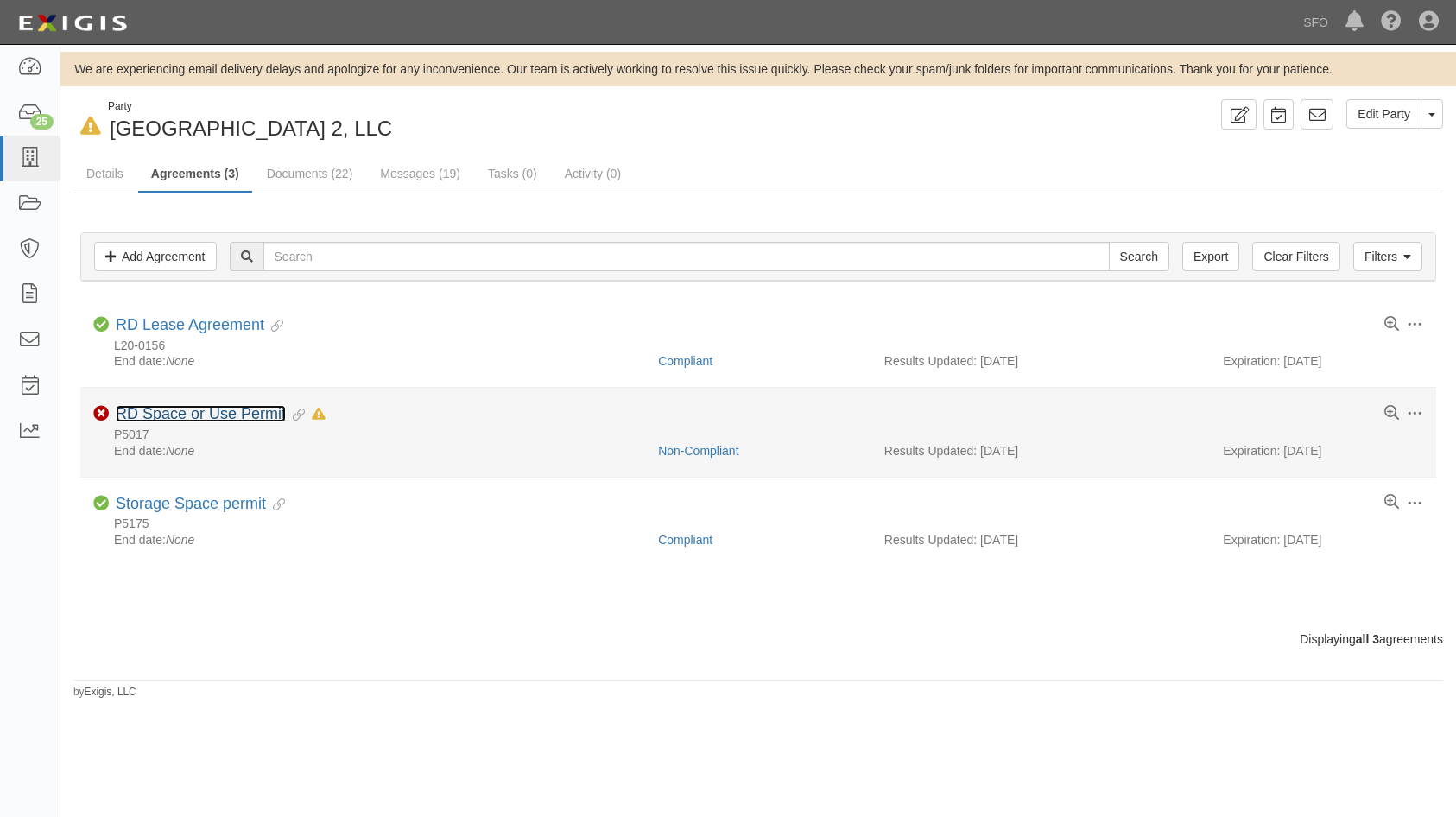
click at [207, 416] on link "RD Space or Use Permit" at bounding box center [200, 413] width 170 height 17
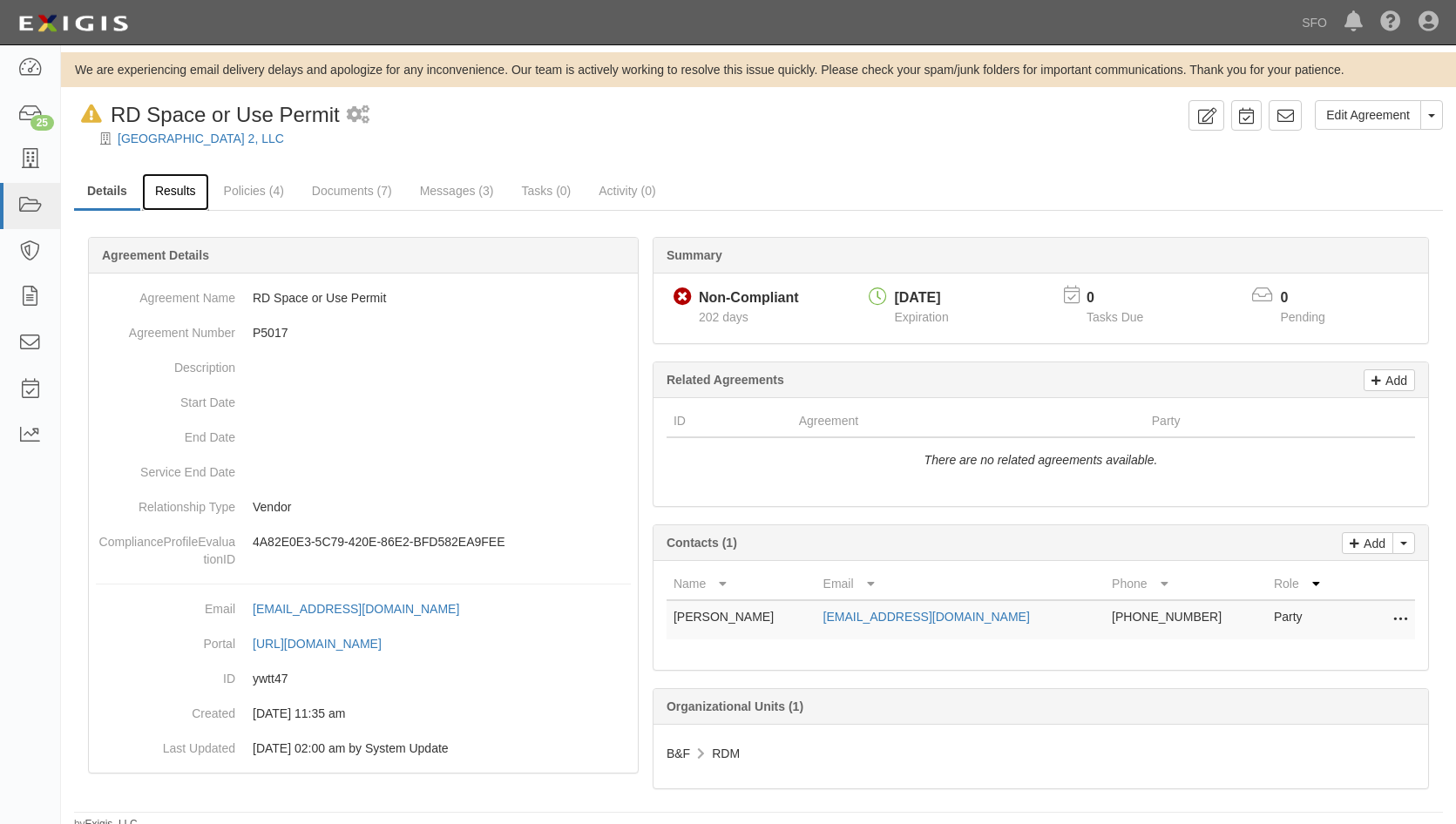
click at [159, 183] on link "Results" at bounding box center [175, 192] width 67 height 37
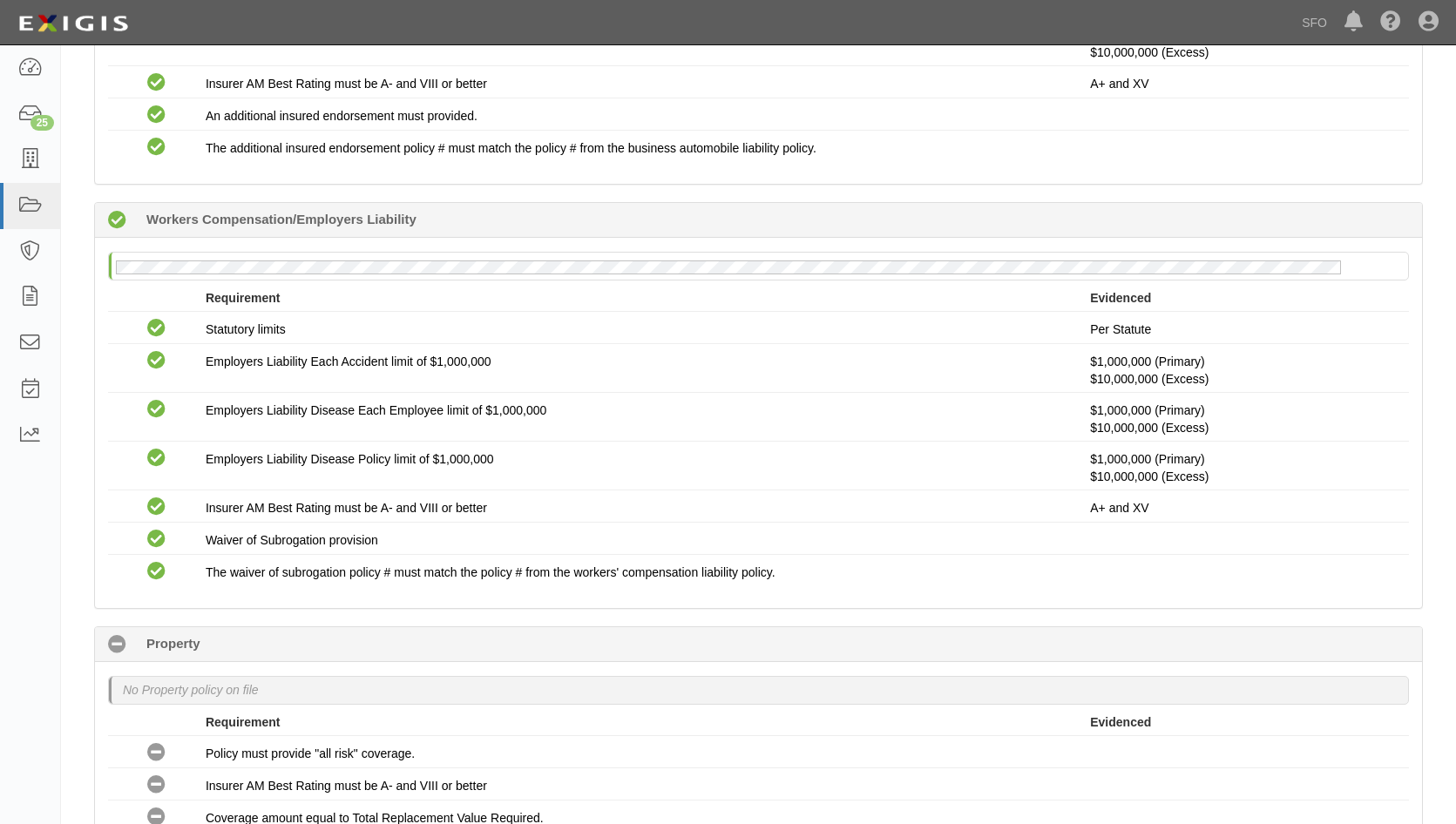
scroll to position [1045, 0]
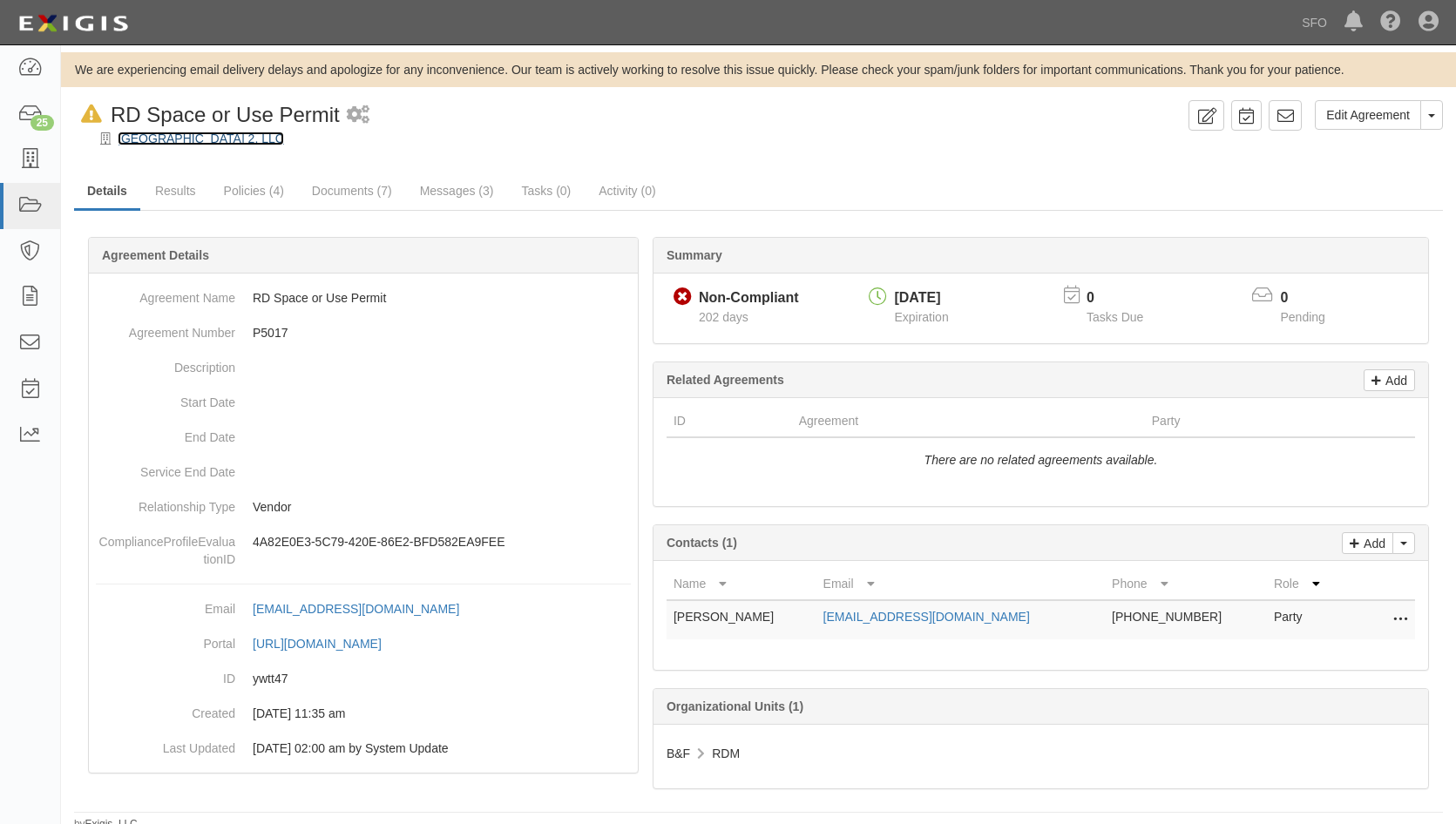
click at [201, 141] on link "[GEOGRAPHIC_DATA] 2, LLC" at bounding box center [201, 138] width 167 height 14
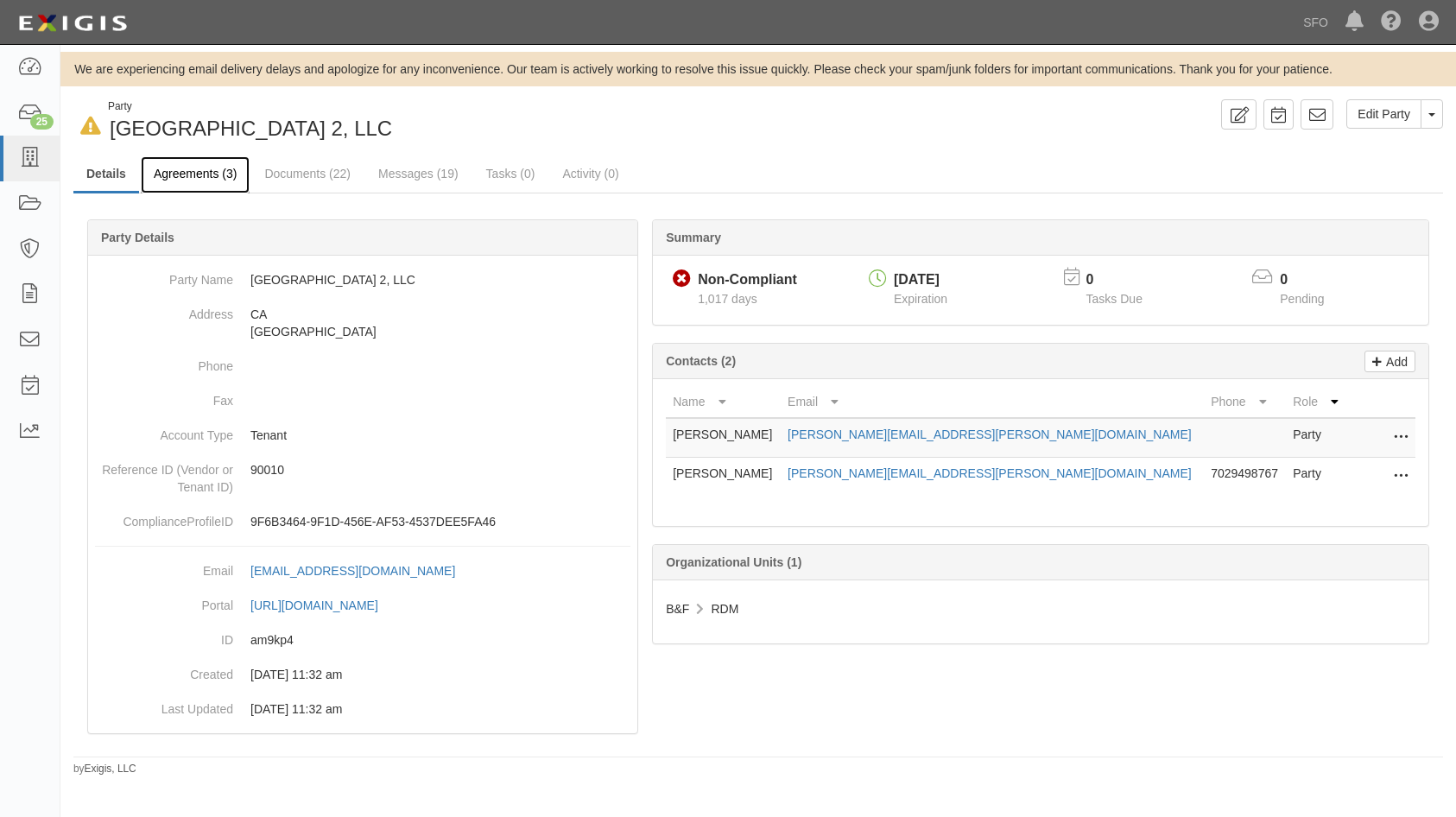
click at [193, 179] on link "Agreements (3)" at bounding box center [195, 174] width 109 height 37
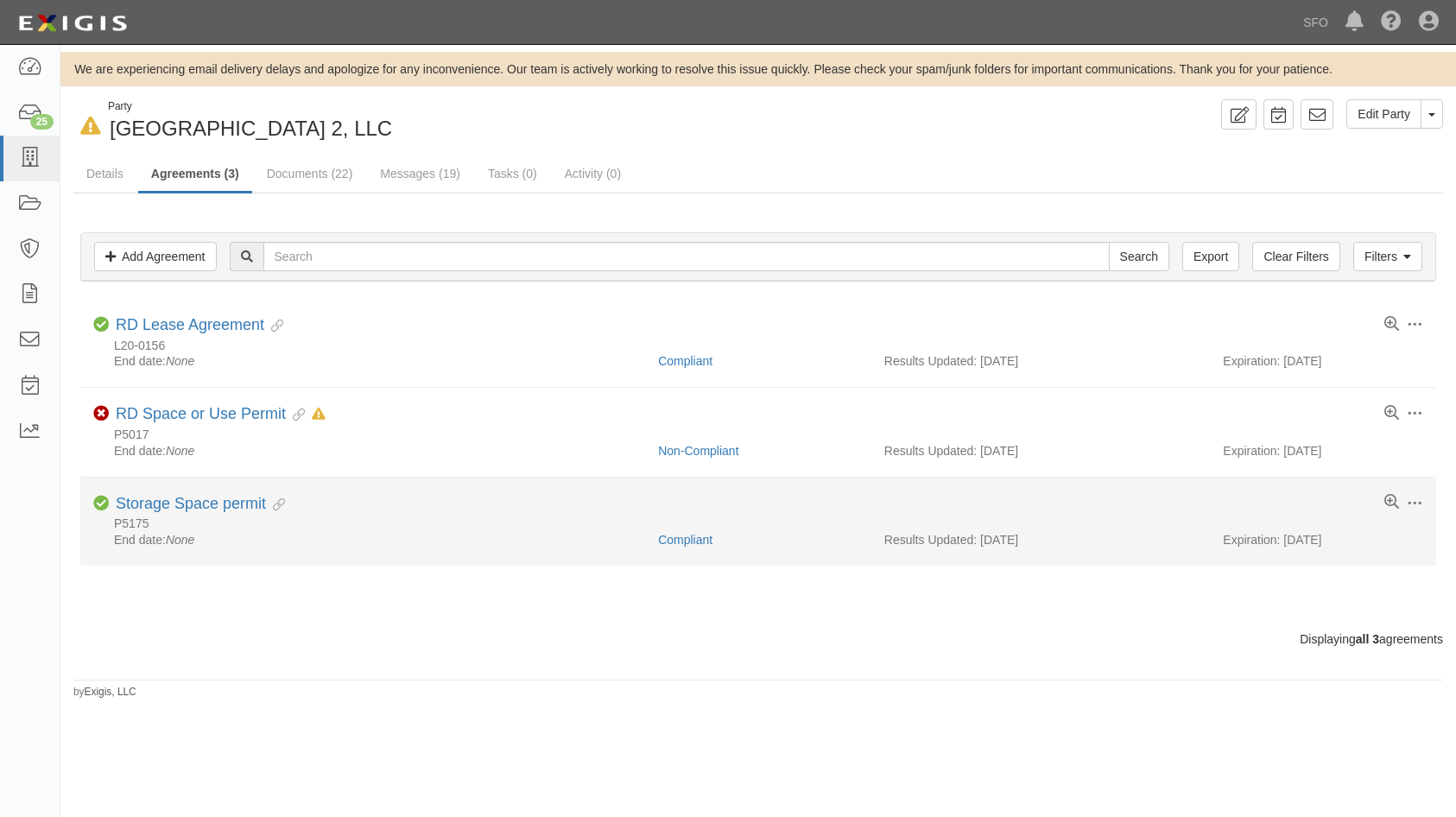
click at [236, 493] on li "Toggle Agreement Dropdown Edit Log activity Add task Send message Archive Compl…" at bounding box center [757, 521] width 1356 height 88
click at [236, 498] on link "Storage Space permit" at bounding box center [191, 503] width 151 height 17
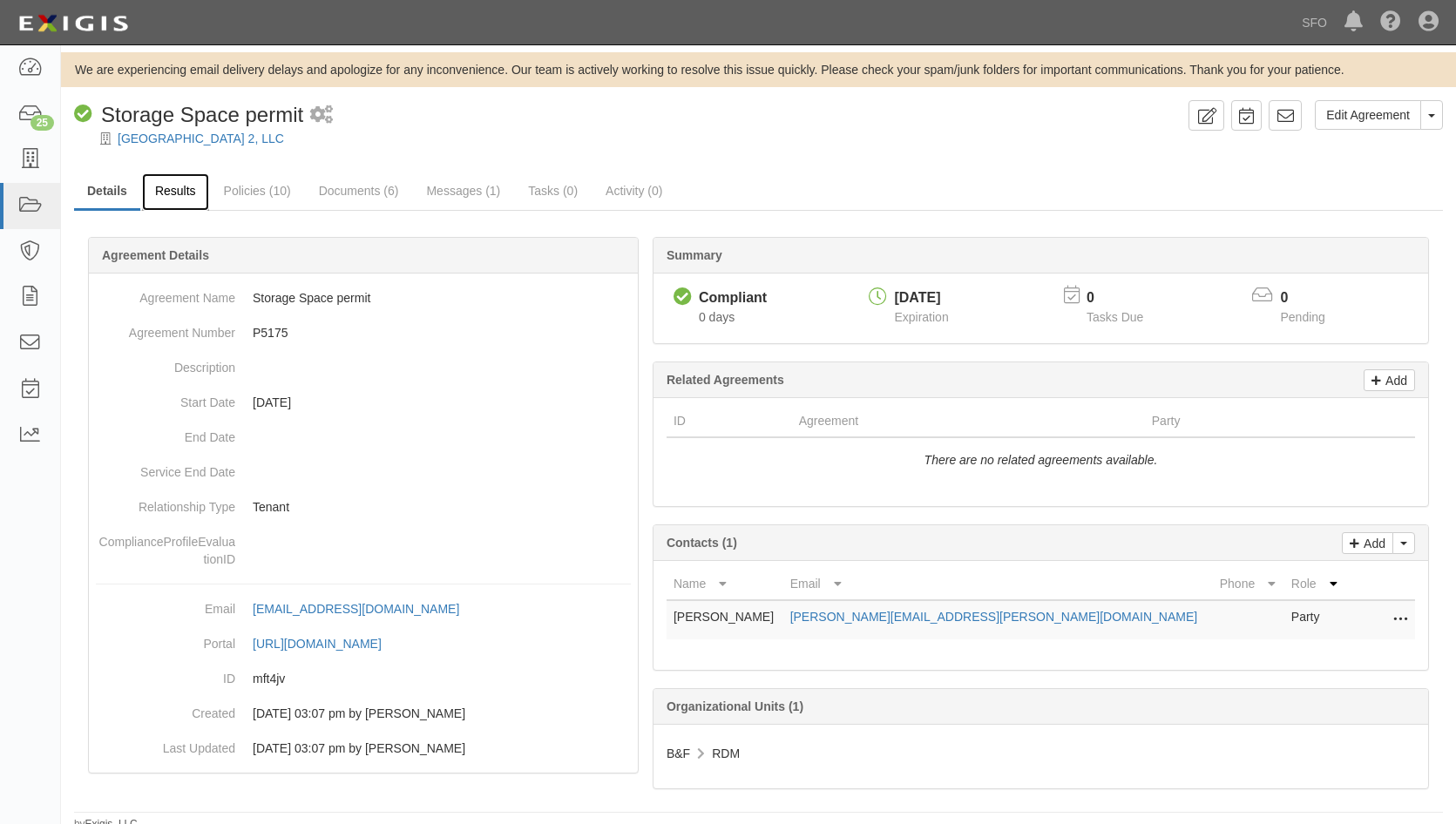
click at [181, 198] on link "Results" at bounding box center [175, 192] width 67 height 37
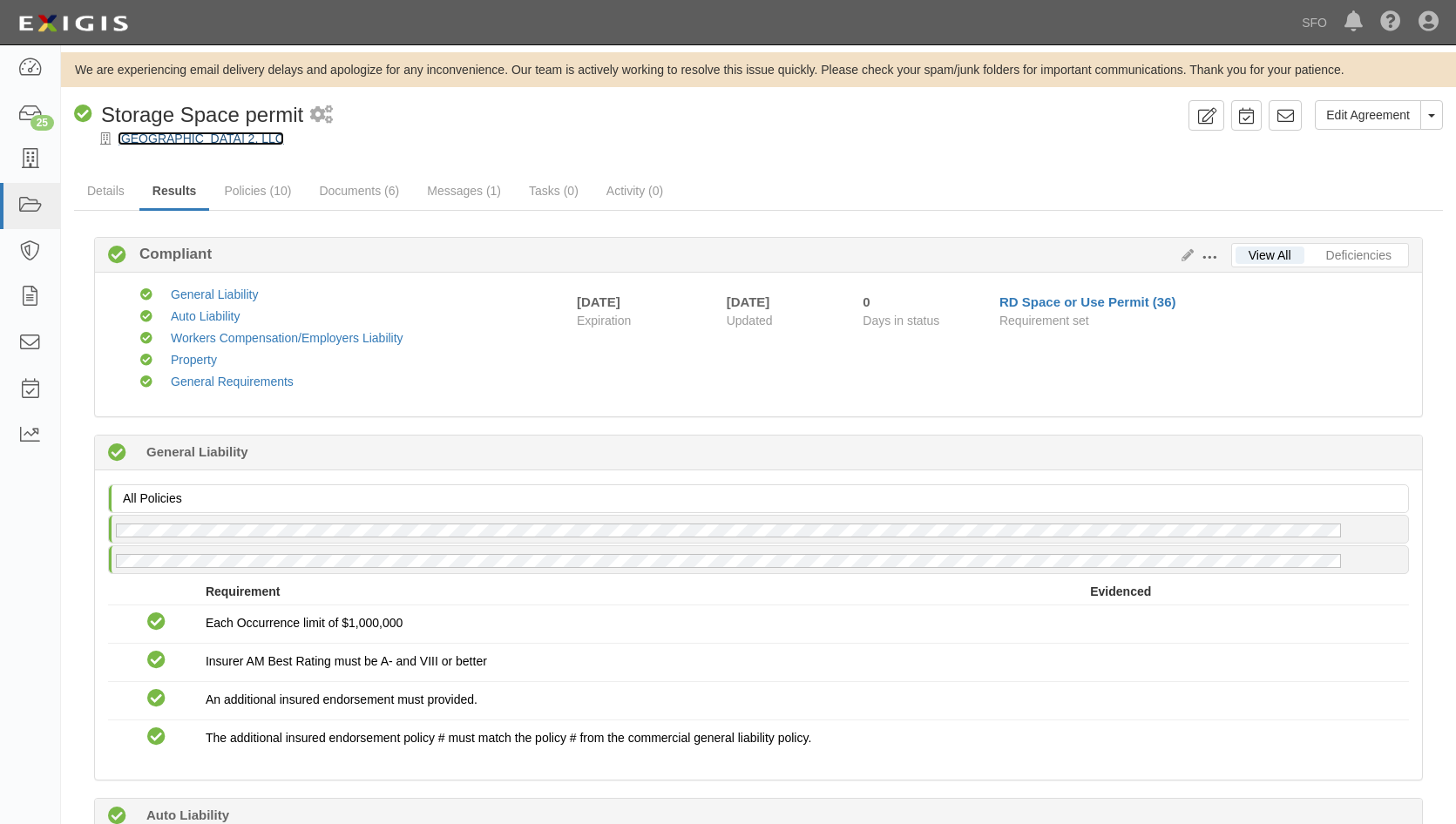
click at [161, 133] on link "[GEOGRAPHIC_DATA] 2, LLC" at bounding box center [201, 138] width 167 height 14
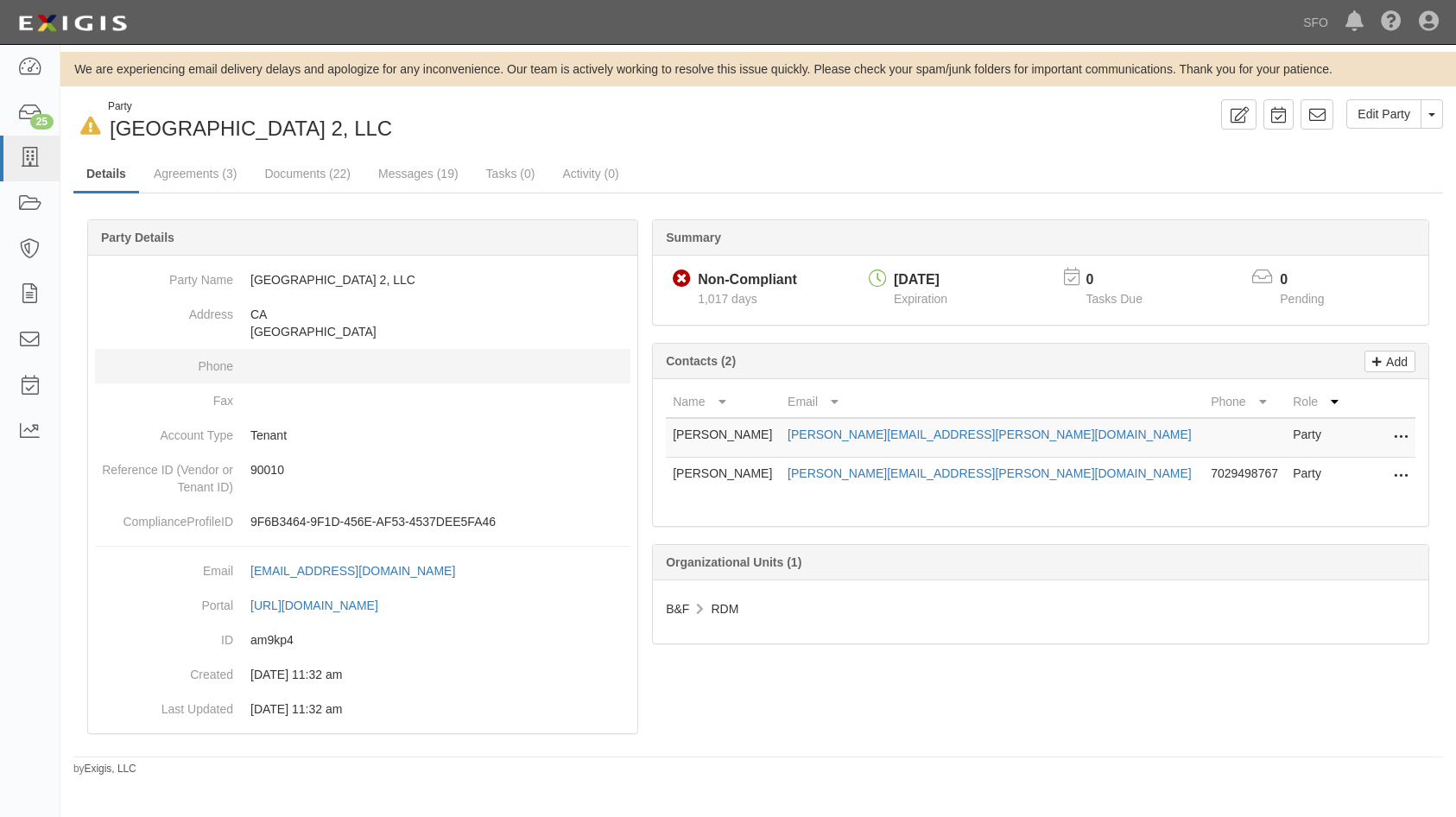
drag, startPoint x: 343, startPoint y: 361, endPoint x: 177, endPoint y: 274, distance: 187.4
click at [343, 361] on dd at bounding box center [362, 366] width 535 height 35
click at [44, 162] on link at bounding box center [29, 159] width 60 height 46
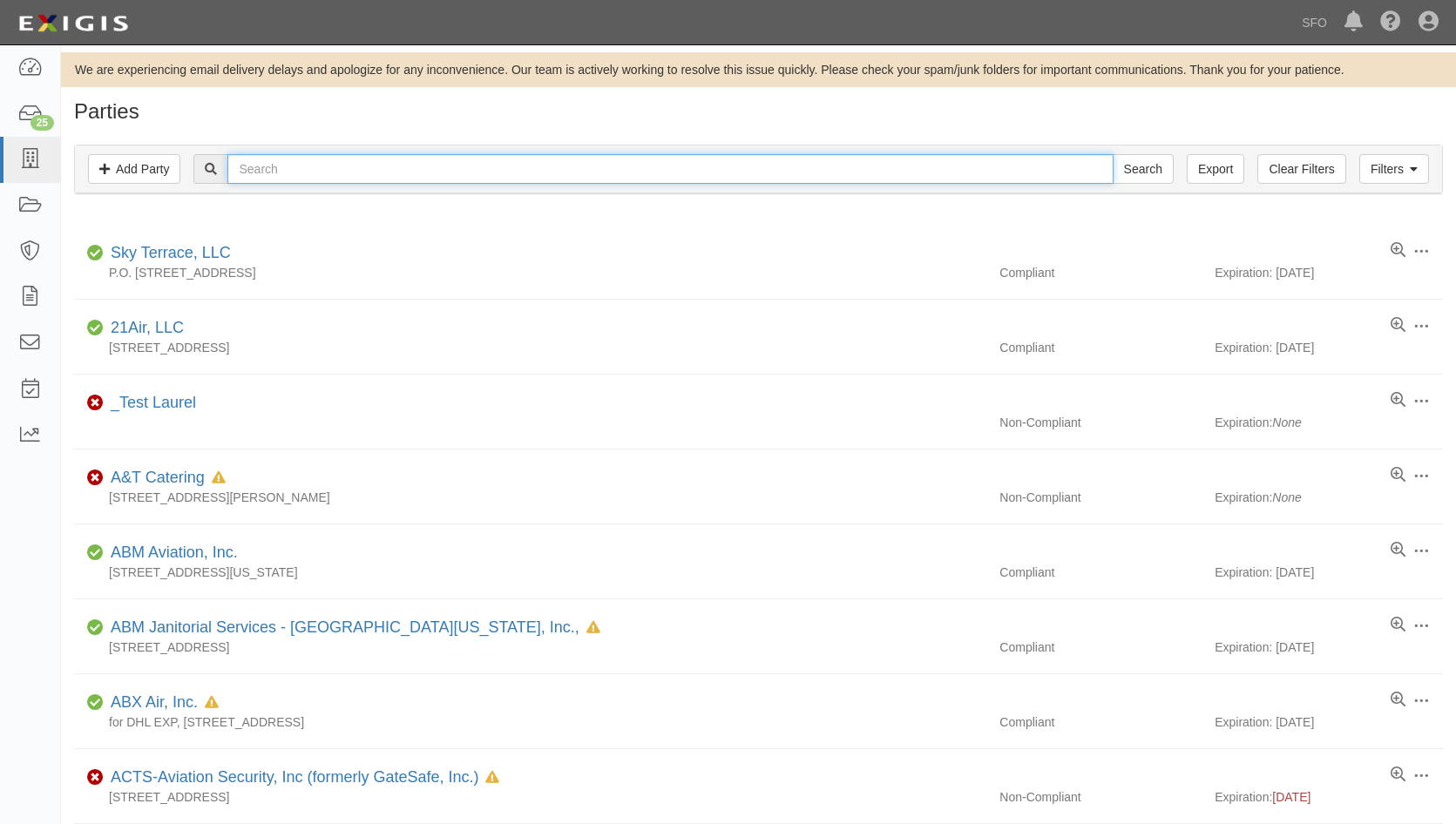
click at [335, 169] on input "text" at bounding box center [671, 169] width 885 height 30
type input "sky"
click at [1112, 154] on input "Search" at bounding box center [1143, 169] width 61 height 30
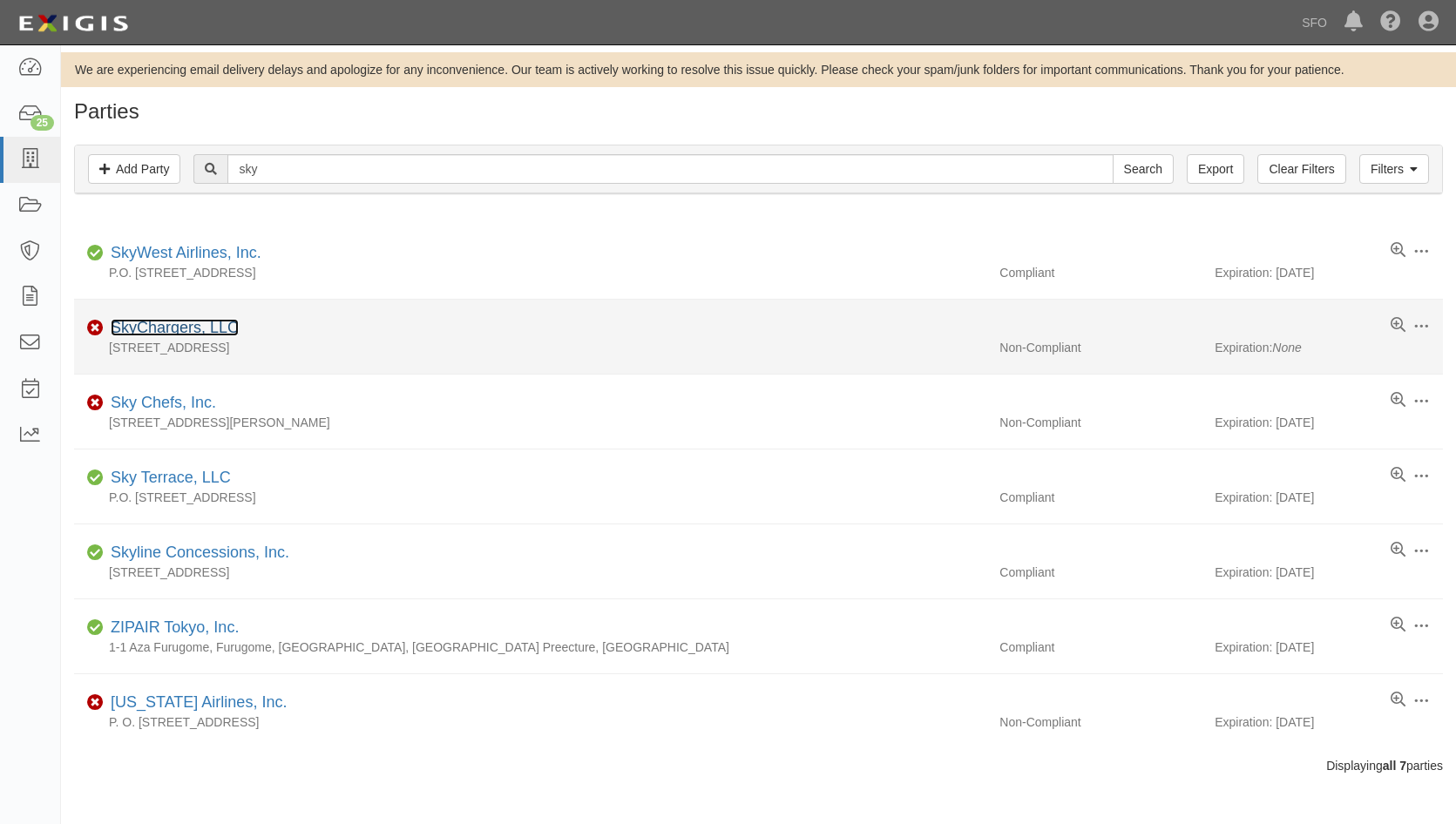
click at [203, 328] on link "SkyChargers, LLC" at bounding box center [174, 327] width 128 height 18
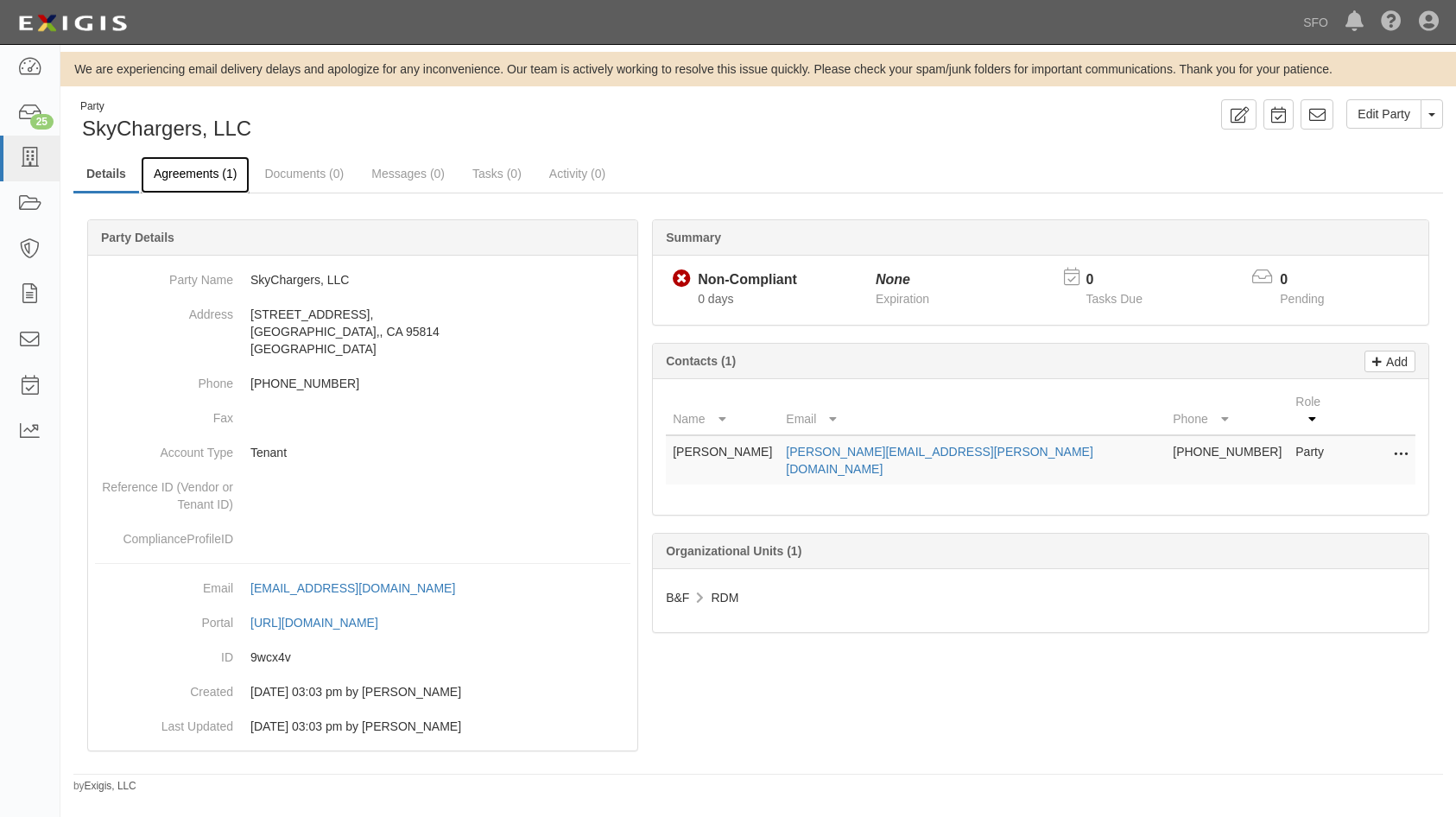
click at [208, 182] on link "Agreements (1)" at bounding box center [195, 174] width 109 height 37
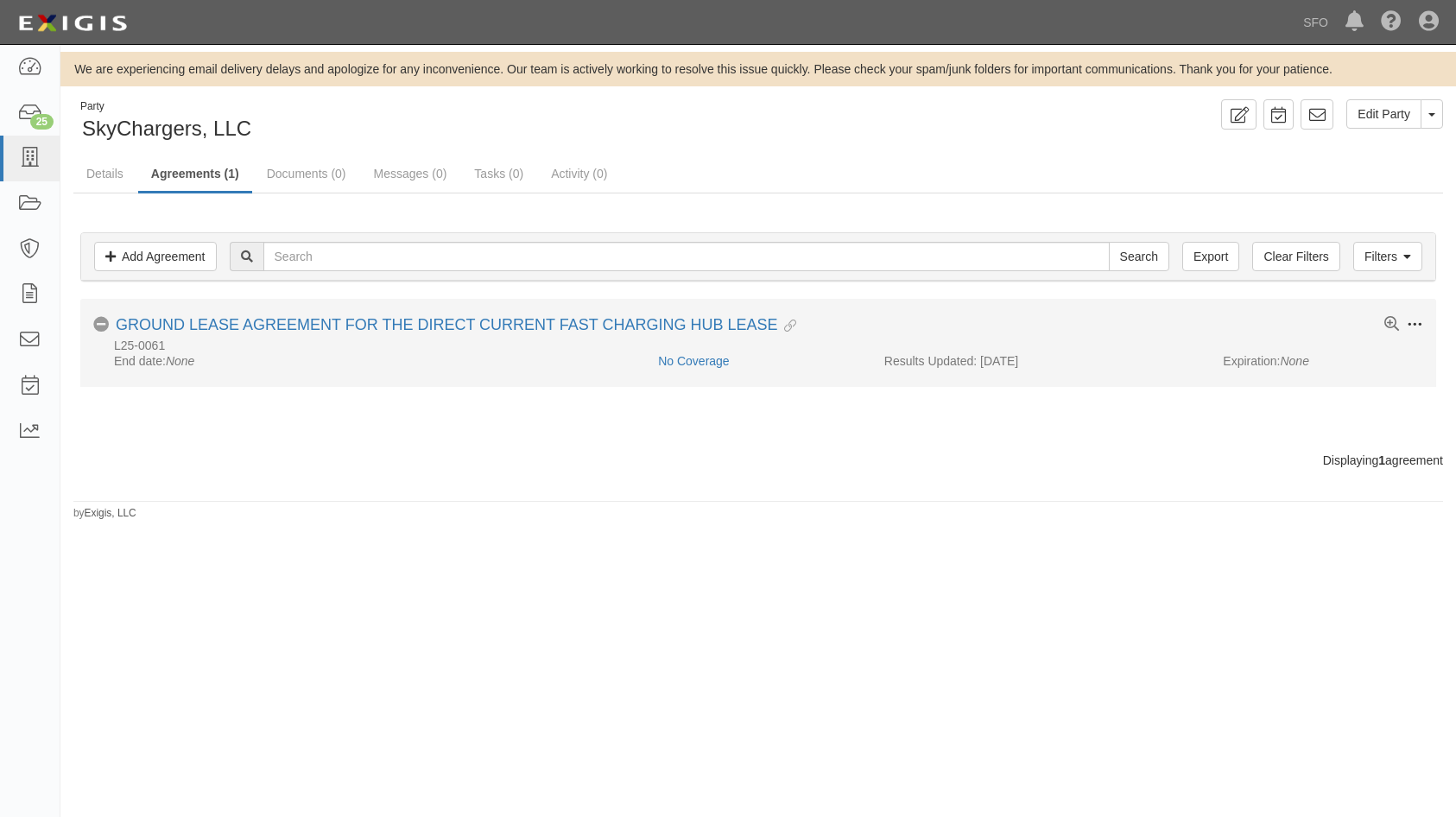
click at [1422, 324] on button "Toggle Agreement Dropdown" at bounding box center [1411, 325] width 24 height 19
click at [1361, 328] on link "Edit" at bounding box center [1334, 323] width 137 height 31
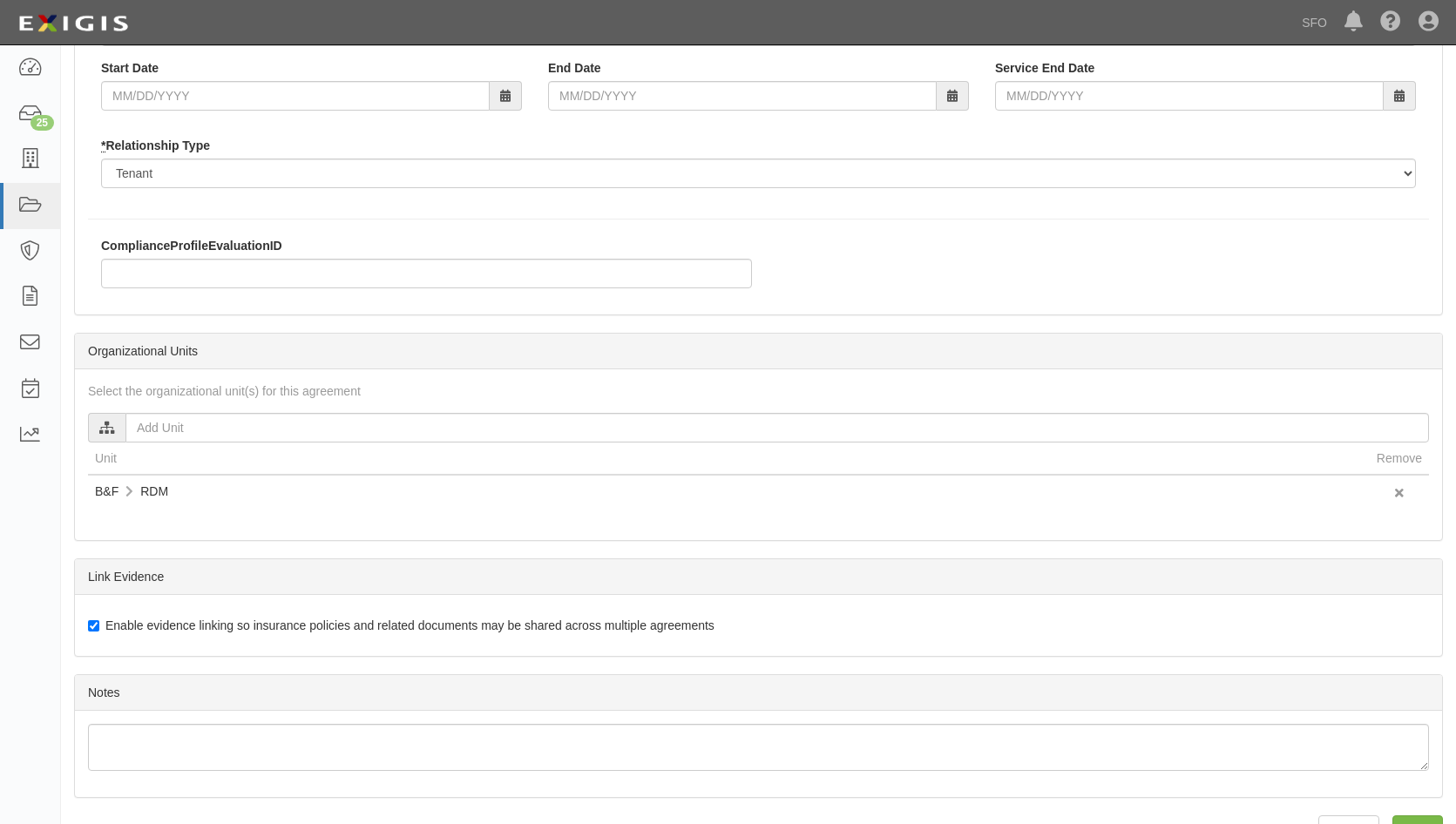
scroll to position [394, 0]
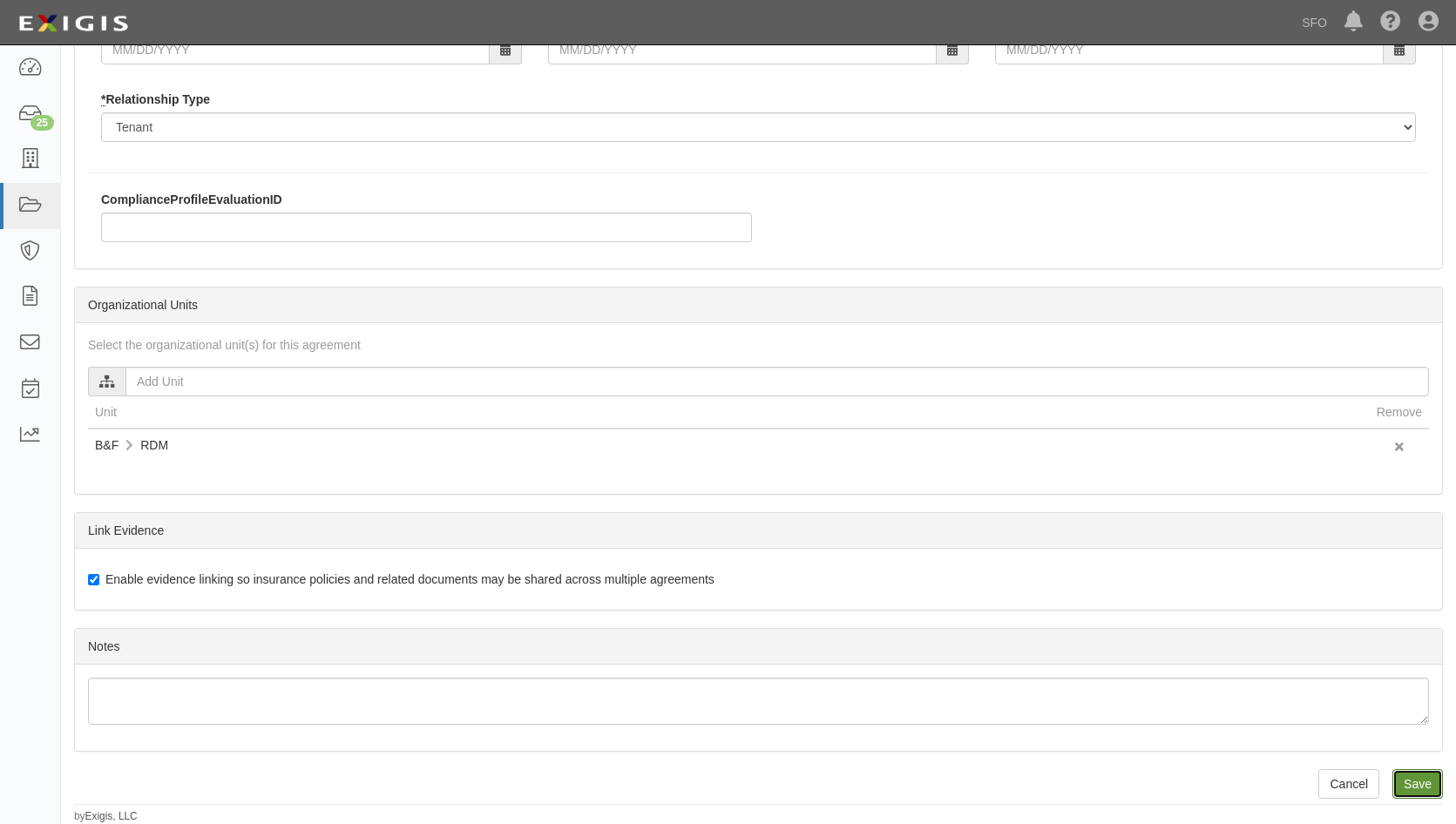
click at [1411, 784] on input "Save" at bounding box center [1417, 784] width 51 height 30
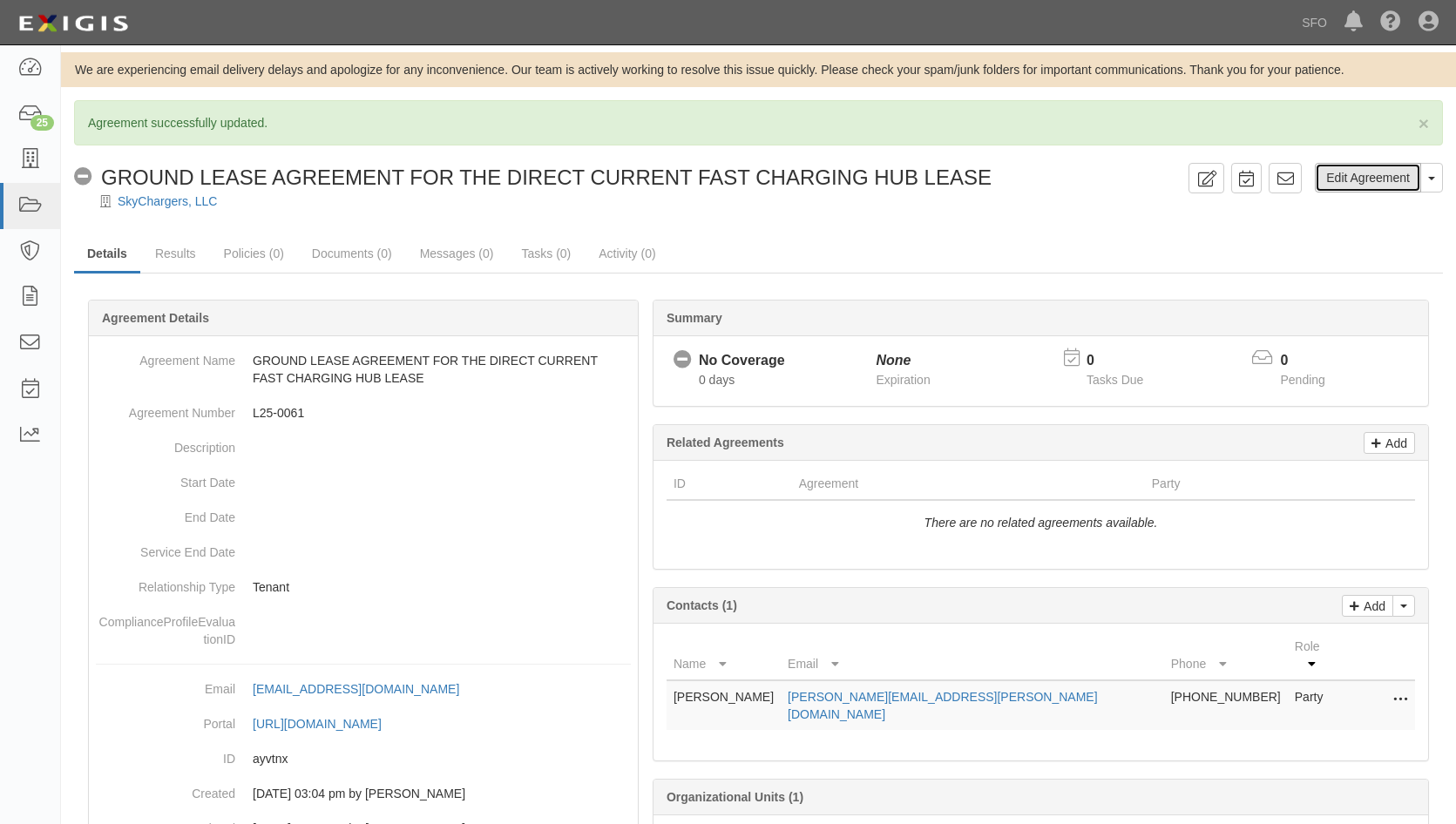
click at [1395, 181] on link "Edit Agreement" at bounding box center [1367, 178] width 107 height 30
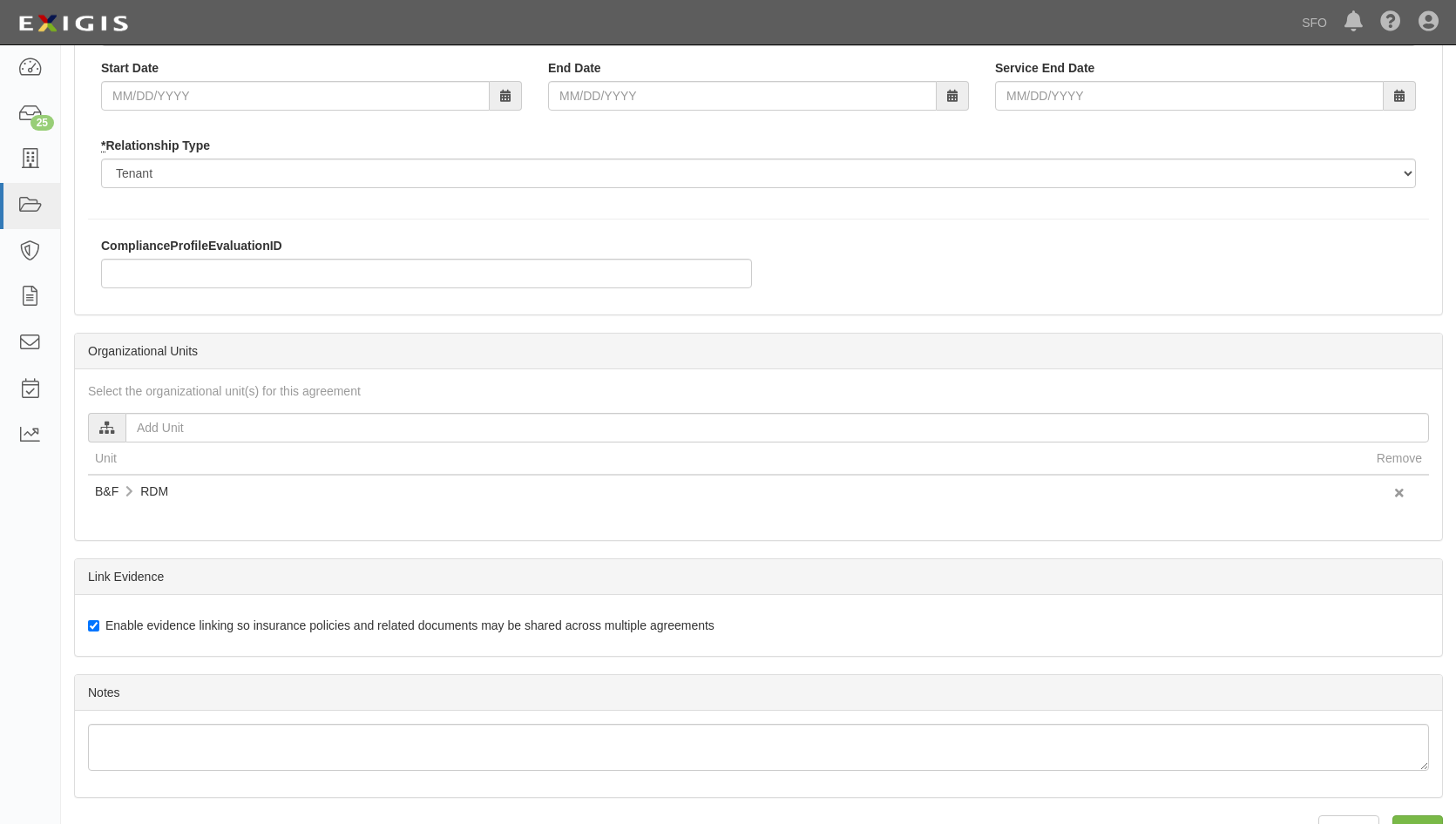
scroll to position [394, 0]
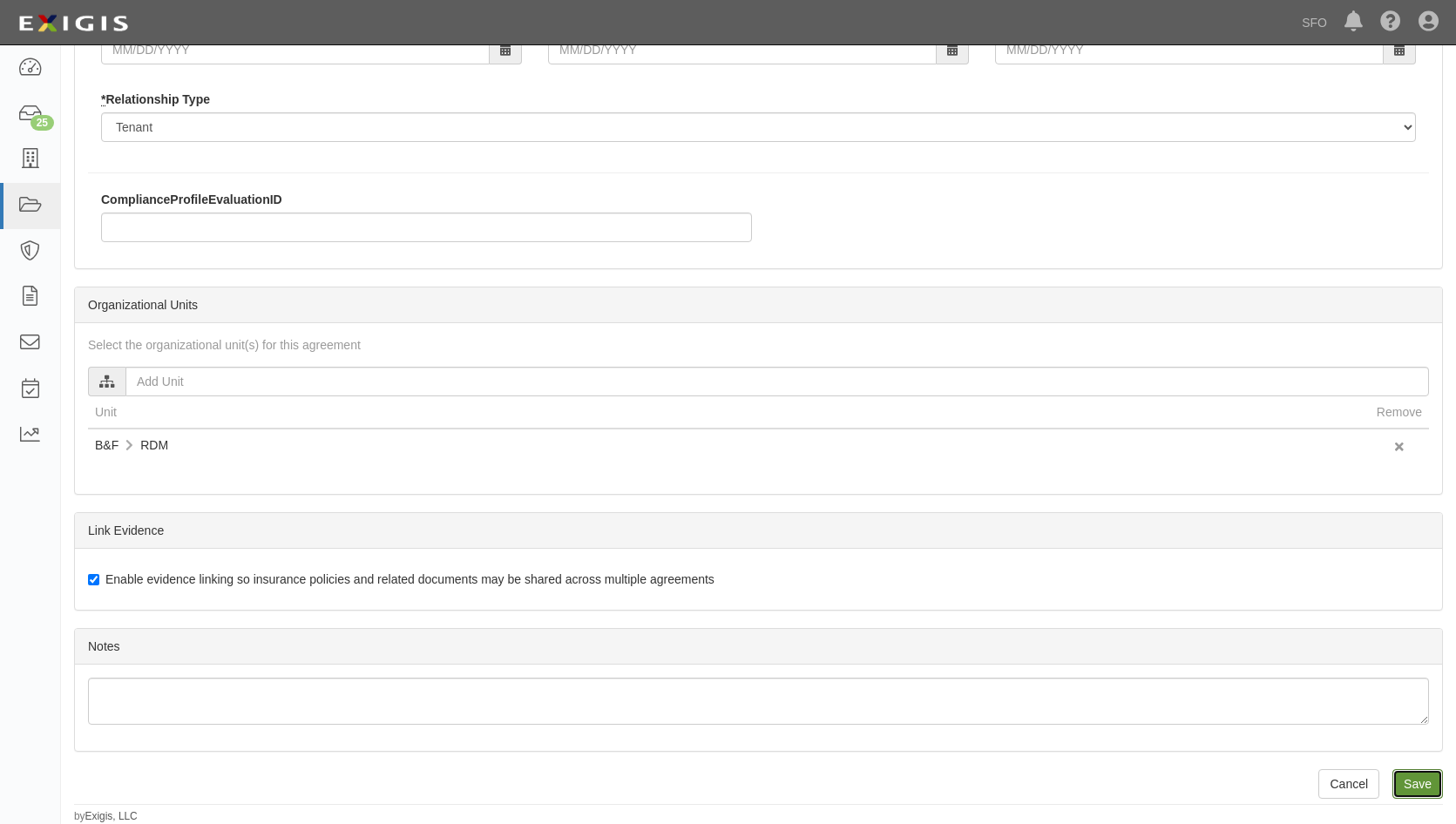
click at [1404, 770] on input "Save" at bounding box center [1417, 784] width 51 height 30
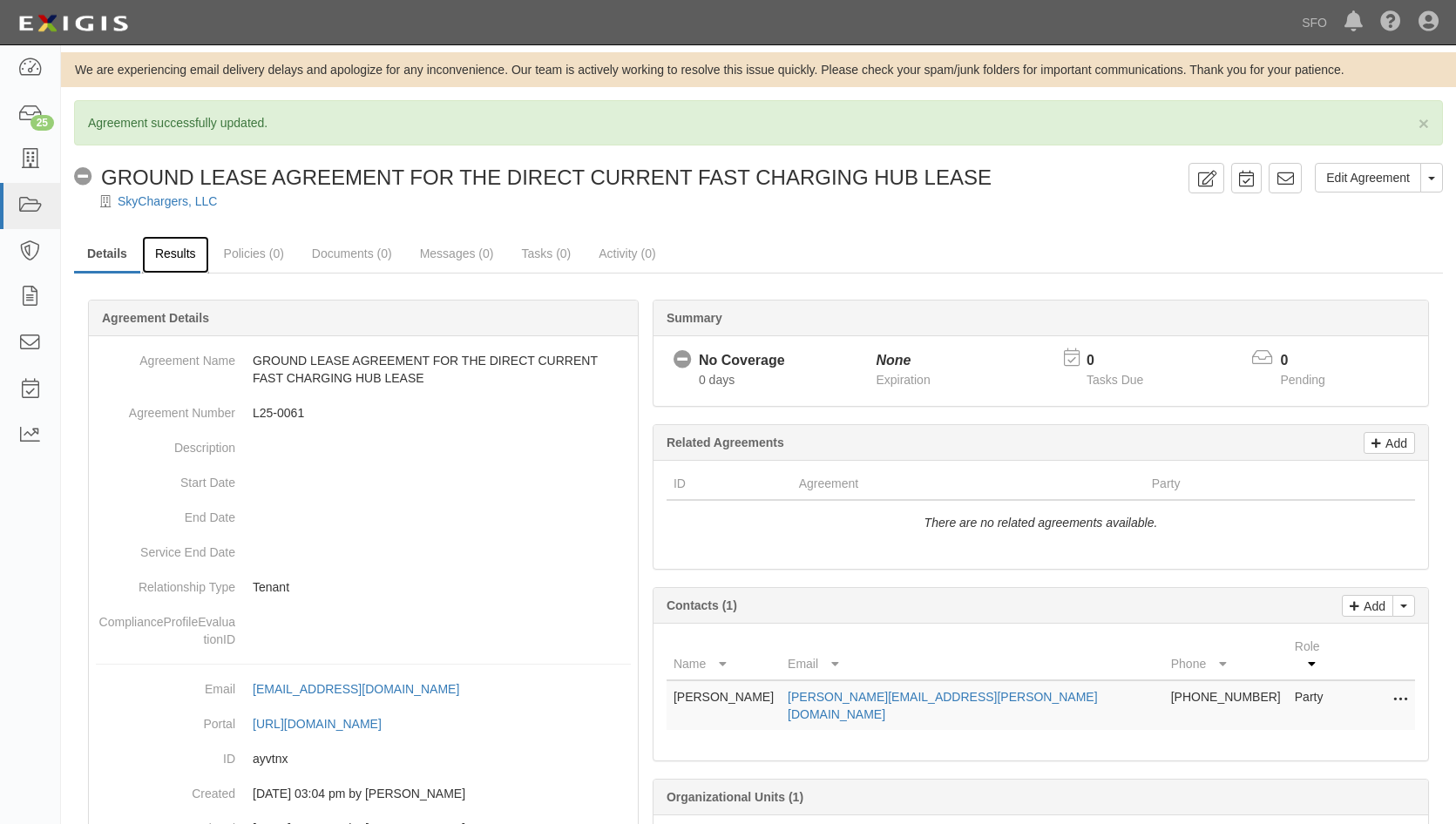
click at [182, 262] on link "Results" at bounding box center [175, 255] width 67 height 37
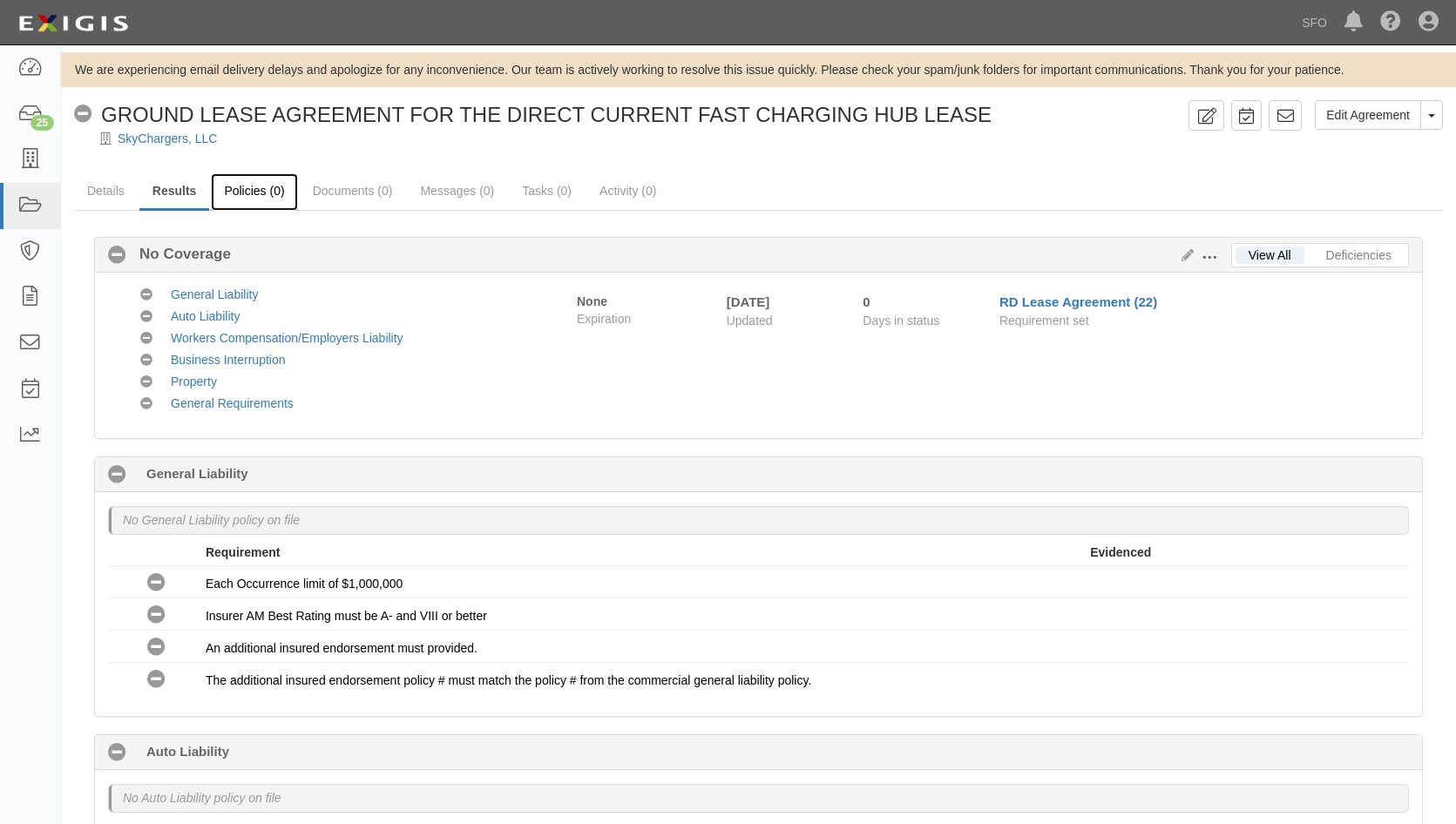
click at [252, 200] on link "Policies (0)" at bounding box center [254, 192] width 86 height 37
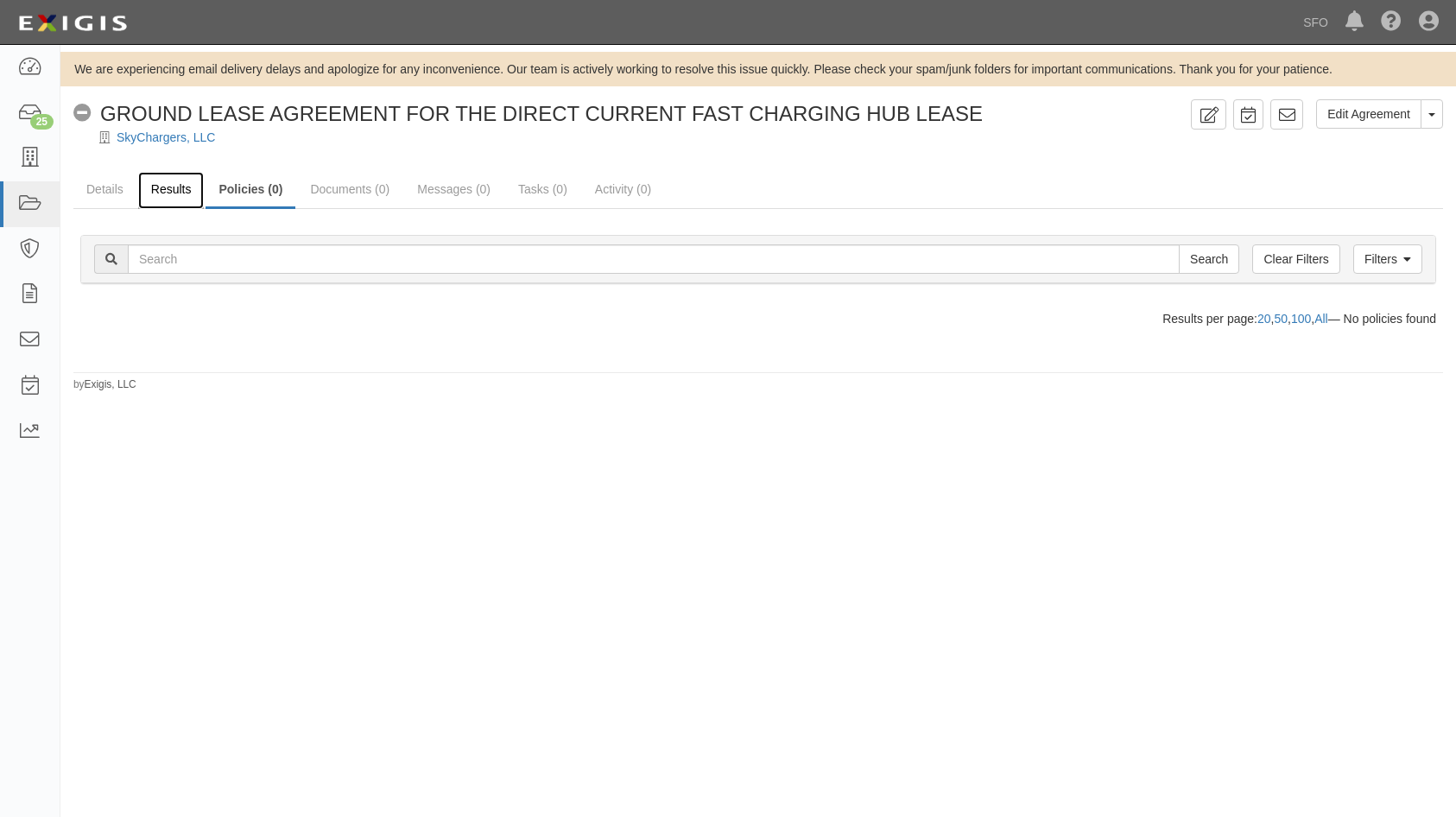
click at [163, 188] on link "Results" at bounding box center [172, 190] width 66 height 37
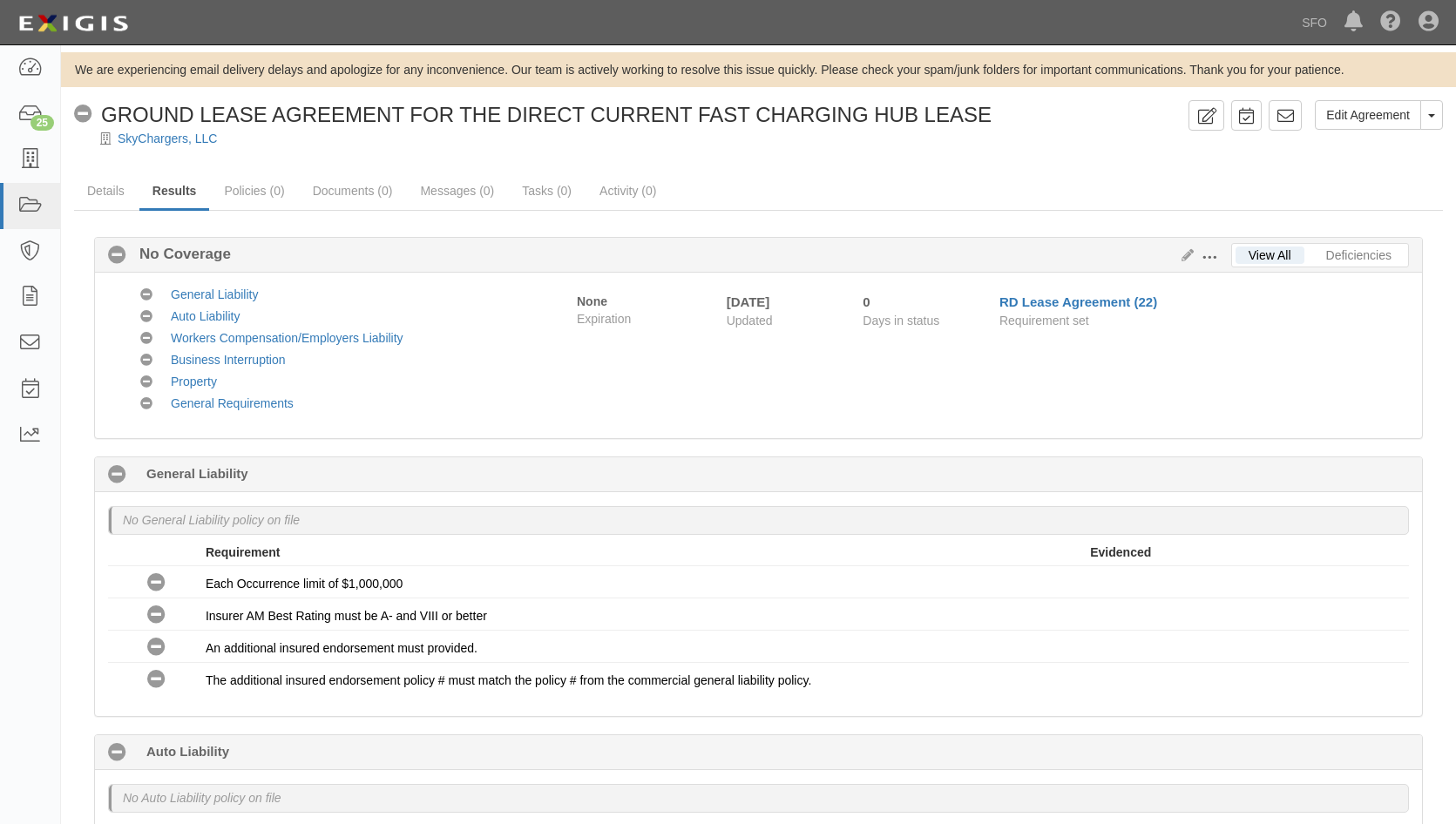
click at [1211, 262] on span at bounding box center [1209, 257] width 16 height 16
click at [1246, 251] on link "Edit Requirements" at bounding box center [1289, 254] width 138 height 31
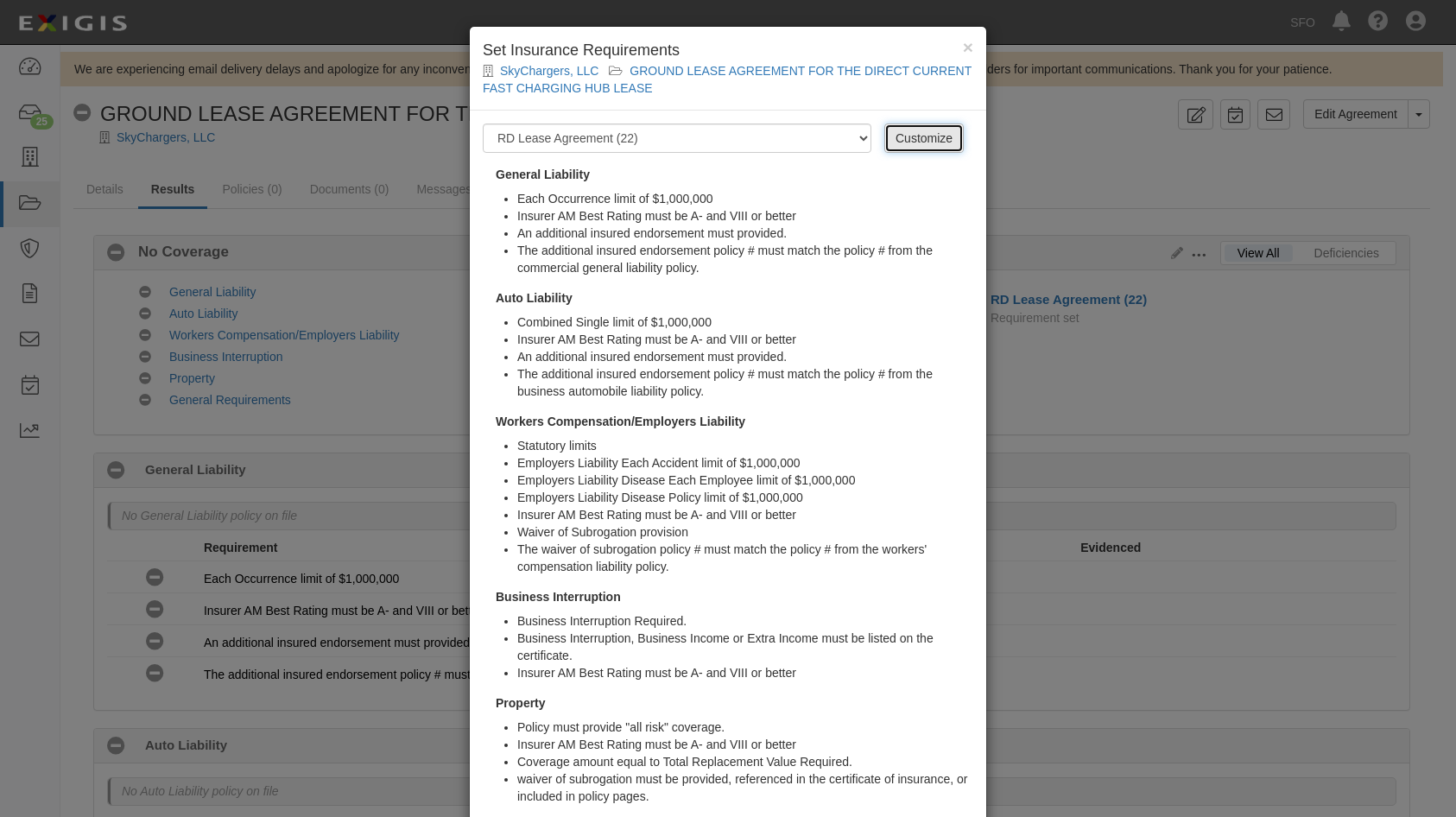
click at [904, 145] on link "Customize" at bounding box center [924, 139] width 80 height 29
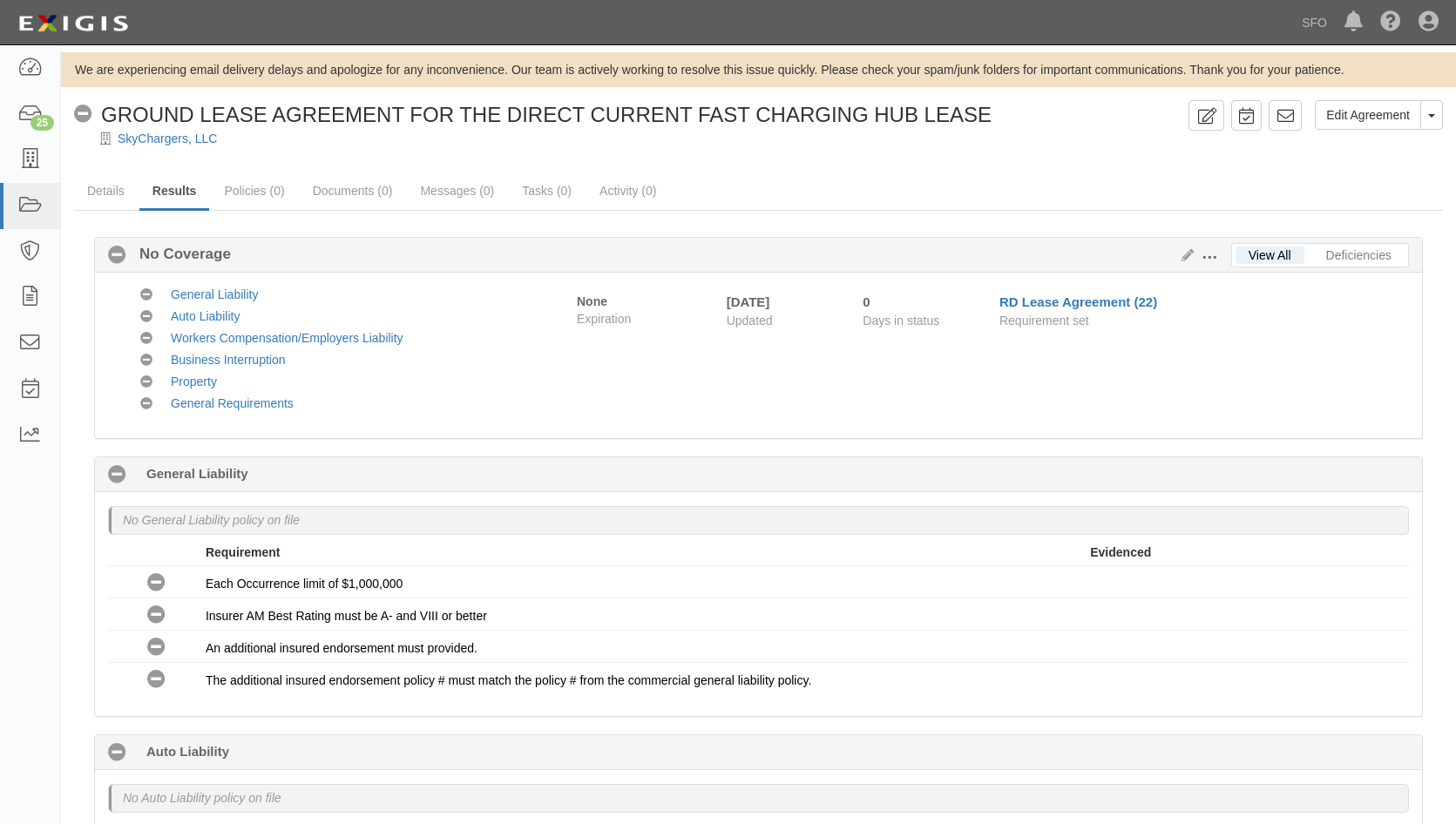
click at [1205, 258] on span at bounding box center [1209, 257] width 16 height 16
click at [1236, 248] on link "Edit Requirements" at bounding box center [1289, 254] width 138 height 31
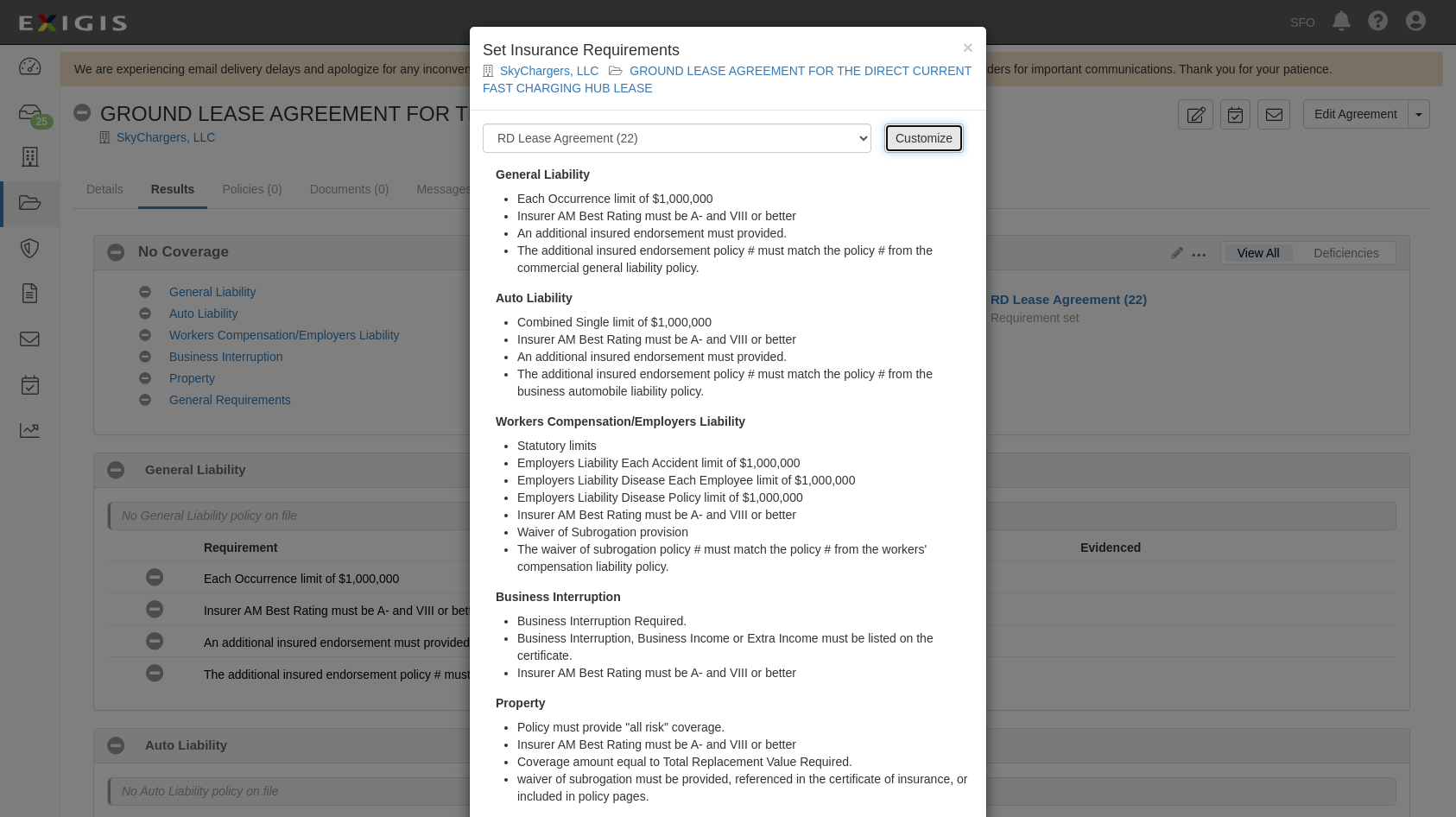
click at [920, 137] on link "Customize" at bounding box center [924, 139] width 80 height 29
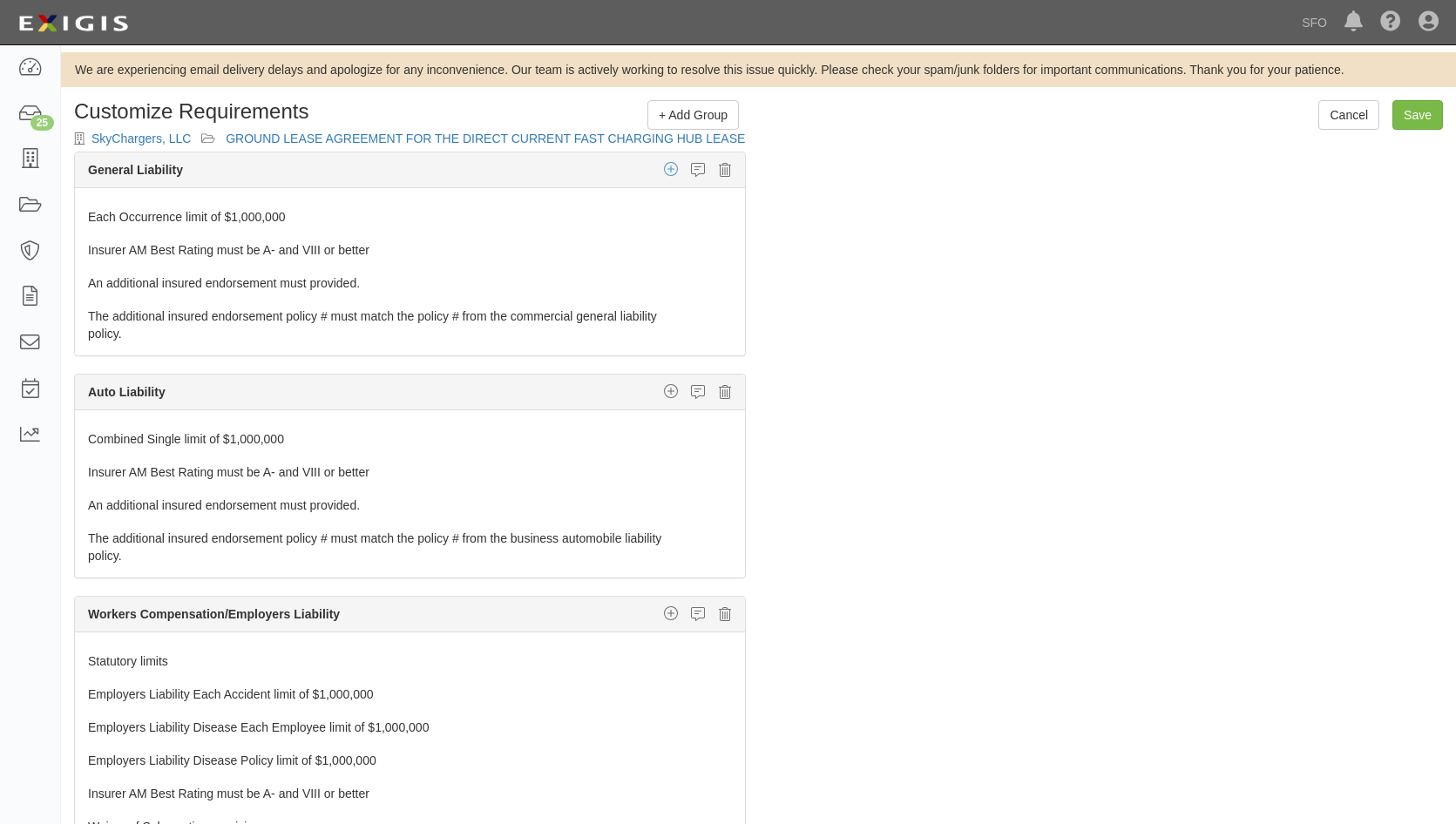
click at [664, 169] on icon "button" at bounding box center [671, 169] width 14 height 16
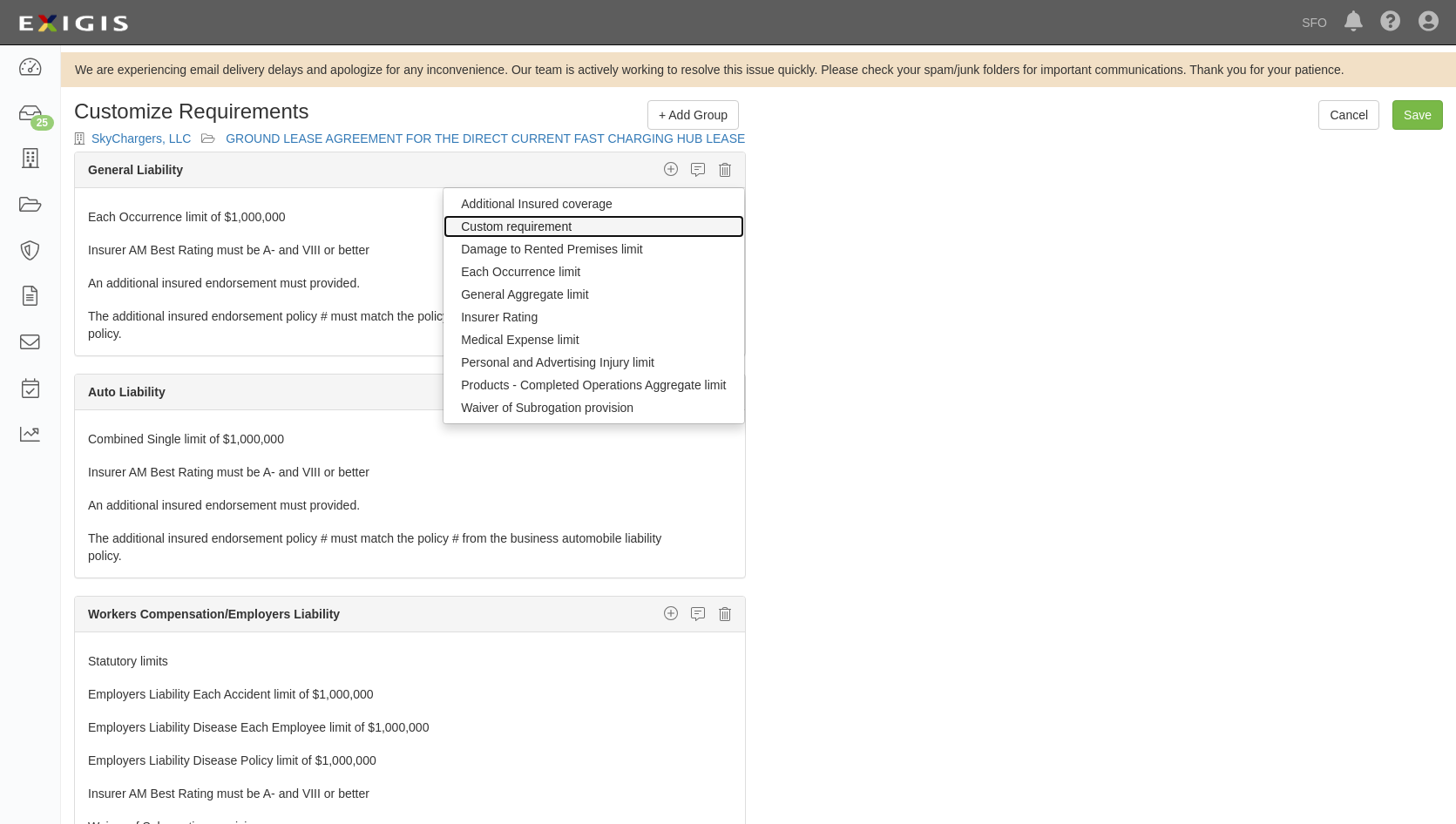
click at [590, 228] on link "Custom requirement" at bounding box center [594, 226] width 300 height 22
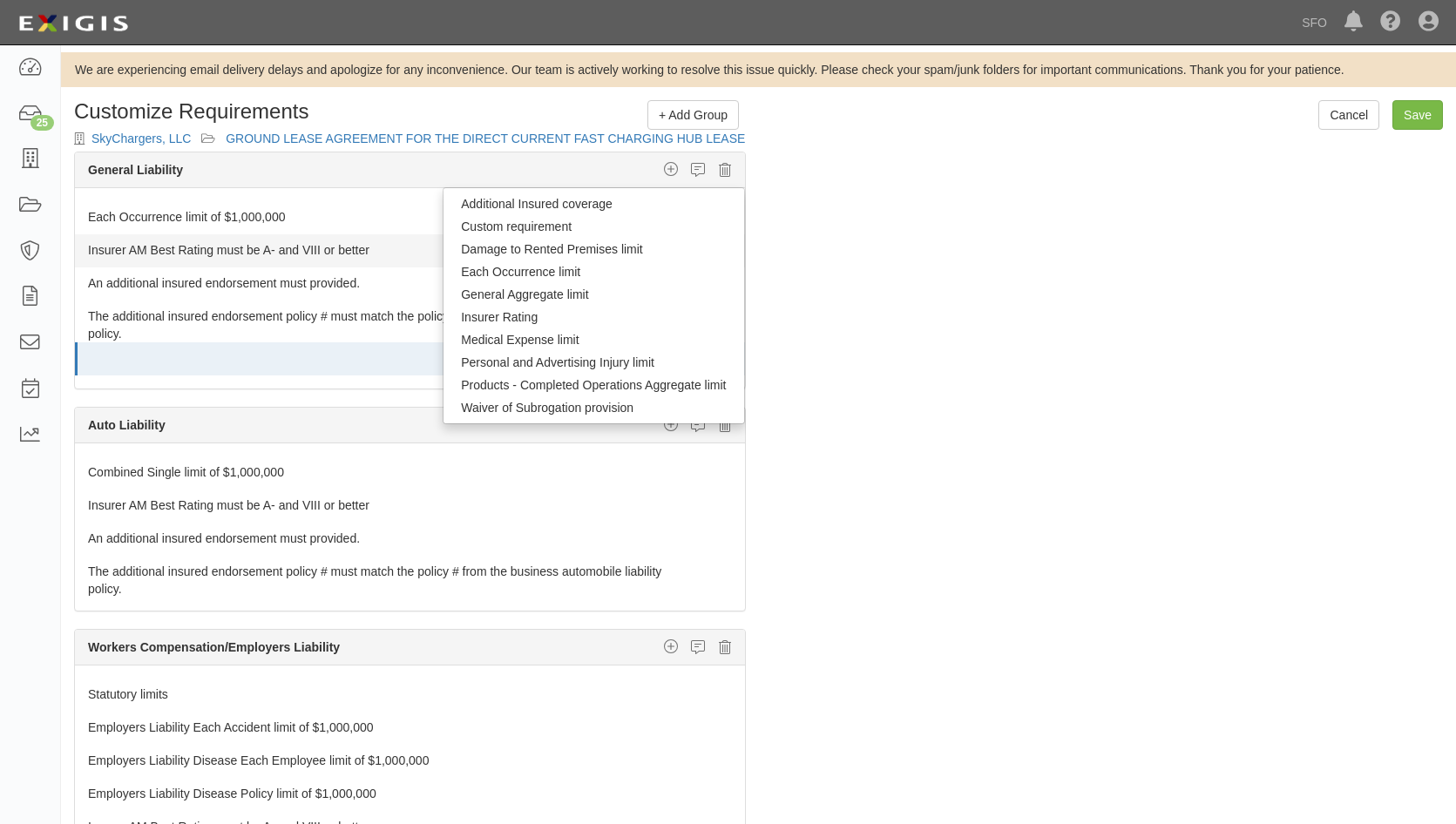
select select
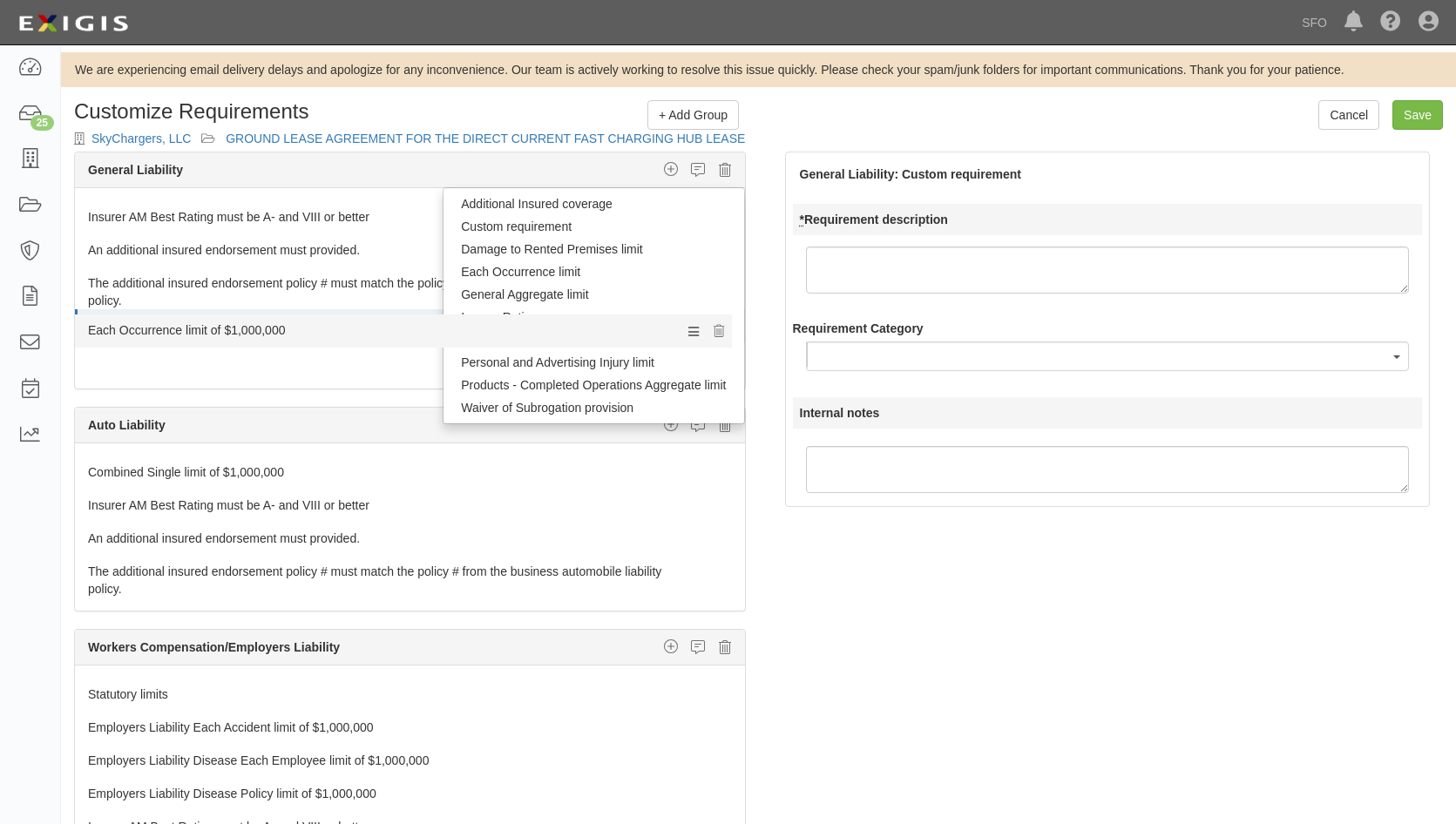
drag, startPoint x: 303, startPoint y: 218, endPoint x: 624, endPoint y: 331, distance: 340.3
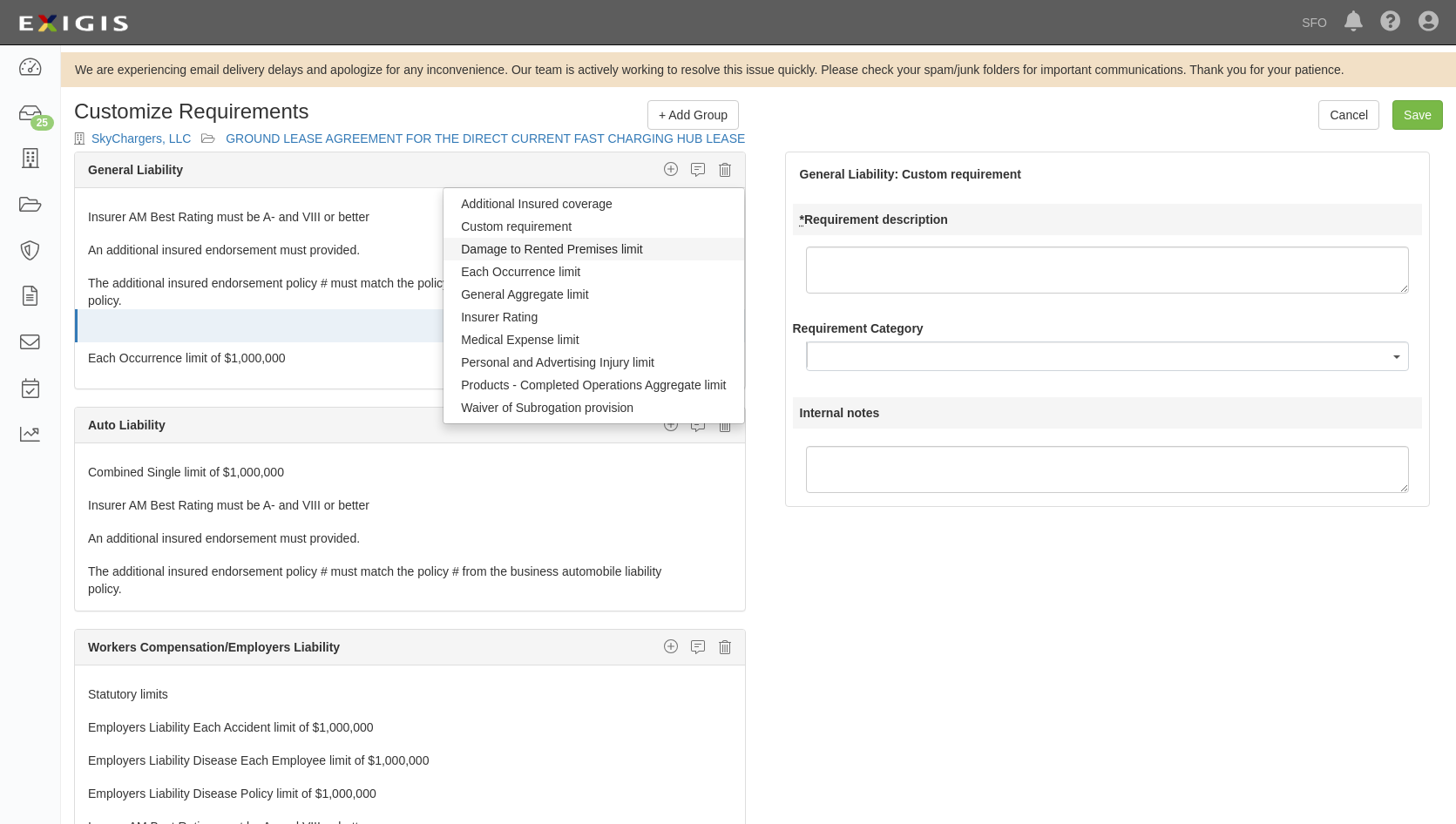
type textarea "`"
click at [289, 351] on link "Each Occurrence limit of $1,000,000" at bounding box center [377, 355] width 579 height 24
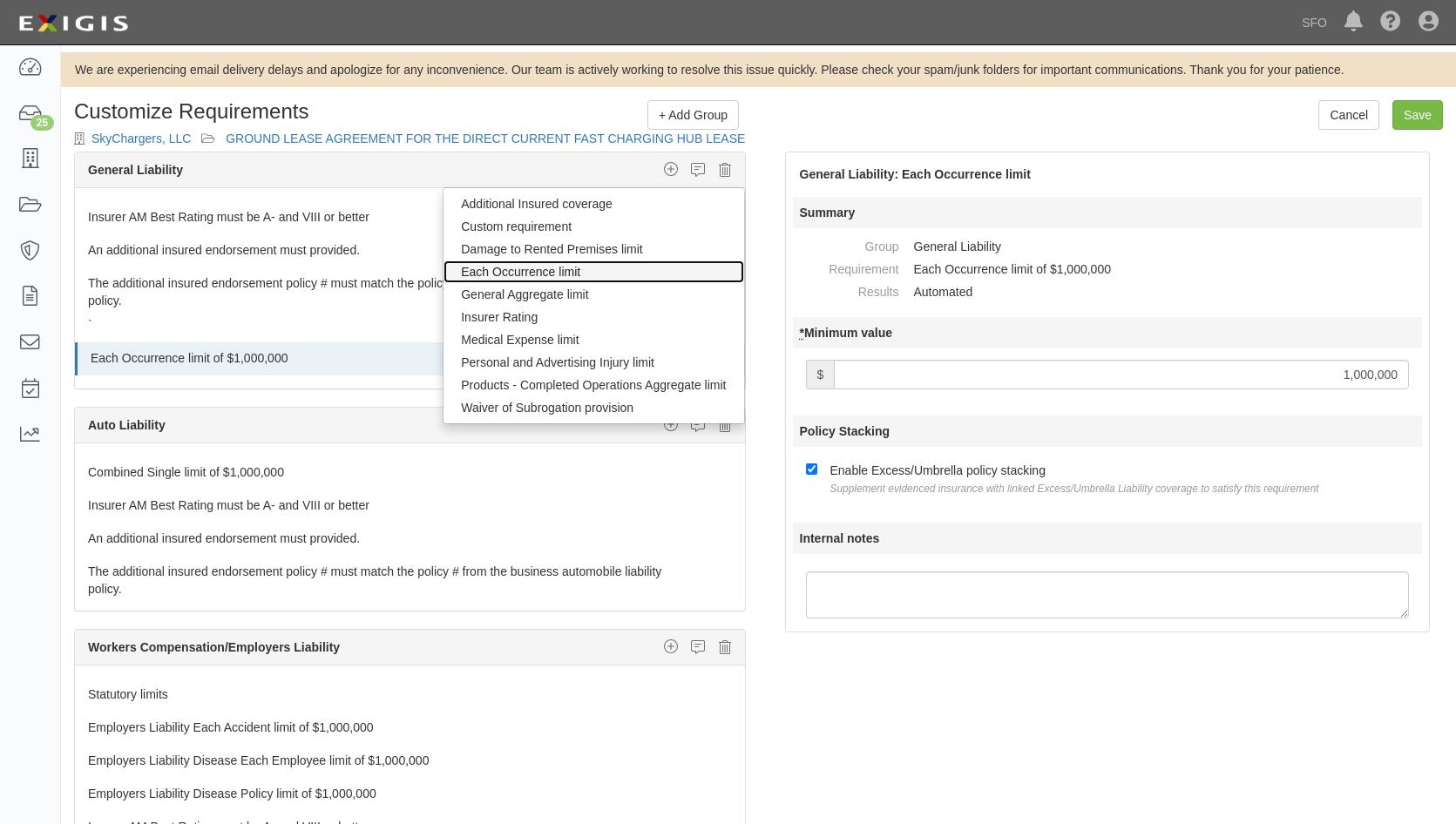
click at [493, 267] on link "Each Occurrence limit" at bounding box center [594, 271] width 300 height 22
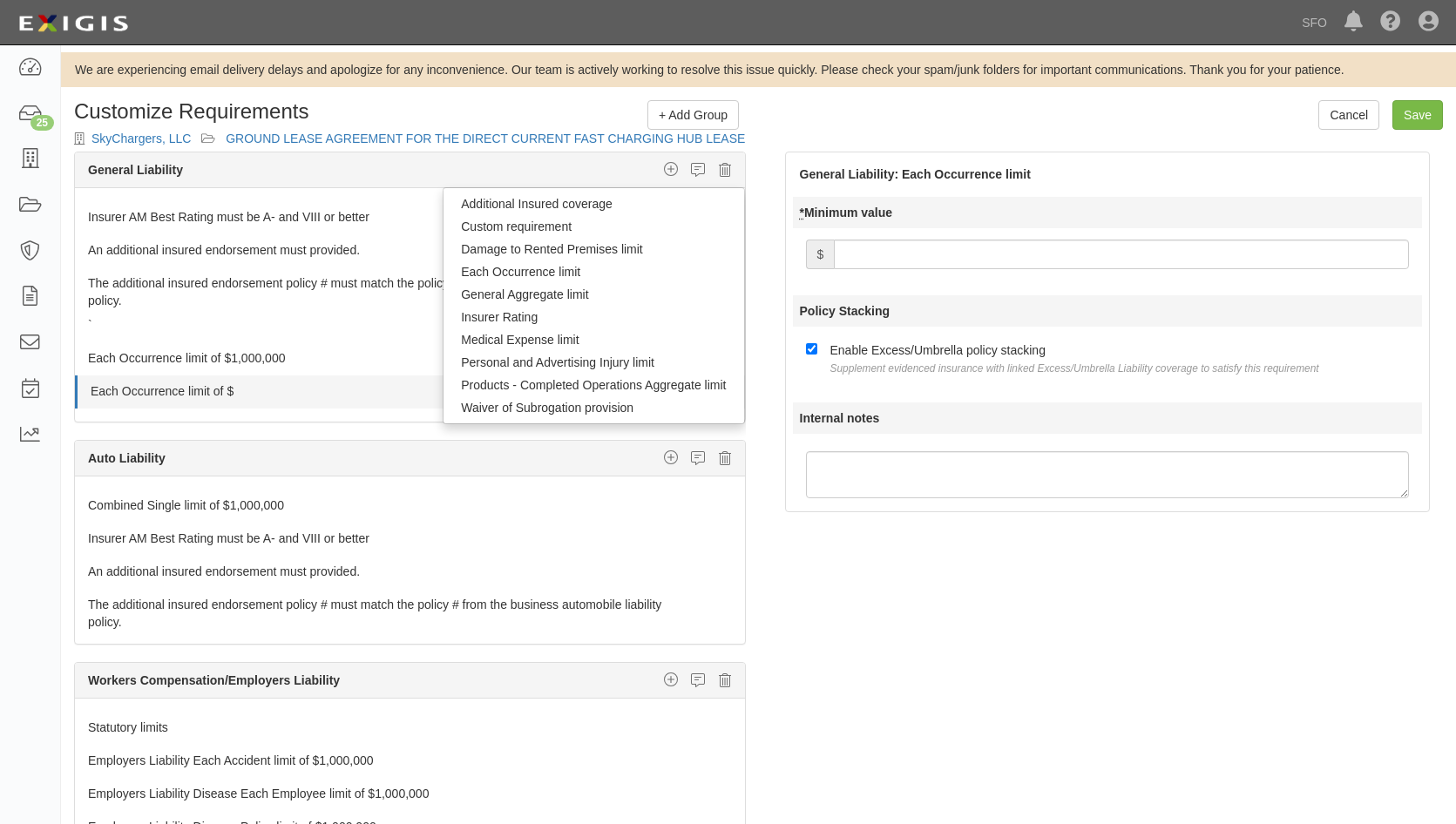
click at [262, 387] on link "Each Occurrence limit of $" at bounding box center [379, 387] width 576 height 24
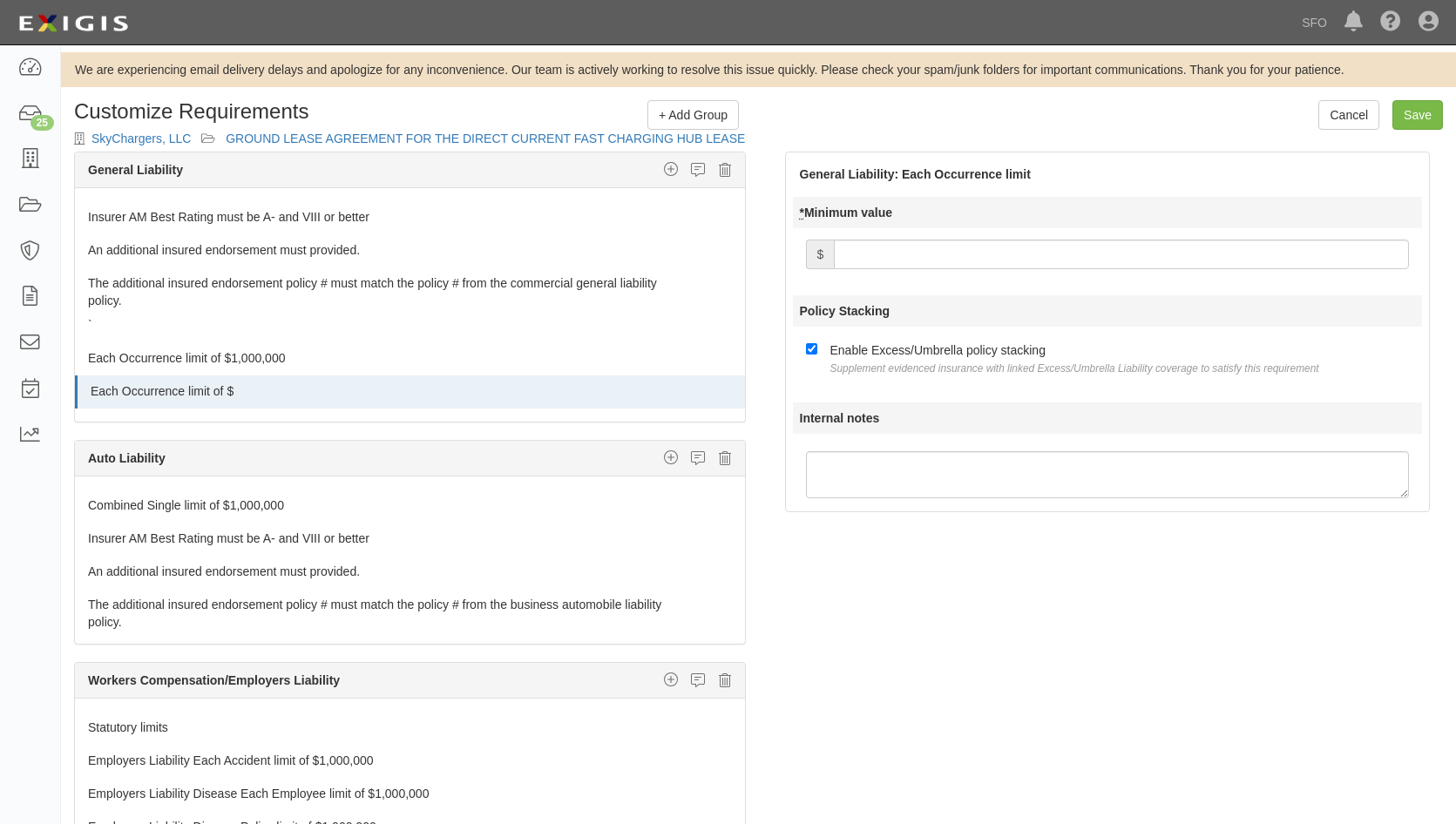
click at [262, 387] on link "Each Occurrence limit of $" at bounding box center [379, 387] width 576 height 24
click at [701, 396] on icon at bounding box center [706, 392] width 10 height 16
click at [701, 395] on icon at bounding box center [706, 392] width 10 height 16
click at [239, 355] on link "Each Occurrence limit of $1,000,000" at bounding box center [377, 355] width 579 height 24
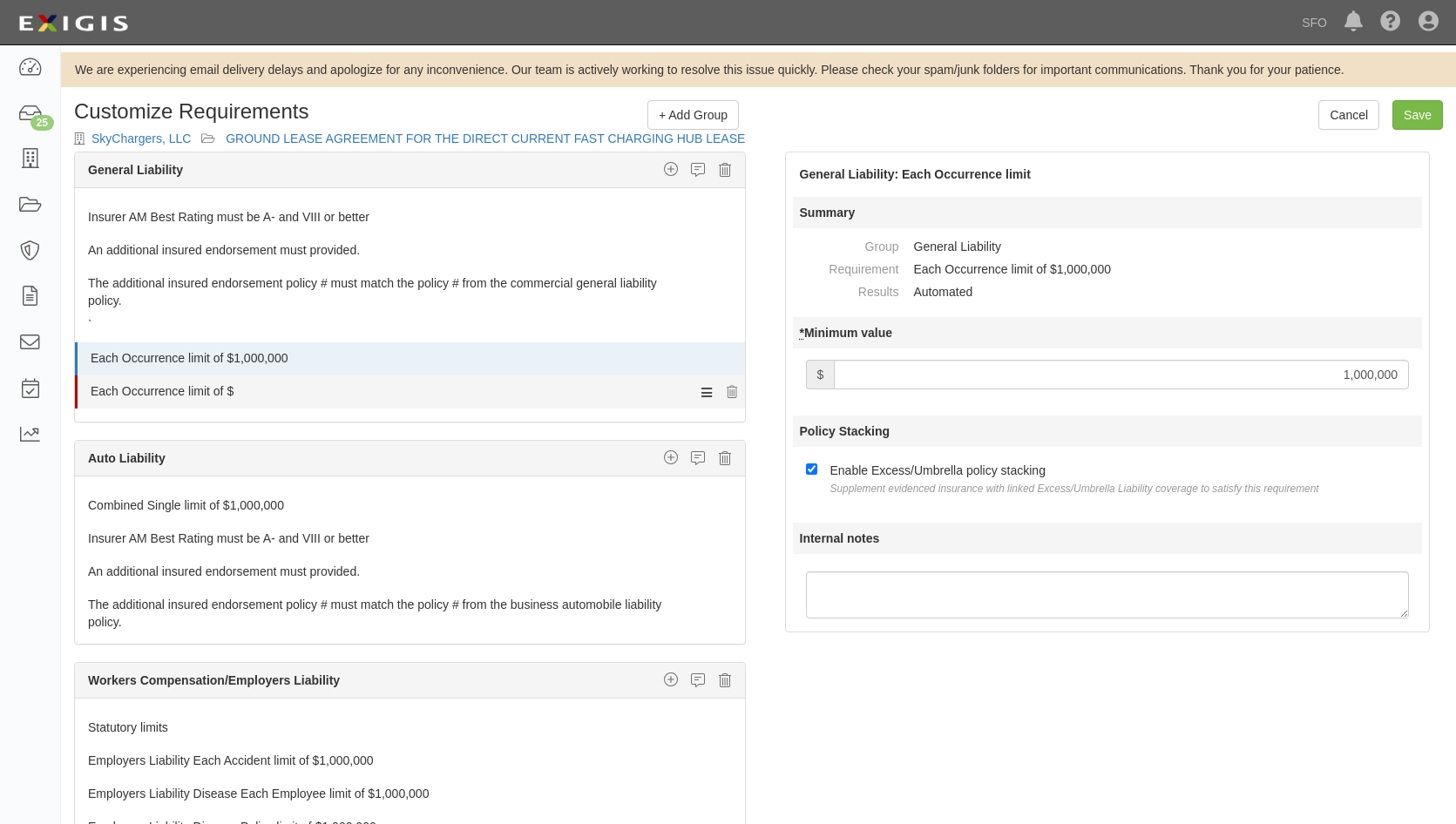
click at [701, 389] on icon at bounding box center [706, 392] width 10 height 16
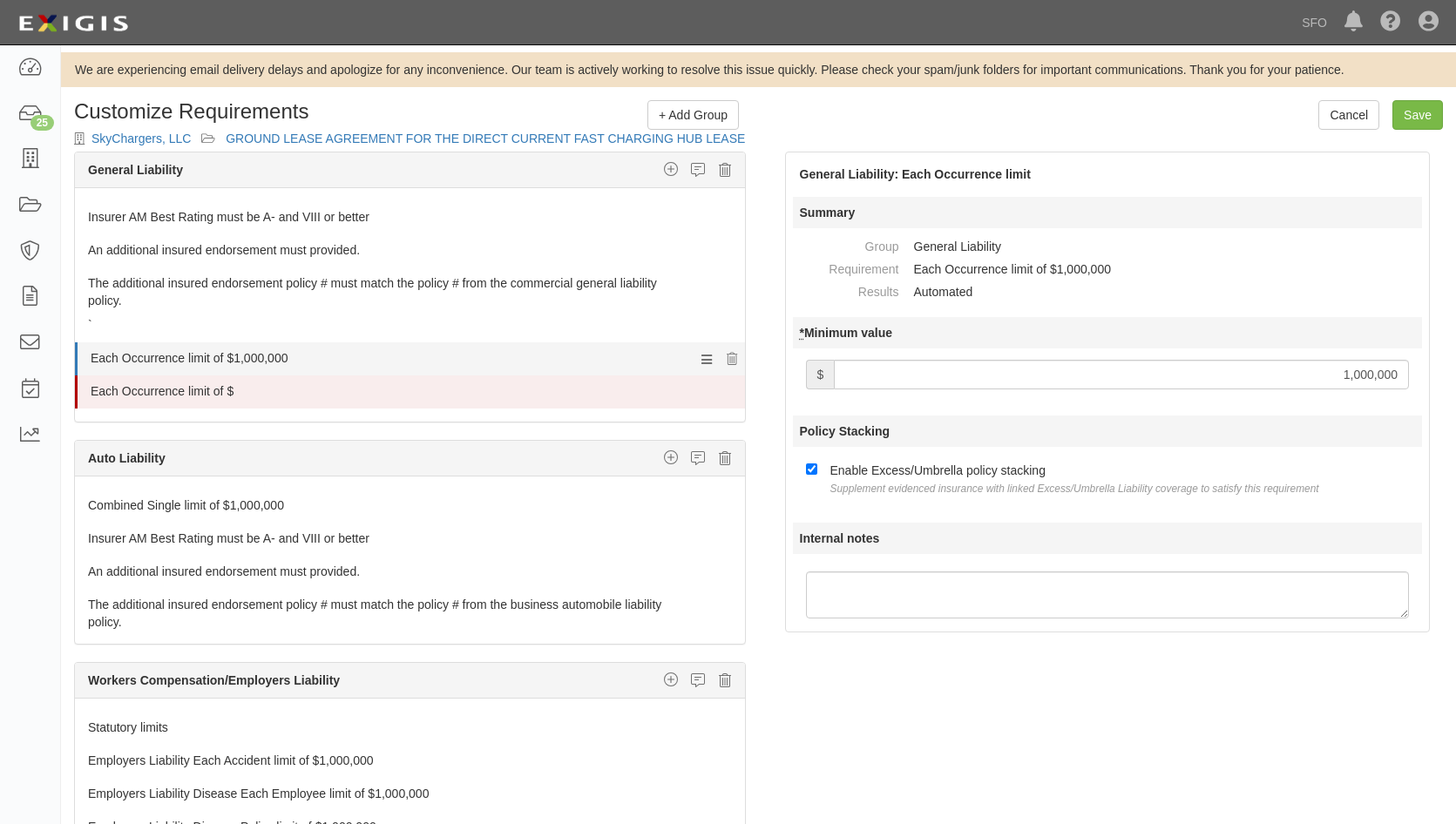
click at [412, 365] on link "Each Occurrence limit of $1,000,000" at bounding box center [379, 355] width 576 height 24
click at [418, 365] on link "Each Occurrence limit of $1,000,000" at bounding box center [379, 355] width 576 height 24
click at [408, 361] on link "Each Occurrence limit of $1,000,000" at bounding box center [379, 355] width 576 height 24
click at [727, 362] on icon at bounding box center [732, 359] width 10 height 12
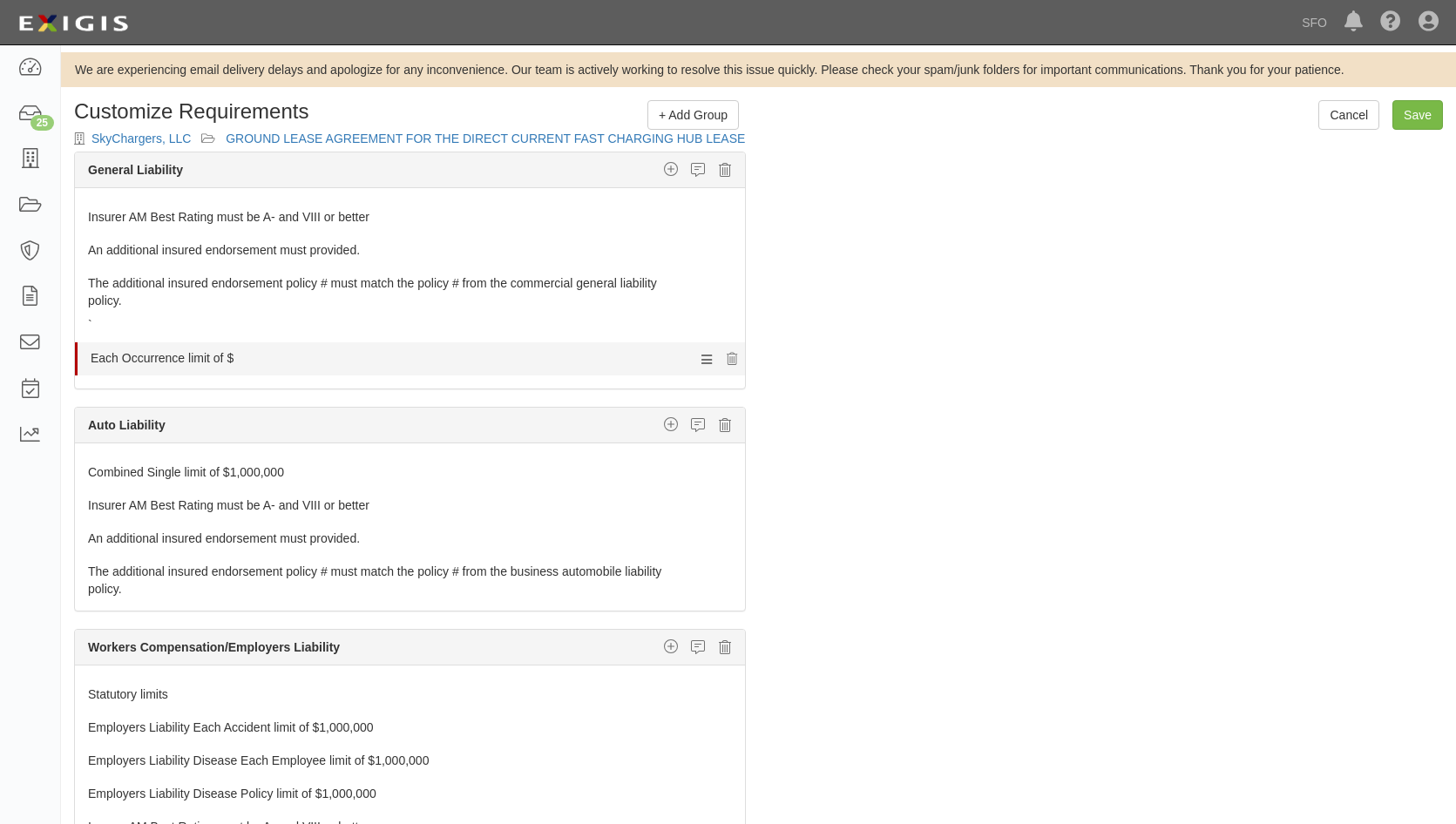
click at [603, 368] on div at bounding box center [411, 370] width 668 height 8
click at [701, 355] on icon at bounding box center [706, 358] width 10 height 16
click at [701, 356] on icon at bounding box center [706, 358] width 10 height 16
click at [701, 360] on icon at bounding box center [706, 358] width 10 height 16
click at [344, 388] on div "Insurer AM Best Rating must be A- and VIII or better 100 An additional insured …" at bounding box center [409, 288] width 670 height 200
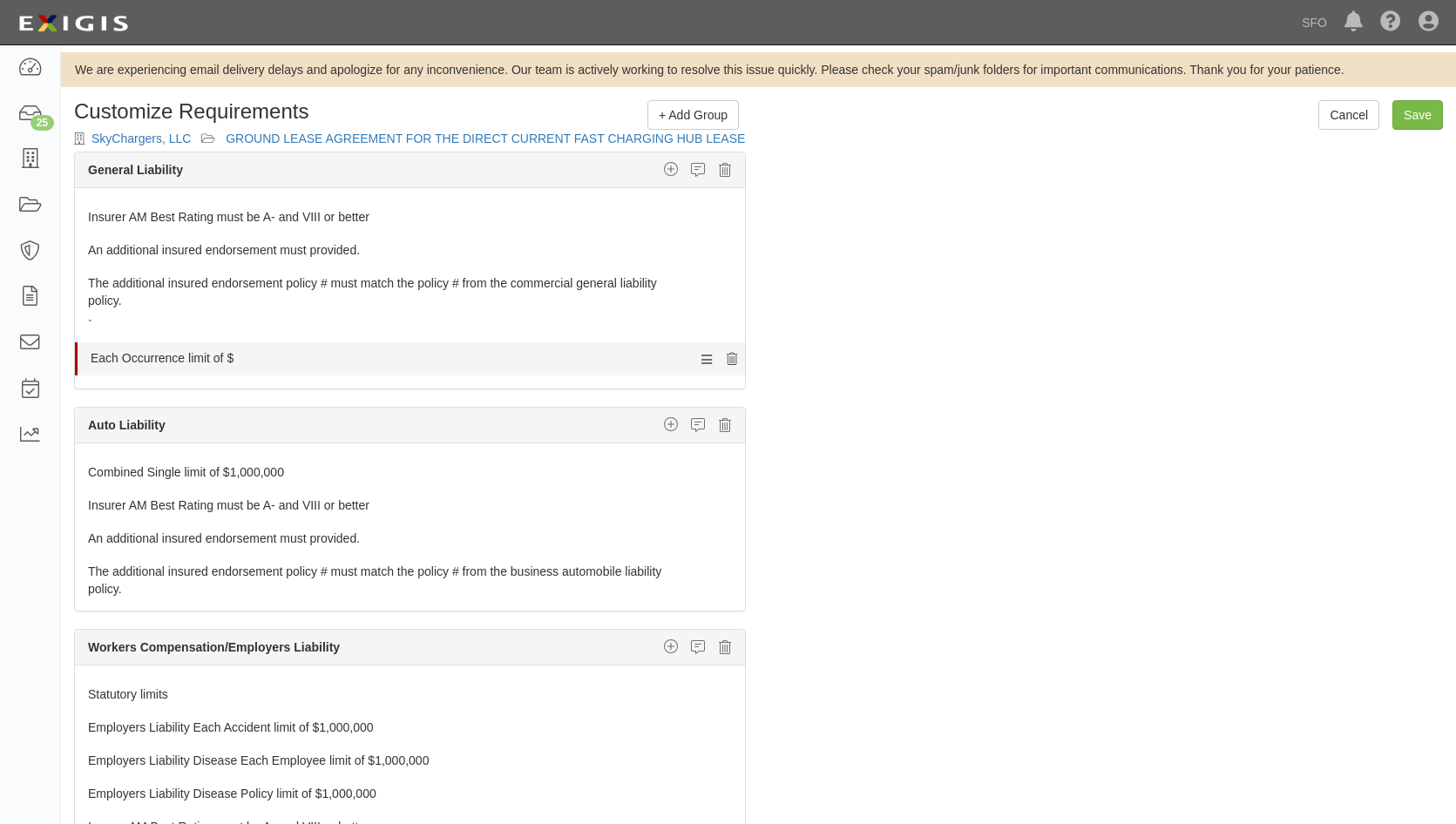
click at [727, 354] on icon at bounding box center [732, 359] width 10 height 12
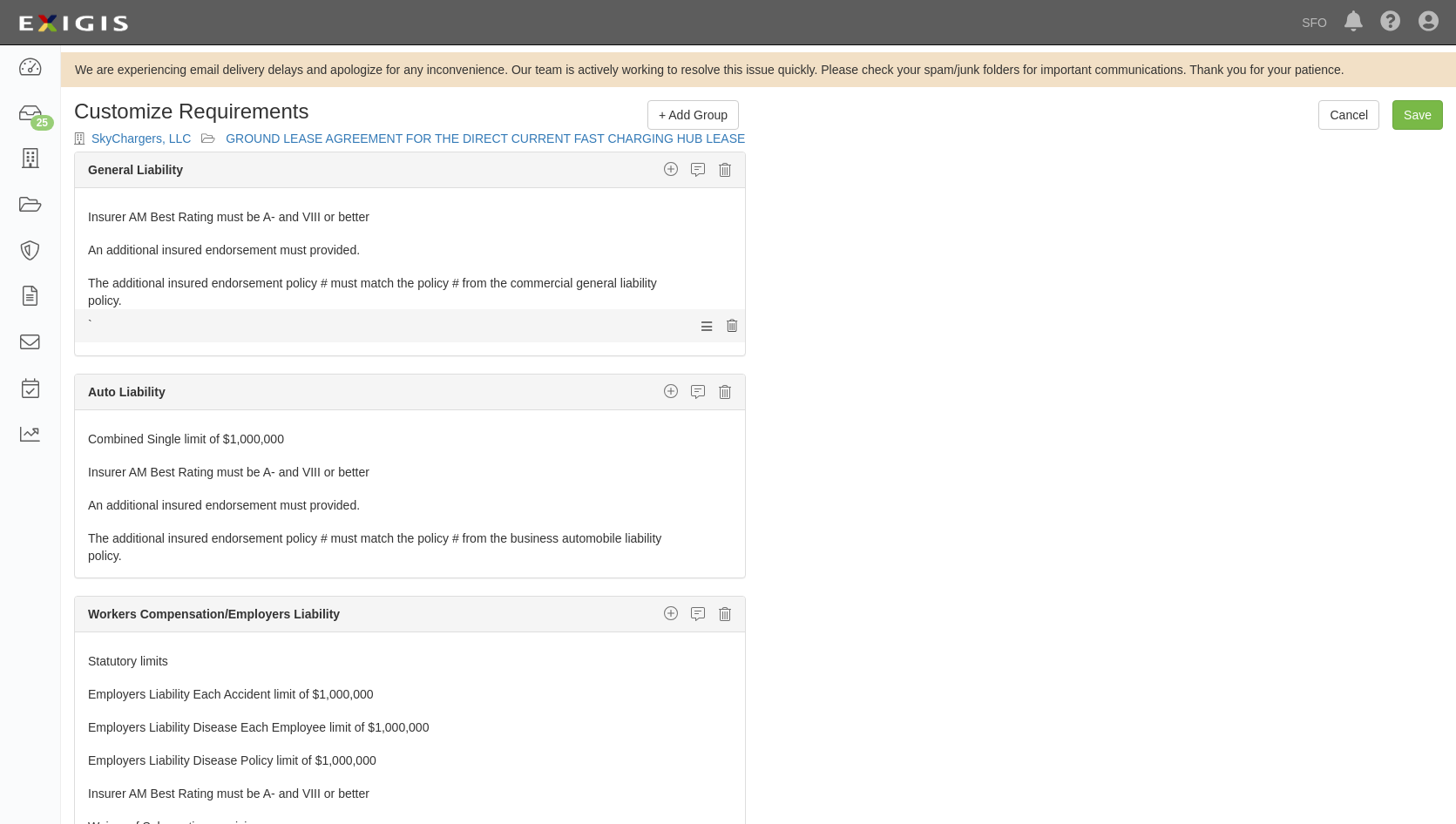
drag, startPoint x: 702, startPoint y: 320, endPoint x: 711, endPoint y: 323, distance: 9.5
click at [727, 323] on icon at bounding box center [732, 326] width 10 height 12
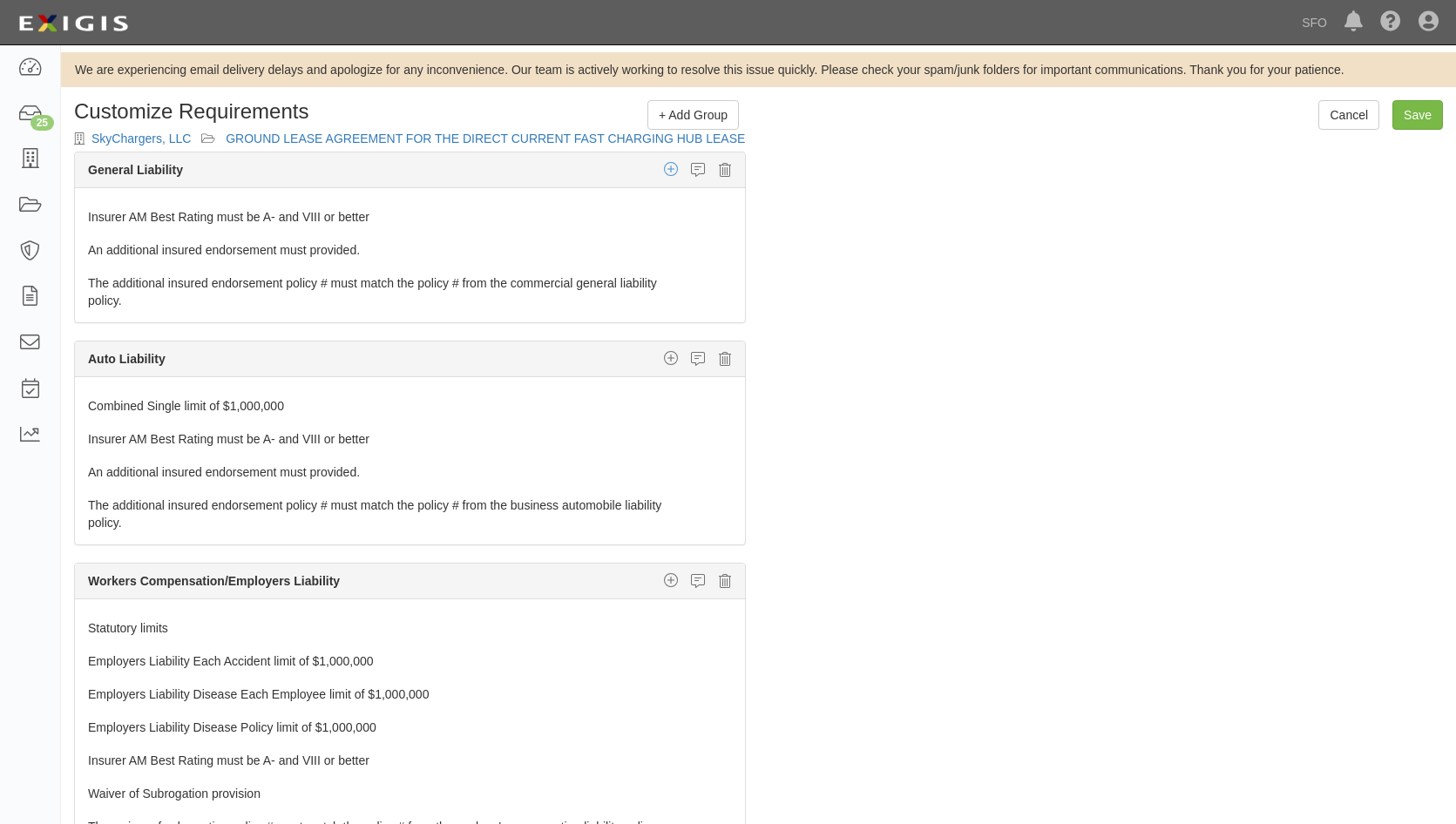
click at [664, 170] on icon "button" at bounding box center [671, 169] width 14 height 16
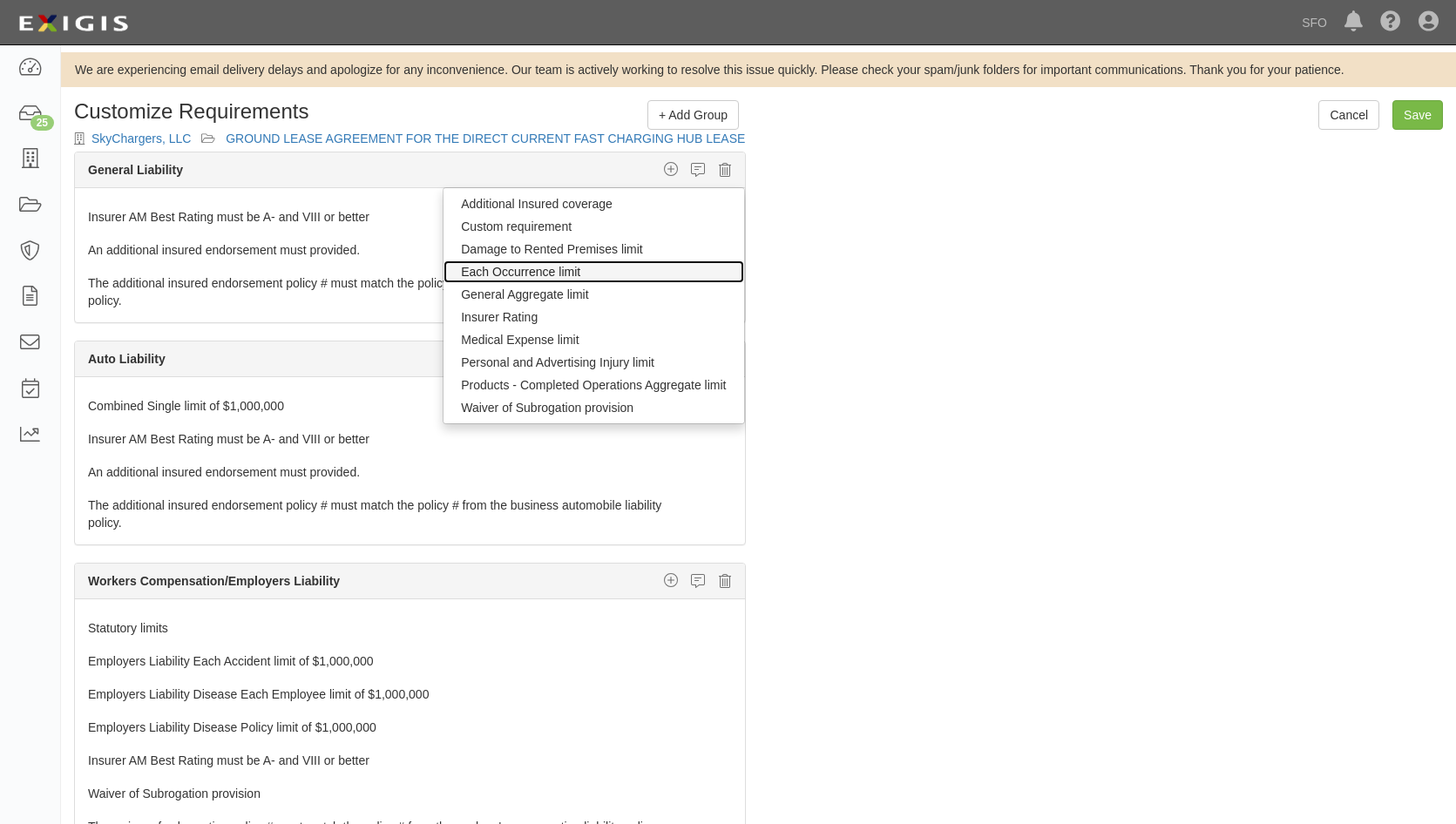
click at [627, 264] on link "Each Occurrence limit" at bounding box center [594, 271] width 300 height 22
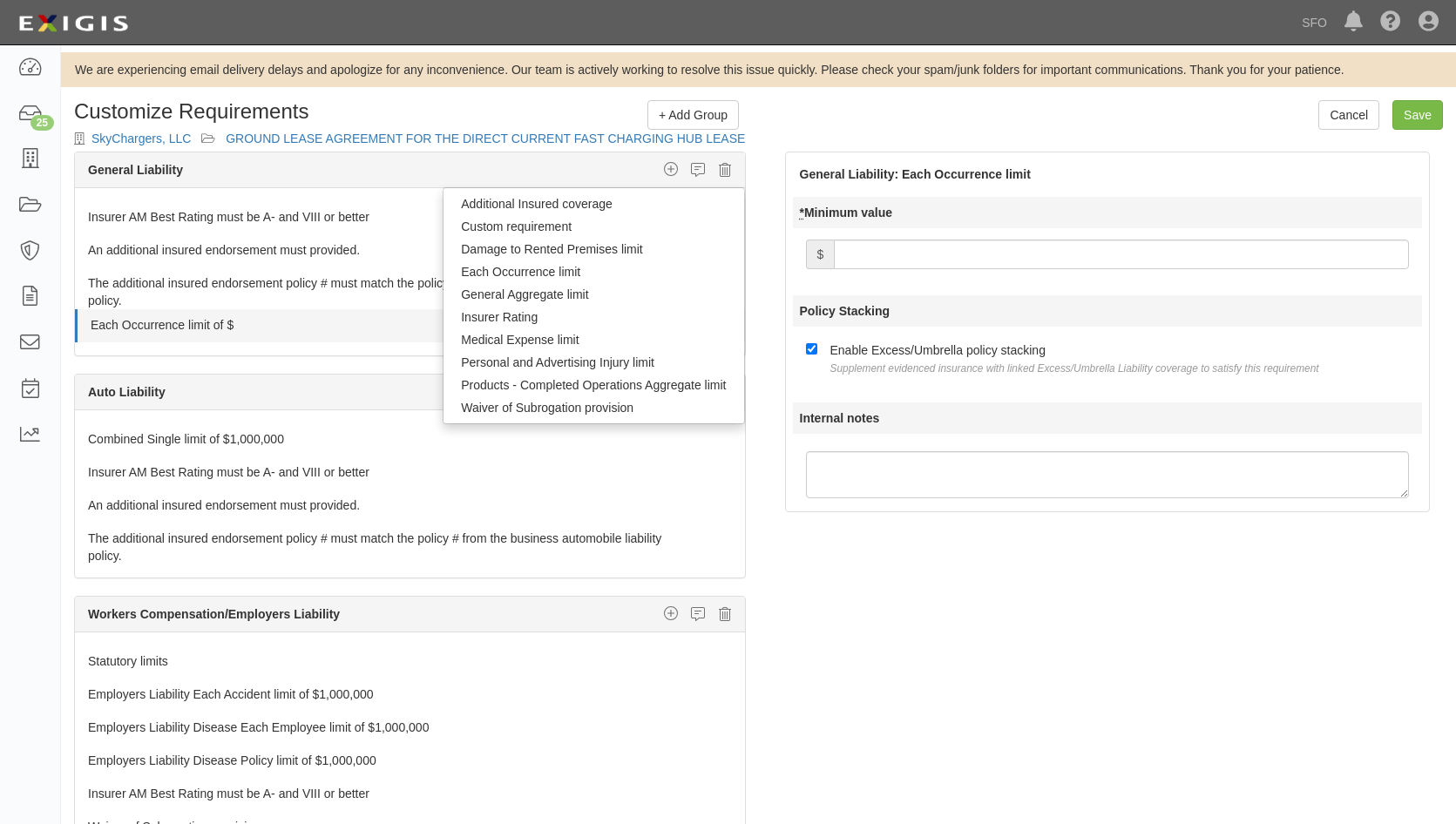
click at [229, 336] on div at bounding box center [411, 337] width 668 height 8
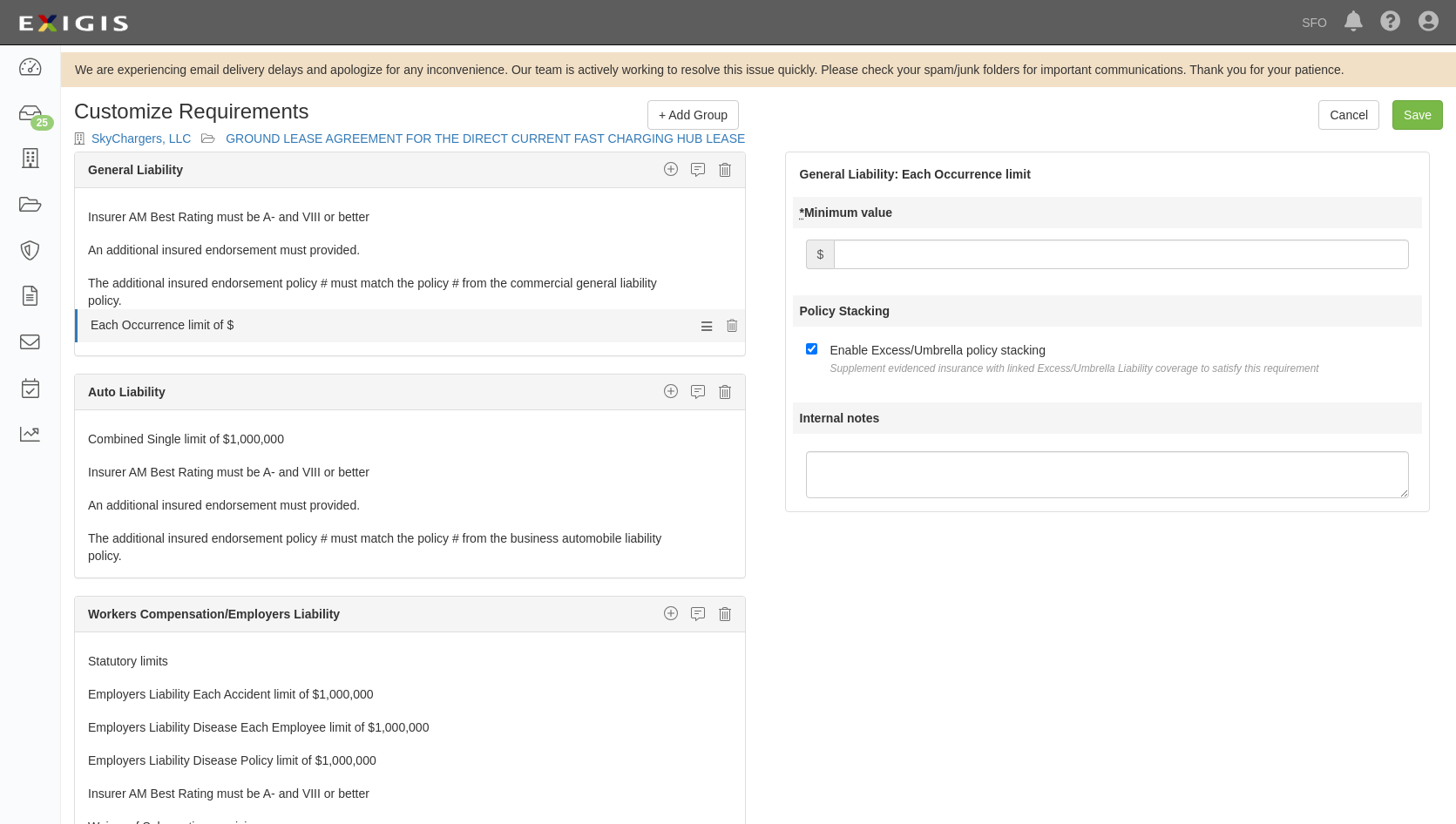
click at [238, 336] on div at bounding box center [411, 337] width 668 height 8
click at [235, 325] on link "Each Occurrence limit of $" at bounding box center [379, 321] width 576 height 24
click at [242, 320] on link "Each Occurrence limit of $" at bounding box center [379, 321] width 576 height 24
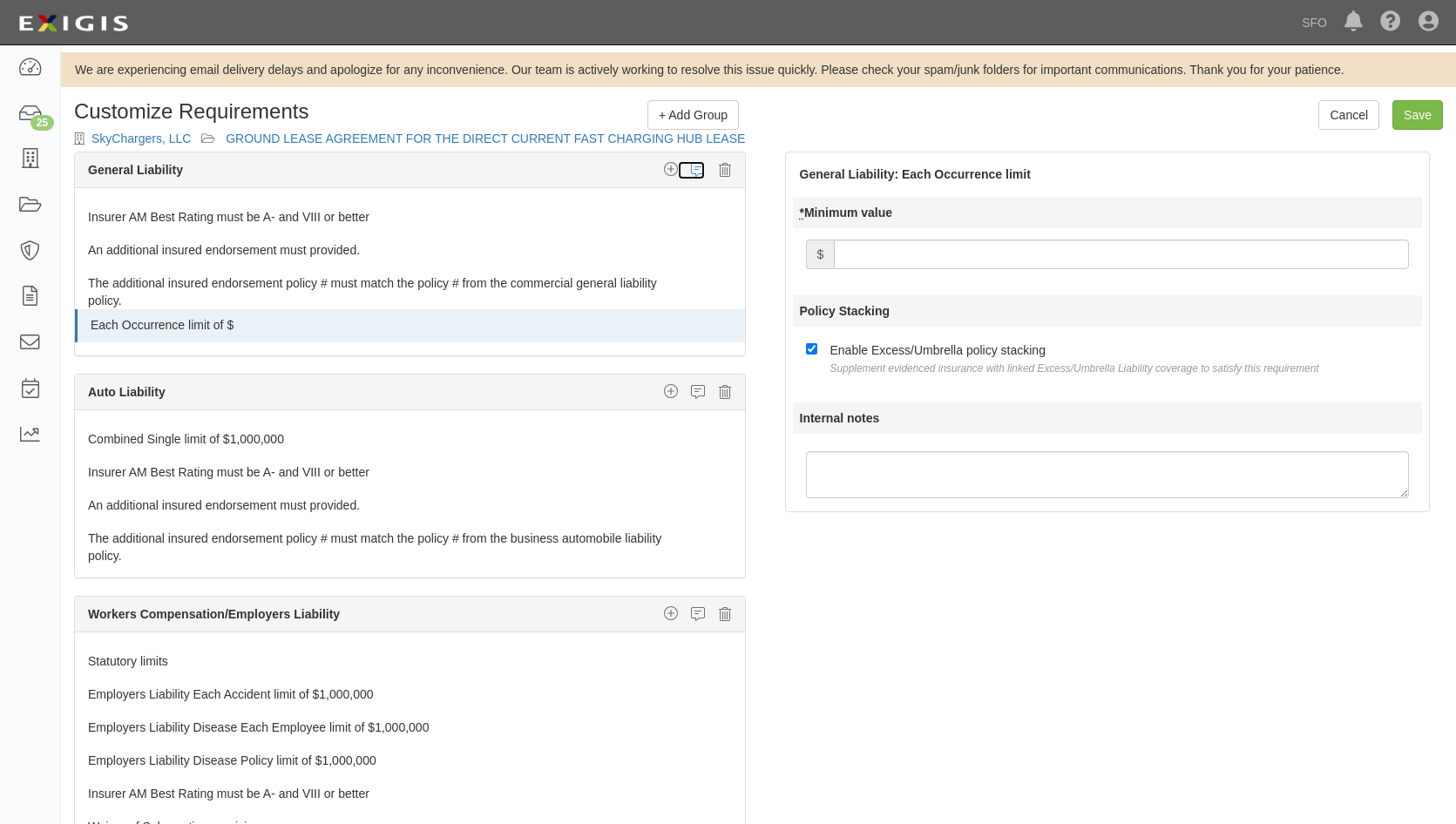
click at [691, 168] on icon at bounding box center [697, 169] width 14 height 16
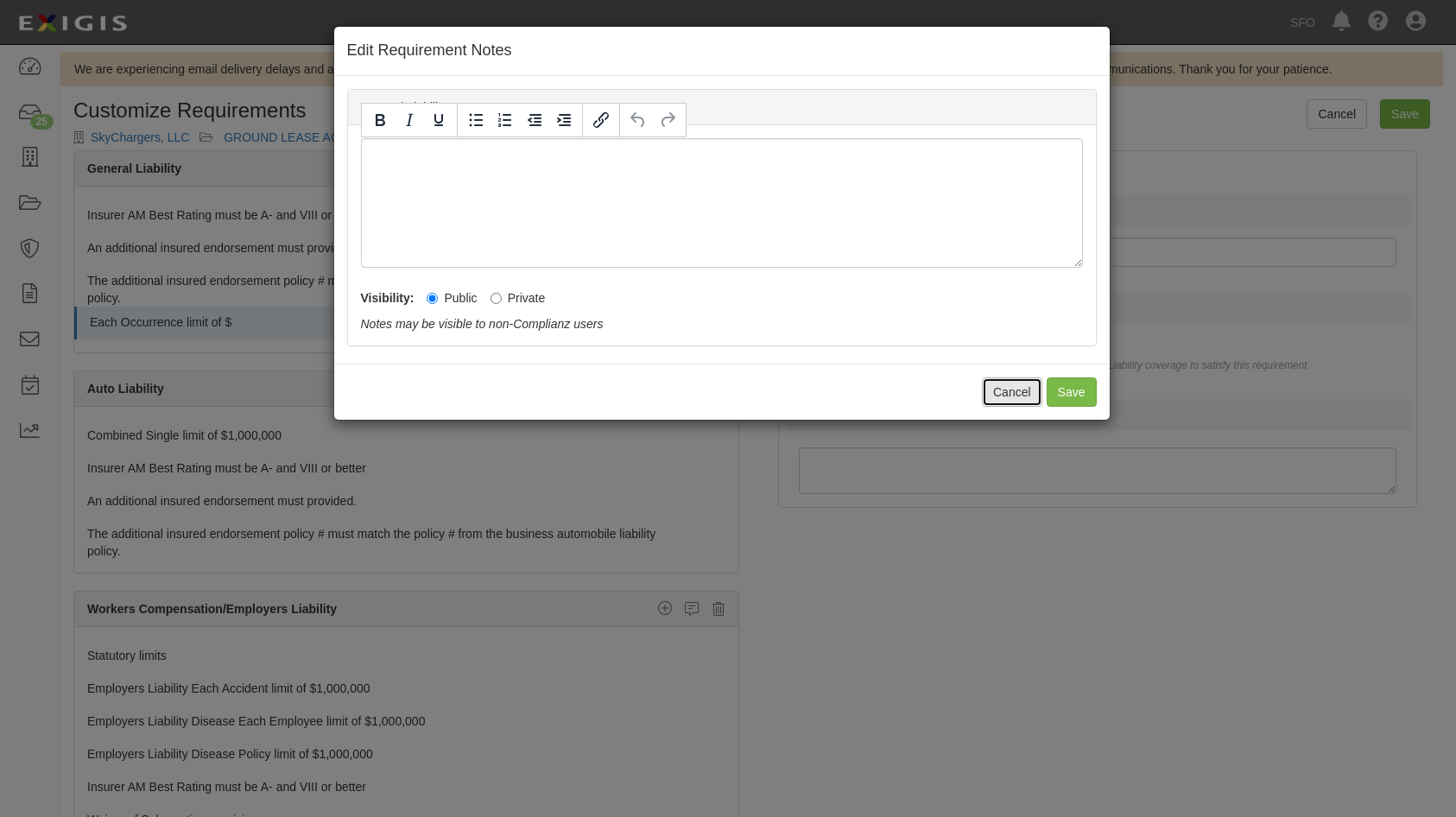
click at [1012, 390] on button "Cancel" at bounding box center [1013, 392] width 61 height 29
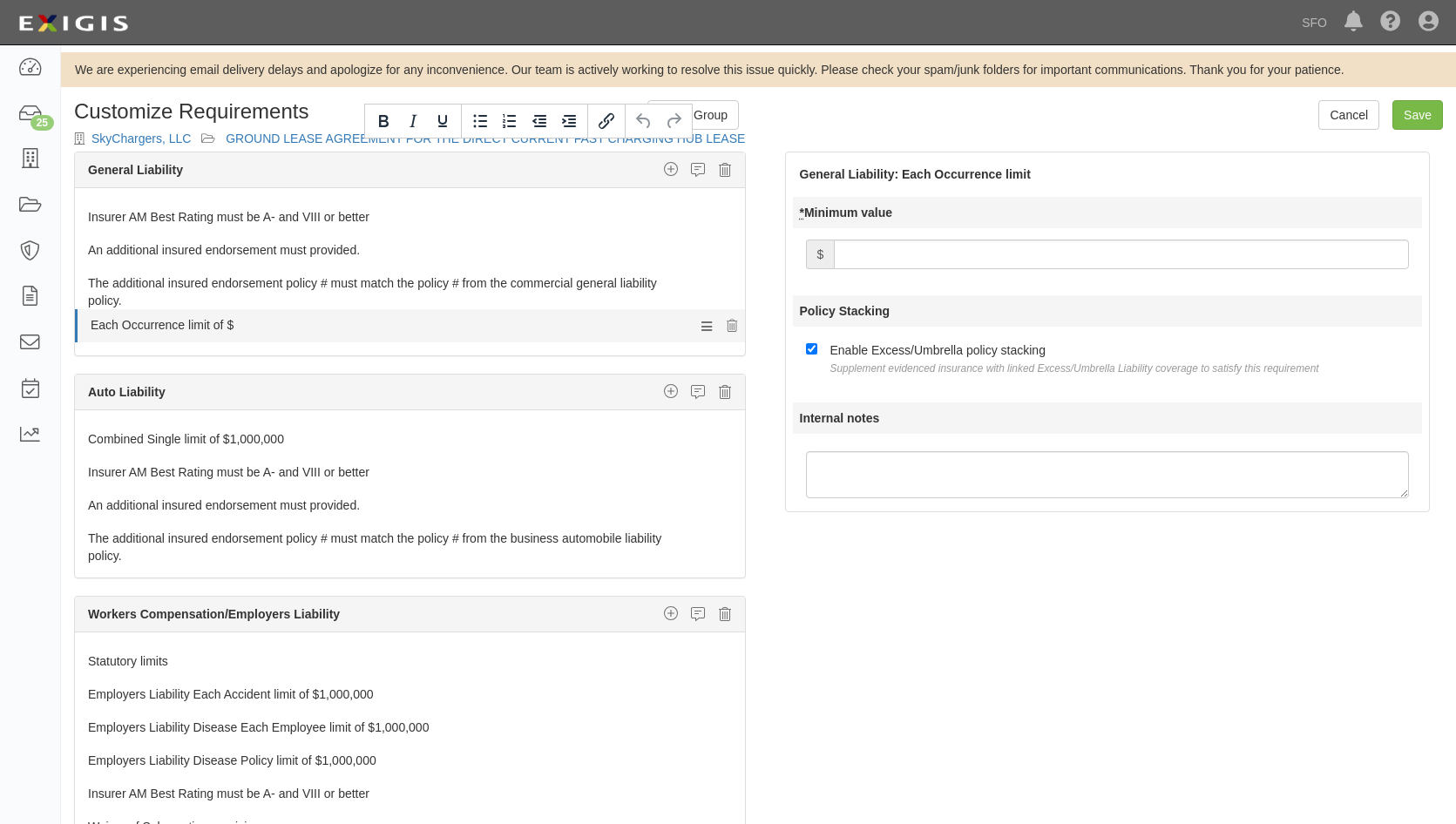
click at [443, 321] on link "Each Occurrence limit of $" at bounding box center [379, 321] width 576 height 24
drag, startPoint x: 378, startPoint y: 335, endPoint x: 91, endPoint y: 340, distance: 287.0
click at [531, 316] on link "Each Occurrence limit of $" at bounding box center [379, 321] width 576 height 24
click at [664, 165] on icon "button" at bounding box center [671, 169] width 14 height 16
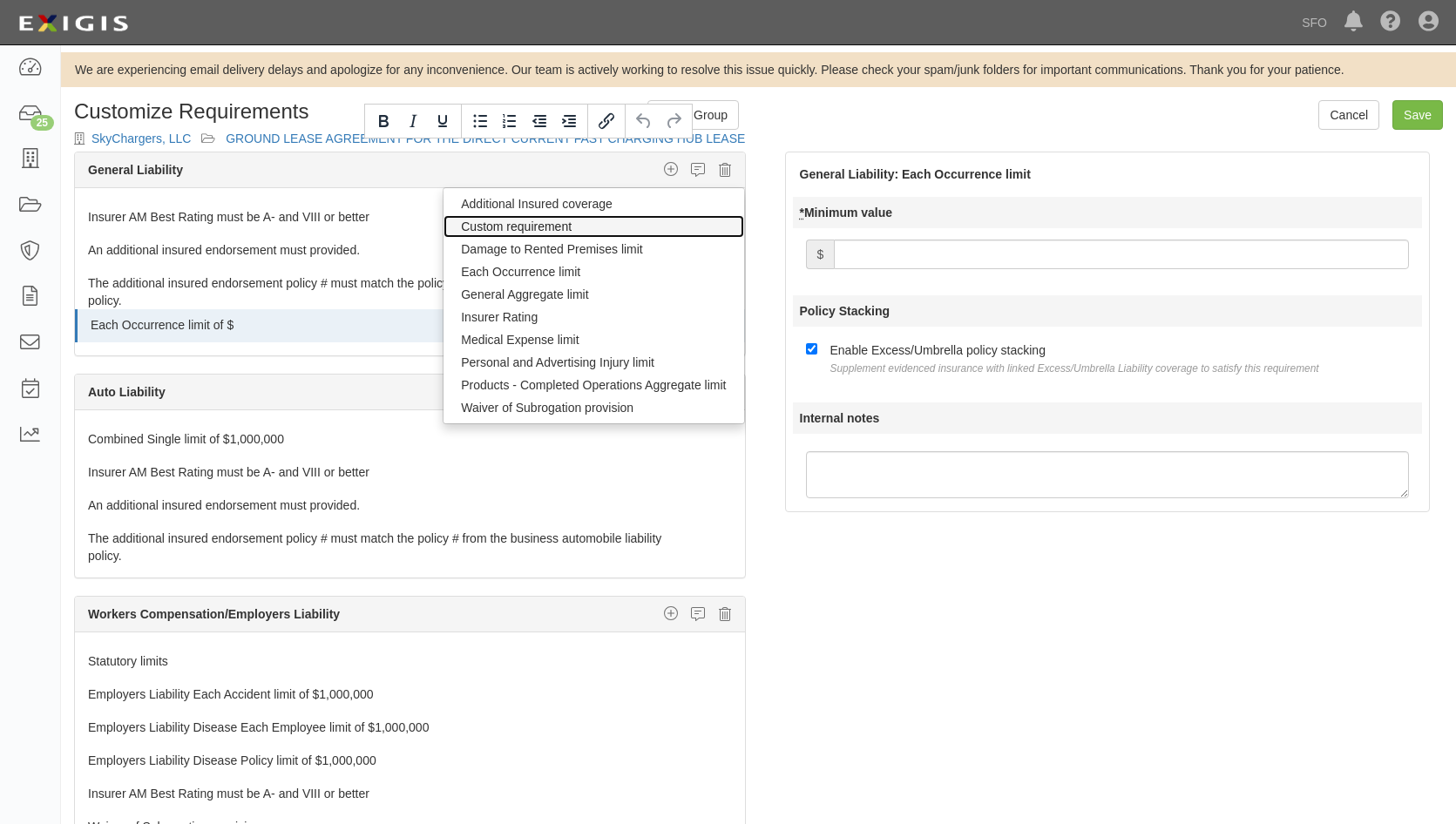
click at [642, 227] on link "Custom requirement" at bounding box center [594, 226] width 300 height 22
select select
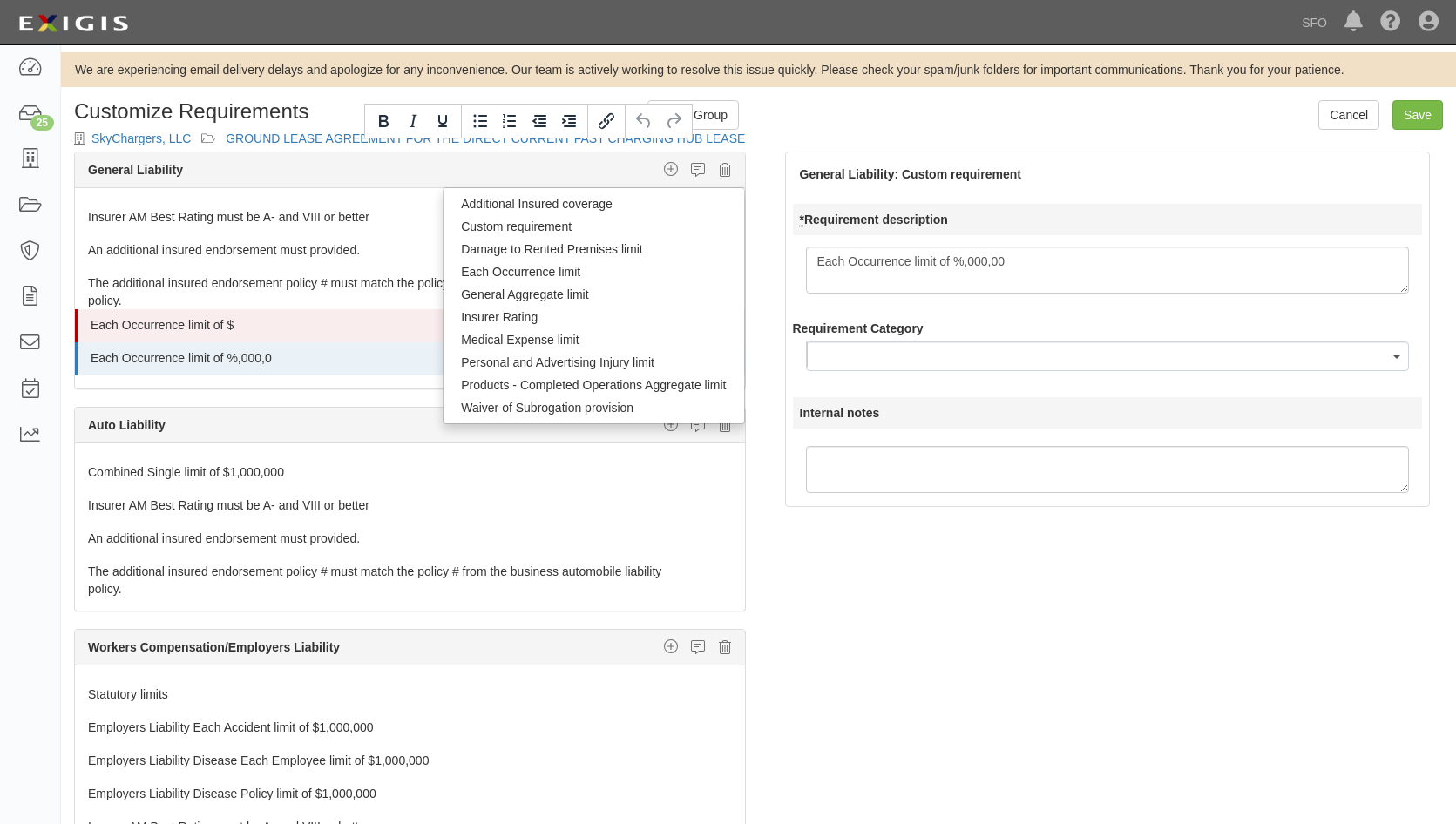
type textarea "Each Occurrence limit of %,000,000"
click at [232, 356] on link "Each Occurrence limit of %,000,000" at bounding box center [379, 355] width 576 height 24
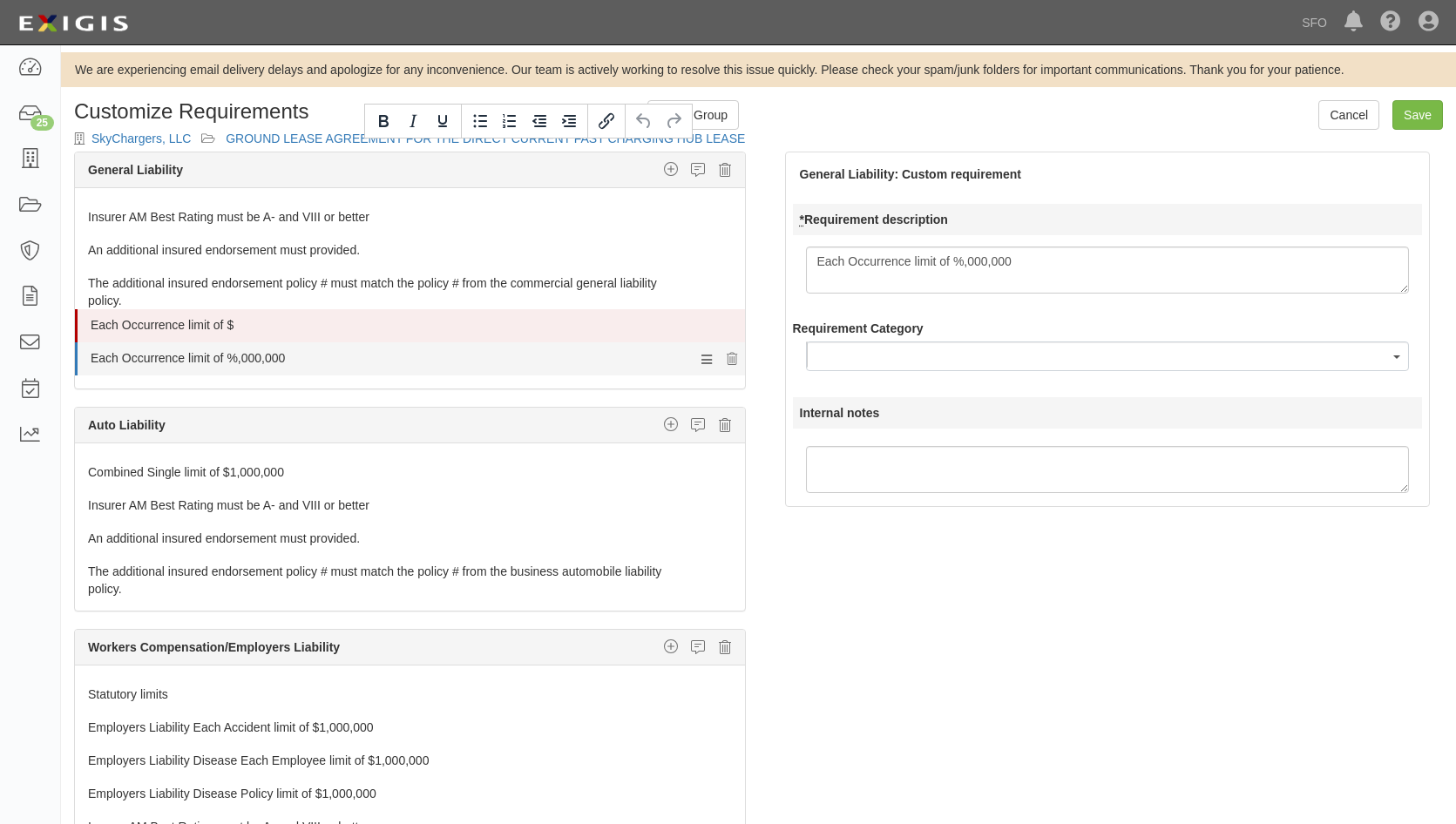
select select
click at [235, 356] on link "Each Occurrence limit of %,000,000" at bounding box center [379, 355] width 576 height 24
select select
click at [235, 356] on link "Each Occurrence limit of %,000,000" at bounding box center [379, 355] width 576 height 24
select select
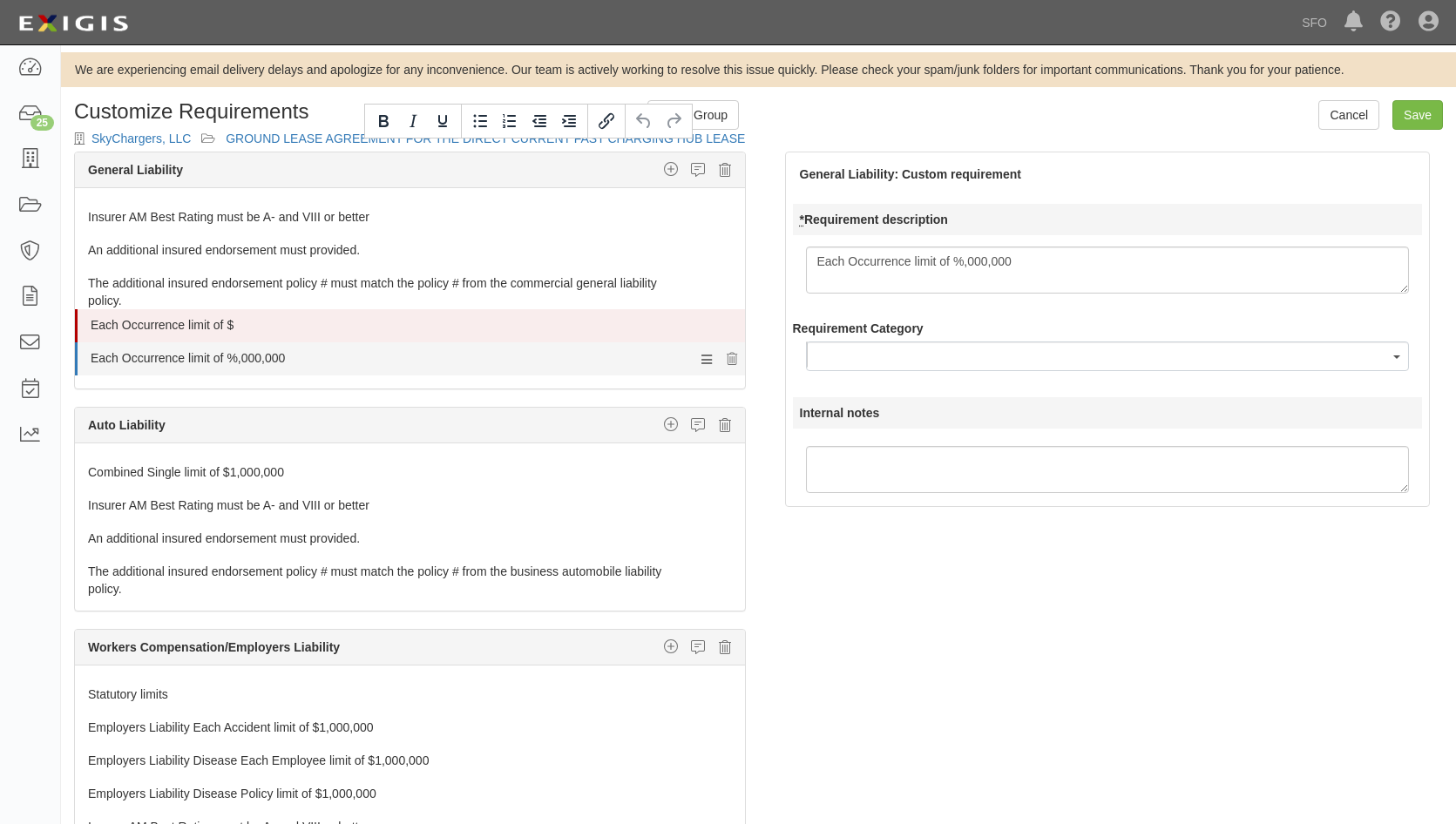
drag, startPoint x: 253, startPoint y: 356, endPoint x: 319, endPoint y: 359, distance: 66.1
click at [325, 357] on link "Each Occurrence limit of %,000,000" at bounding box center [379, 355] width 576 height 24
select select
click at [325, 357] on link "Each Occurrence limit of %,000,000" at bounding box center [379, 355] width 576 height 24
select select
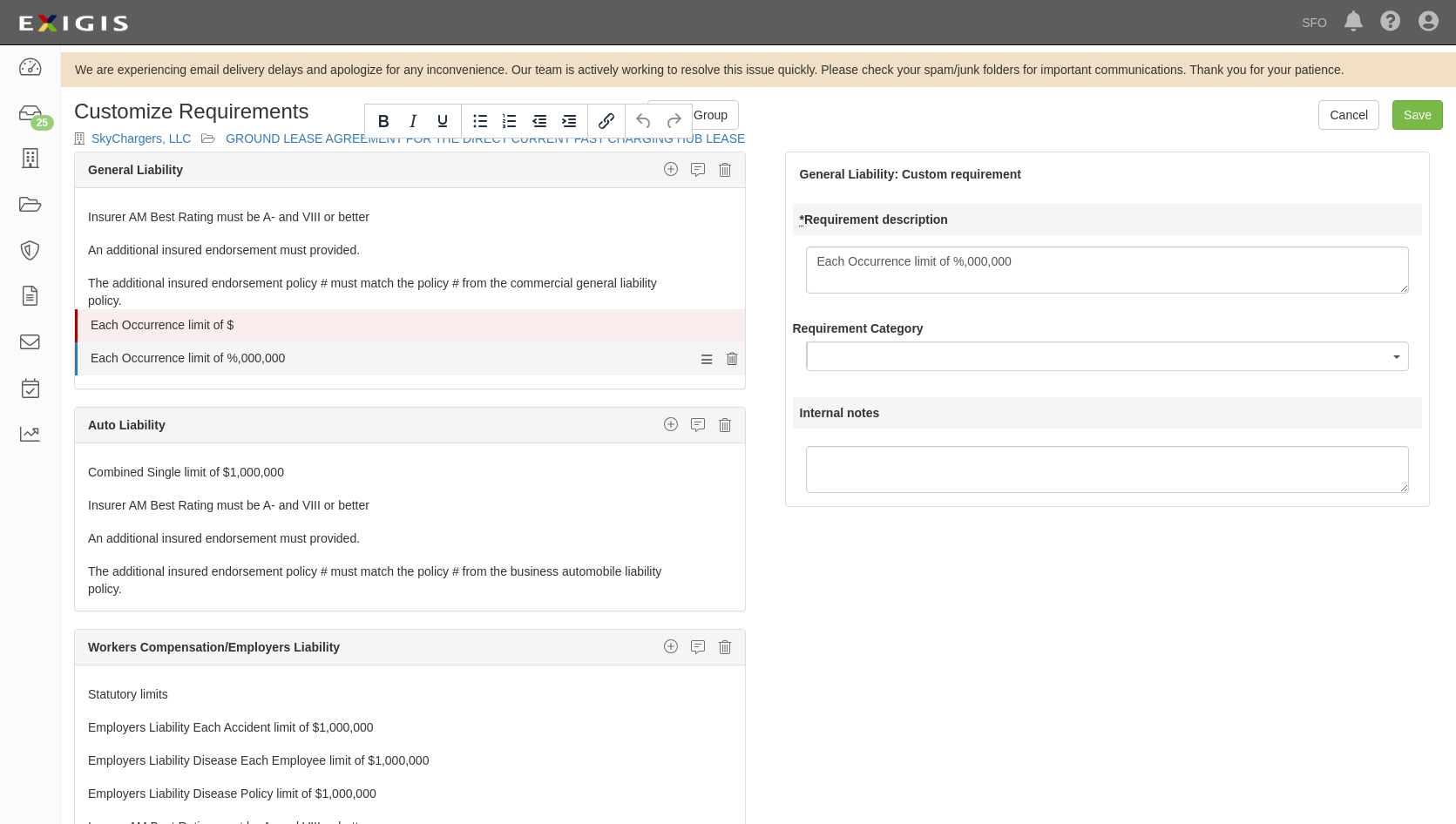
click at [727, 360] on icon at bounding box center [732, 359] width 10 height 12
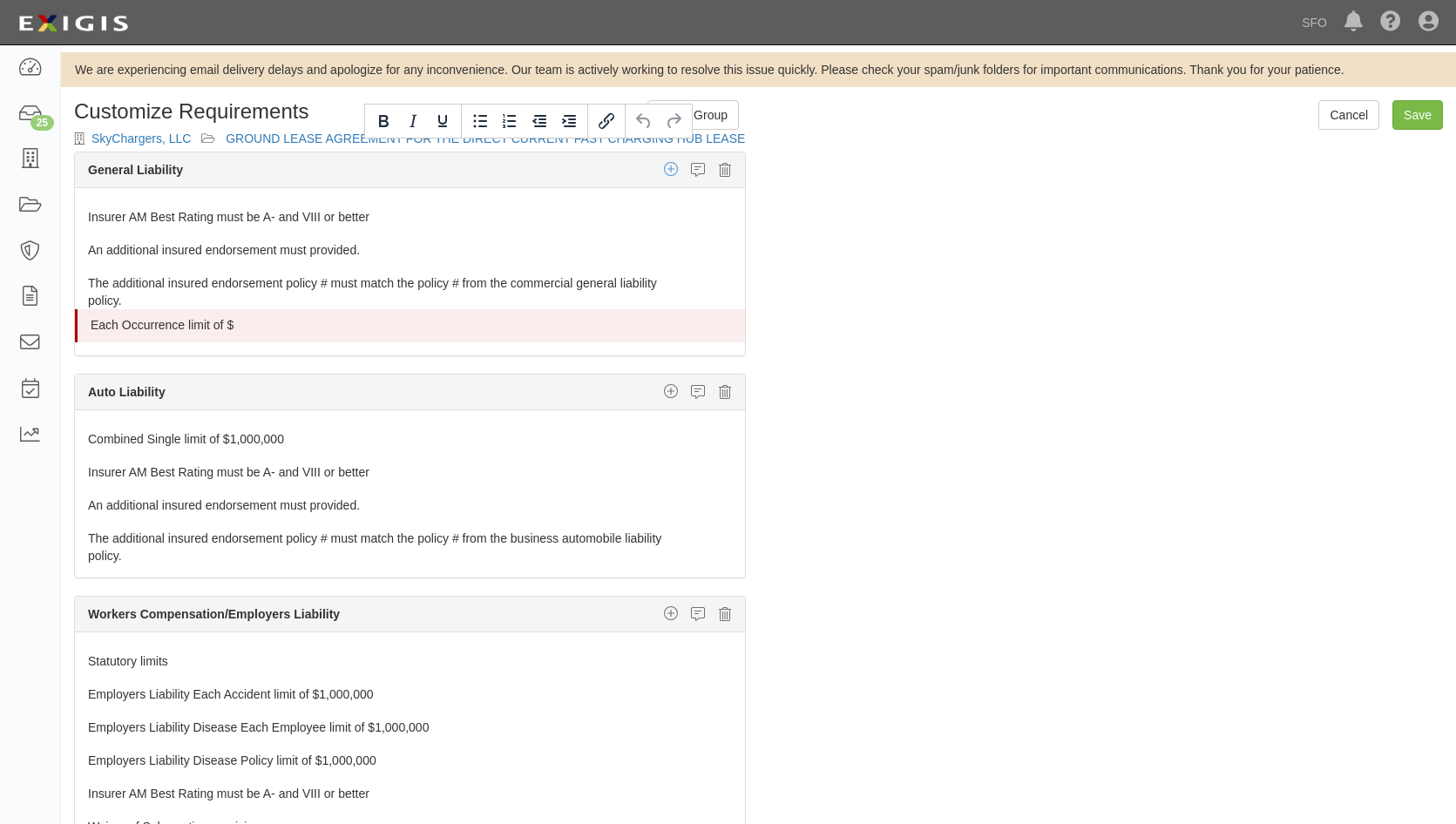
click at [664, 163] on icon "button" at bounding box center [671, 169] width 14 height 16
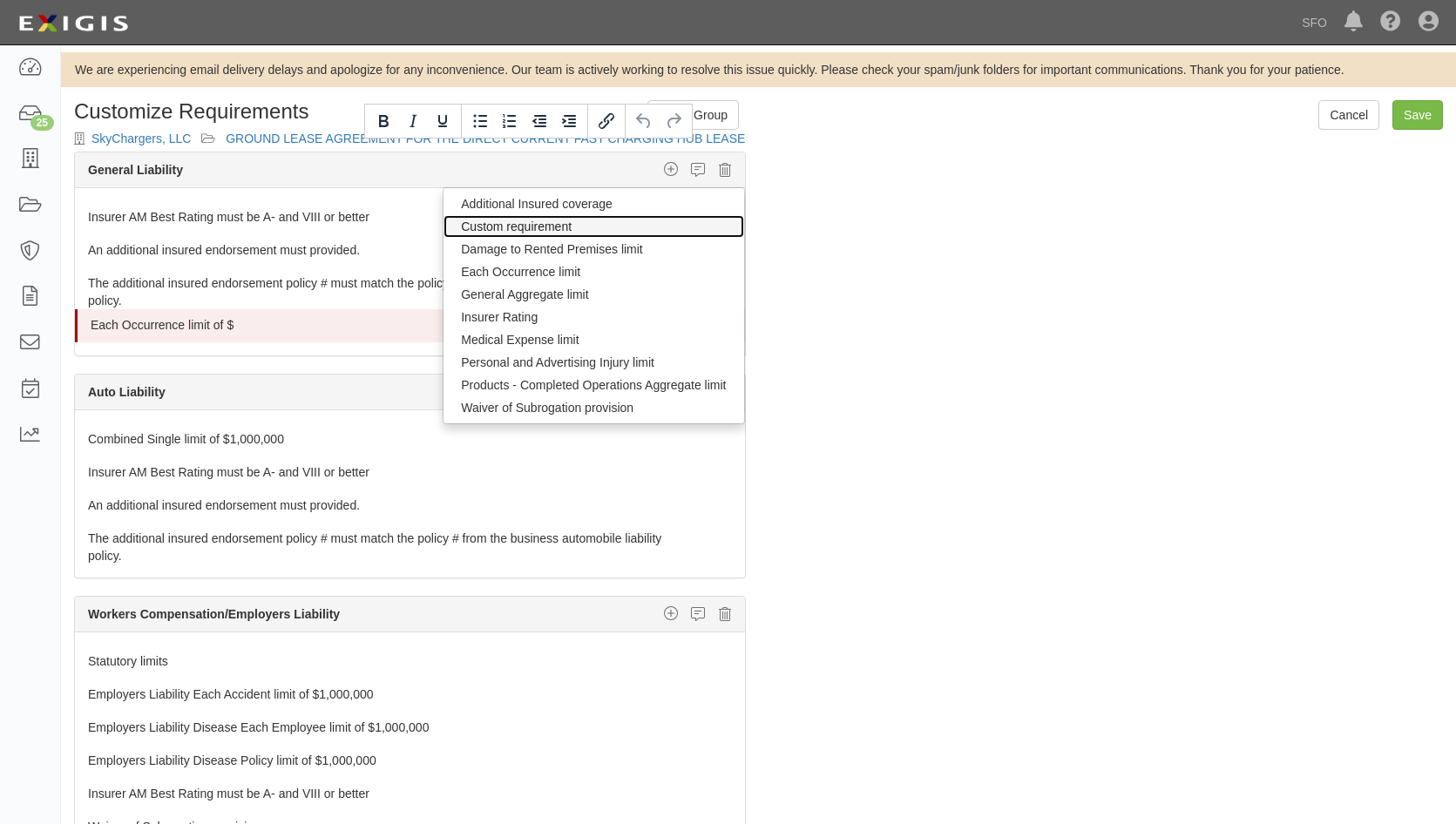
click at [605, 224] on link "Custom requirement" at bounding box center [594, 226] width 300 height 22
select select
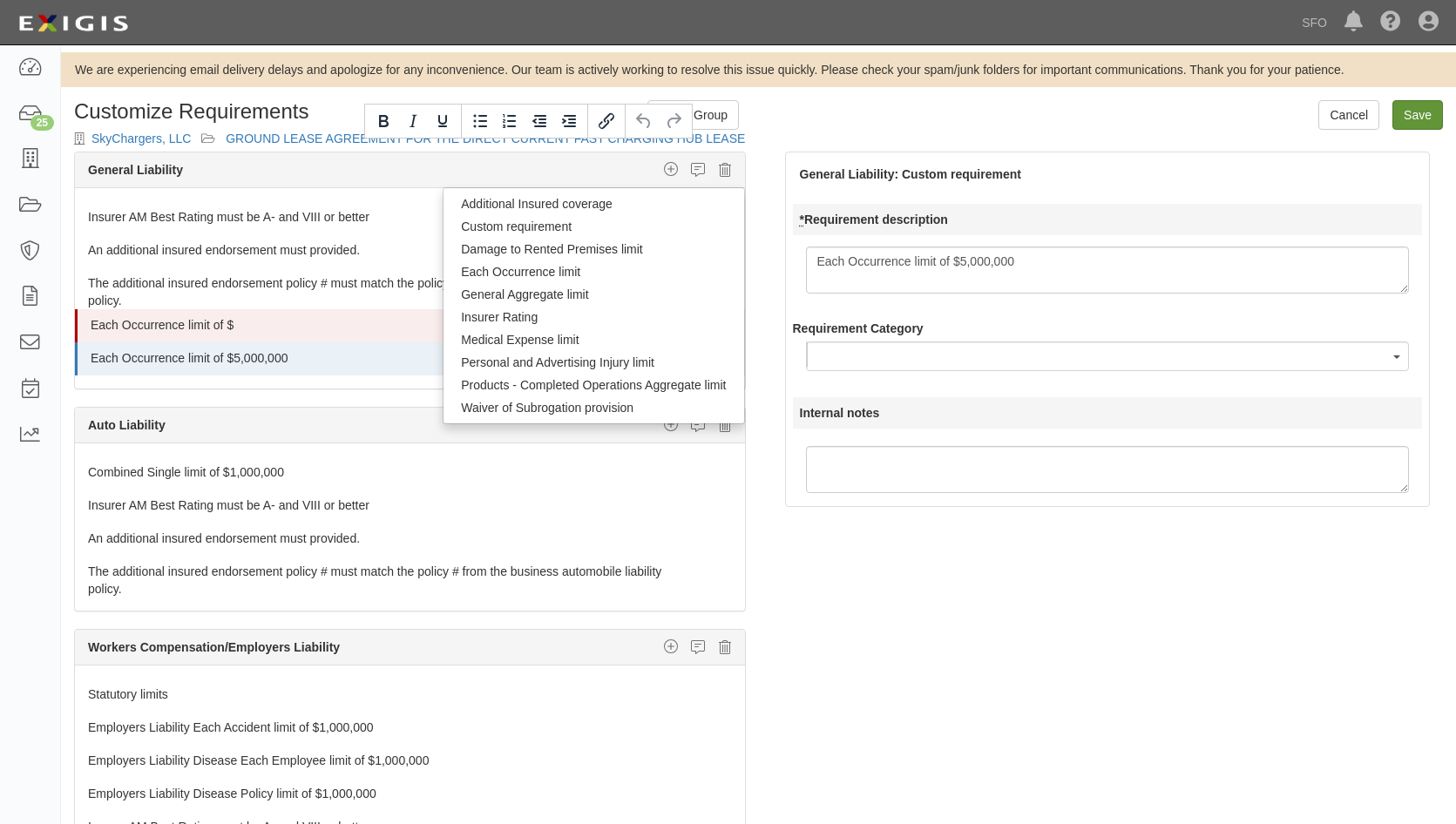
type textarea "Each Occurrence limit of $5,000,000"
click at [1425, 117] on input "Save" at bounding box center [1417, 115] width 51 height 30
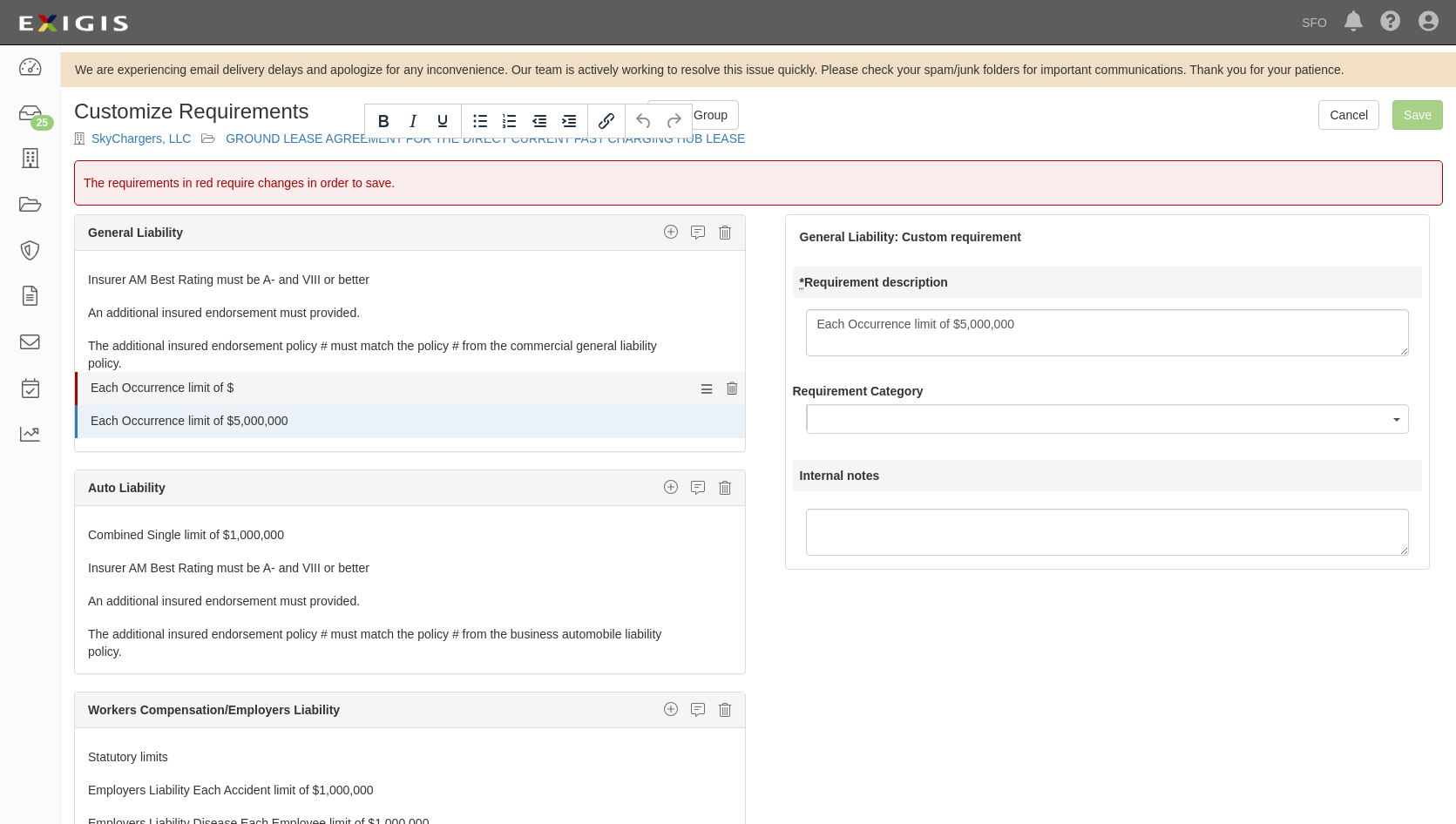
click at [727, 386] on icon at bounding box center [732, 389] width 10 height 12
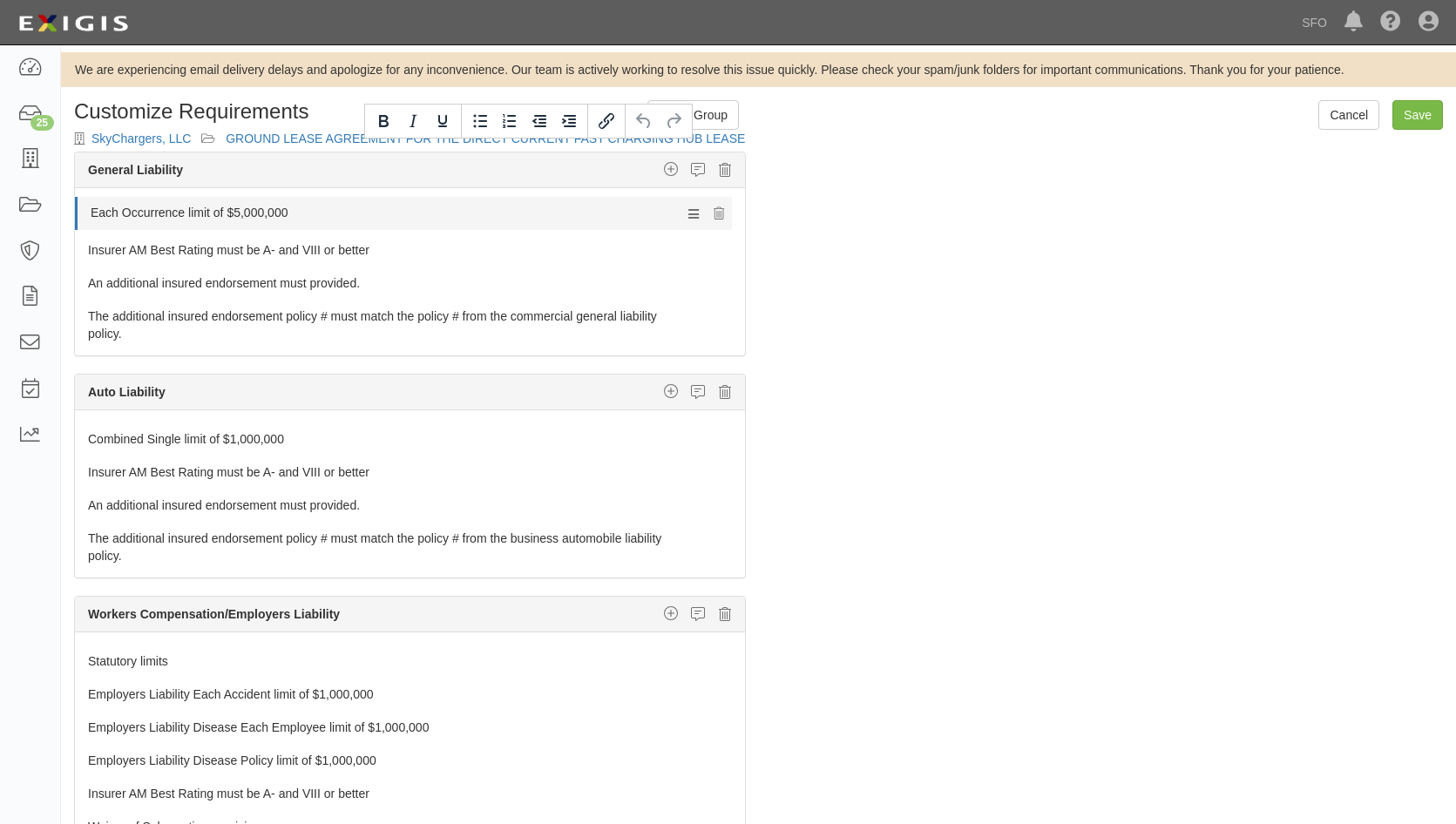
drag, startPoint x: 423, startPoint y: 324, endPoint x: 433, endPoint y: 212, distance: 112.4
drag, startPoint x: 659, startPoint y: 392, endPoint x: 669, endPoint y: 394, distance: 10.2
click at [680, 396] on div "Additional Insured coverage Combined Single limit Covered Autos Custom requirem…" at bounding box center [695, 395] width 73 height 24
click at [664, 389] on icon "button" at bounding box center [671, 391] width 14 height 16
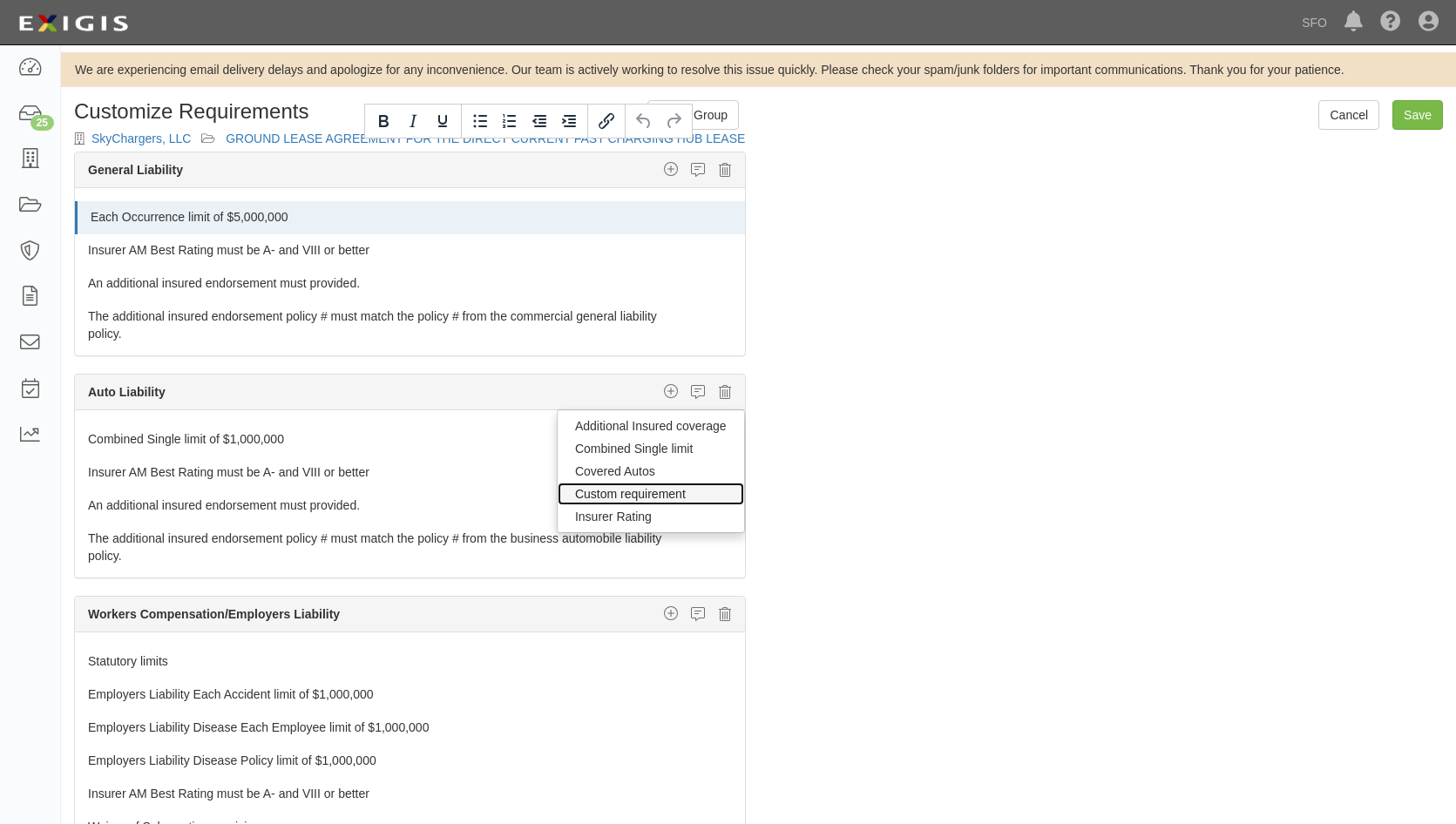
click at [664, 500] on link "Custom requirement" at bounding box center [650, 493] width 186 height 22
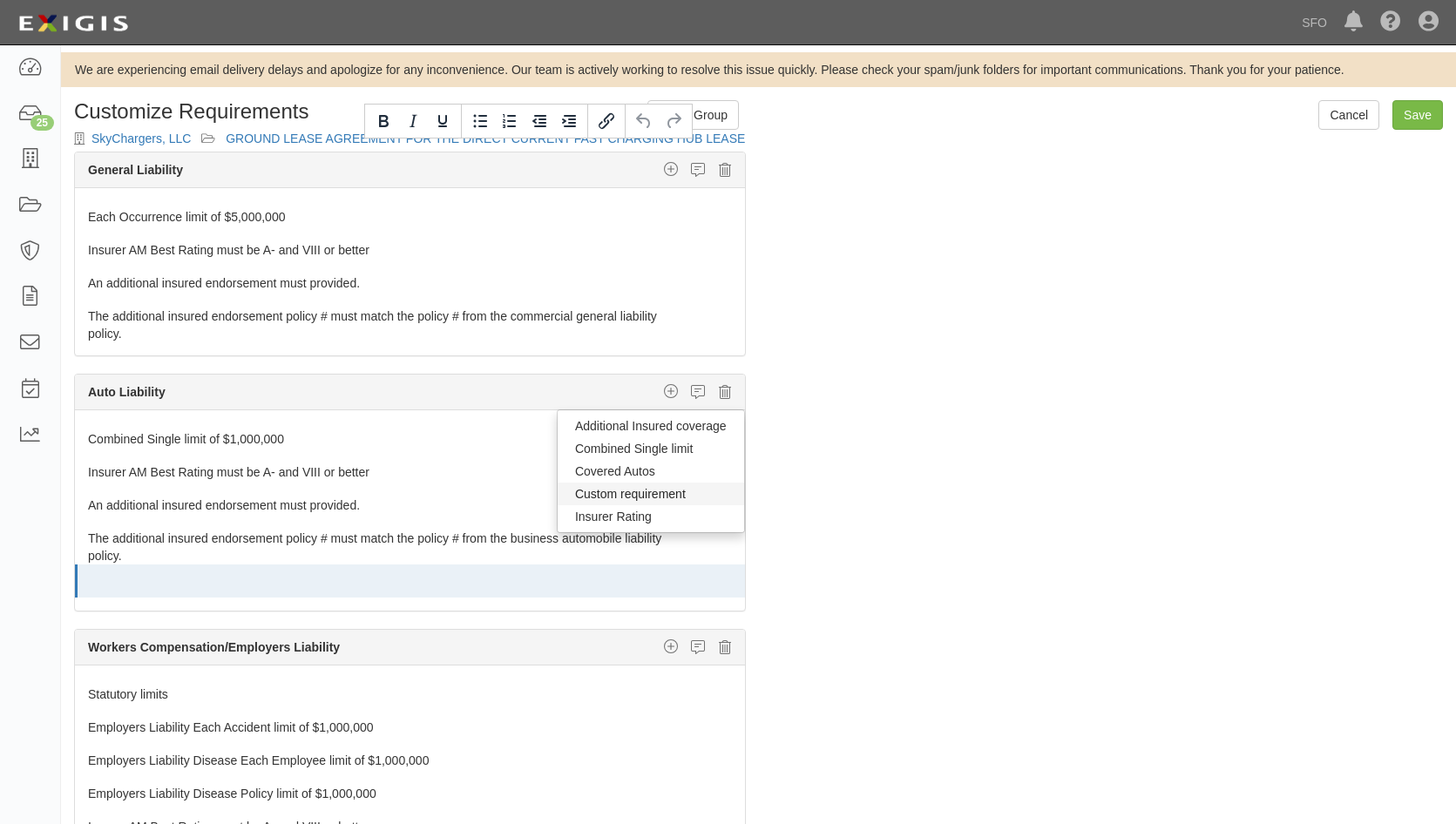
select select
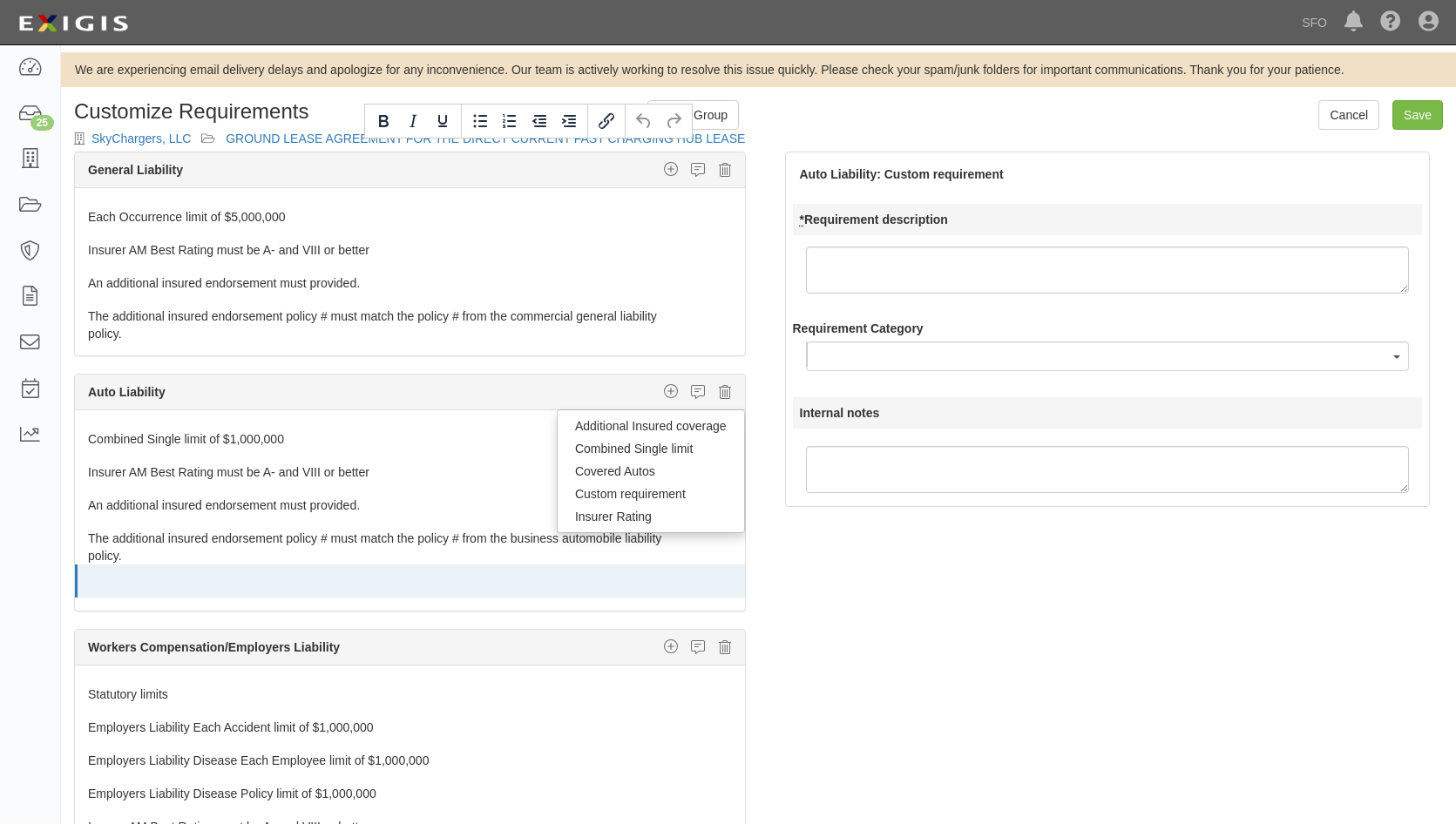
click at [933, 262] on textarea "* Requirement description" at bounding box center [1108, 269] width 604 height 47
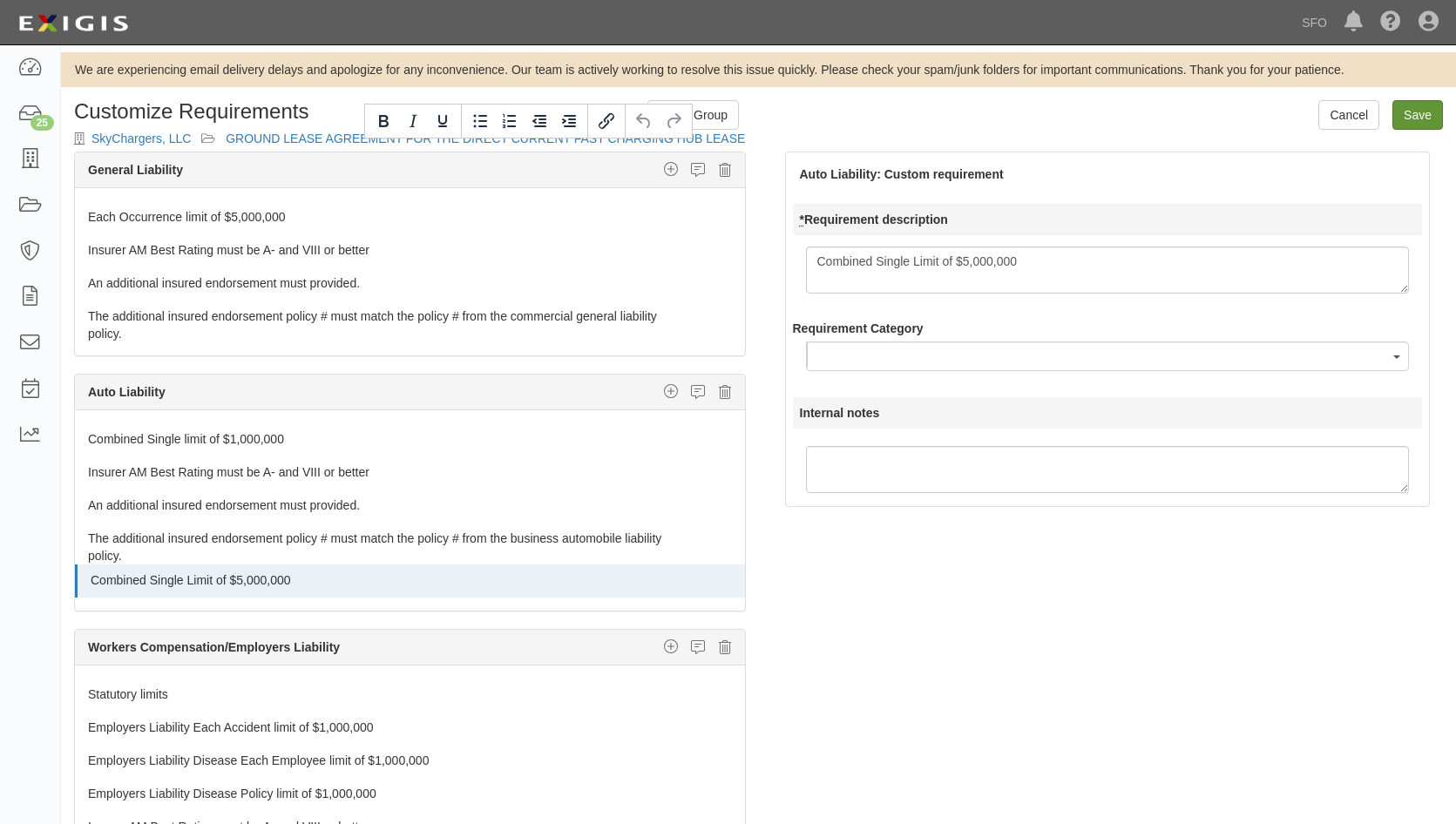
type textarea "Combined Single Limit of $5,000,000"
click at [1422, 120] on input "Save" at bounding box center [1417, 115] width 51 height 30
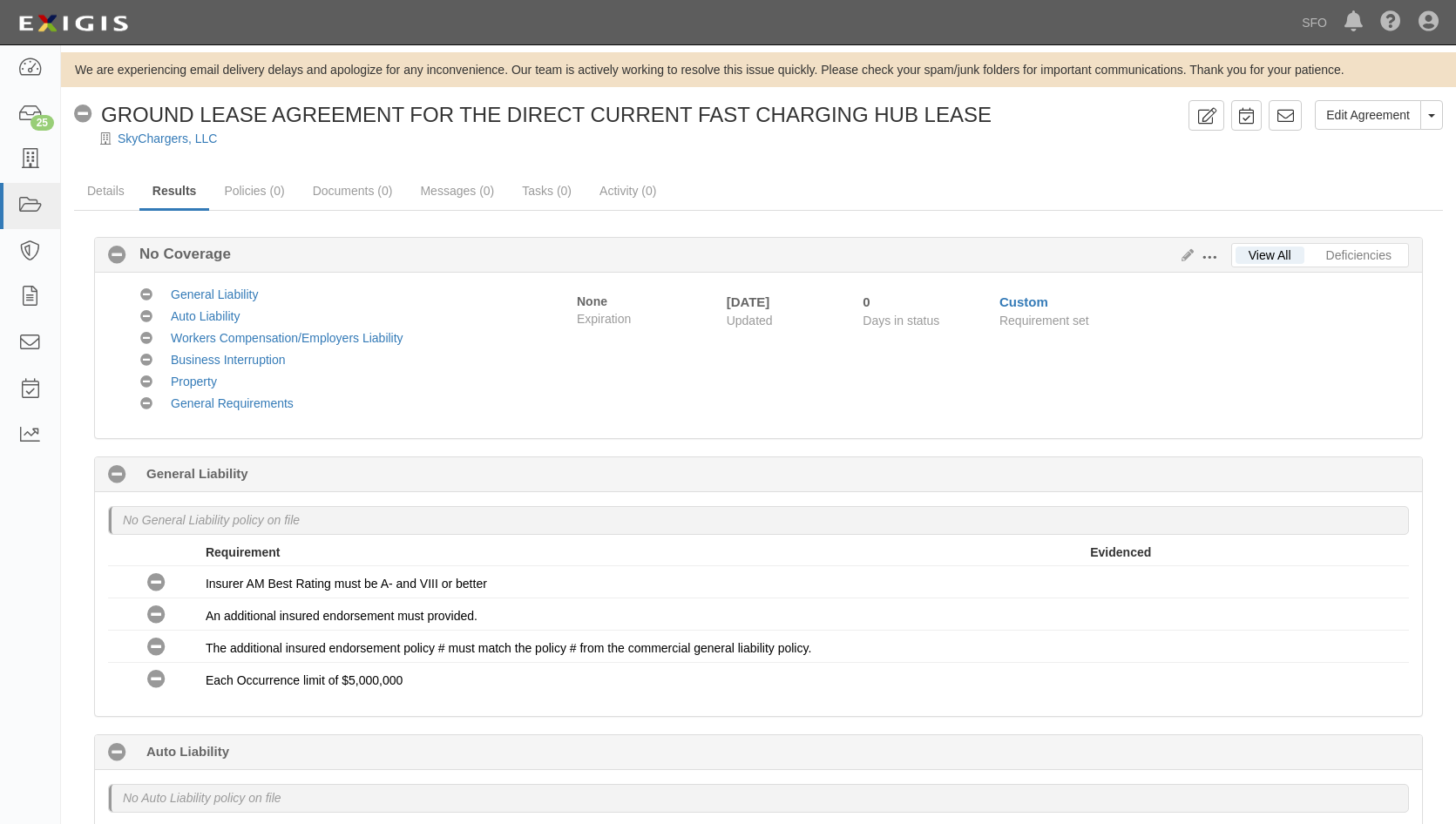
click at [1212, 262] on button at bounding box center [1212, 256] width 37 height 19
click at [1233, 248] on link "Edit Requirements" at bounding box center [1289, 254] width 138 height 31
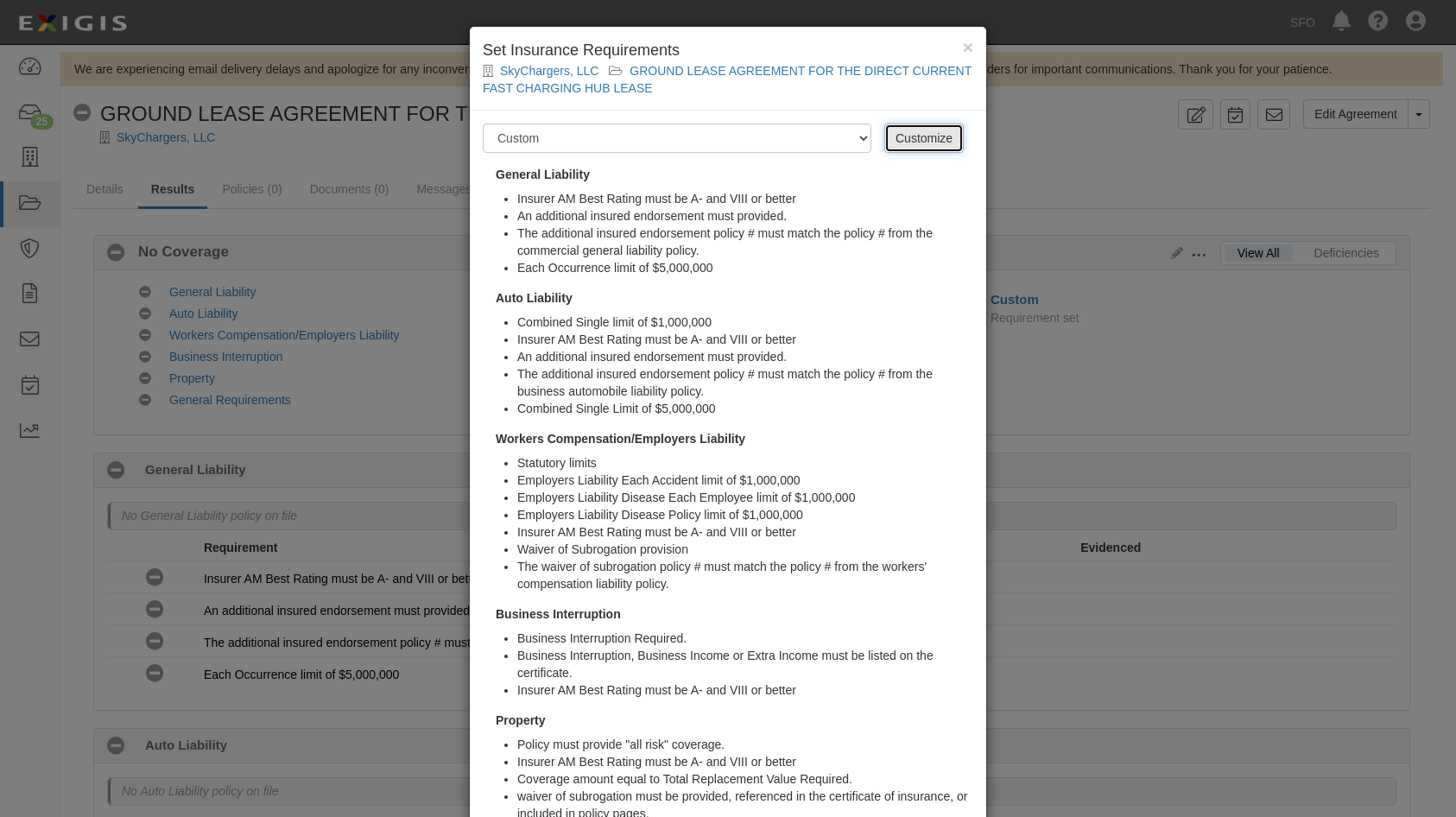
click at [928, 139] on link "Customize" at bounding box center [924, 139] width 80 height 29
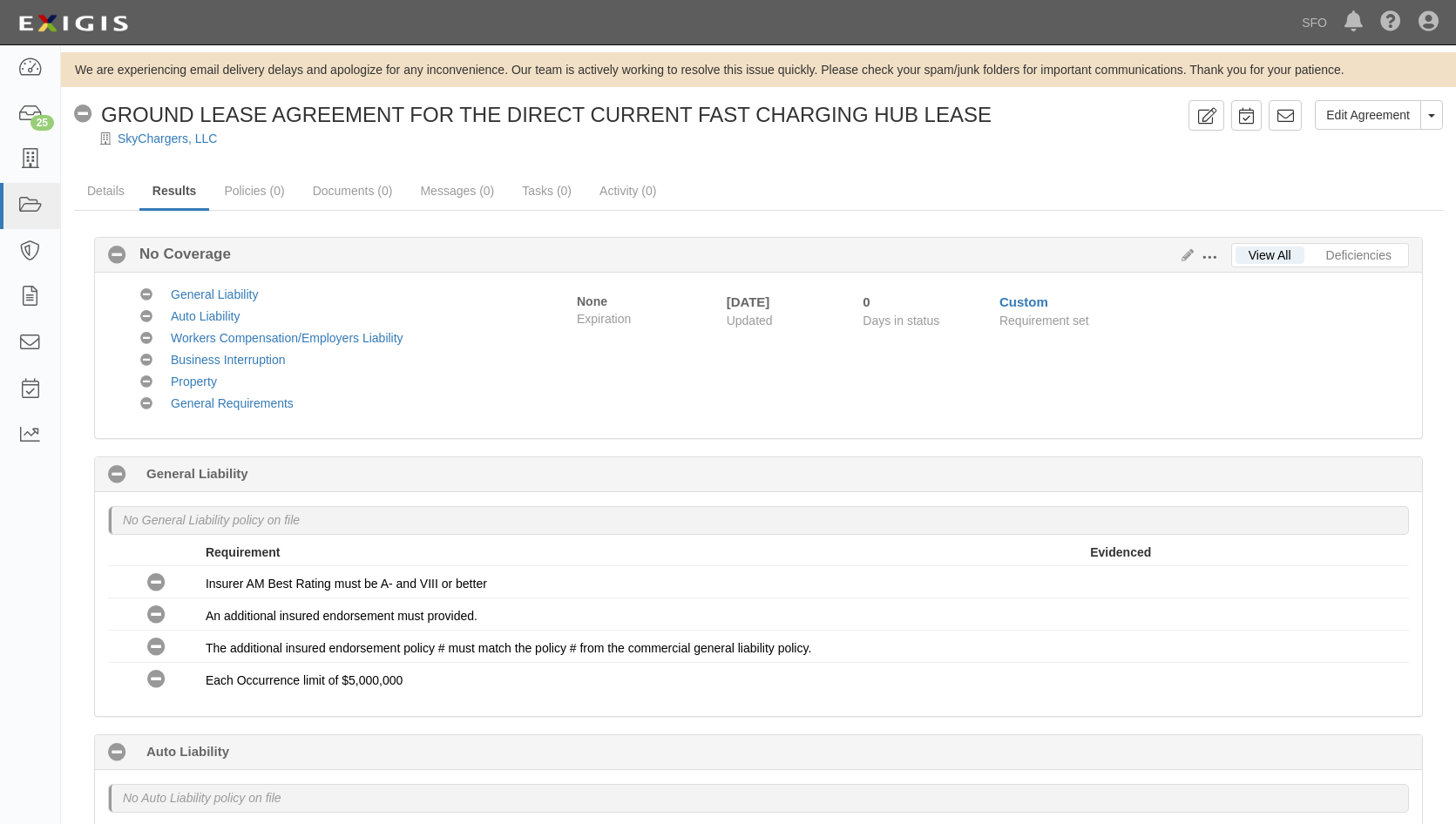
click at [1211, 248] on button at bounding box center [1212, 256] width 37 height 19
click at [1250, 253] on link "Edit Requirements" at bounding box center [1289, 254] width 138 height 31
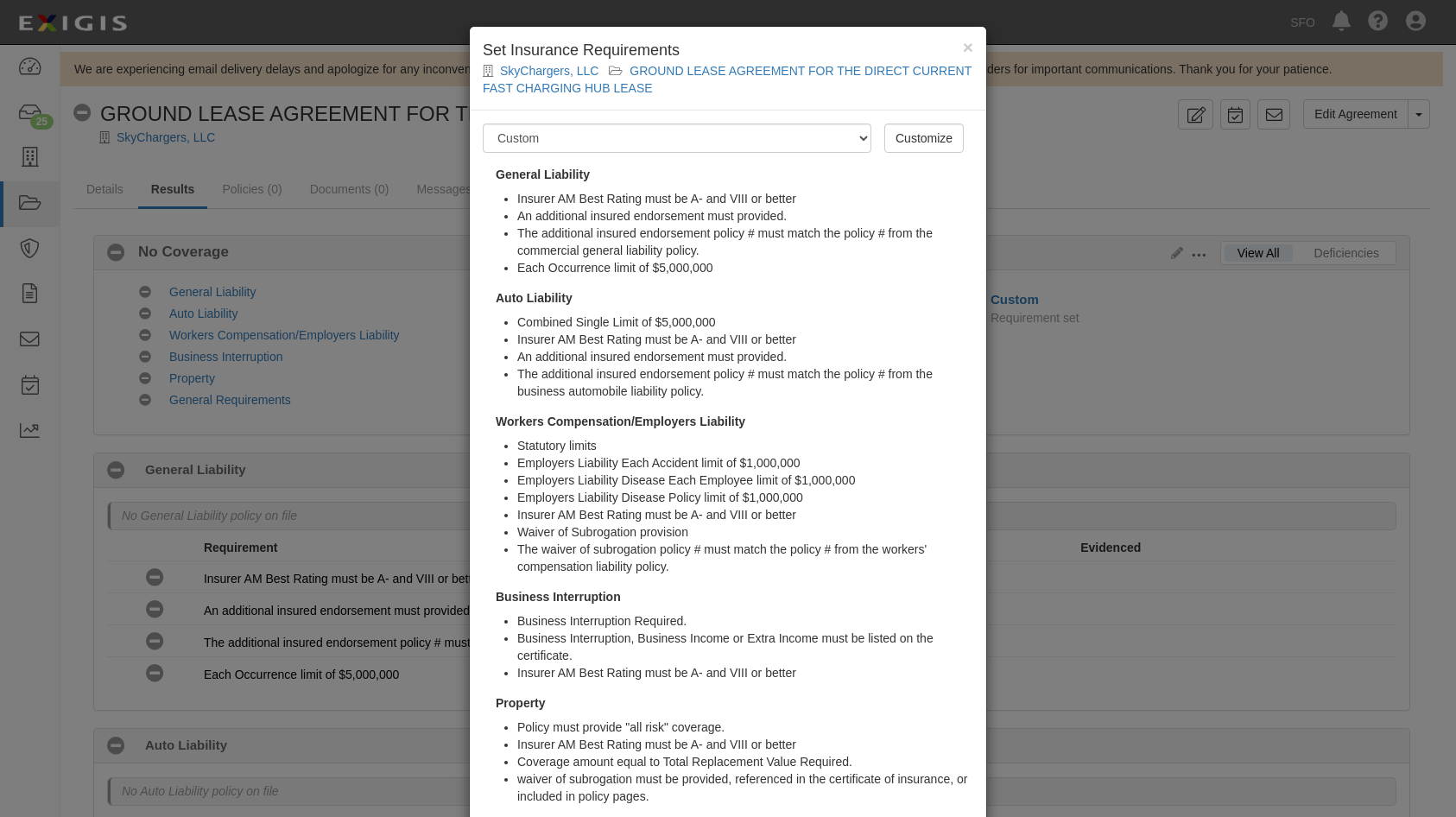
click at [921, 119] on div "Requirement Set -- Select requirement set -- AV AL FACILITY LEASE - LAND LEASE …" at bounding box center [728, 532] width 517 height 844
click at [932, 138] on link "Customize" at bounding box center [924, 139] width 80 height 29
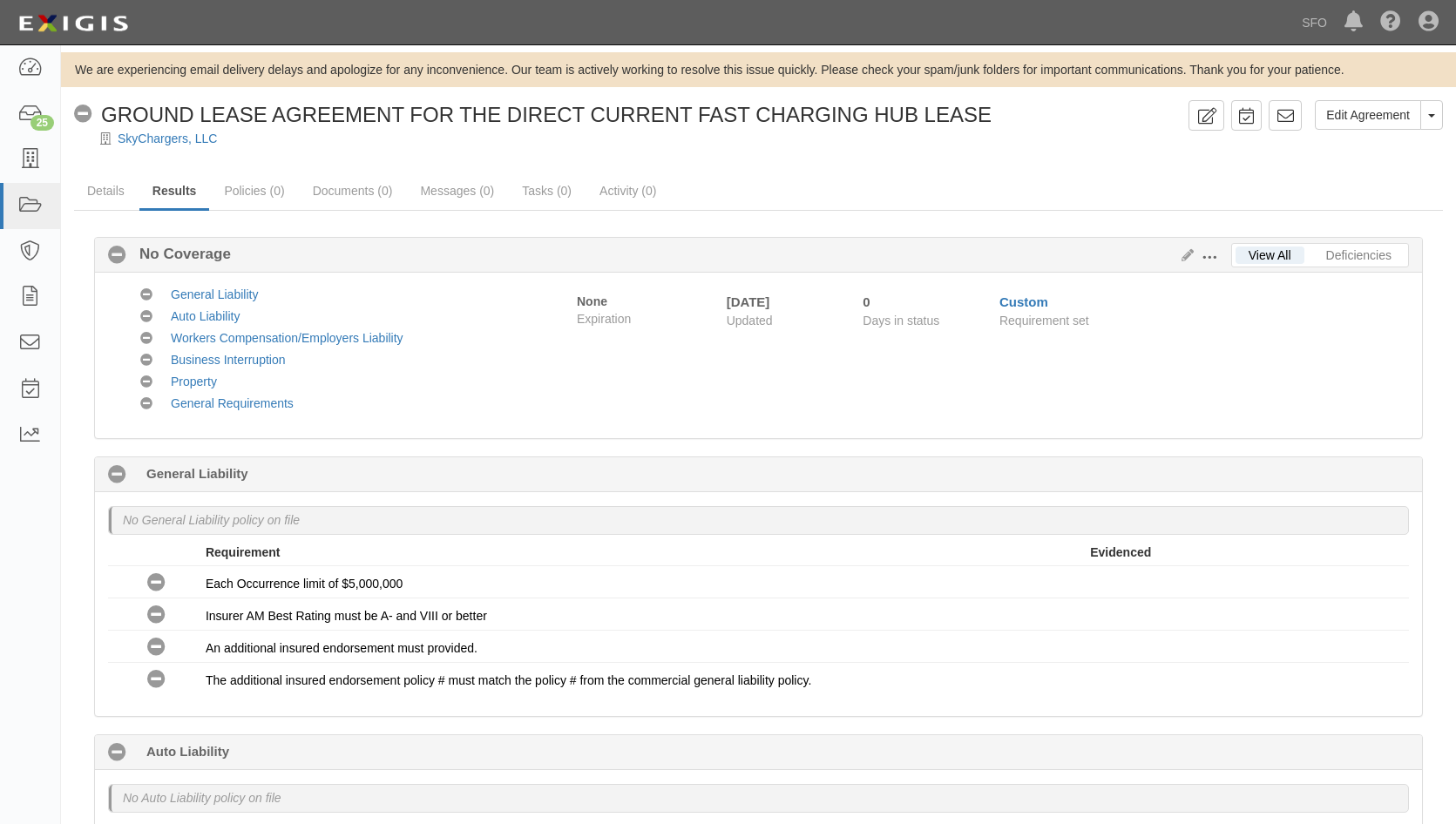
click at [1221, 262] on button at bounding box center [1212, 256] width 37 height 19
click at [1261, 248] on link "Edit Requirements" at bounding box center [1289, 254] width 138 height 31
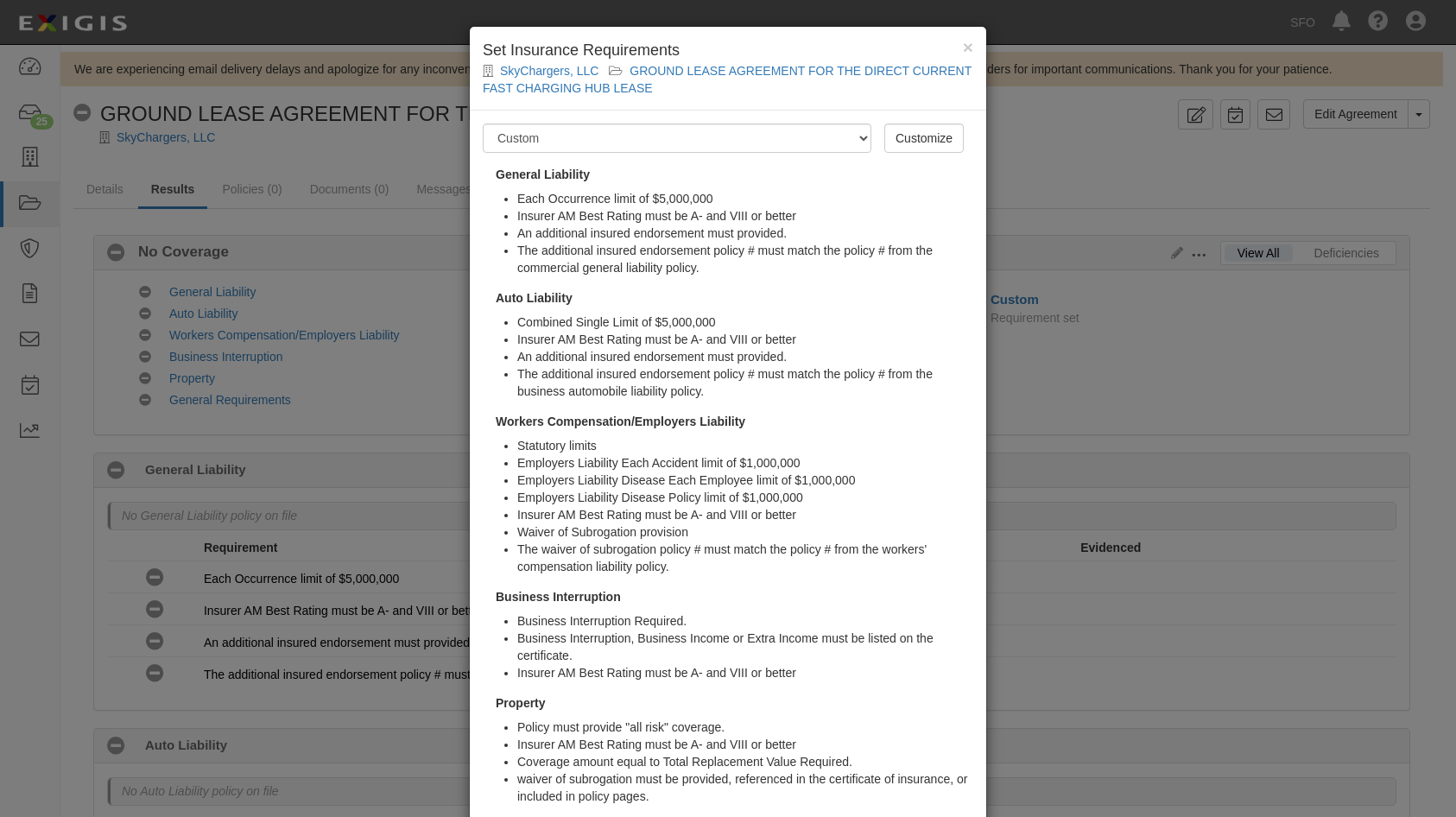
drag, startPoint x: 757, startPoint y: 706, endPoint x: 493, endPoint y: 170, distance: 597.5
click at [493, 170] on div "General Liability Each Occurrence limit of $5,000,000 Insurer AM Best Rating mu…" at bounding box center [728, 521] width 490 height 711
copy div "General Liability Each Occurrence limit of $5,000,000 Insurer AM Best Rating mu…"
click at [277, 353] on div "× Set Insurance Requirements SkyChargers, LLC GROUND LEASE AGREEMENT FOR THE DI…" at bounding box center [728, 408] width 1456 height 817
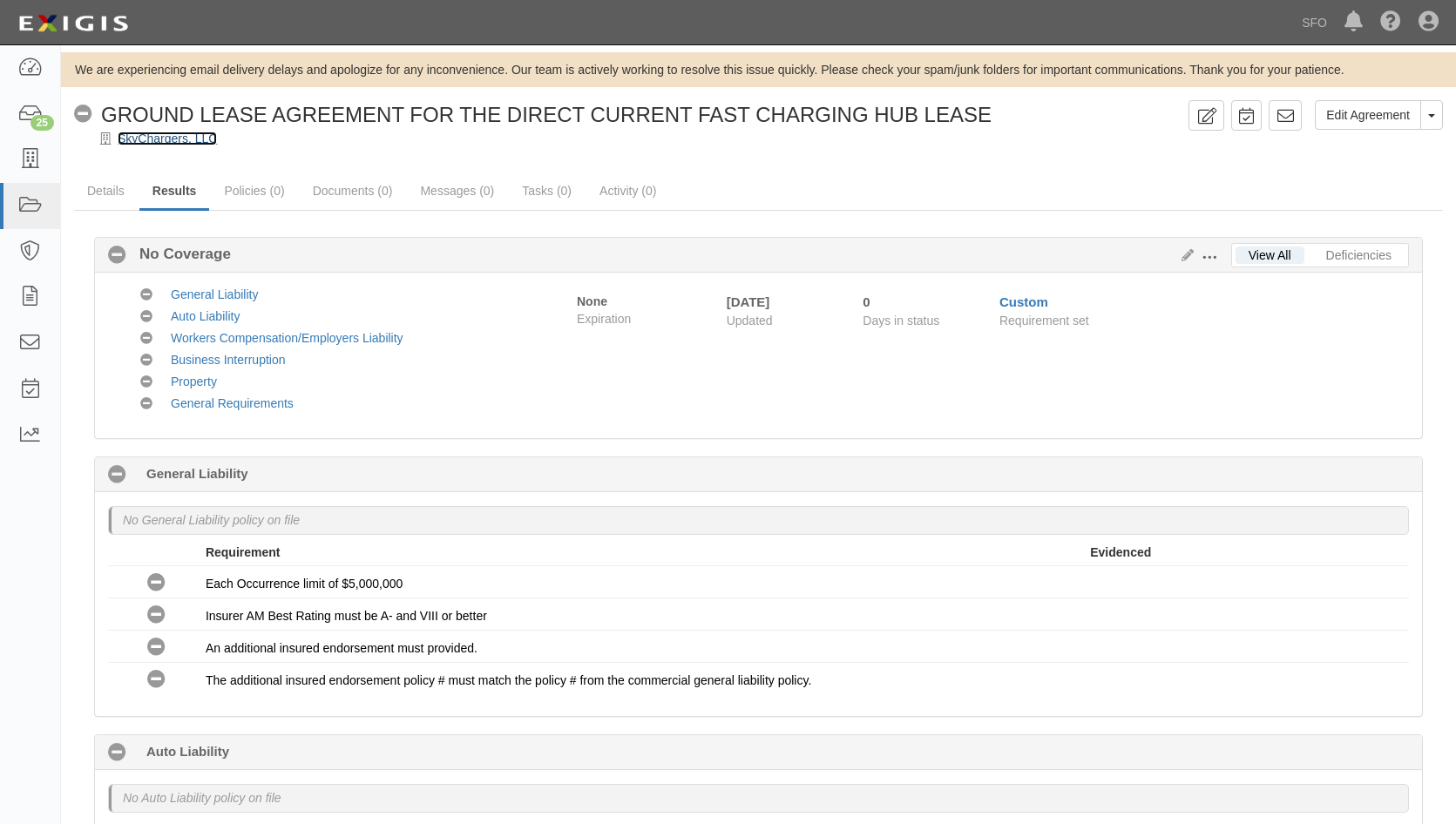
click at [182, 141] on link "SkyChargers, LLC" at bounding box center [167, 138] width 99 height 14
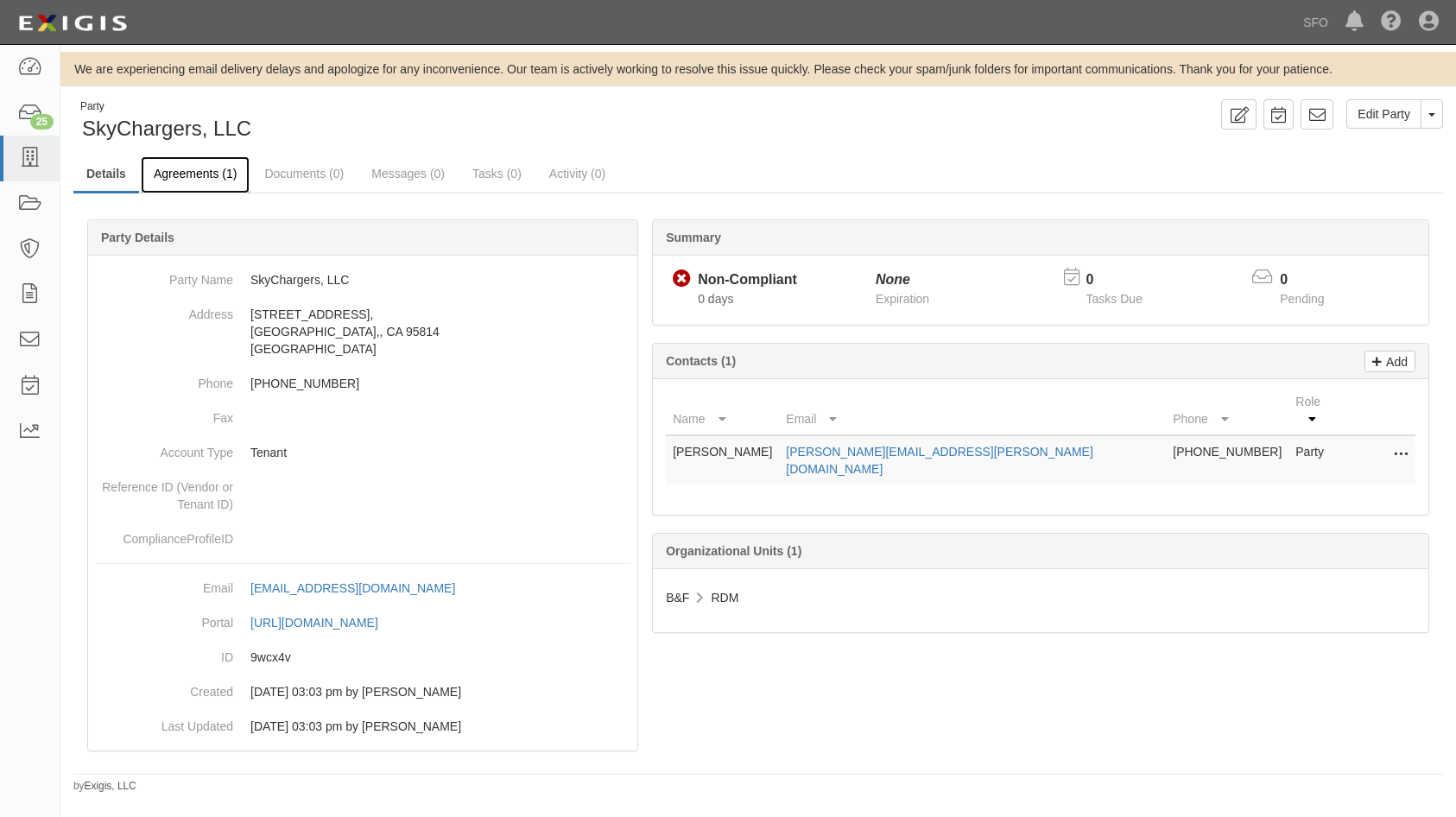
click at [177, 174] on link "Agreements (1)" at bounding box center [195, 174] width 109 height 37
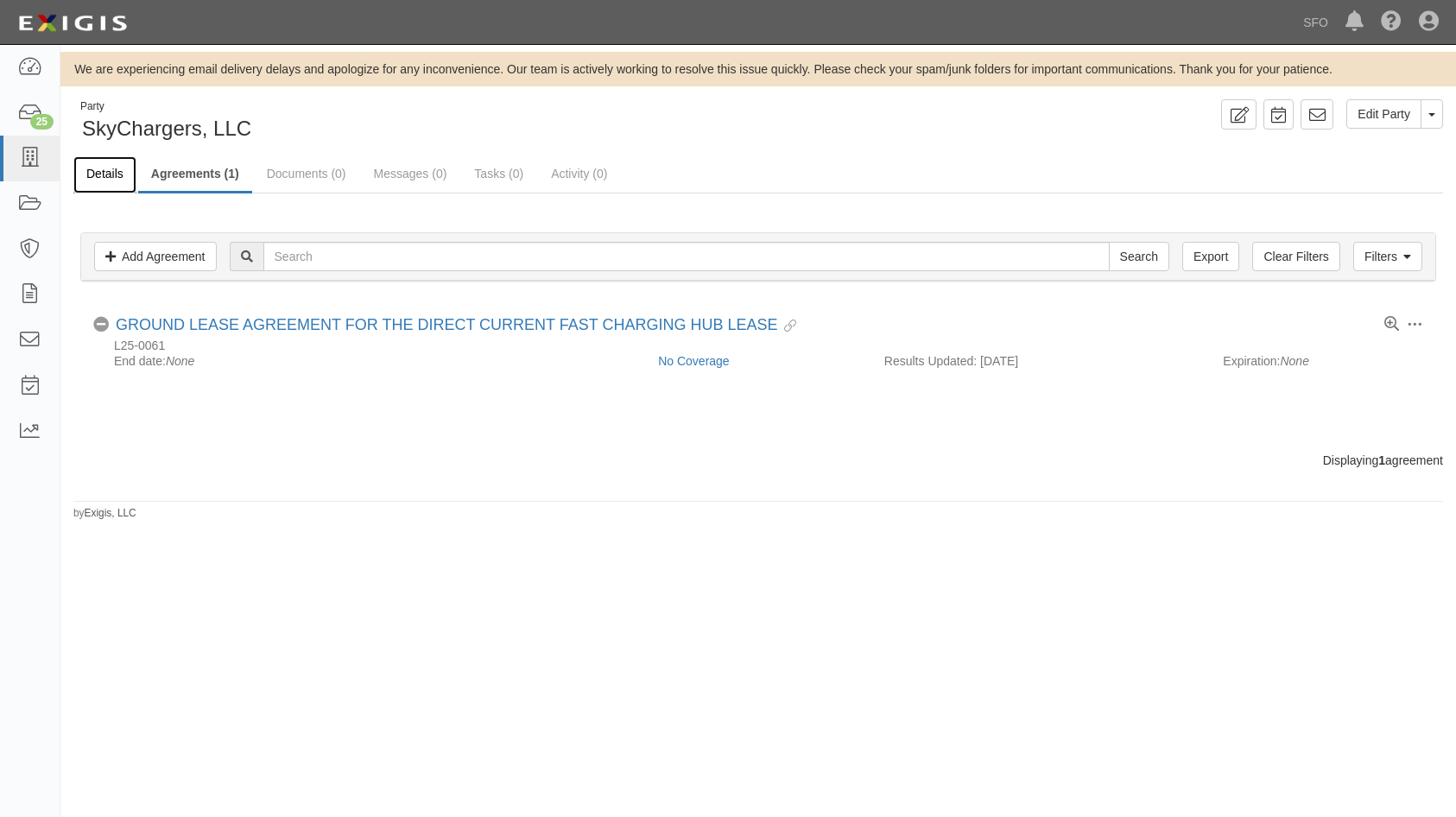
click at [102, 177] on link "Details" at bounding box center [105, 174] width 63 height 37
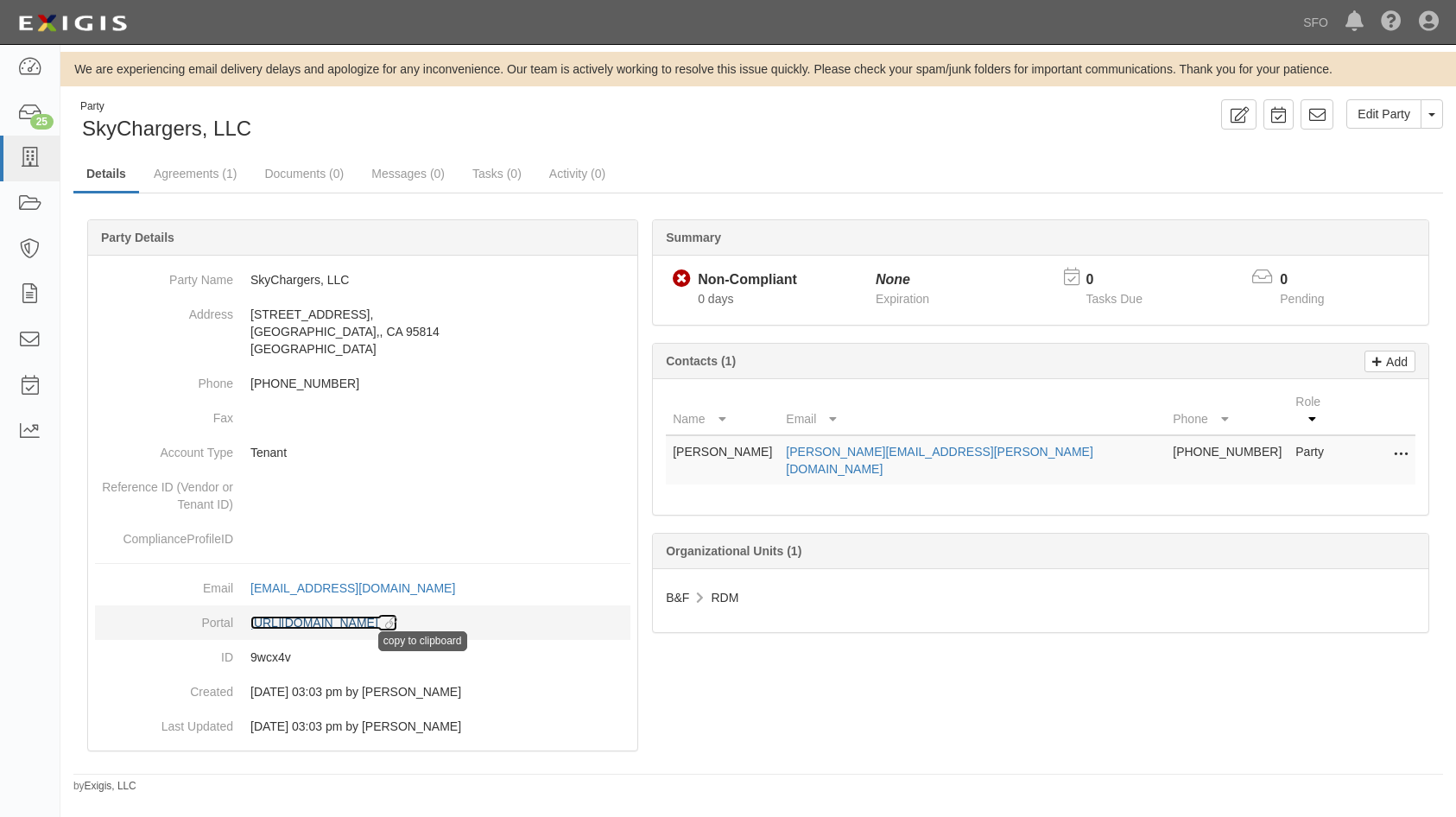
click at [398, 620] on icon at bounding box center [387, 623] width 19 height 12
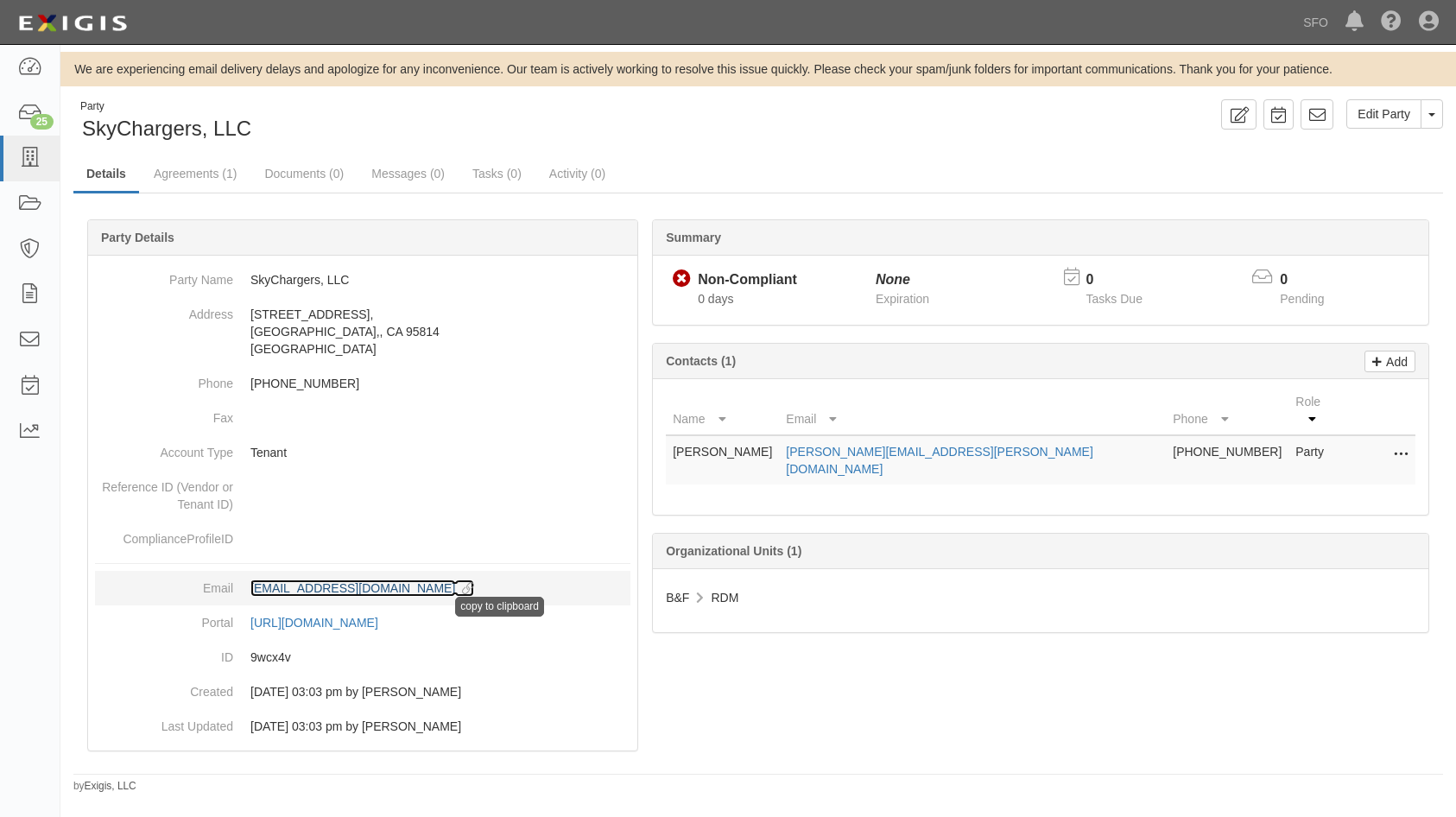
click at [455, 586] on icon at bounding box center [465, 588] width 19 height 12
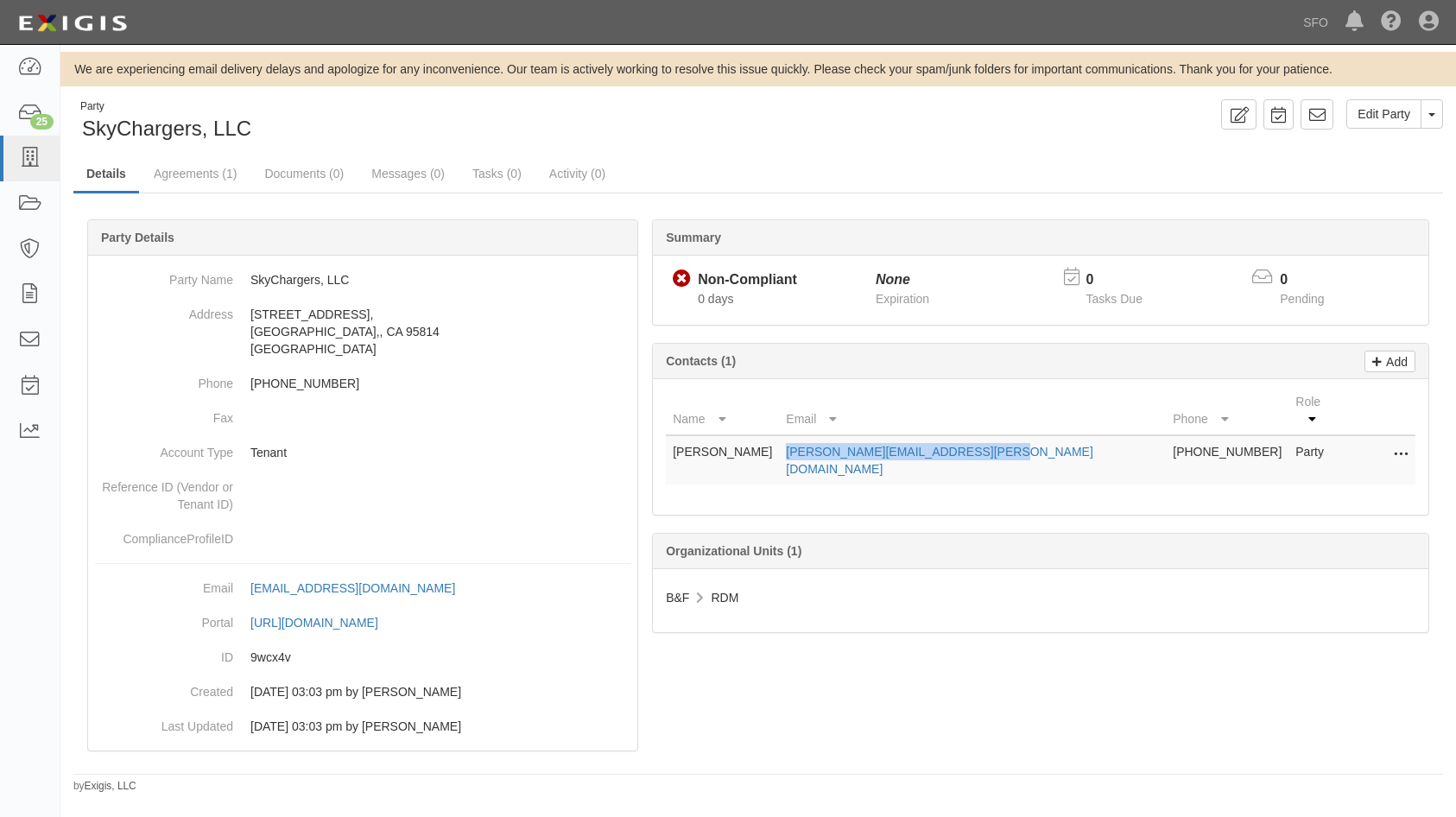
drag, startPoint x: 1025, startPoint y: 430, endPoint x: 804, endPoint y: 430, distance: 221.0
click at [804, 435] on td "[PERSON_NAME][EMAIL_ADDRESS][PERSON_NAME][DOMAIN_NAME]" at bounding box center [971, 460] width 386 height 50
copy link "[PERSON_NAME][EMAIL_ADDRESS][PERSON_NAME][DOMAIN_NAME]"
click at [1166, 415] on th "Phone" at bounding box center [1227, 410] width 123 height 50
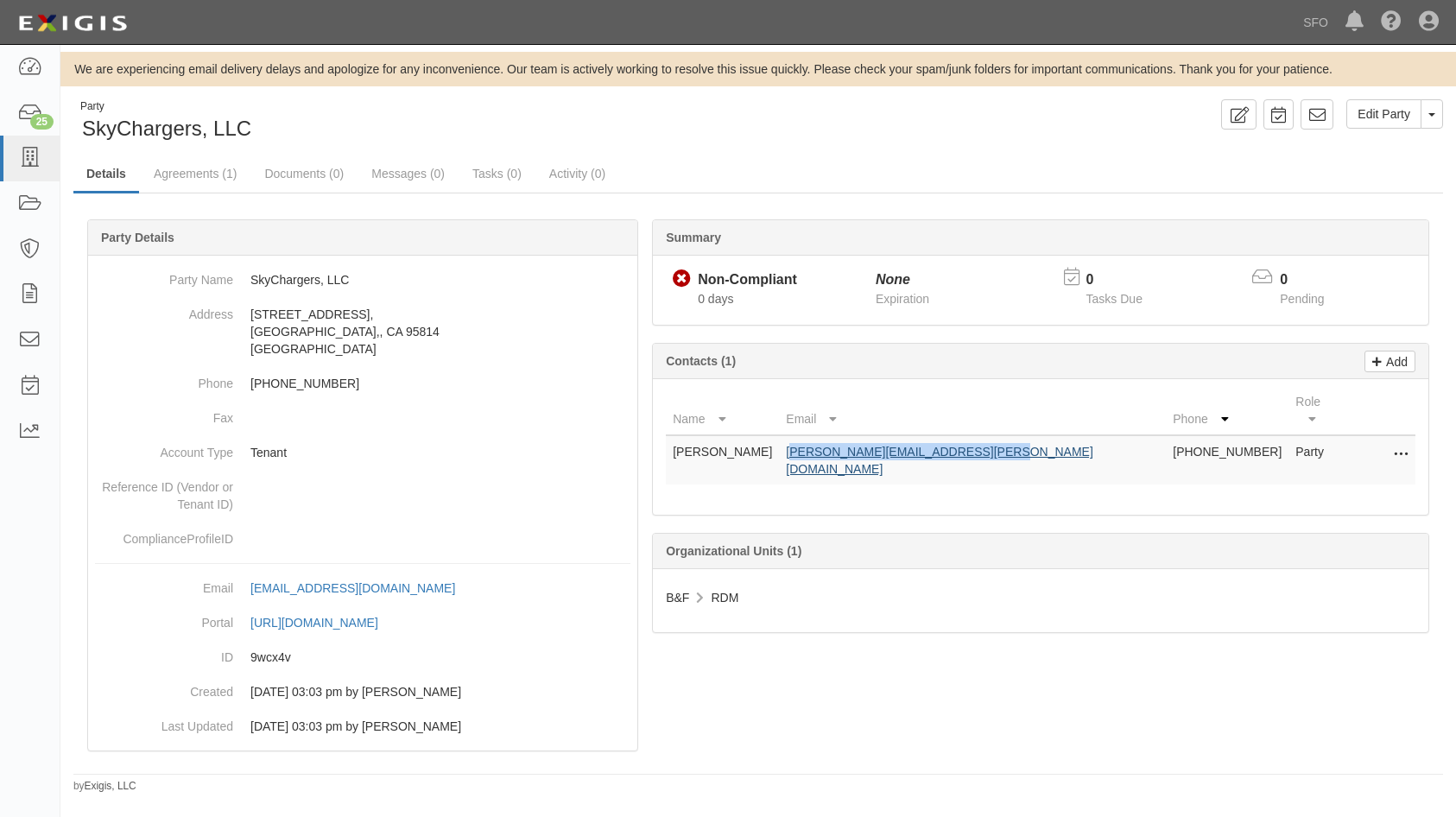
drag, startPoint x: 1014, startPoint y: 433, endPoint x: 817, endPoint y: 436, distance: 197.0
click at [817, 436] on td "[PERSON_NAME][EMAIL_ADDRESS][PERSON_NAME][DOMAIN_NAME]" at bounding box center [971, 460] width 386 height 50
click at [817, 444] on link "[PERSON_NAME][EMAIL_ADDRESS][PERSON_NAME][DOMAIN_NAME]" at bounding box center [939, 460] width 308 height 31
drag, startPoint x: 884, startPoint y: 458, endPoint x: 823, endPoint y: 439, distance: 63.9
click at [882, 458] on div "Name Email Phone Role [PERSON_NAME] [PERSON_NAME][EMAIL_ADDRESS][PERSON_NAME][D…" at bounding box center [1040, 447] width 776 height 136
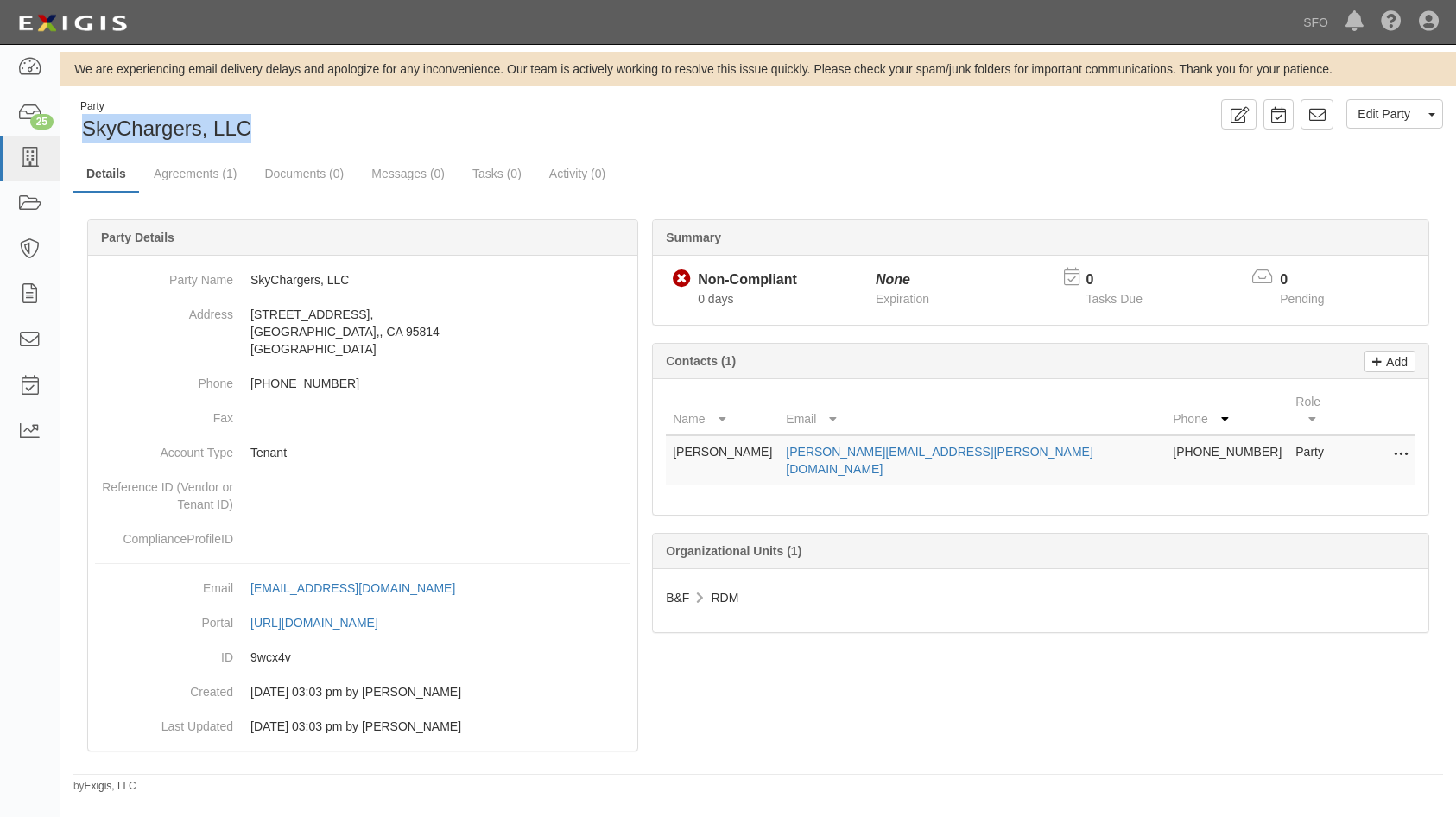
drag, startPoint x: 299, startPoint y: 134, endPoint x: 83, endPoint y: 131, distance: 216.0
click at [83, 131] on div "Party SkyChargers, LLC" at bounding box center [409, 121] width 672 height 44
copy span "SkyChargers, LLC"
click at [296, 140] on div "Party SkyChargers, LLC" at bounding box center [409, 121] width 672 height 44
